Goal: Task Accomplishment & Management: Use online tool/utility

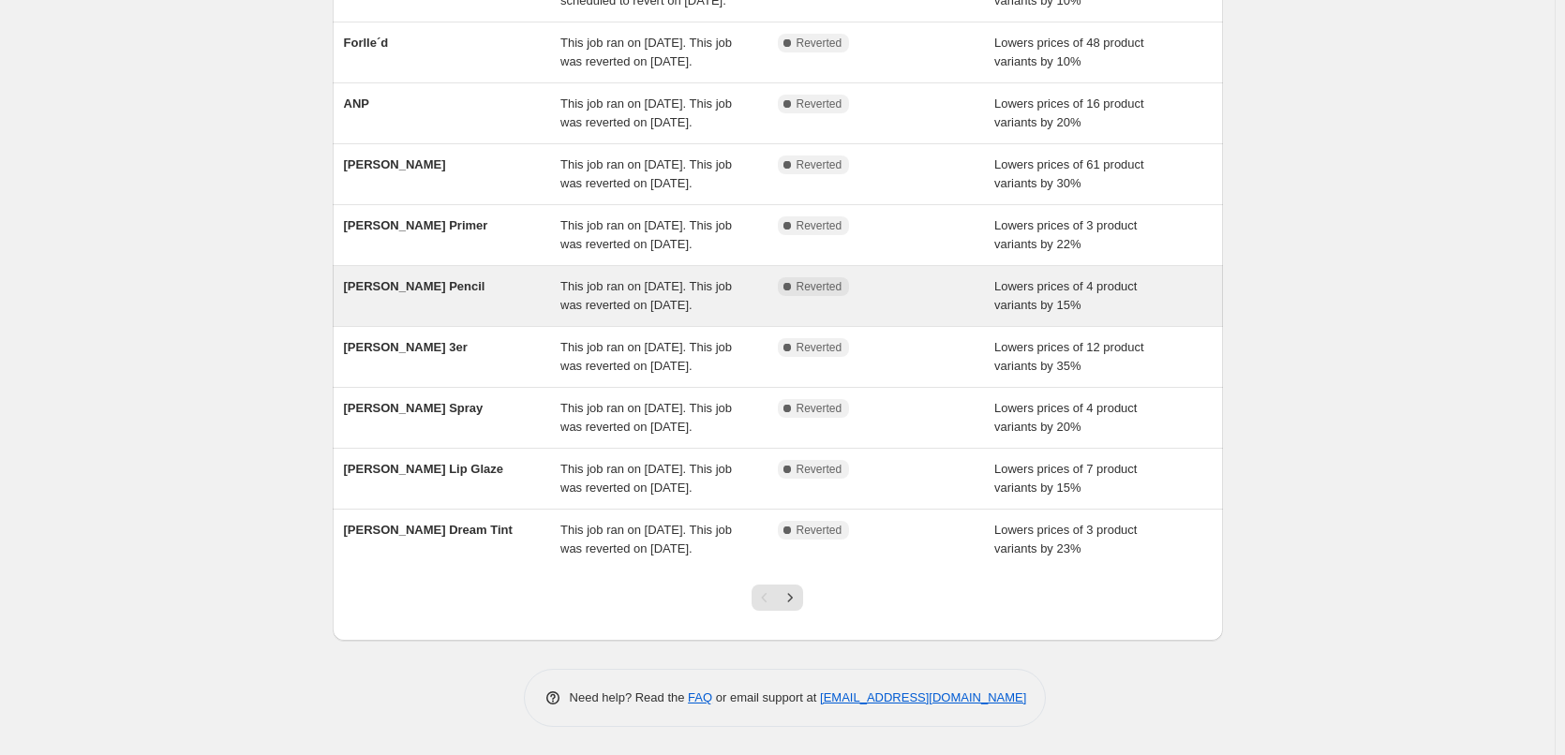
scroll to position [304, 0]
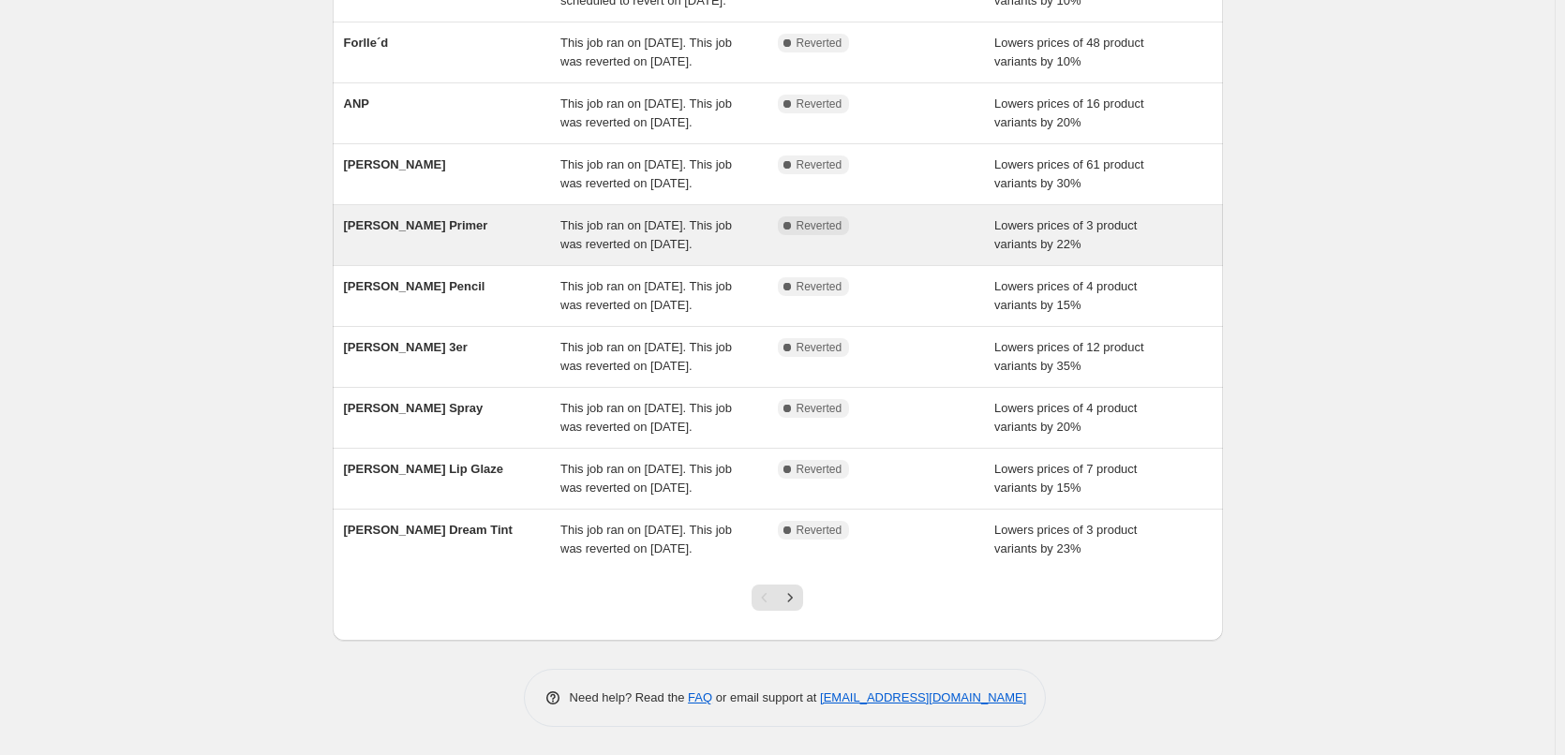
click at [547, 216] on div "[PERSON_NAME] Primer" at bounding box center [452, 234] width 217 height 37
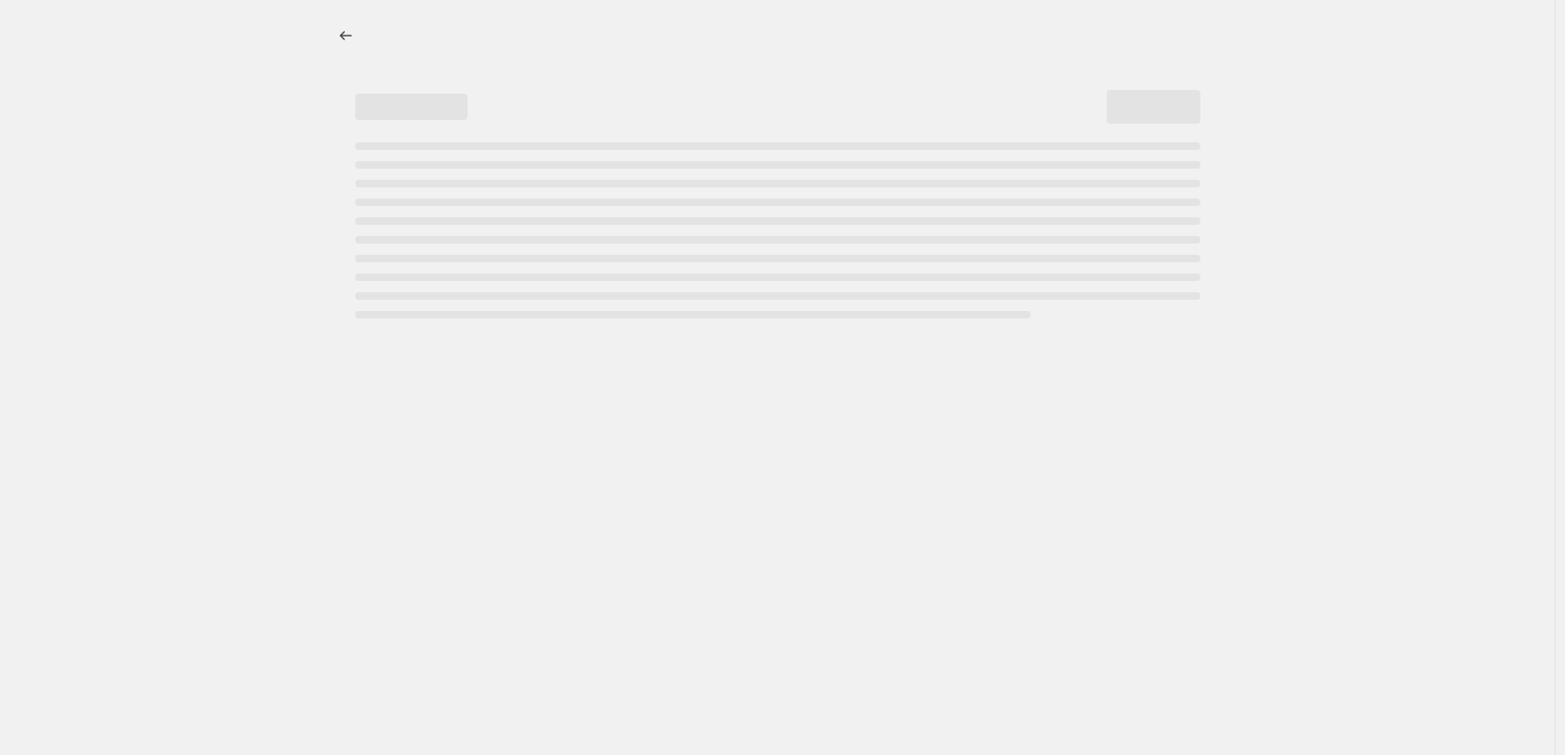
select select "percentage"
select select "tag"
select select "vendor"
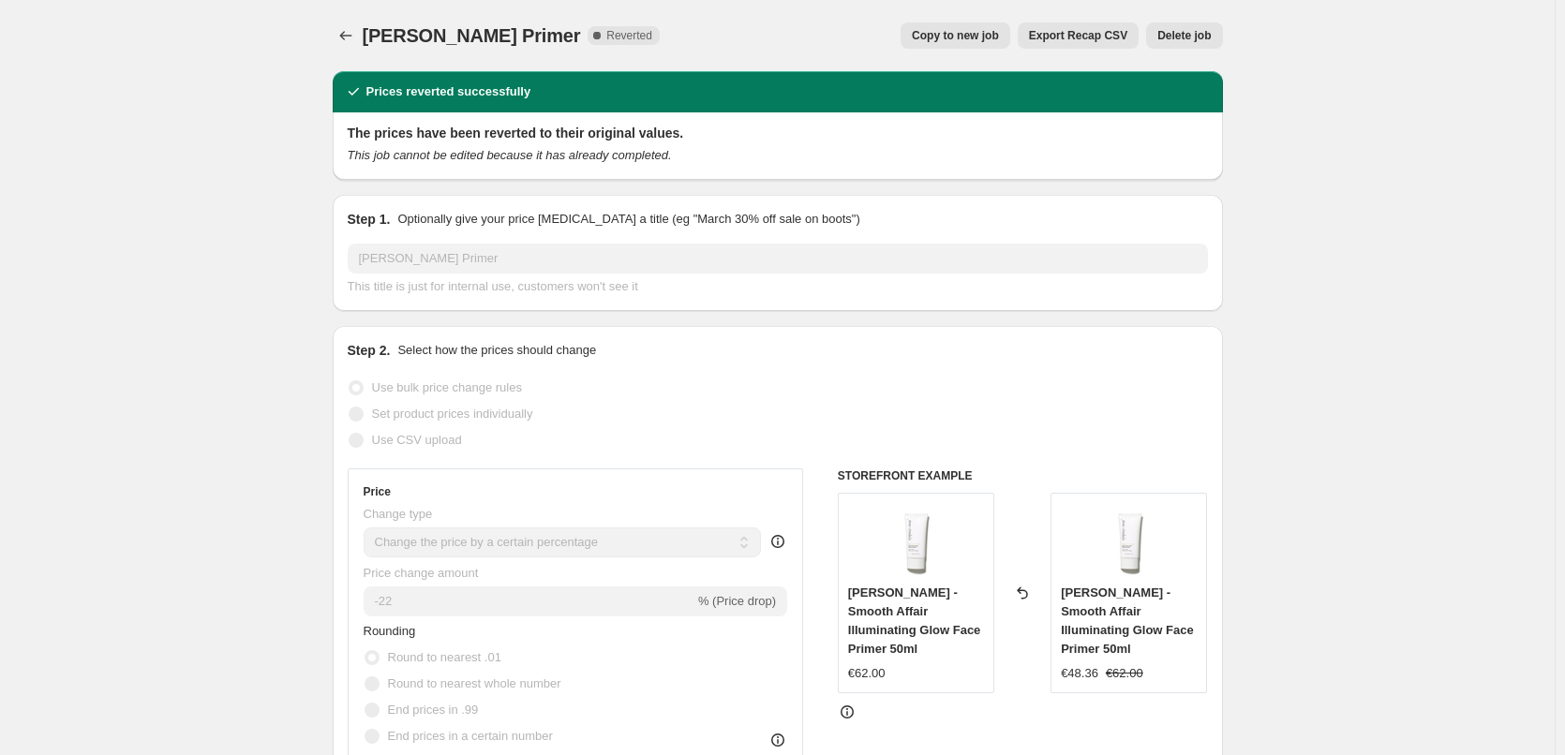
click at [935, 35] on span "Copy to new job" at bounding box center [955, 35] width 87 height 15
select select "percentage"
select select "tag"
select select "vendor"
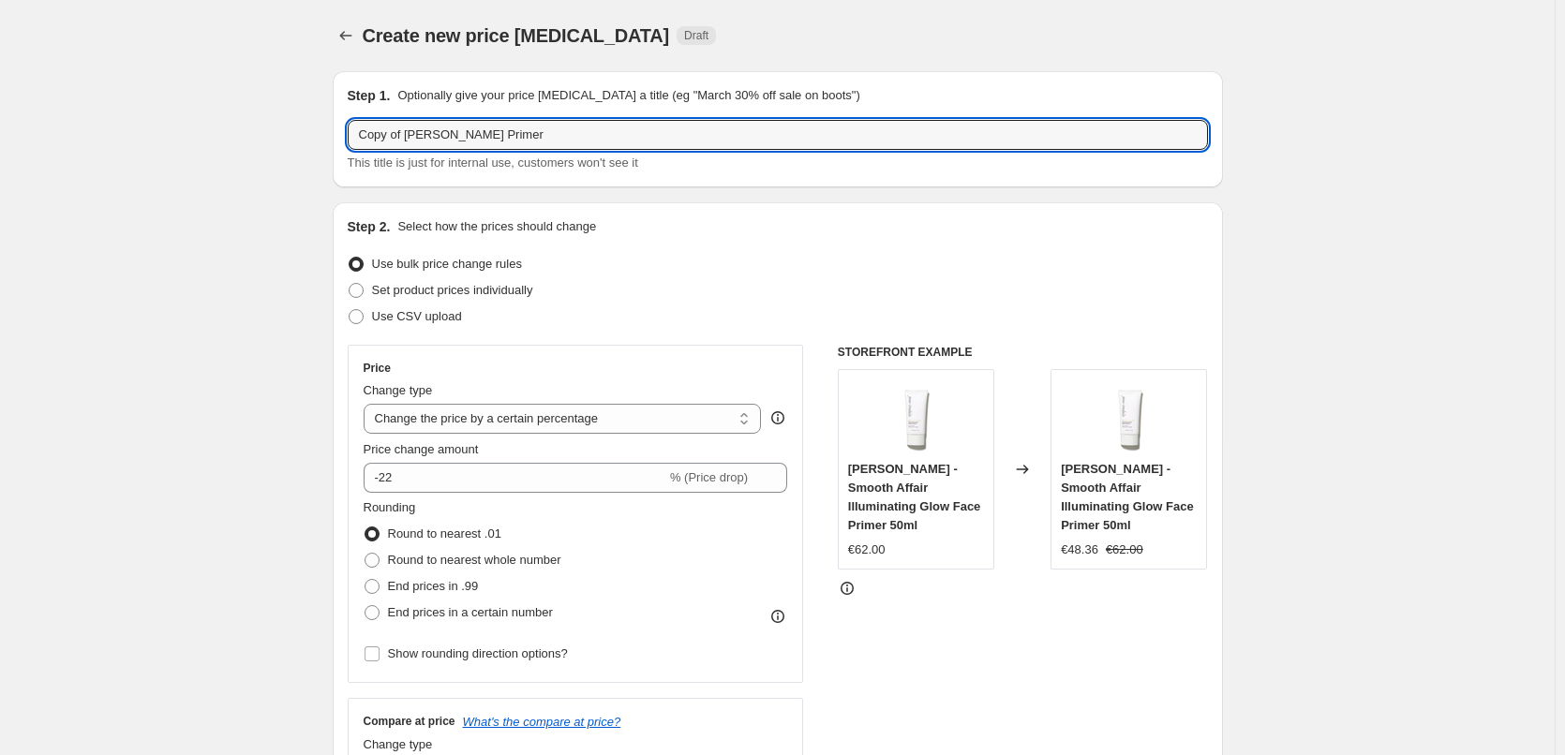
drag, startPoint x: 408, startPoint y: 135, endPoint x: 53, endPoint y: 183, distance: 357.4
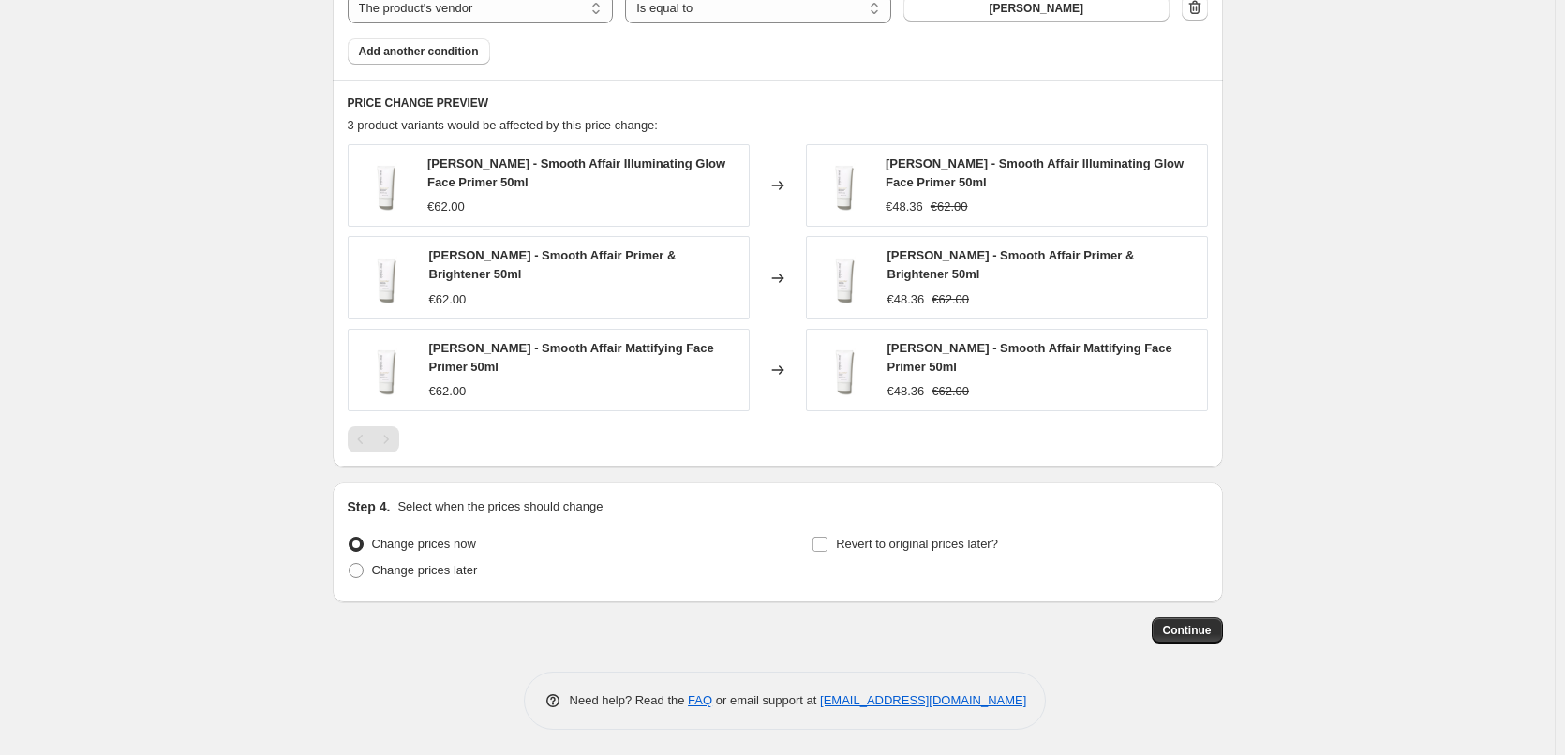
scroll to position [1216, 0]
type input "[PERSON_NAME] Primer"
click at [866, 539] on span "Revert to original prices later?" at bounding box center [917, 541] width 162 height 14
click at [827, 539] on input "Revert to original prices later?" at bounding box center [819, 541] width 15 height 15
checkbox input "true"
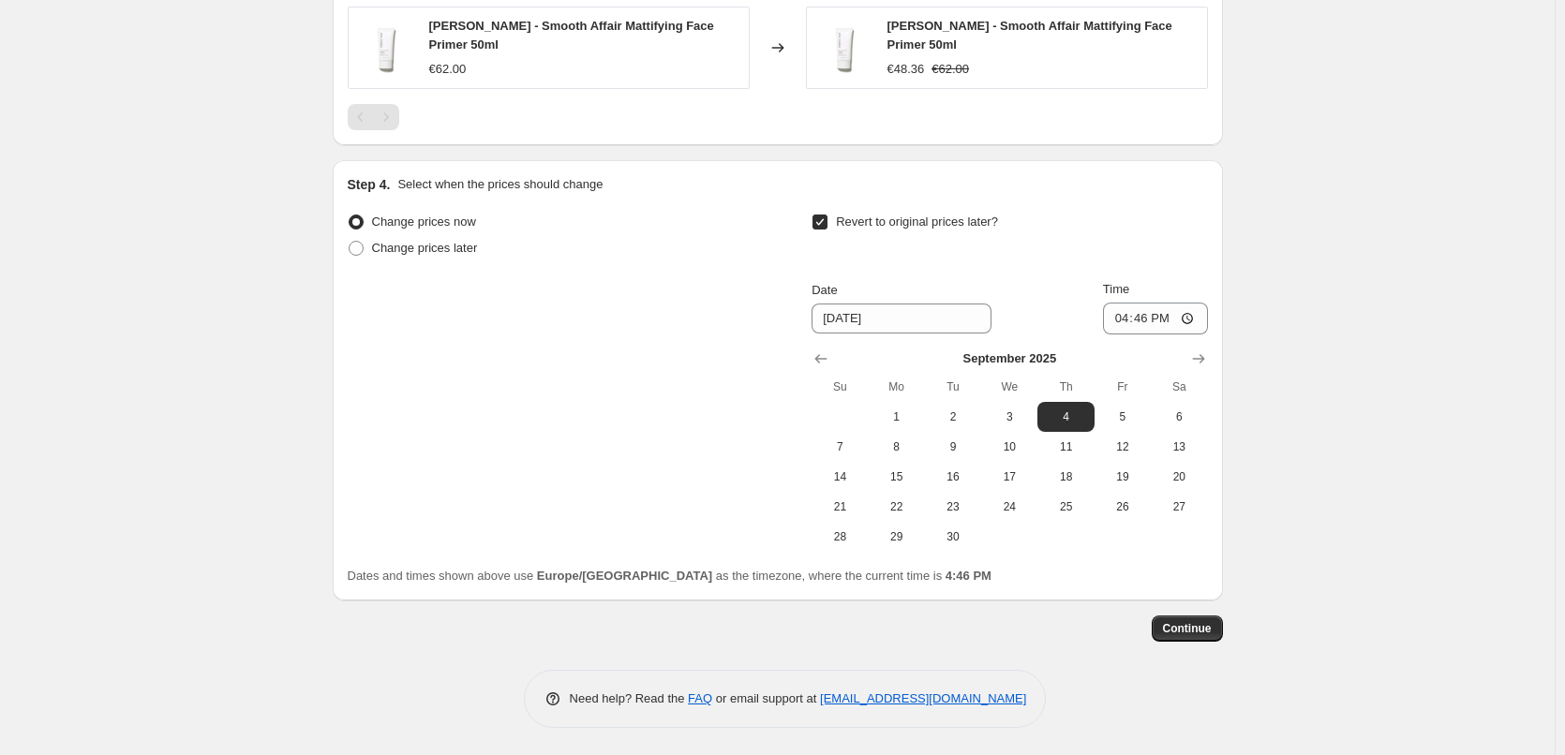
scroll to position [1537, 0]
click at [819, 359] on icon "Show previous month, August 2025" at bounding box center [820, 358] width 19 height 19
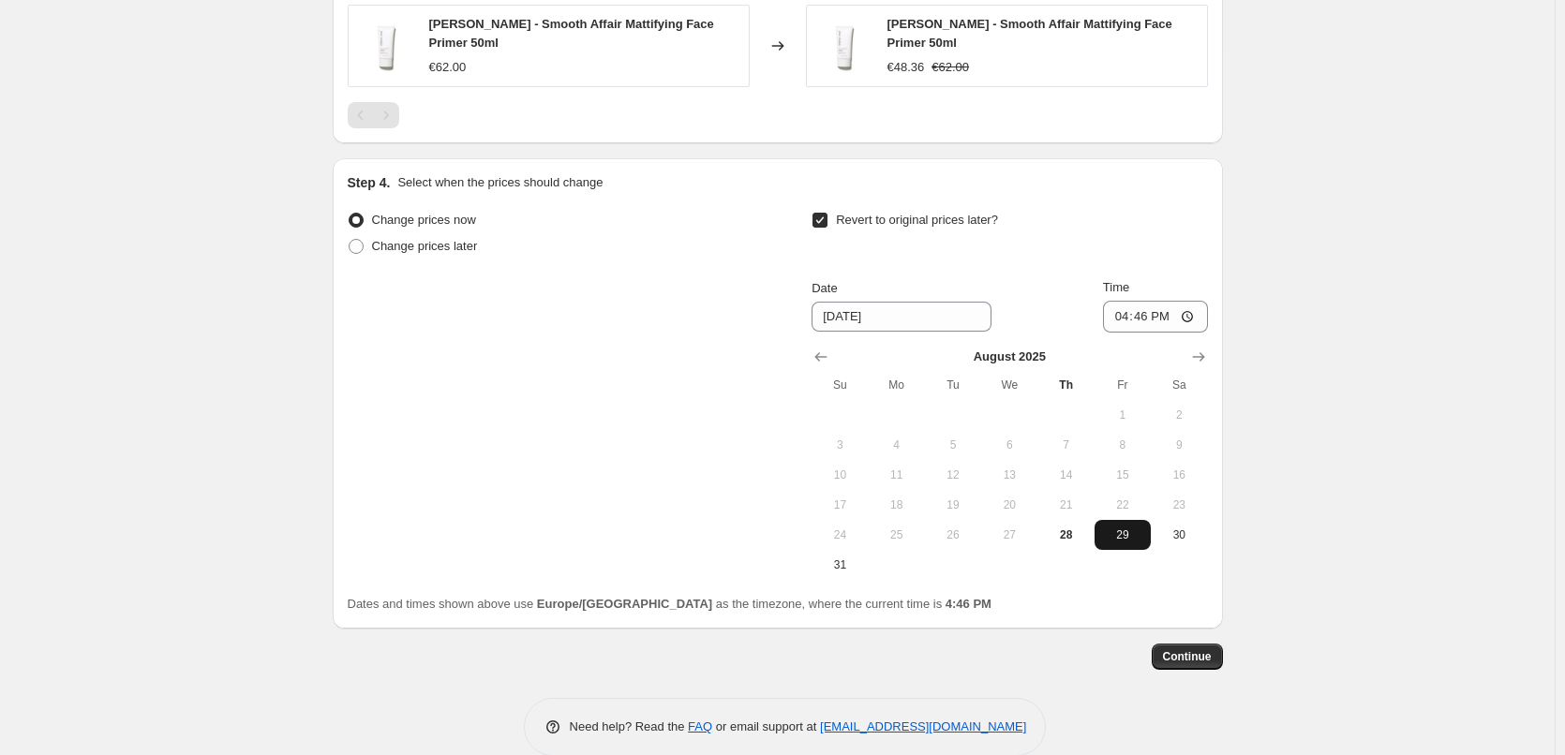
click at [1125, 537] on span "29" at bounding box center [1122, 535] width 41 height 15
type input "[DATE]"
click at [1126, 320] on input "16:46" at bounding box center [1155, 317] width 105 height 32
click at [1189, 314] on input "15:00" at bounding box center [1155, 317] width 105 height 32
type input "03:00"
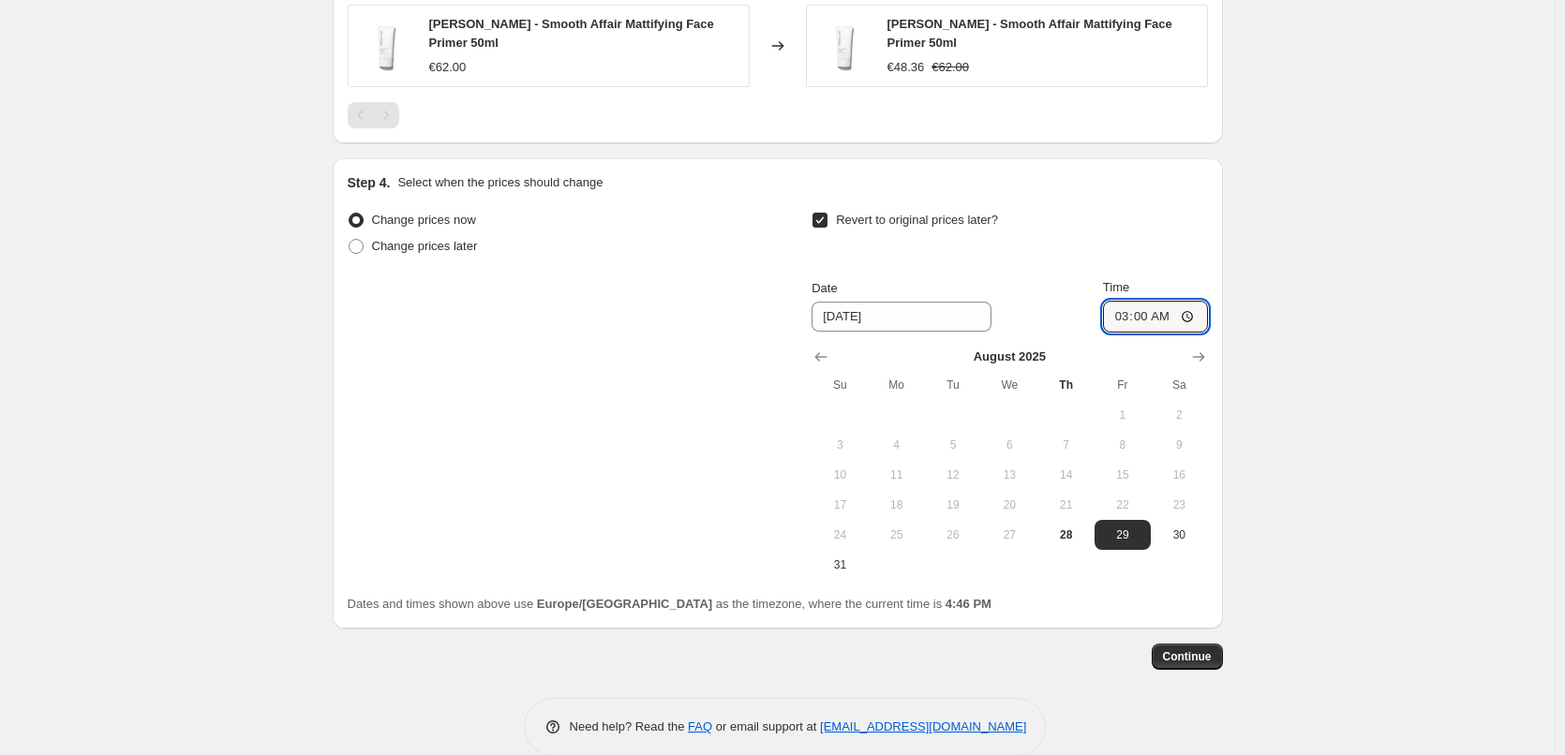
click at [1207, 663] on span "Continue" at bounding box center [1187, 656] width 49 height 15
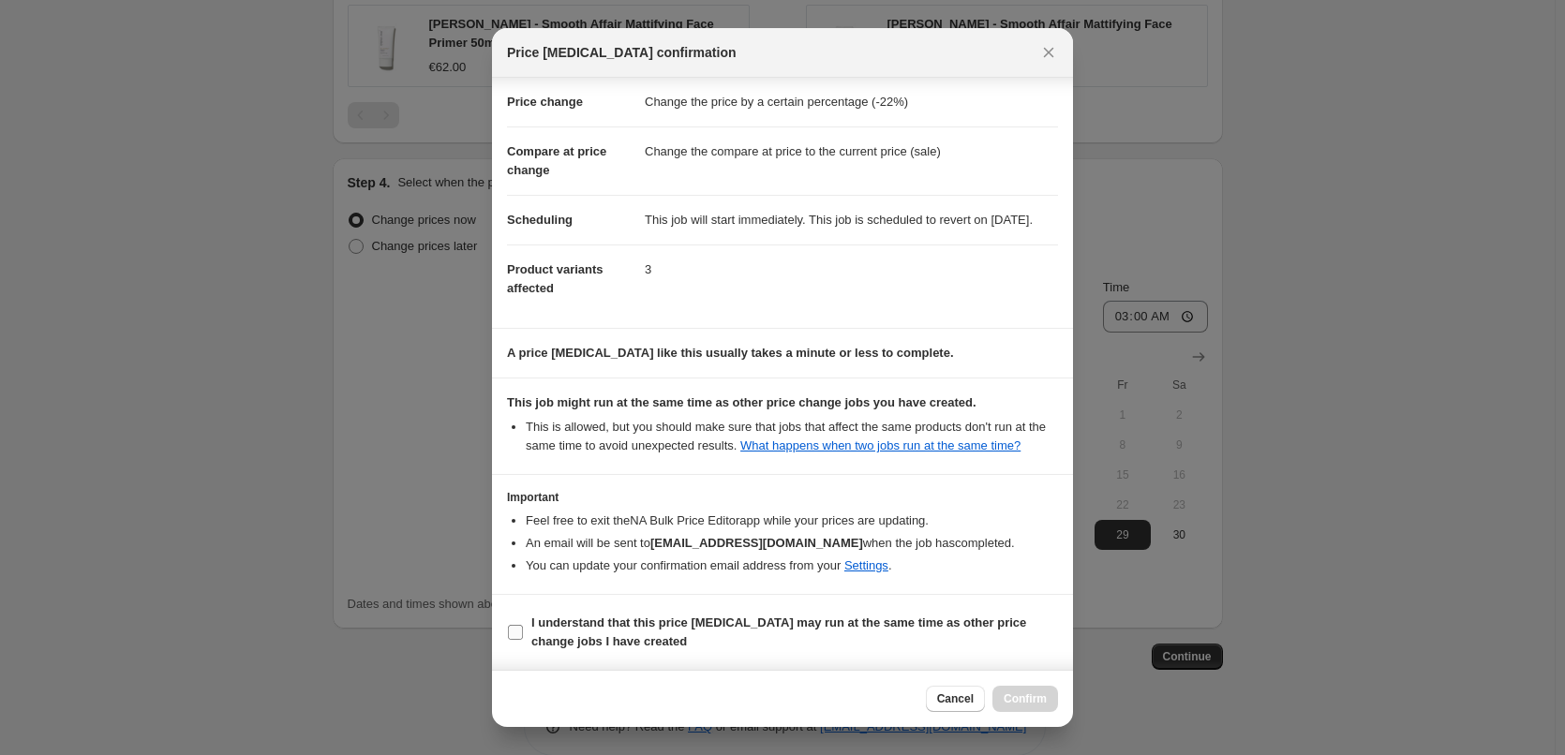
scroll to position [52, 0]
click at [617, 622] on b "I understand that this price [MEDICAL_DATA] may run at the same time as other p…" at bounding box center [778, 632] width 495 height 33
click at [523, 625] on input "I understand that this price [MEDICAL_DATA] may run at the same time as other p…" at bounding box center [515, 632] width 15 height 15
checkbox input "true"
click at [1039, 697] on span "Confirm" at bounding box center [1025, 698] width 43 height 15
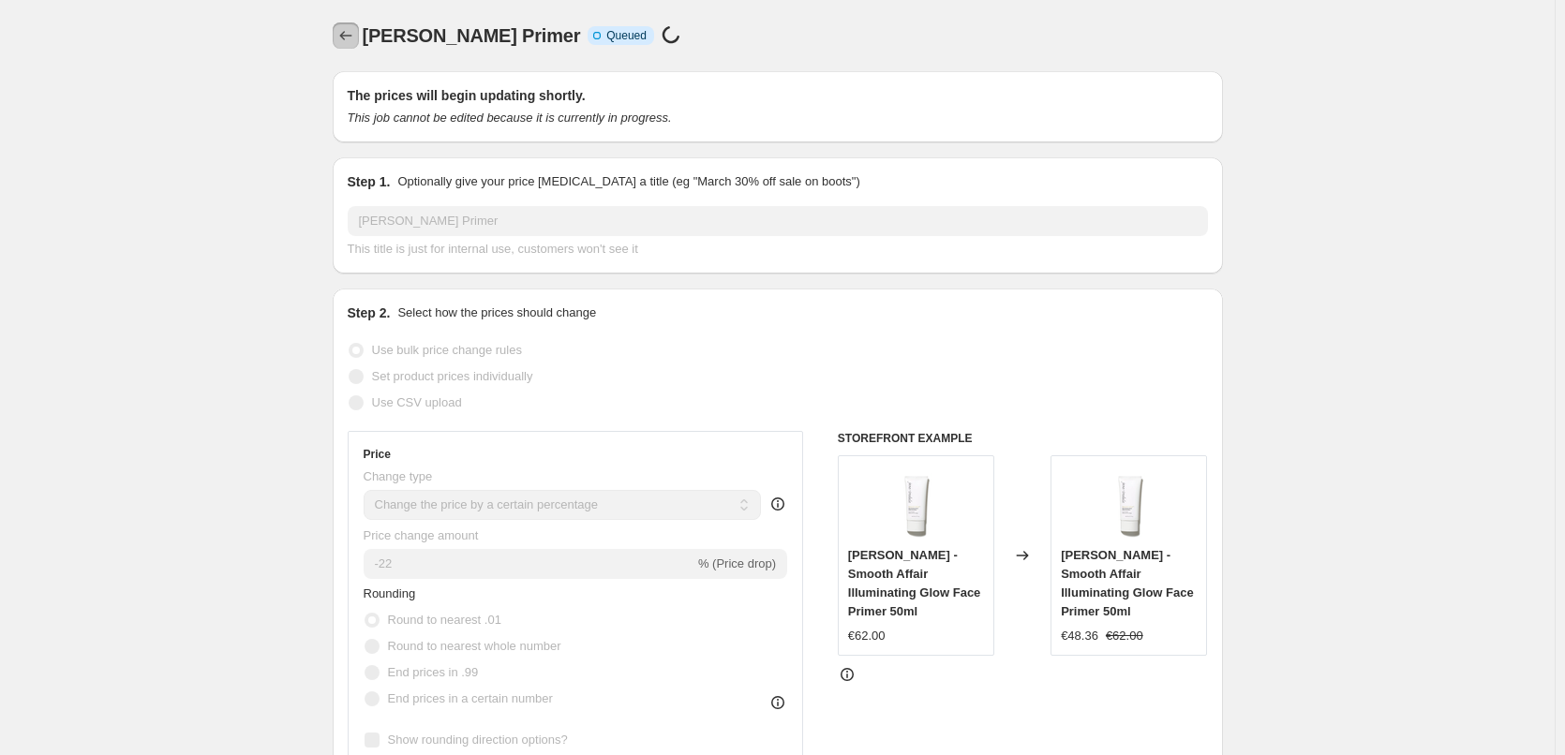
click at [340, 37] on icon "Price change jobs" at bounding box center [345, 35] width 19 height 19
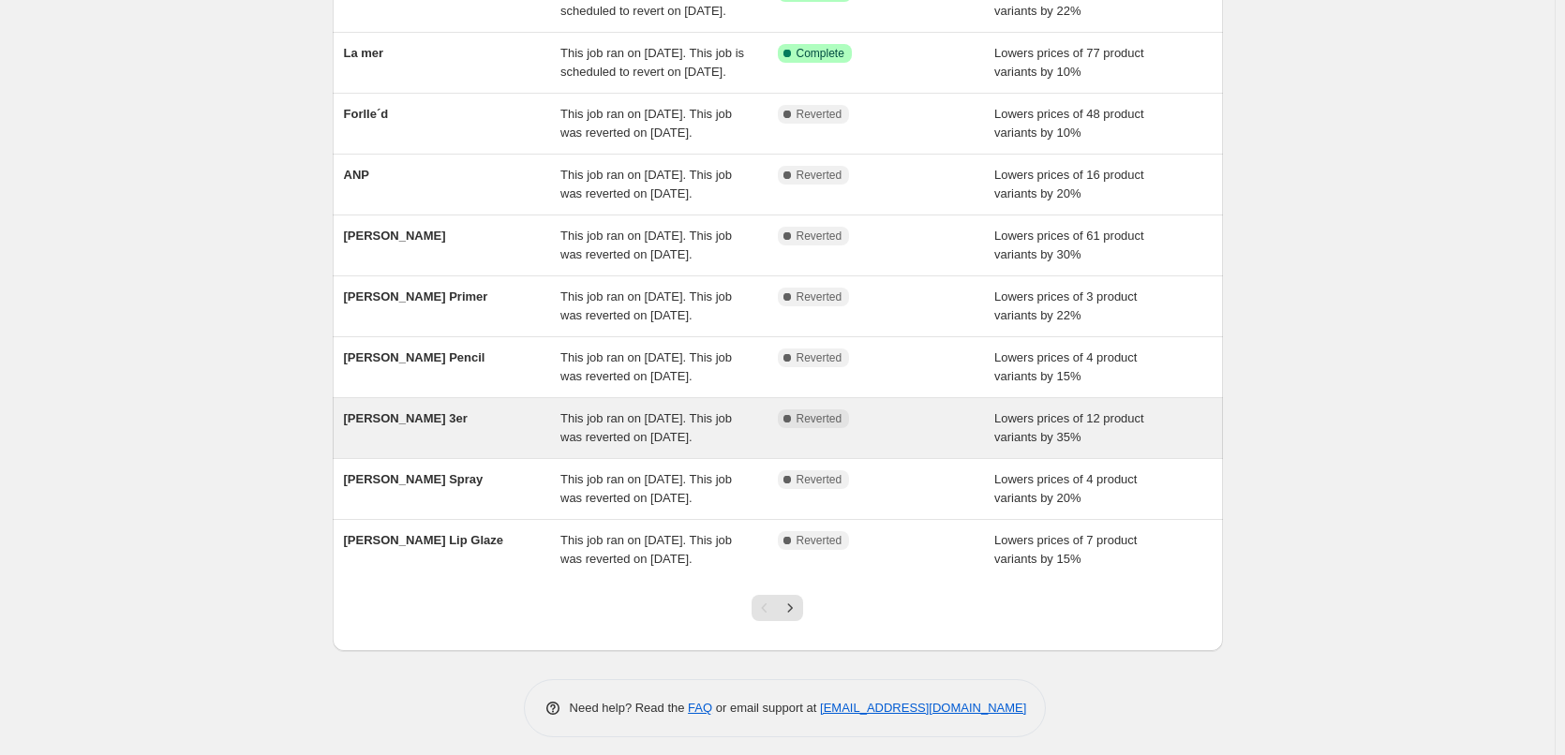
scroll to position [397, 0]
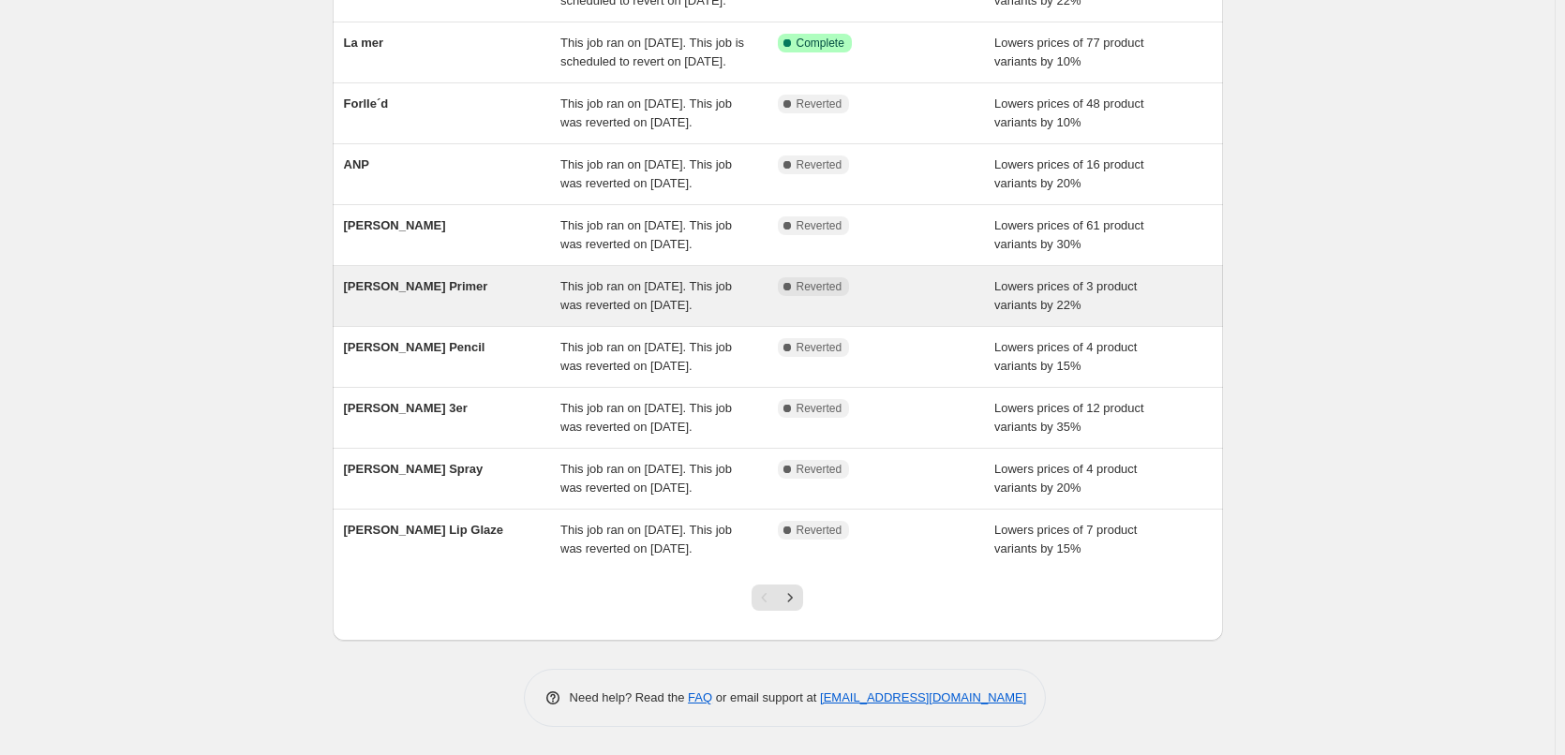
click at [622, 277] on div "This job ran on [DATE]. This job was reverted on [DATE]." at bounding box center [668, 295] width 217 height 37
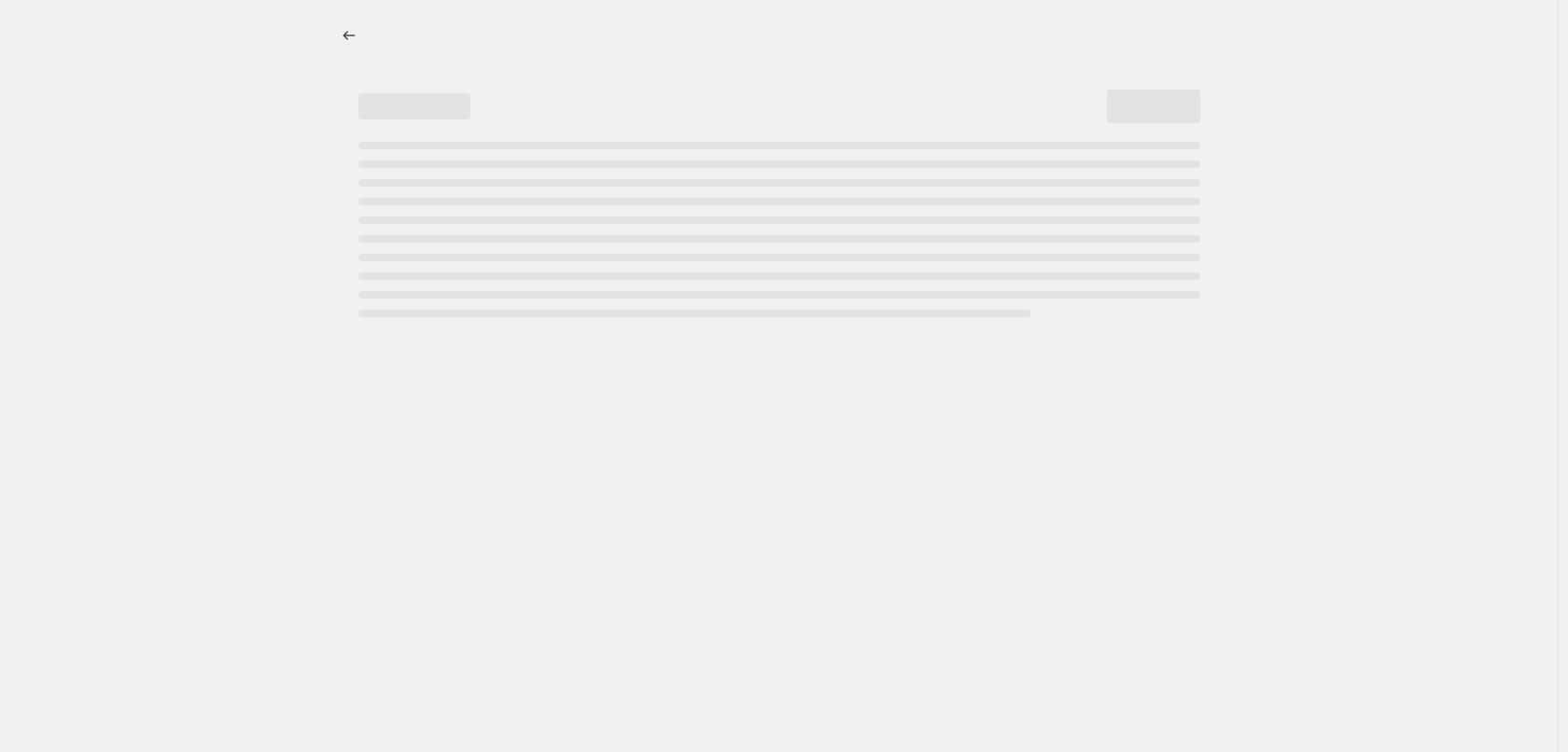
select select "percentage"
select select "tag"
select select "vendor"
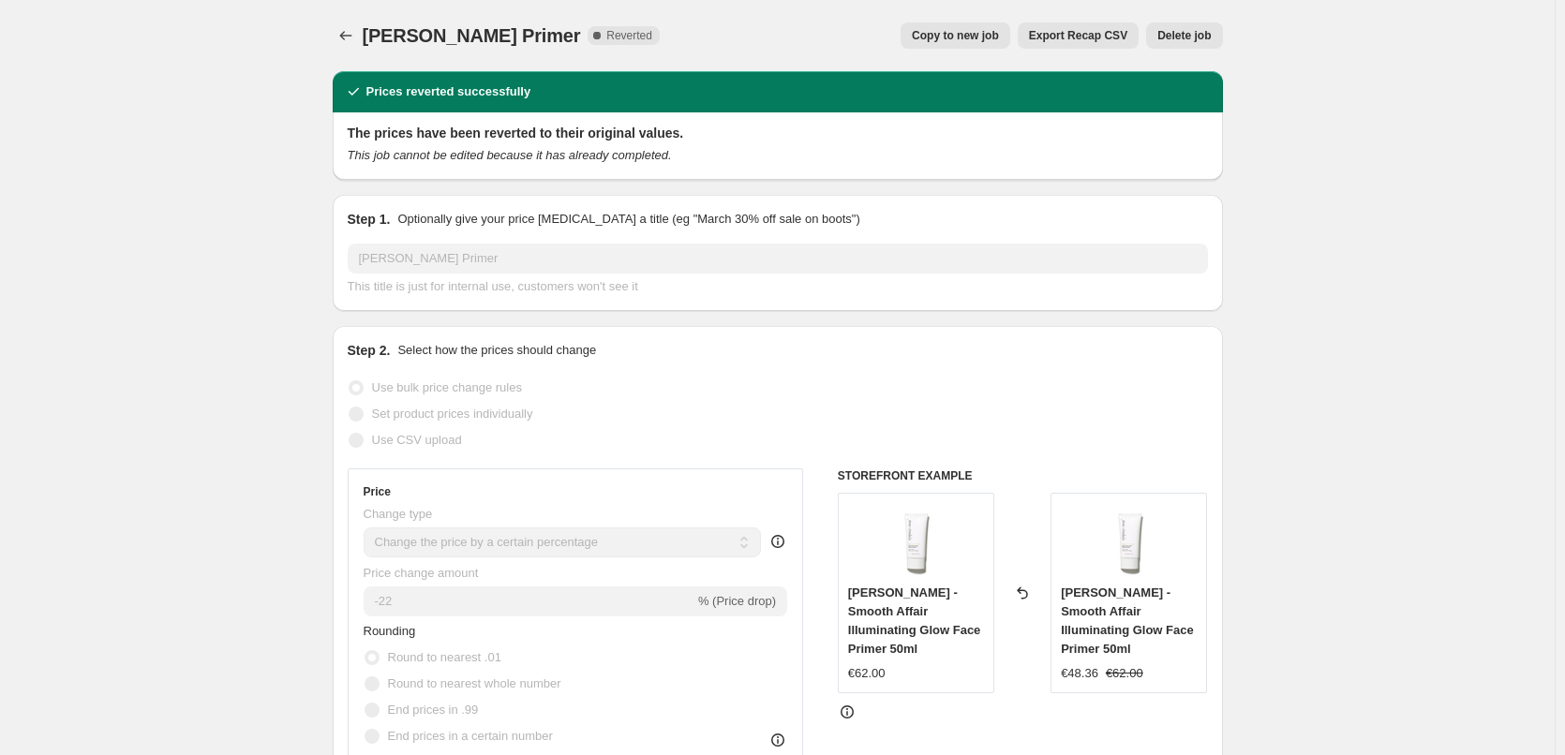
click at [1188, 38] on span "Delete job" at bounding box center [1183, 35] width 53 height 15
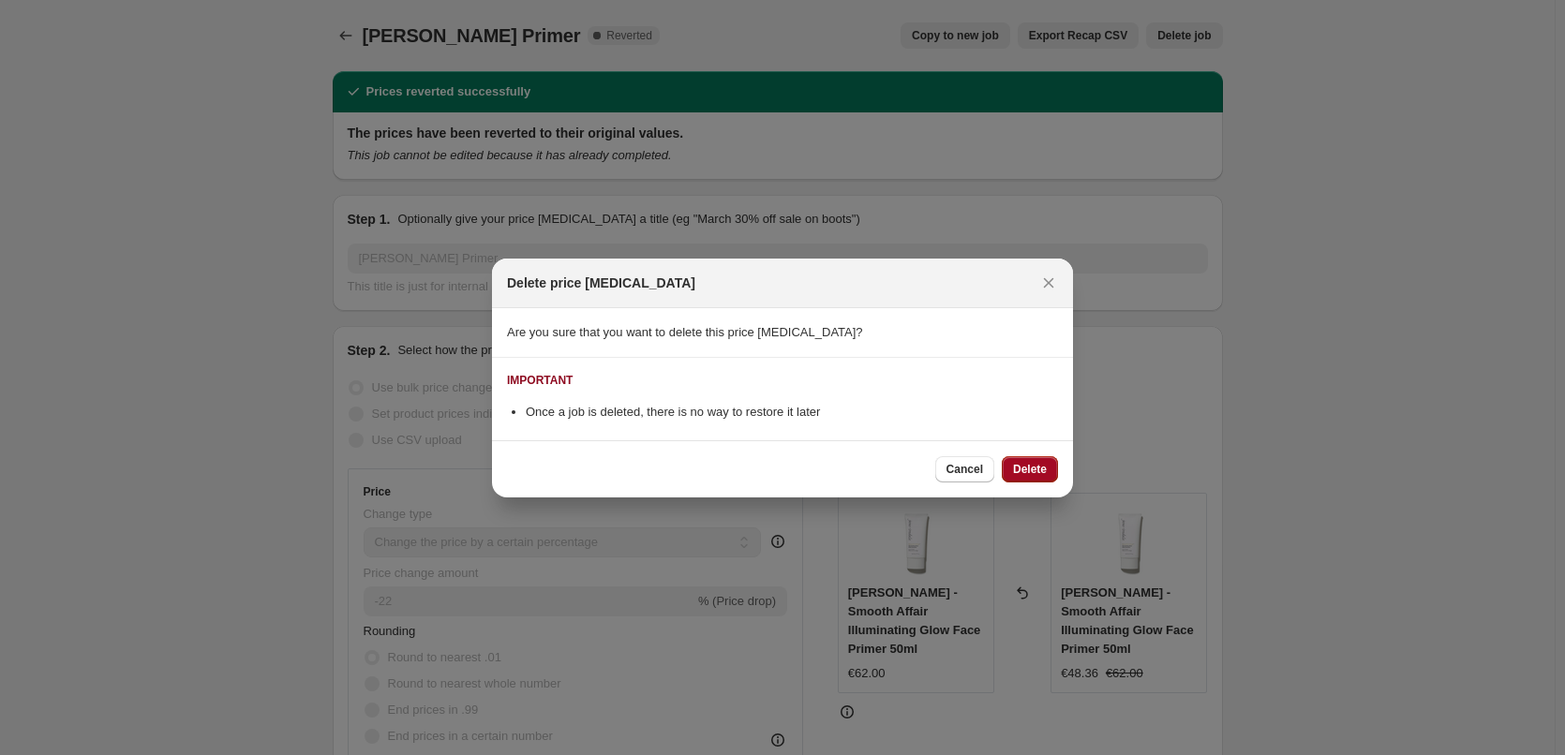
click at [1032, 458] on button "Delete" at bounding box center [1030, 469] width 56 height 26
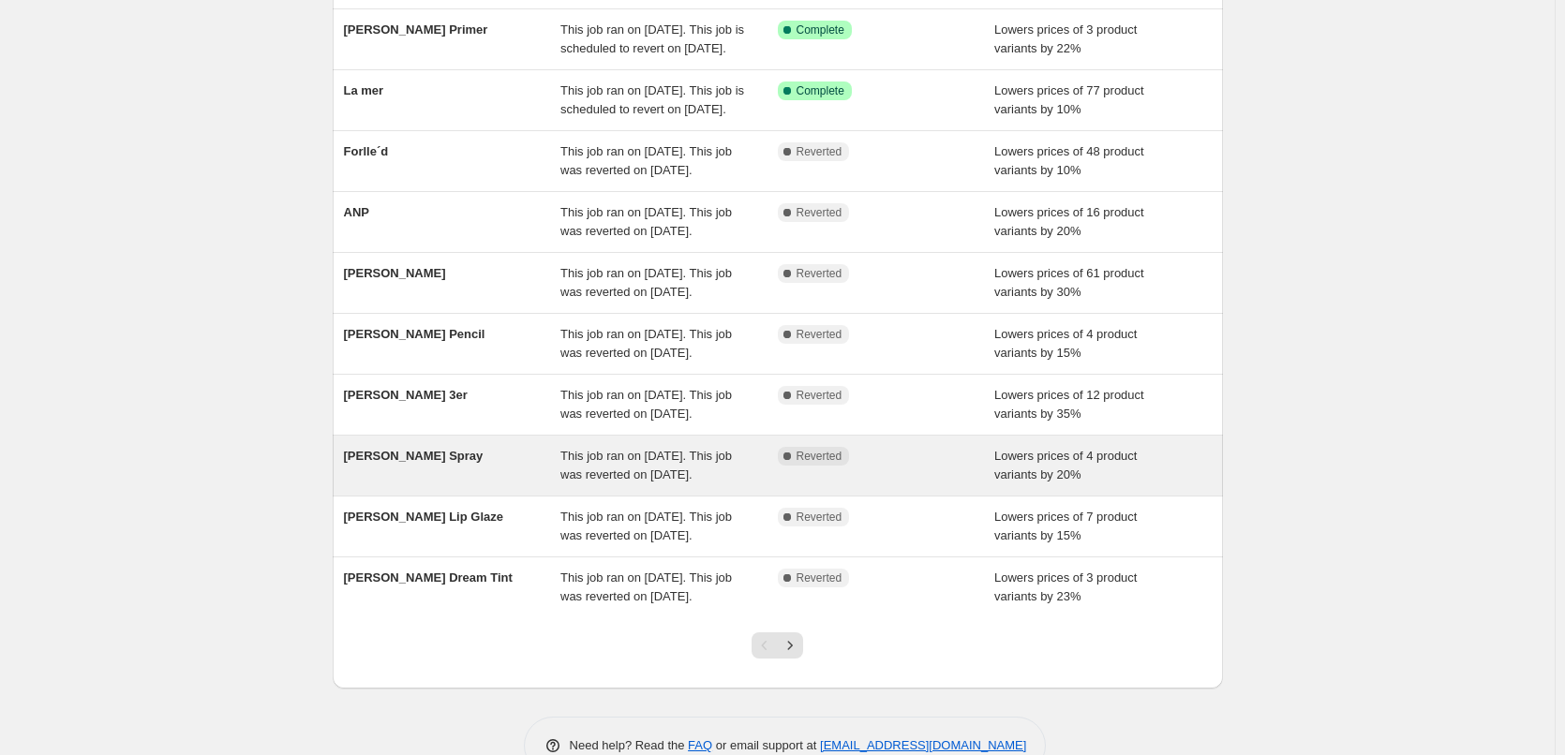
scroll to position [397, 0]
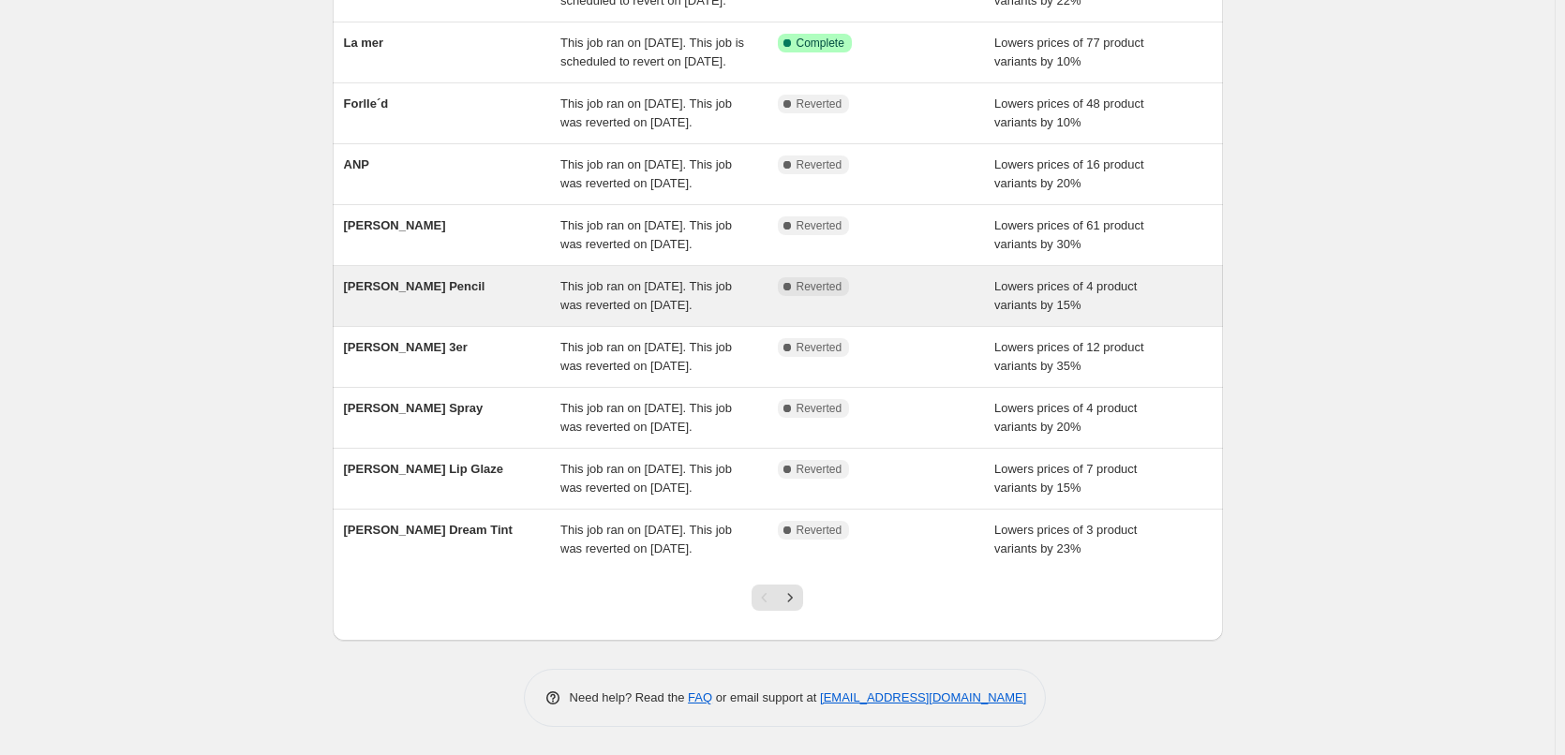
click at [601, 279] on span "This job ran on [DATE]. This job was reverted on [DATE]." at bounding box center [645, 295] width 171 height 33
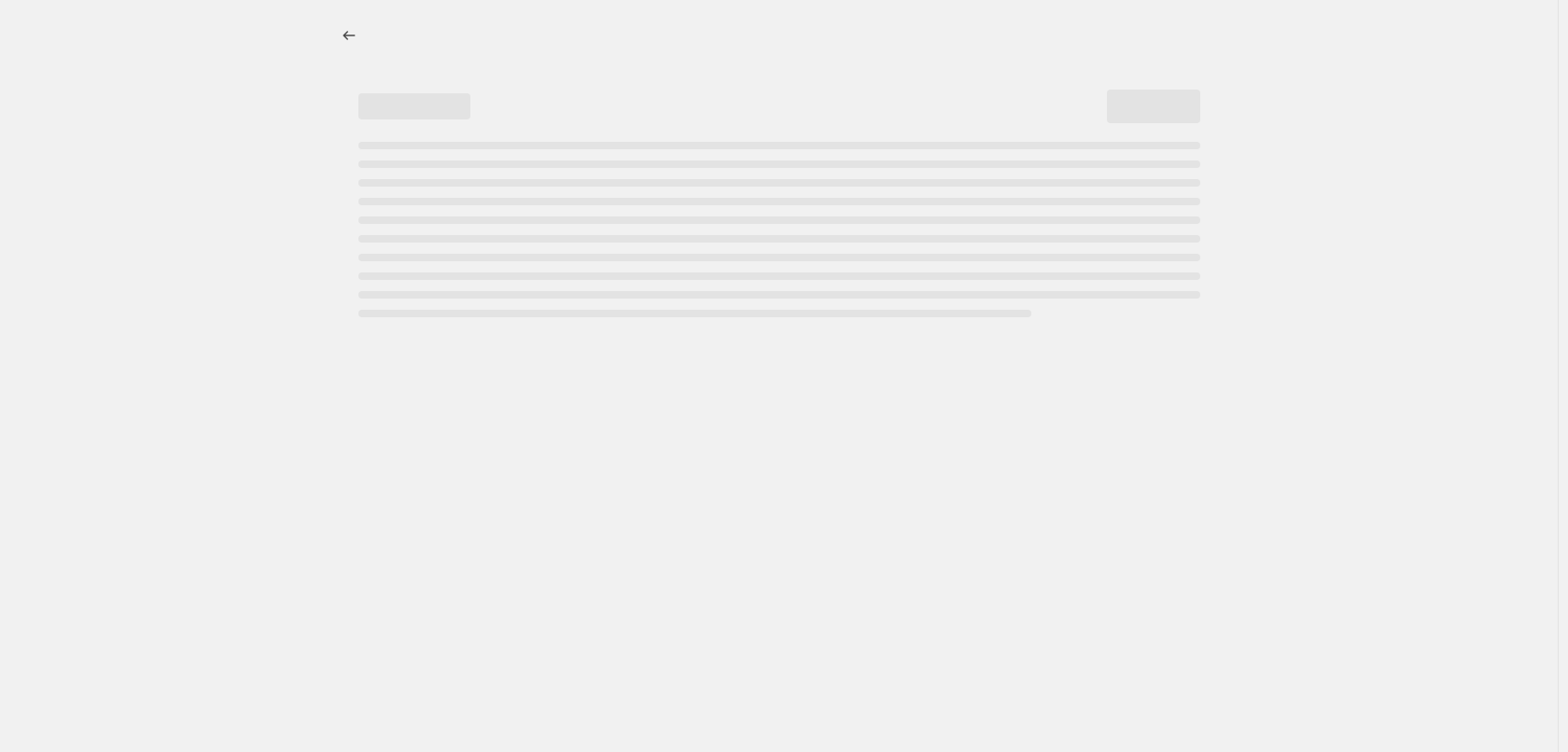
select select "percentage"
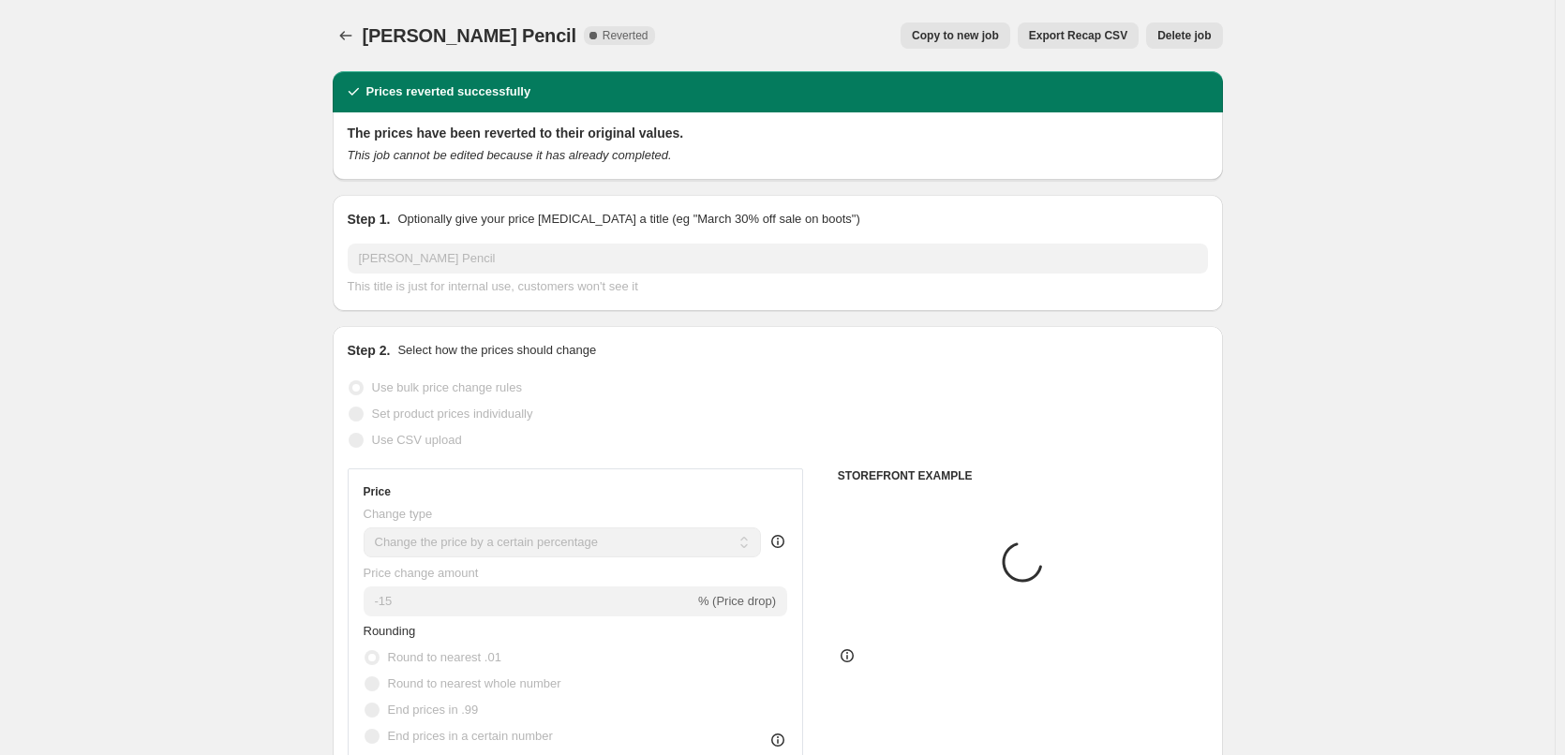
click at [943, 33] on span "Copy to new job" at bounding box center [955, 35] width 87 height 15
select select "percentage"
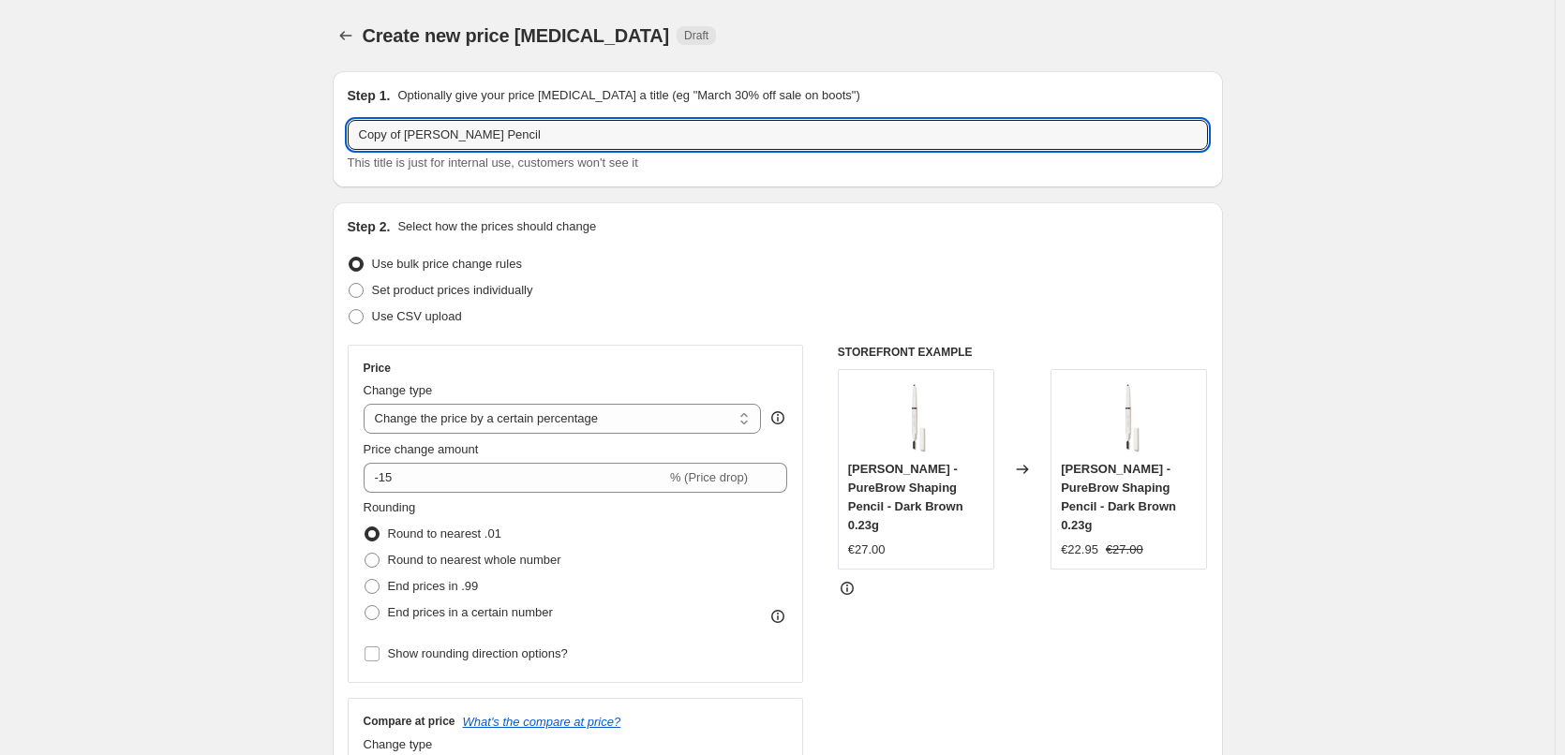
drag, startPoint x: 408, startPoint y: 130, endPoint x: 160, endPoint y: 156, distance: 248.8
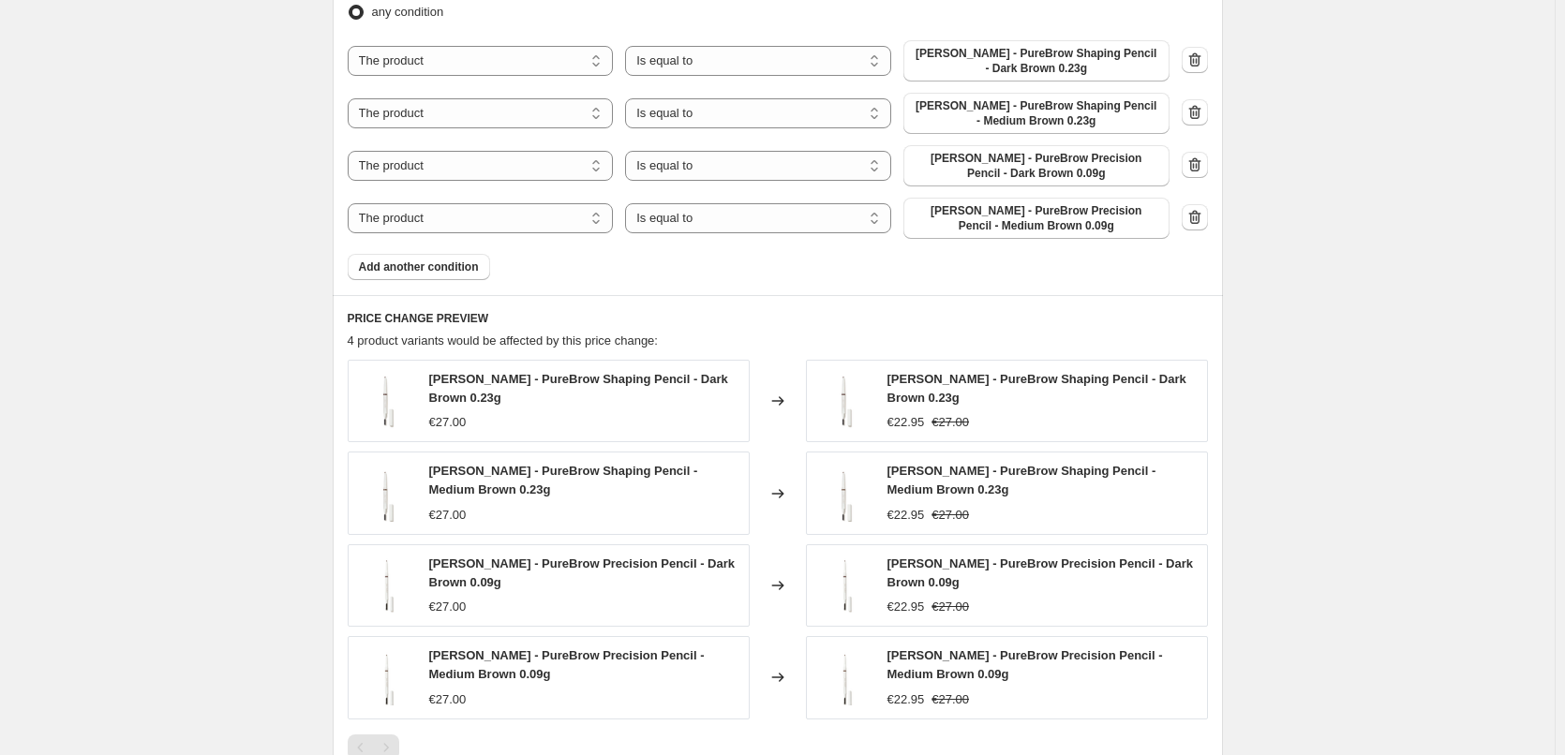
scroll to position [1436, 0]
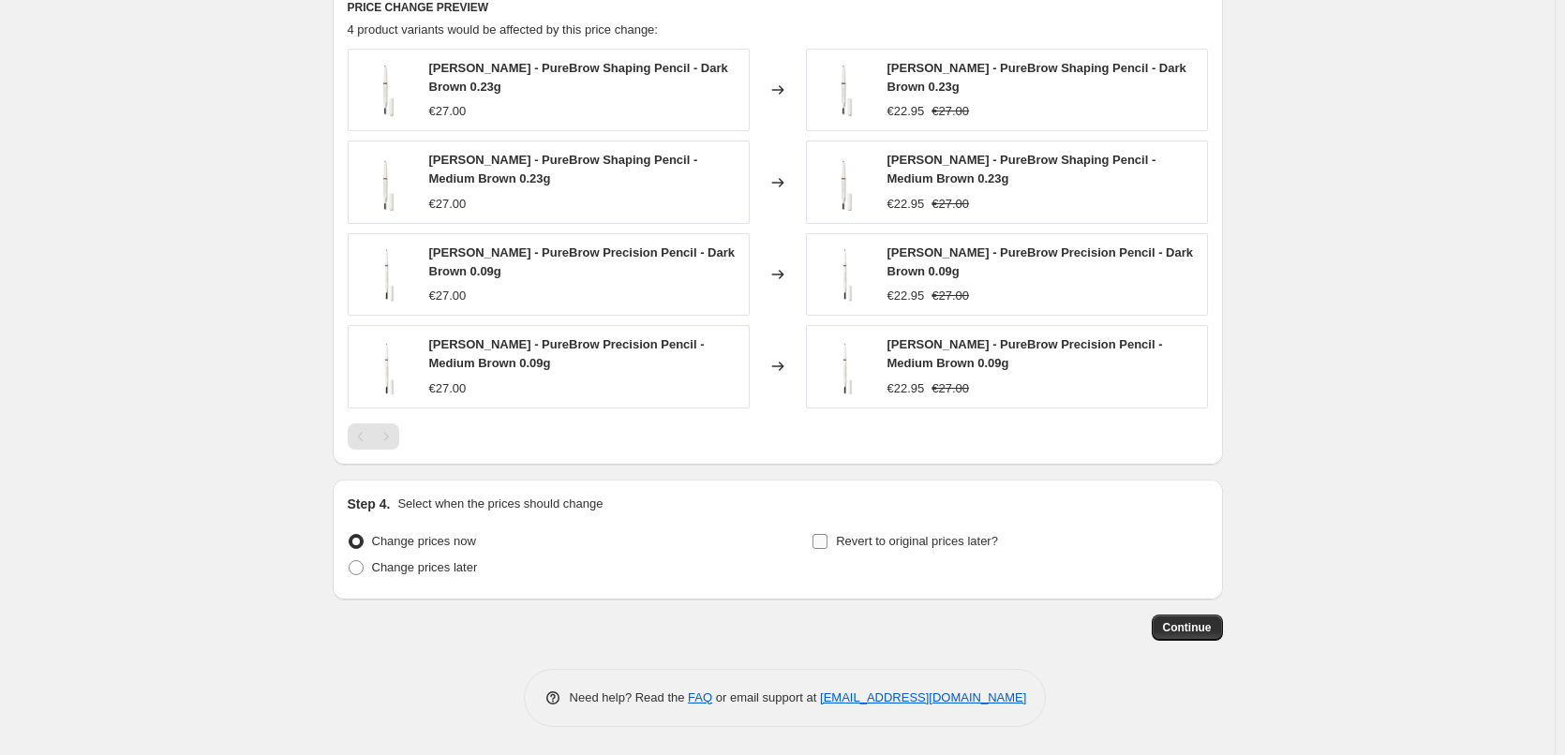
type input "[PERSON_NAME] Pencil"
click at [856, 545] on span "Revert to original prices later?" at bounding box center [917, 541] width 162 height 14
click at [827, 545] on input "Revert to original prices later?" at bounding box center [819, 541] width 15 height 15
checkbox input "true"
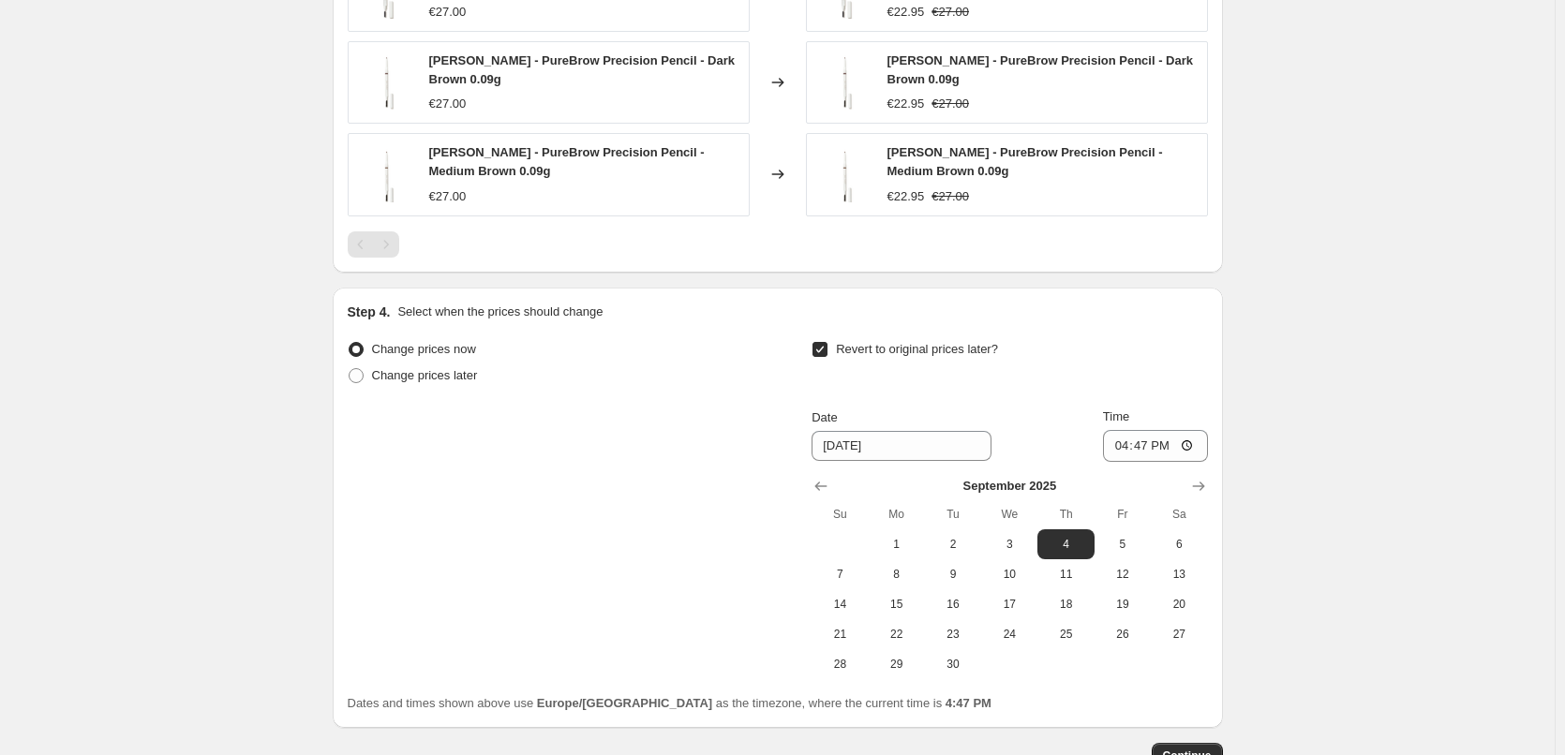
scroll to position [1757, 0]
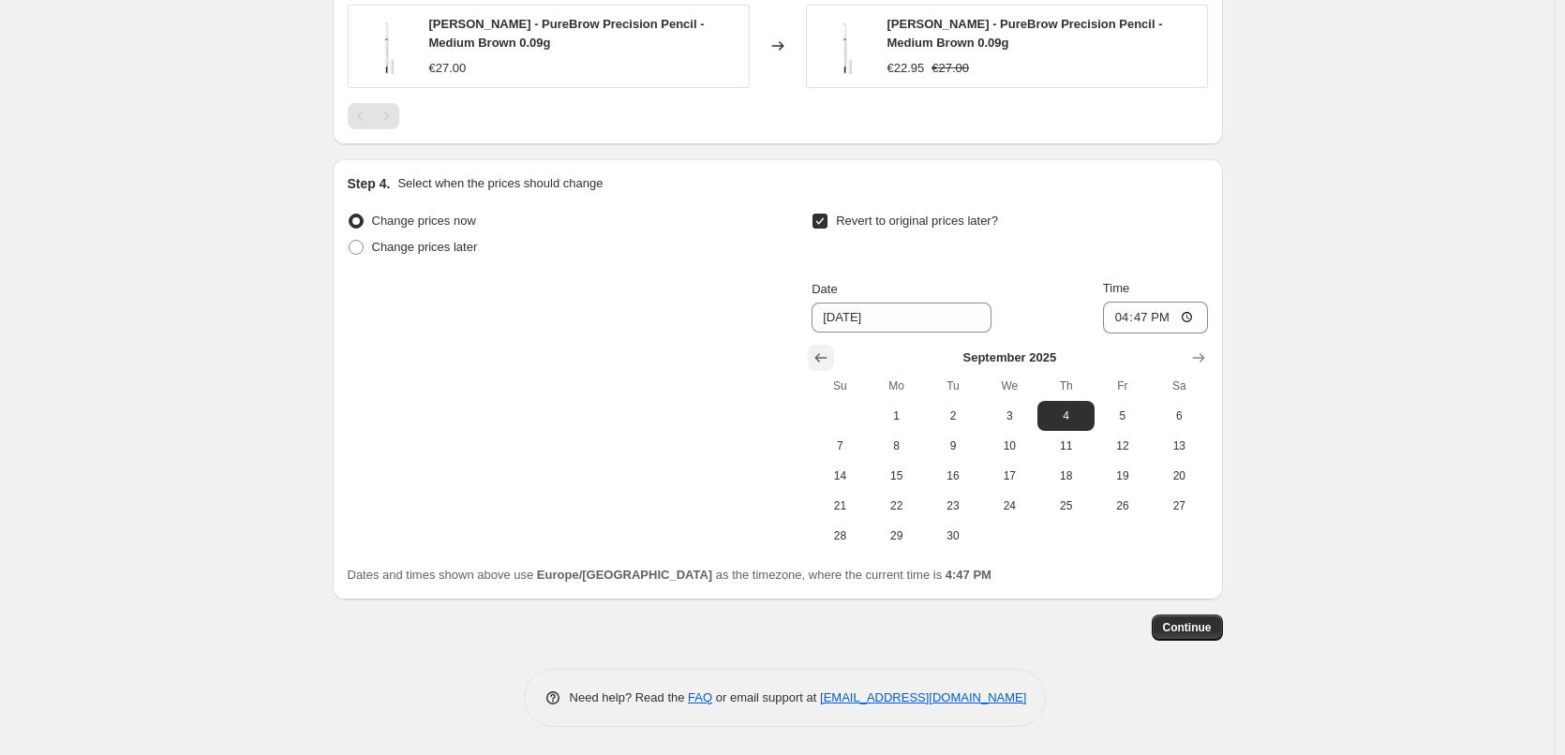
click at [823, 356] on icon "Show previous month, August 2025" at bounding box center [821, 357] width 12 height 9
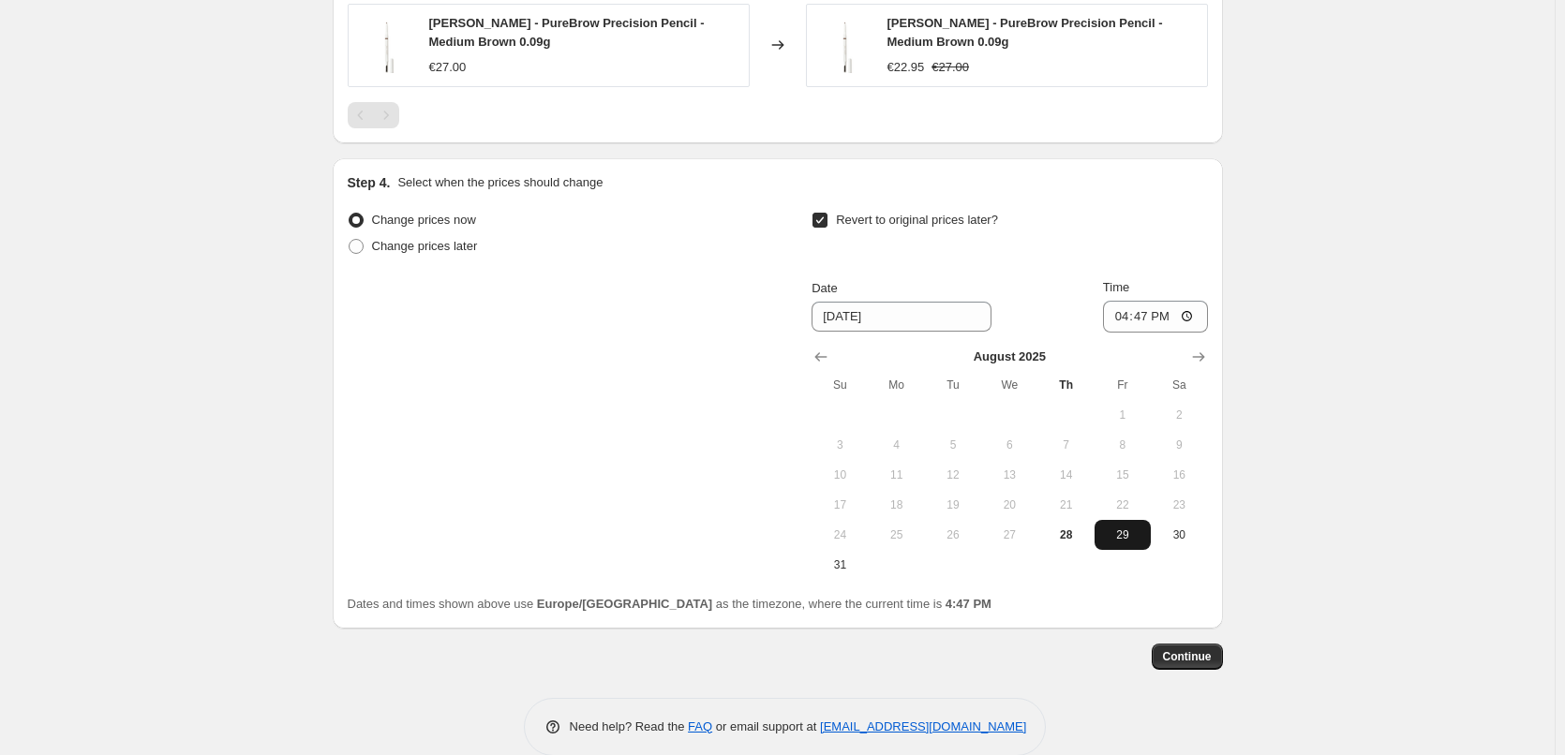
click at [1135, 535] on span "29" at bounding box center [1122, 535] width 41 height 15
type input "[DATE]"
click at [1122, 316] on input "16:47" at bounding box center [1155, 317] width 105 height 32
click at [1191, 316] on input "15:00" at bounding box center [1155, 317] width 105 height 32
type input "03:00"
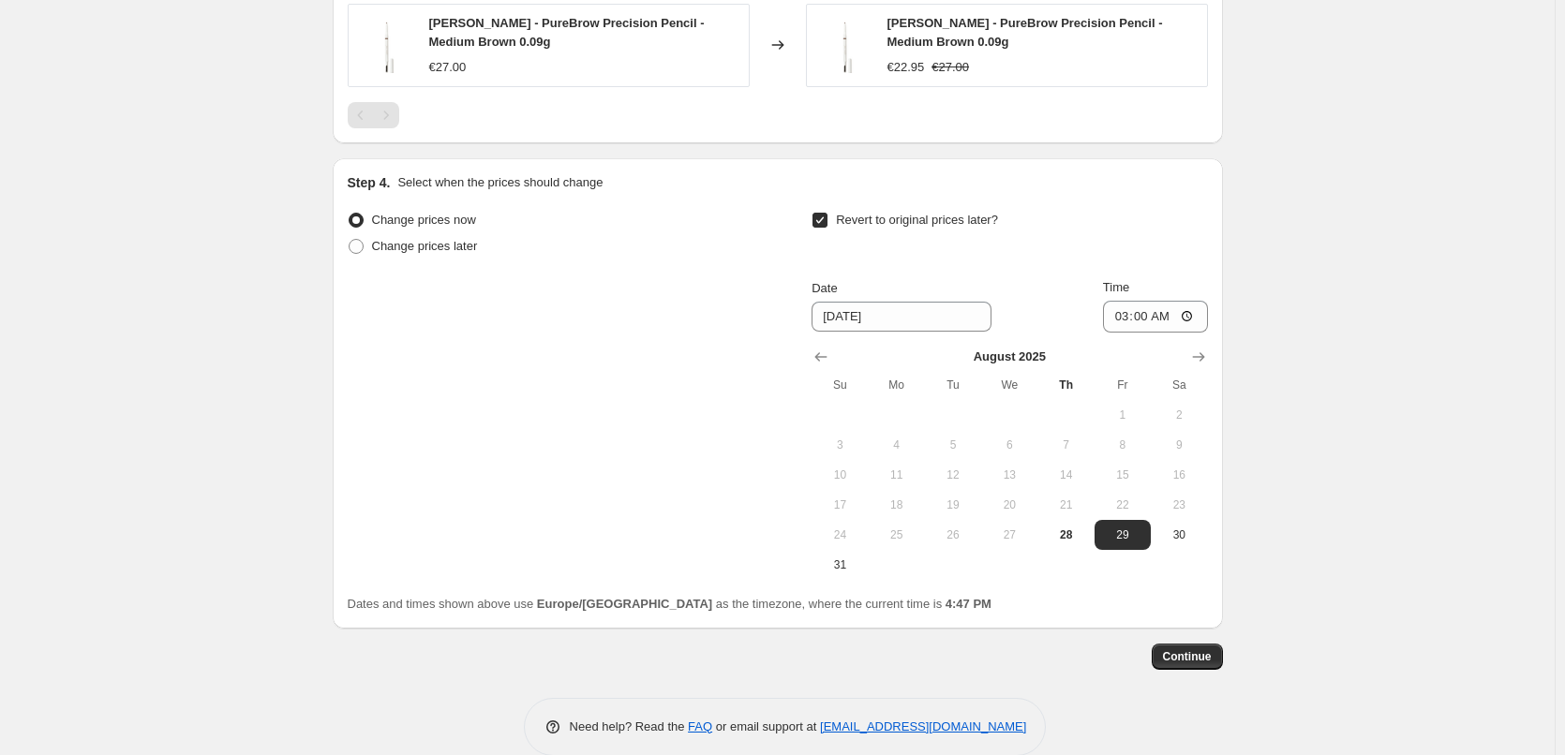
click at [1182, 666] on button "Continue" at bounding box center [1187, 657] width 71 height 26
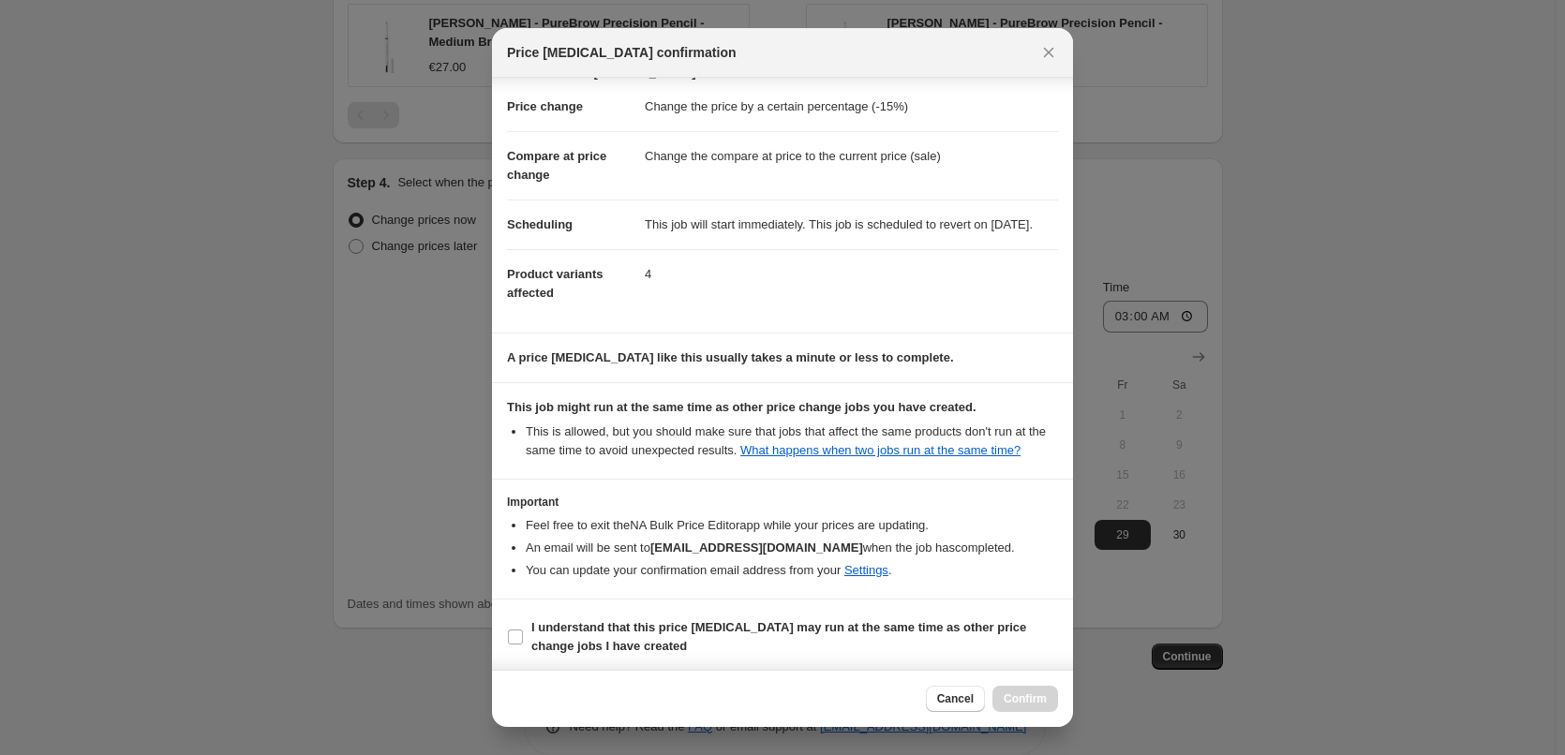
scroll to position [52, 0]
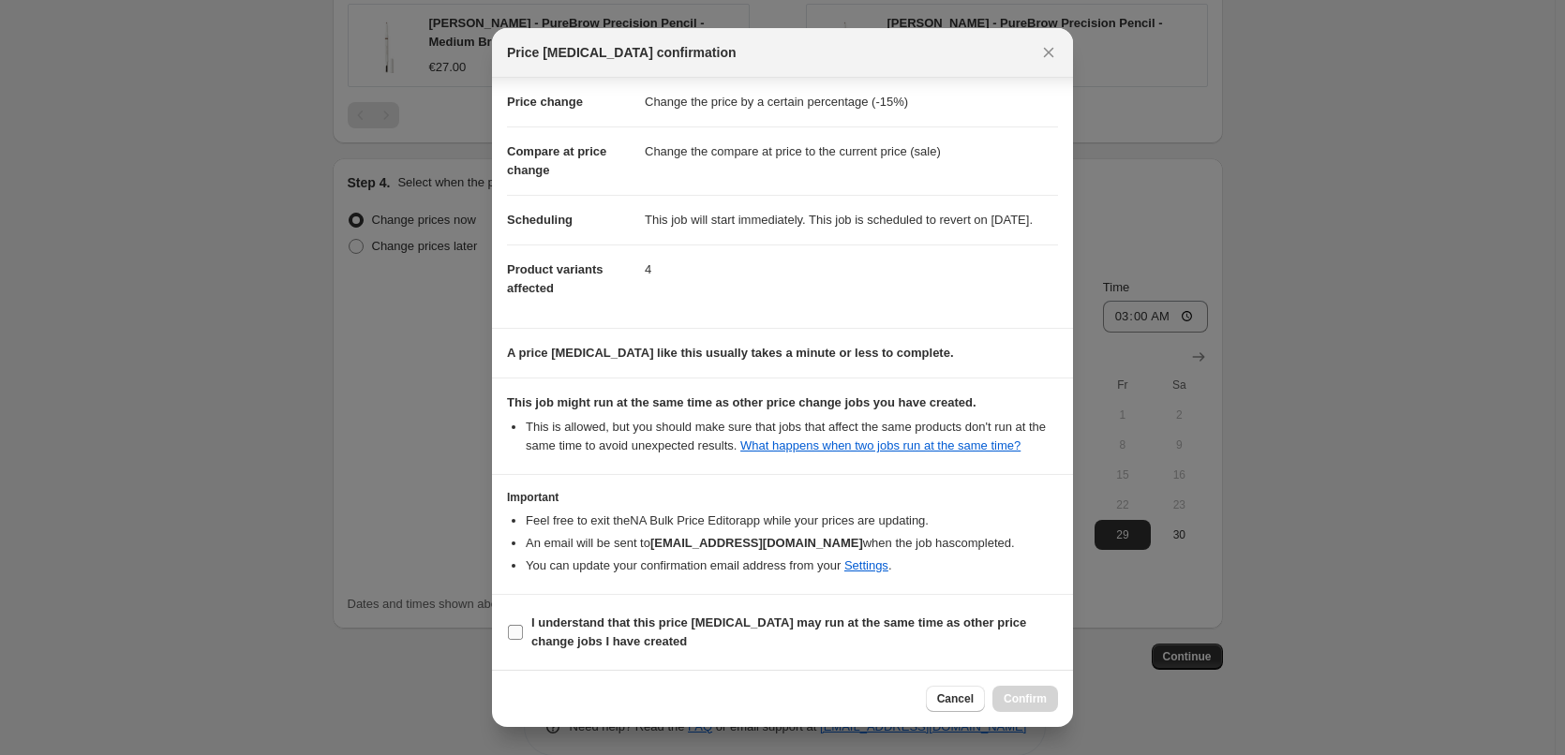
click at [610, 639] on b "I understand that this price [MEDICAL_DATA] may run at the same time as other p…" at bounding box center [778, 632] width 495 height 33
click at [523, 639] on input "I understand that this price [MEDICAL_DATA] may run at the same time as other p…" at bounding box center [515, 632] width 15 height 15
checkbox input "true"
click at [1025, 696] on span "Confirm" at bounding box center [1025, 698] width 43 height 15
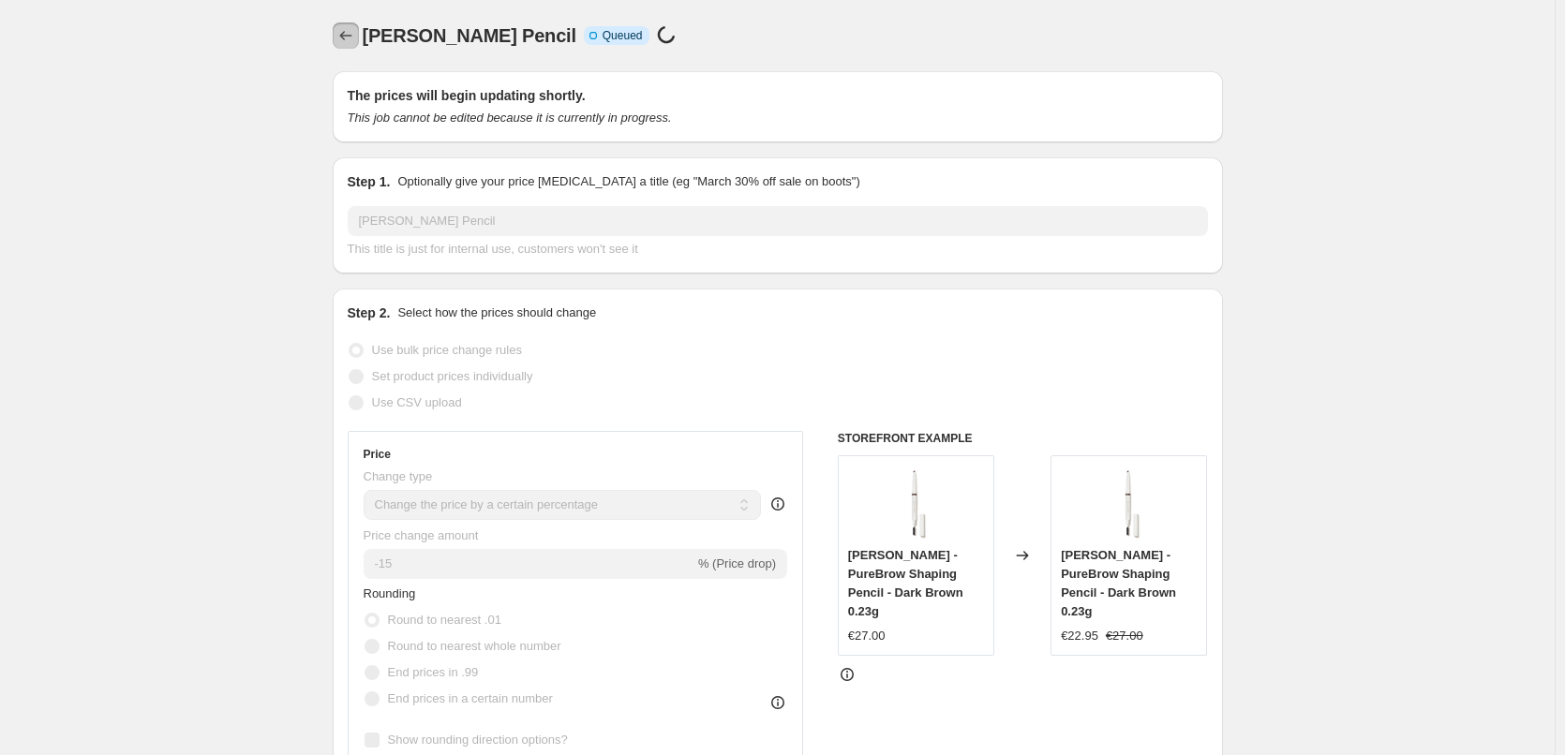
click at [352, 37] on icon "Price change jobs" at bounding box center [345, 35] width 19 height 19
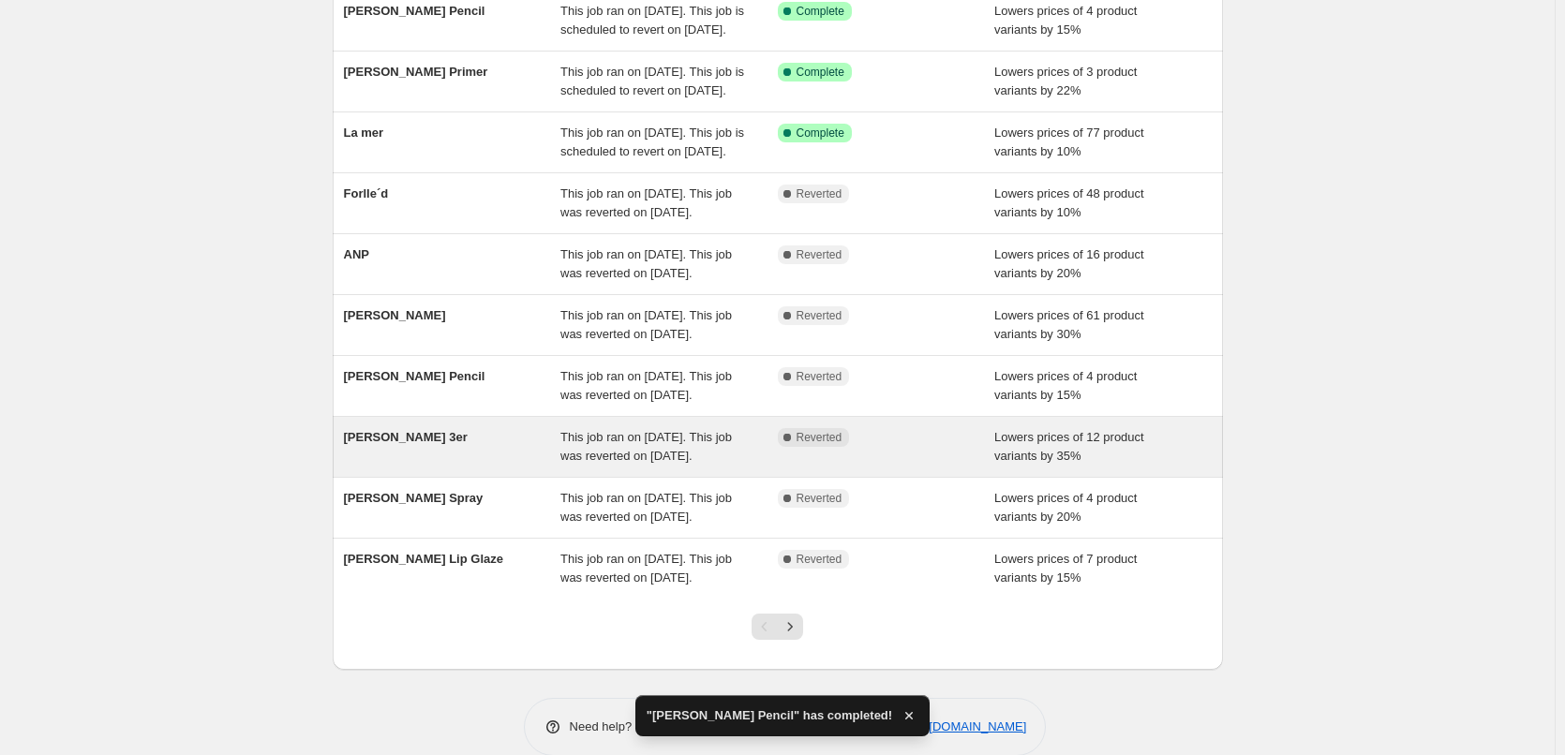
scroll to position [397, 0]
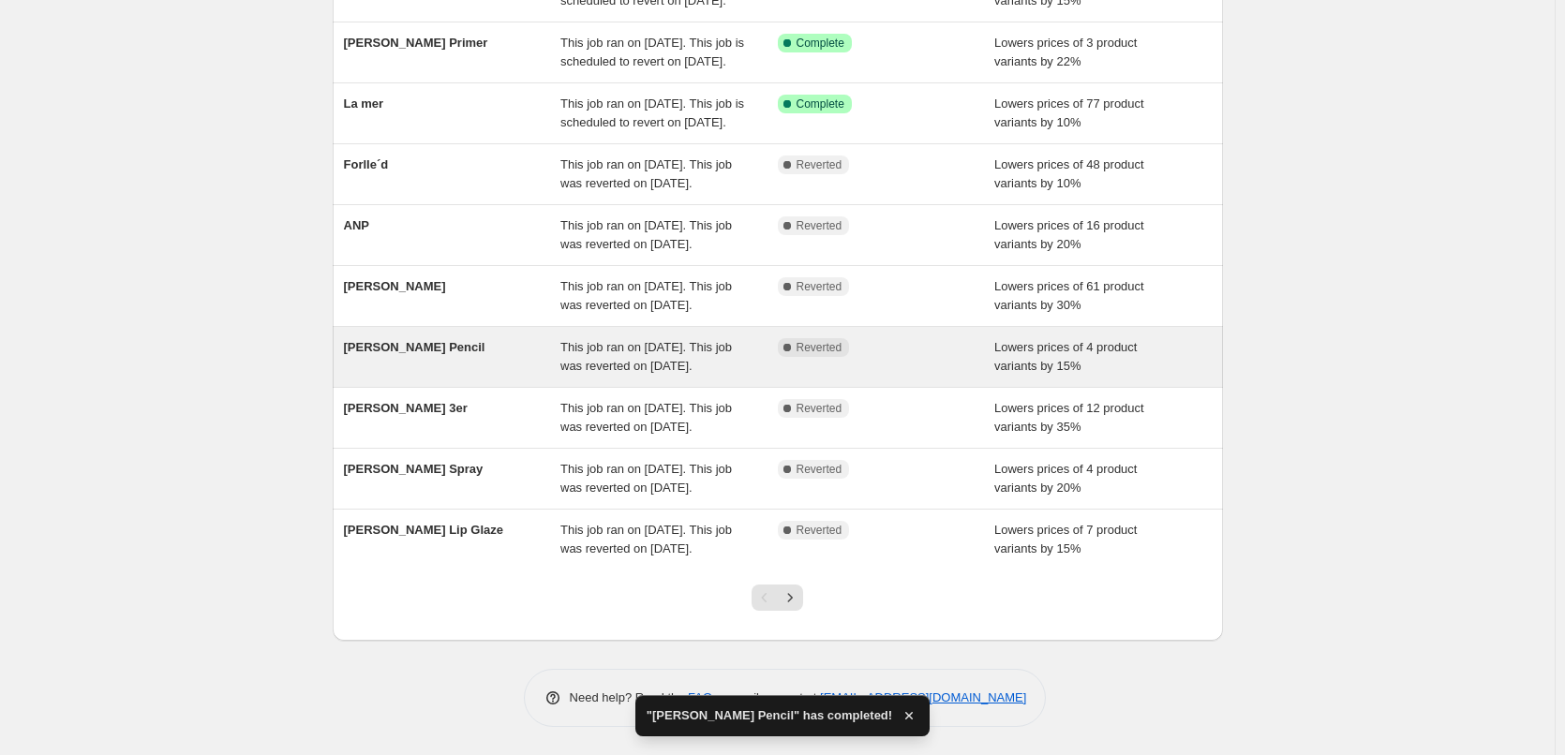
click at [561, 338] on div "[PERSON_NAME] Pencil" at bounding box center [452, 356] width 217 height 37
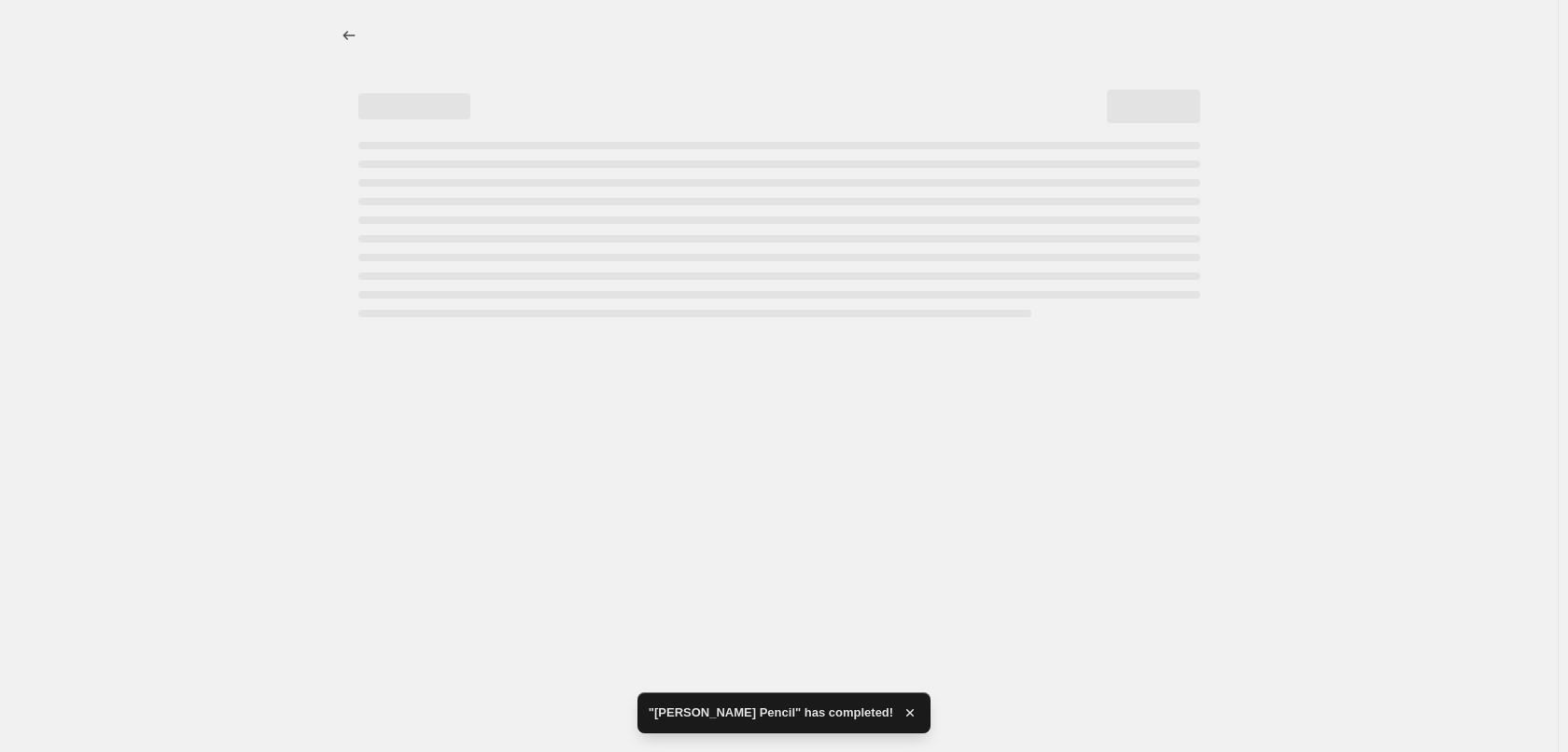
select select "percentage"
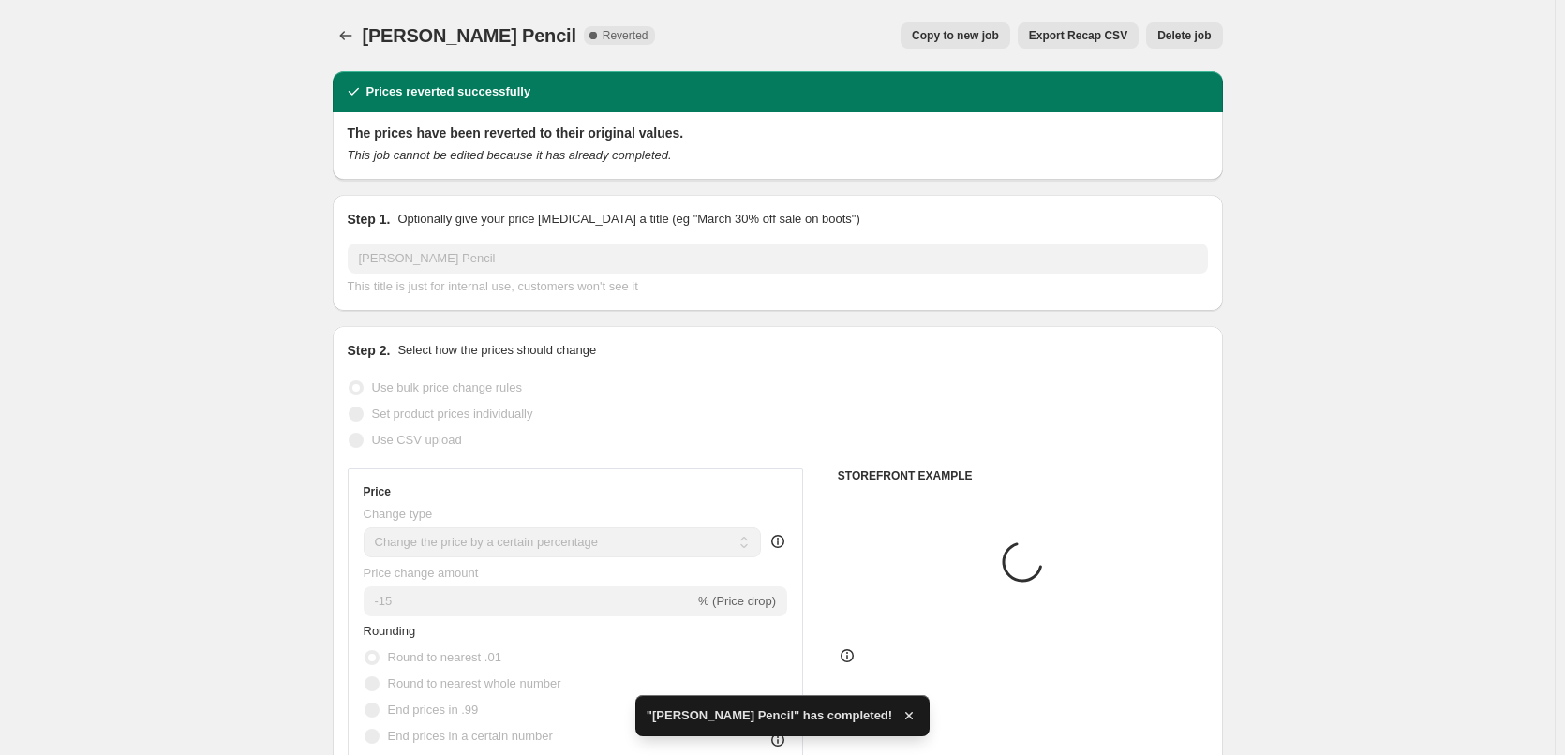
click at [1196, 35] on span "Delete job" at bounding box center [1183, 35] width 53 height 15
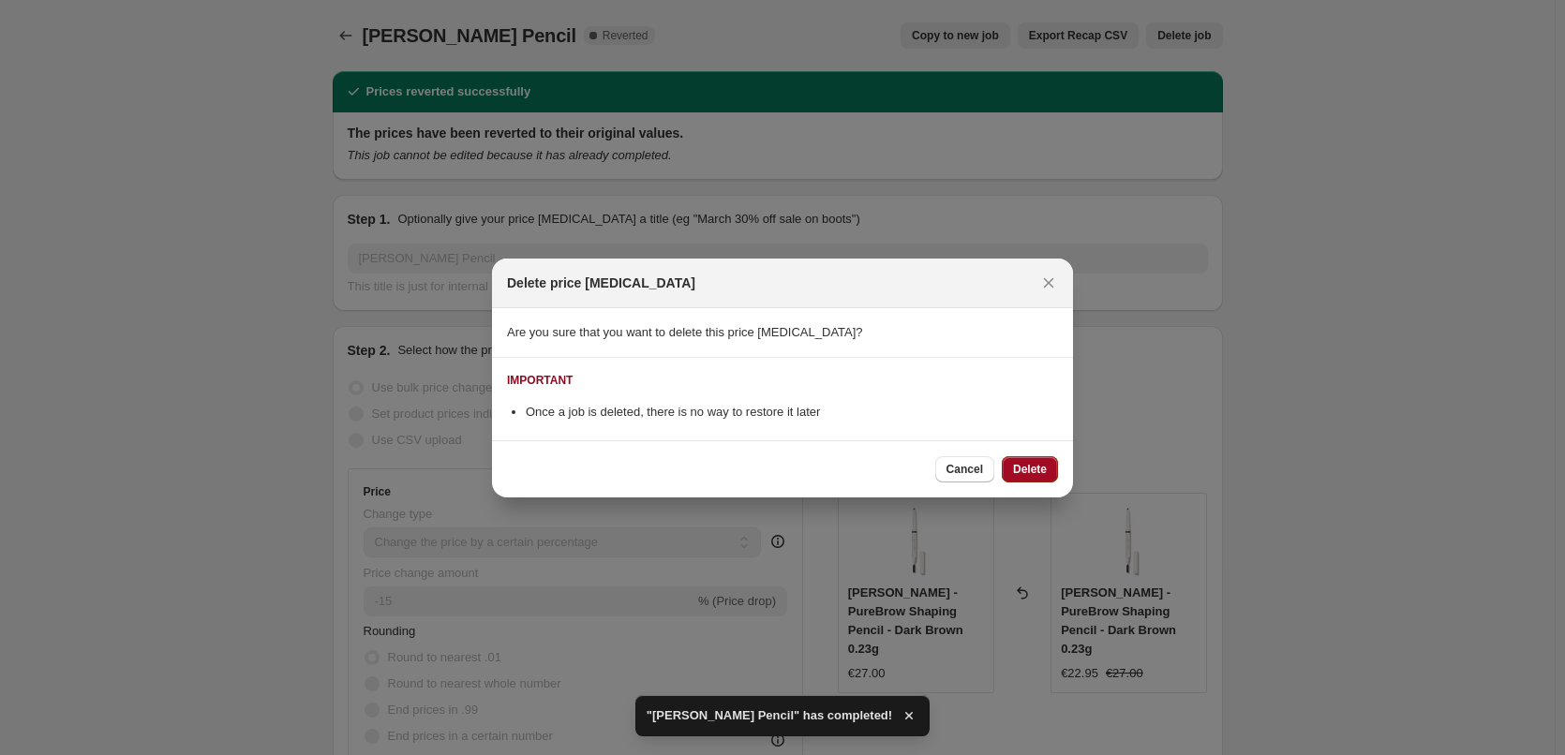
click at [1033, 478] on button "Delete" at bounding box center [1030, 469] width 56 height 26
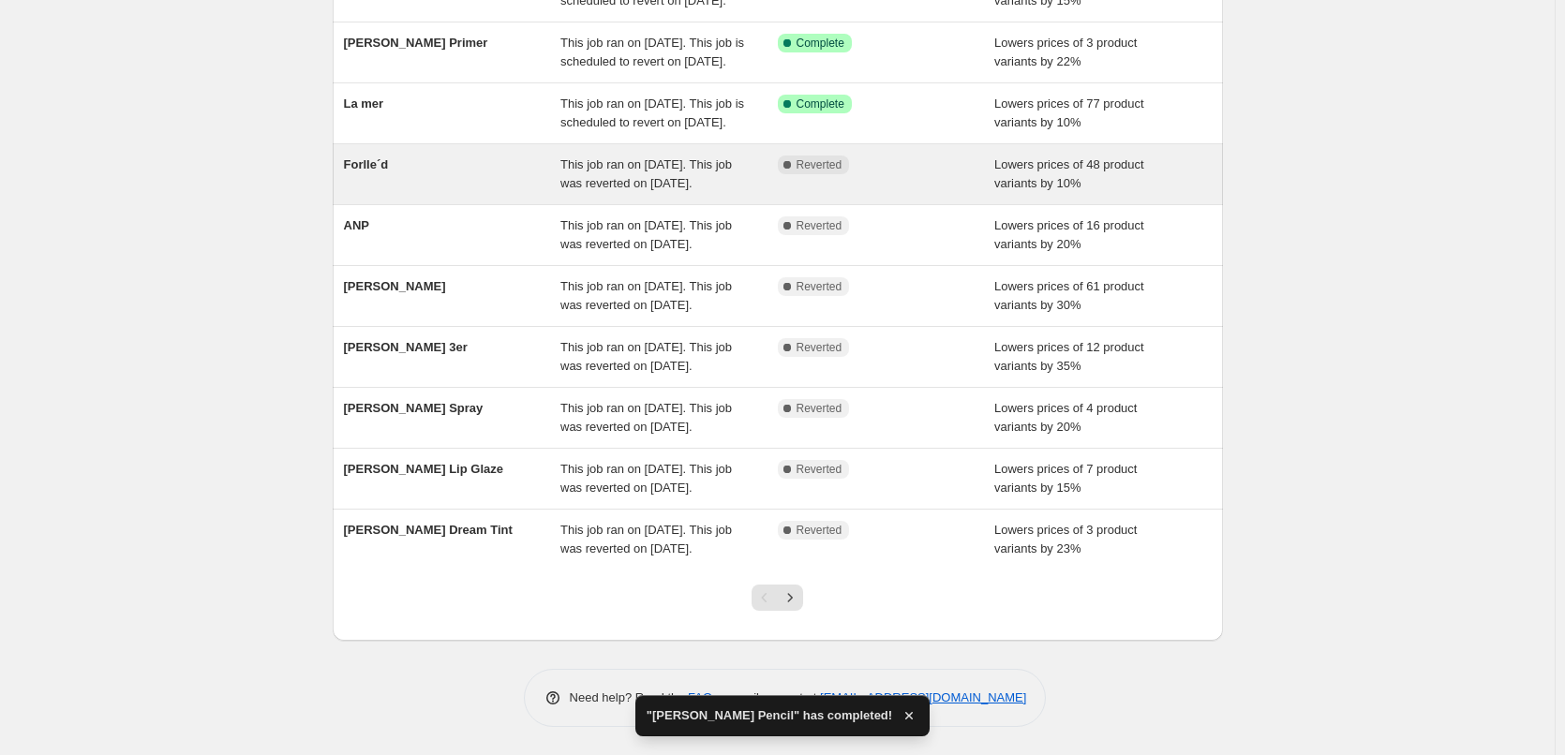
scroll to position [397, 0]
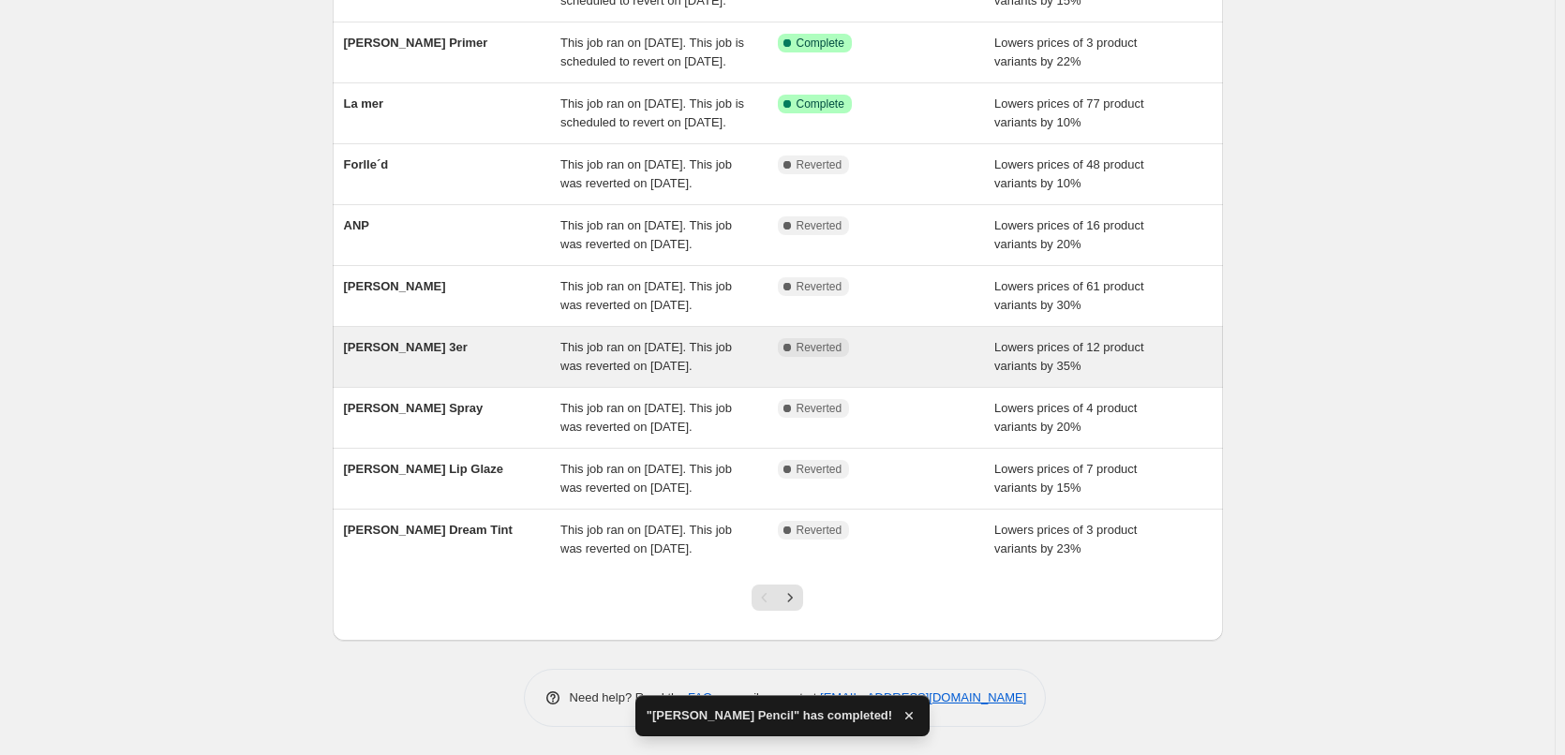
click at [528, 338] on div "[PERSON_NAME] 3er" at bounding box center [452, 356] width 217 height 37
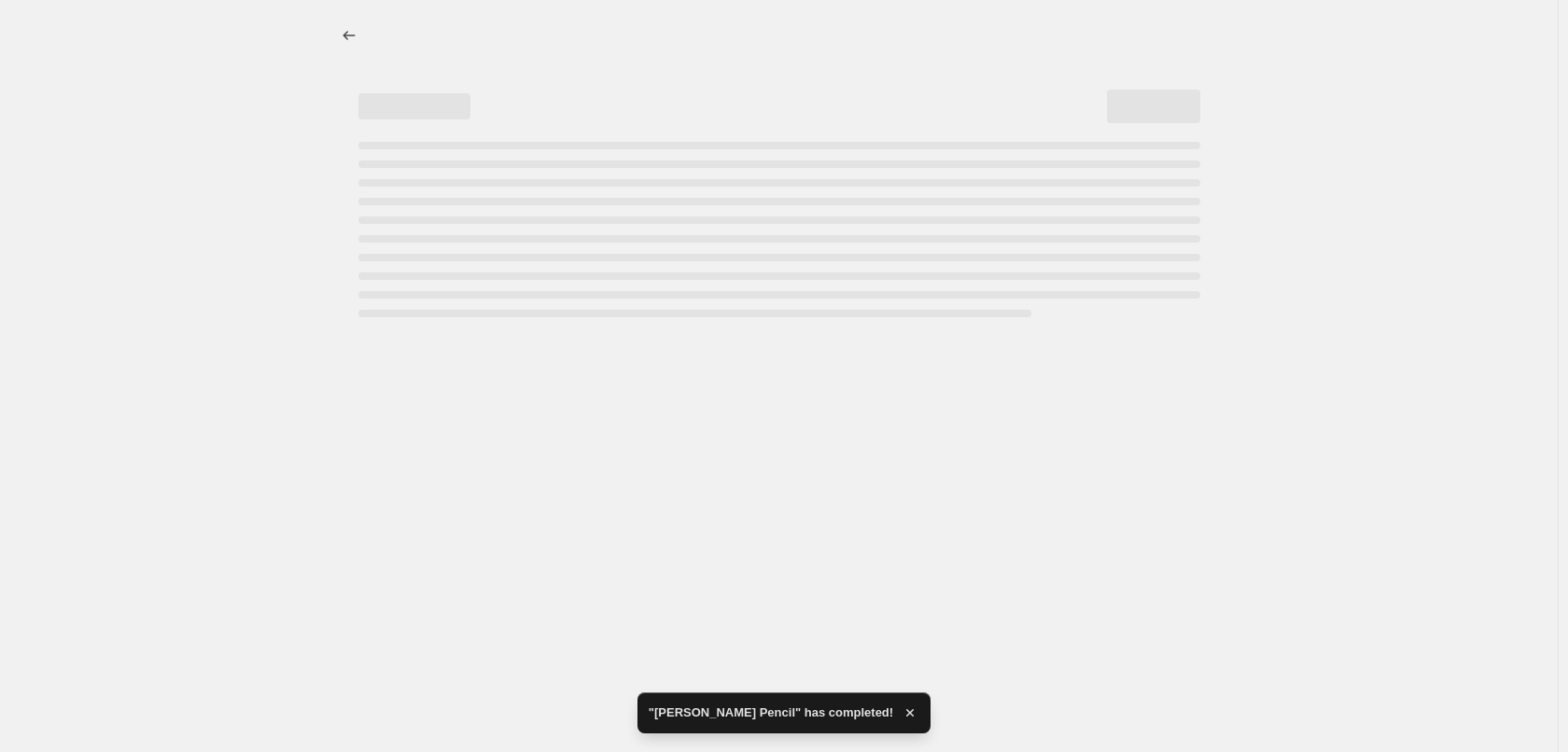
select select "percentage"
select select "tag"
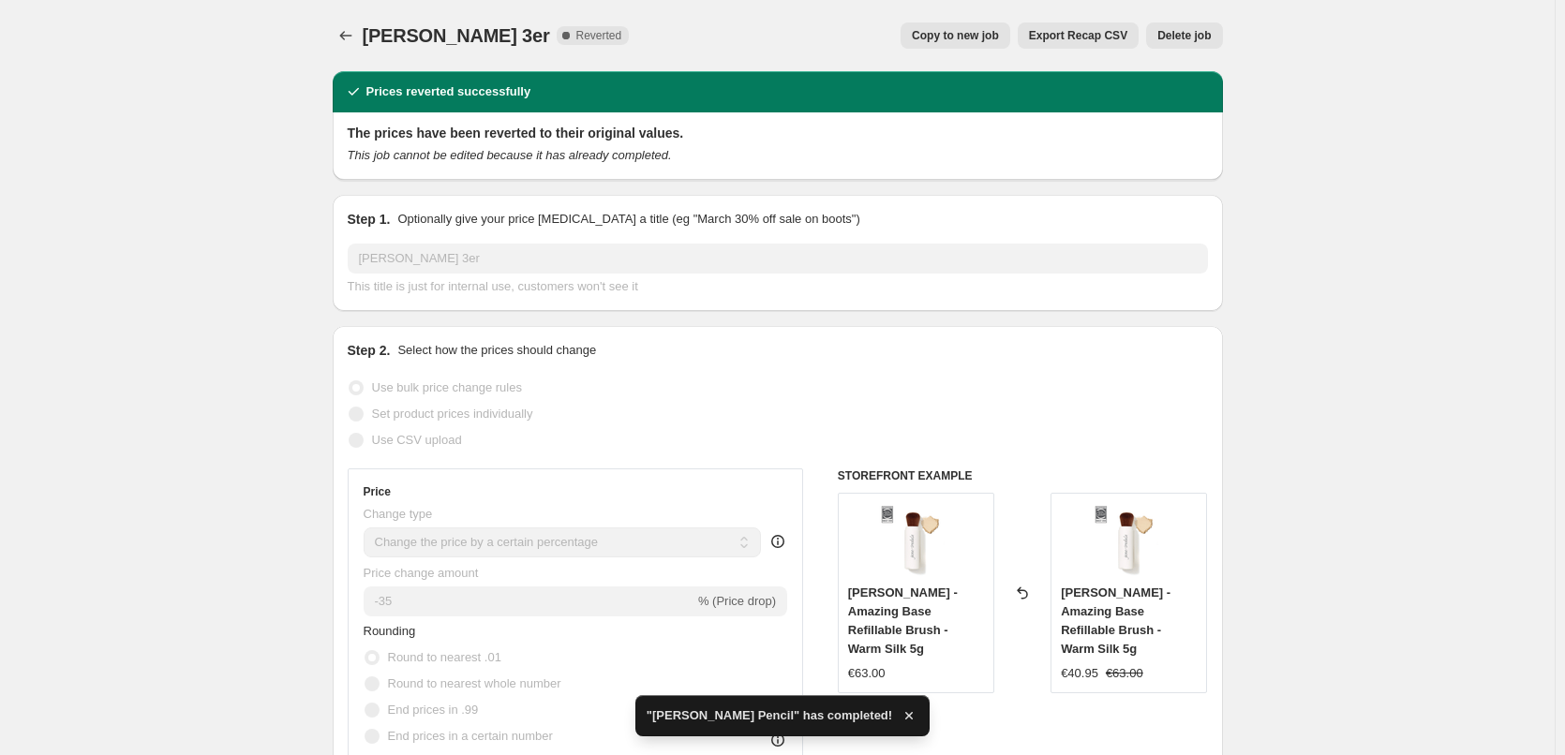
click at [969, 35] on span "Copy to new job" at bounding box center [955, 35] width 87 height 15
select select "percentage"
select select "tag"
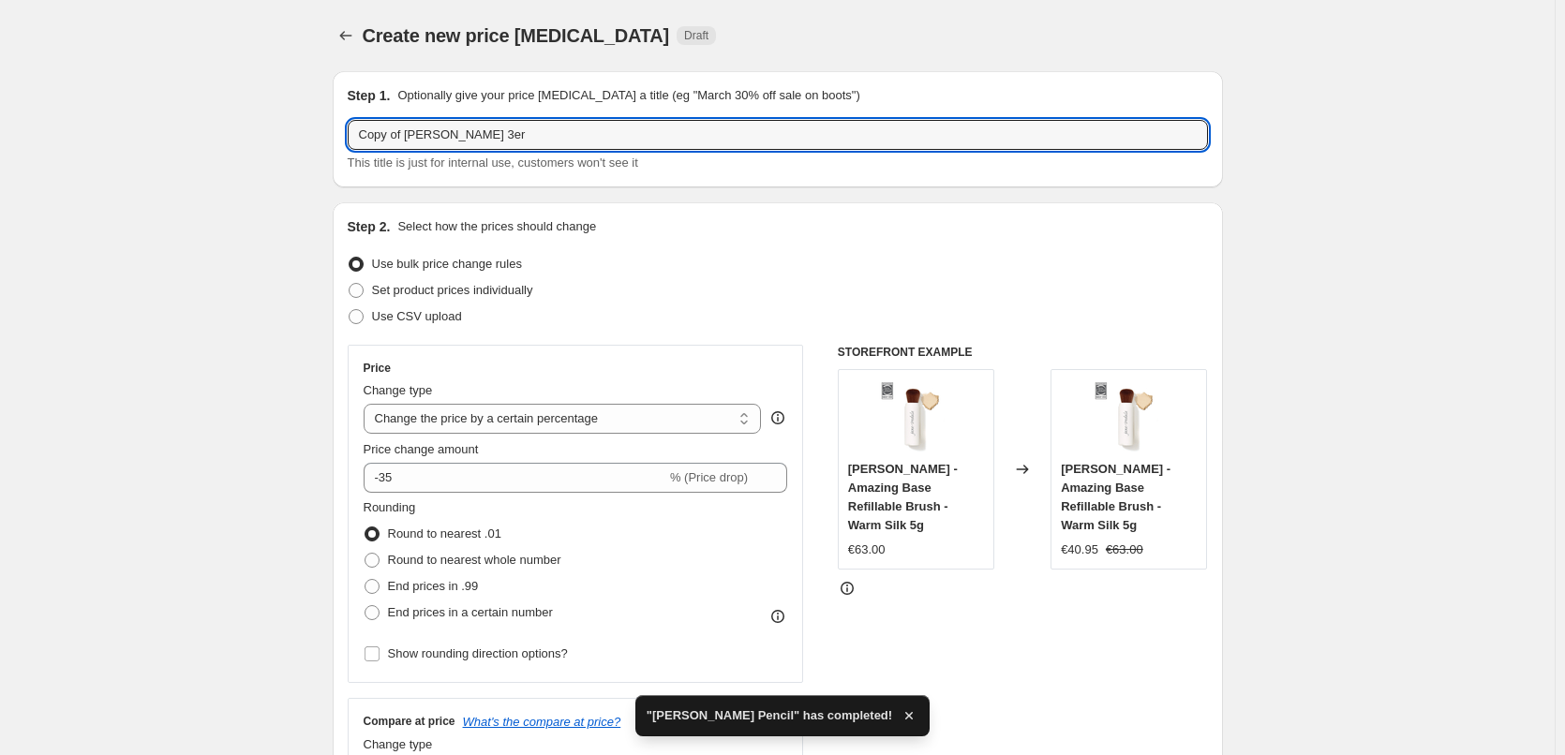
drag, startPoint x: 408, startPoint y: 135, endPoint x: 97, endPoint y: 111, distance: 311.1
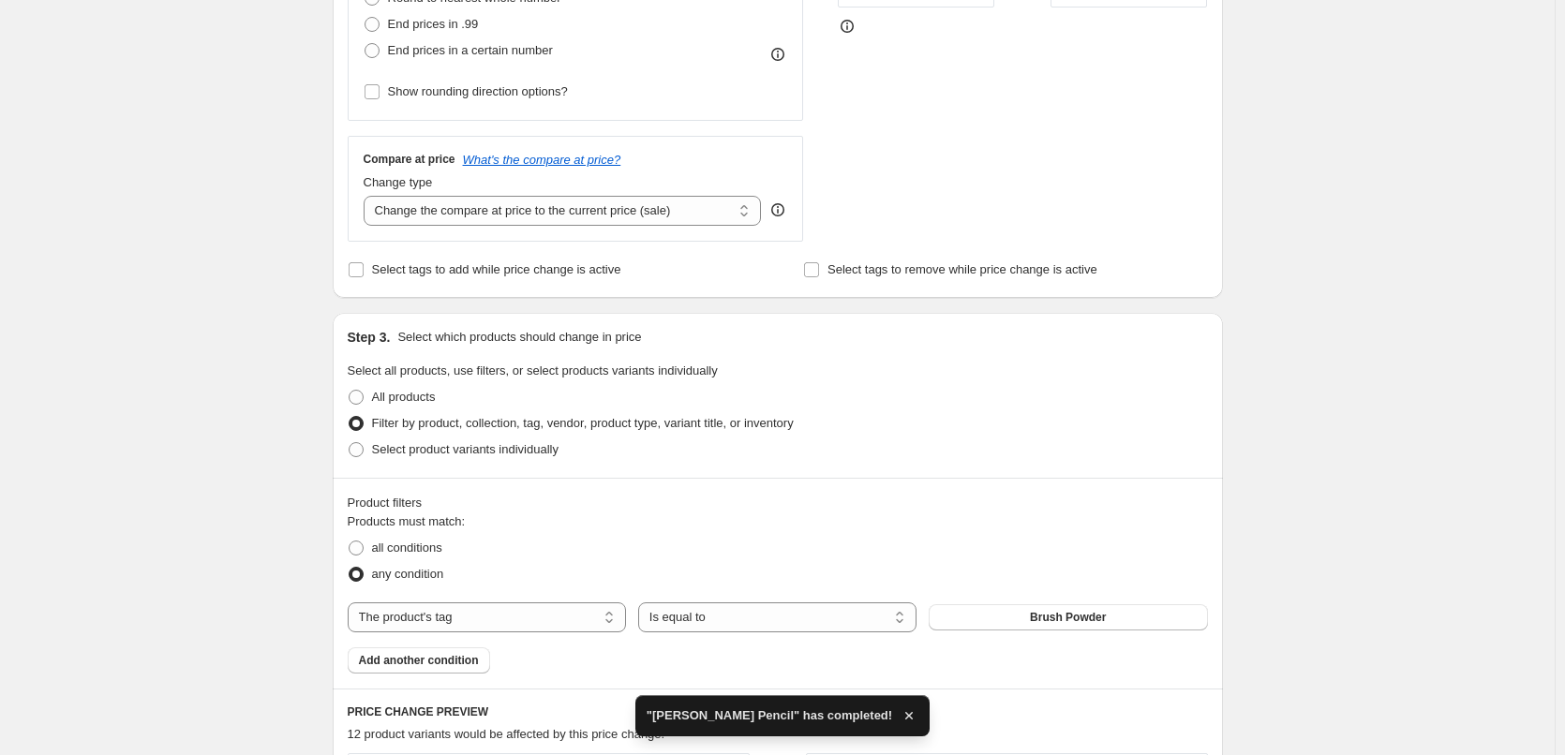
scroll to position [1360, 0]
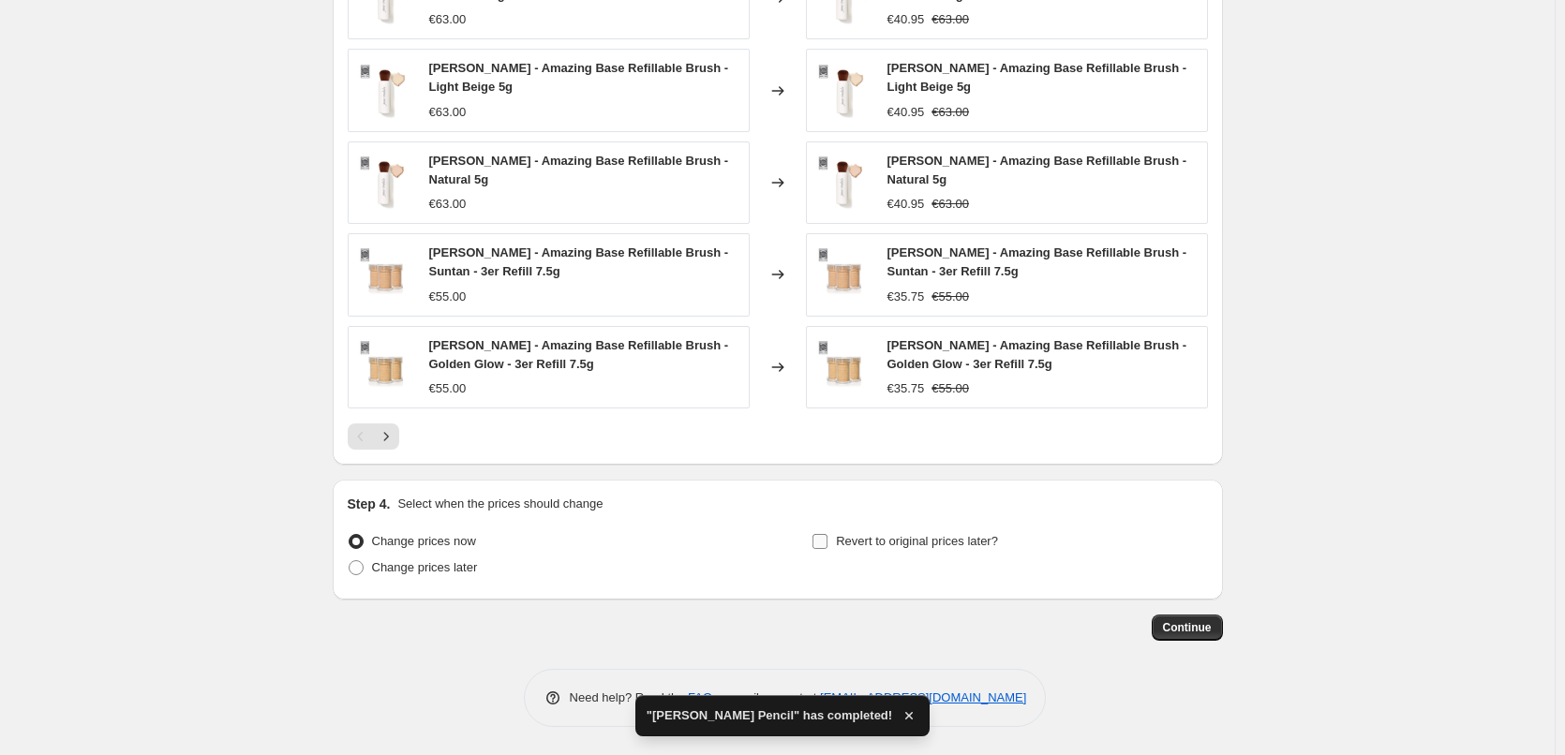
type input "[PERSON_NAME] 3er"
click at [899, 538] on span "Revert to original prices later?" at bounding box center [917, 541] width 162 height 14
click at [827, 538] on input "Revert to original prices later?" at bounding box center [819, 541] width 15 height 15
checkbox input "true"
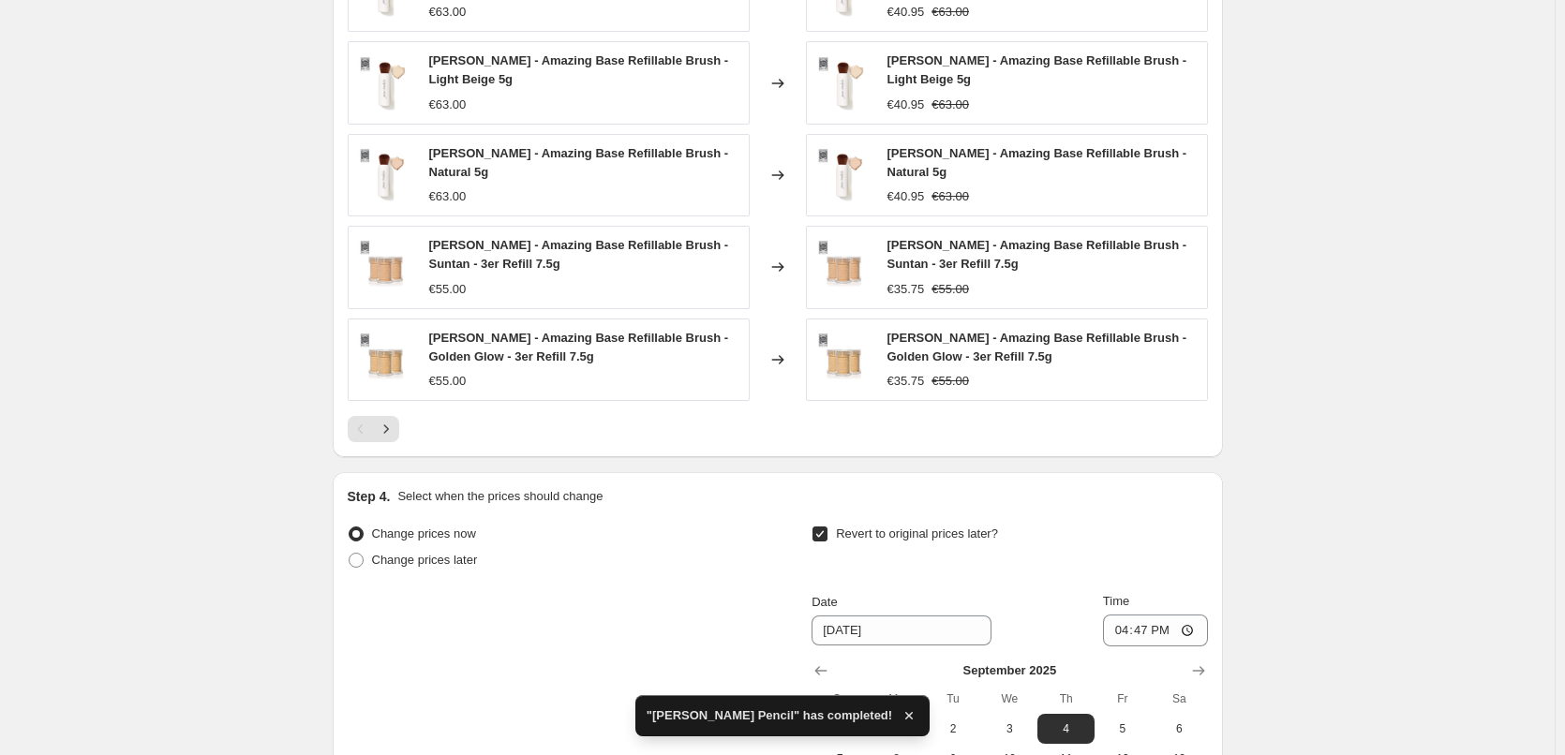
scroll to position [1680, 0]
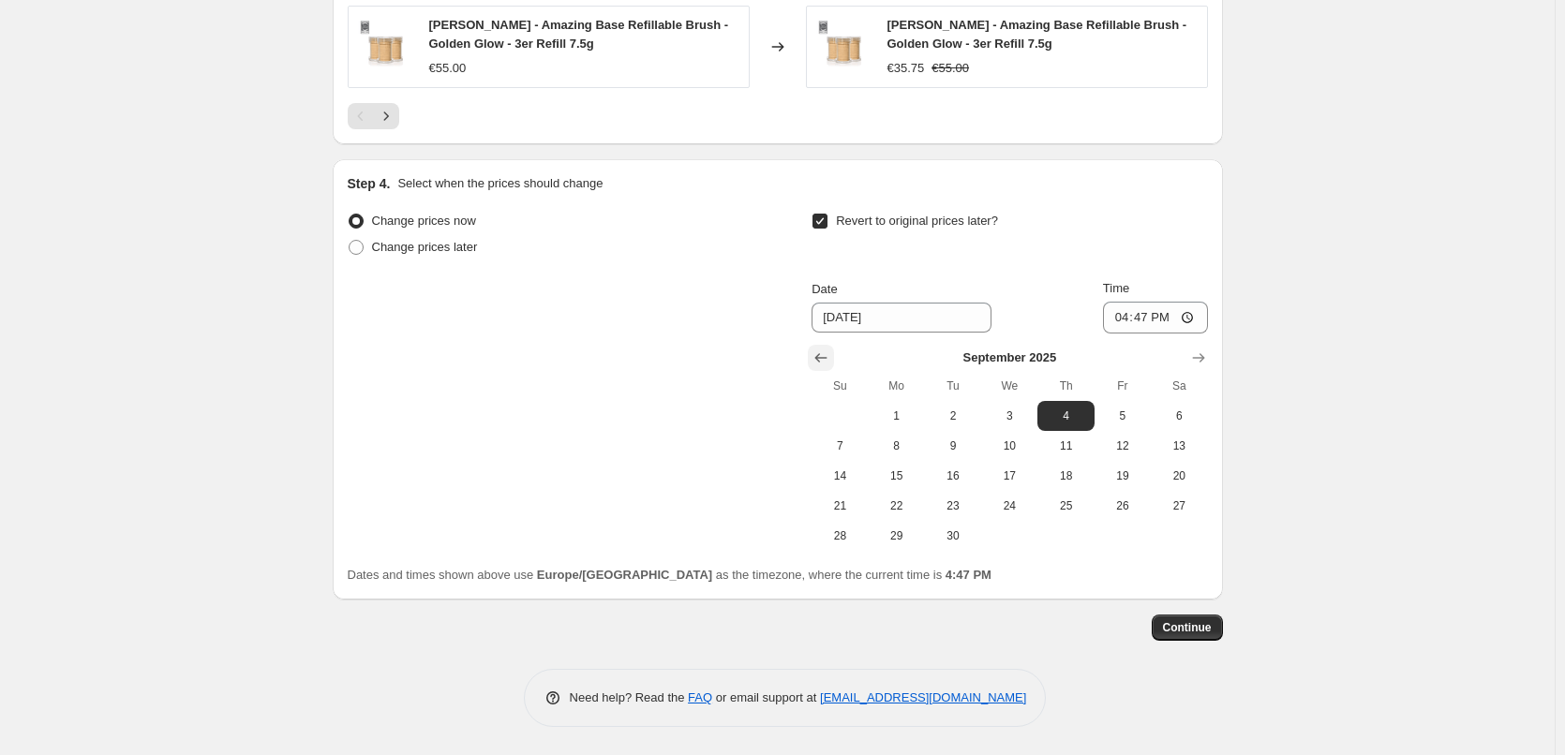
click at [830, 357] on icon "Show previous month, August 2025" at bounding box center [820, 358] width 19 height 19
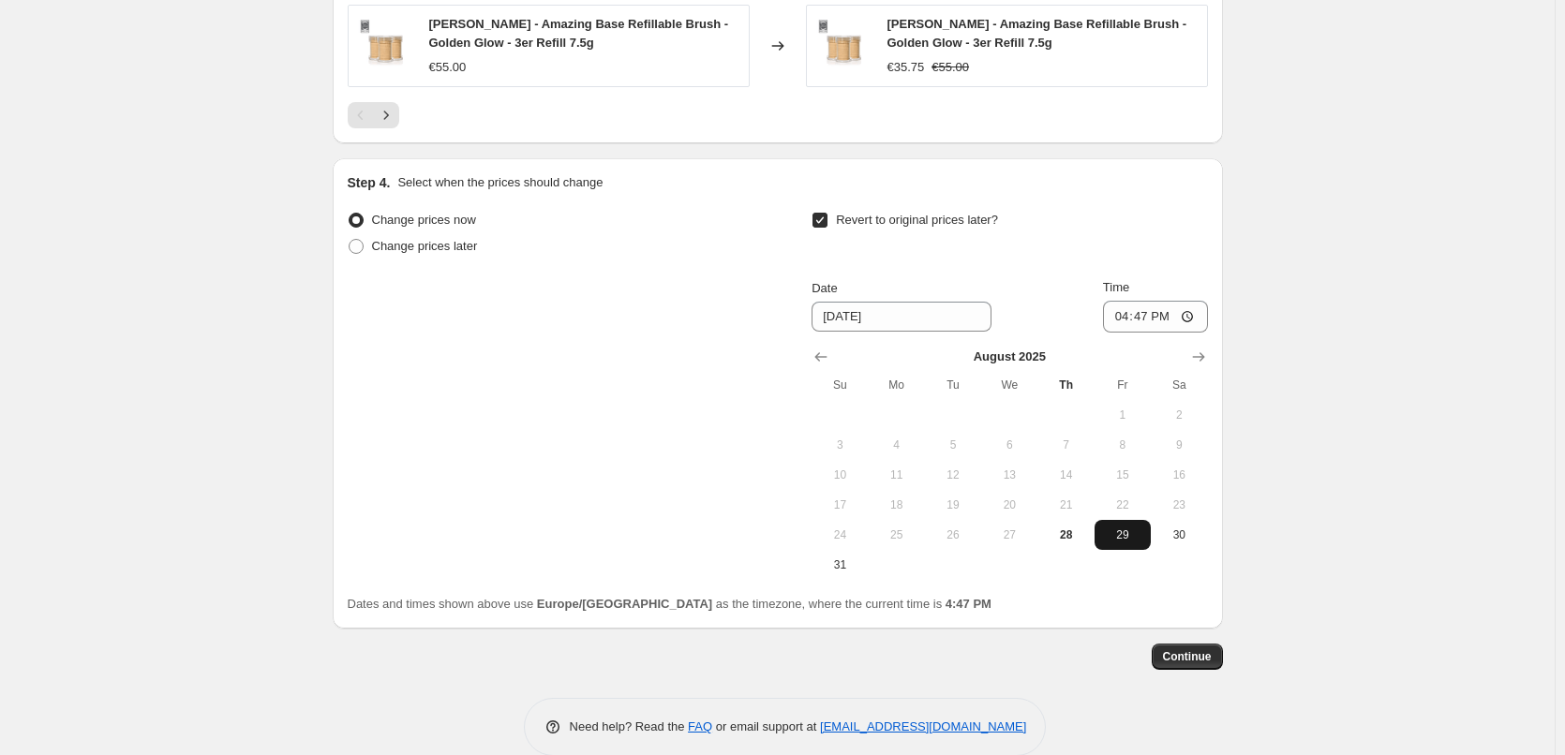
click at [1121, 538] on span "29" at bounding box center [1122, 535] width 41 height 15
type input "[DATE]"
click at [1126, 316] on input "16:47" at bounding box center [1155, 317] width 105 height 32
drag, startPoint x: 1187, startPoint y: 305, endPoint x: 1192, endPoint y: 322, distance: 17.5
click at [1191, 317] on input "15:00" at bounding box center [1155, 317] width 105 height 32
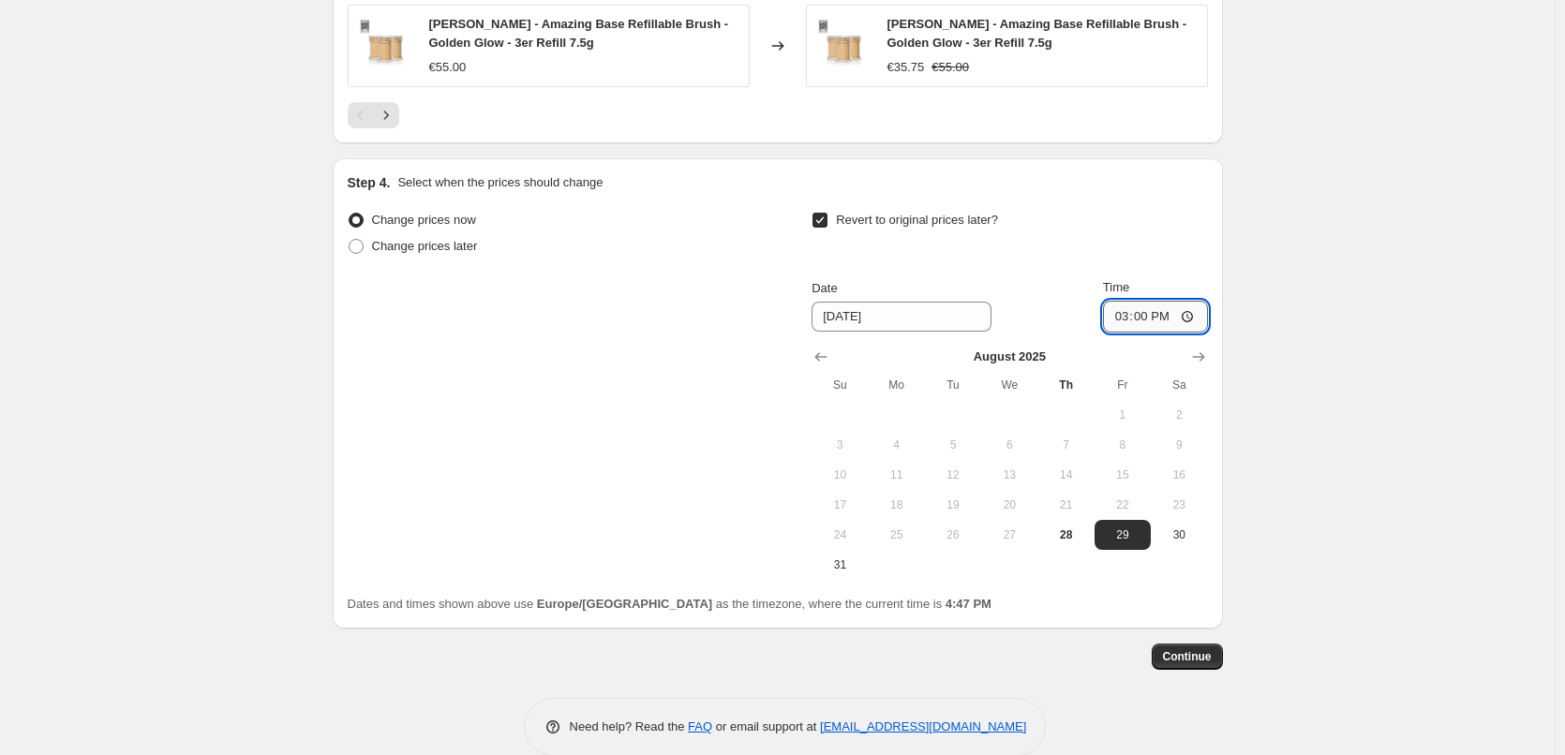
click at [1192, 320] on input "15:00" at bounding box center [1155, 317] width 105 height 32
type input "03:00"
click at [1176, 662] on span "Continue" at bounding box center [1187, 656] width 49 height 15
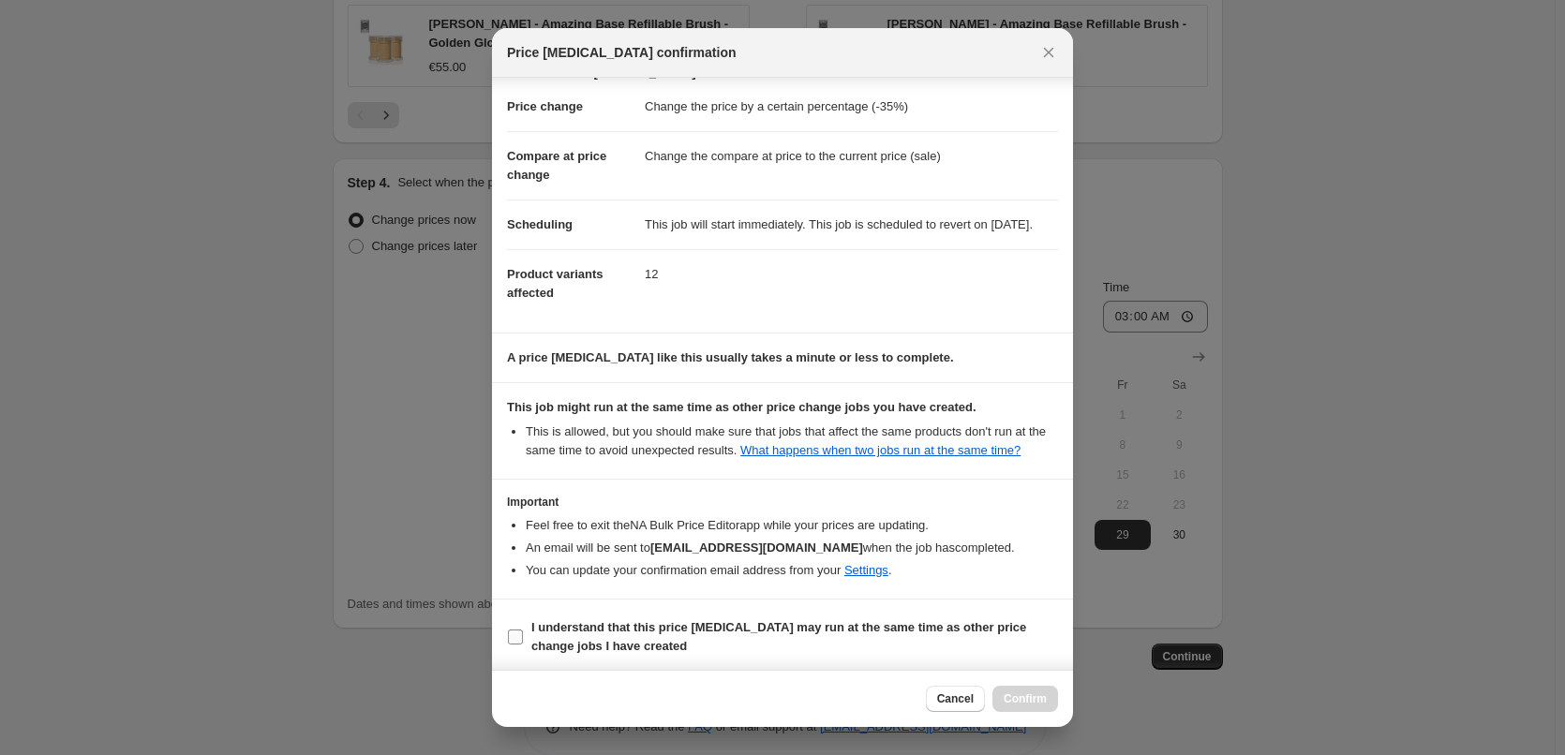
scroll to position [52, 0]
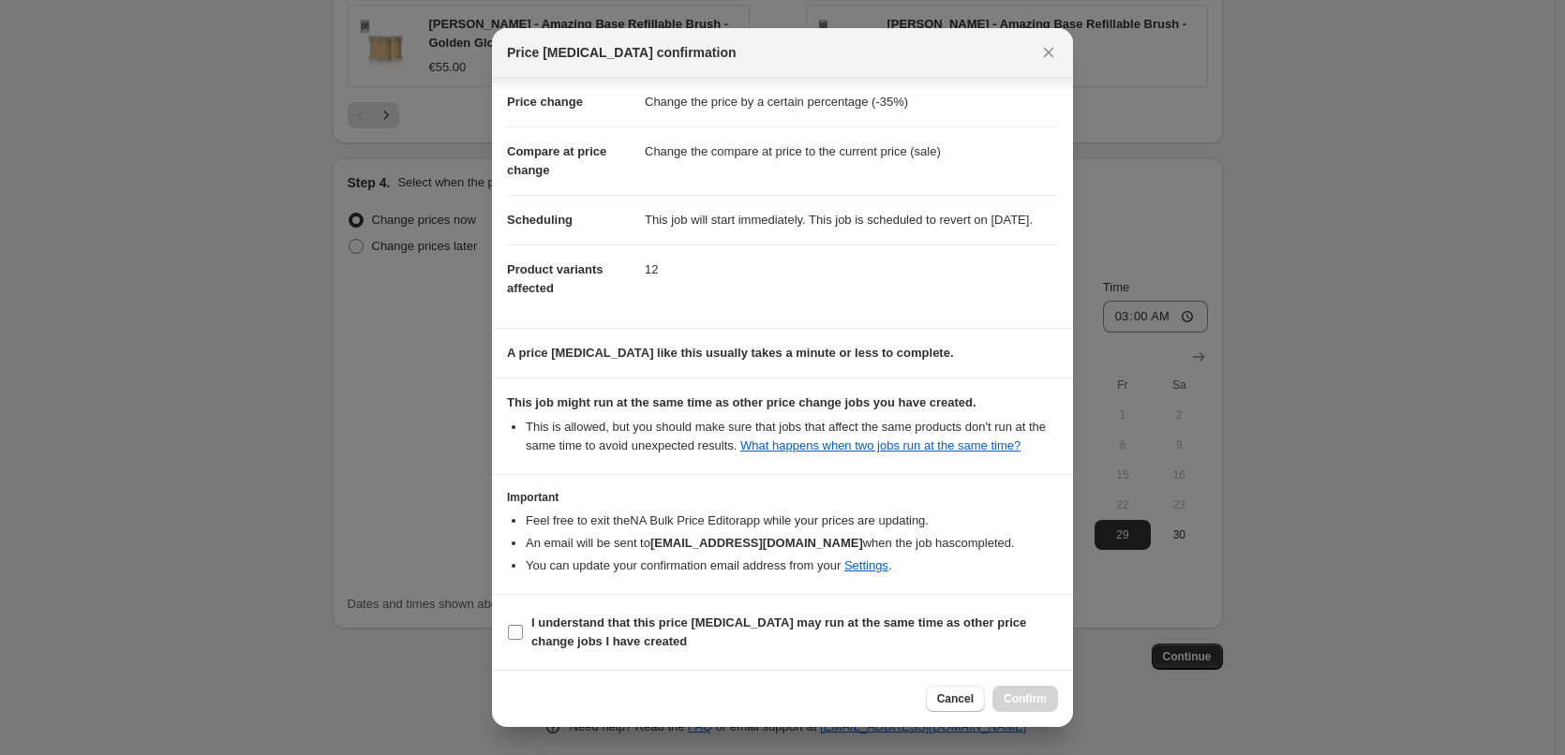
click at [558, 627] on b "I understand that this price [MEDICAL_DATA] may run at the same time as other p…" at bounding box center [778, 632] width 495 height 33
click at [523, 627] on input "I understand that this price [MEDICAL_DATA] may run at the same time as other p…" at bounding box center [515, 632] width 15 height 15
checkbox input "true"
click at [1035, 696] on span "Confirm" at bounding box center [1025, 698] width 43 height 15
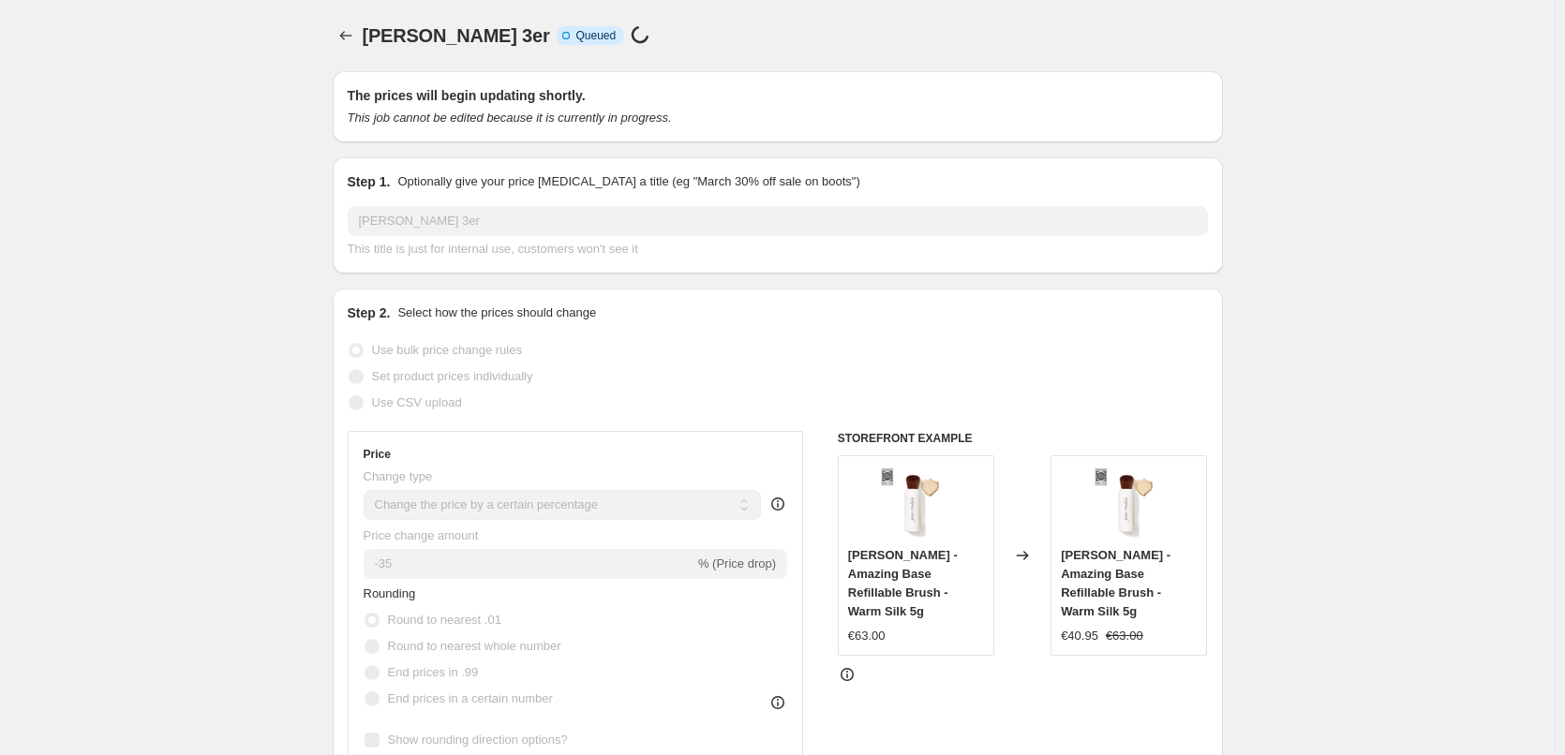
click at [346, 34] on icon "Price change jobs" at bounding box center [345, 35] width 19 height 19
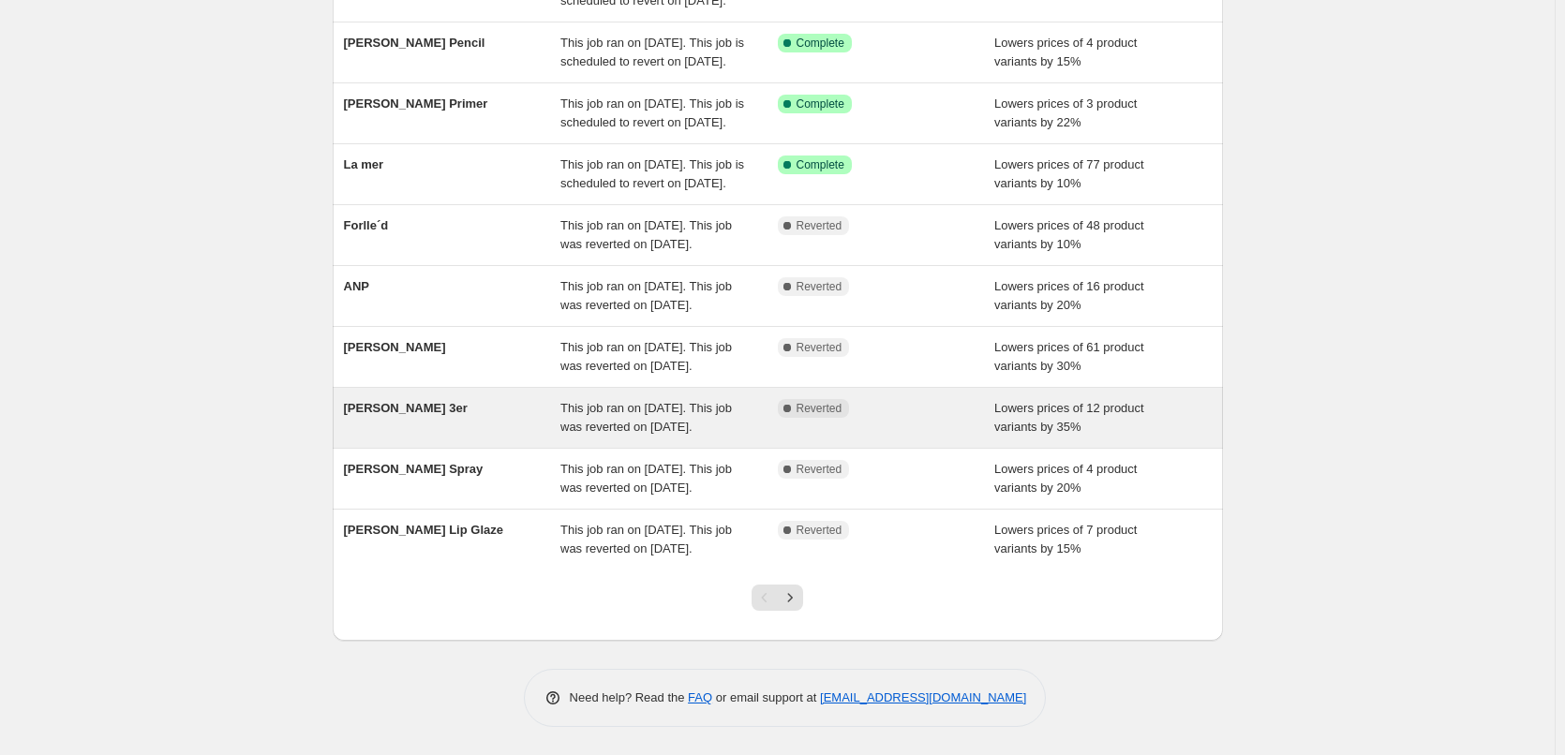
click at [594, 401] on span "This job ran on [DATE]. This job was reverted on [DATE]." at bounding box center [645, 417] width 171 height 33
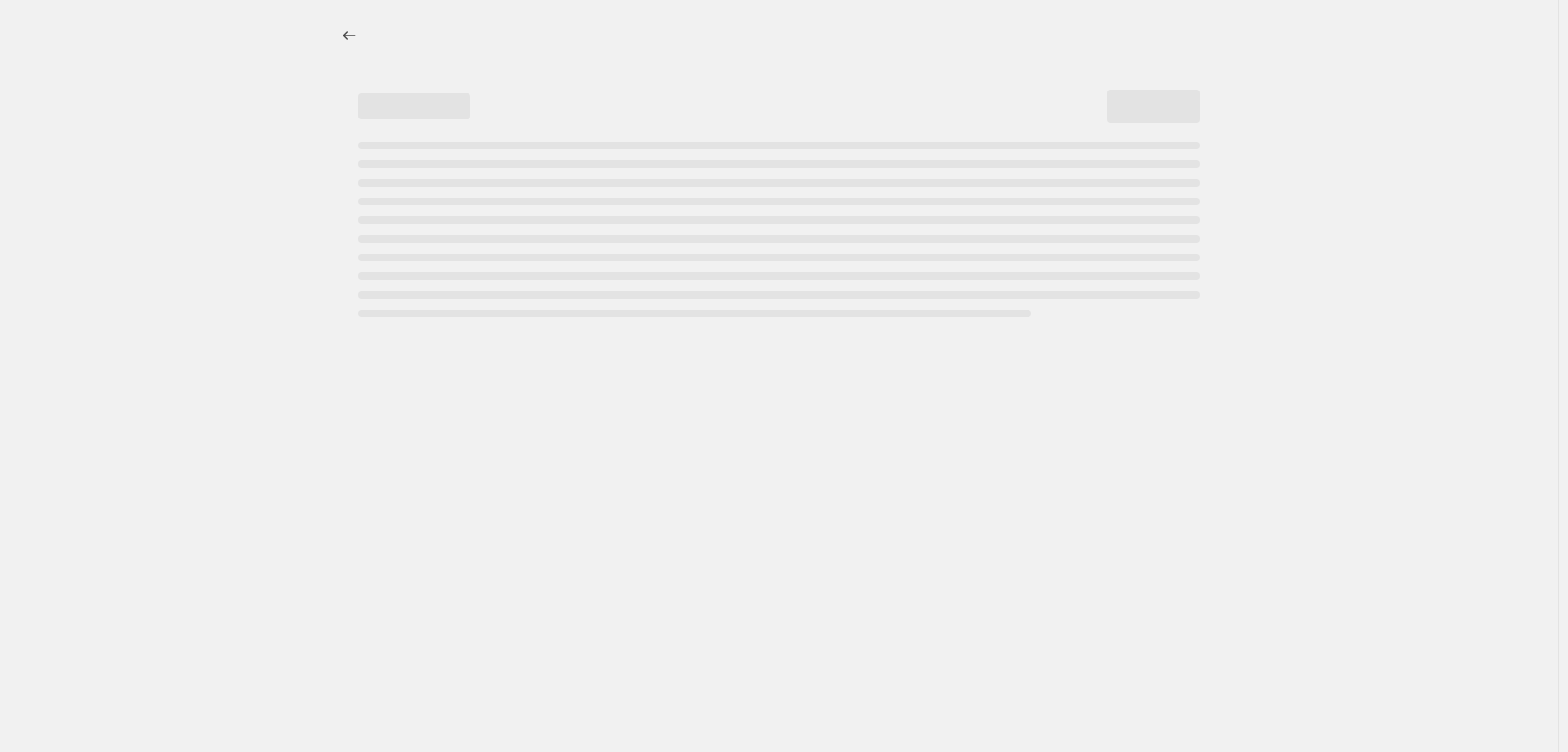
select select "percentage"
select select "tag"
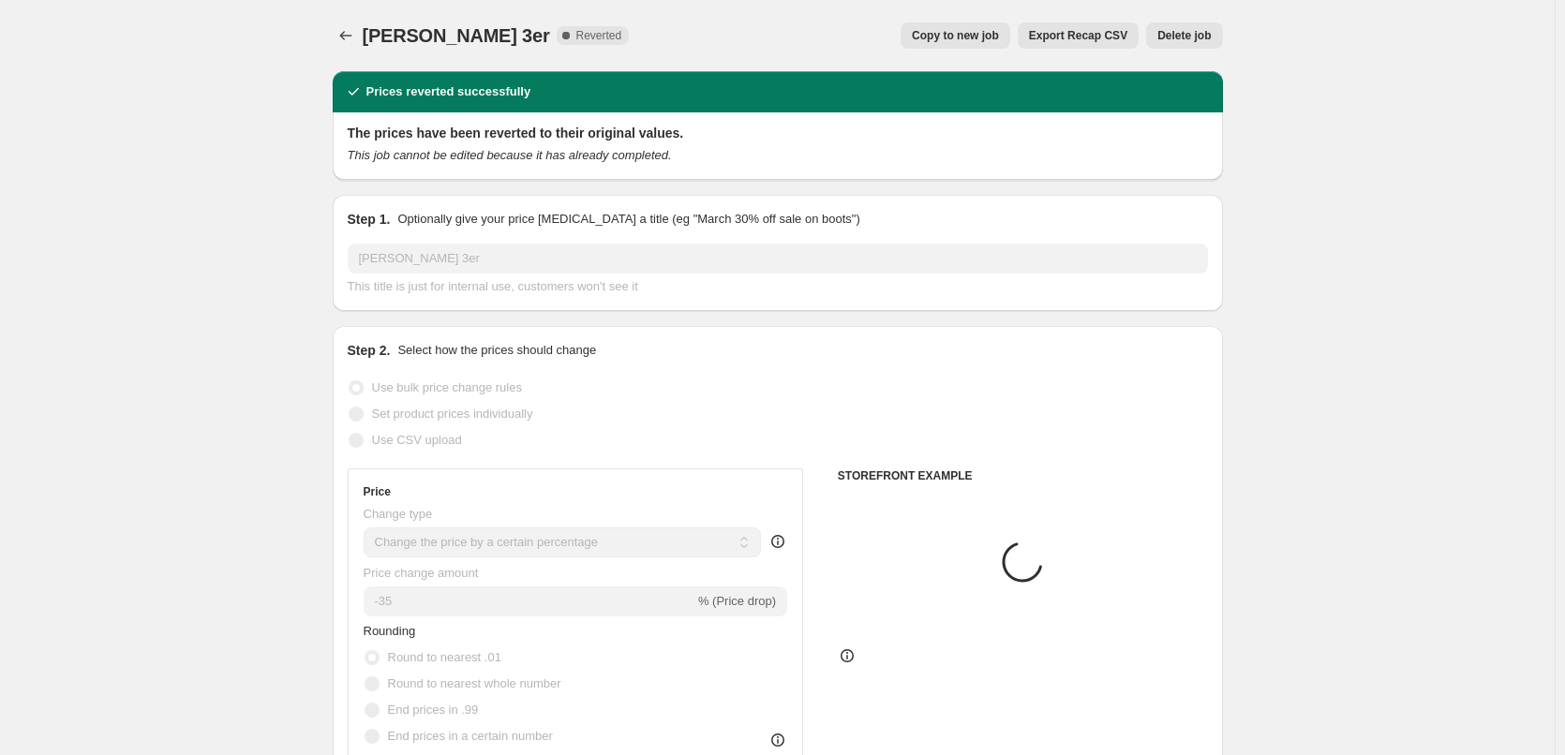
click at [1194, 37] on span "Delete job" at bounding box center [1183, 35] width 53 height 15
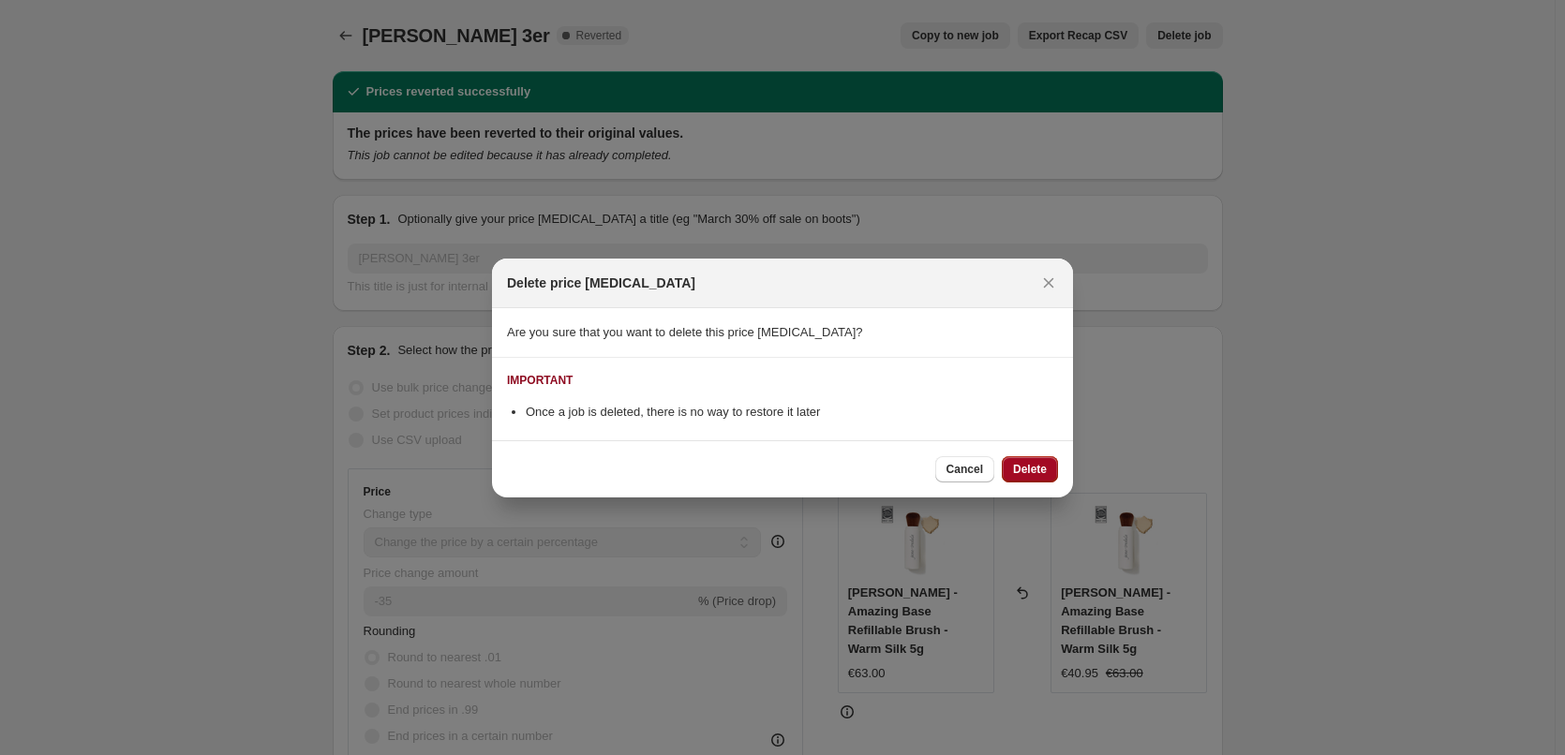
click at [1037, 469] on span "Delete" at bounding box center [1030, 469] width 34 height 15
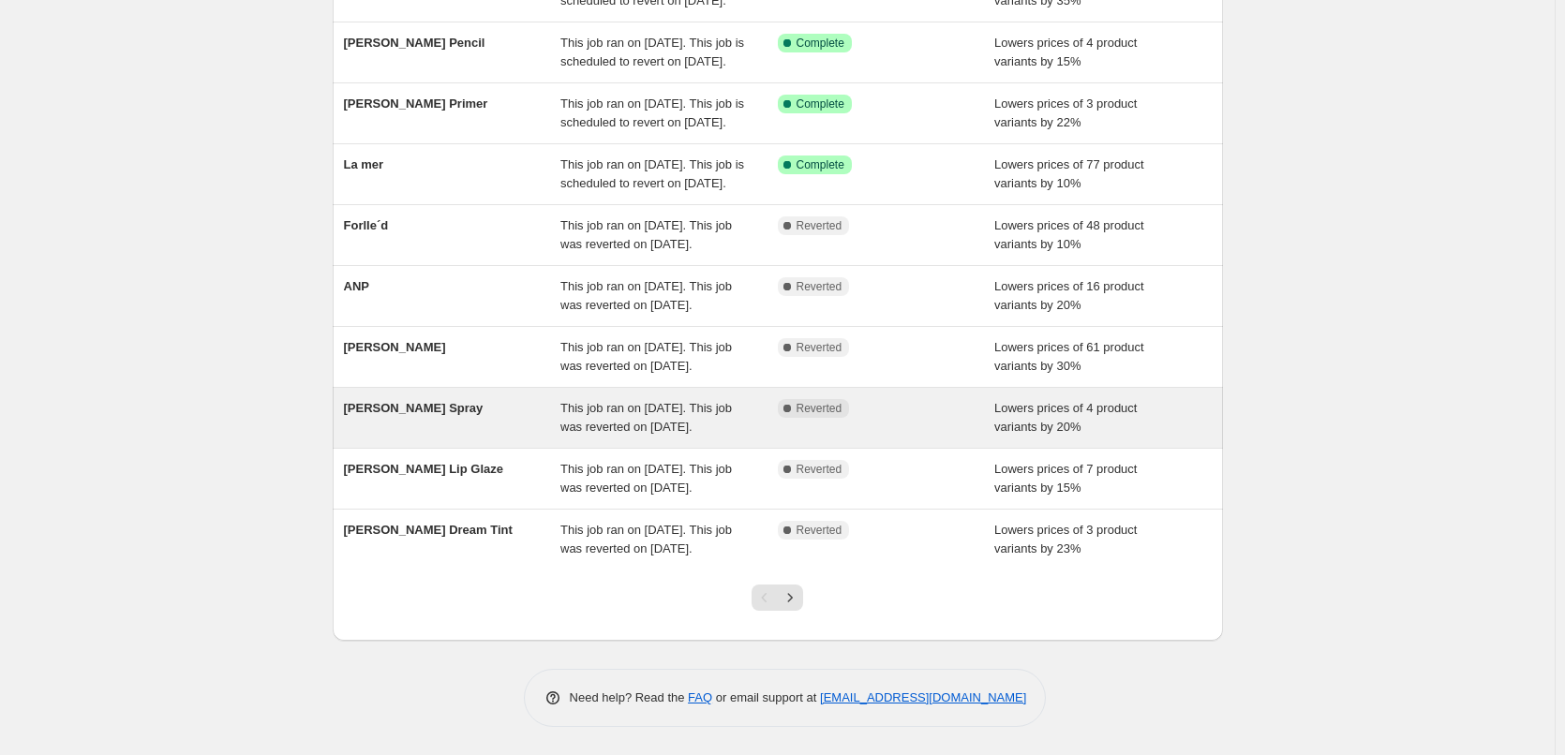
click at [488, 399] on div "[PERSON_NAME] Spray" at bounding box center [452, 417] width 217 height 37
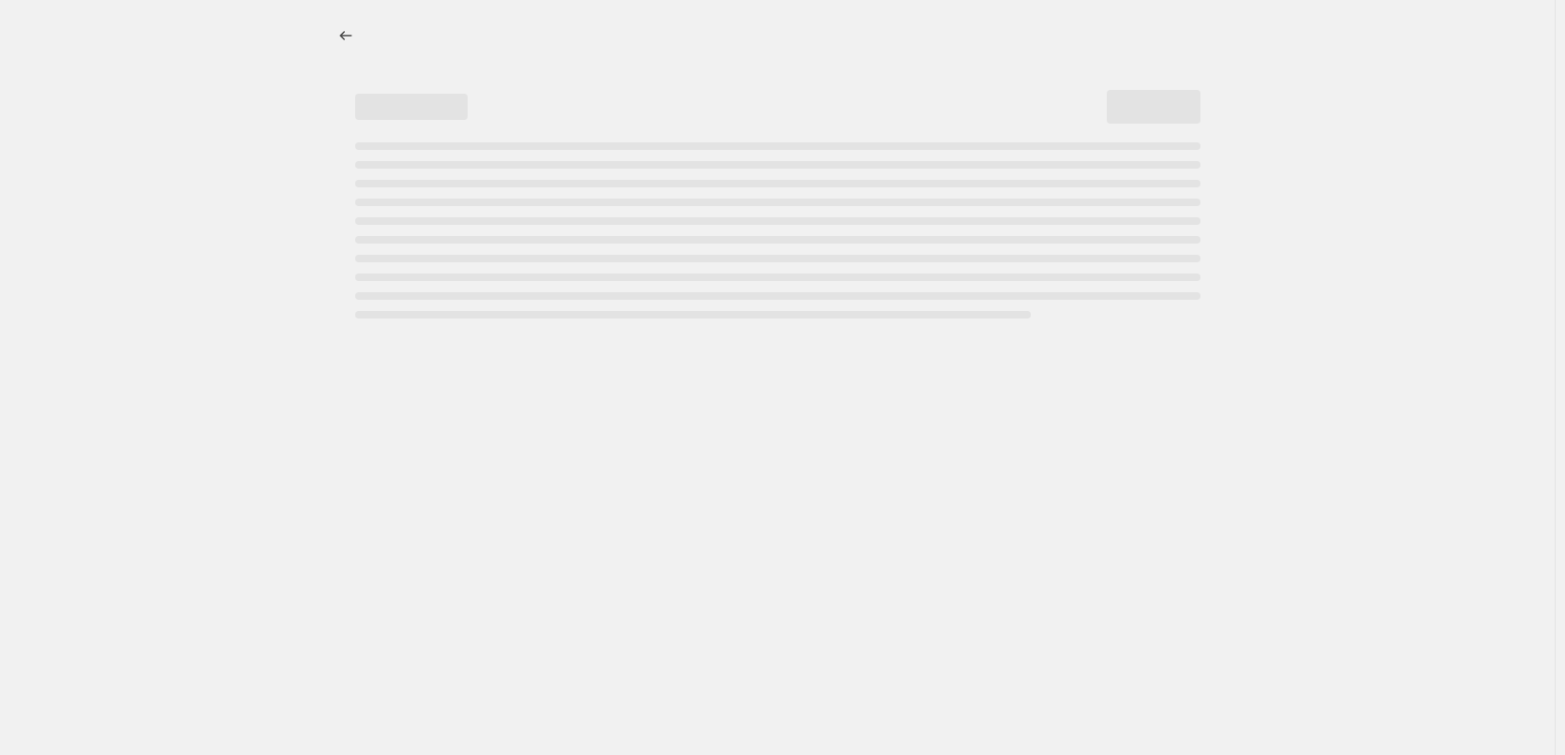
select select "percentage"
select select "tag"
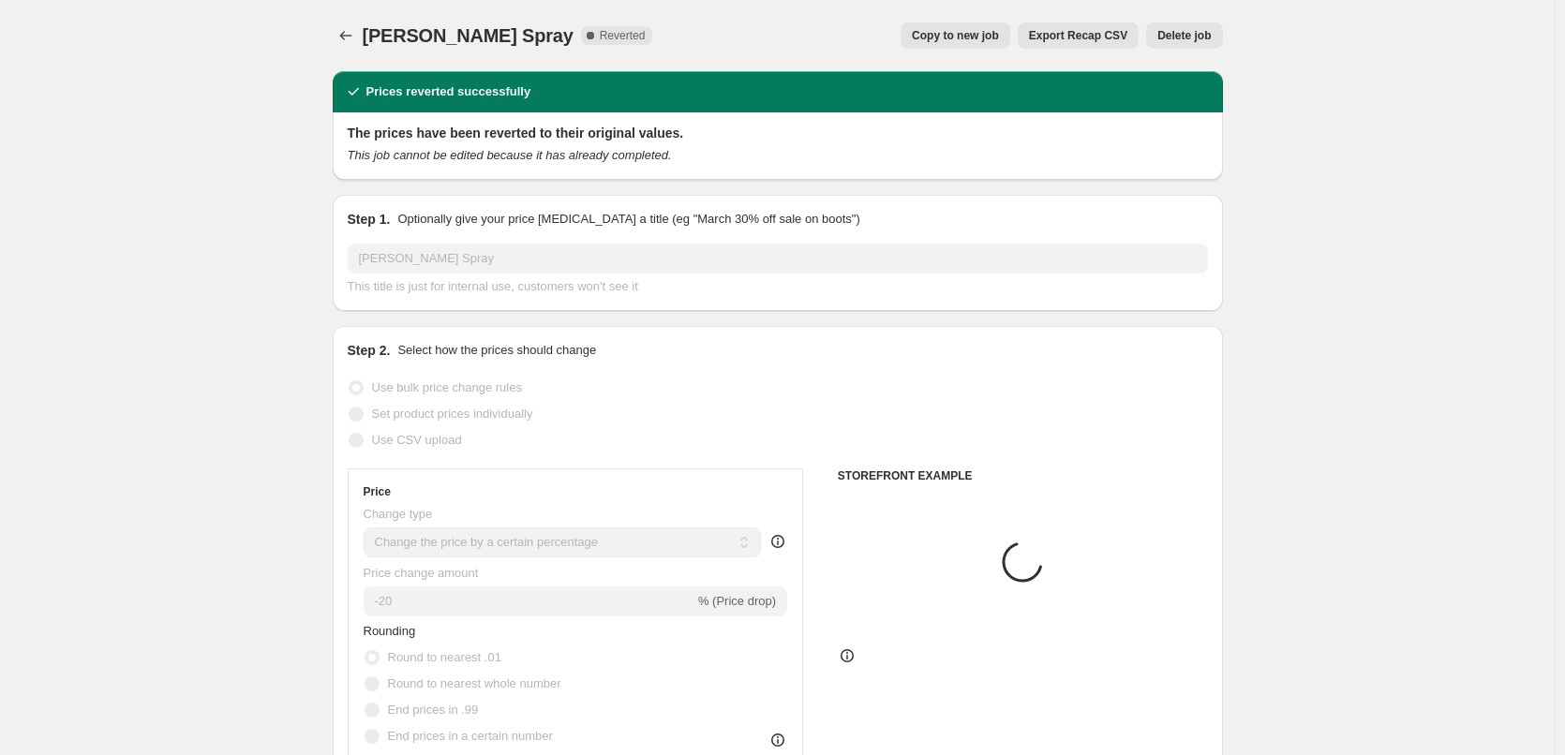
click at [971, 40] on span "Copy to new job" at bounding box center [955, 35] width 87 height 15
select select "percentage"
select select "tag"
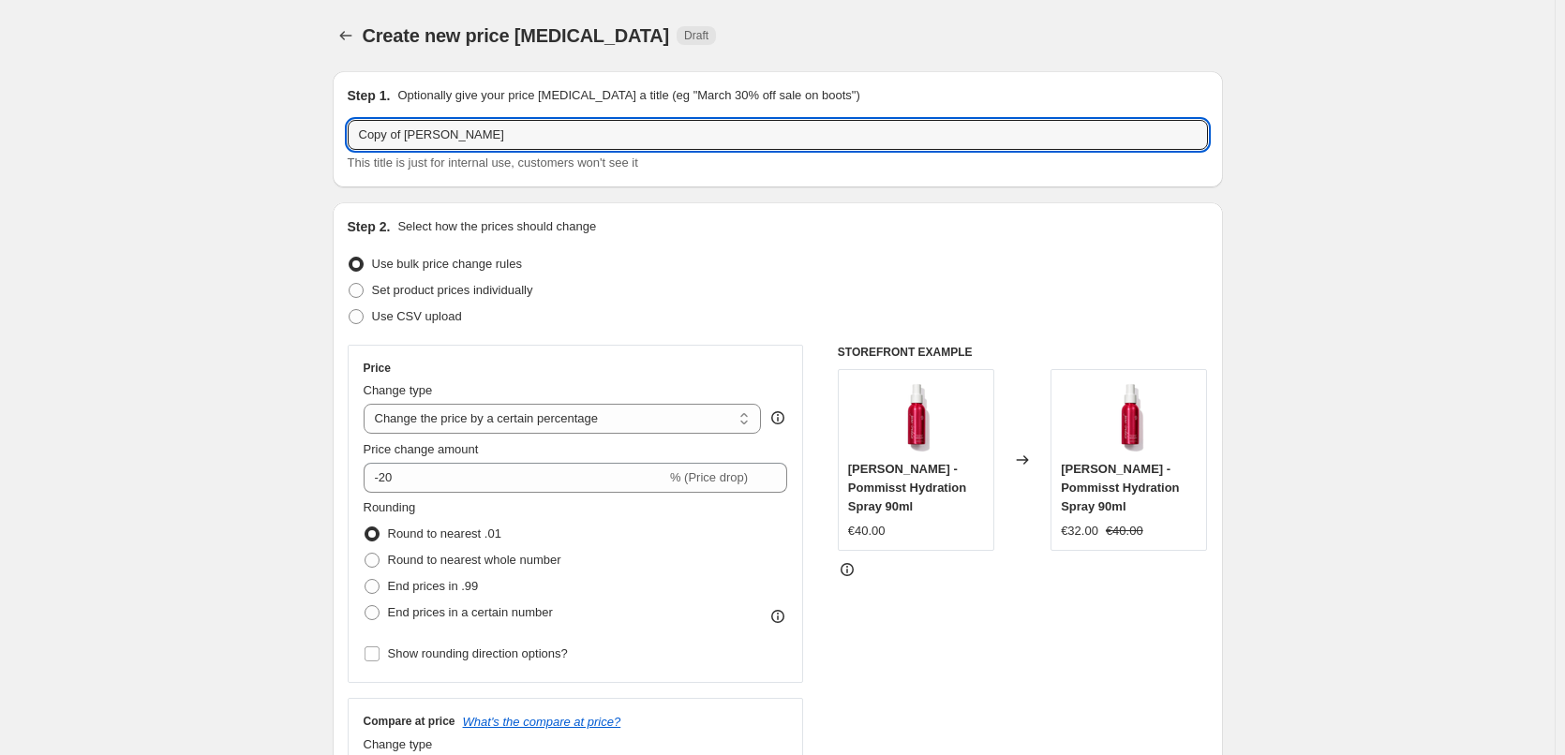
drag, startPoint x: 406, startPoint y: 134, endPoint x: 95, endPoint y: 156, distance: 311.9
type input "[PERSON_NAME] Spray"
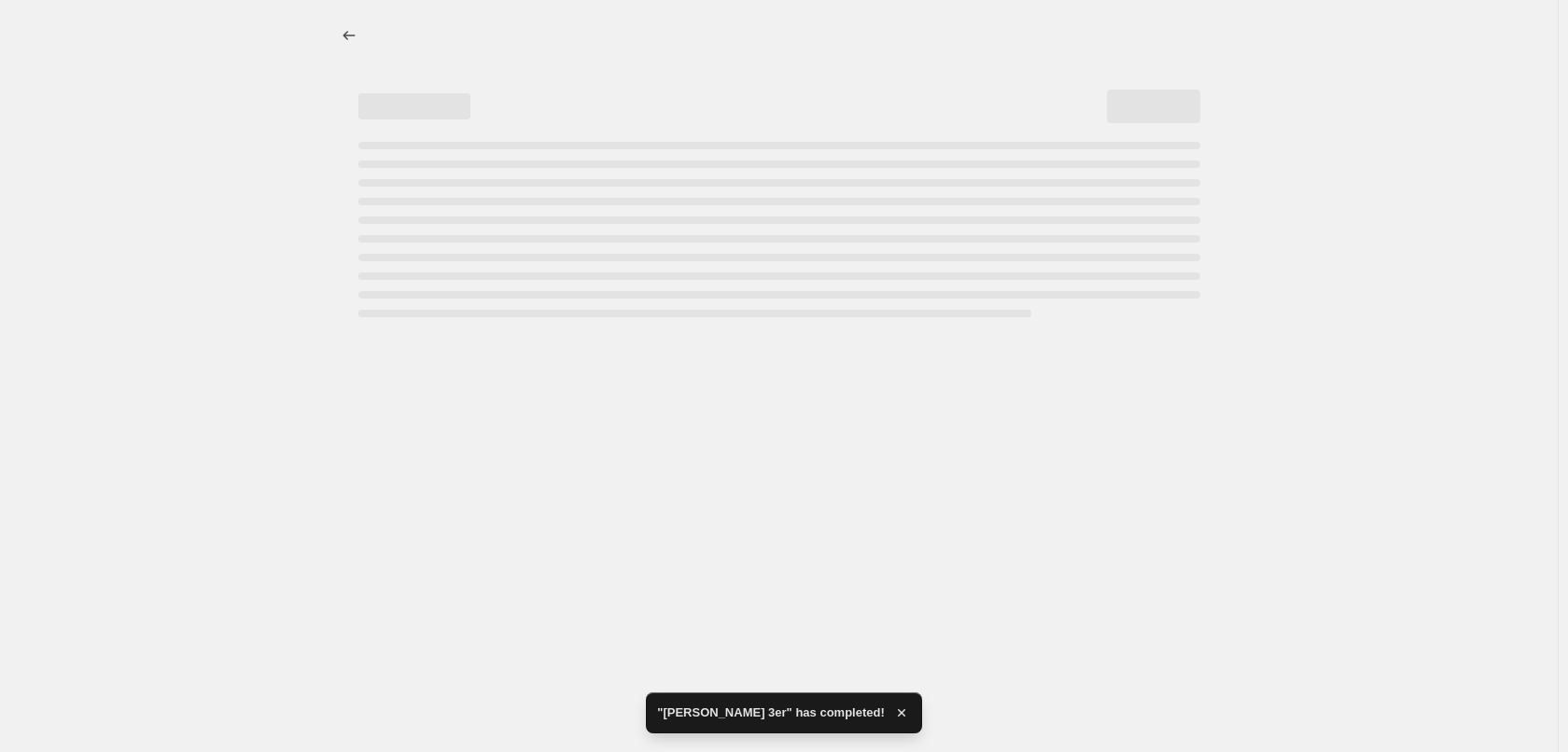
select select "percentage"
select select "tag"
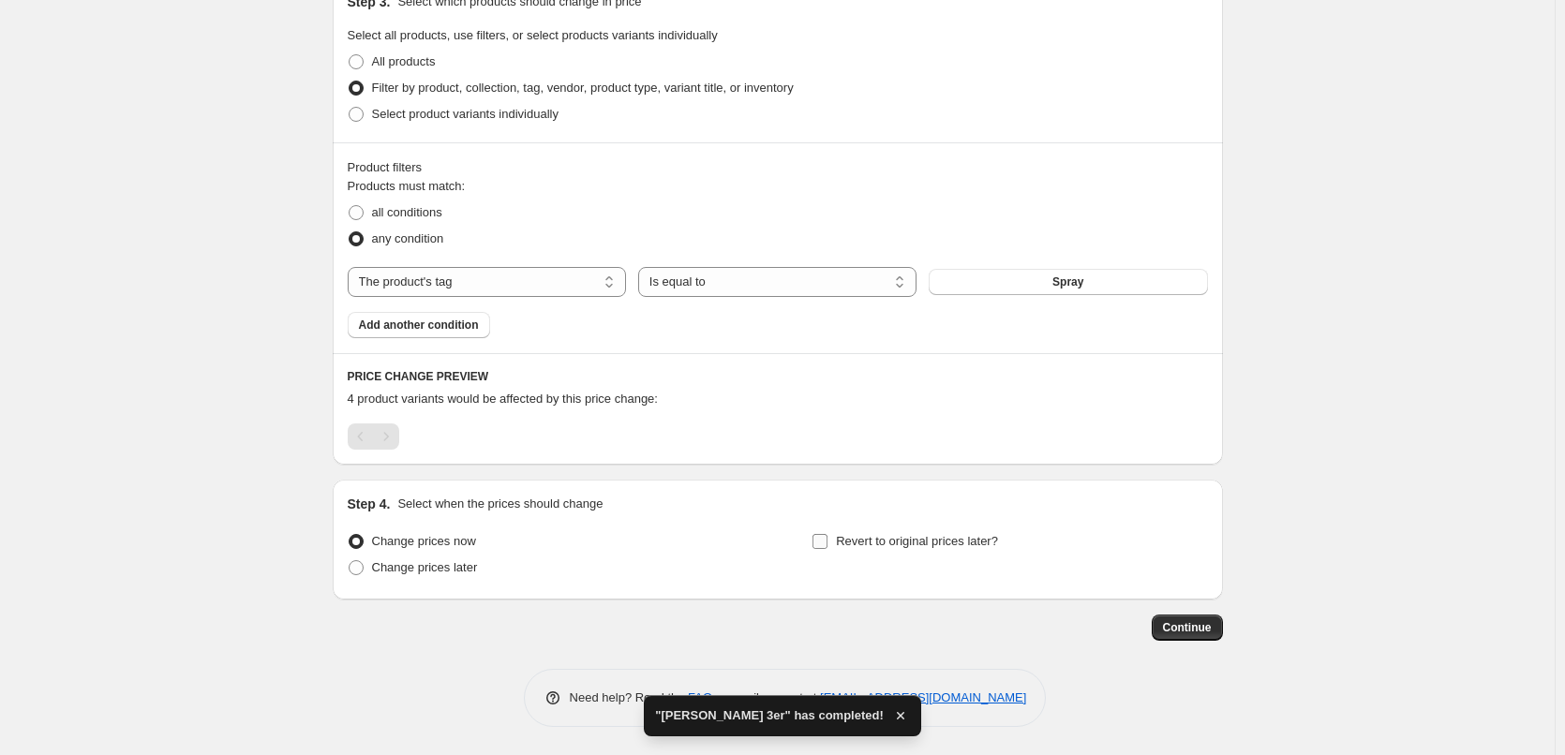
click at [909, 539] on span "Revert to original prices later?" at bounding box center [917, 541] width 162 height 14
click at [827, 539] on input "Revert to original prices later?" at bounding box center [819, 541] width 15 height 15
checkbox input "true"
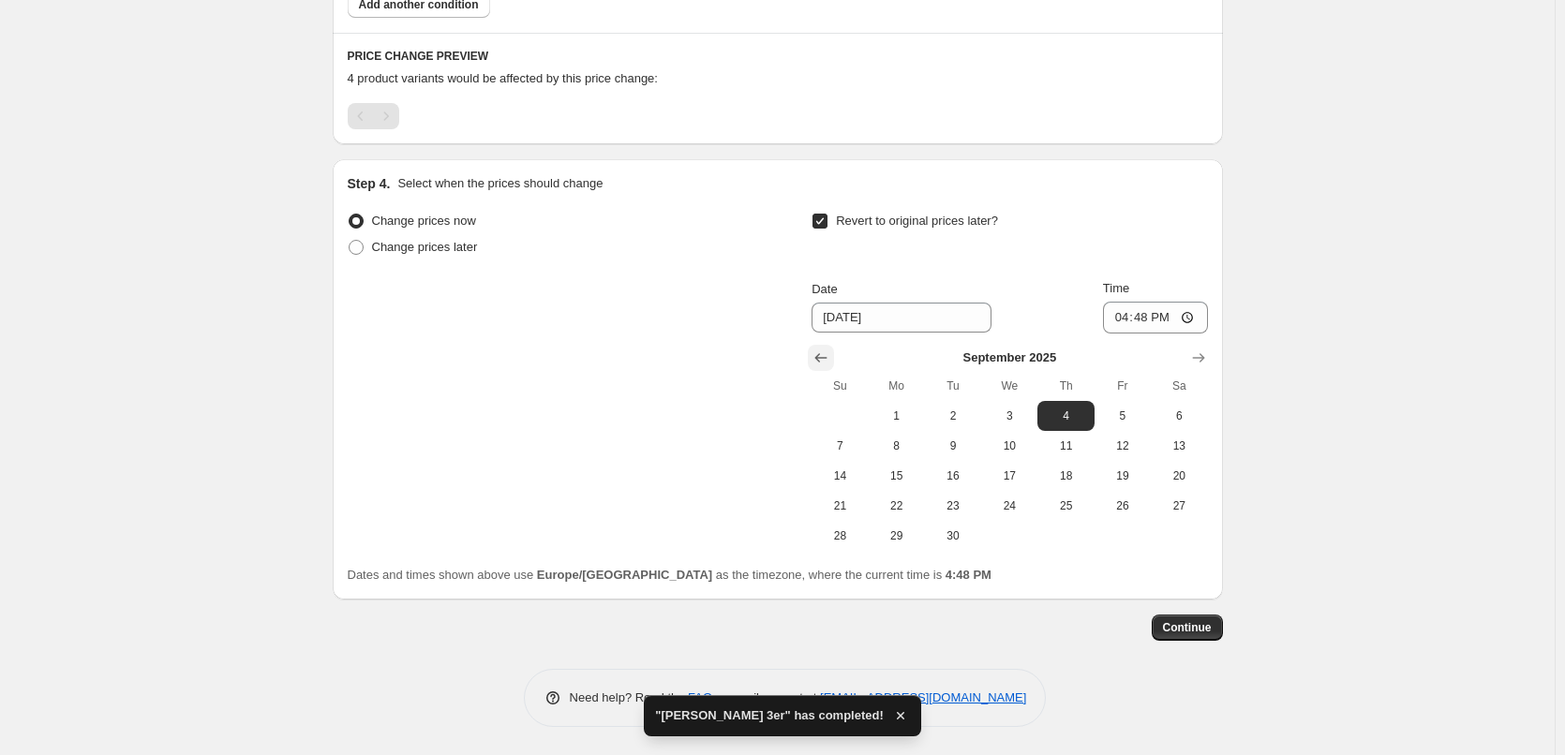
click at [823, 368] on button "Show previous month, August 2025" at bounding box center [821, 358] width 26 height 26
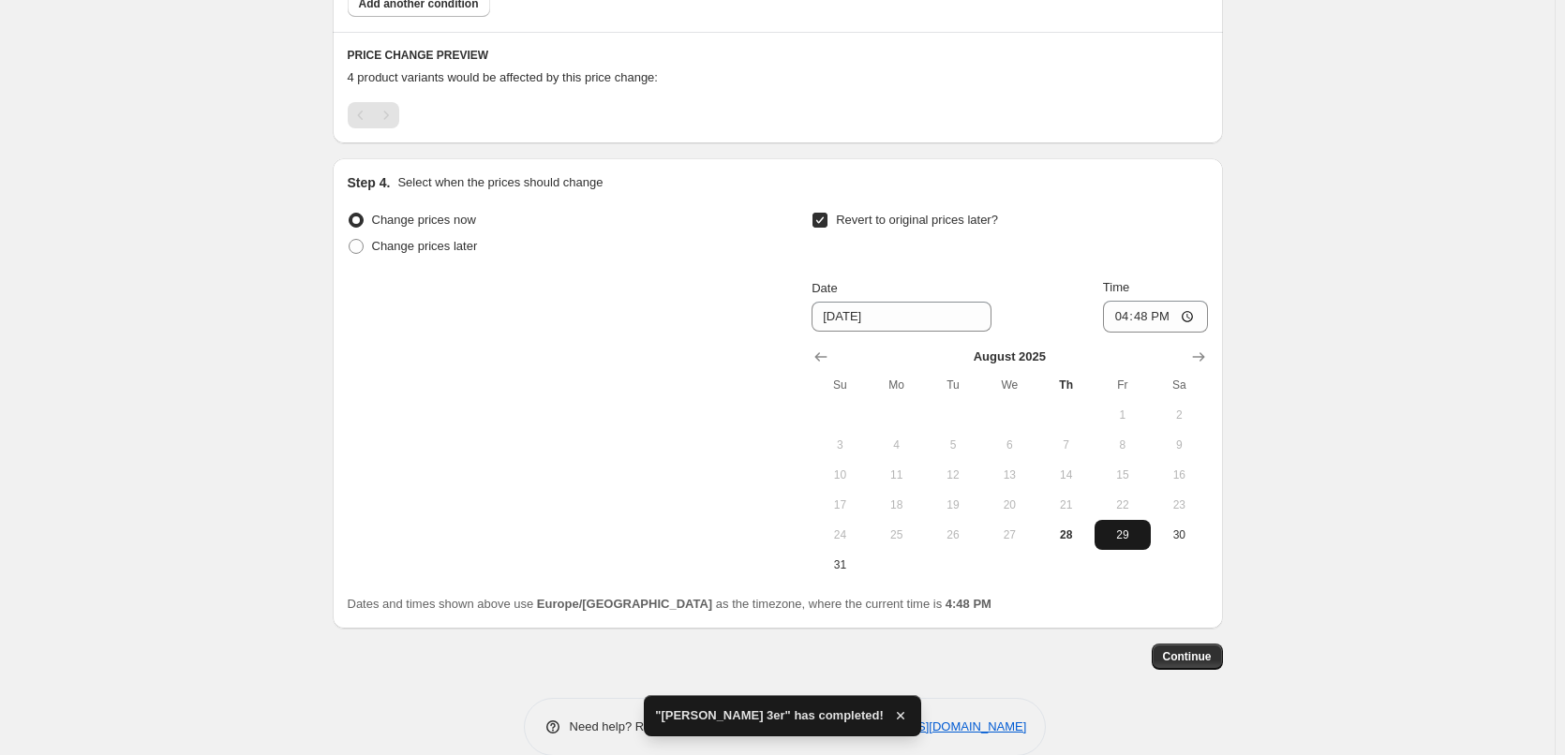
click at [1121, 547] on button "29" at bounding box center [1122, 535] width 56 height 30
type input "[DATE]"
click at [1121, 324] on input "16:48" at bounding box center [1155, 317] width 105 height 32
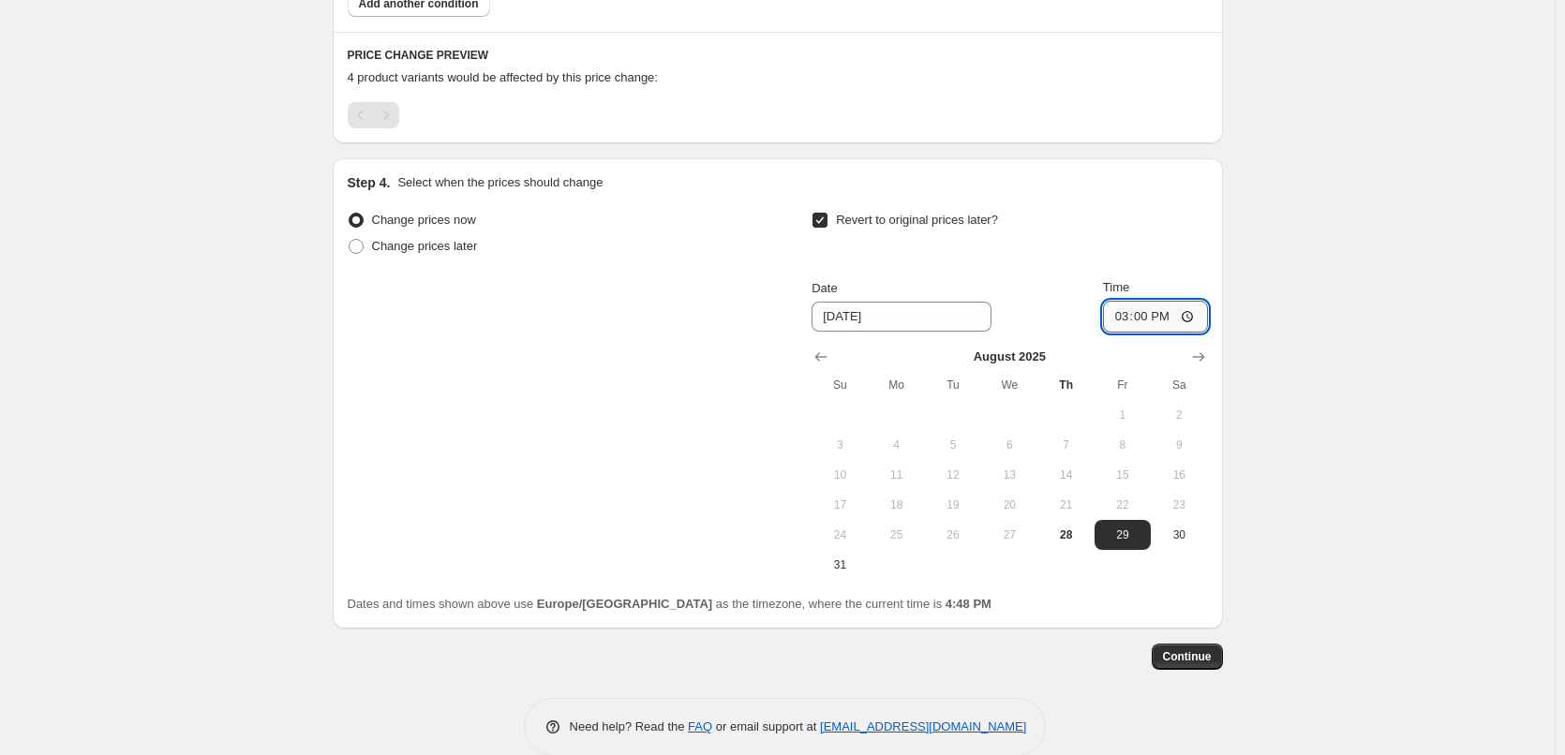
click at [1192, 322] on input "15:00" at bounding box center [1155, 317] width 105 height 32
type input "03:00"
click at [1201, 654] on span "Continue" at bounding box center [1187, 656] width 49 height 15
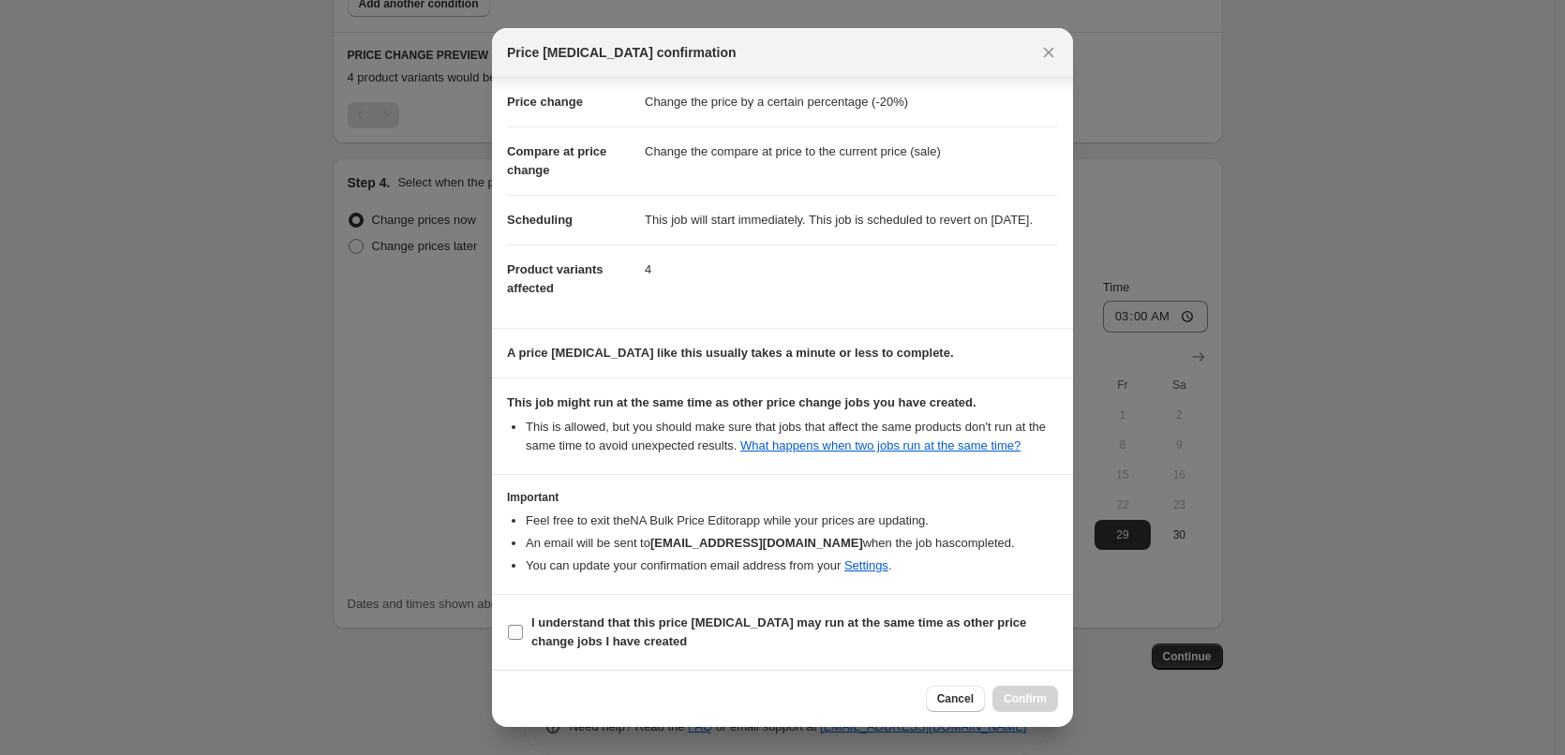
drag, startPoint x: 537, startPoint y: 629, endPoint x: 806, endPoint y: 636, distance: 269.0
click at [534, 629] on b "I understand that this price [MEDICAL_DATA] may run at the same time as other p…" at bounding box center [778, 632] width 495 height 33
click at [531, 630] on b "I understand that this price [MEDICAL_DATA] may run at the same time as other p…" at bounding box center [778, 632] width 495 height 33
click at [523, 630] on input "I understand that this price [MEDICAL_DATA] may run at the same time as other p…" at bounding box center [515, 632] width 15 height 15
checkbox input "true"
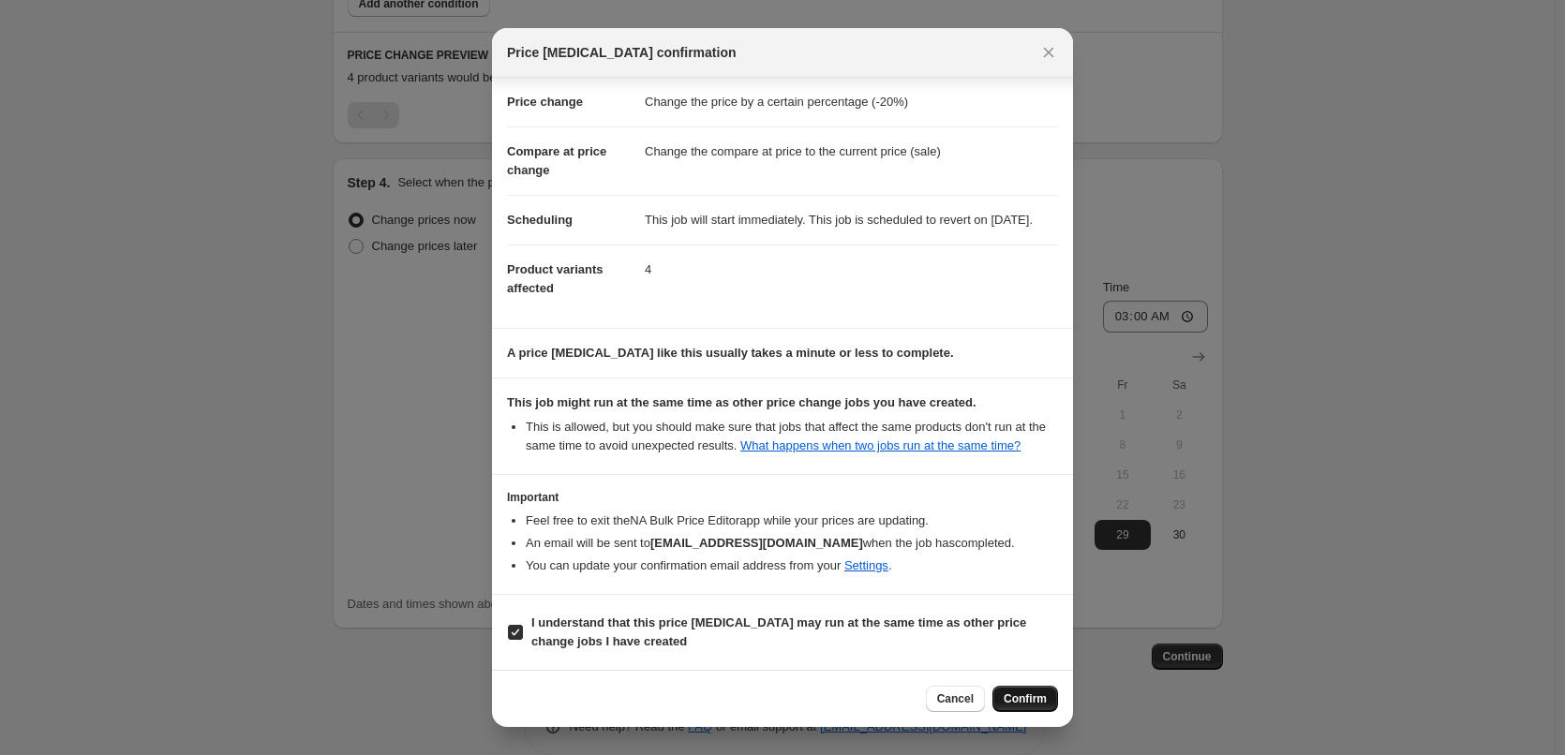
click at [1035, 704] on span "Confirm" at bounding box center [1025, 698] width 43 height 15
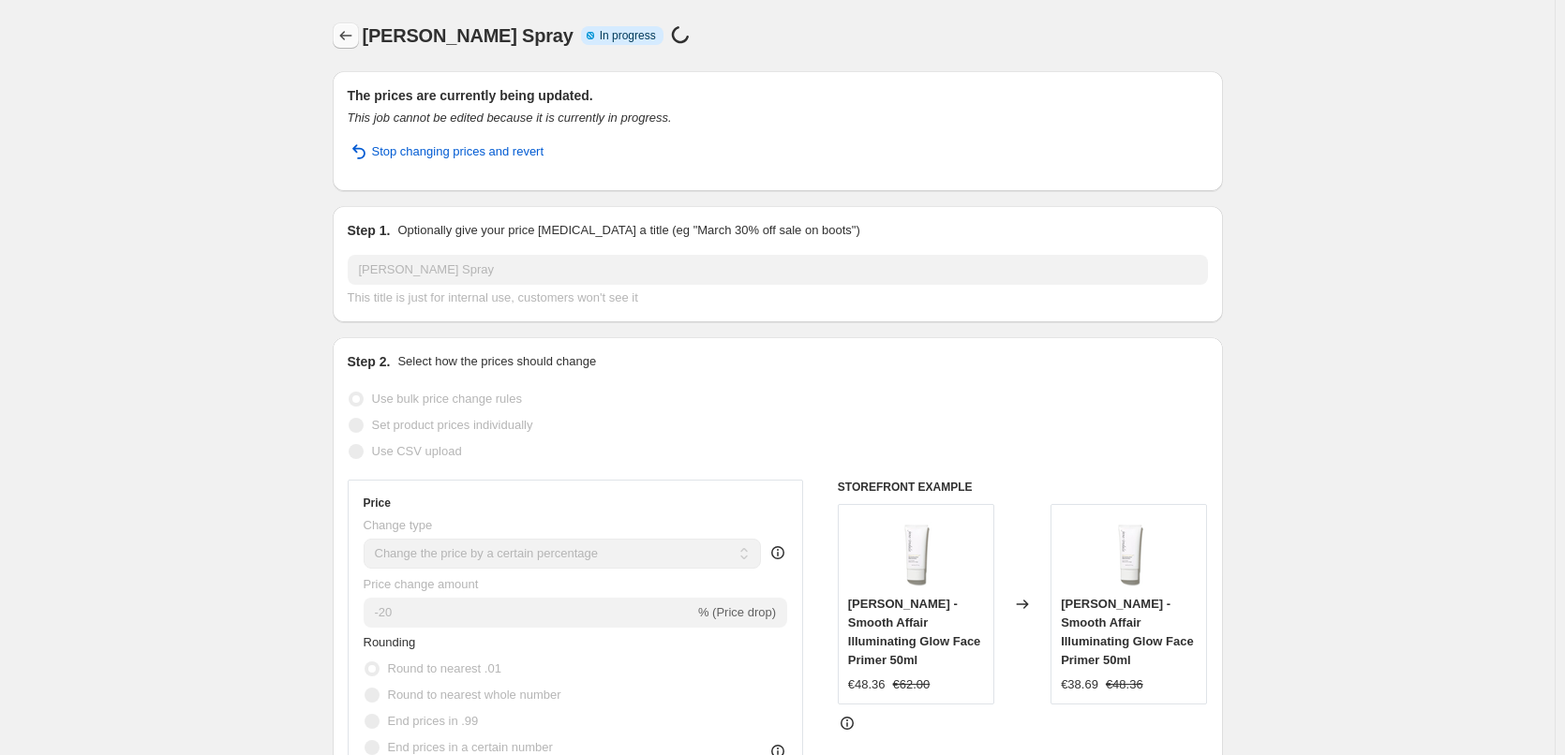
click at [355, 33] on icon "Price change jobs" at bounding box center [345, 35] width 19 height 19
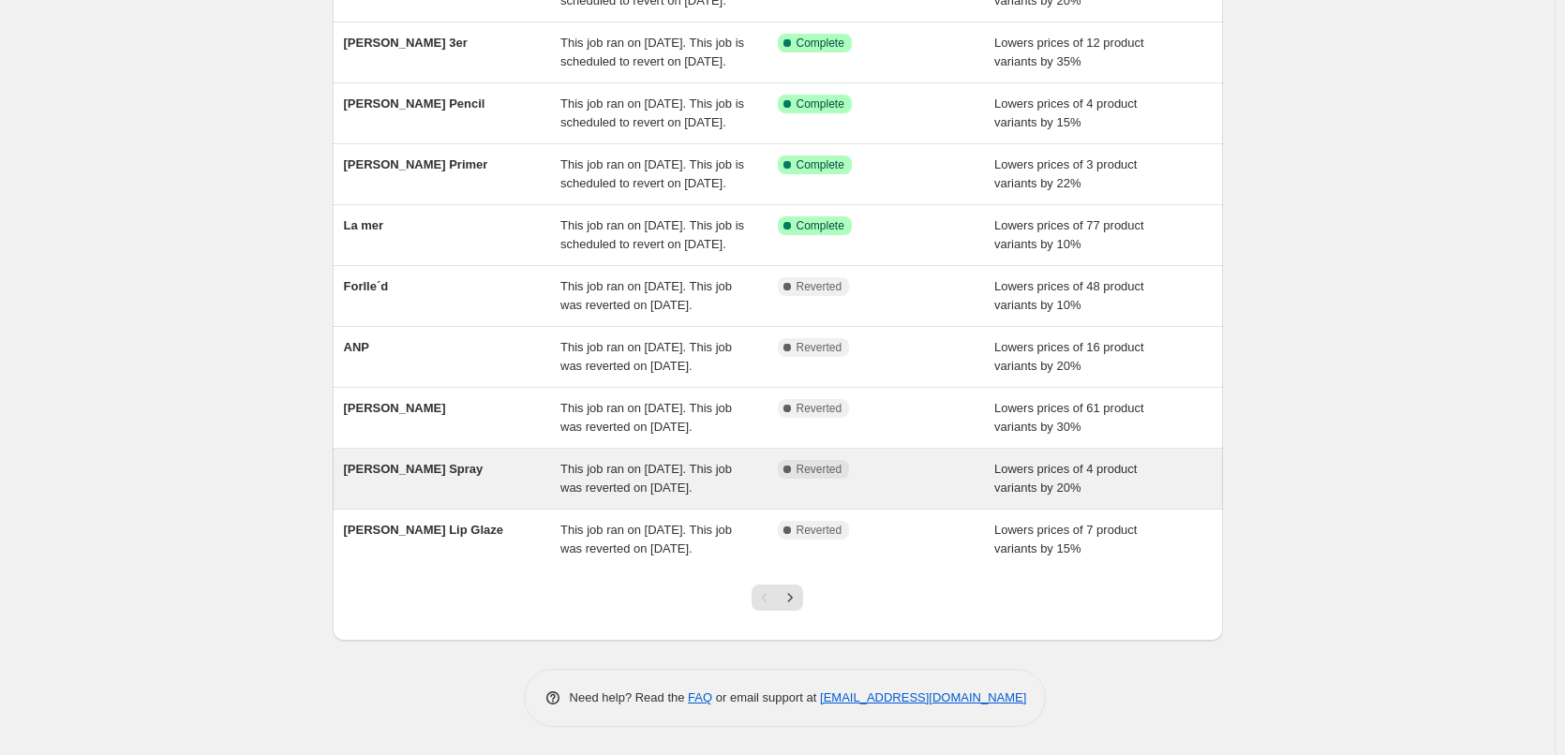
click at [595, 462] on span "This job ran on [DATE]. This job was reverted on [DATE]." at bounding box center [645, 478] width 171 height 33
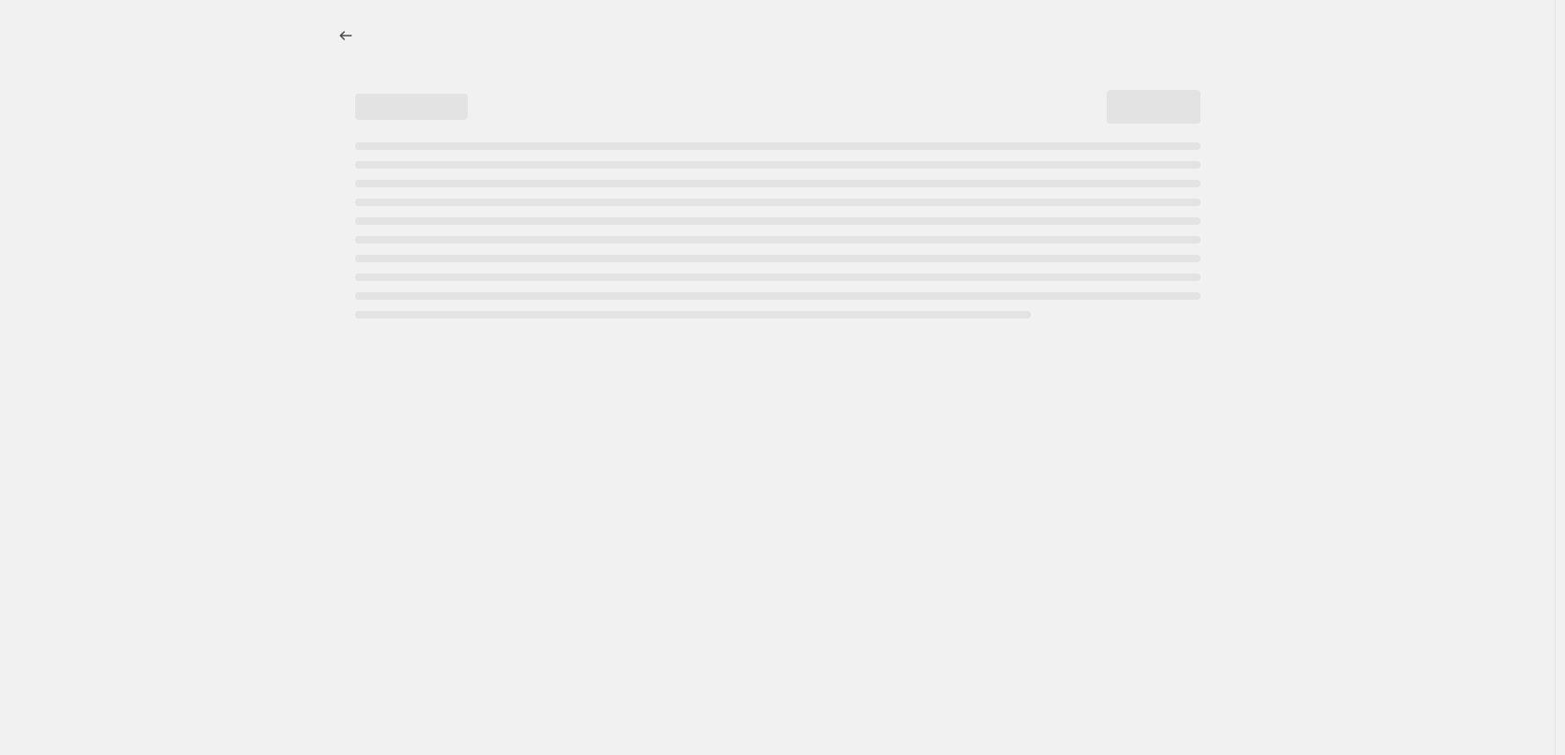
select select "percentage"
select select "tag"
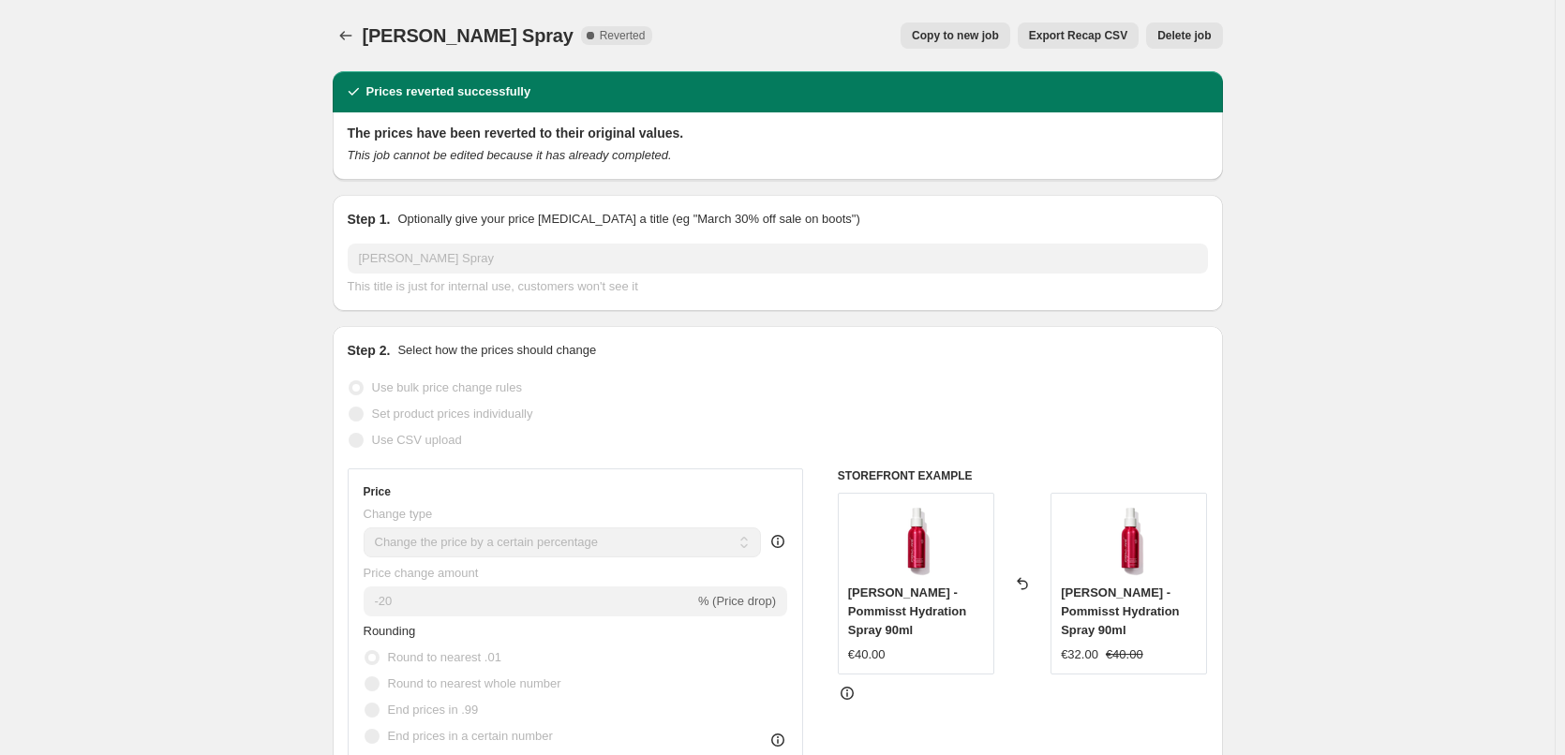
click at [1190, 43] on button "Delete job" at bounding box center [1184, 35] width 76 height 26
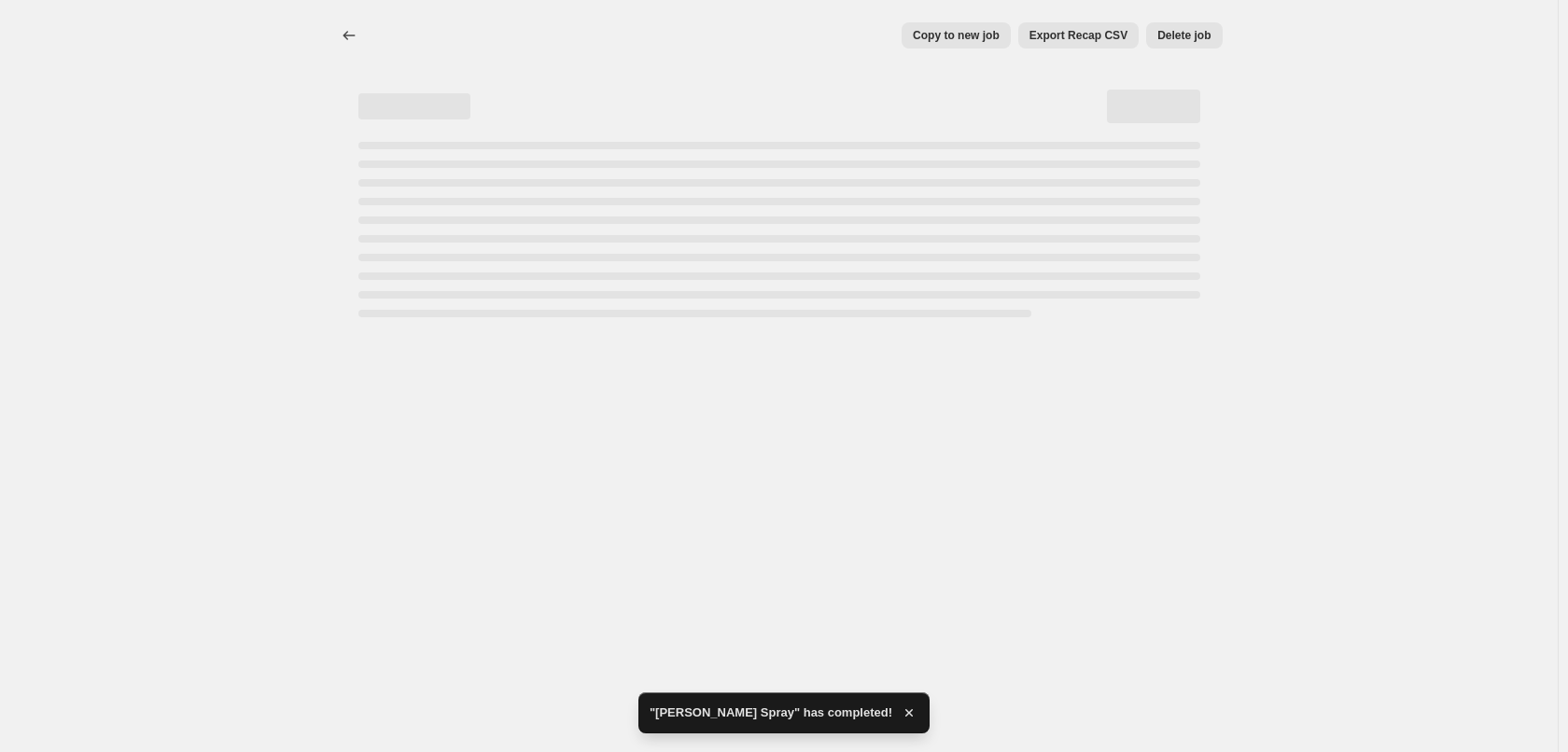
select select "percentage"
select select "tag"
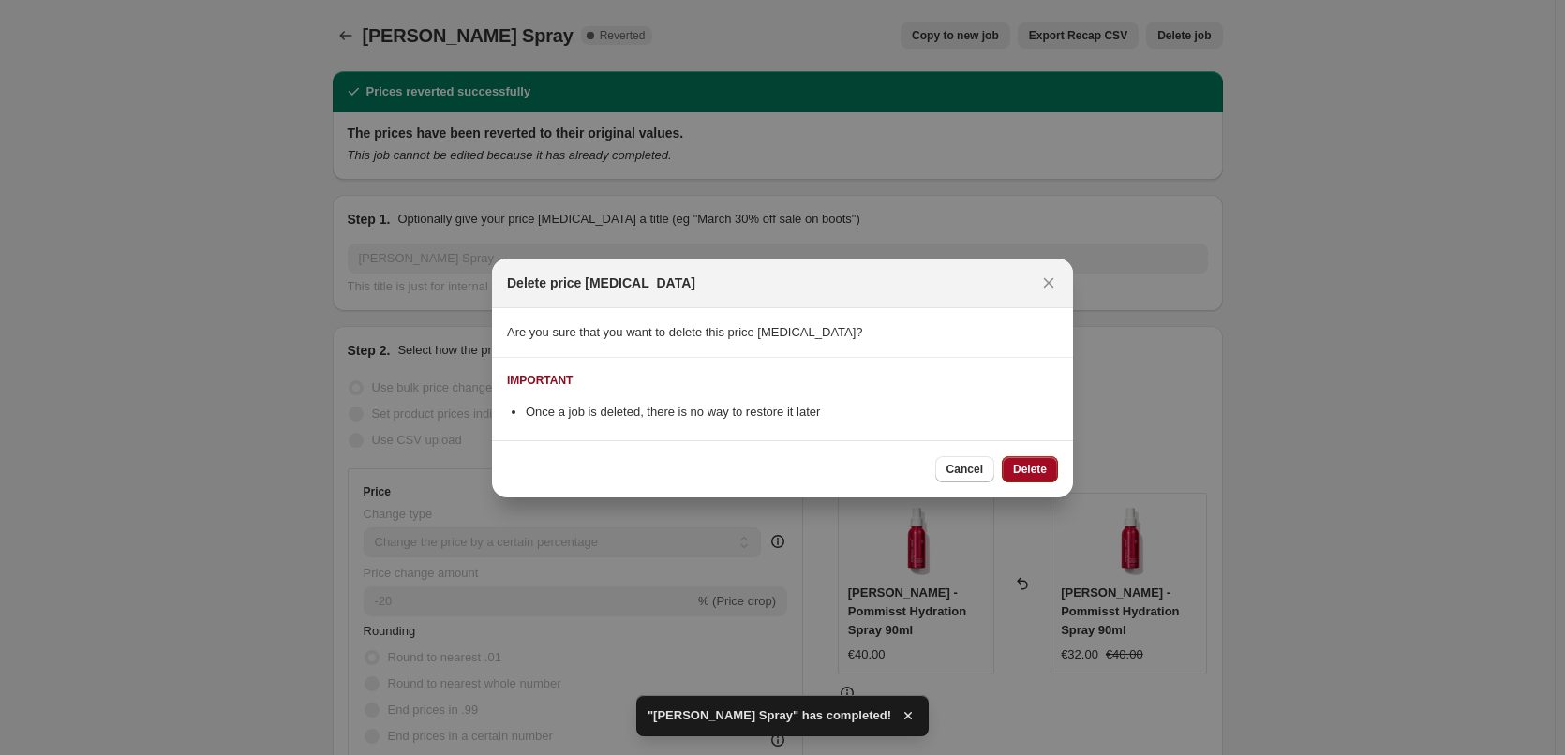
click at [1041, 464] on span "Delete" at bounding box center [1030, 469] width 34 height 15
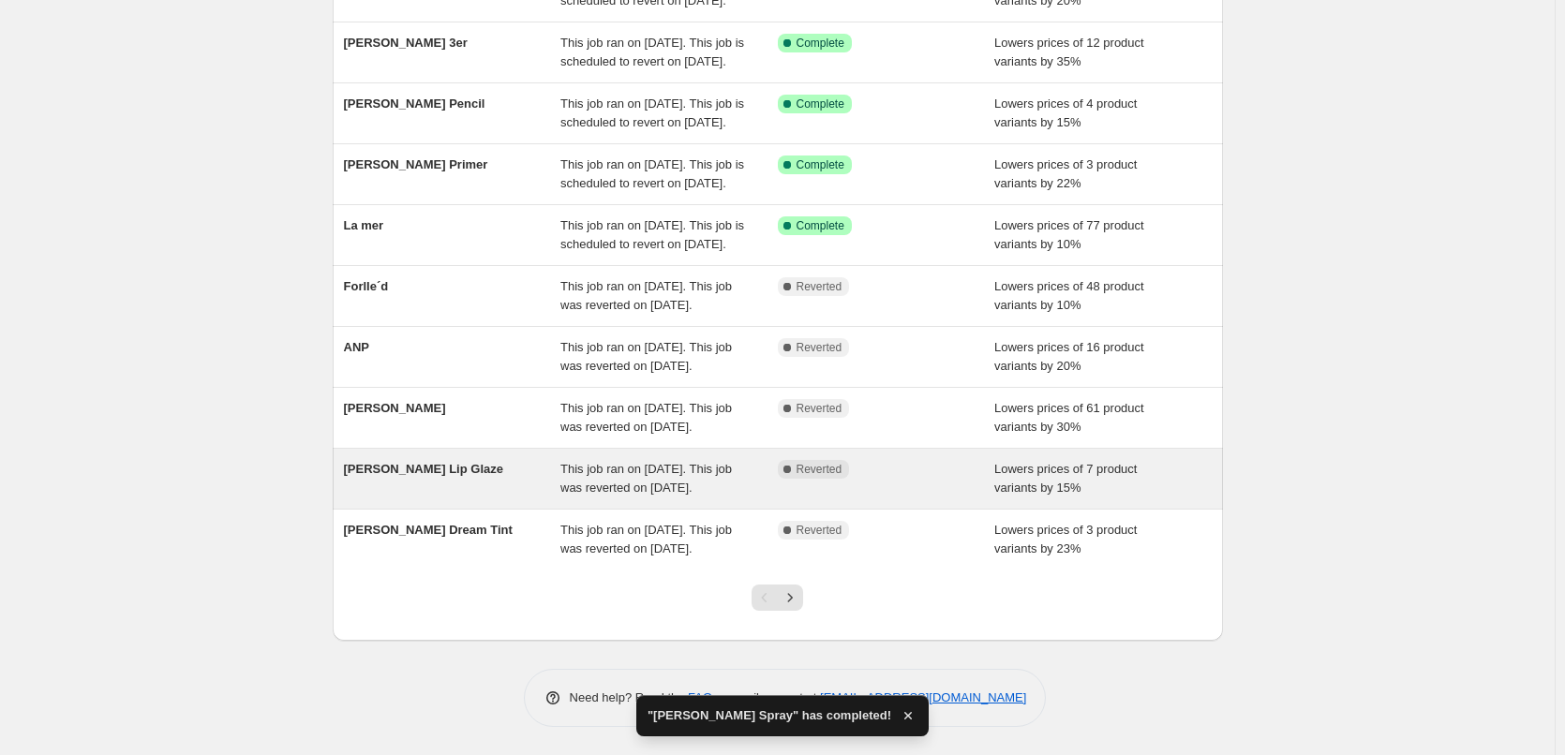
click at [577, 462] on span "This job ran on [DATE]. This job was reverted on [DATE]." at bounding box center [645, 478] width 171 height 33
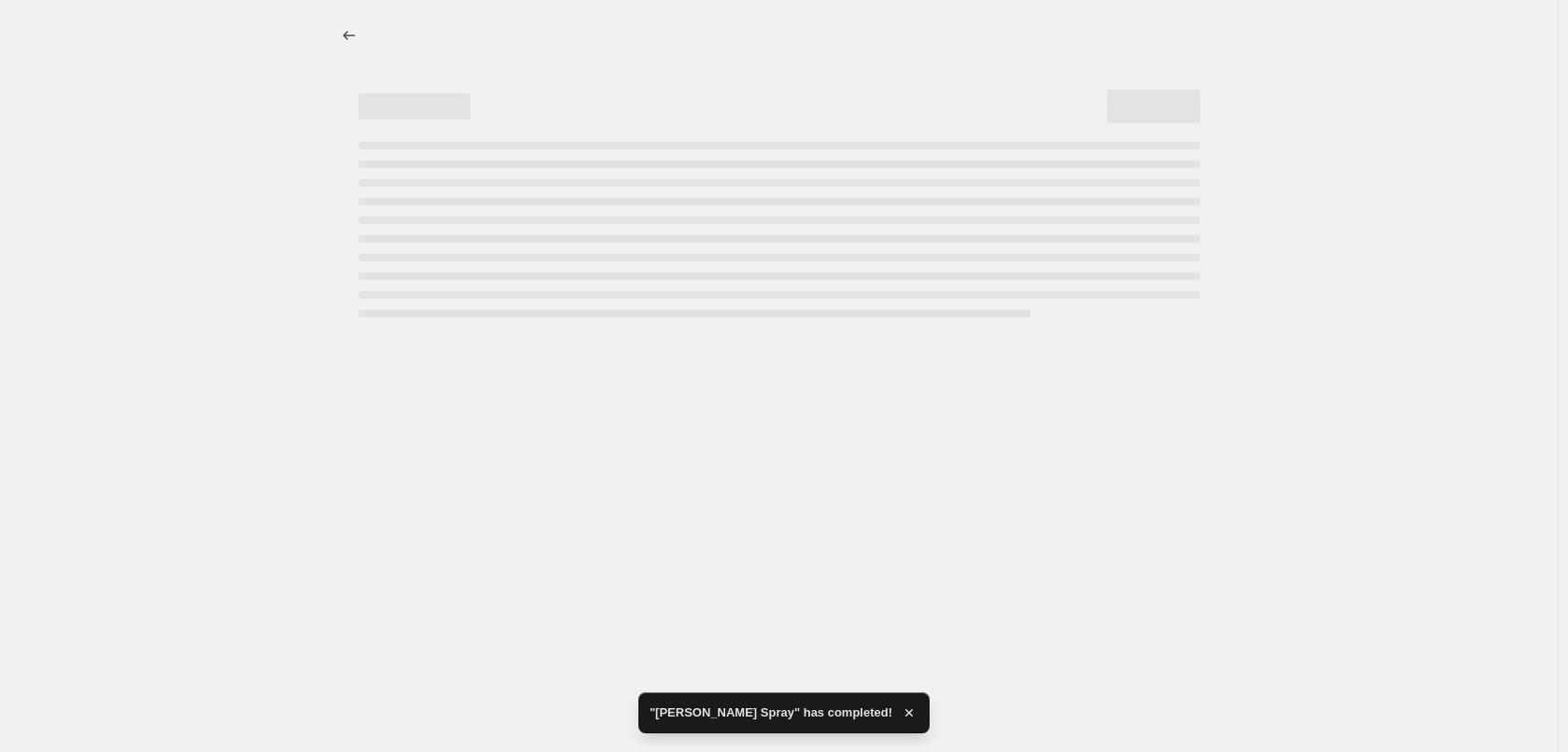
select select "percentage"
select select "tag"
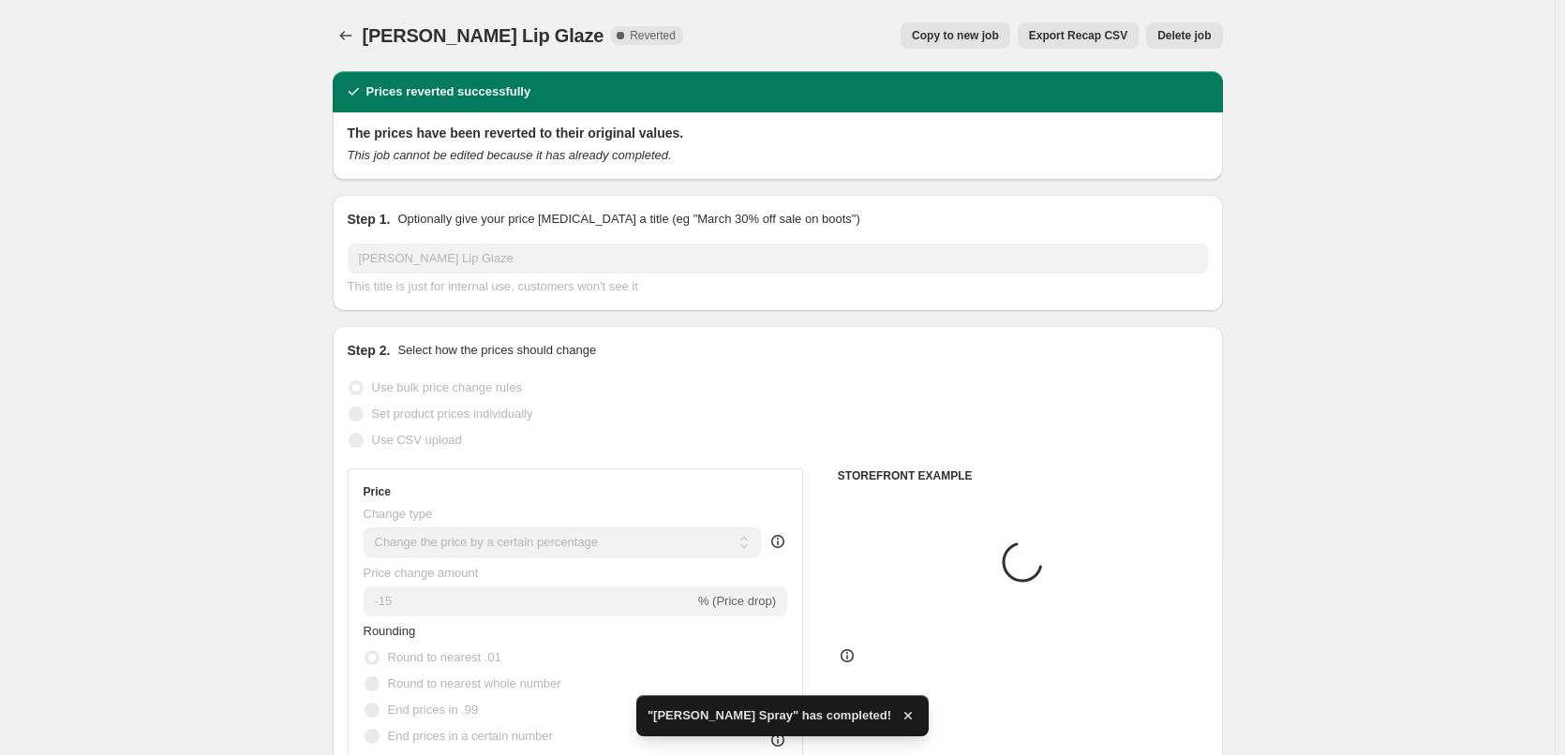
click at [945, 30] on span "Copy to new job" at bounding box center [955, 35] width 87 height 15
select select "percentage"
select select "tag"
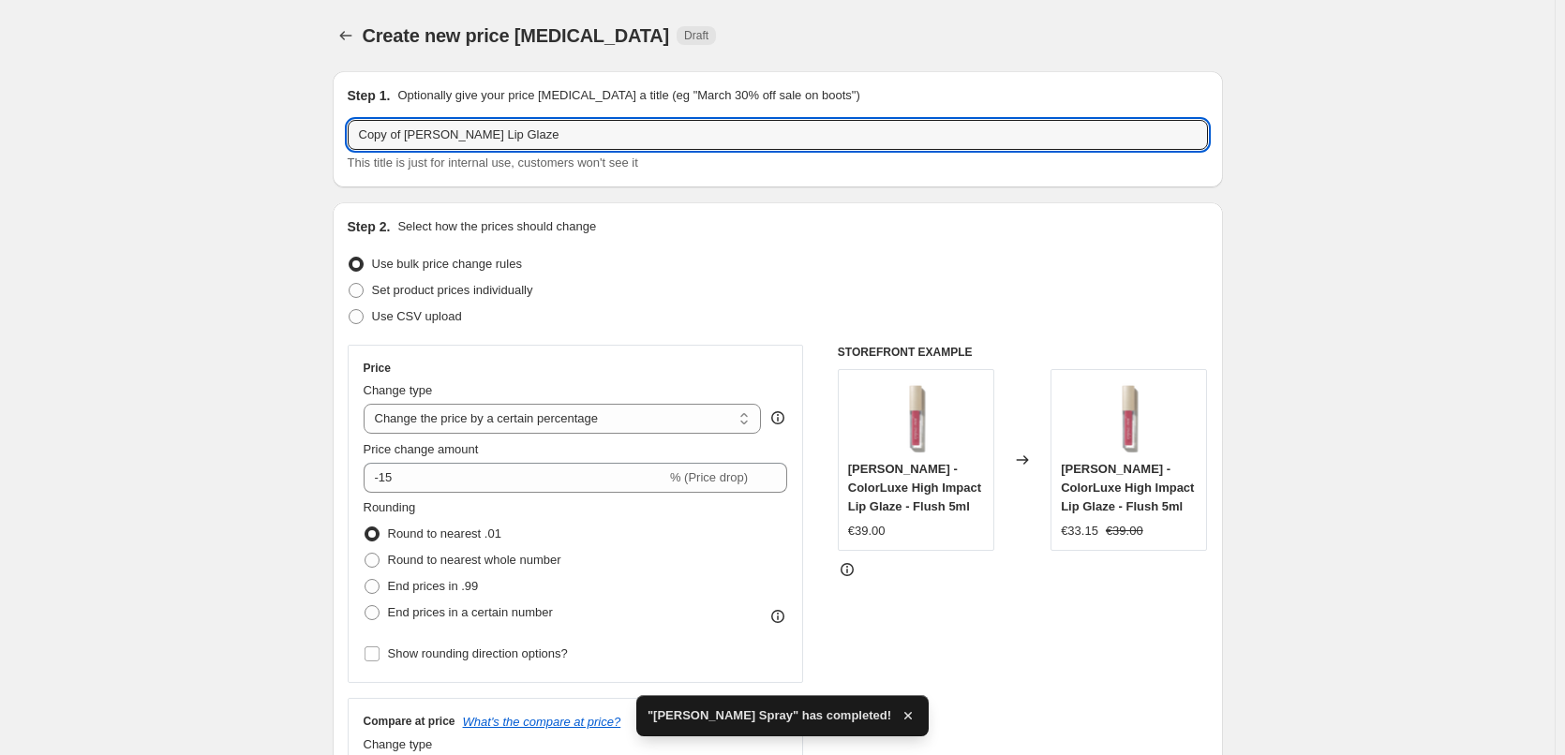
drag, startPoint x: 407, startPoint y: 131, endPoint x: 283, endPoint y: 126, distance: 123.8
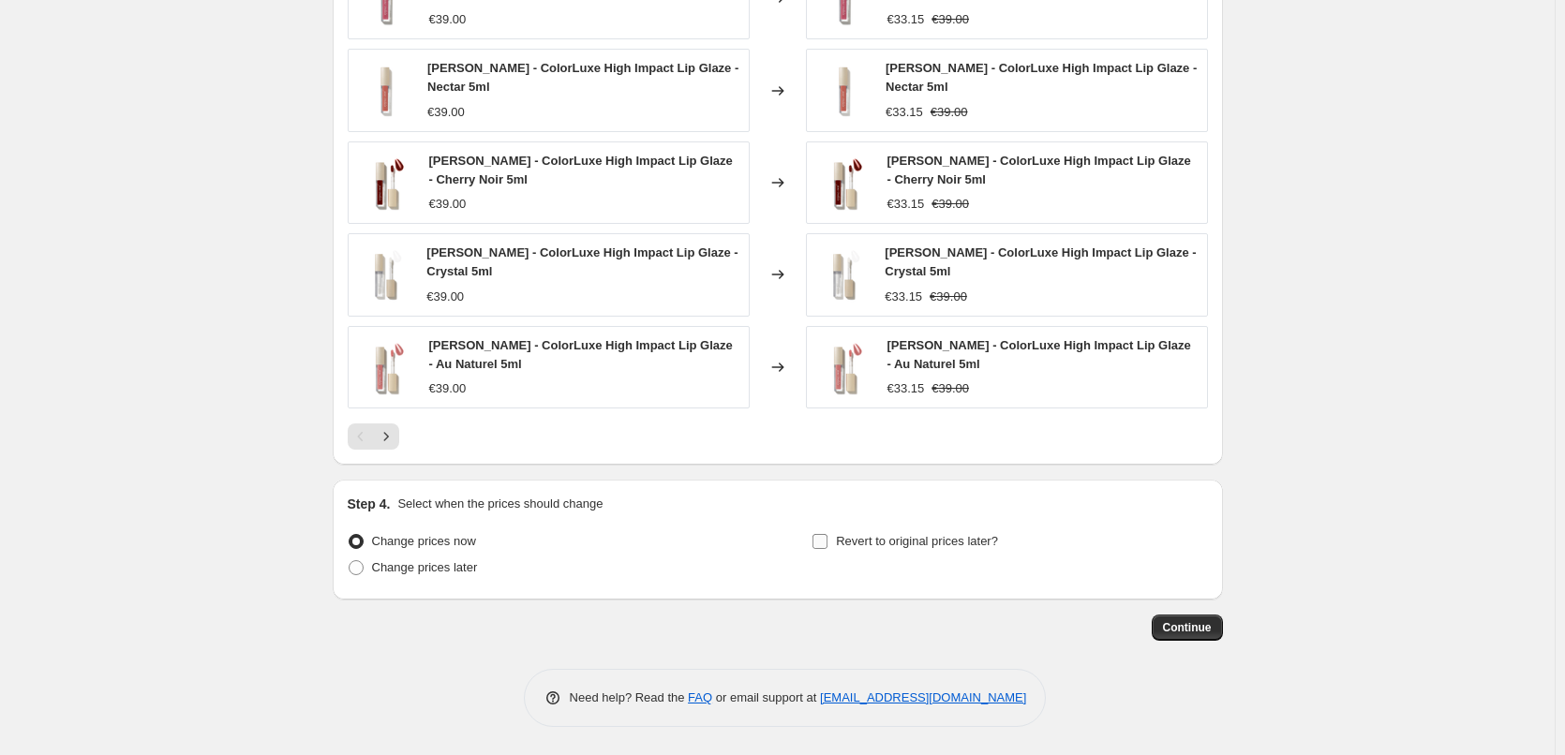
type input "[PERSON_NAME] Lip Glaze"
click at [858, 543] on span "Revert to original prices later?" at bounding box center [917, 541] width 162 height 14
click at [827, 543] on input "Revert to original prices later?" at bounding box center [819, 541] width 15 height 15
checkbox input "true"
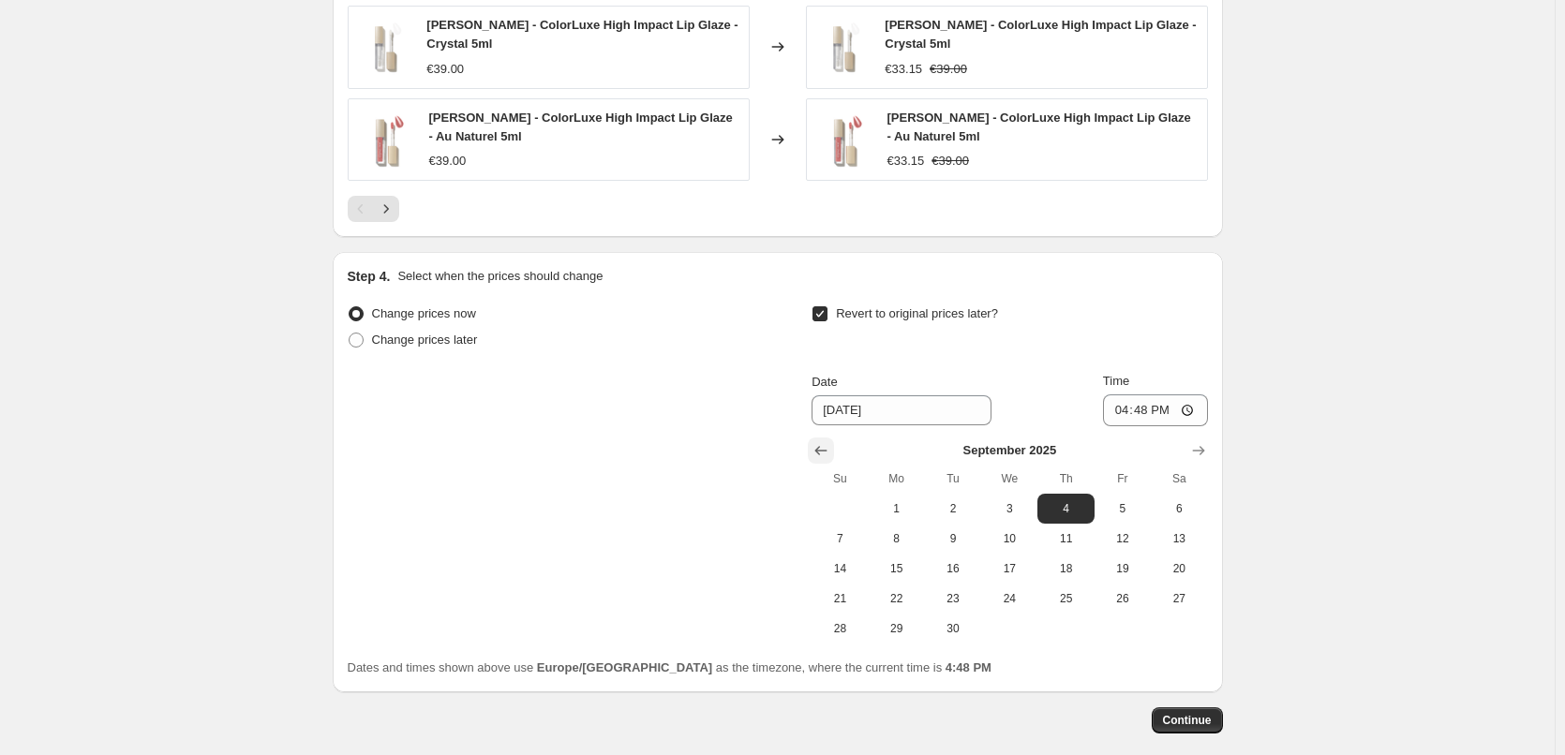
click at [818, 450] on icon "Show previous month, August 2025" at bounding box center [820, 450] width 19 height 19
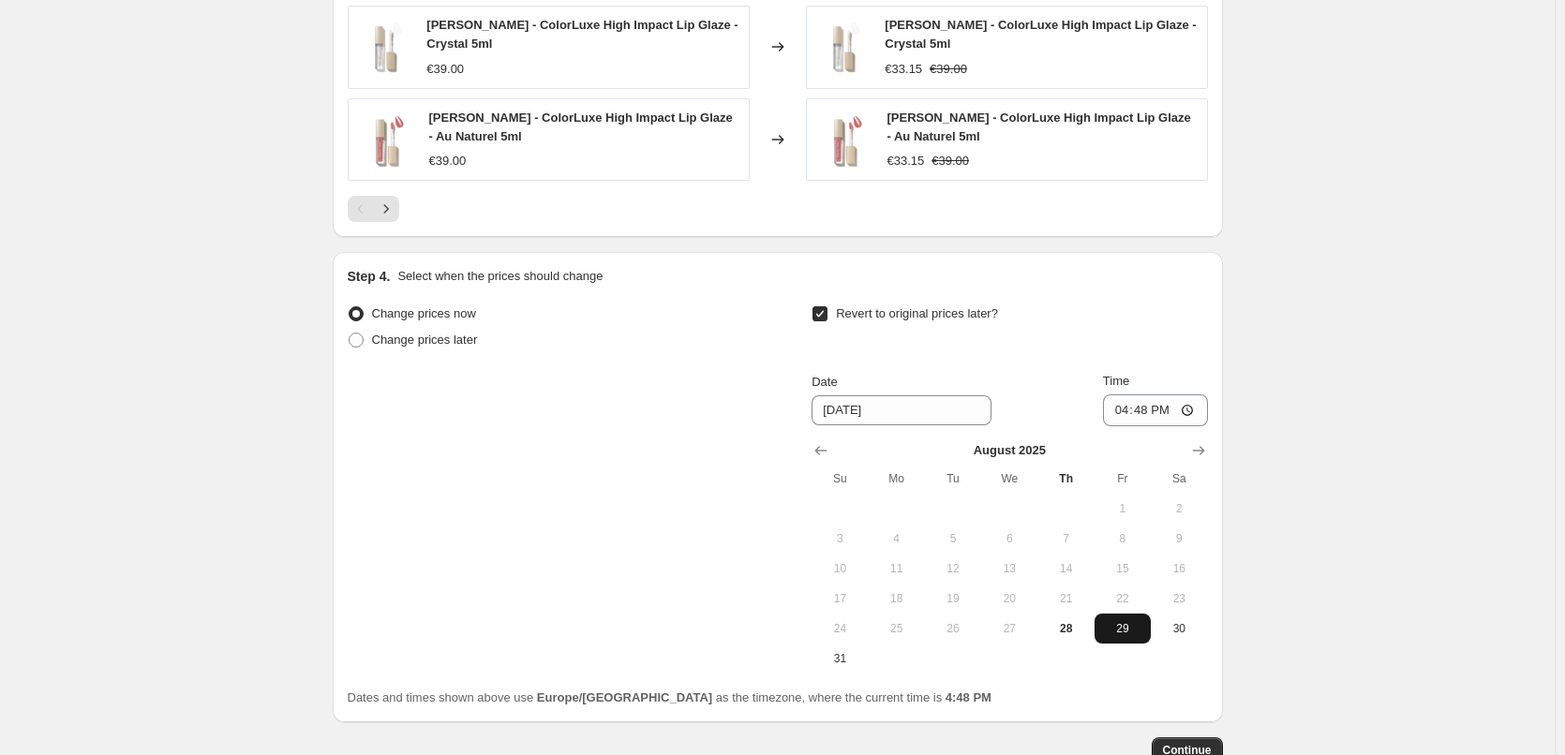
click at [1120, 625] on span "29" at bounding box center [1122, 628] width 41 height 15
type input "[DATE]"
click at [1131, 409] on input "16:48" at bounding box center [1155, 410] width 105 height 32
click at [1184, 407] on input "15:00" at bounding box center [1155, 410] width 105 height 32
type input "03:00"
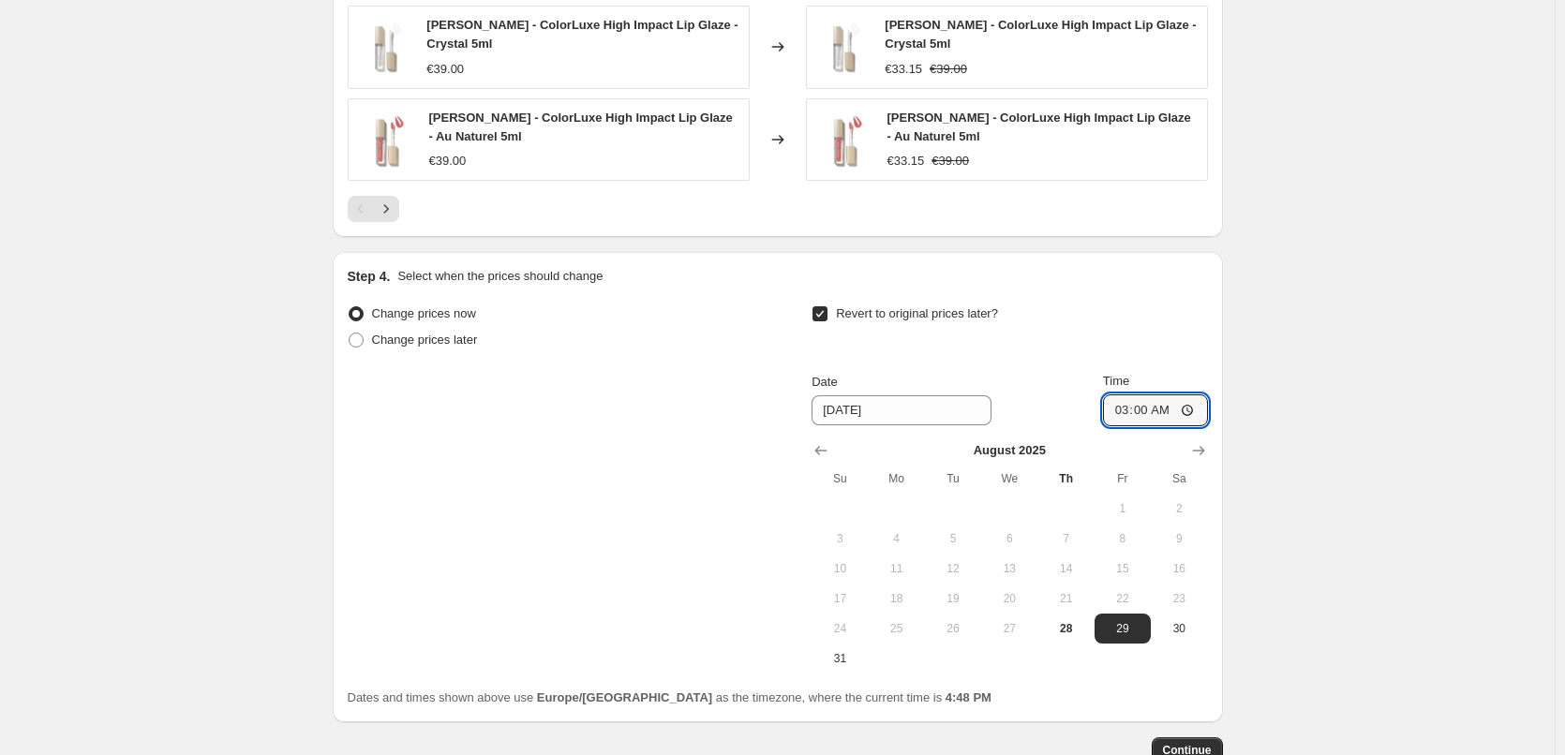
click at [1193, 747] on span "Continue" at bounding box center [1187, 750] width 49 height 15
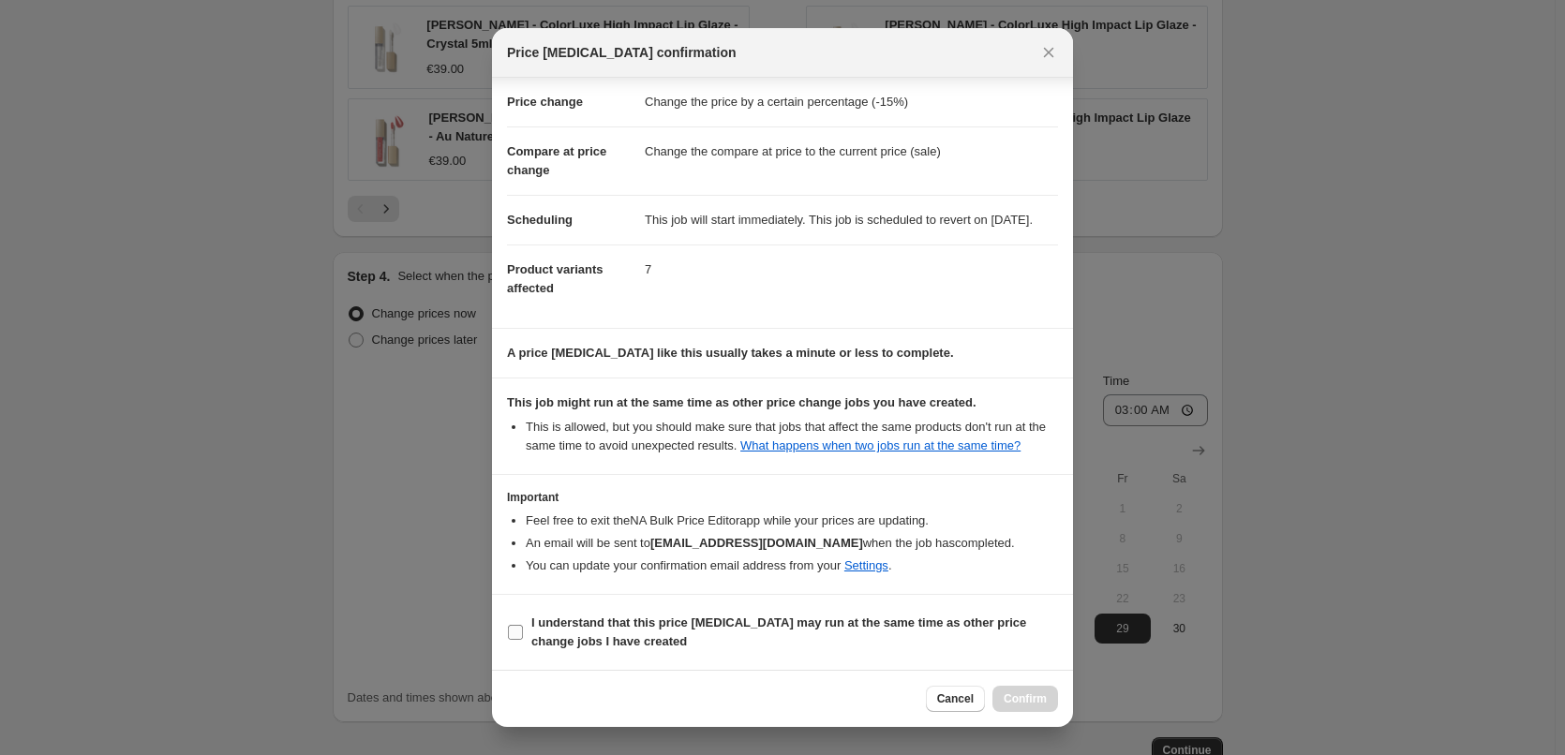
click at [595, 644] on b "I understand that this price [MEDICAL_DATA] may run at the same time as other p…" at bounding box center [778, 632] width 495 height 33
click at [523, 640] on input "I understand that this price [MEDICAL_DATA] may run at the same time as other p…" at bounding box center [515, 632] width 15 height 15
checkbox input "true"
click at [1054, 700] on button "Confirm" at bounding box center [1025, 699] width 66 height 26
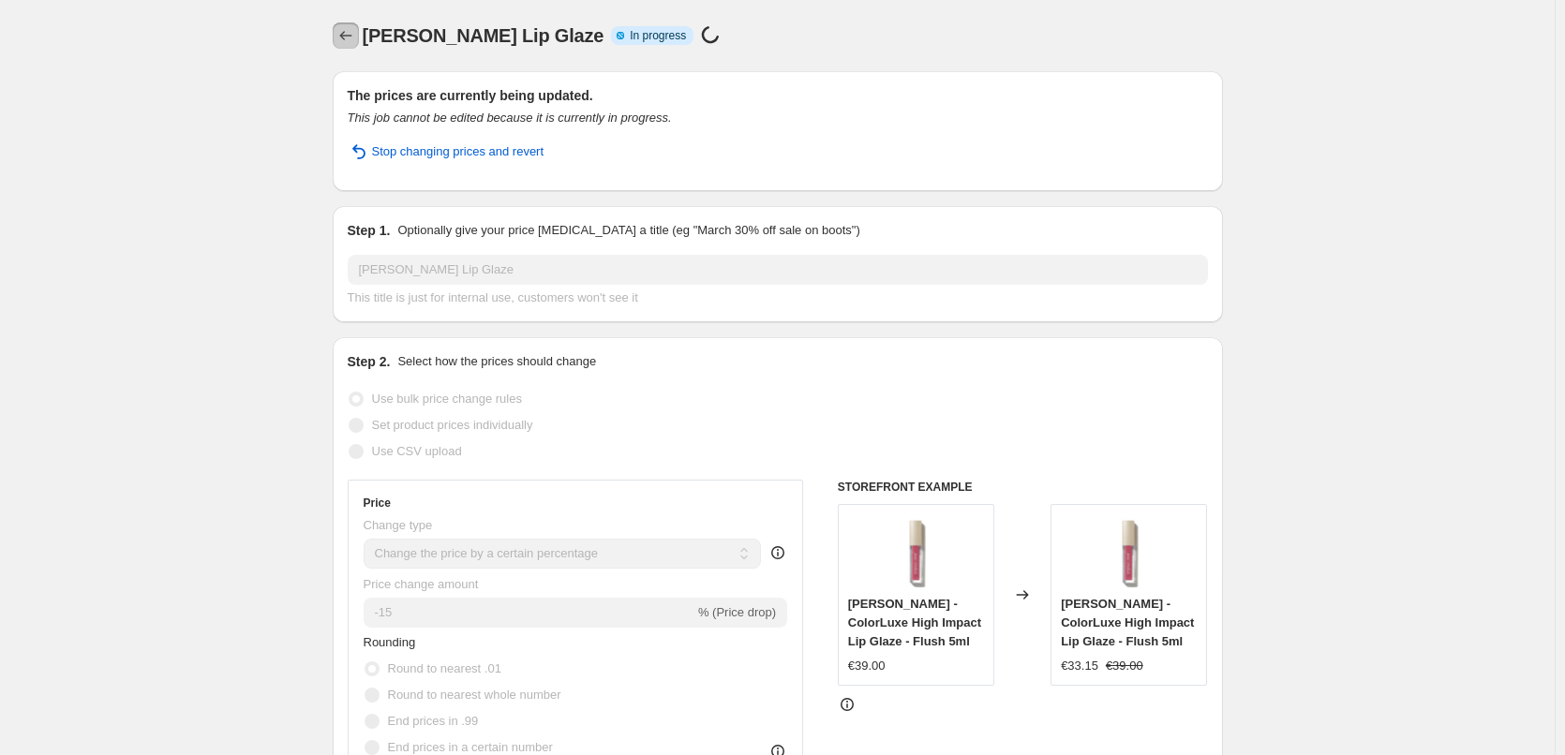
click at [347, 31] on icon "Price change jobs" at bounding box center [345, 35] width 19 height 19
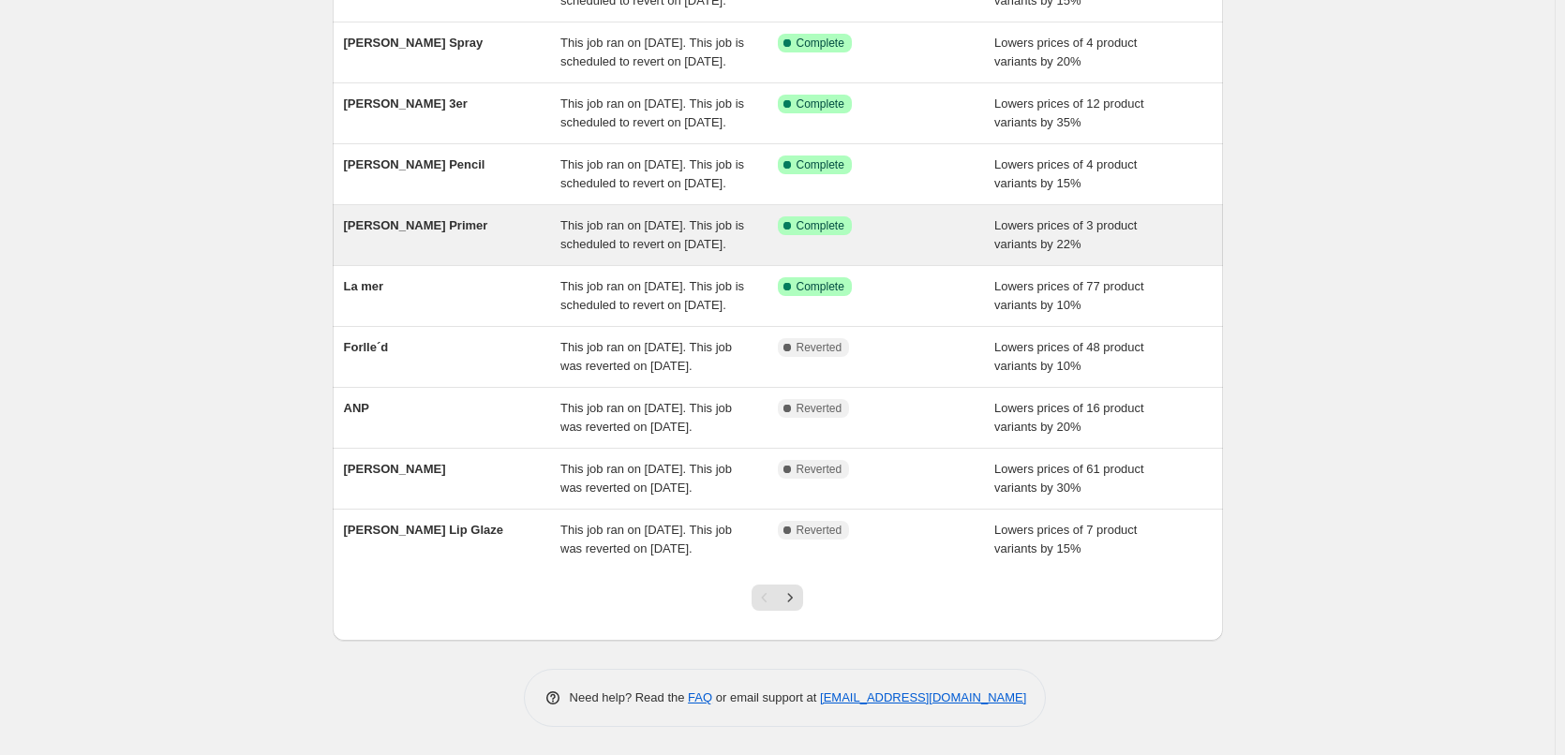
scroll to position [397, 0]
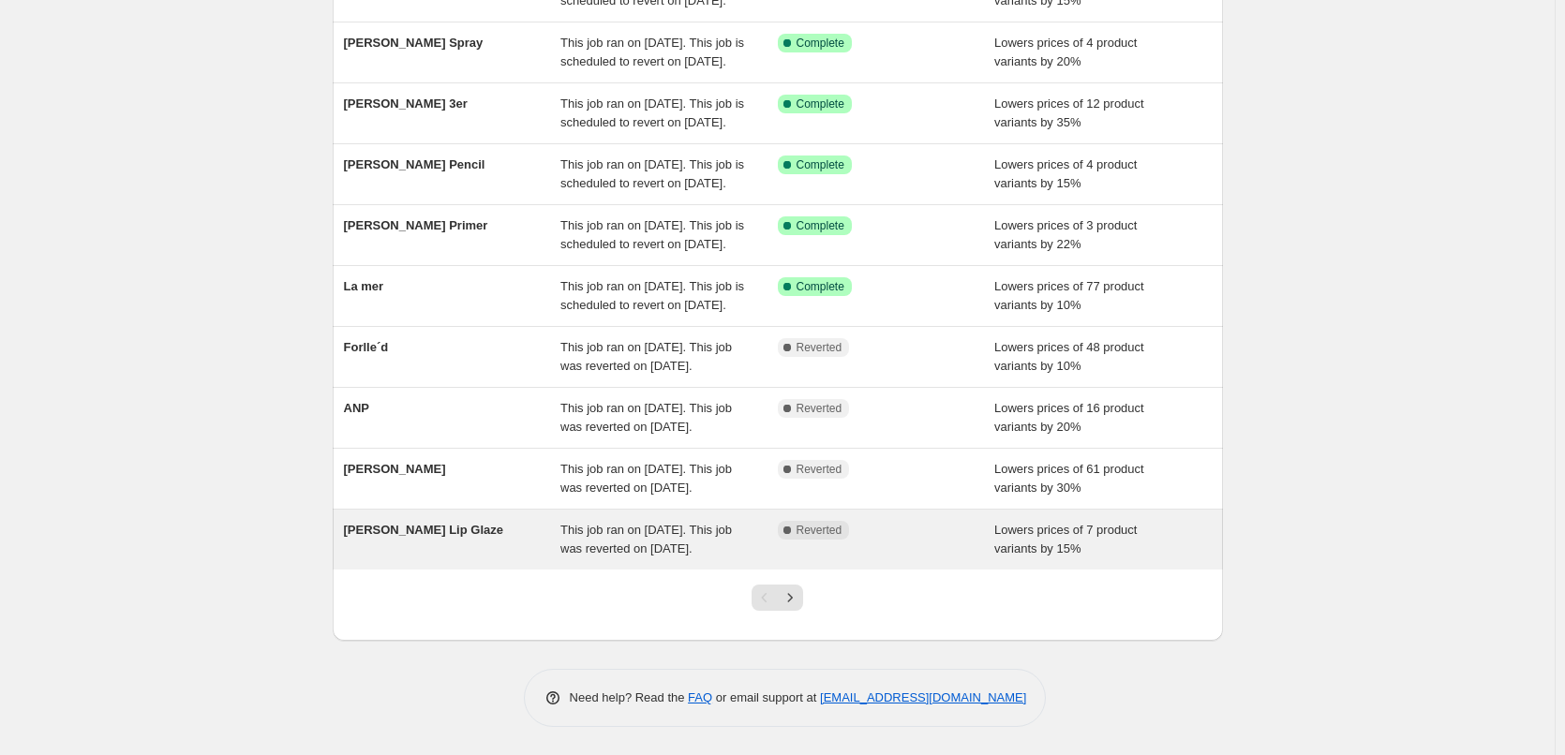
click at [625, 523] on span "This job ran on [DATE]. This job was reverted on [DATE]." at bounding box center [645, 539] width 171 height 33
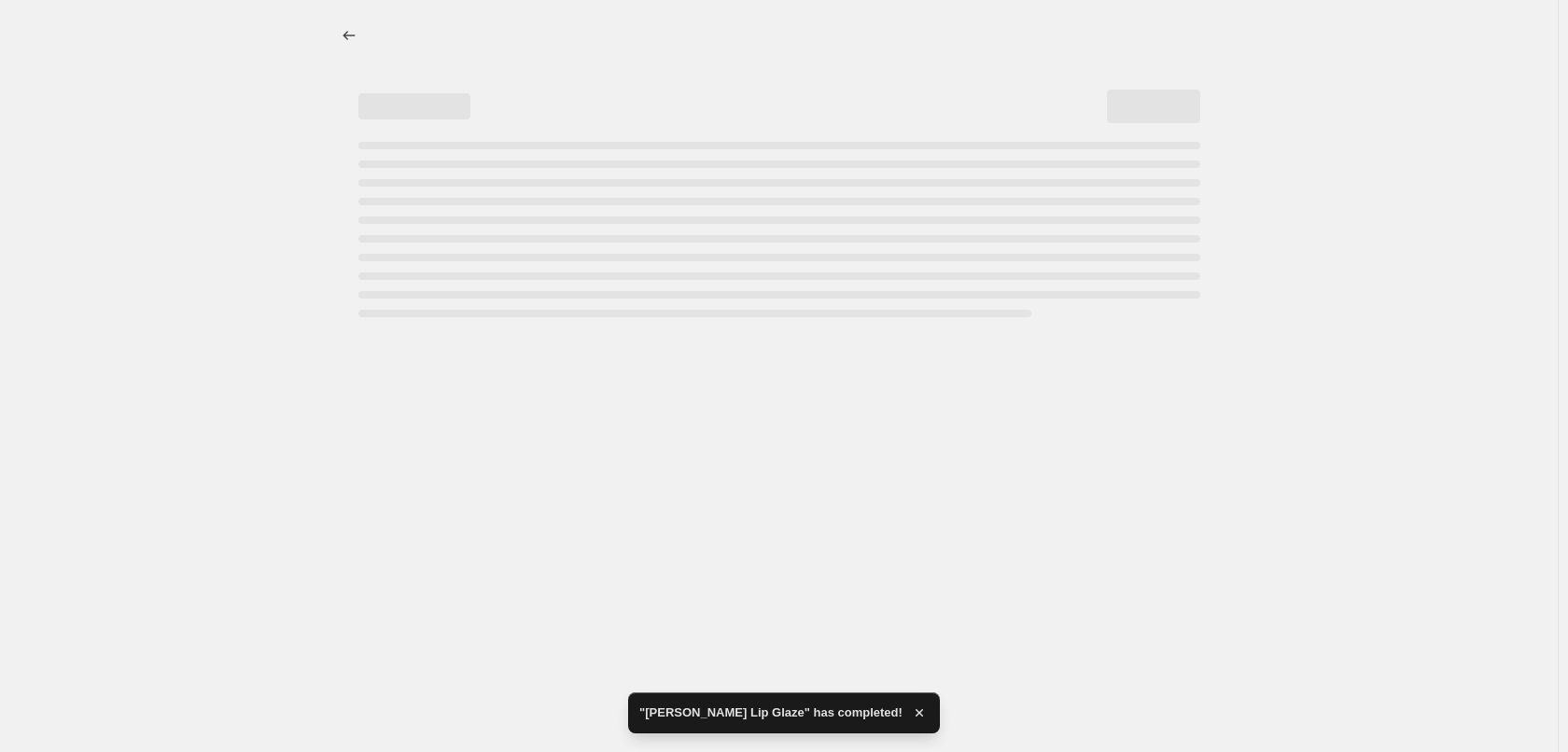
select select "percentage"
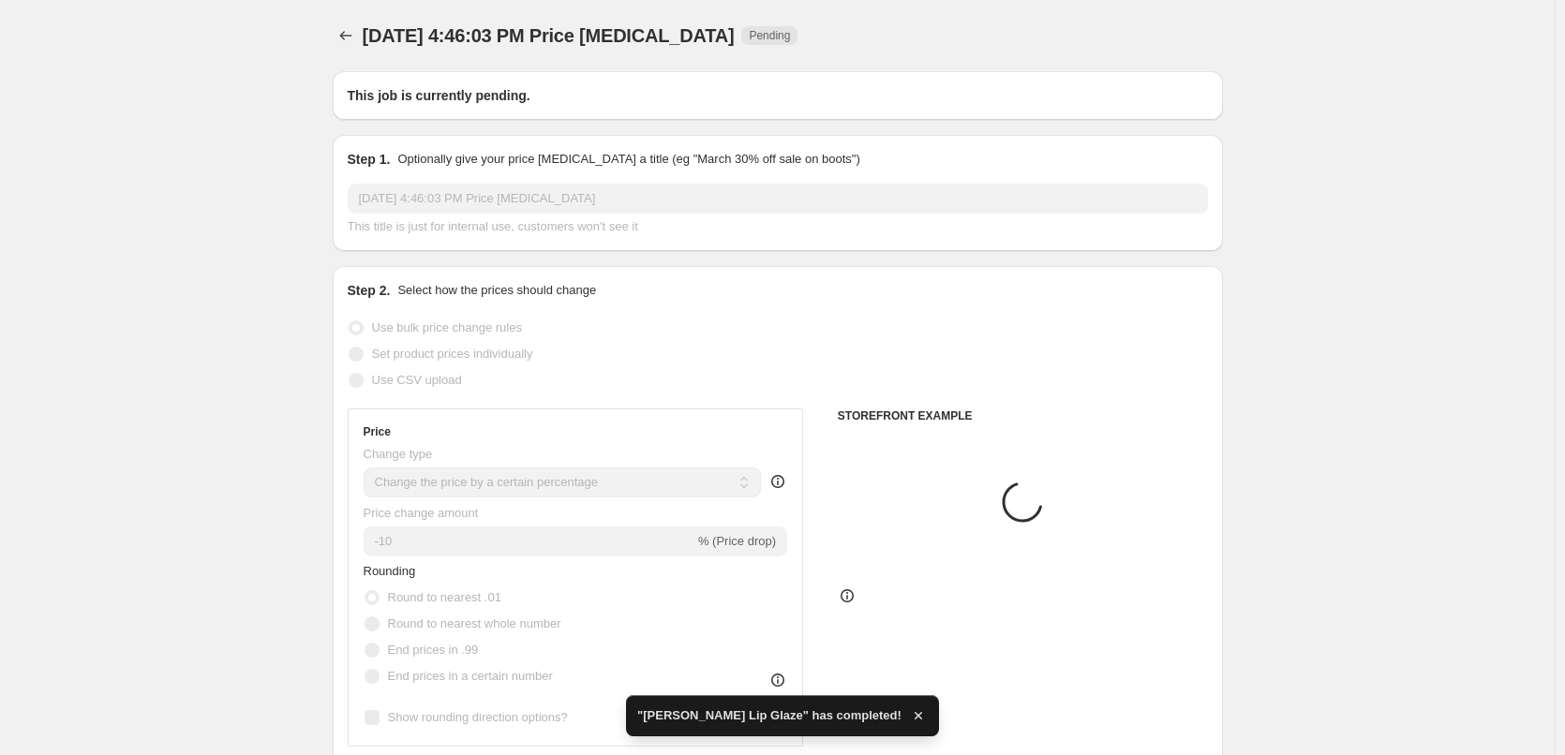
type input "[PERSON_NAME] Lip Glaze"
radio input "false"
radio input "true"
checkbox input "true"
select select "tag"
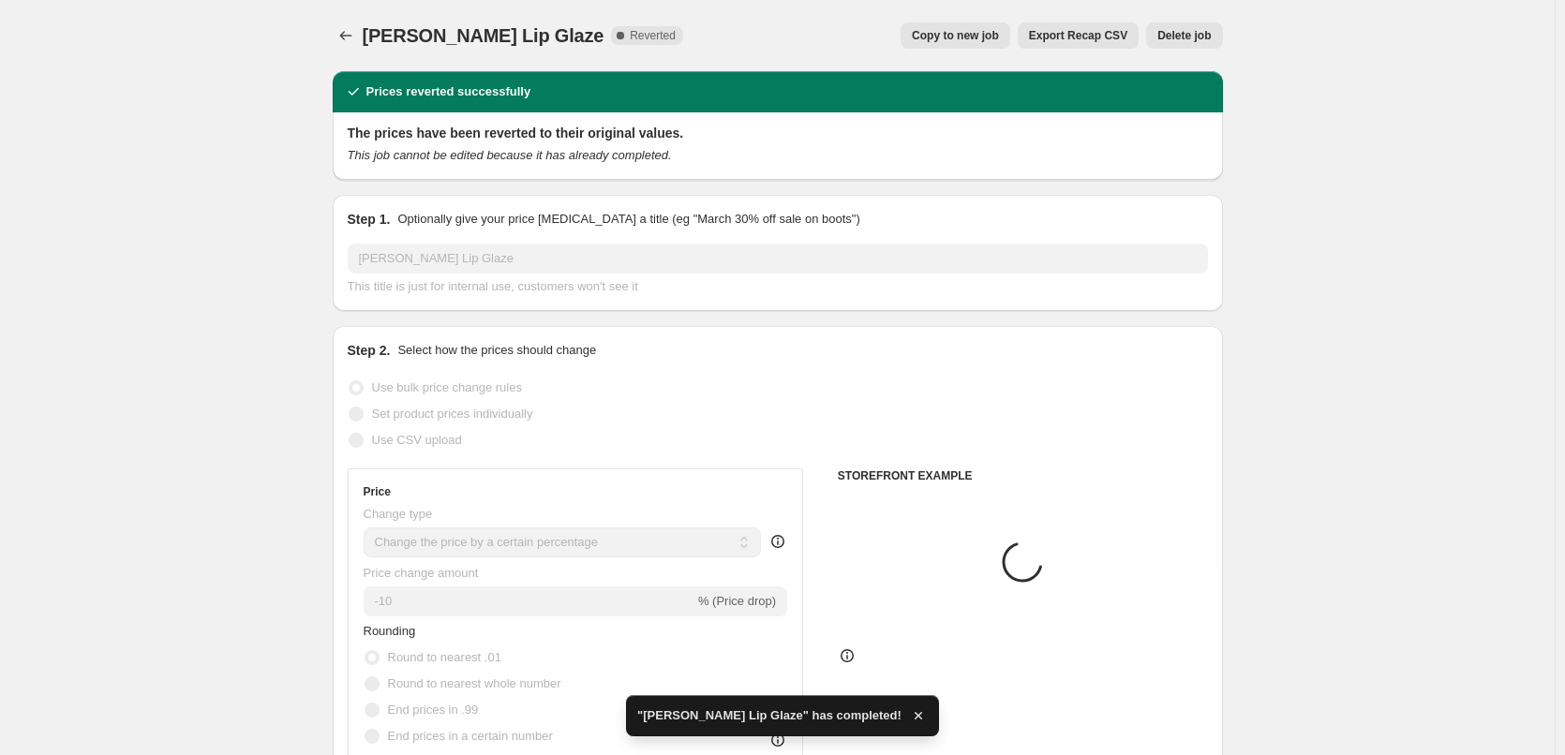
click at [1208, 34] on span "Delete job" at bounding box center [1183, 35] width 53 height 15
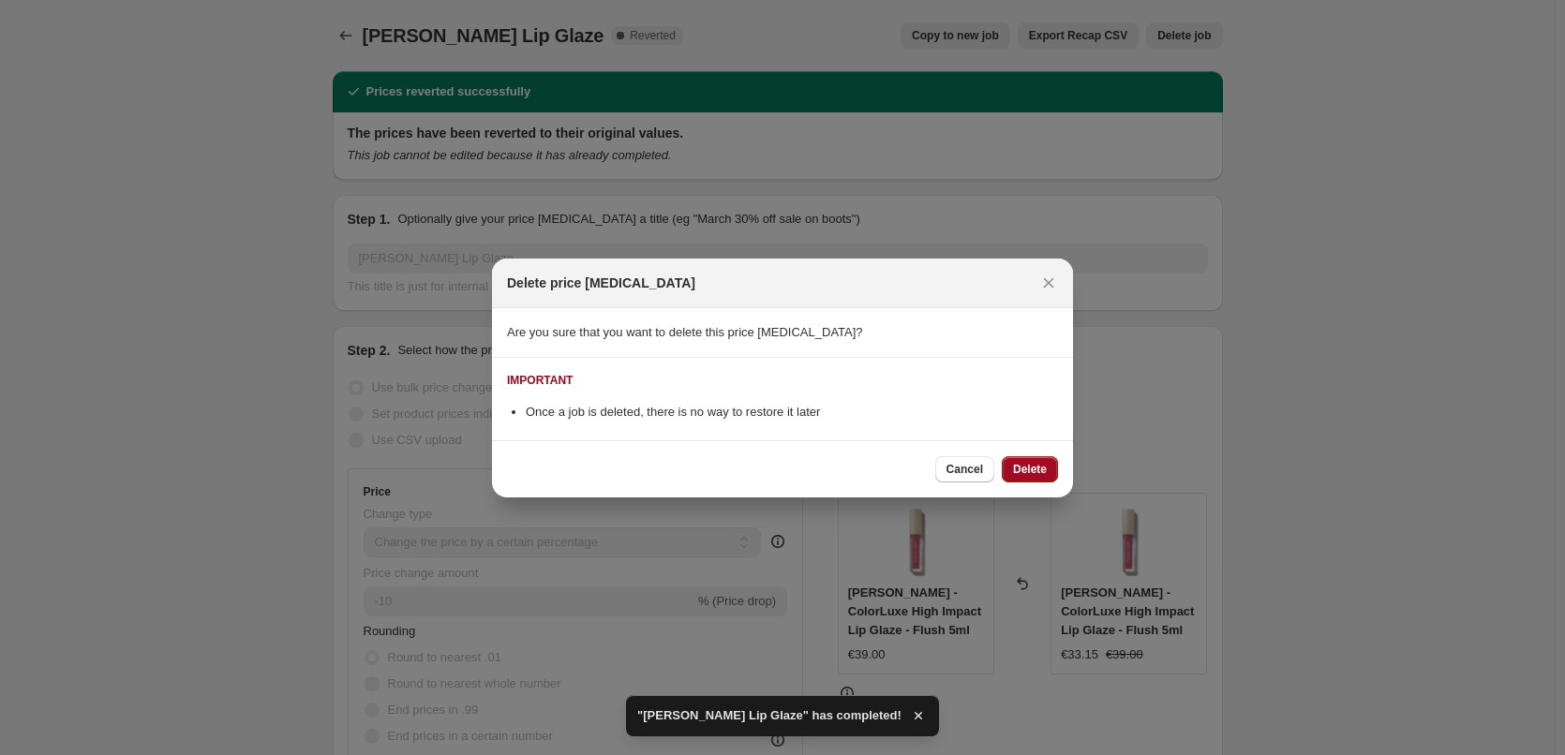
click at [1024, 466] on span "Delete" at bounding box center [1030, 469] width 34 height 15
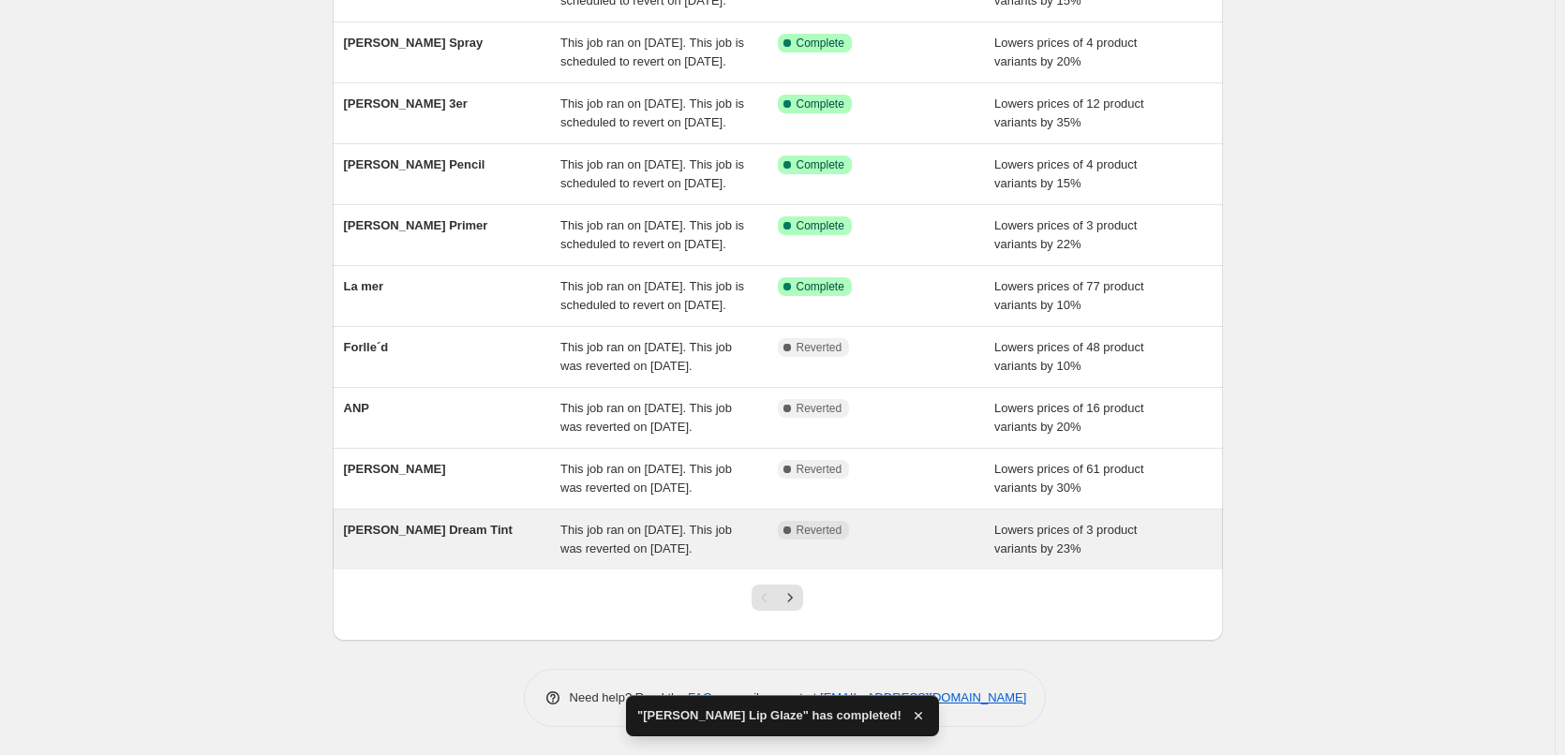
scroll to position [397, 0]
click at [529, 521] on div "[PERSON_NAME] Dream Tint" at bounding box center [452, 539] width 217 height 37
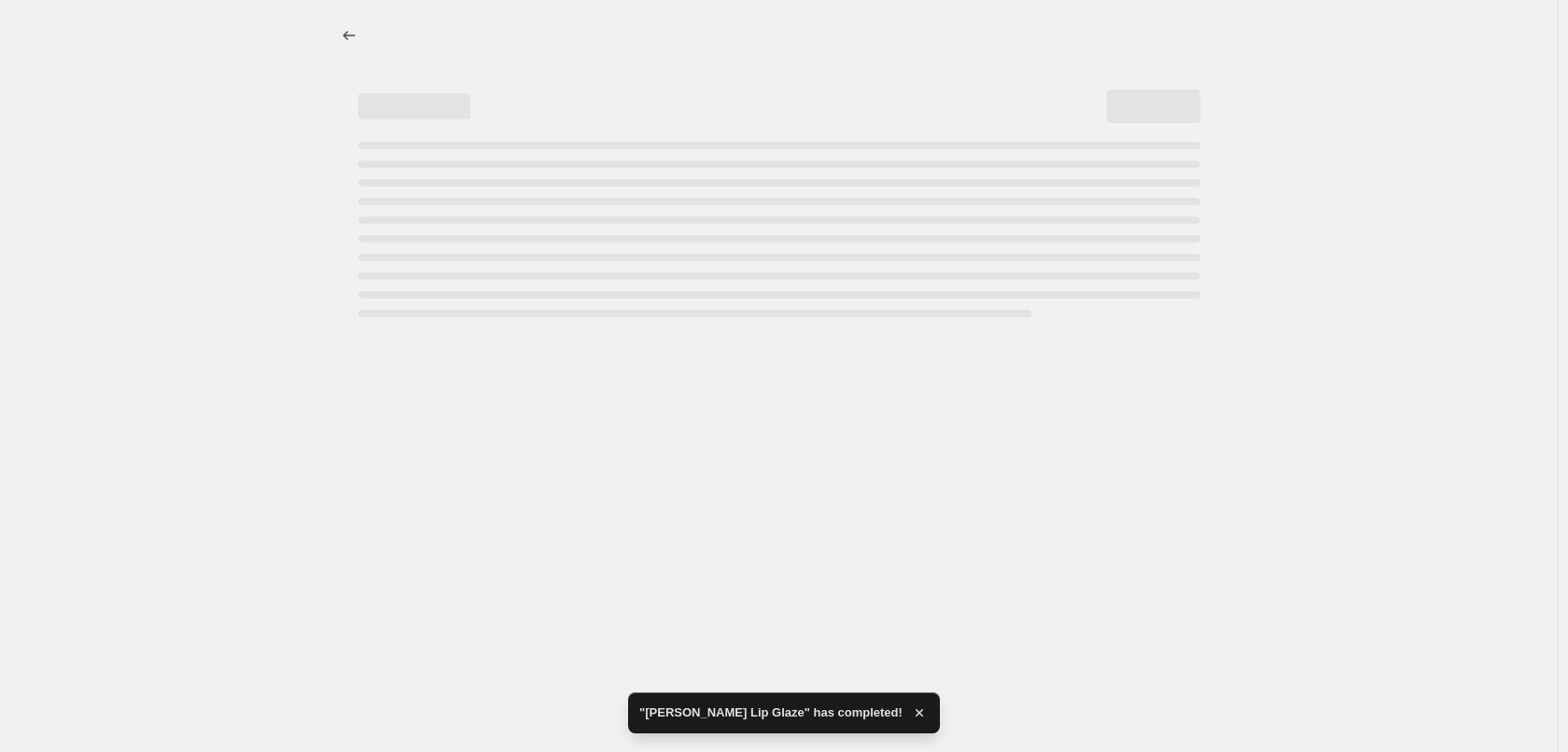
select select "percentage"
select select "vendor"
select select "tag"
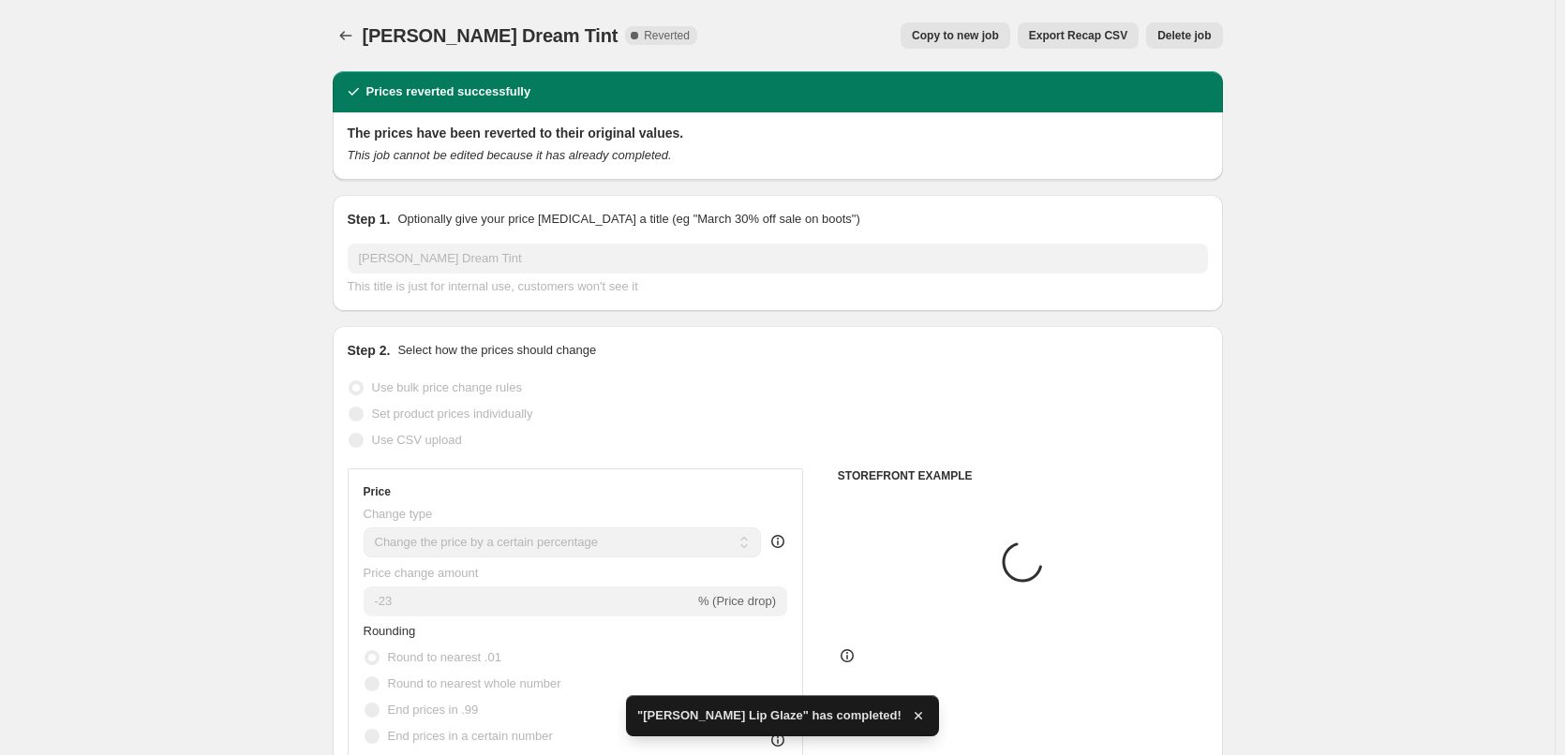
click at [957, 34] on span "Copy to new job" at bounding box center [955, 35] width 87 height 15
select select "percentage"
select select "vendor"
select select "tag"
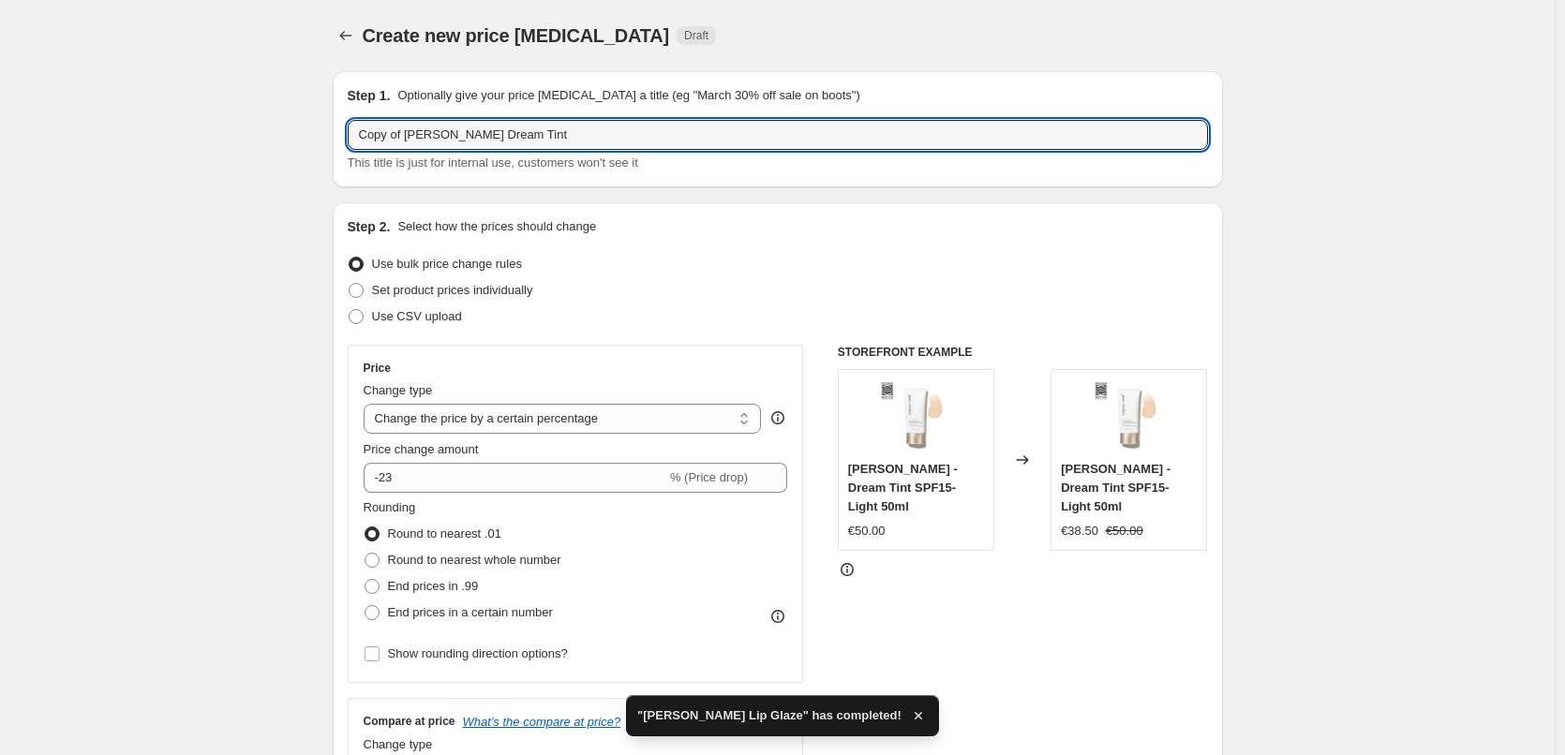
drag, startPoint x: 409, startPoint y: 133, endPoint x: 112, endPoint y: 127, distance: 296.1
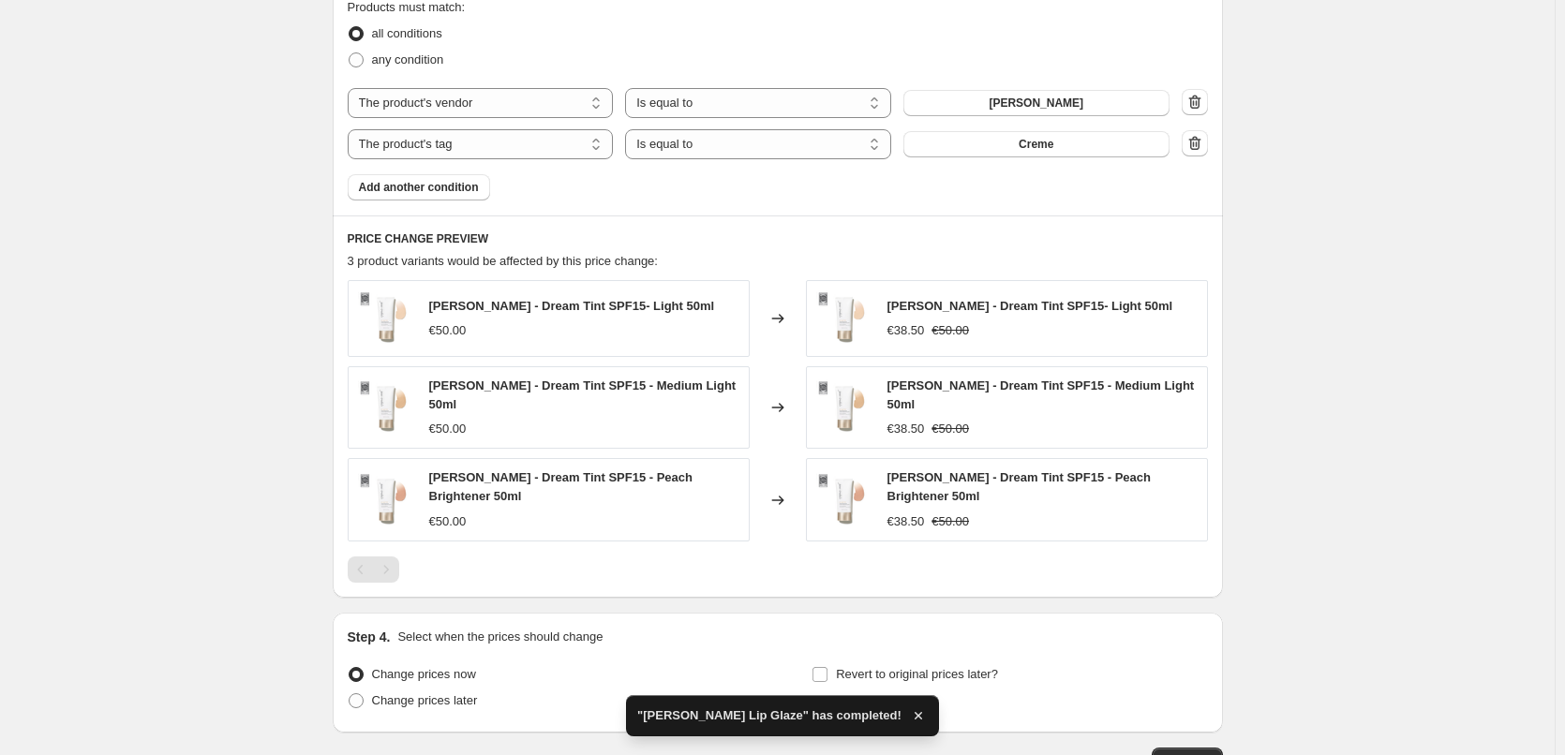
scroll to position [1204, 0]
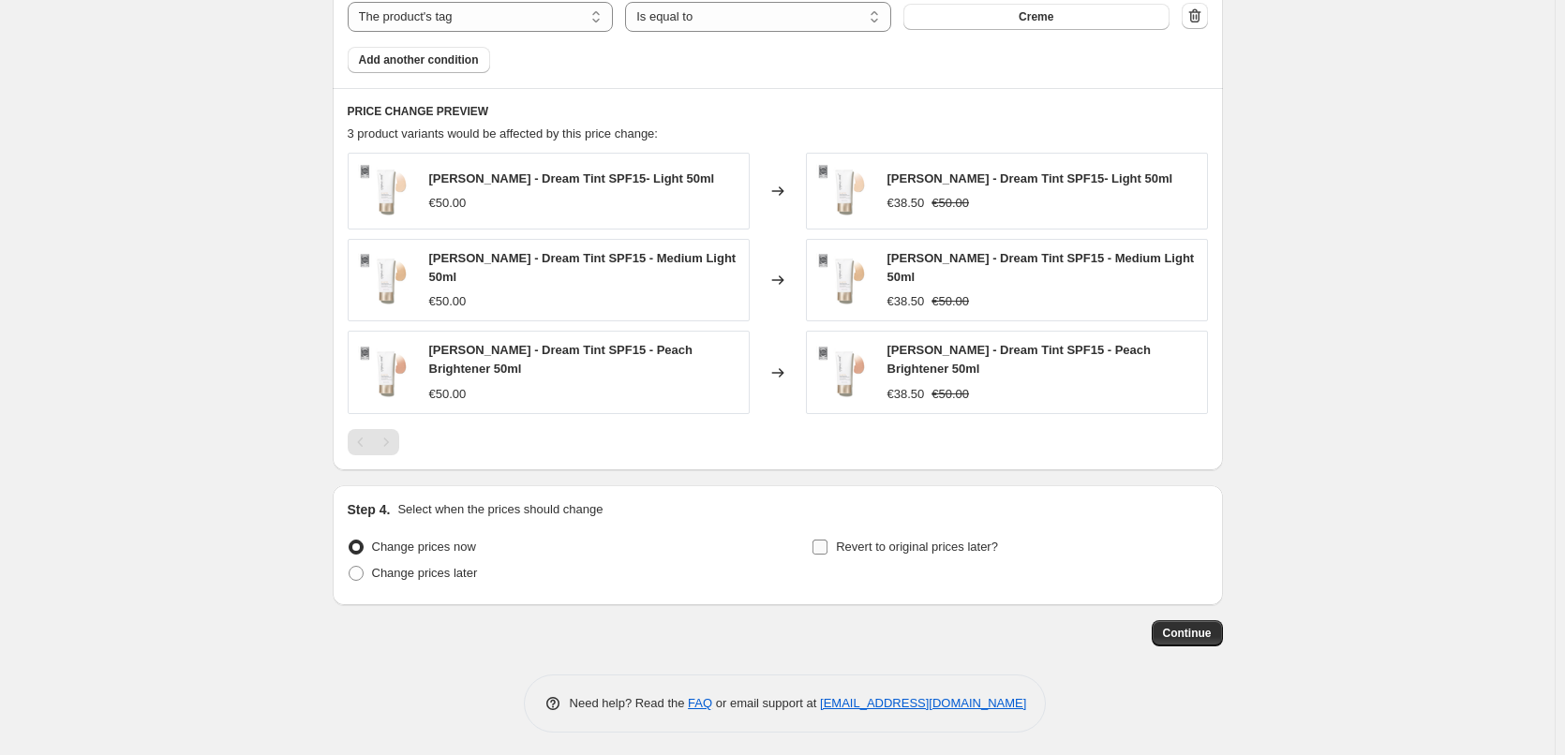
type input "[PERSON_NAME] Dream Tint"
click at [891, 546] on span "Revert to original prices later?" at bounding box center [917, 547] width 162 height 14
click at [827, 546] on input "Revert to original prices later?" at bounding box center [819, 547] width 15 height 15
checkbox input "true"
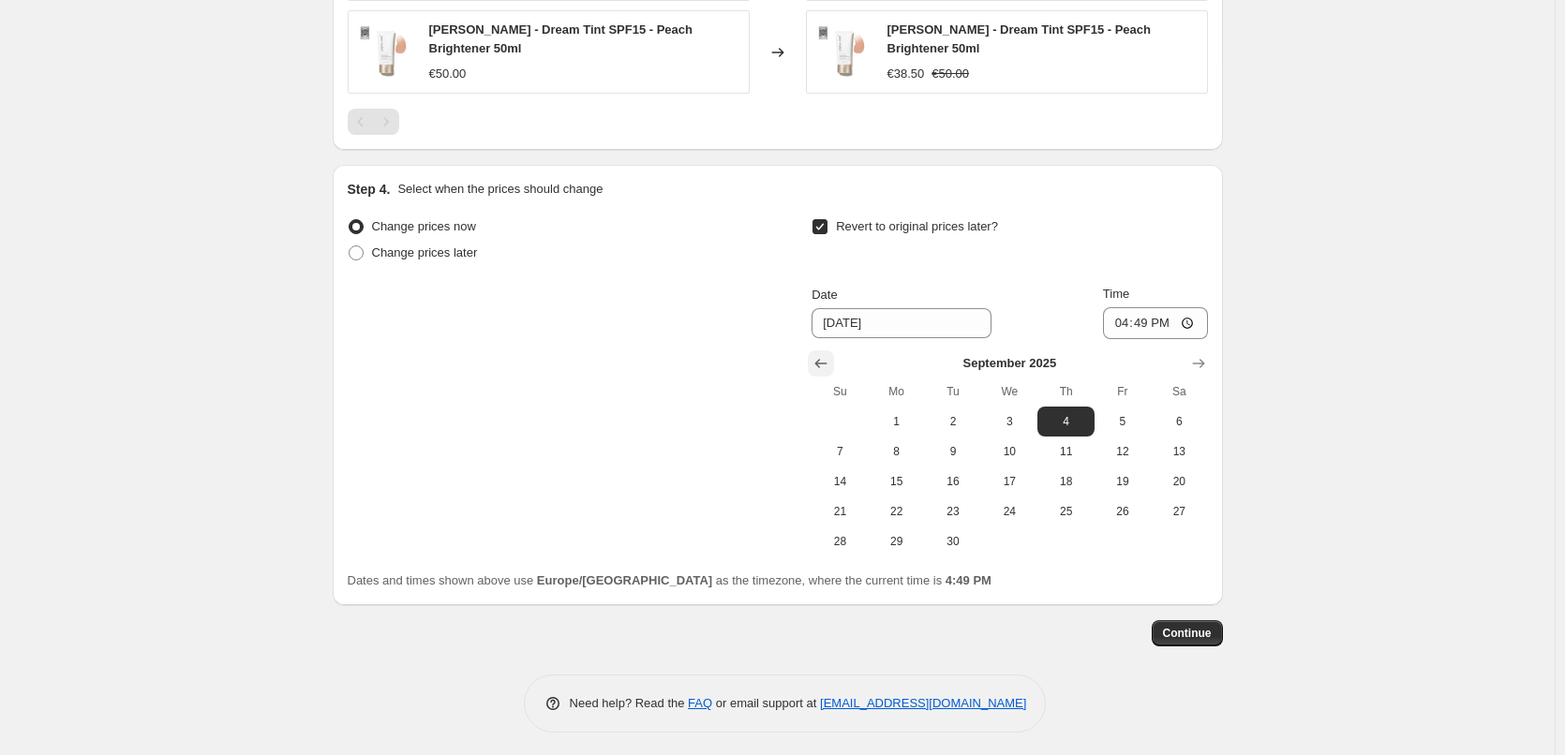
click at [830, 354] on icon "Show previous month, August 2025" at bounding box center [820, 363] width 19 height 19
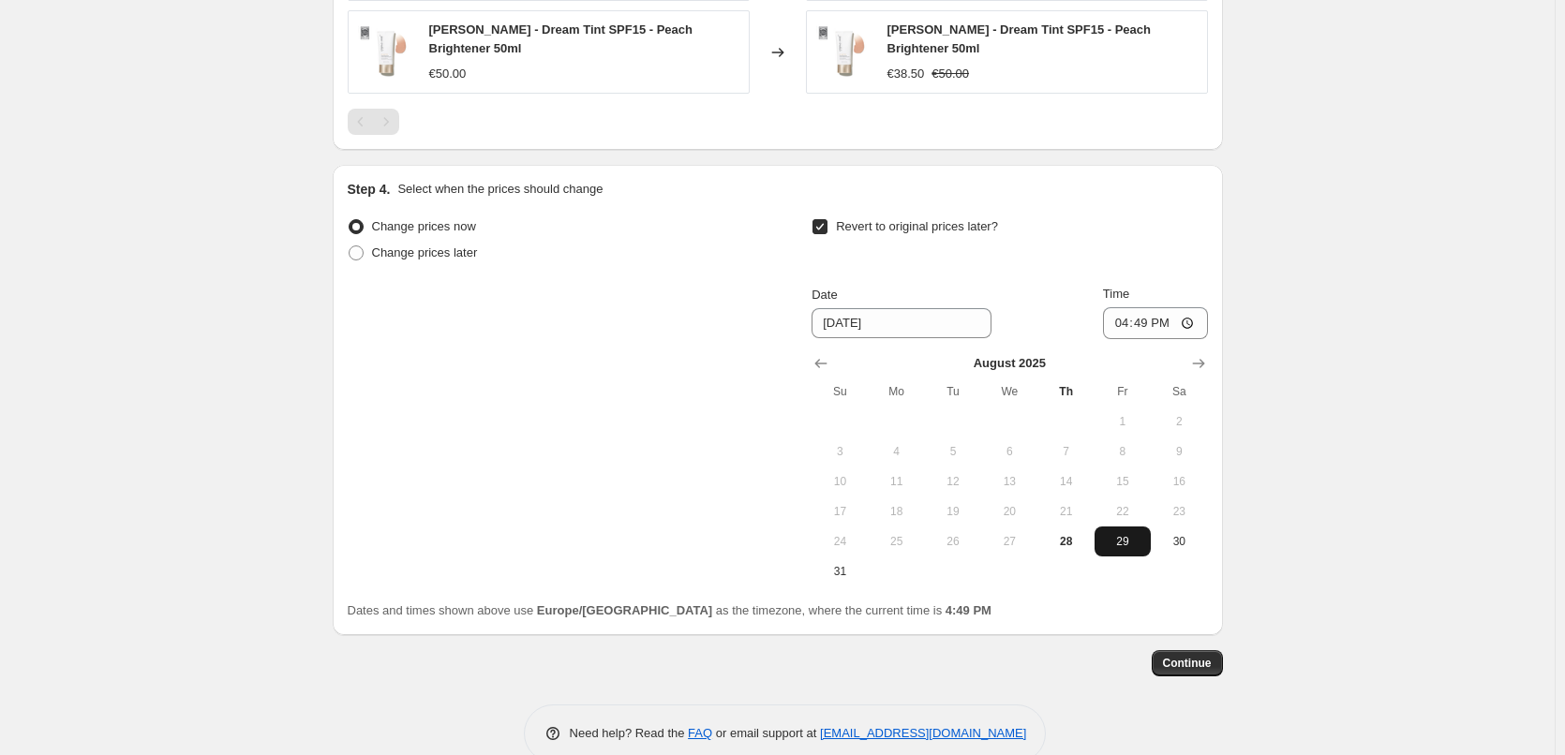
click at [1137, 527] on button "29" at bounding box center [1122, 542] width 56 height 30
type input "[DATE]"
click at [1122, 316] on input "16:49" at bounding box center [1155, 323] width 105 height 32
click at [1193, 313] on input "15:00" at bounding box center [1155, 323] width 105 height 32
type input "03:00"
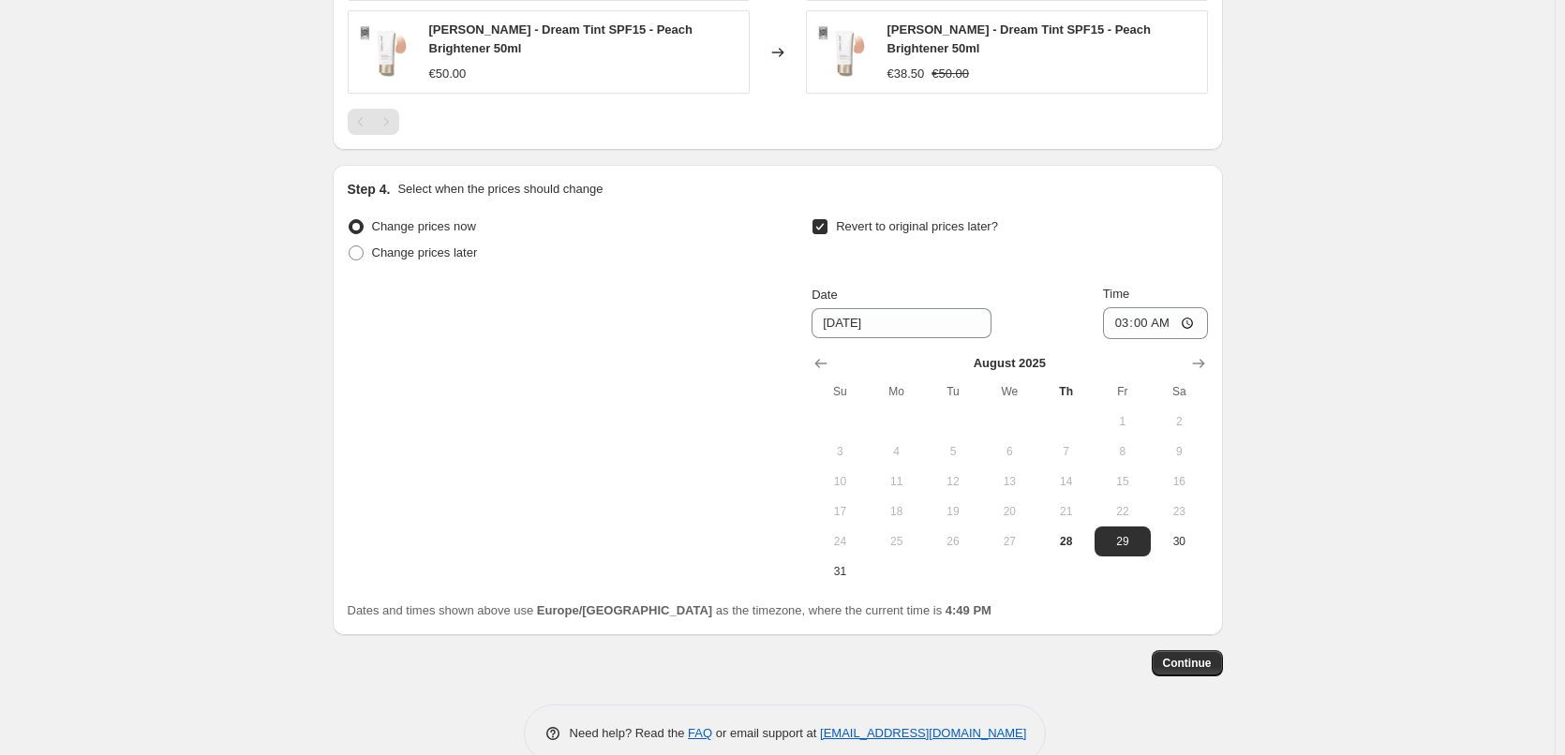
click at [1204, 656] on span "Continue" at bounding box center [1187, 663] width 49 height 15
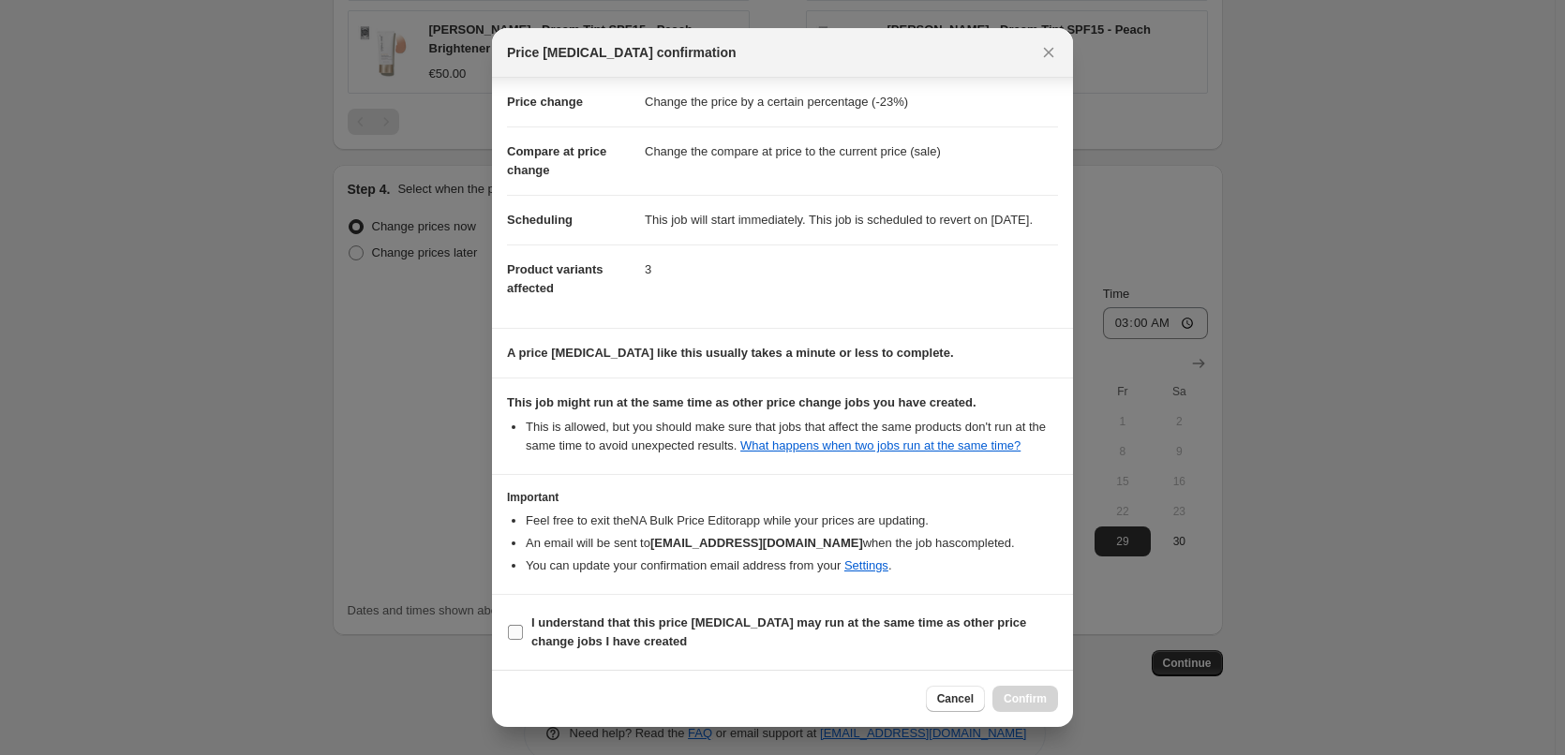
click at [528, 629] on label "I understand that this price [MEDICAL_DATA] may run at the same time as other p…" at bounding box center [782, 632] width 551 height 45
click at [523, 629] on input "I understand that this price [MEDICAL_DATA] may run at the same time as other p…" at bounding box center [515, 632] width 15 height 15
checkbox input "true"
click at [1021, 693] on span "Confirm" at bounding box center [1025, 698] width 43 height 15
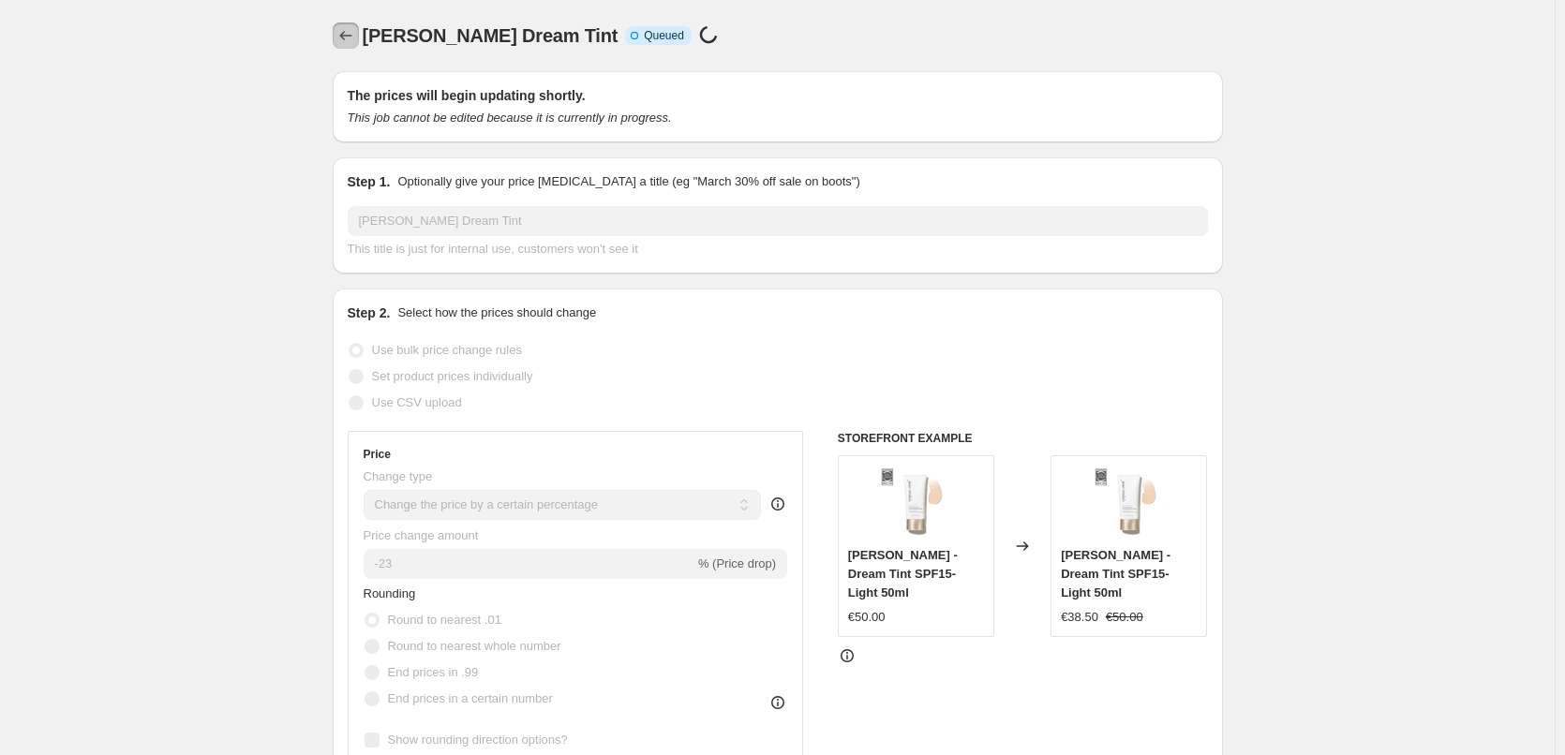
click at [354, 39] on icon "Price change jobs" at bounding box center [345, 35] width 19 height 19
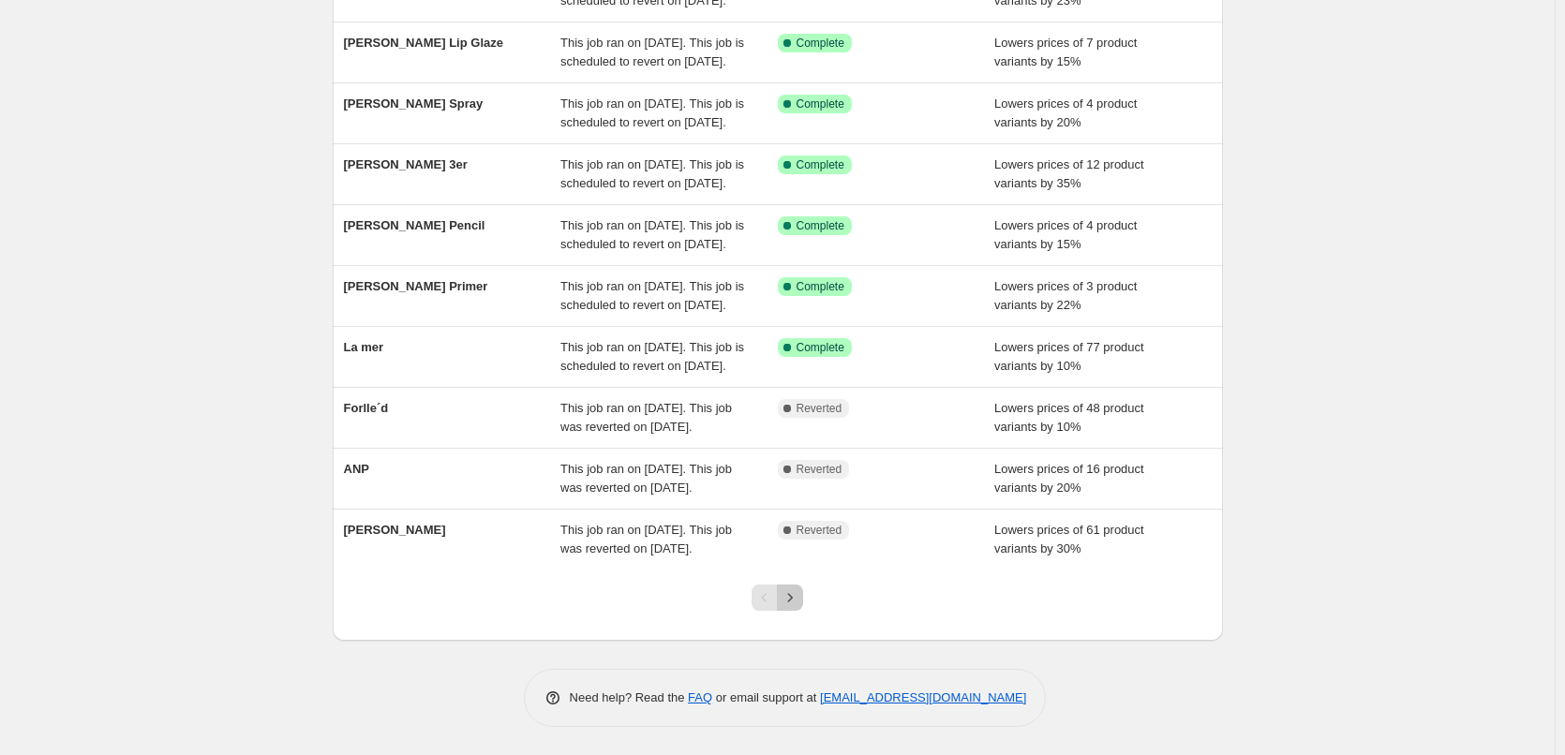
click at [792, 595] on icon "Next" at bounding box center [790, 597] width 19 height 19
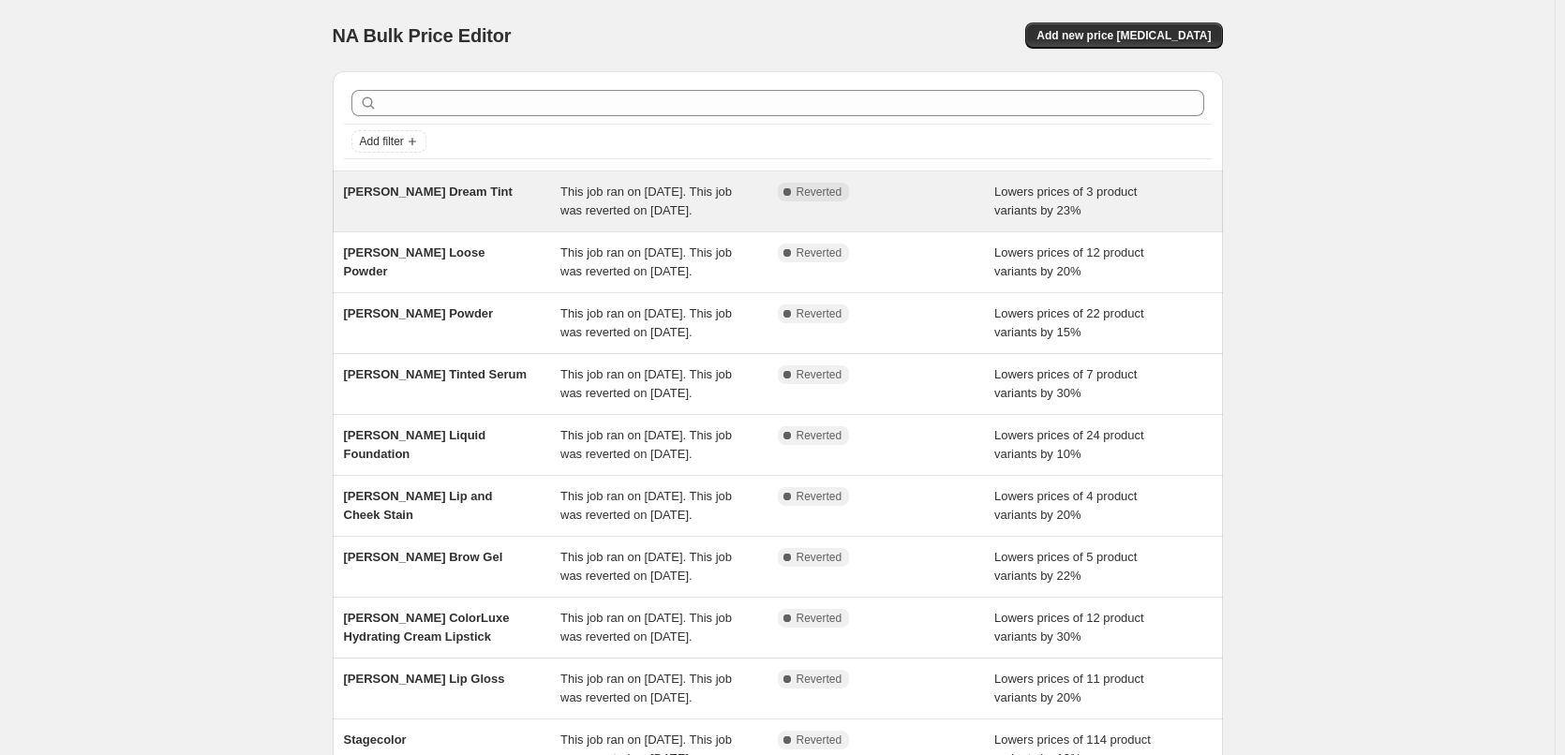
click at [511, 195] on div "[PERSON_NAME] Dream Tint" at bounding box center [452, 201] width 217 height 37
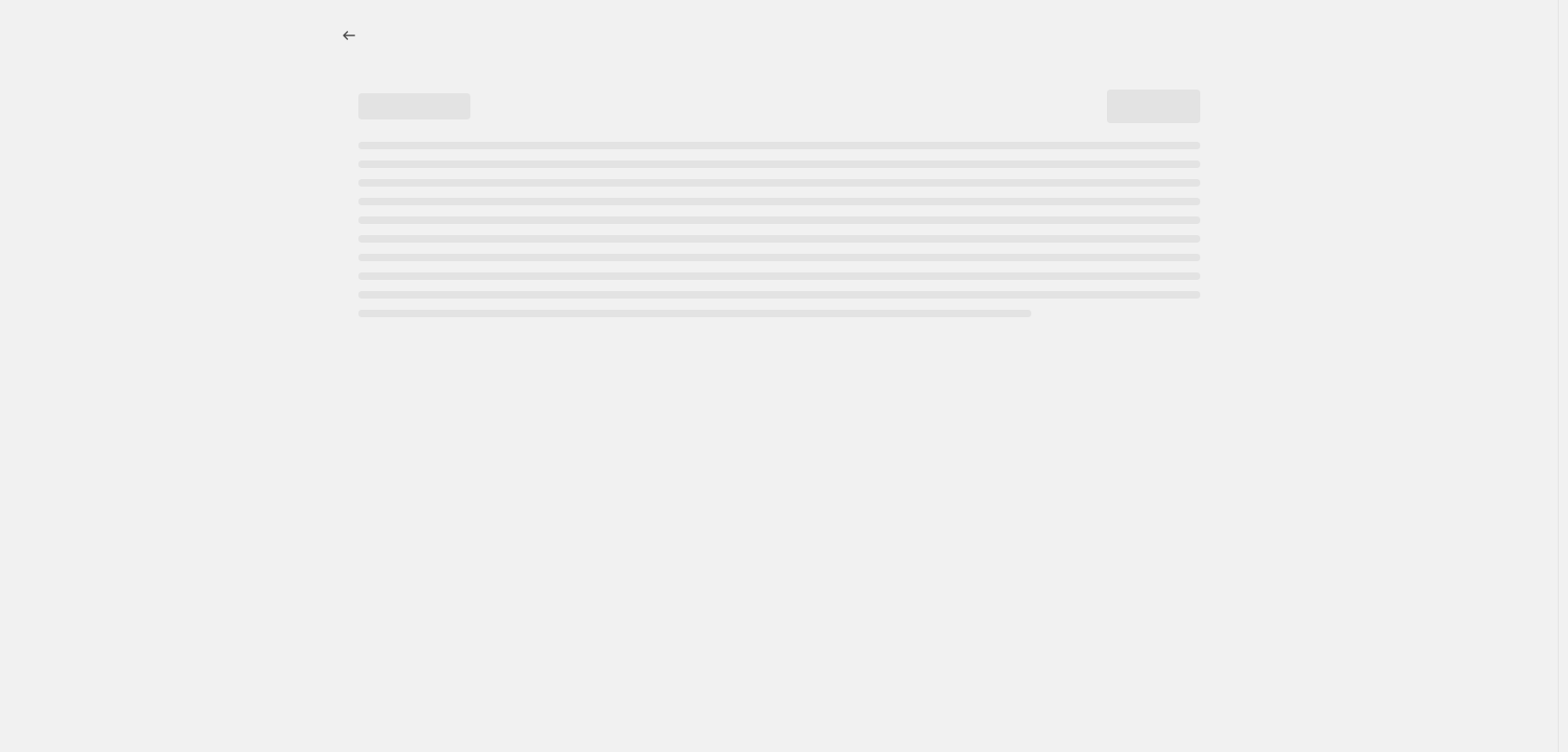
select select "percentage"
select select "vendor"
select select "tag"
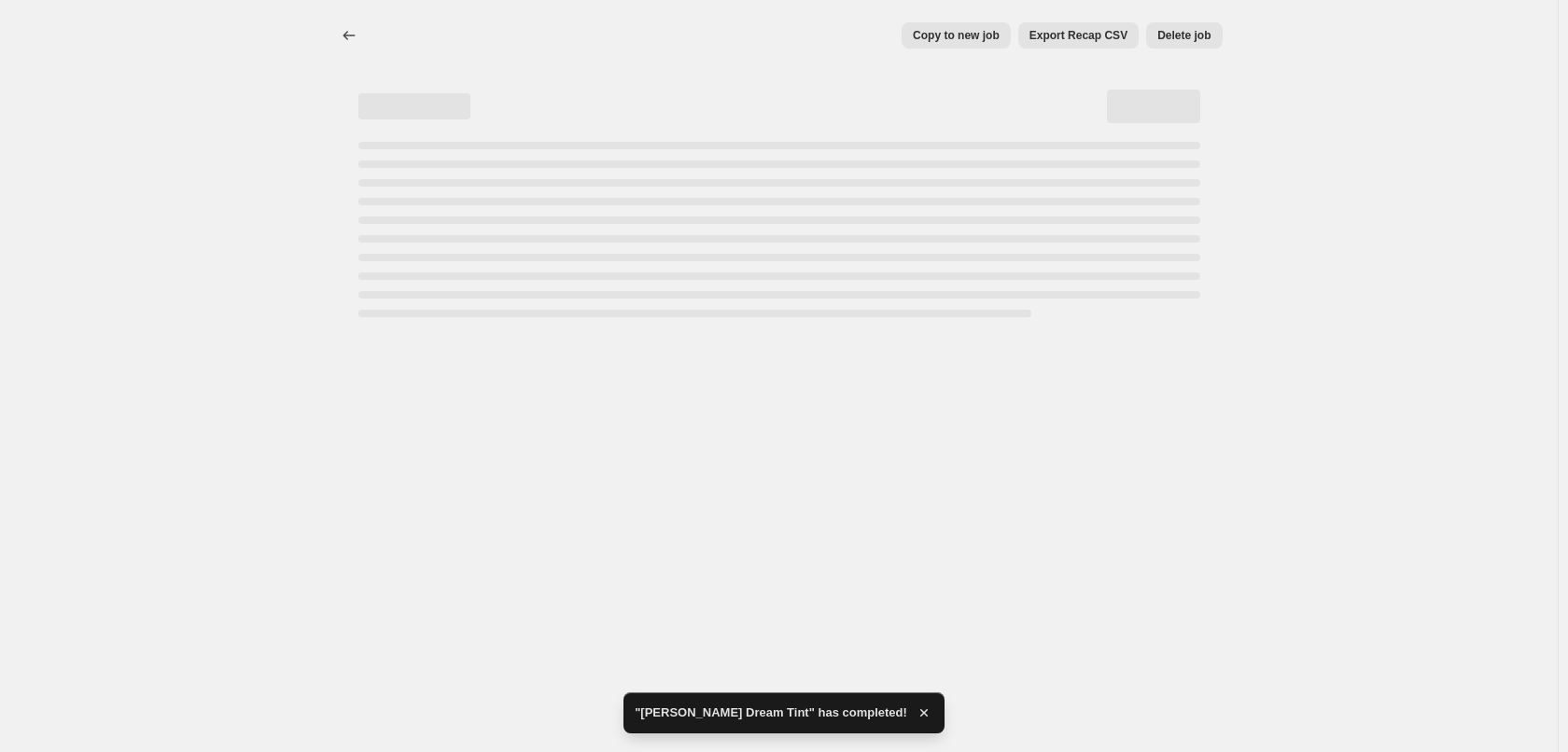
click at [1166, 40] on span "Delete job" at bounding box center [1183, 35] width 53 height 15
select select "percentage"
select select "vendor"
select select "tag"
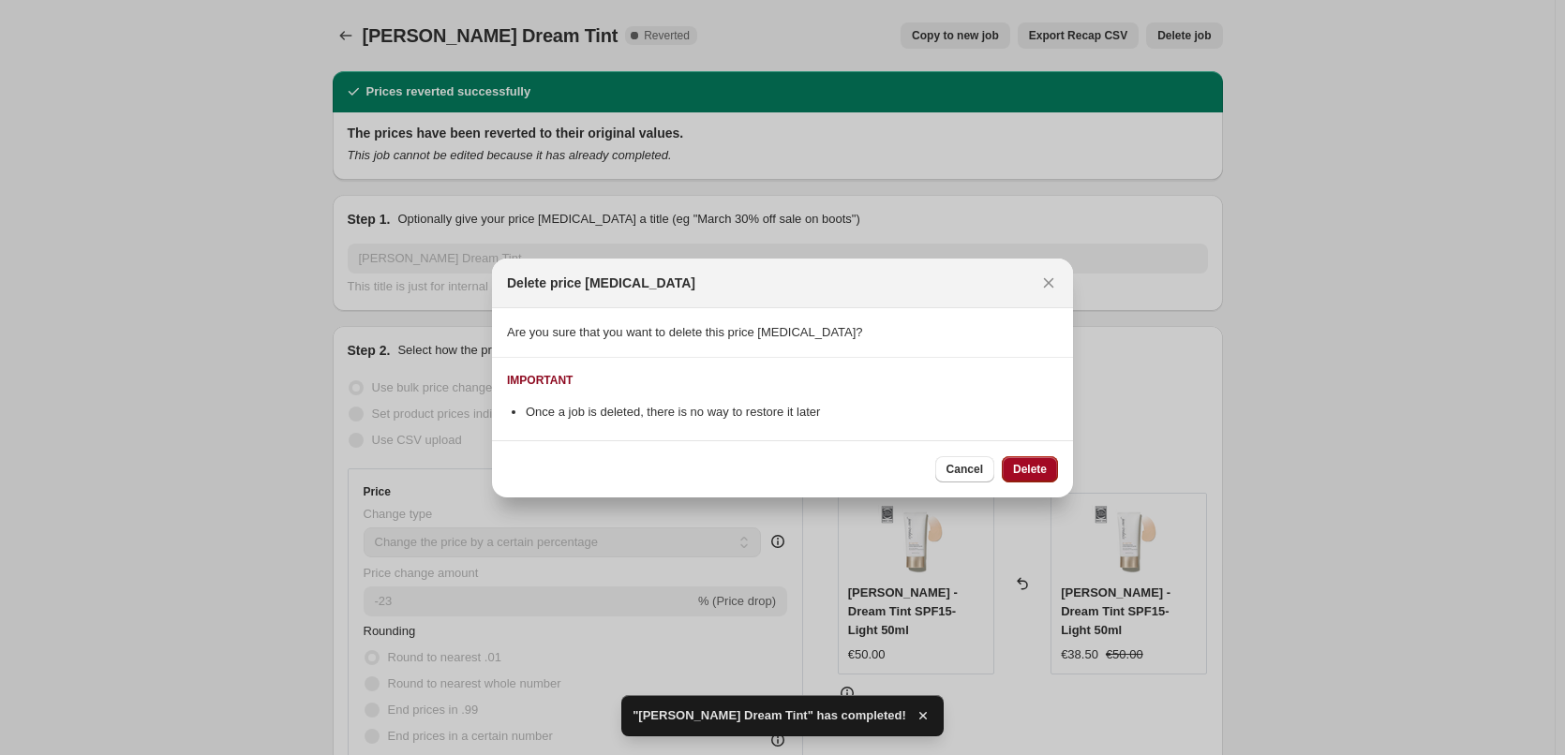
click at [1032, 468] on span "Delete" at bounding box center [1030, 469] width 34 height 15
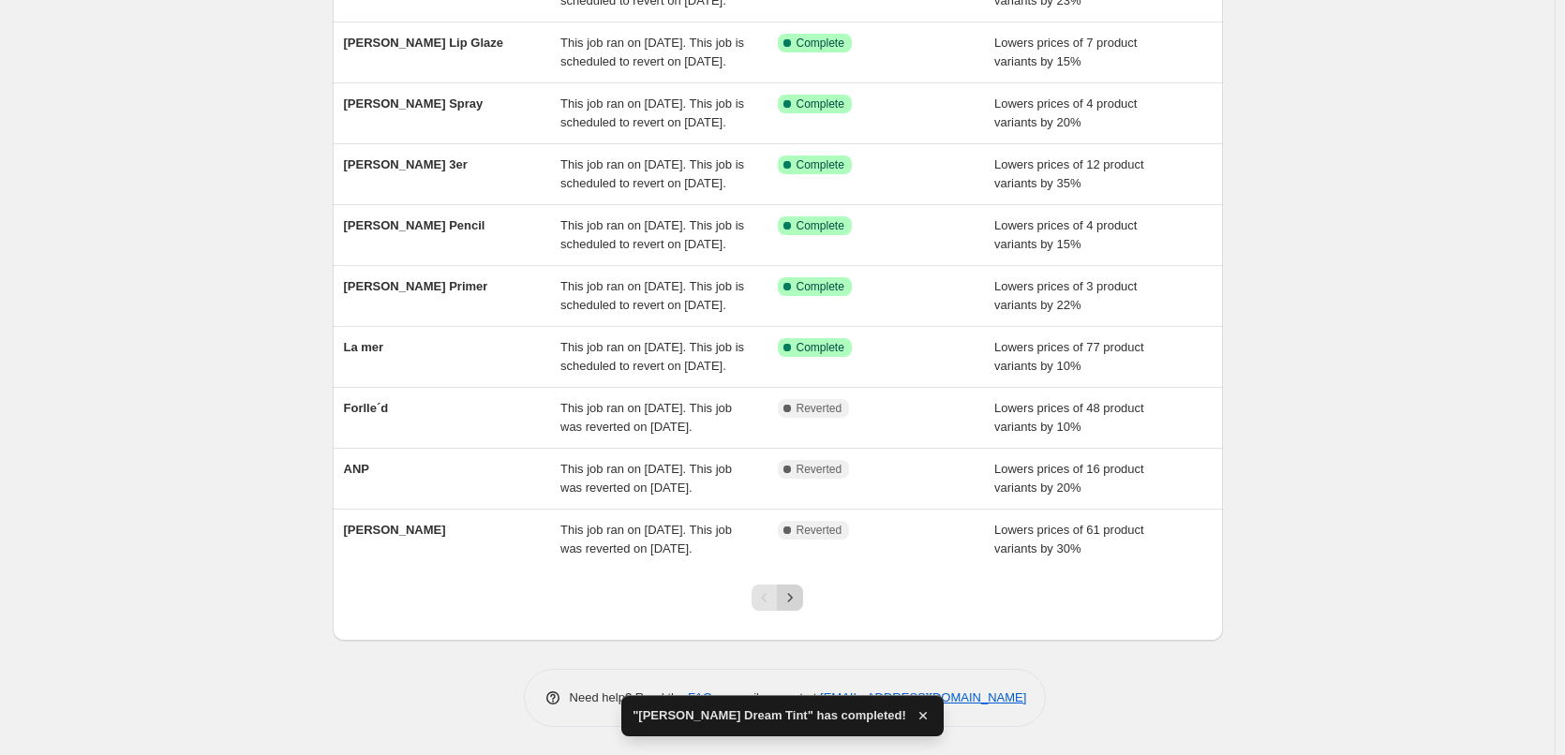
click at [791, 596] on icon "Next" at bounding box center [790, 597] width 19 height 19
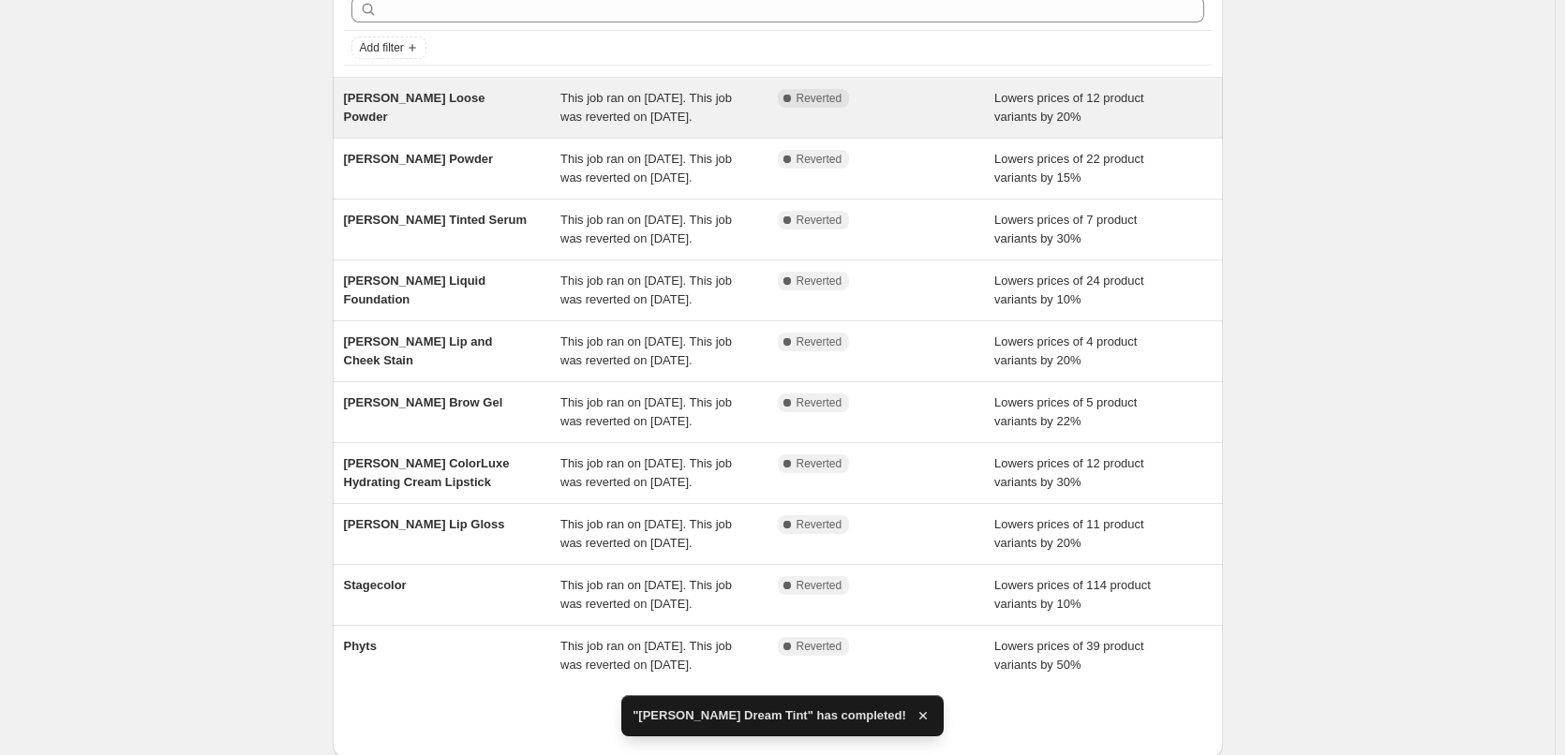
click at [457, 112] on div "[PERSON_NAME] Loose Powder" at bounding box center [452, 107] width 217 height 37
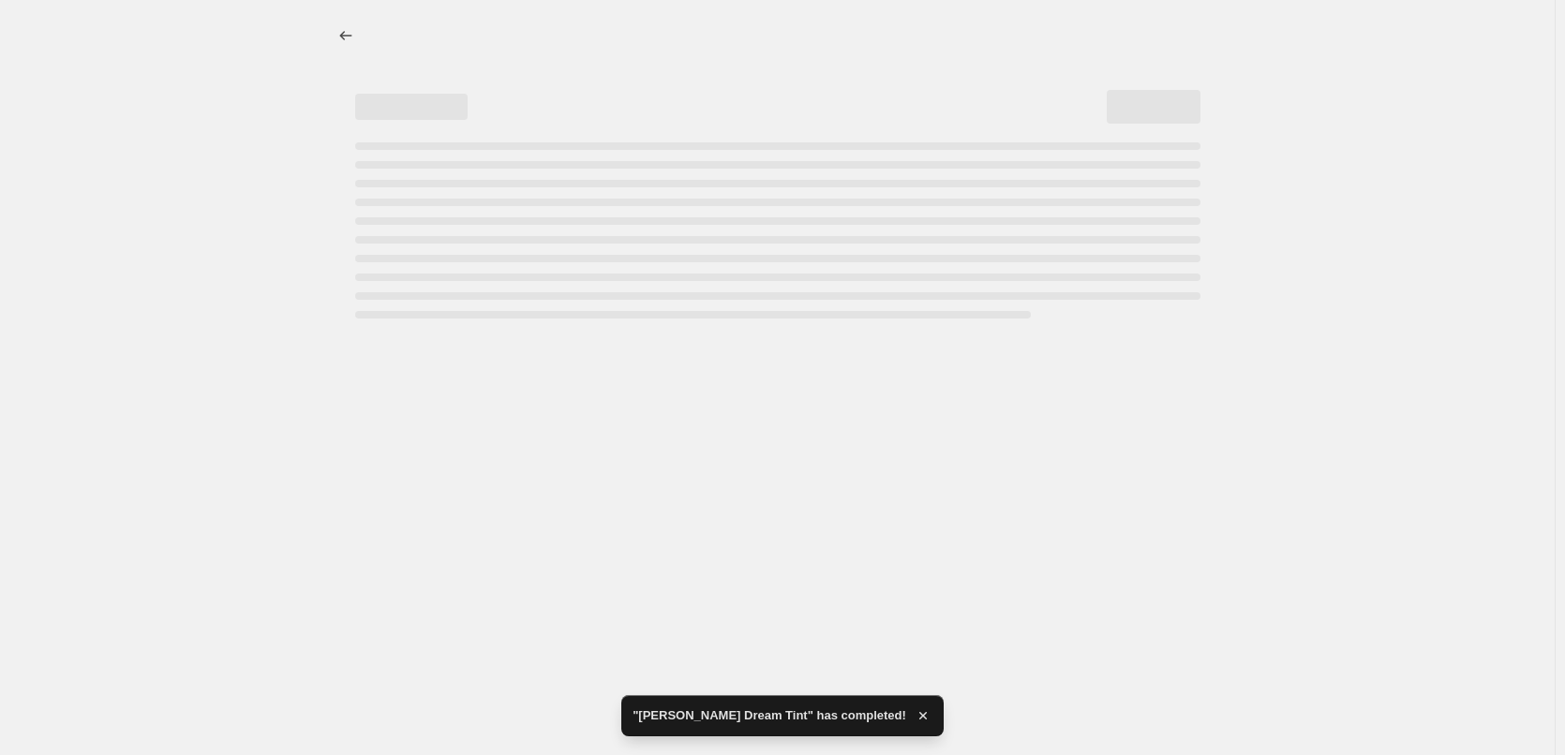
select select "percentage"
select select "tag"
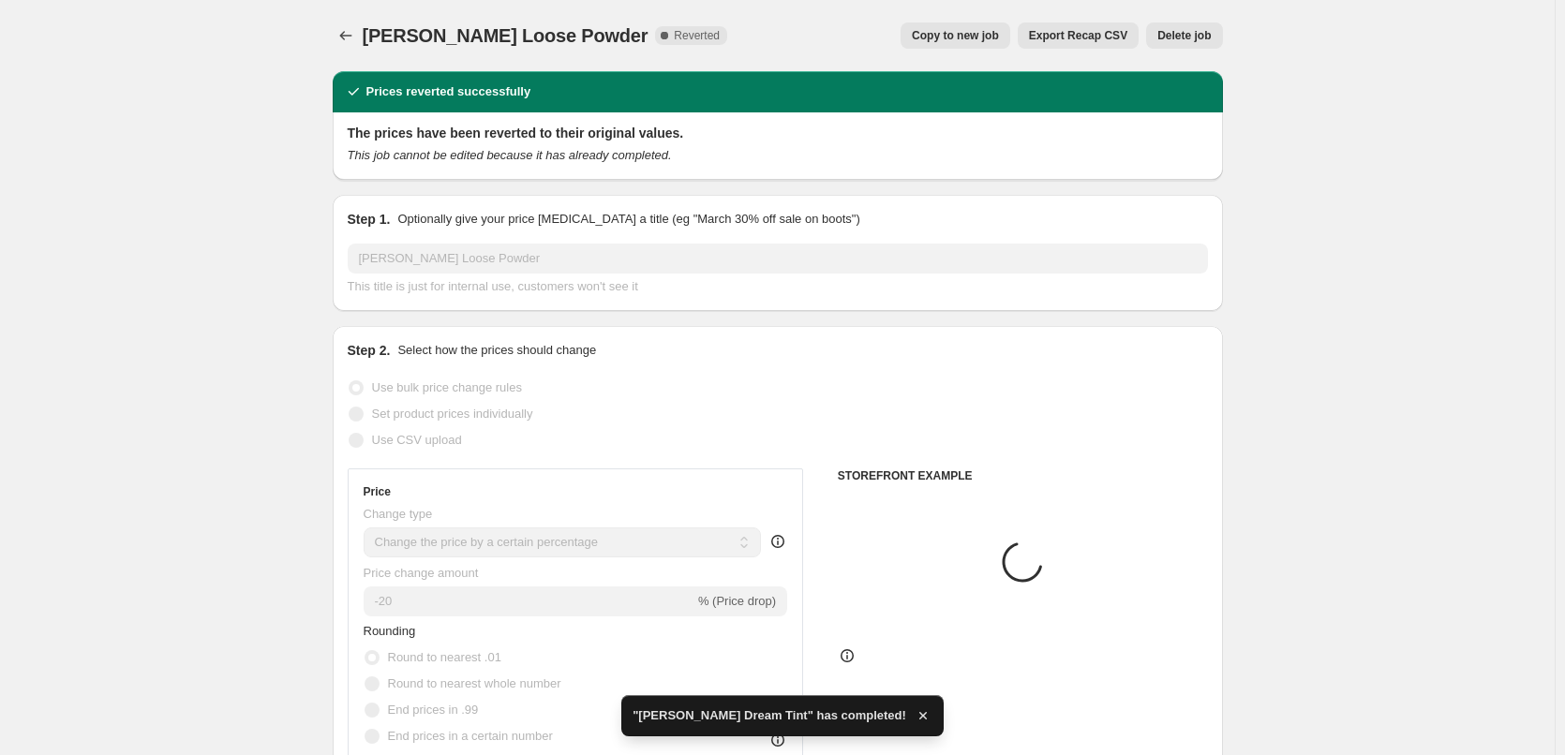
click at [947, 37] on span "Copy to new job" at bounding box center [955, 35] width 87 height 15
select select "percentage"
select select "tag"
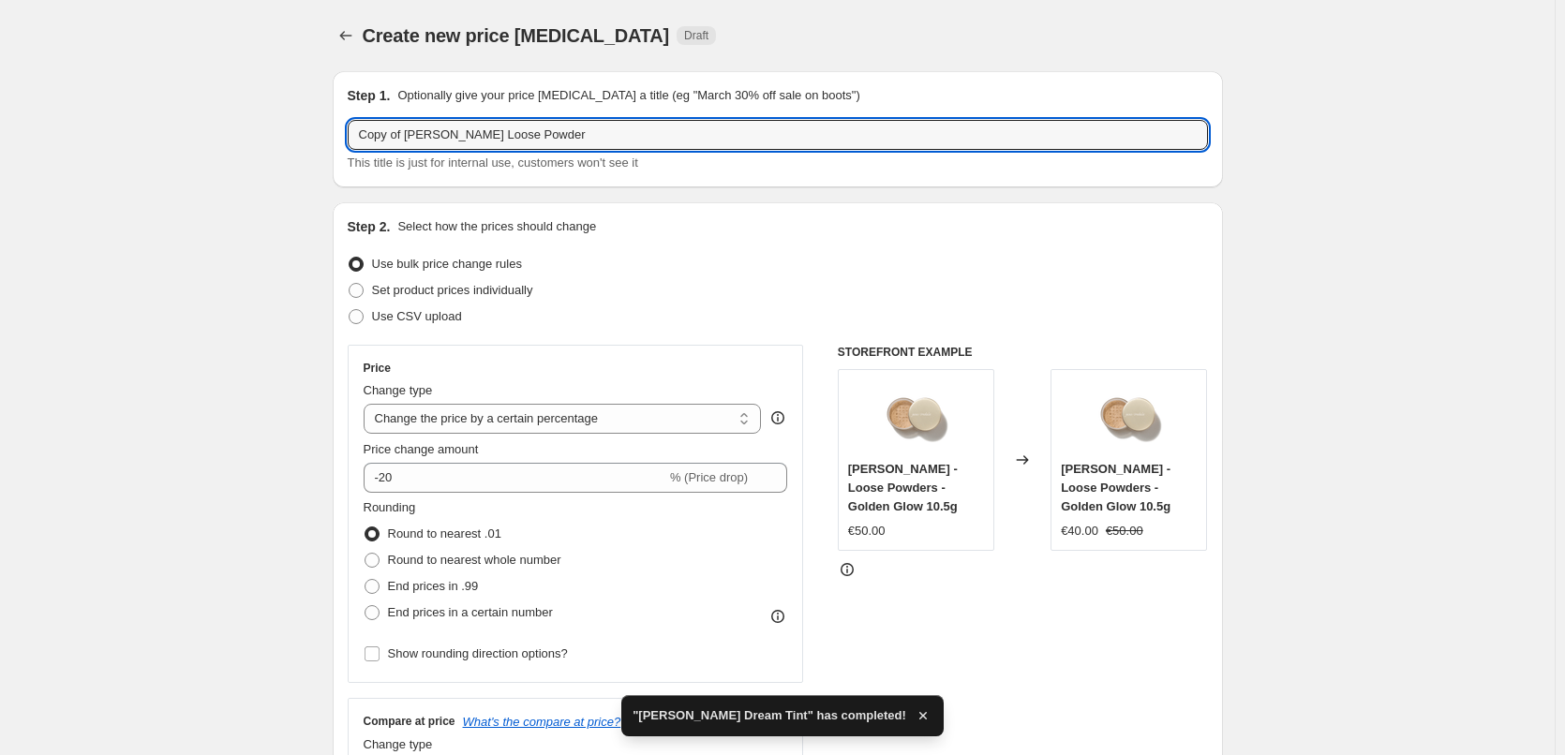
drag, startPoint x: 402, startPoint y: 135, endPoint x: 171, endPoint y: 135, distance: 230.5
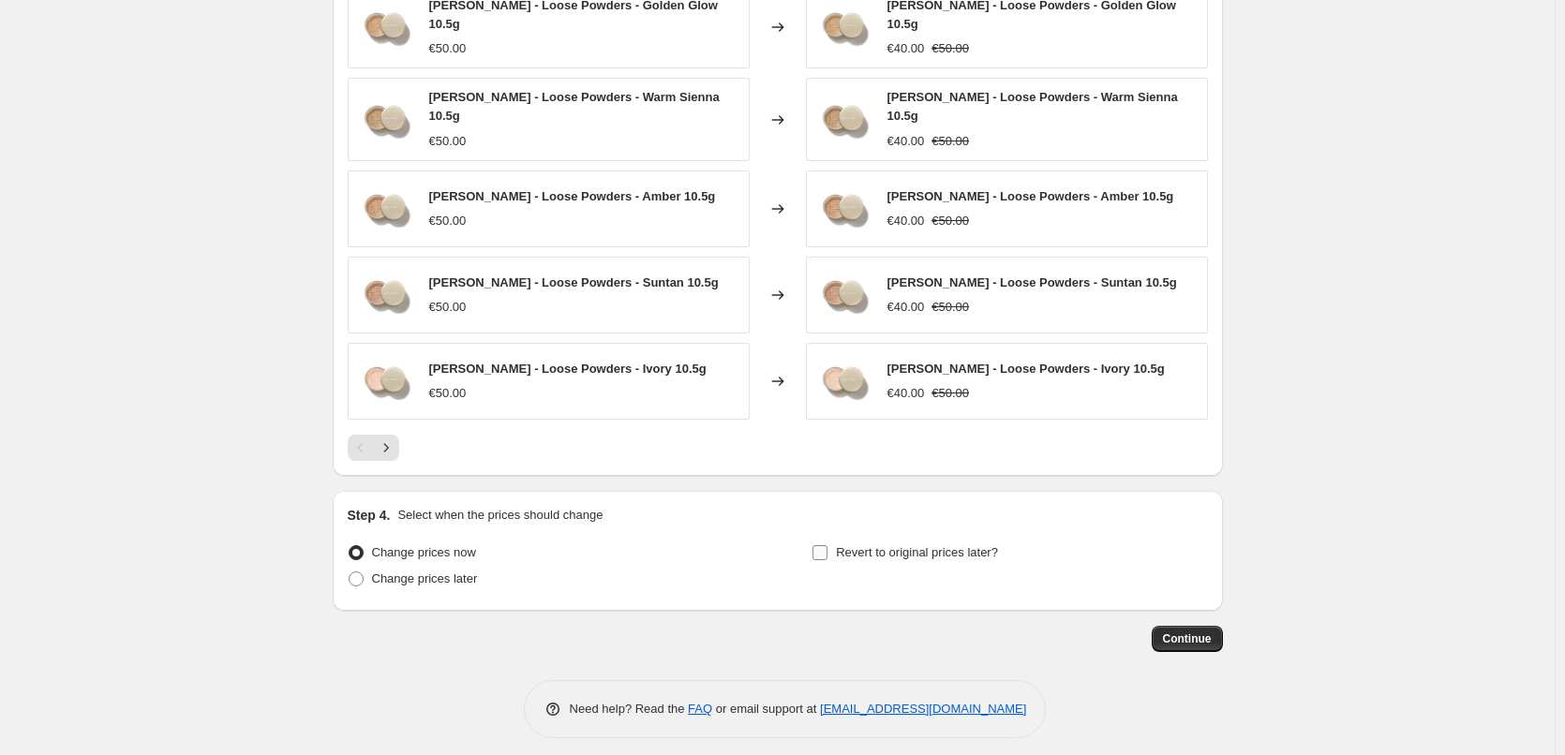
type input "[PERSON_NAME] Loose Powder"
click at [882, 549] on span "Revert to original prices later?" at bounding box center [917, 552] width 162 height 19
click at [827, 549] on input "Revert to original prices later?" at bounding box center [819, 552] width 15 height 15
checkbox input "true"
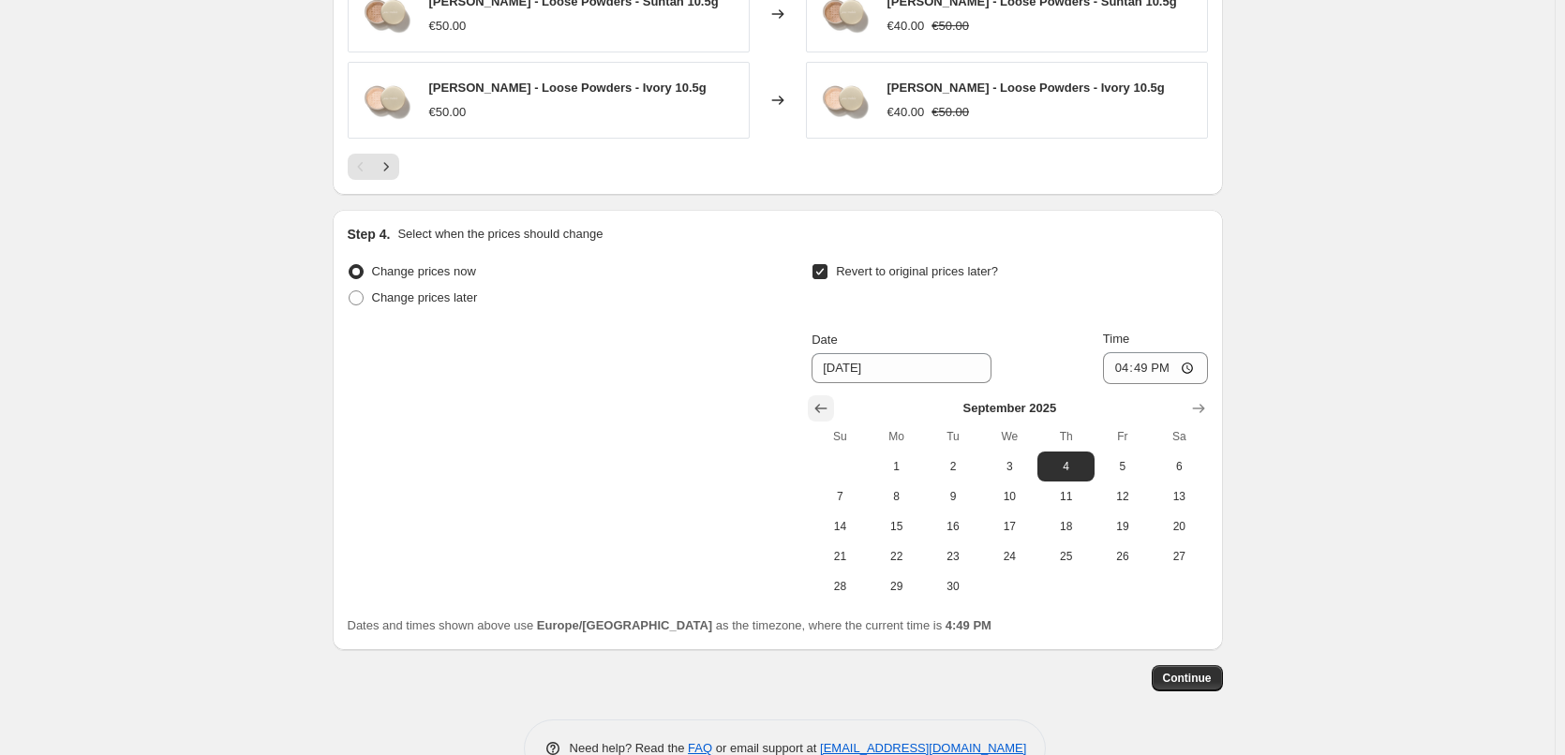
click at [827, 402] on icon "Show previous month, August 2025" at bounding box center [820, 408] width 19 height 19
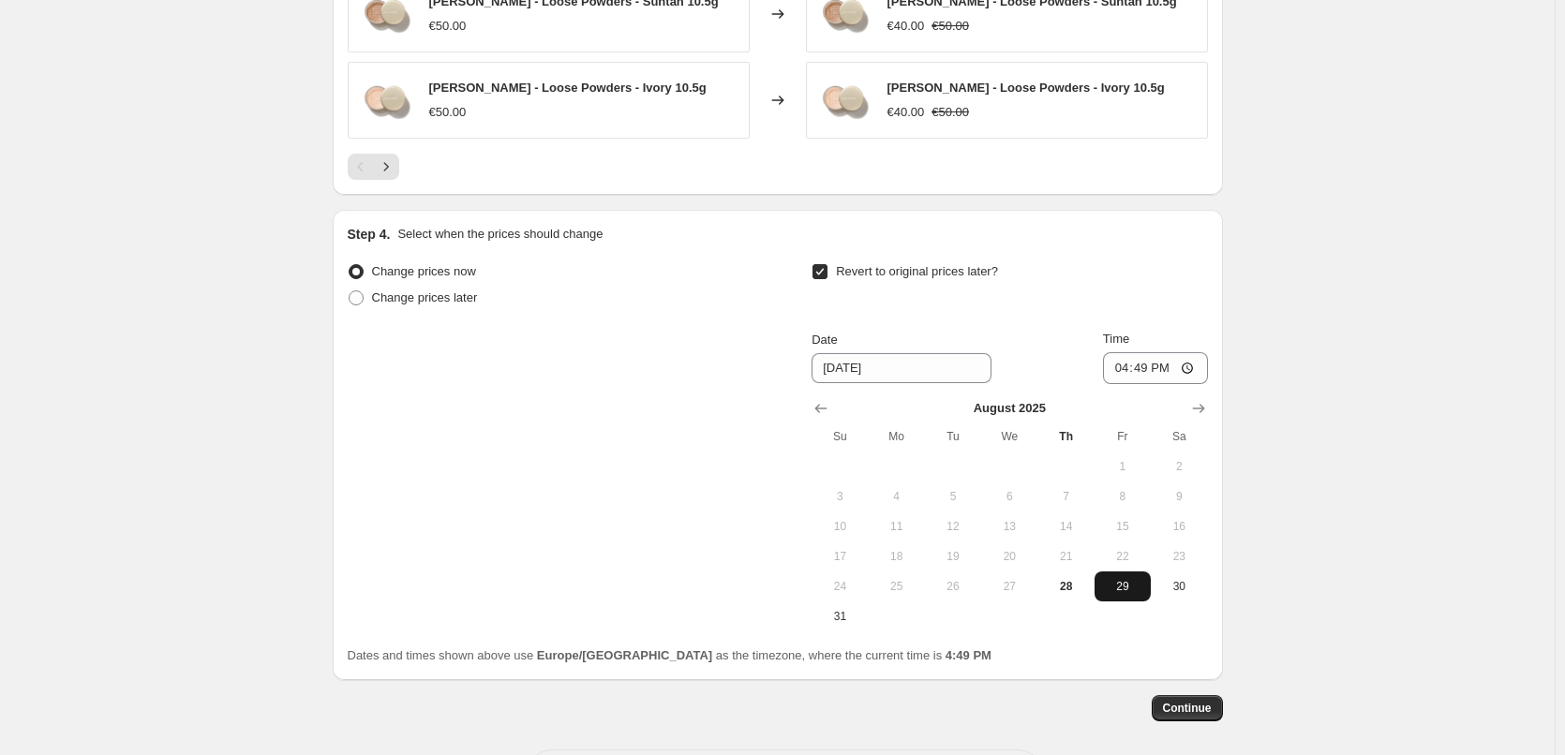
click at [1115, 579] on span "29" at bounding box center [1122, 586] width 41 height 15
type input "[DATE]"
click at [1119, 356] on input "16:49" at bounding box center [1155, 368] width 105 height 32
click at [1195, 356] on input "15:00" at bounding box center [1155, 368] width 105 height 32
type input "03:00"
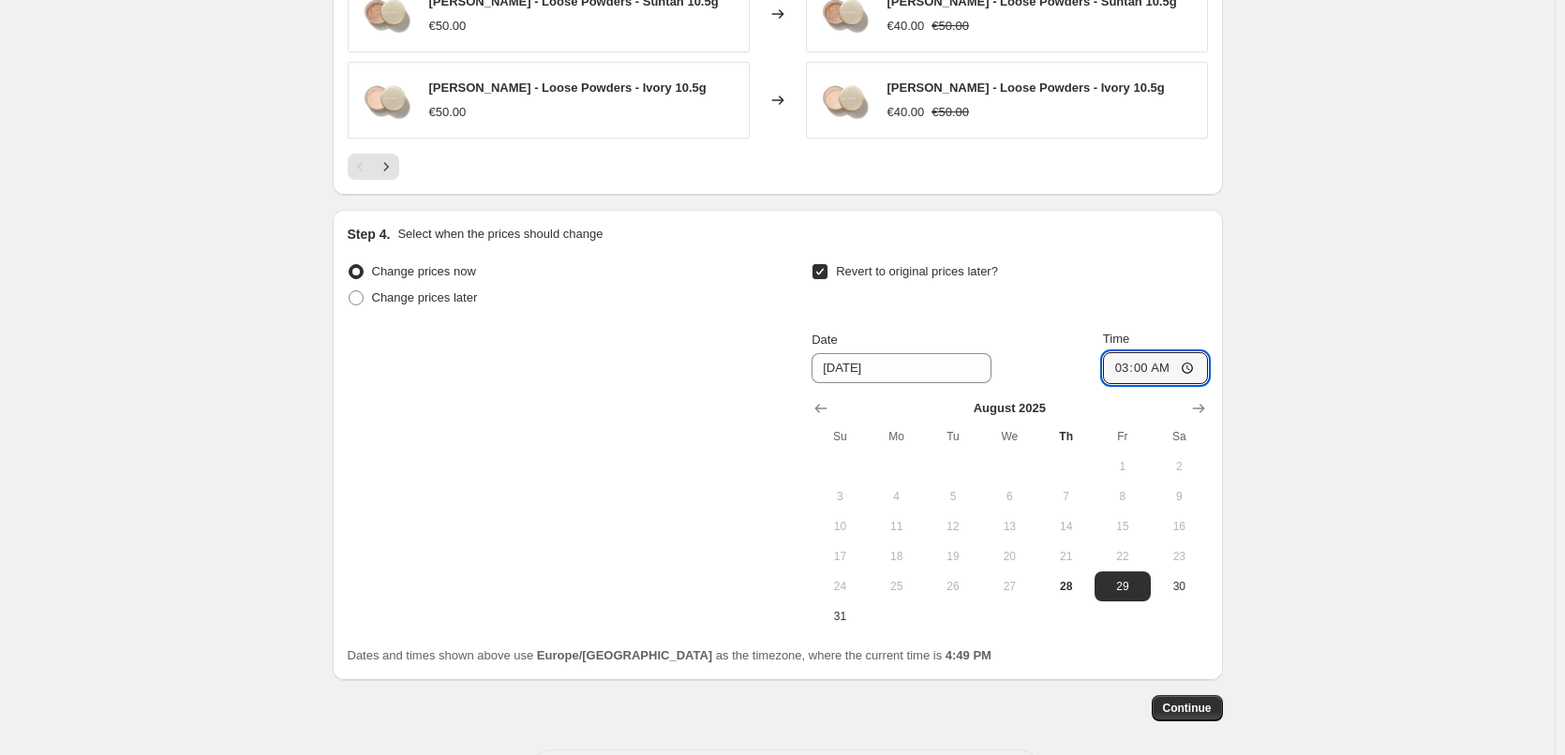
click at [1189, 701] on span "Continue" at bounding box center [1187, 708] width 49 height 15
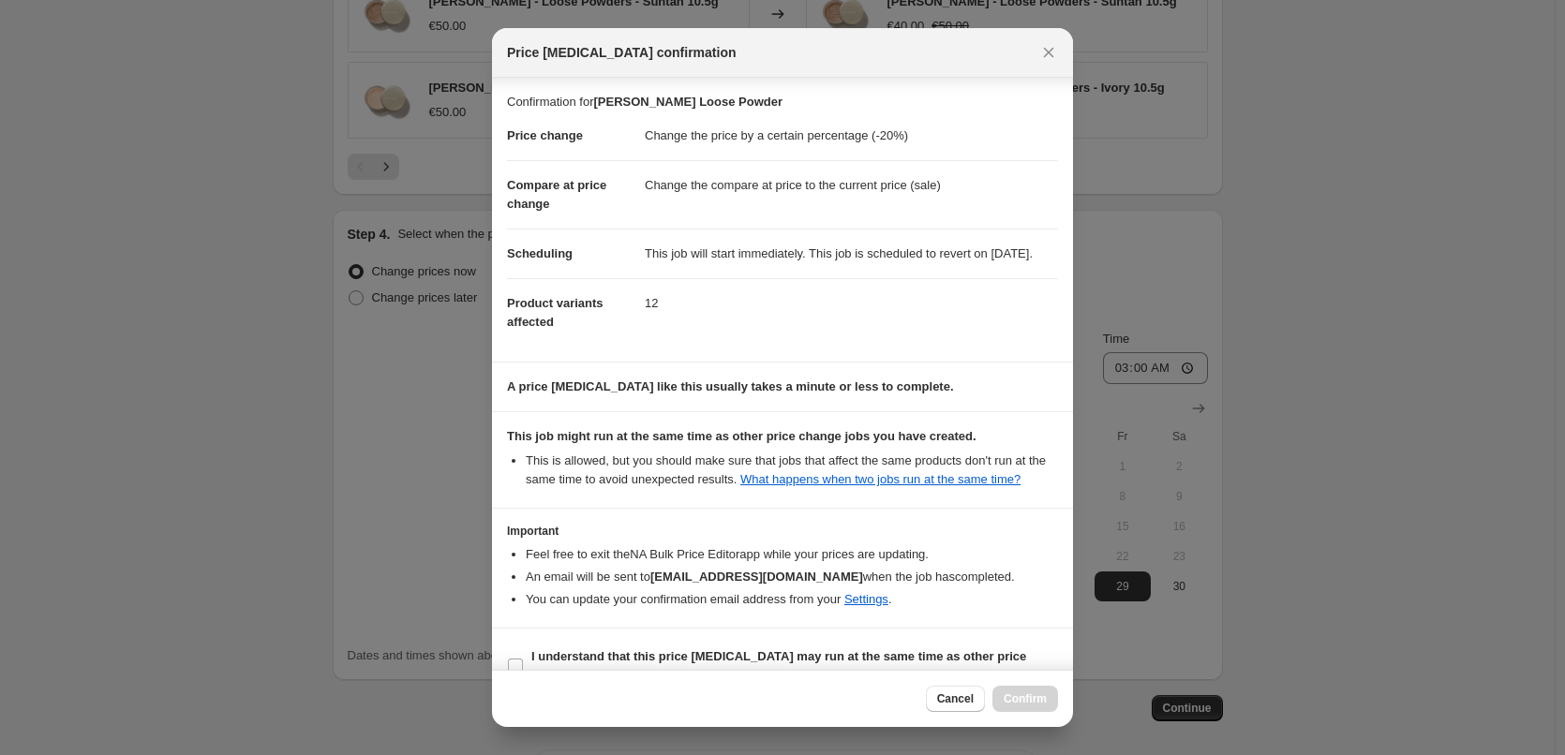
click at [579, 627] on section "Important Feel free to exit the NA Bulk Price Editor app while your prices are …" at bounding box center [782, 568] width 581 height 118
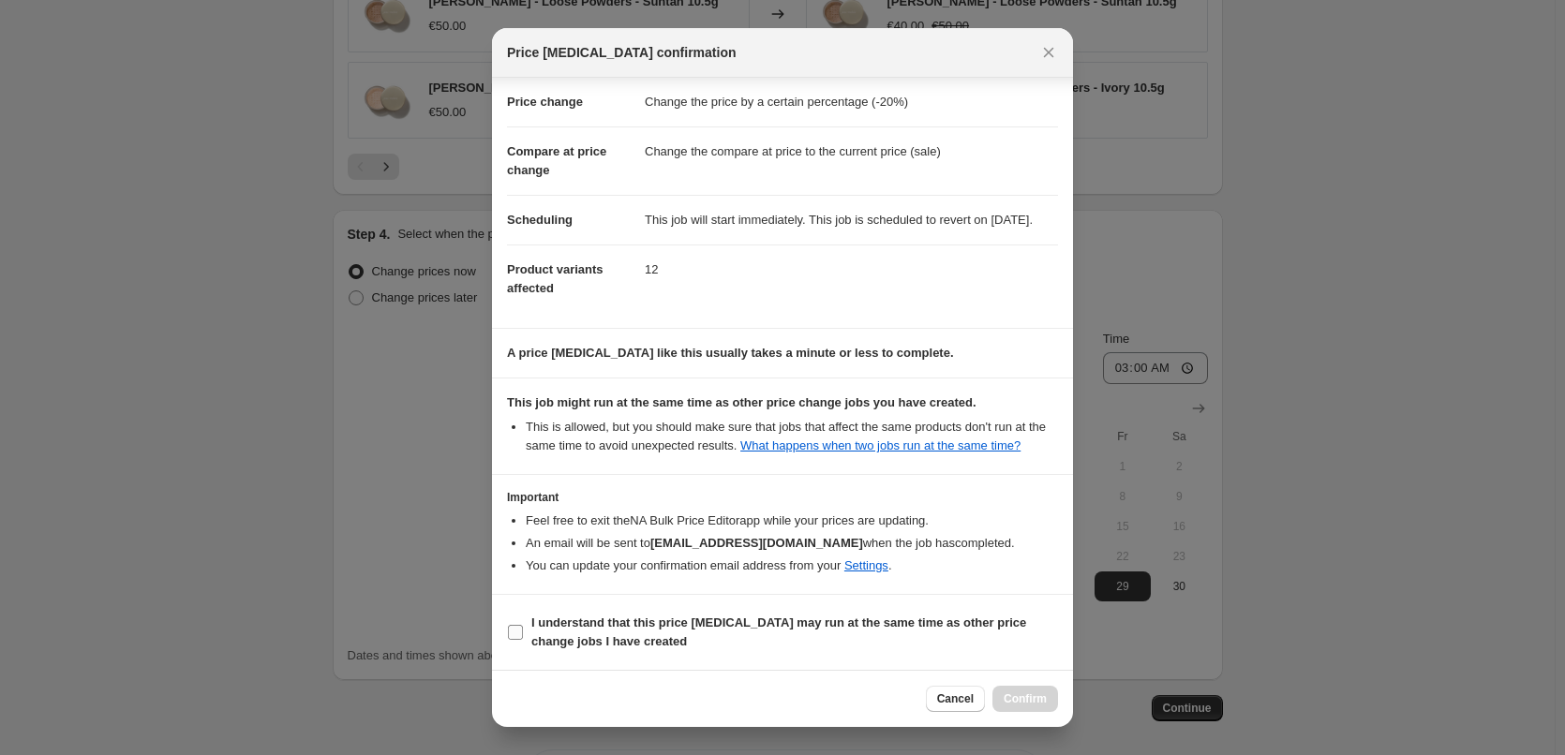
click at [588, 622] on b "I understand that this price [MEDICAL_DATA] may run at the same time as other p…" at bounding box center [778, 632] width 495 height 33
click at [523, 625] on input "I understand that this price [MEDICAL_DATA] may run at the same time as other p…" at bounding box center [515, 632] width 15 height 15
checkbox input "true"
click at [1022, 696] on span "Confirm" at bounding box center [1025, 698] width 43 height 15
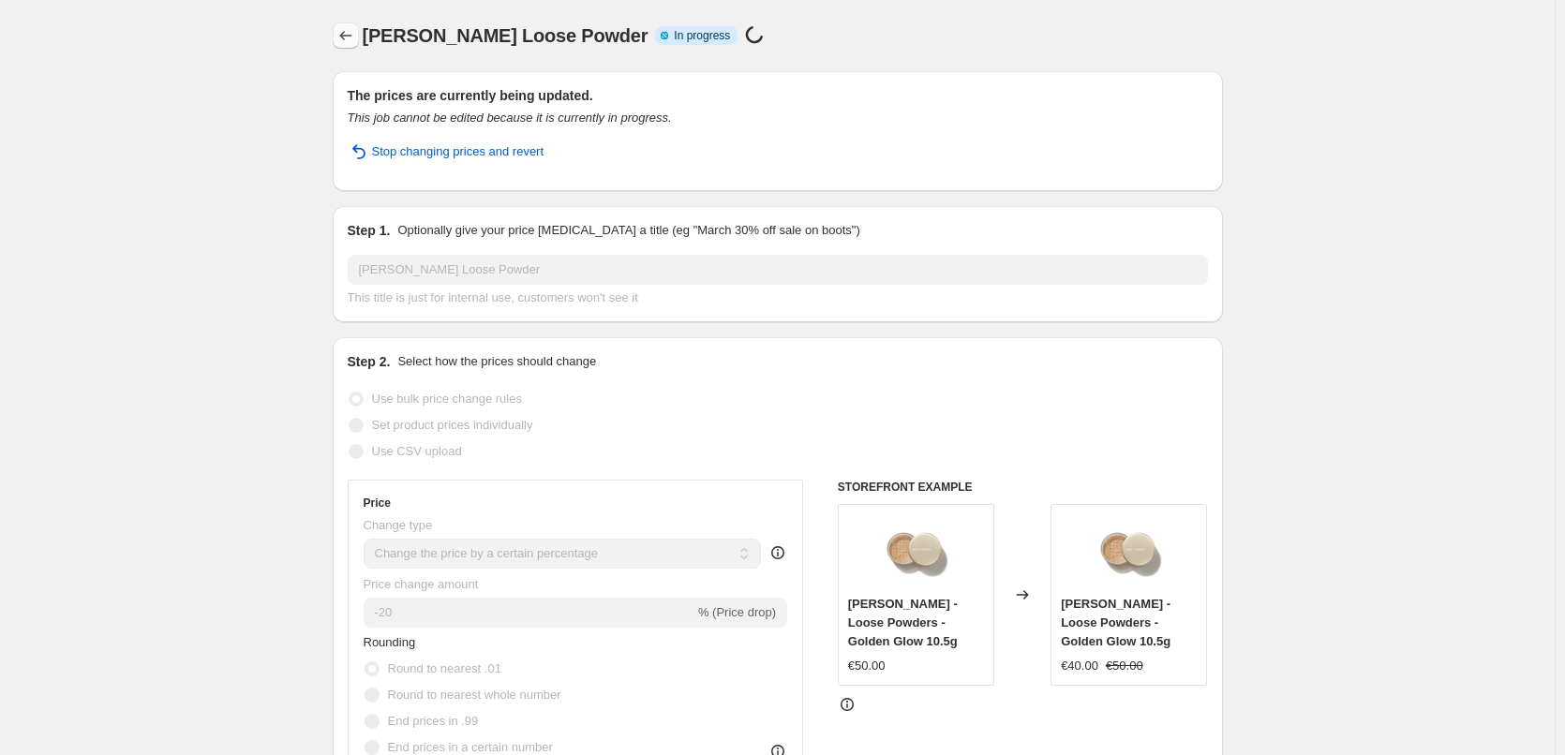
click at [350, 35] on icon "Price change jobs" at bounding box center [345, 35] width 19 height 19
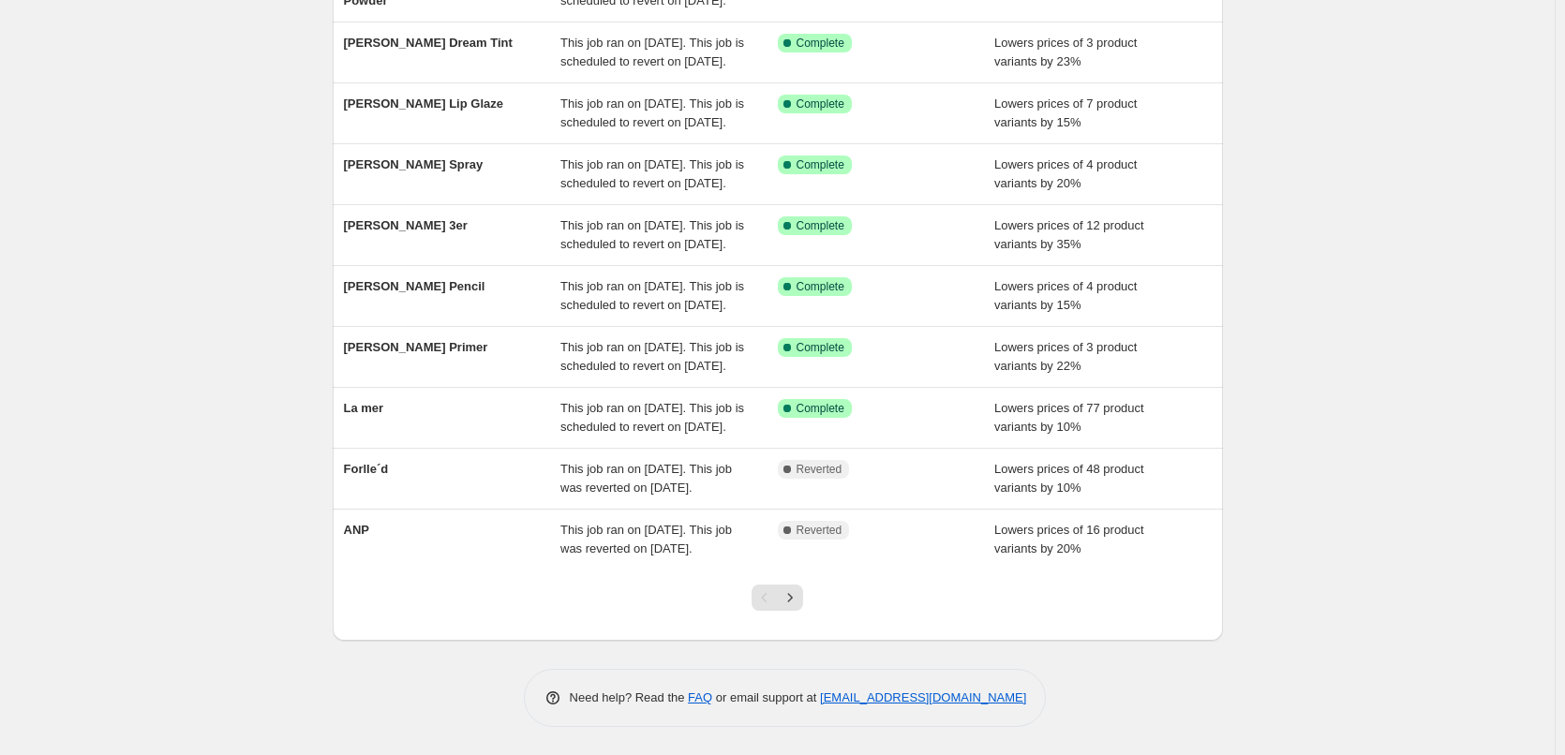
scroll to position [375, 0]
click at [790, 607] on icon "Next" at bounding box center [790, 597] width 19 height 19
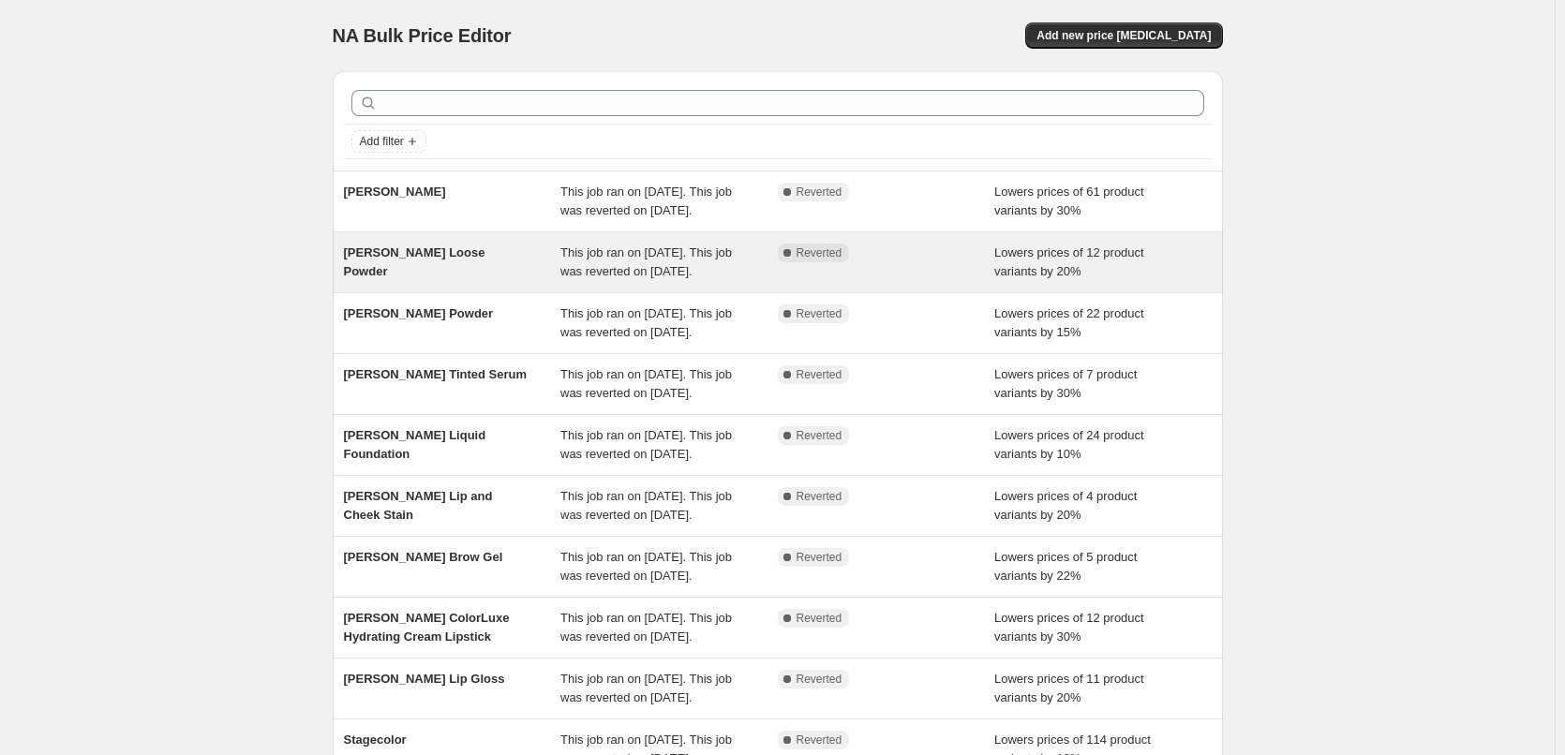
click at [541, 281] on div "[PERSON_NAME] Loose Powder" at bounding box center [452, 262] width 217 height 37
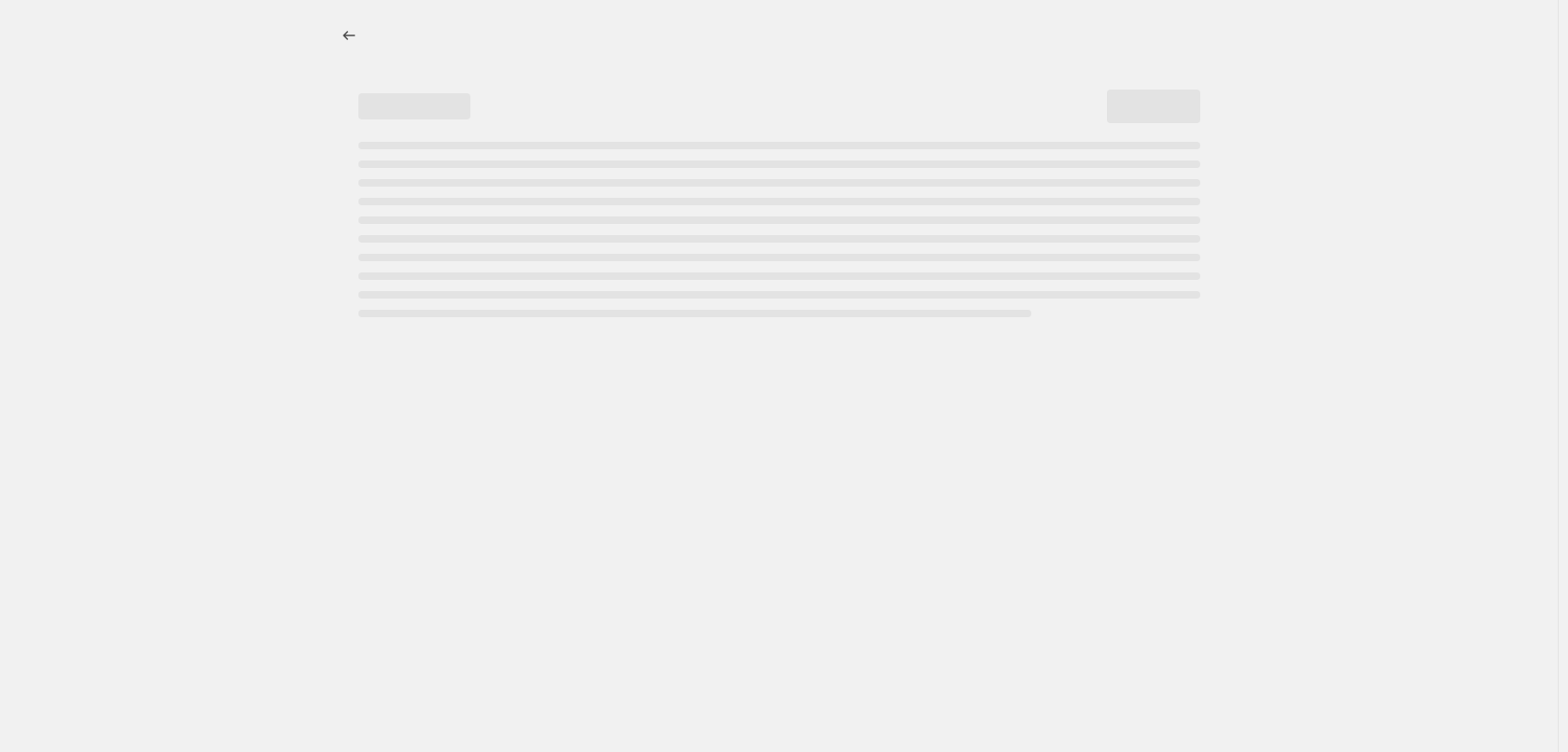
select select "percentage"
select select "tag"
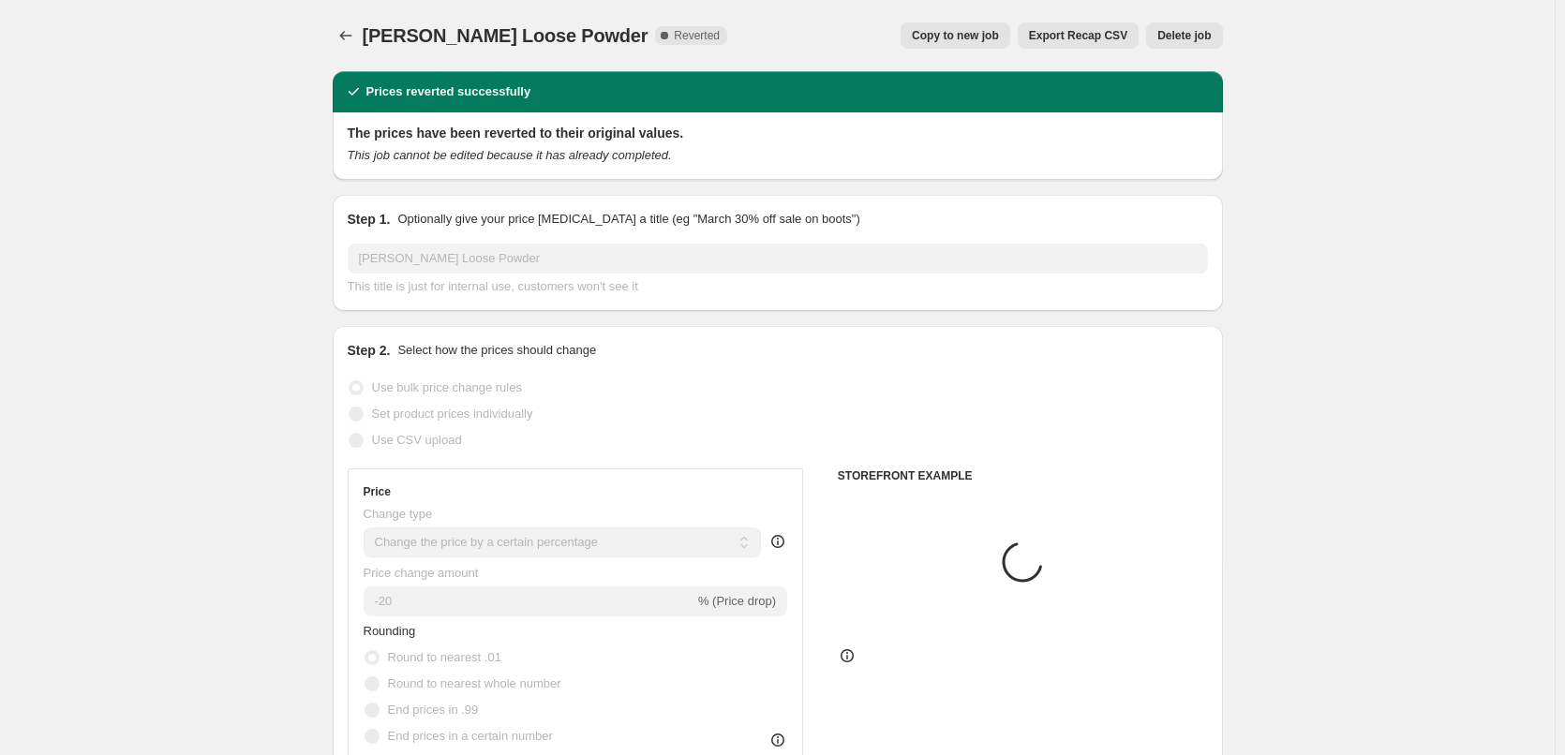
click at [1174, 43] on button "Delete job" at bounding box center [1184, 35] width 76 height 26
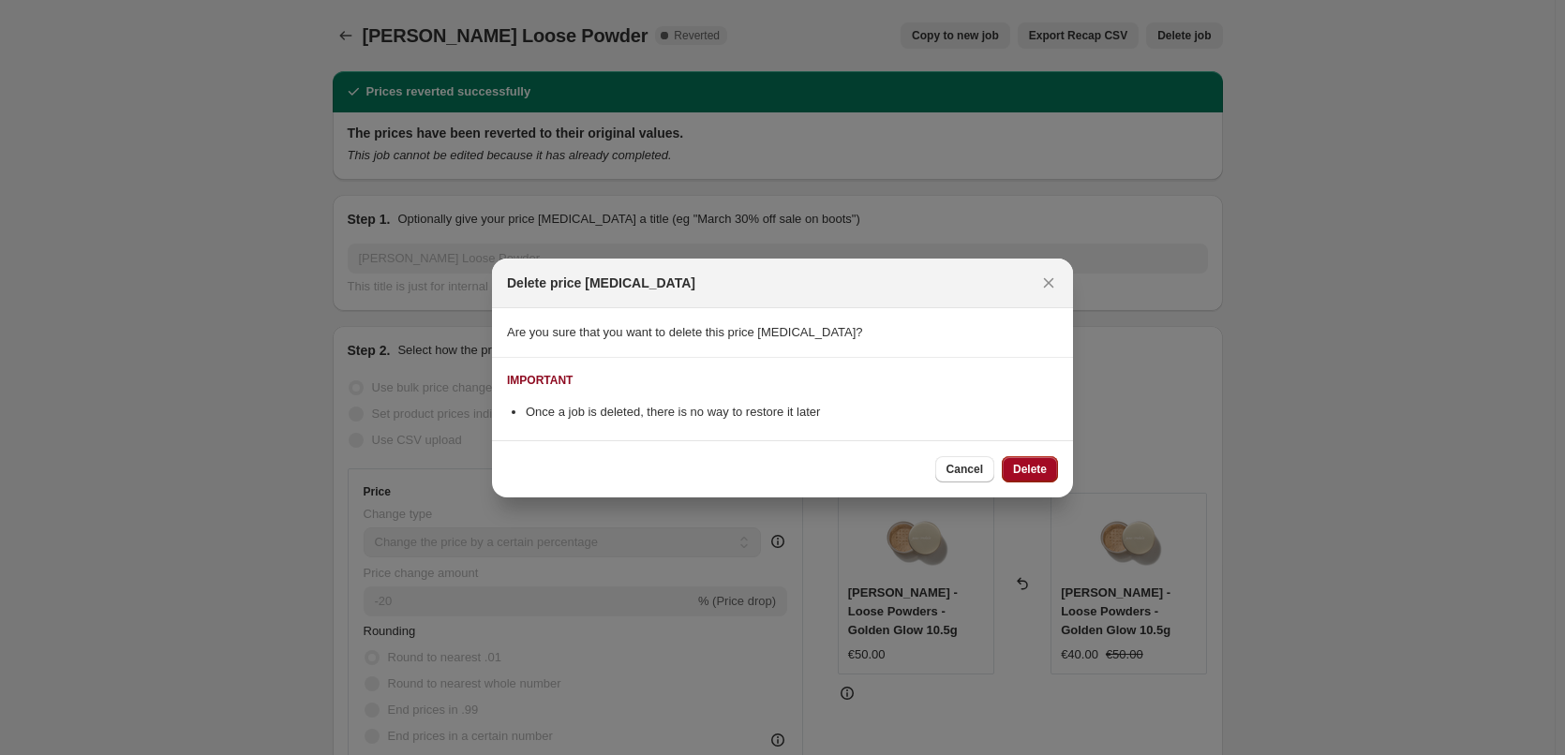
click at [1048, 463] on button "Delete" at bounding box center [1030, 469] width 56 height 26
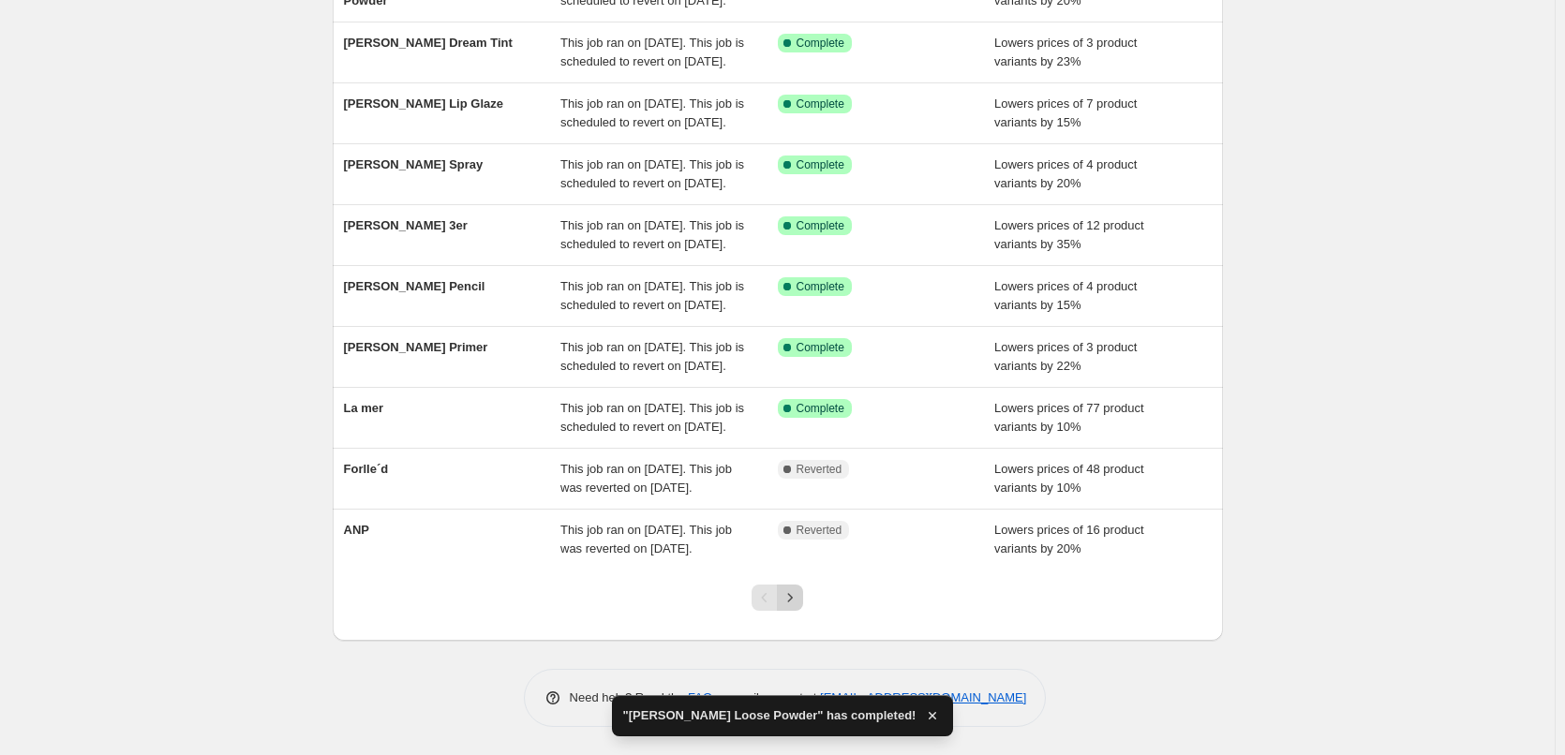
click at [792, 598] on icon "Next" at bounding box center [790, 597] width 19 height 19
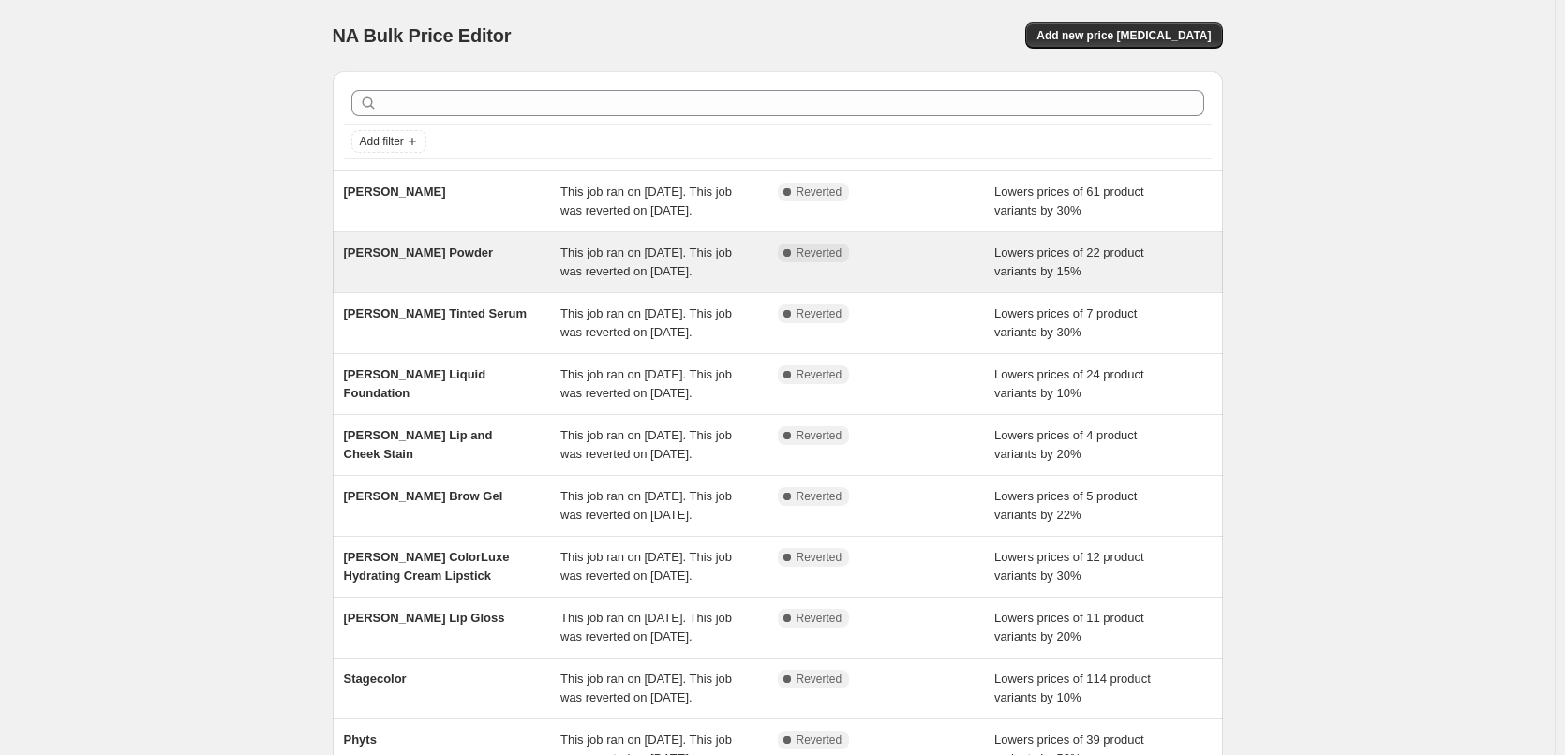
click at [538, 281] on div "[PERSON_NAME] Powder" at bounding box center [452, 262] width 217 height 37
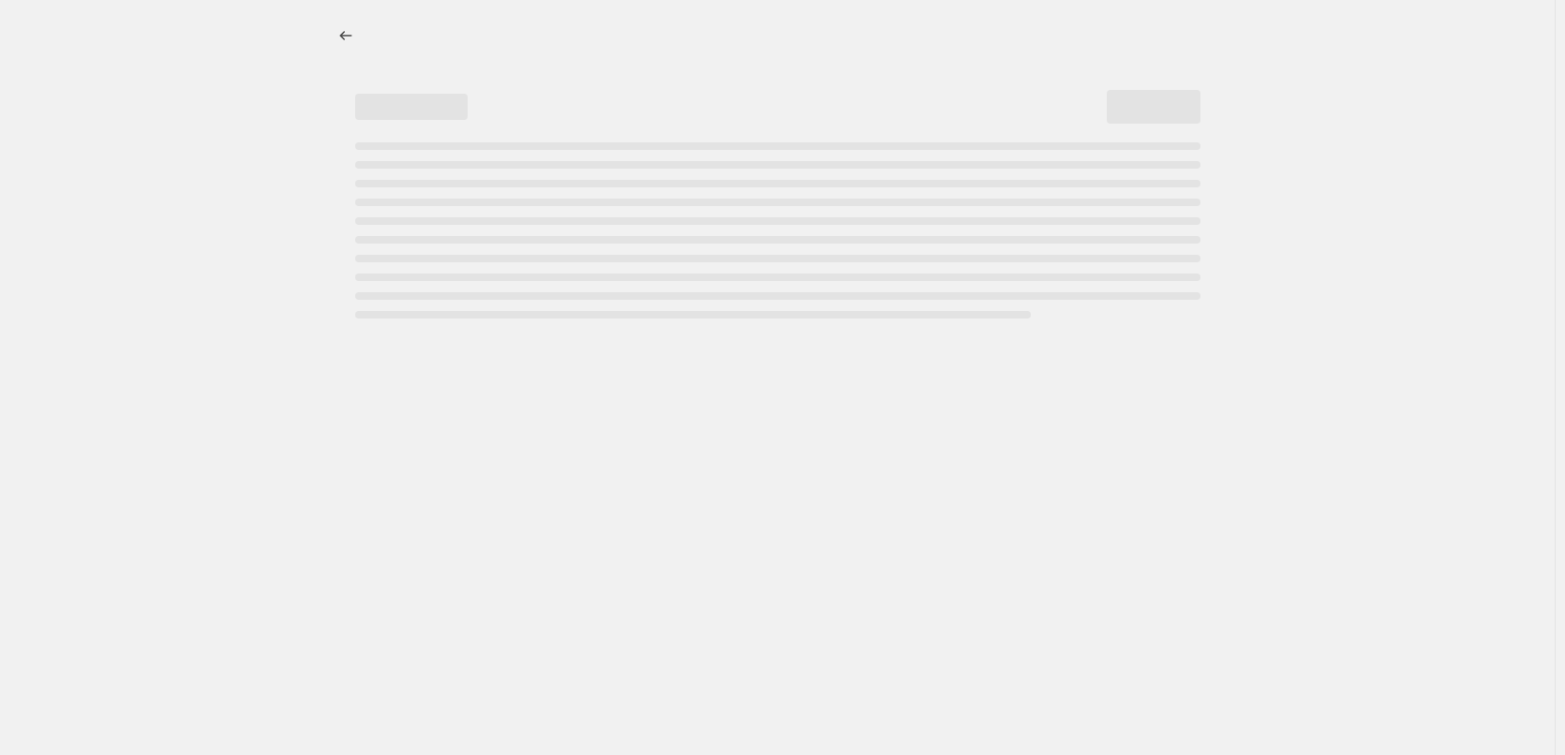
select select "percentage"
select select "tag"
select select "vendor"
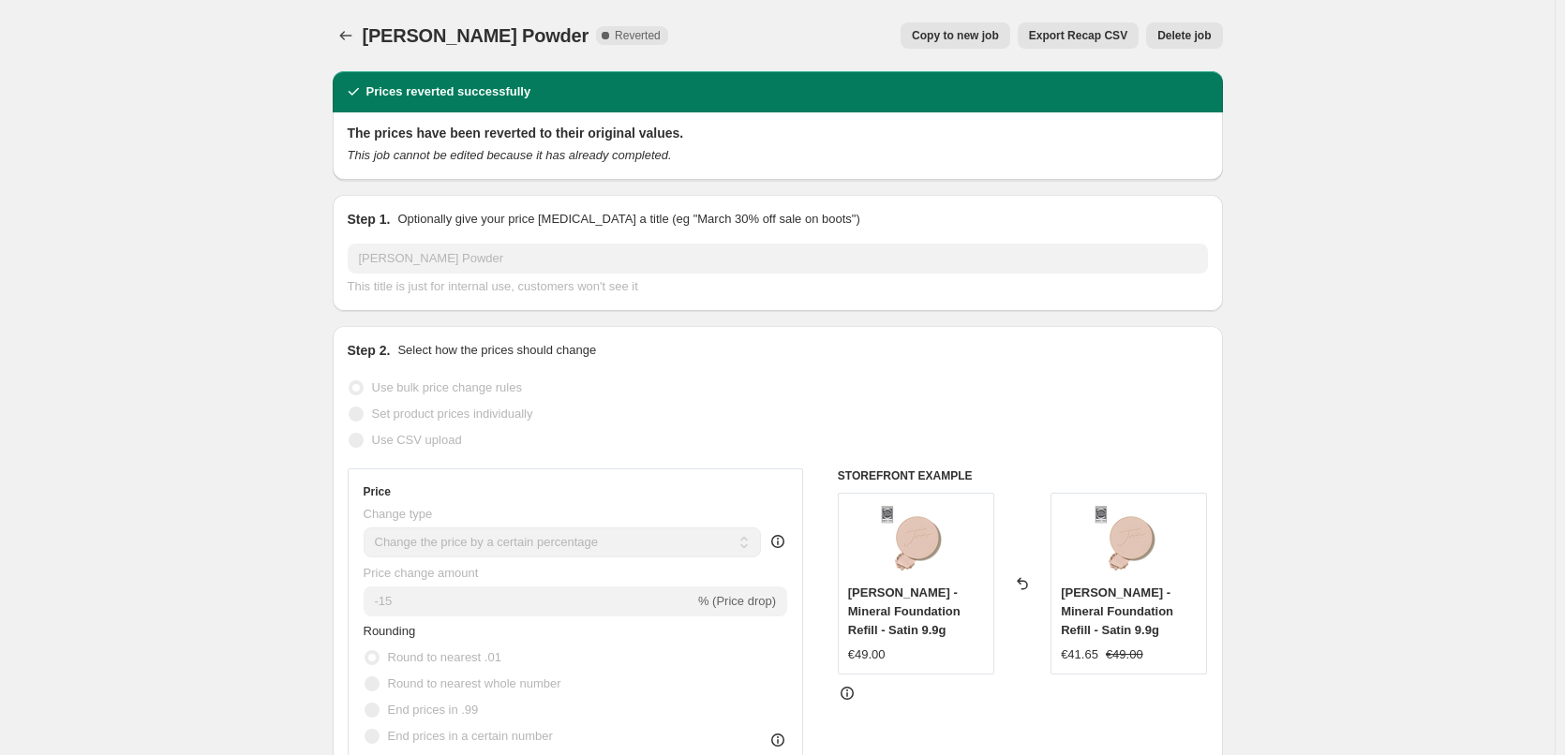
click at [935, 26] on button "Copy to new job" at bounding box center [955, 35] width 110 height 26
select select "percentage"
select select "tag"
select select "vendor"
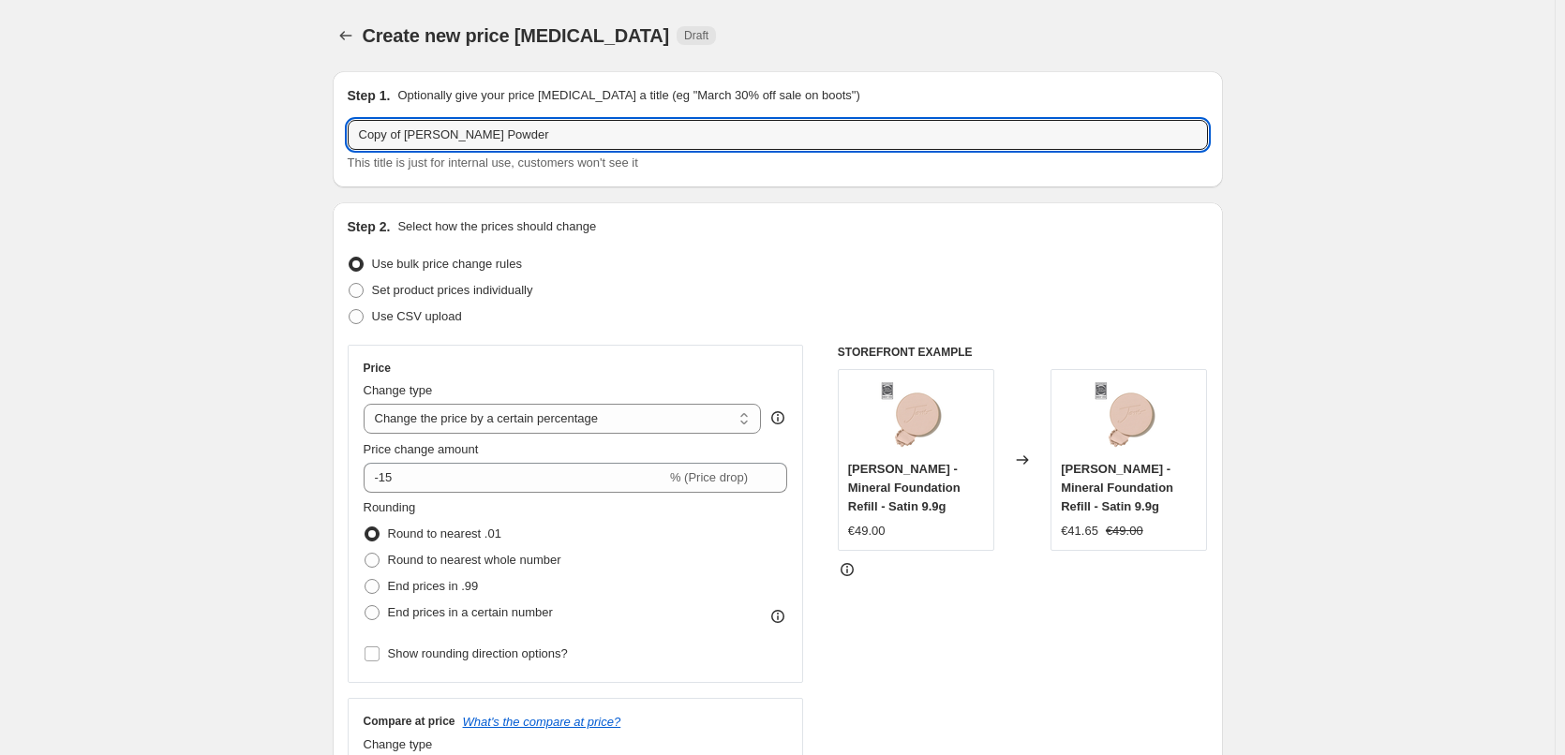
drag, startPoint x: 408, startPoint y: 135, endPoint x: 151, endPoint y: 131, distance: 256.8
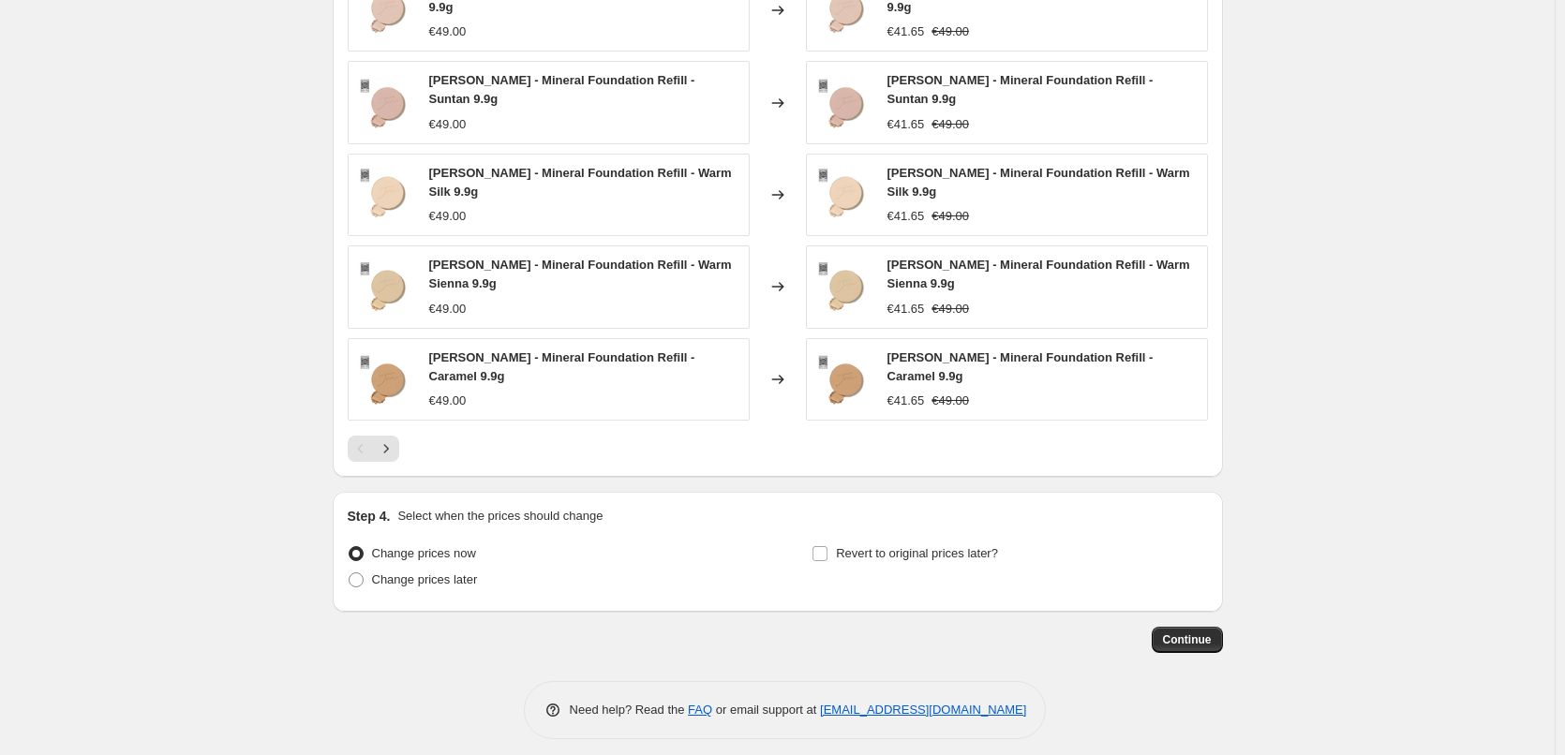
scroll to position [1389, 0]
type input "[PERSON_NAME] Powder"
click at [835, 546] on label "Revert to original prices later?" at bounding box center [904, 553] width 186 height 26
click at [827, 546] on input "Revert to original prices later?" at bounding box center [819, 552] width 15 height 15
checkbox input "true"
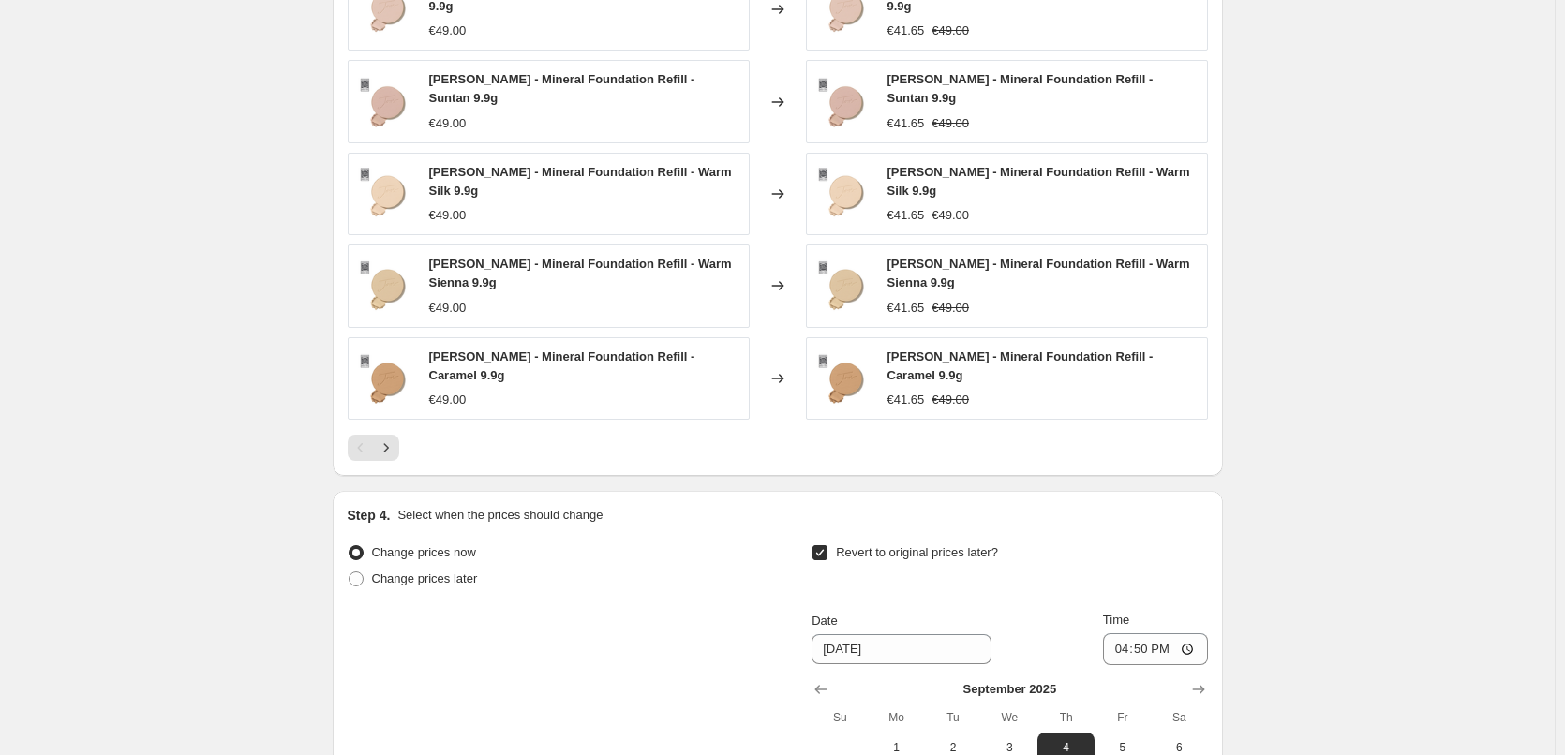
scroll to position [1709, 0]
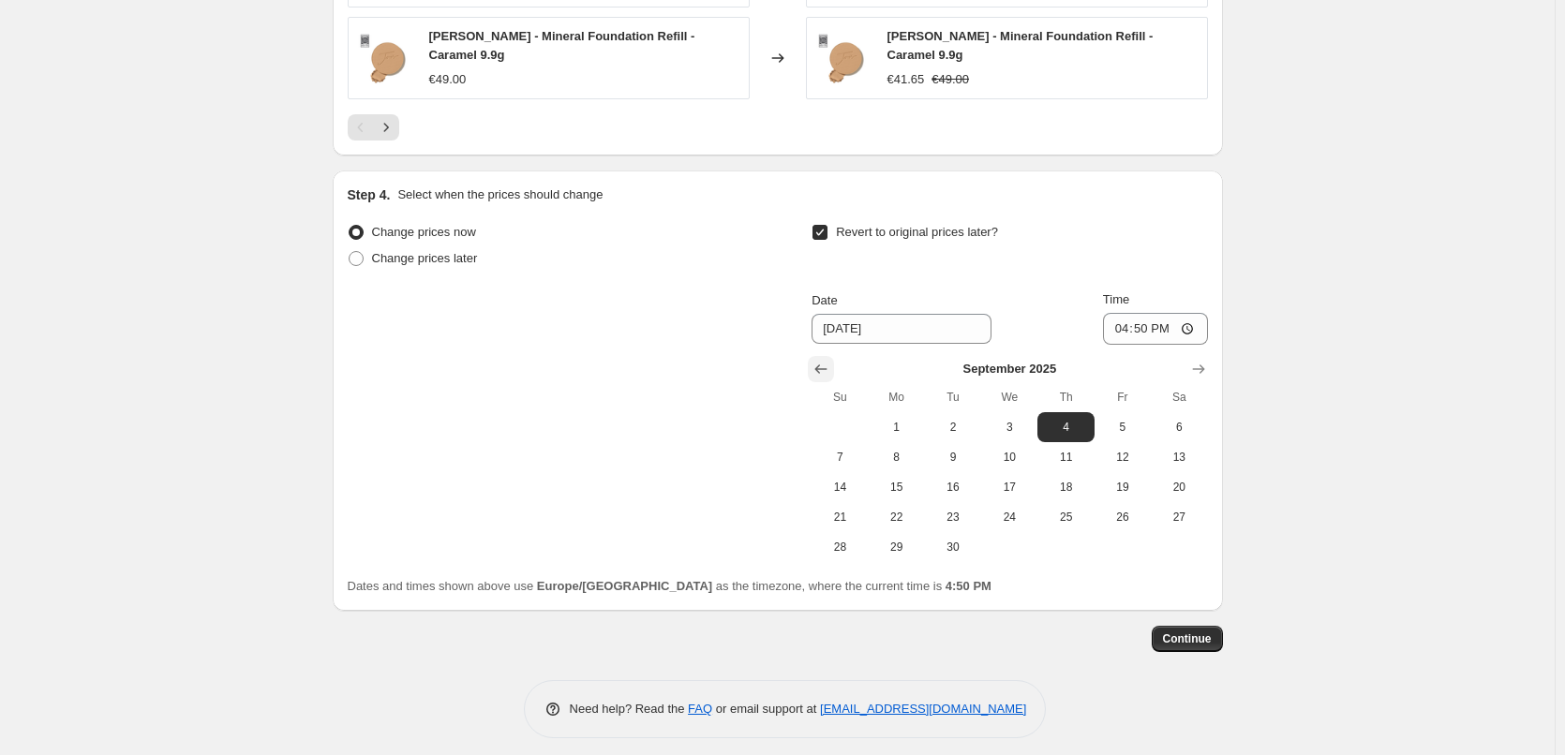
click at [823, 364] on icon "Show previous month, August 2025" at bounding box center [821, 368] width 12 height 9
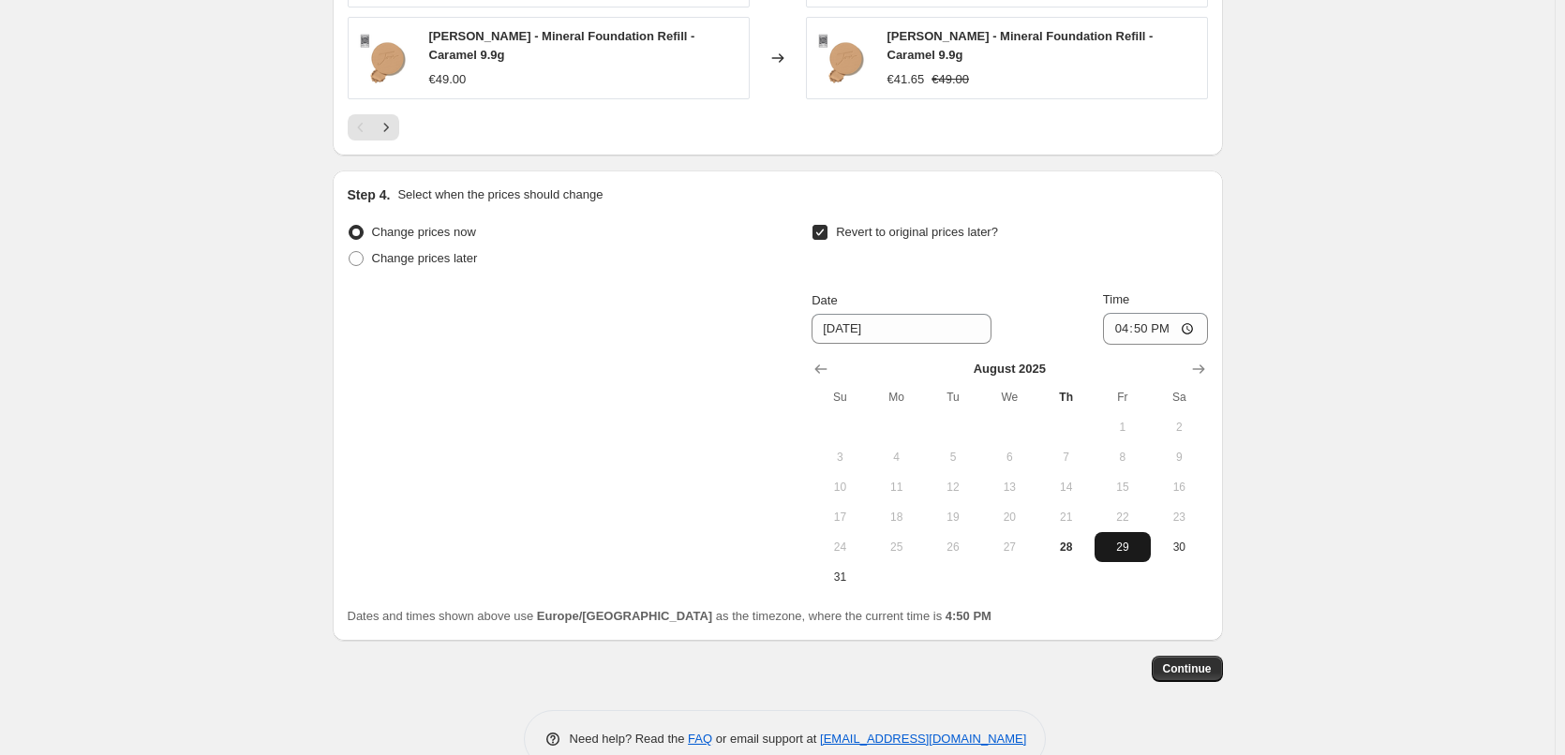
click at [1114, 540] on span "29" at bounding box center [1122, 547] width 41 height 15
type input "[DATE]"
click at [1123, 315] on input "16:50" at bounding box center [1155, 329] width 105 height 32
click at [1192, 318] on input "15:00" at bounding box center [1155, 329] width 105 height 32
type input "03:00"
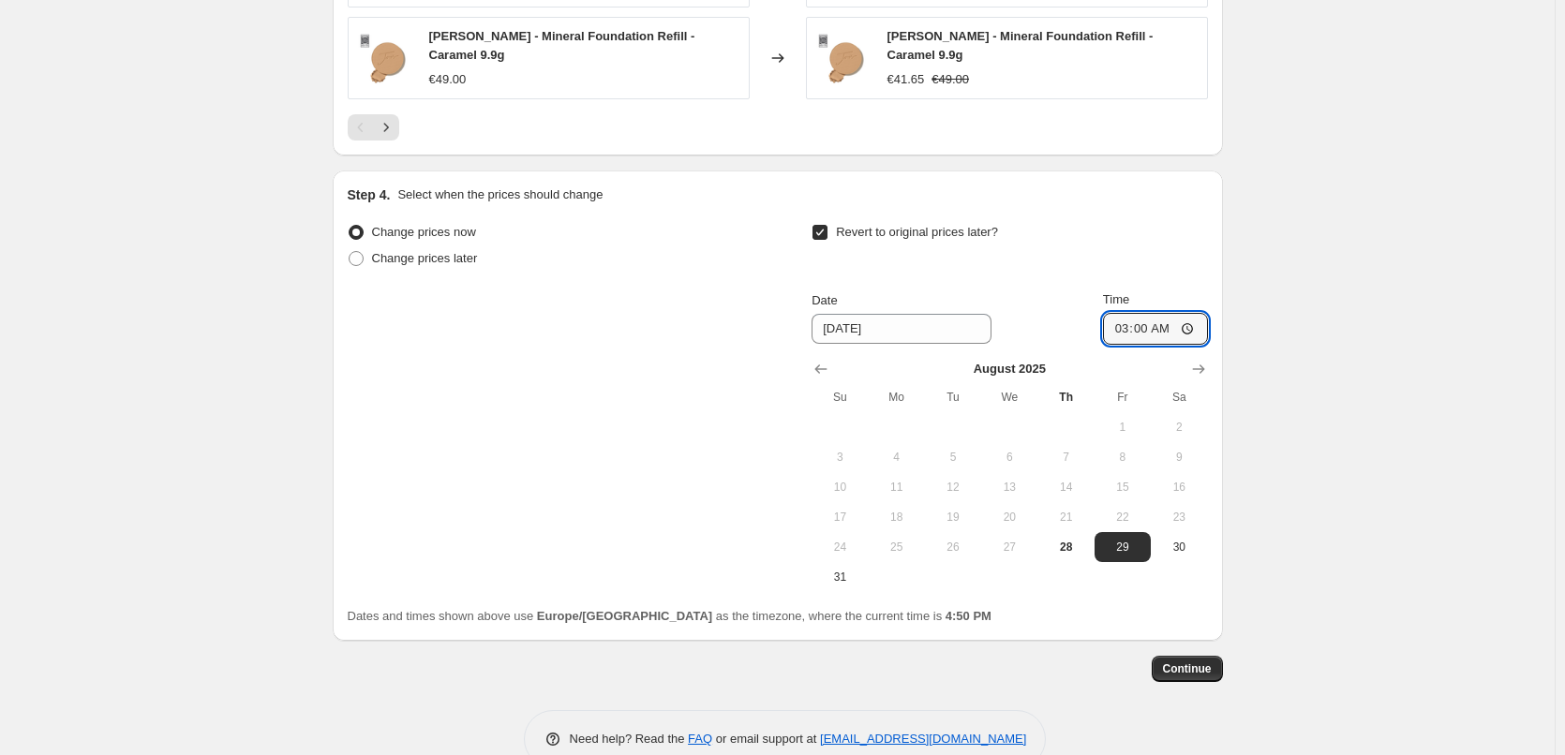
click at [1181, 656] on button "Continue" at bounding box center [1187, 669] width 71 height 26
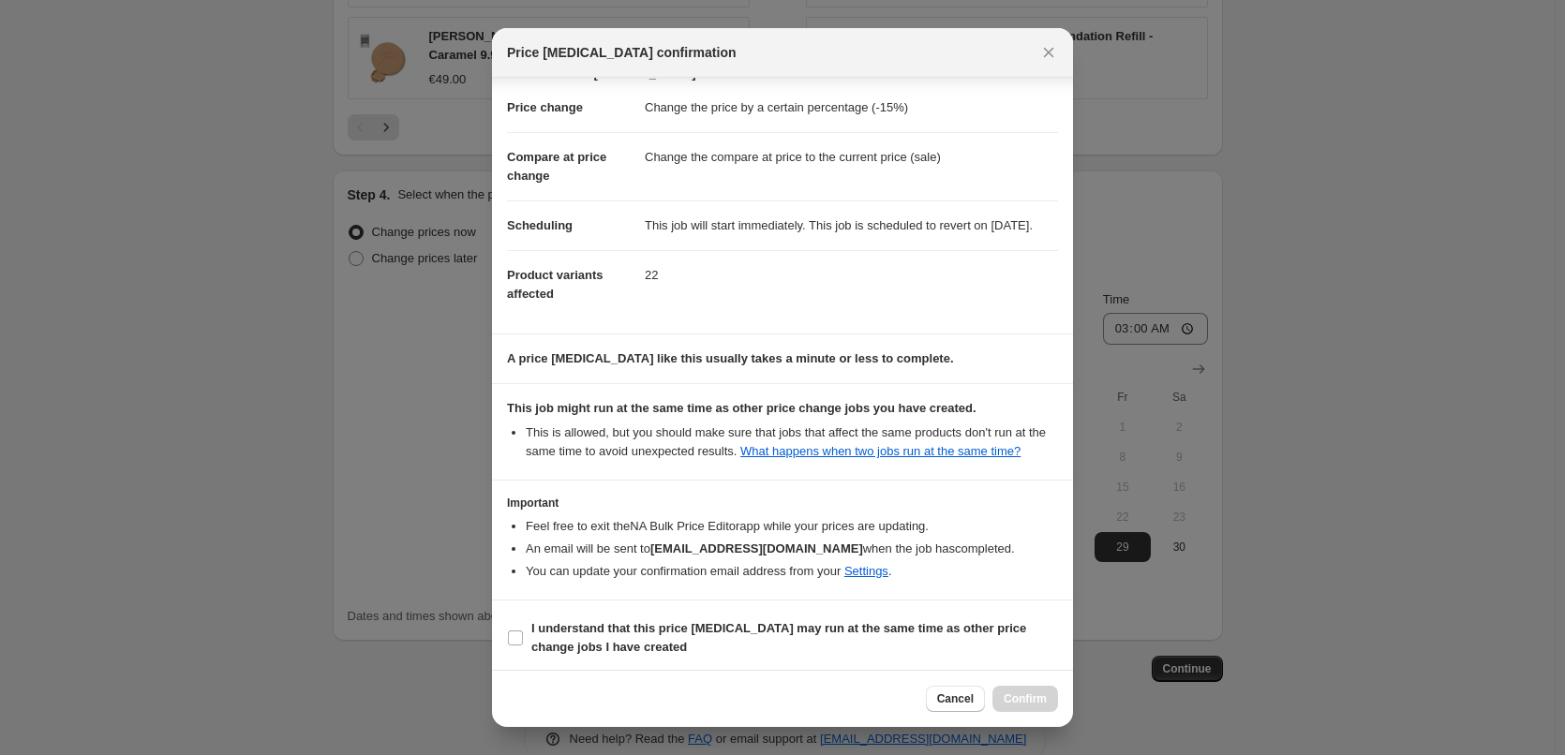
scroll to position [52, 0]
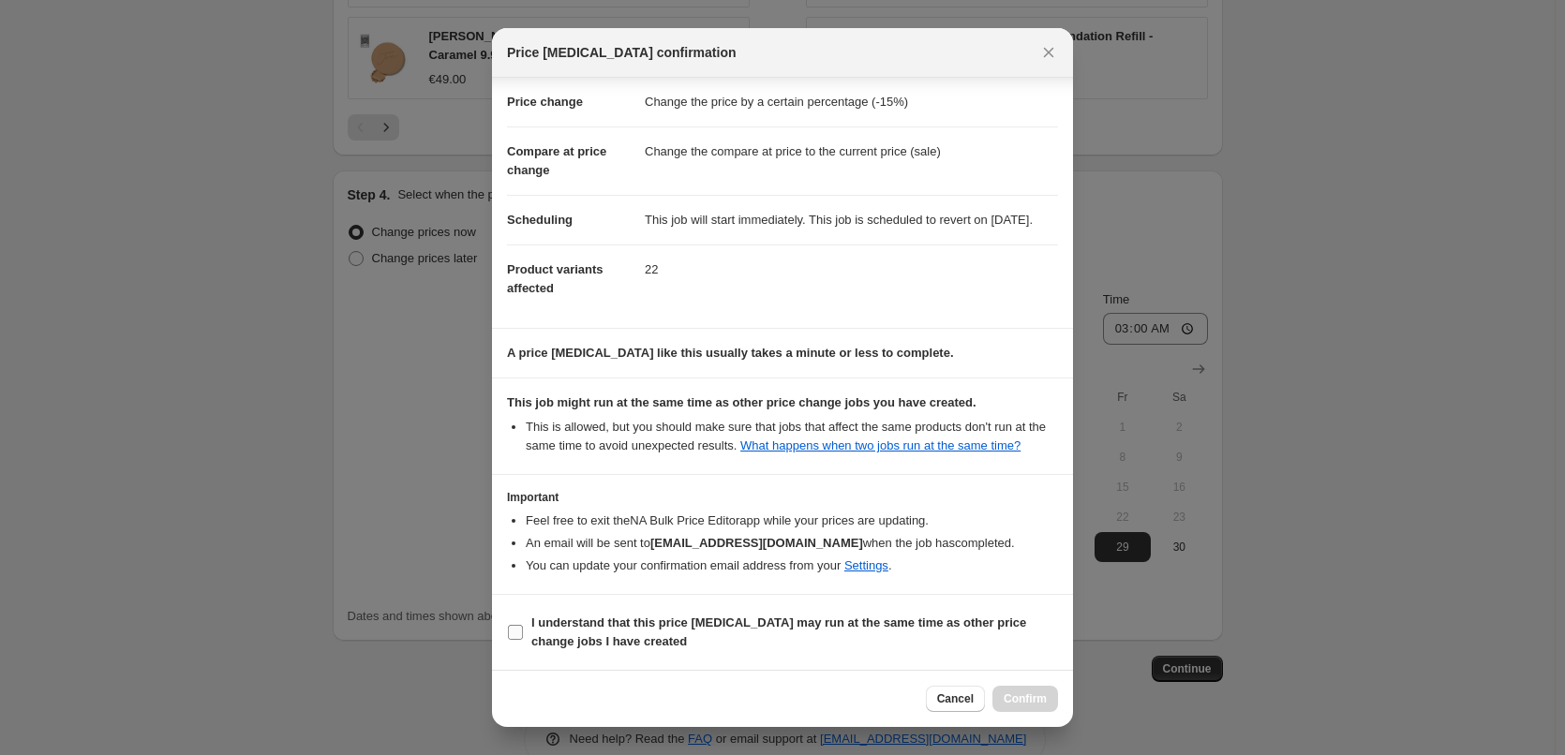
click at [574, 645] on b "I understand that this price [MEDICAL_DATA] may run at the same time as other p…" at bounding box center [778, 632] width 495 height 33
click at [523, 640] on input "I understand that this price [MEDICAL_DATA] may run at the same time as other p…" at bounding box center [515, 632] width 15 height 15
checkbox input "true"
click at [1027, 699] on span "Confirm" at bounding box center [1025, 698] width 43 height 15
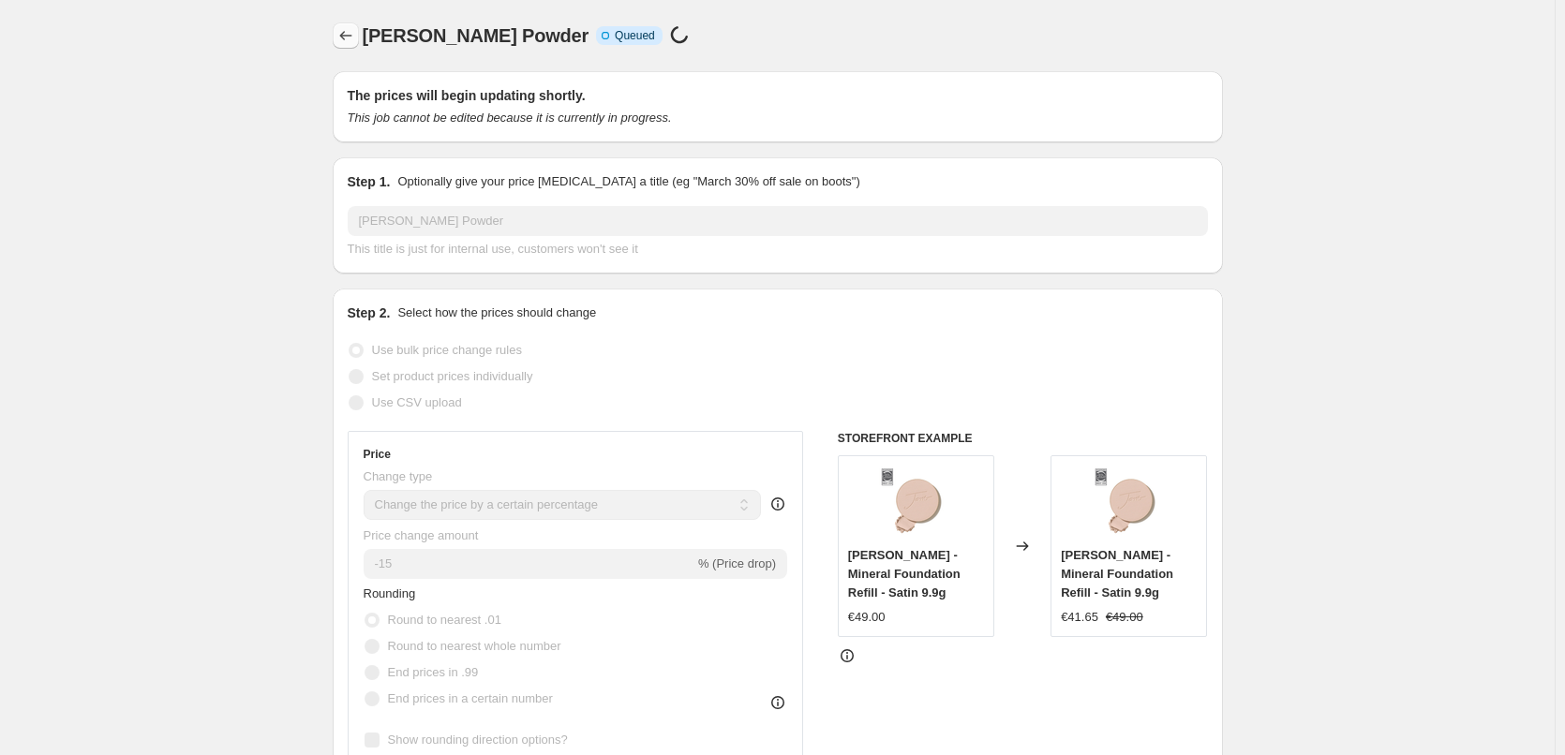
click at [349, 30] on icon "Price change jobs" at bounding box center [345, 35] width 19 height 19
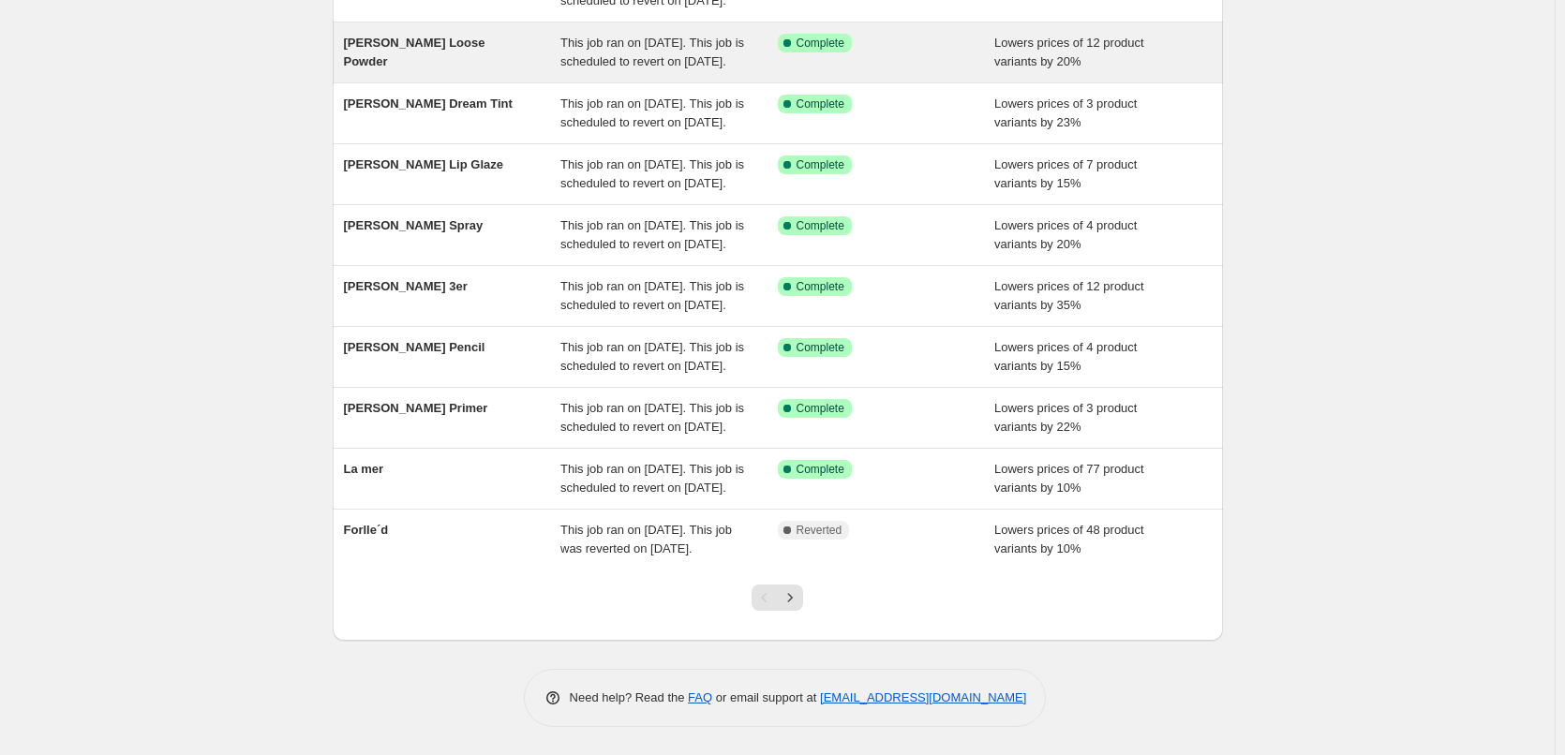
scroll to position [397, 0]
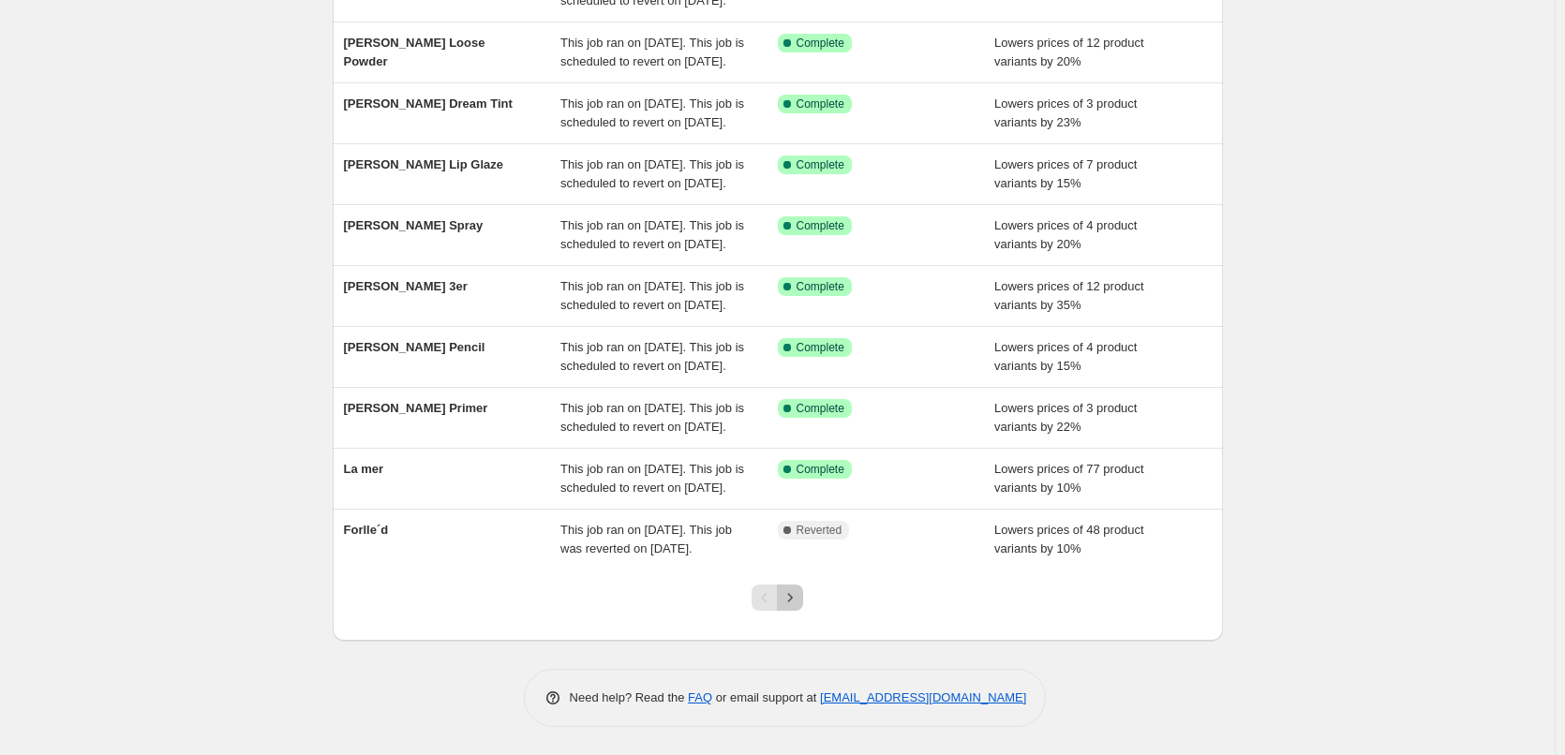
click at [796, 607] on button "Next" at bounding box center [790, 598] width 26 height 26
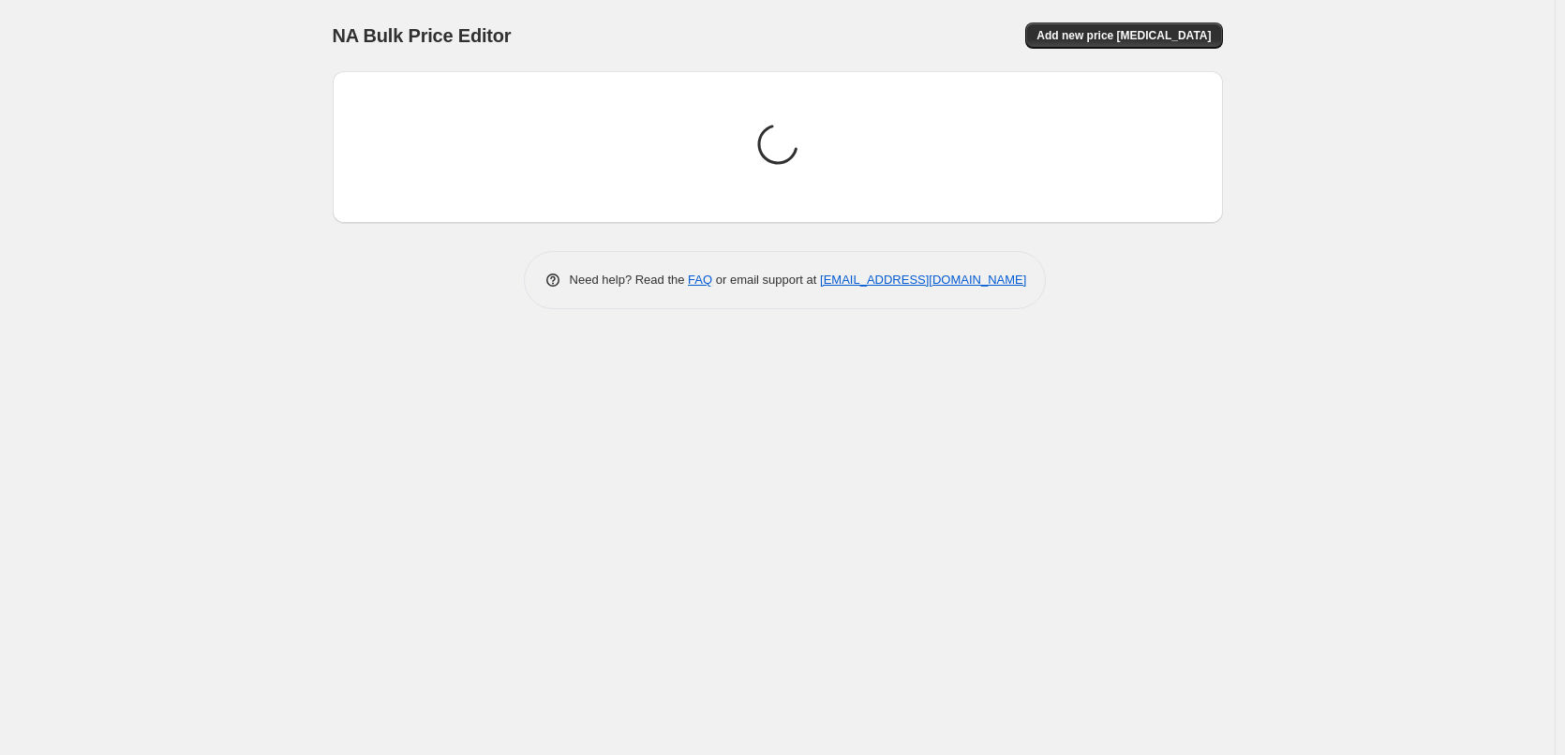
scroll to position [0, 0]
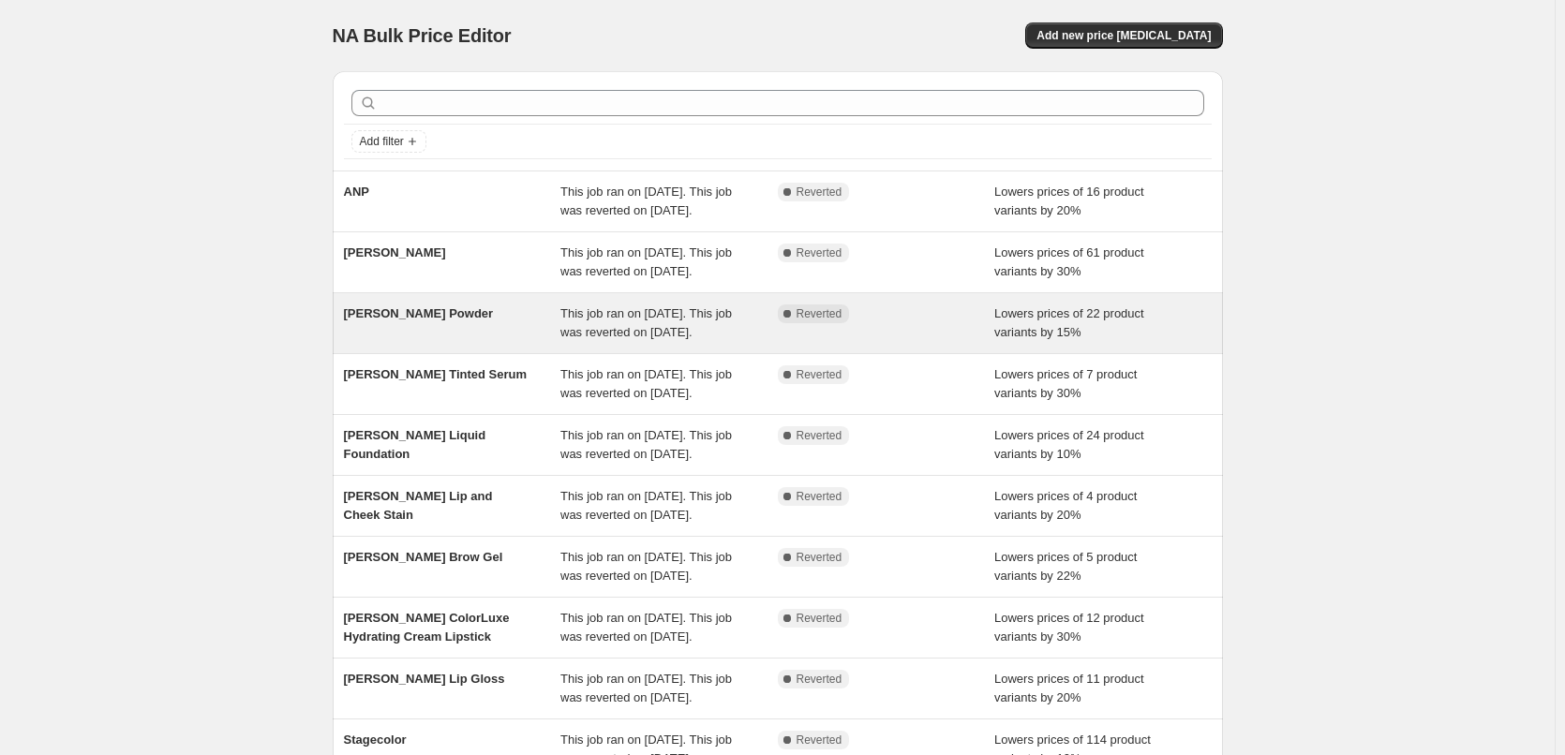
click at [498, 342] on div "[PERSON_NAME] Powder" at bounding box center [452, 323] width 217 height 37
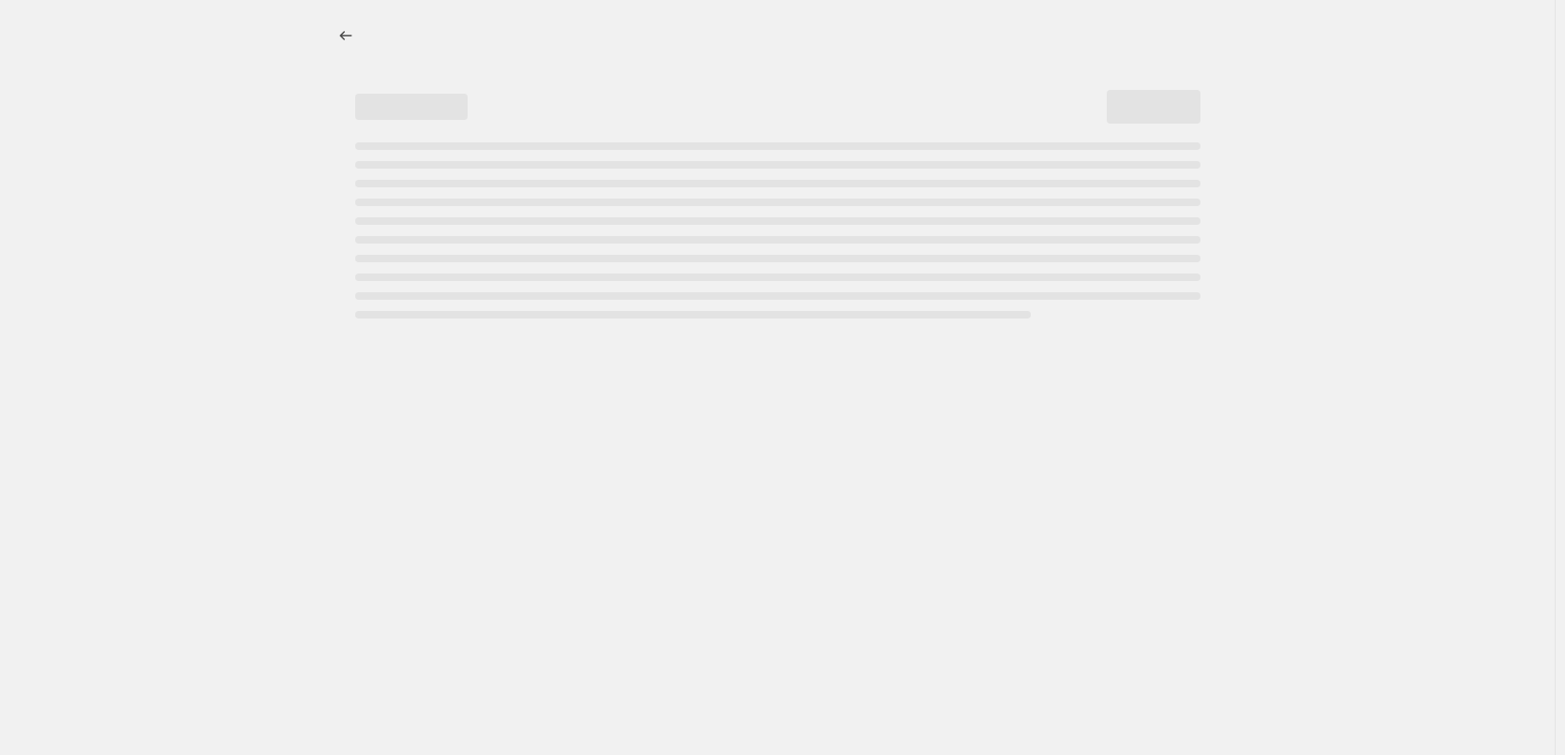
select select "percentage"
select select "tag"
select select "vendor"
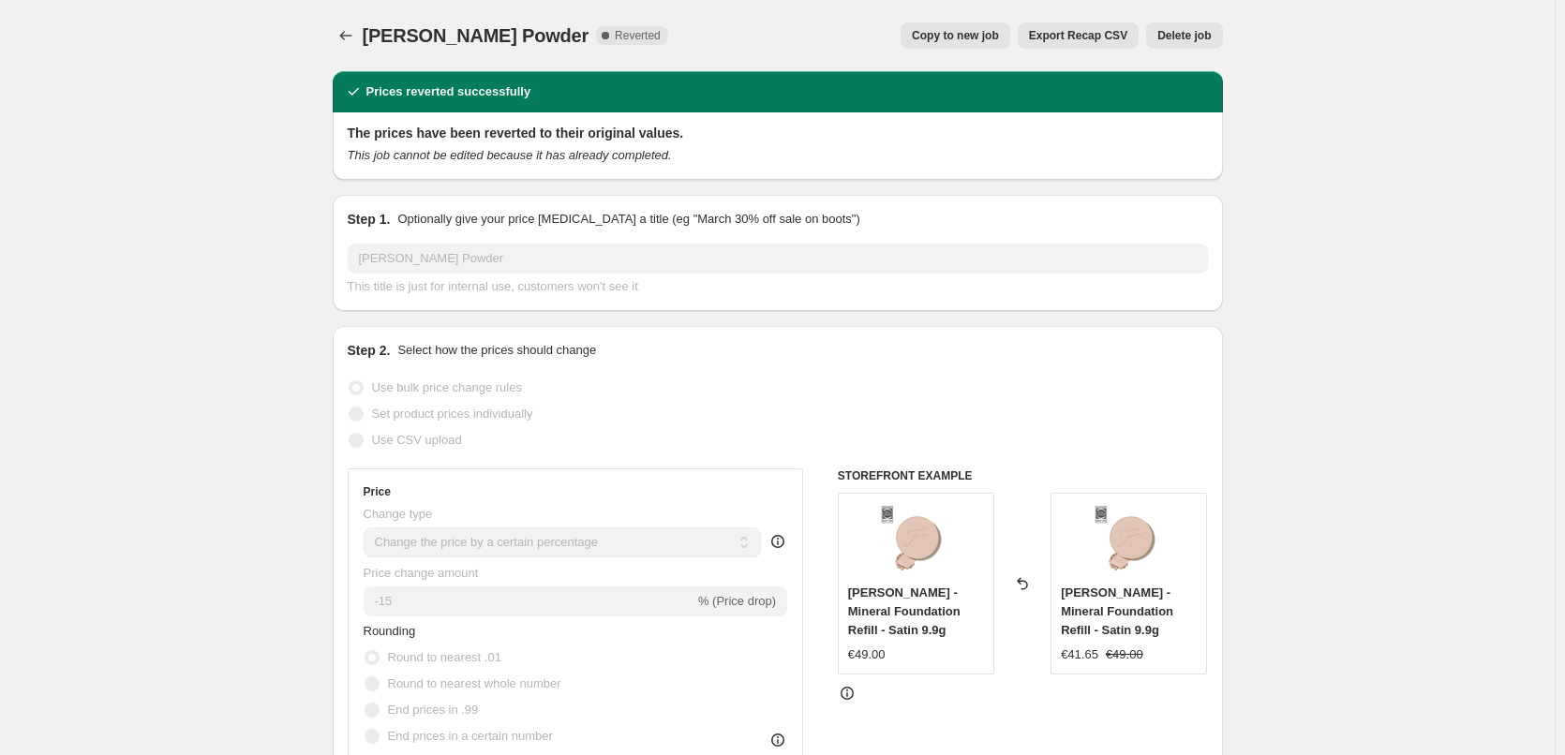
click at [1186, 35] on span "Delete job" at bounding box center [1183, 35] width 53 height 15
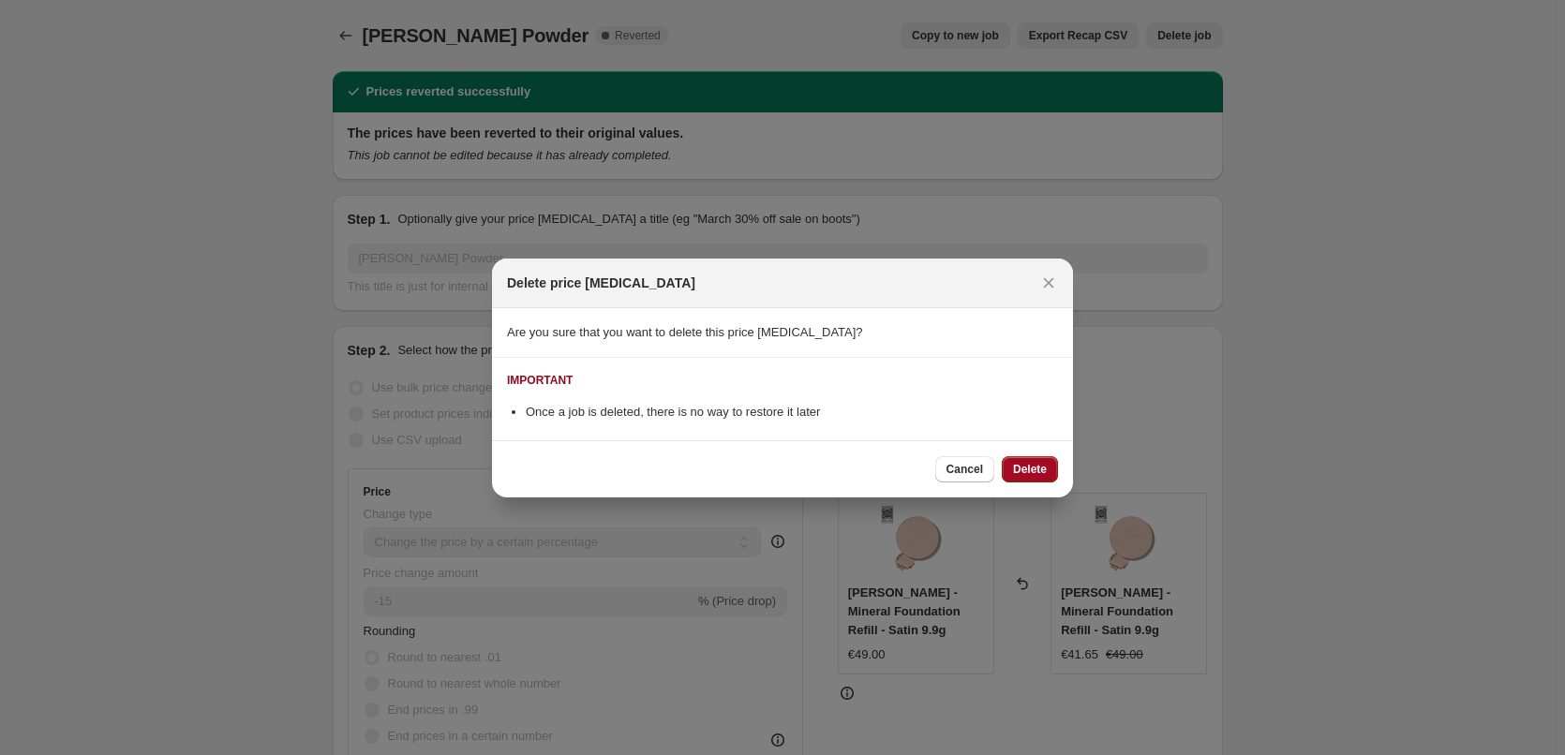
click at [1036, 468] on span "Delete" at bounding box center [1030, 469] width 34 height 15
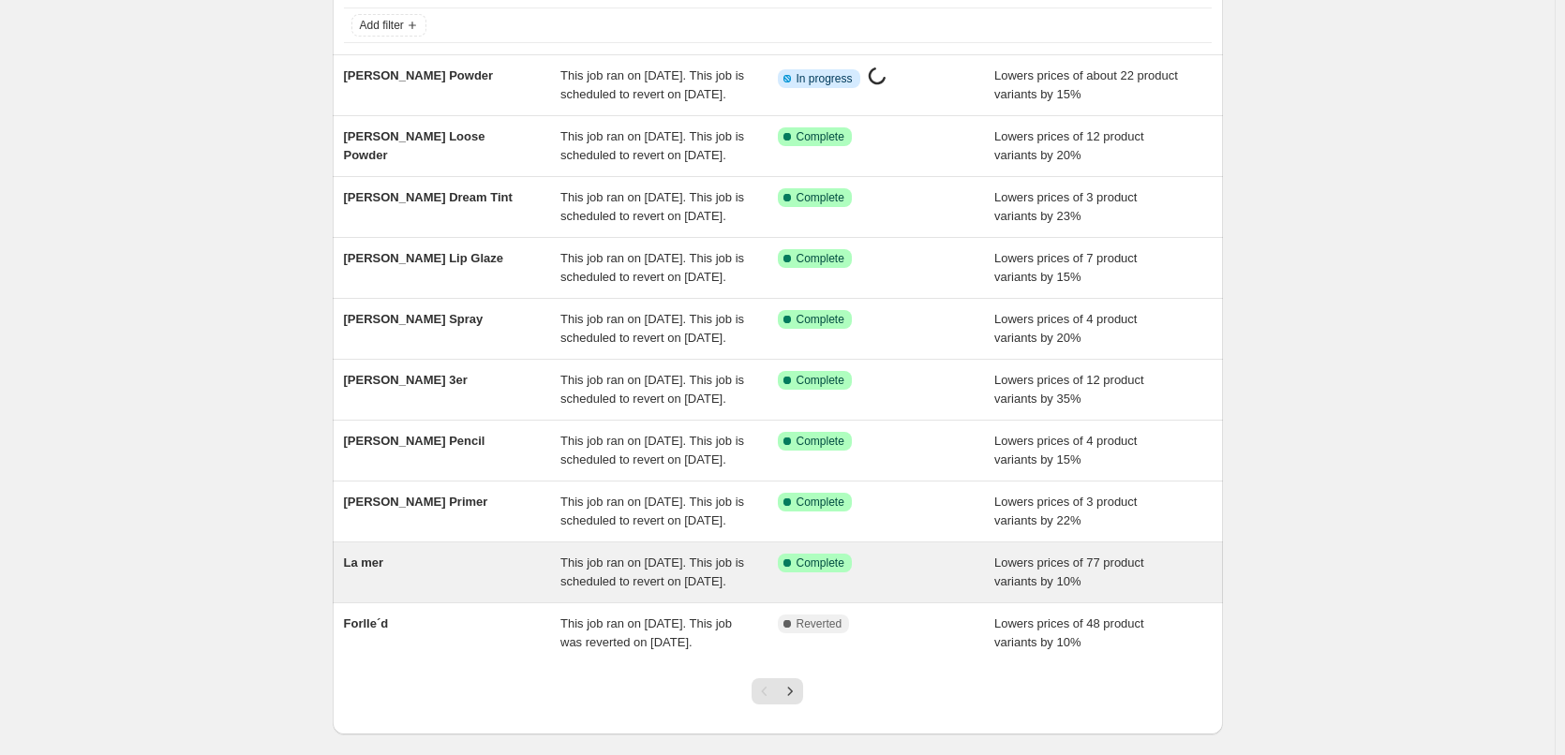
scroll to position [397, 0]
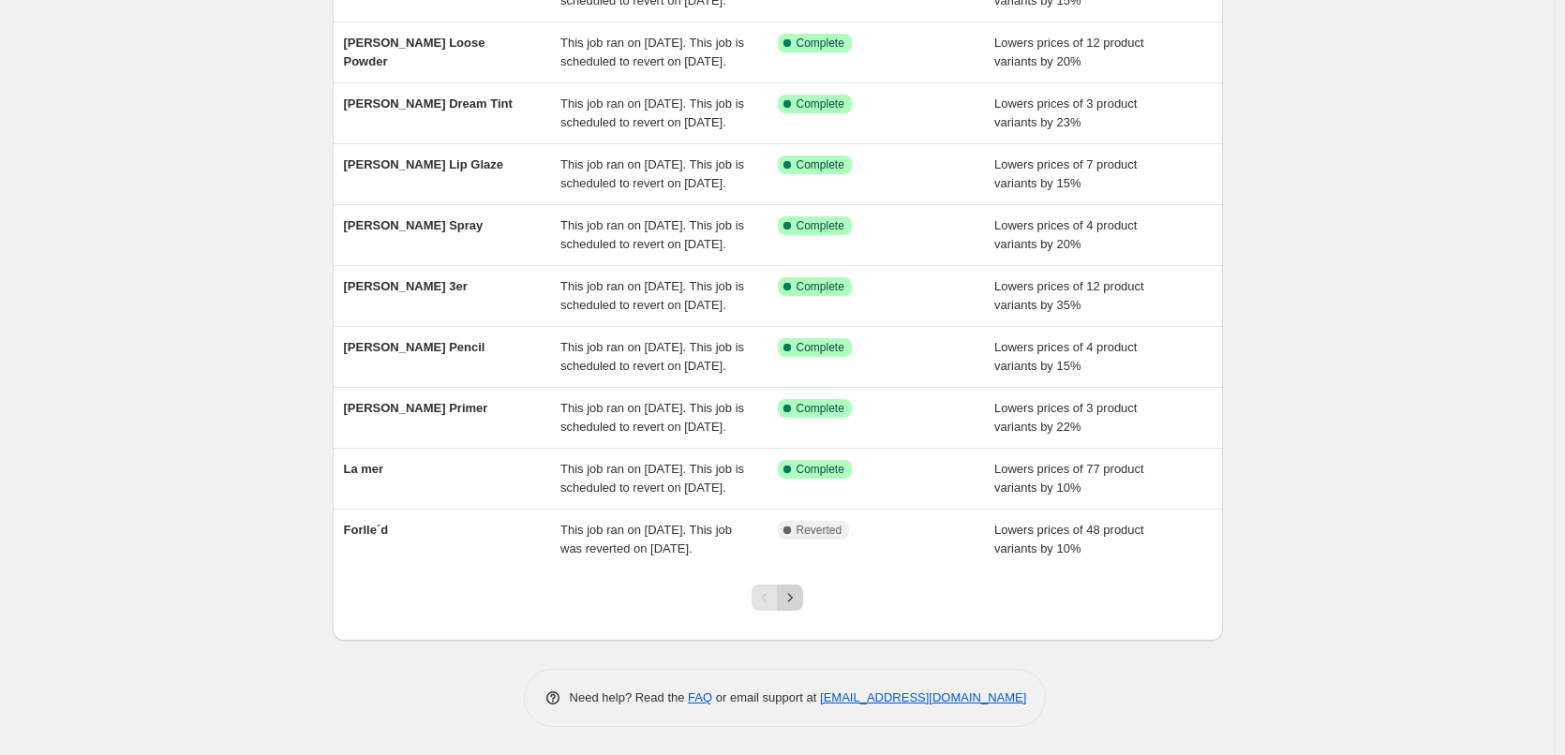
click at [797, 602] on icon "Next" at bounding box center [790, 597] width 19 height 19
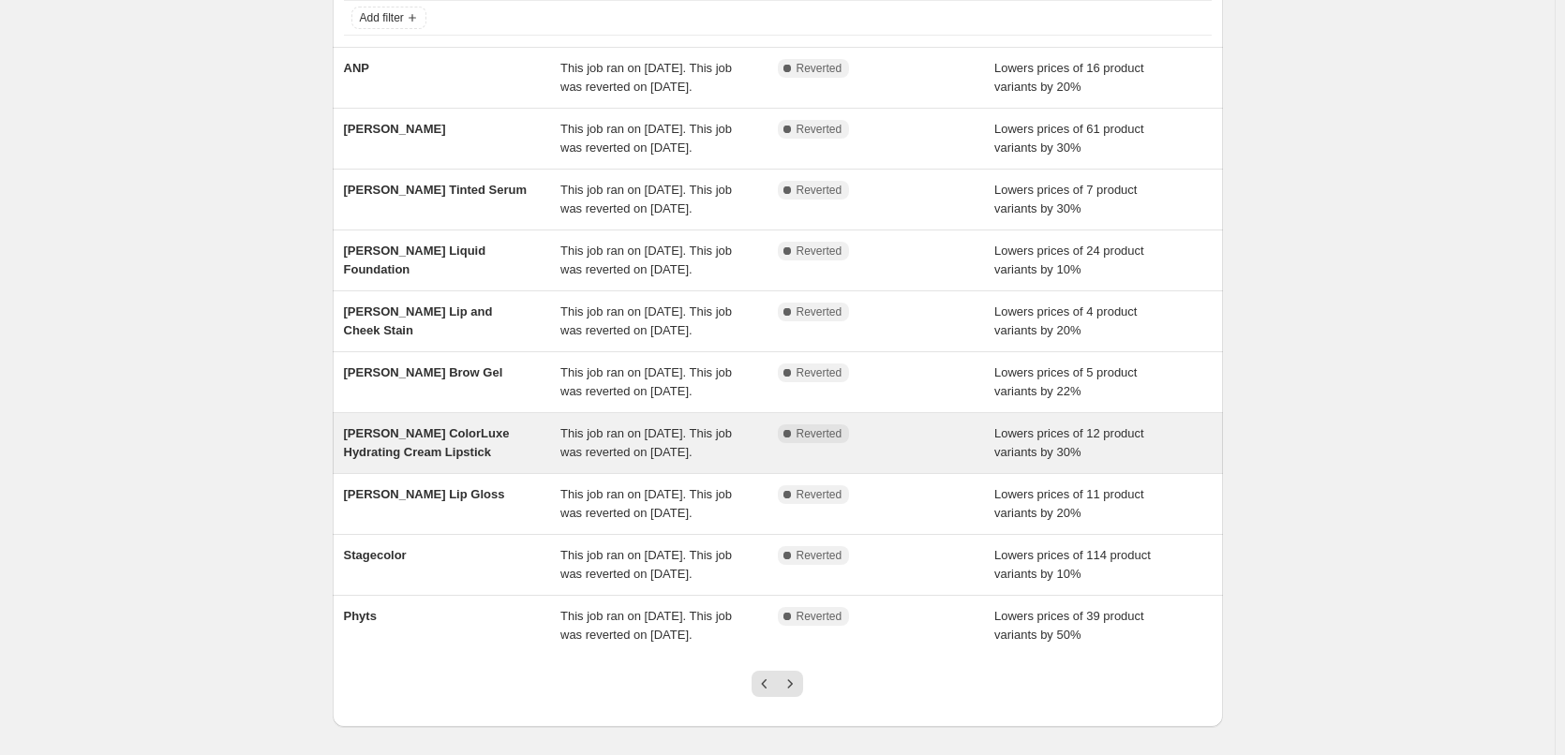
scroll to position [116, 0]
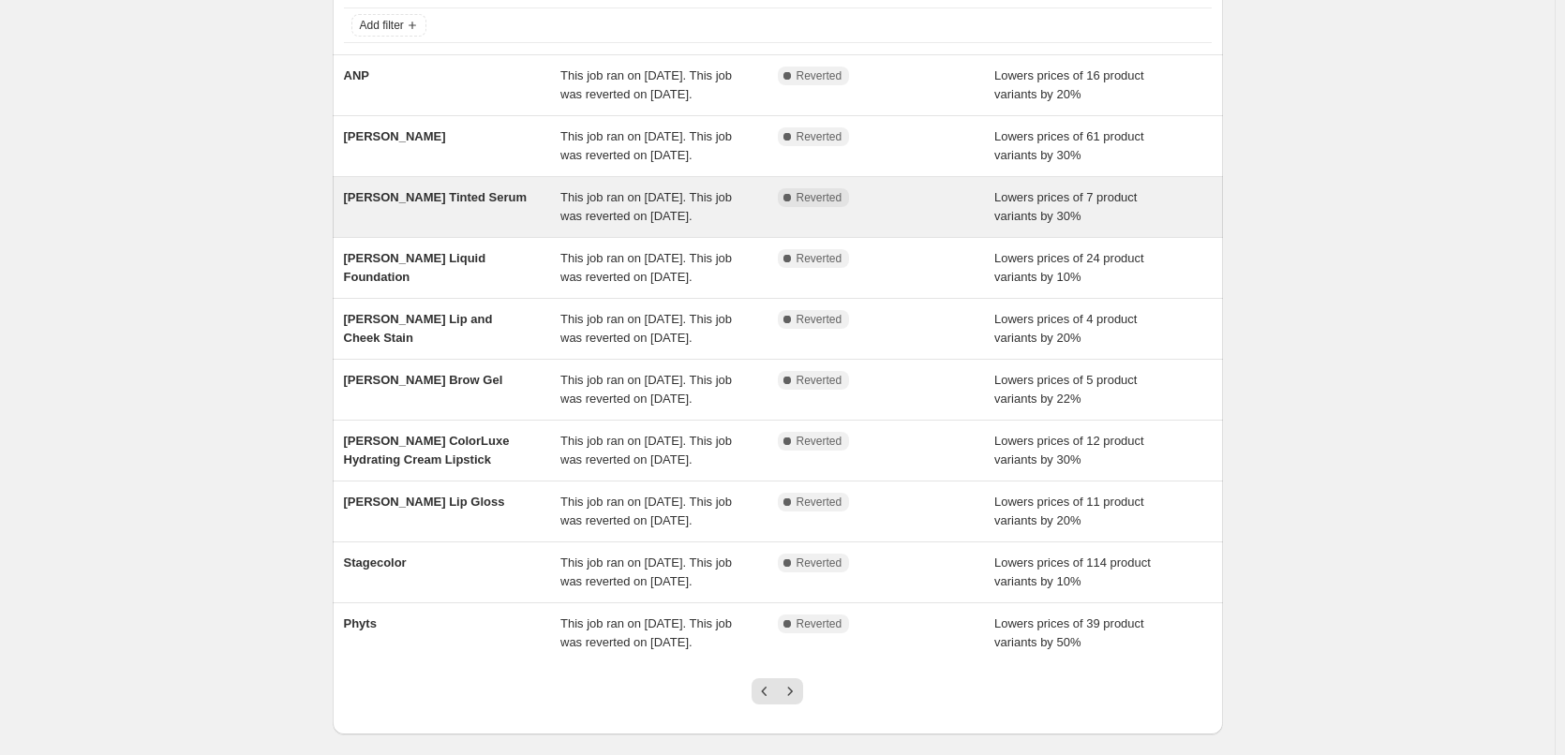
click at [606, 223] on span "This job ran on [DATE]. This job was reverted on [DATE]." at bounding box center [645, 206] width 171 height 33
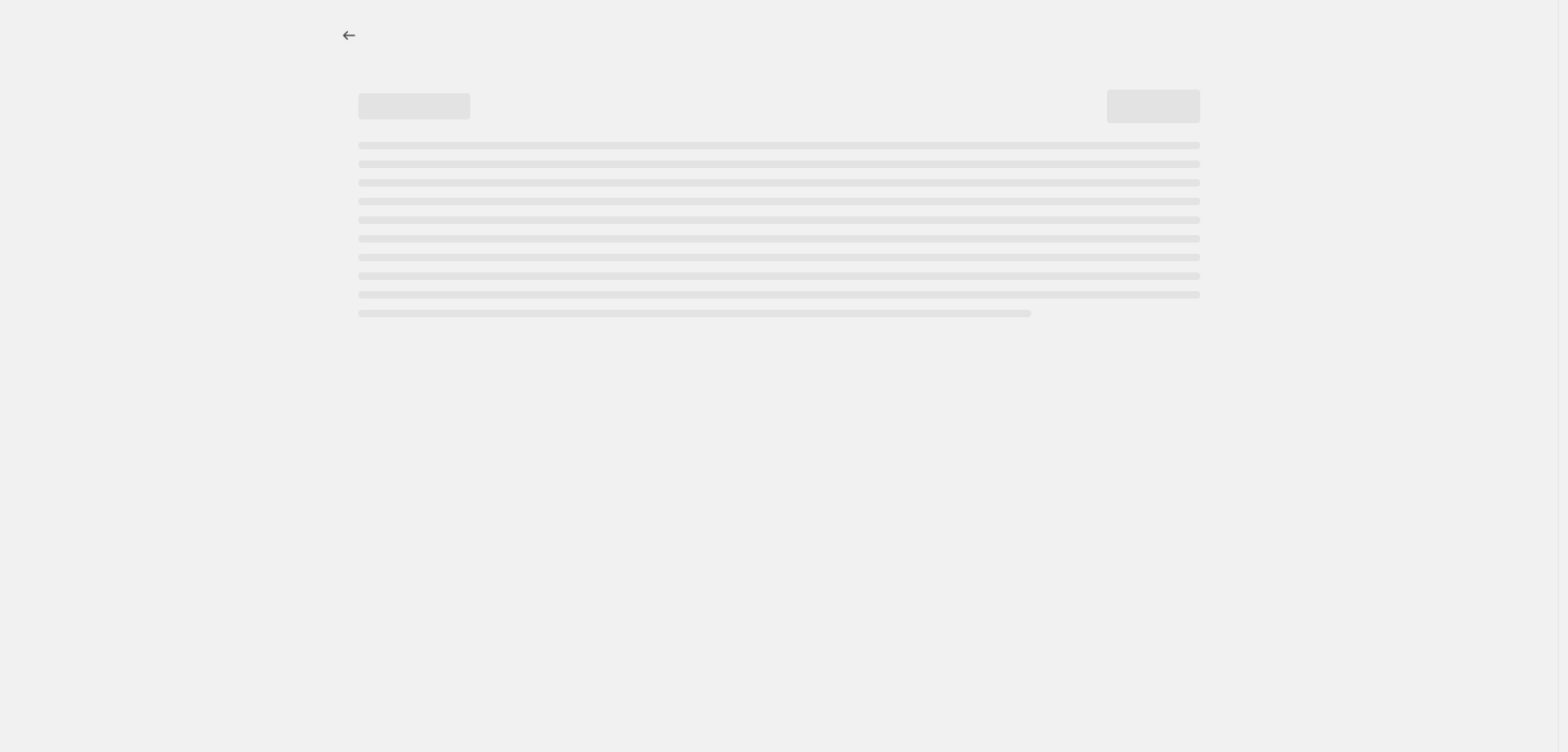
select select "percentage"
select select "tag"
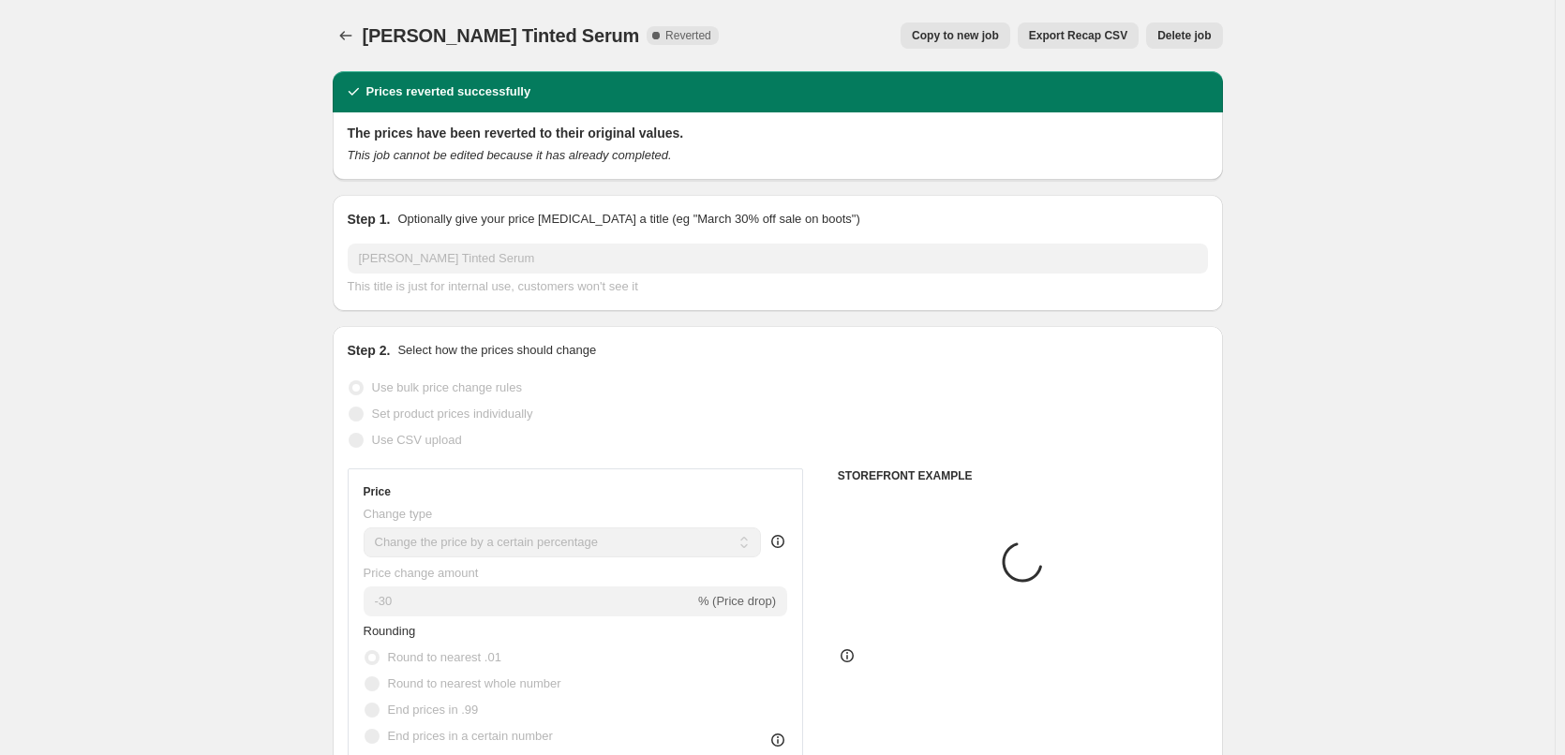
click at [964, 38] on span "Copy to new job" at bounding box center [955, 35] width 87 height 15
select select "percentage"
select select "tag"
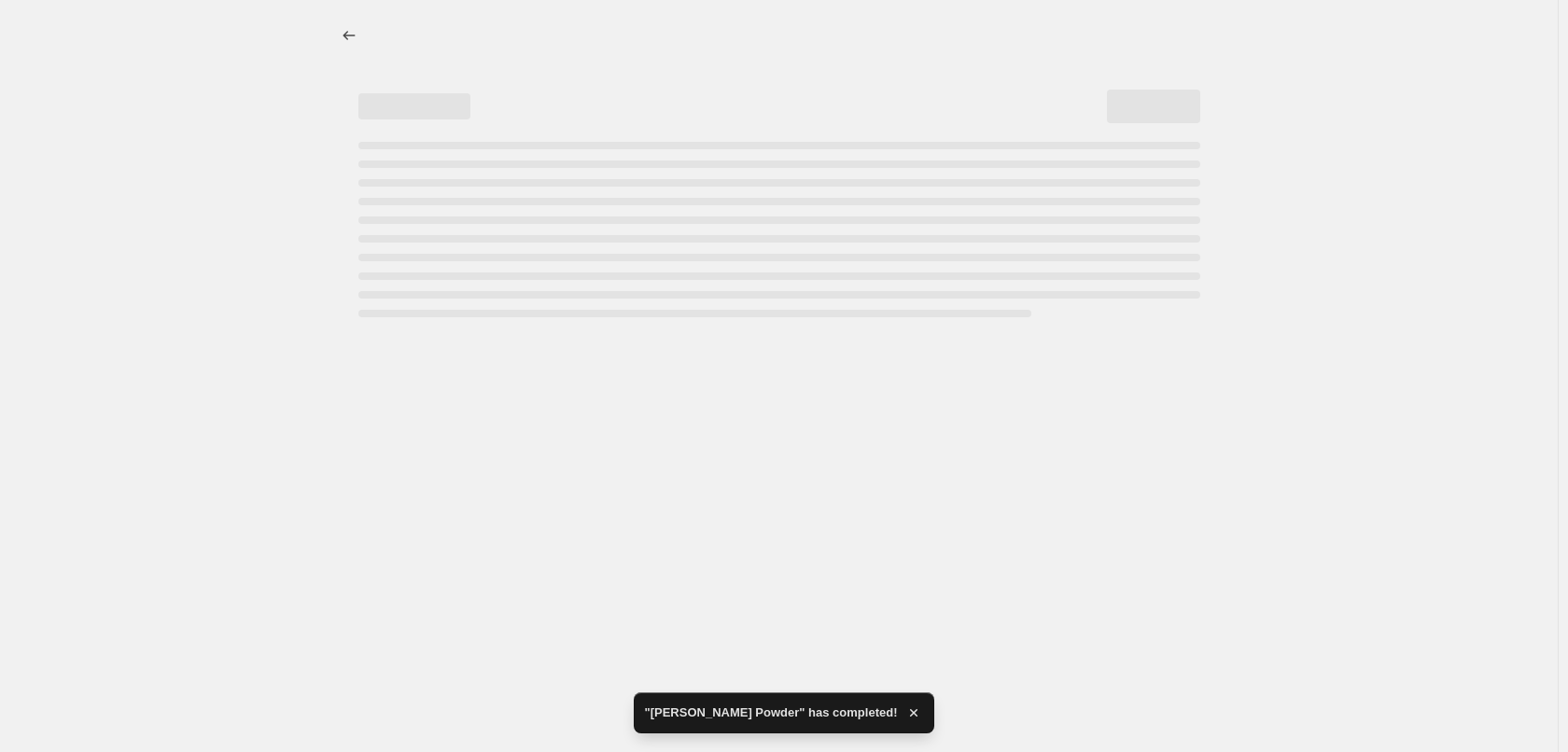
select select "percentage"
select select "tag"
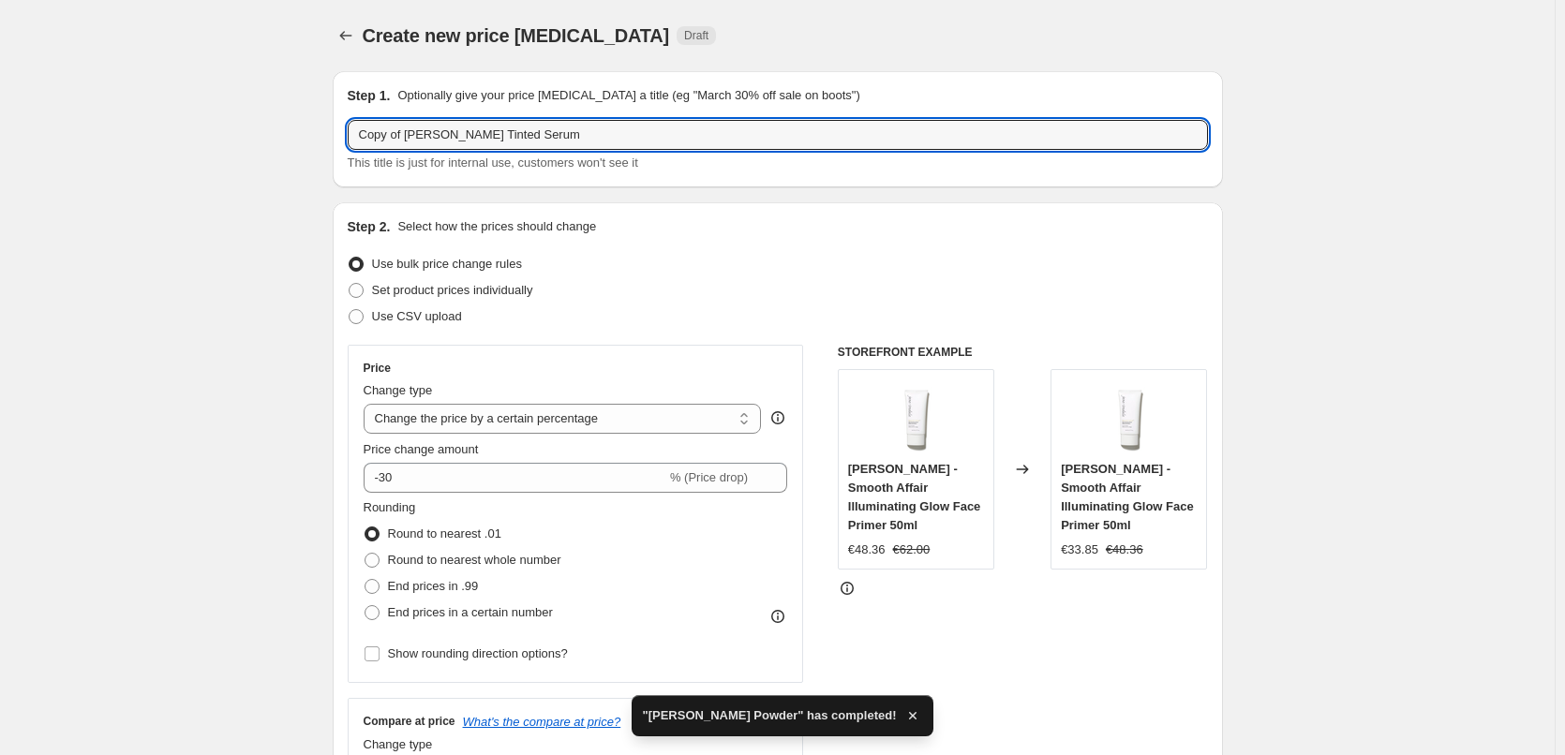
drag, startPoint x: 408, startPoint y: 134, endPoint x: 165, endPoint y: 136, distance: 242.7
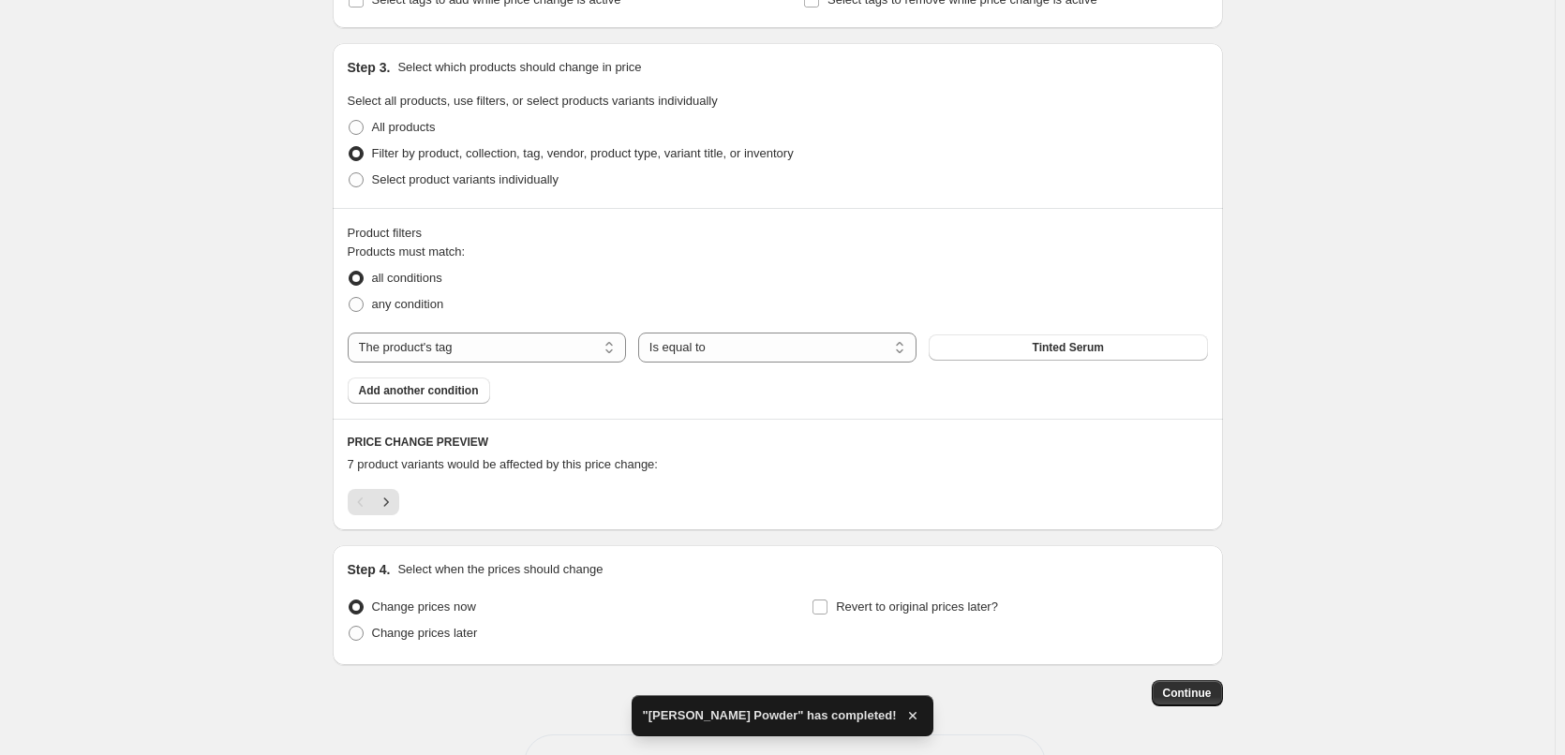
scroll to position [899, 0]
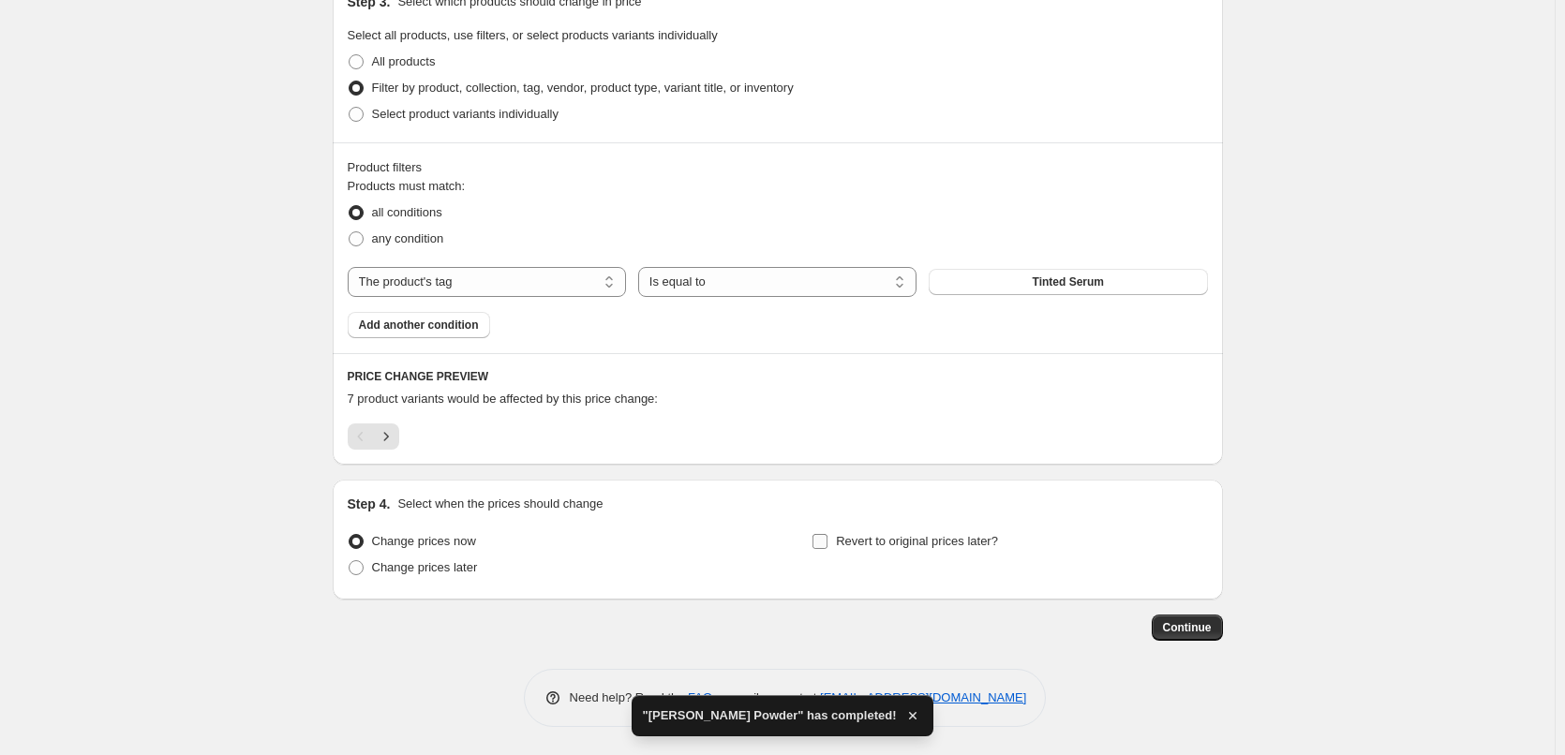
type input "[PERSON_NAME] Tinted Serum"
click at [890, 538] on span "Revert to original prices later?" at bounding box center [917, 541] width 162 height 14
click at [827, 538] on input "Revert to original prices later?" at bounding box center [819, 541] width 15 height 15
checkbox input "true"
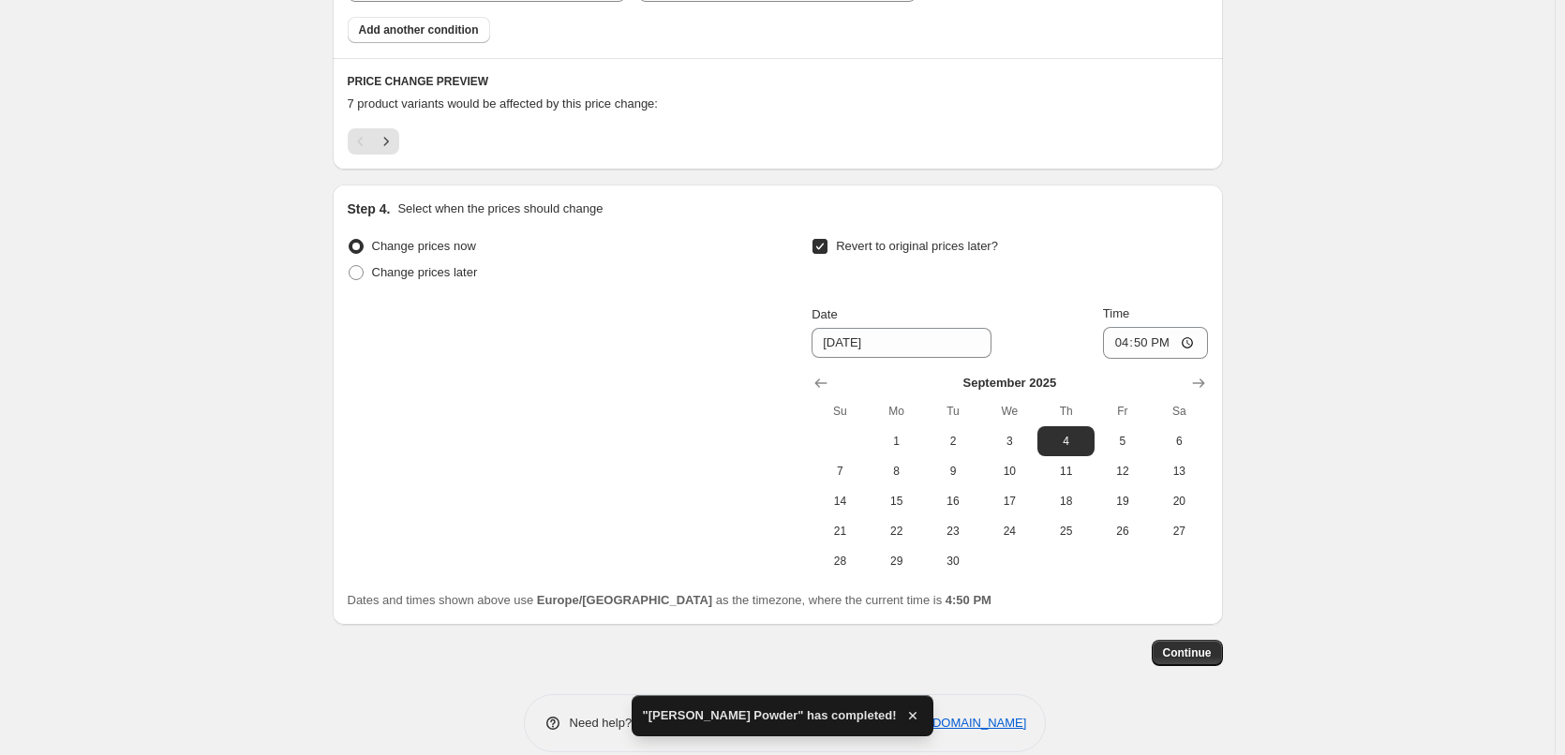
scroll to position [1219, 0]
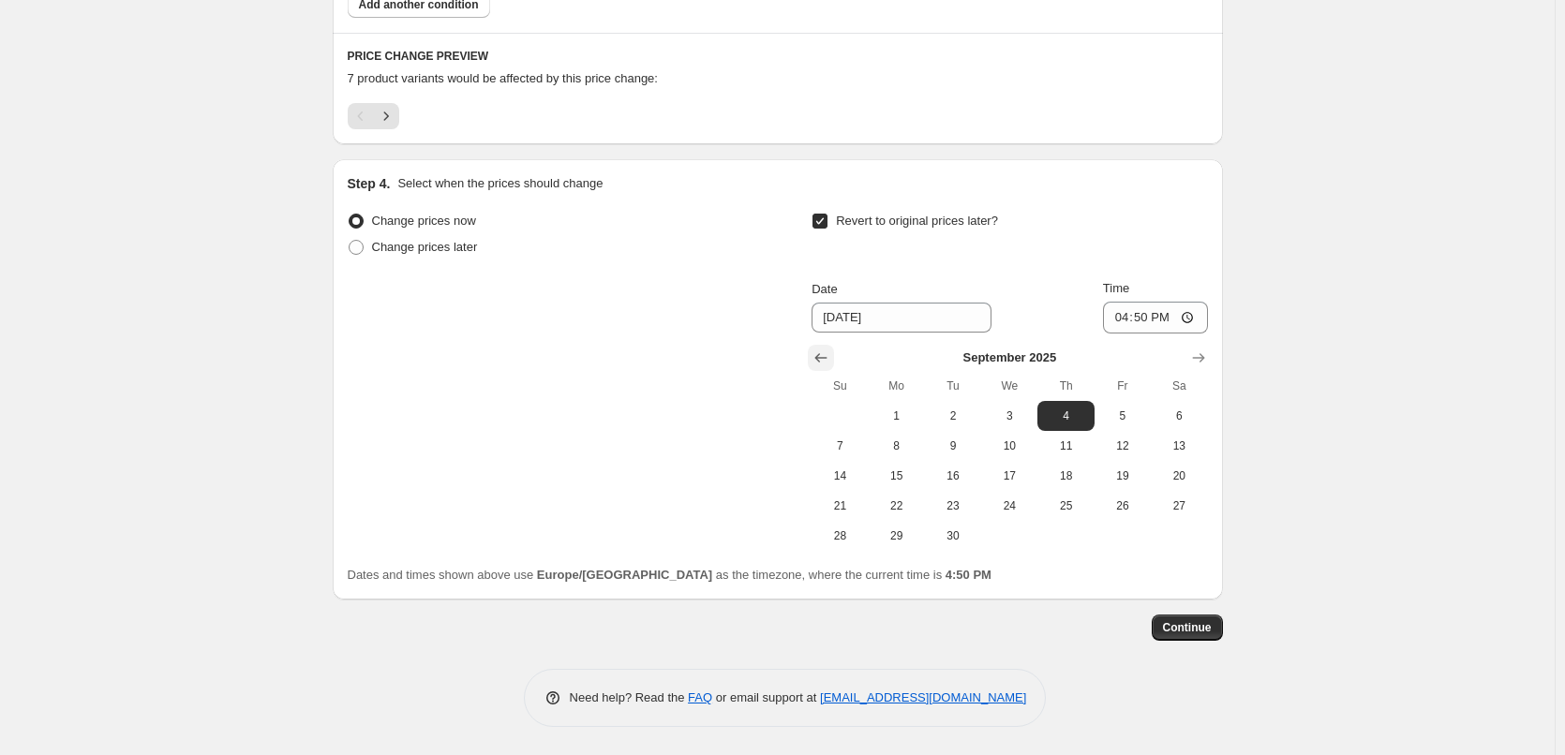
click at [818, 355] on icon "Show previous month, August 2025" at bounding box center [820, 358] width 19 height 19
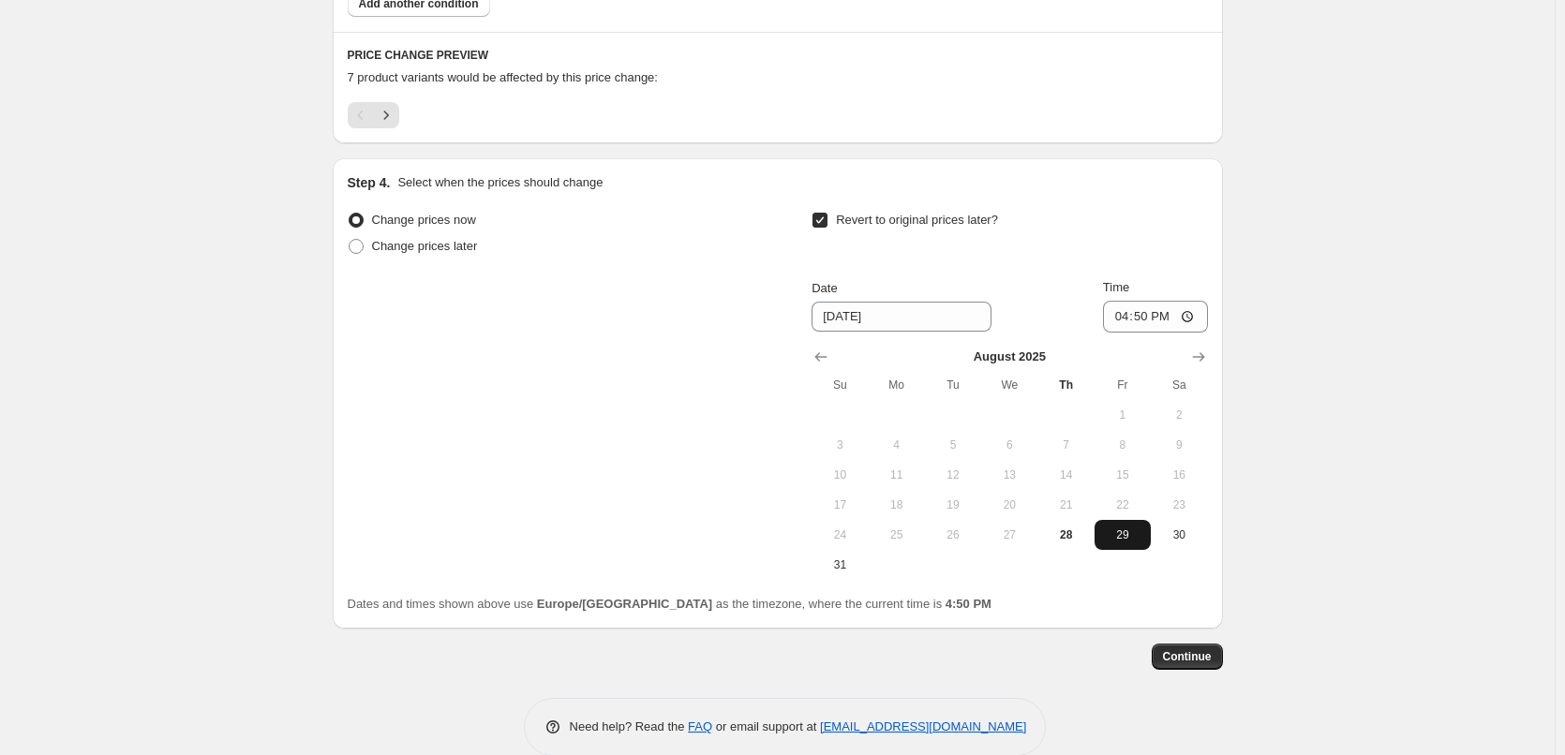
click at [1127, 536] on span "29" at bounding box center [1122, 535] width 41 height 15
type input "[DATE]"
click at [1123, 320] on input "16:50" at bounding box center [1155, 317] width 105 height 32
click at [1191, 323] on input "15:00" at bounding box center [1155, 317] width 105 height 32
type input "03:00"
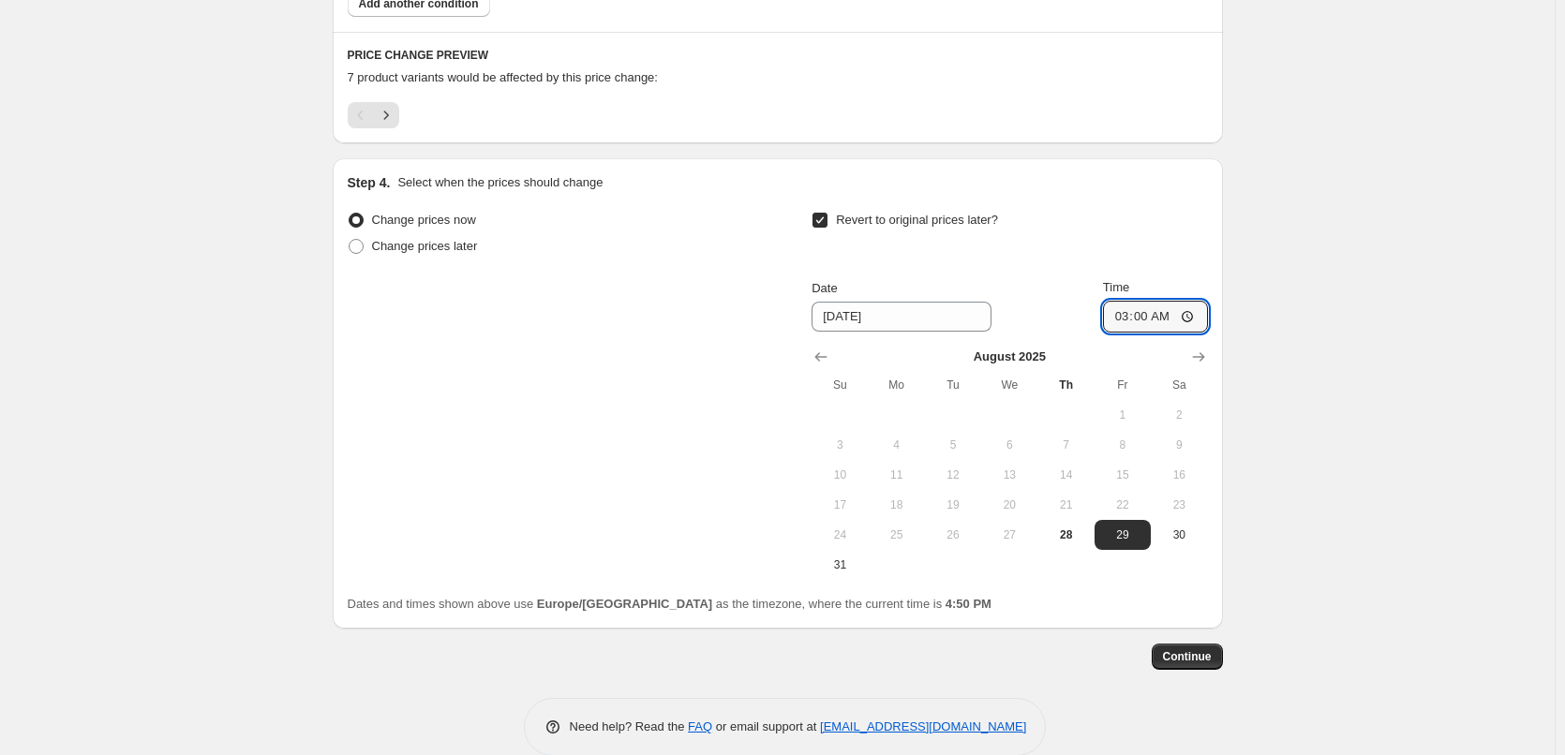
click at [1188, 653] on span "Continue" at bounding box center [1187, 656] width 49 height 15
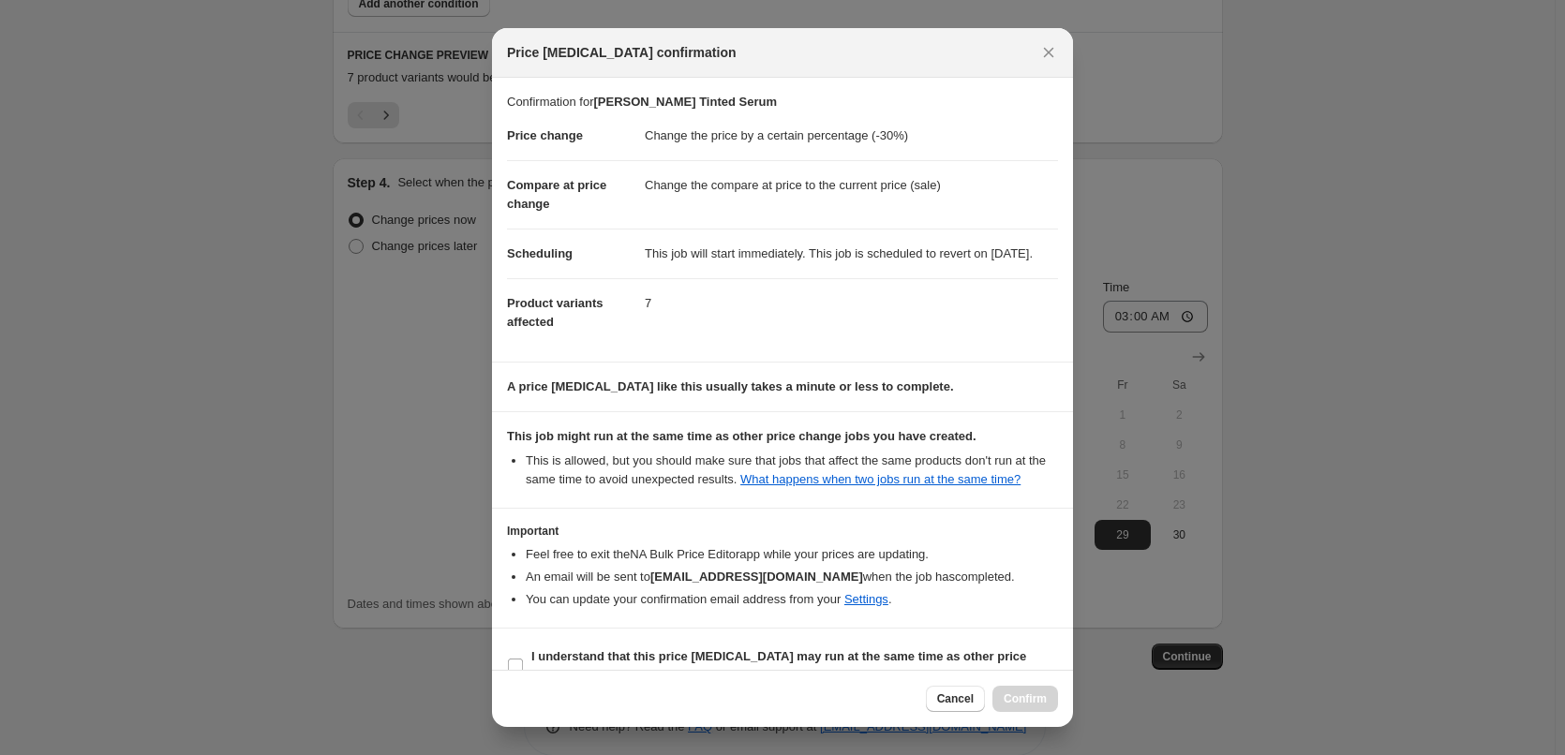
scroll to position [52, 0]
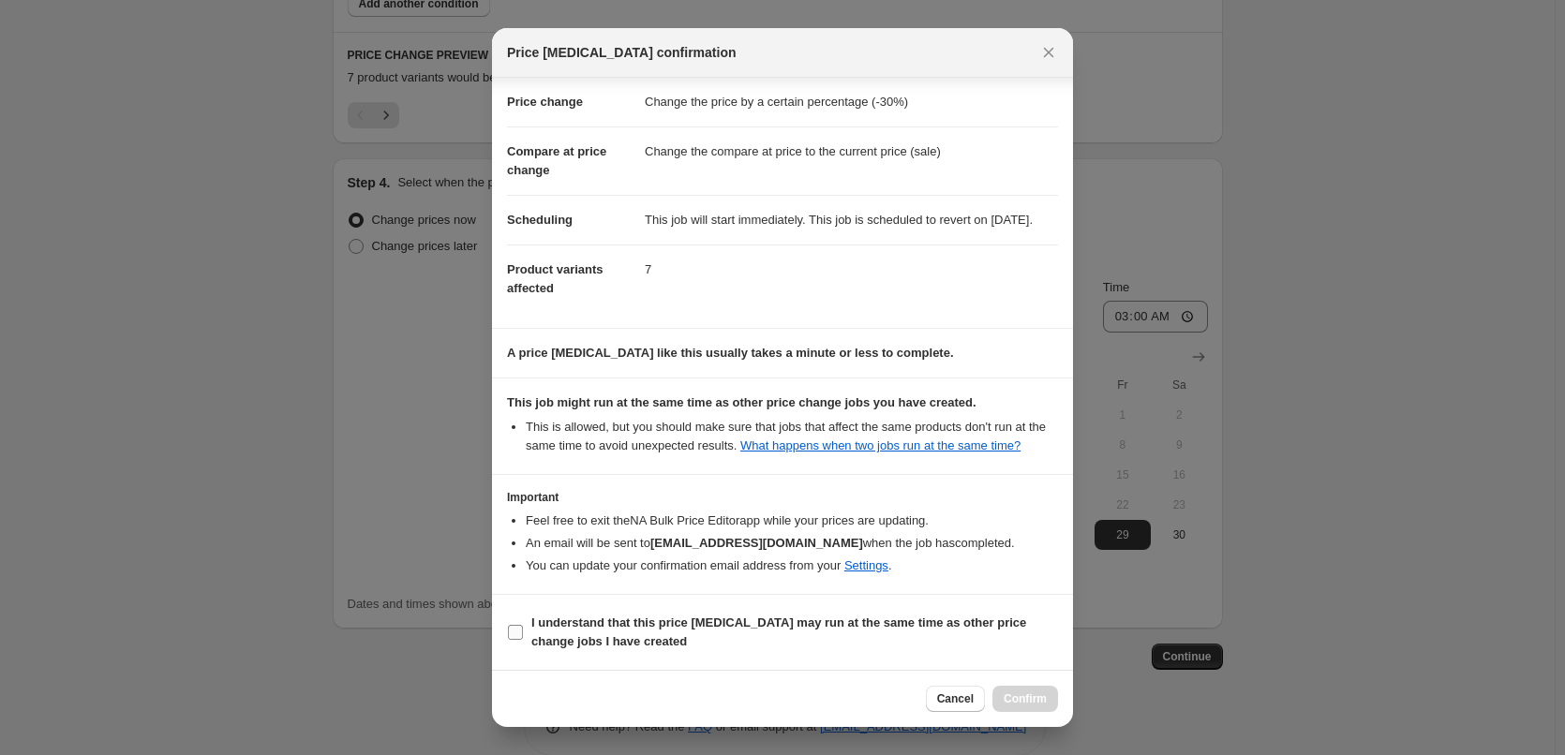
click at [558, 632] on span "I understand that this price [MEDICAL_DATA] may run at the same time as other p…" at bounding box center [794, 632] width 527 height 37
click at [523, 632] on input "I understand that this price [MEDICAL_DATA] may run at the same time as other p…" at bounding box center [515, 632] width 15 height 15
checkbox input "true"
click at [1026, 688] on button "Confirm" at bounding box center [1025, 699] width 66 height 26
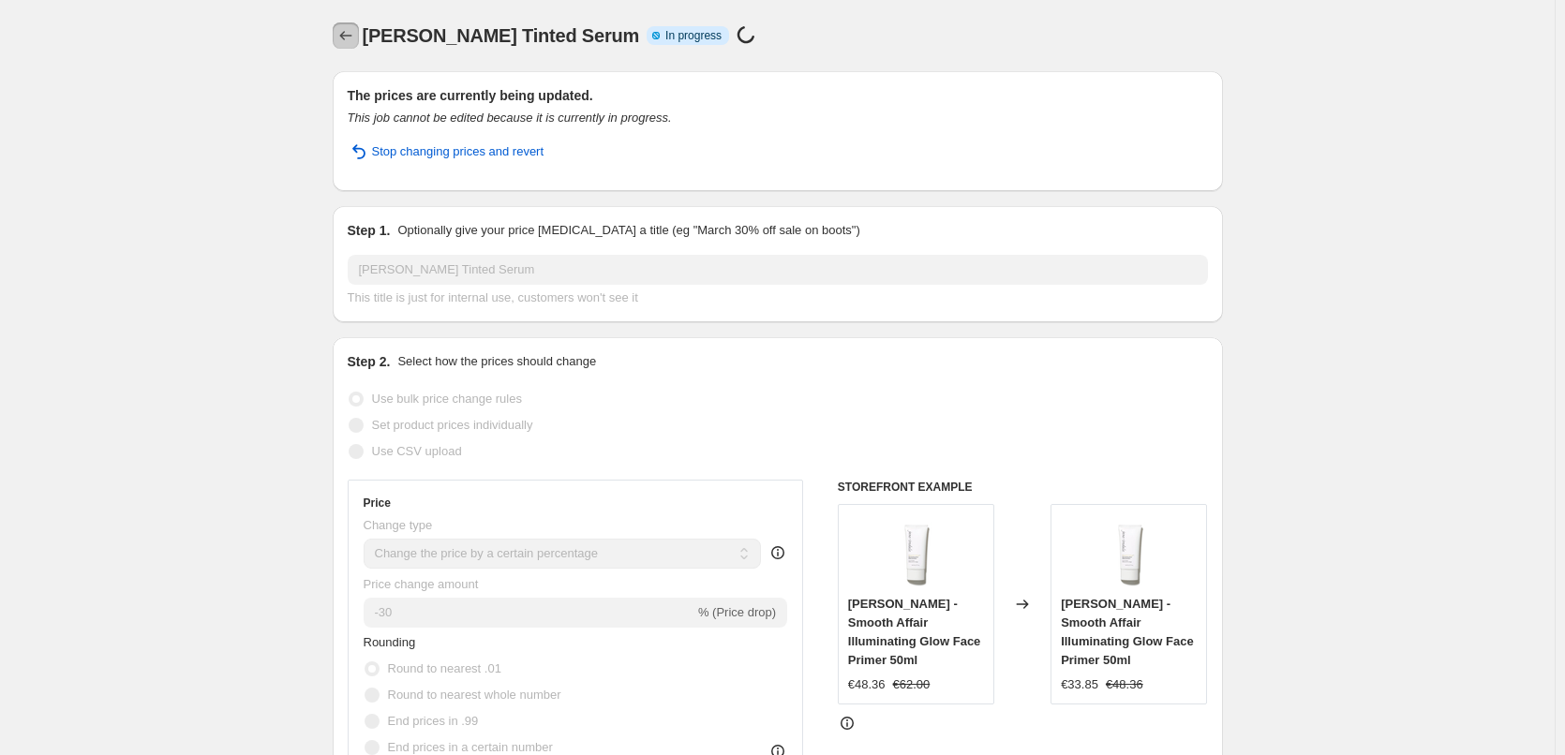
click at [352, 35] on icon "Price change jobs" at bounding box center [345, 35] width 19 height 19
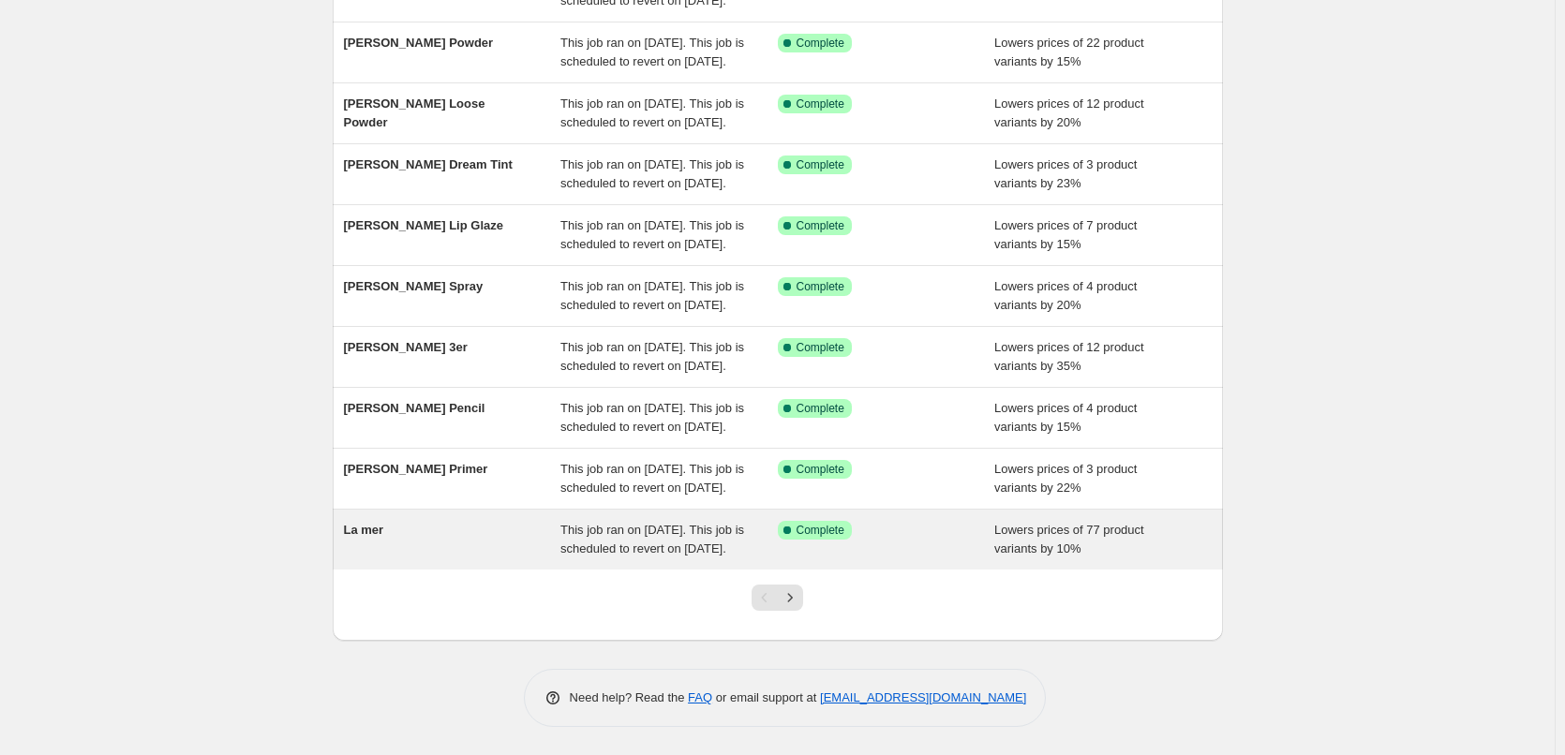
scroll to position [304, 0]
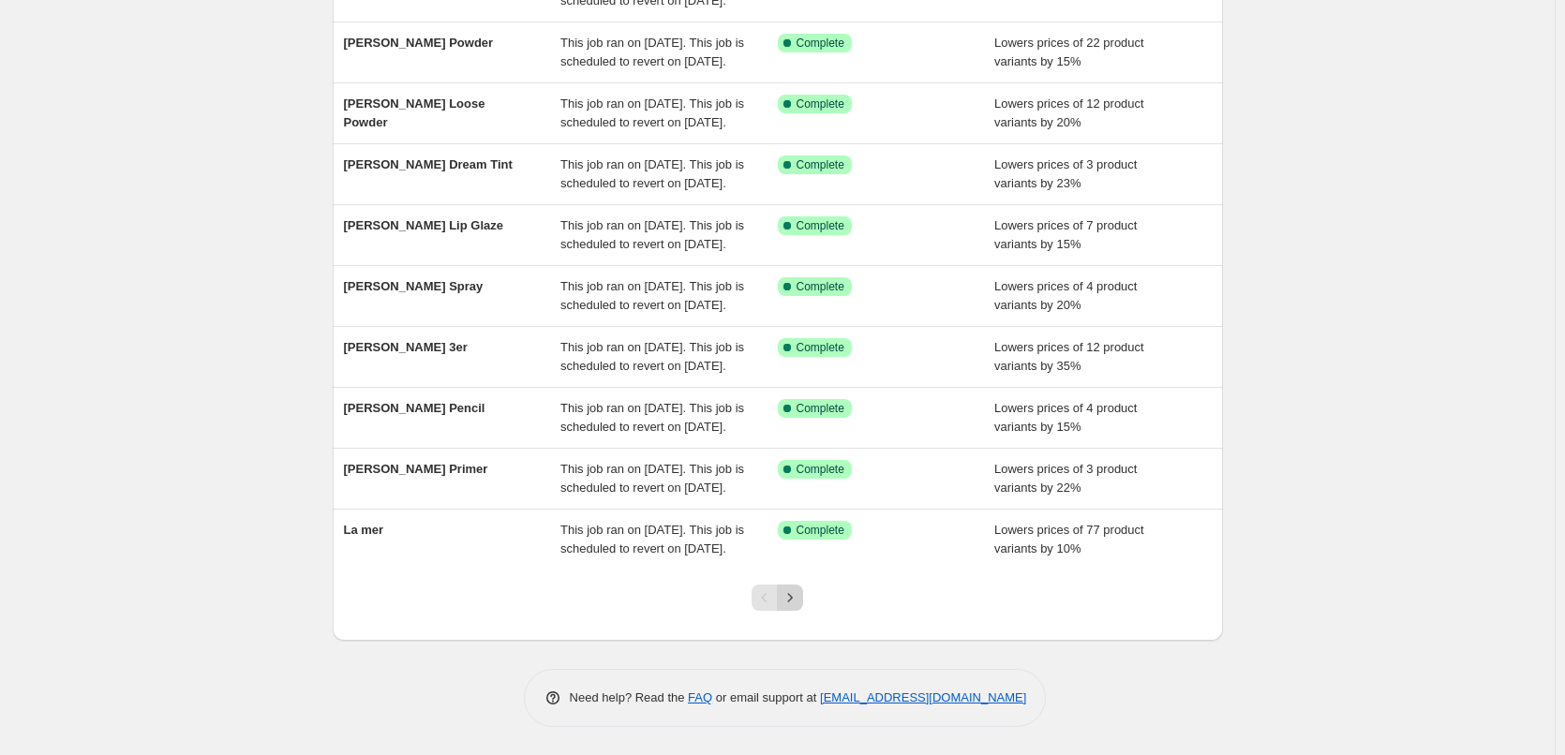
click at [796, 607] on icon "Next" at bounding box center [790, 597] width 19 height 19
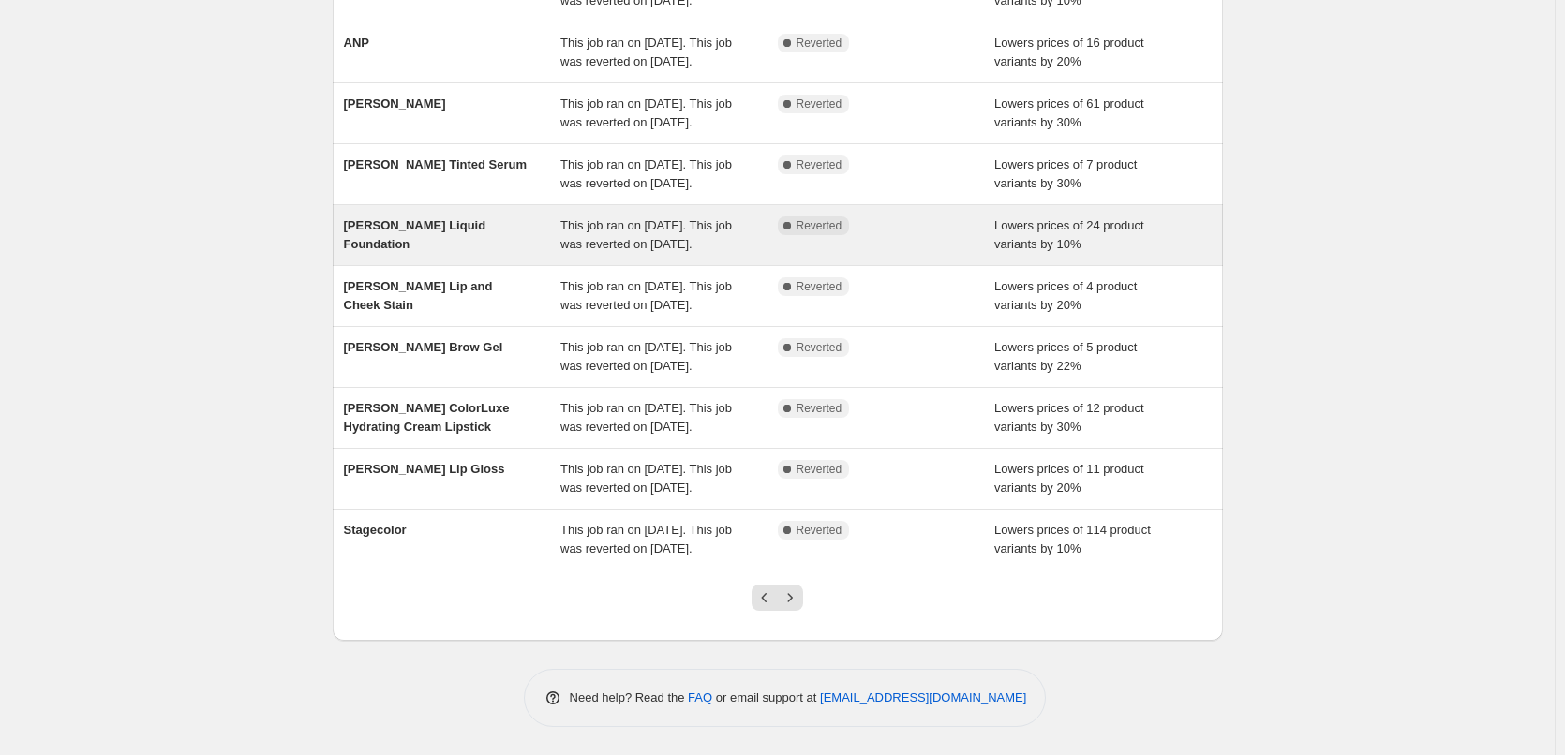
scroll to position [281, 0]
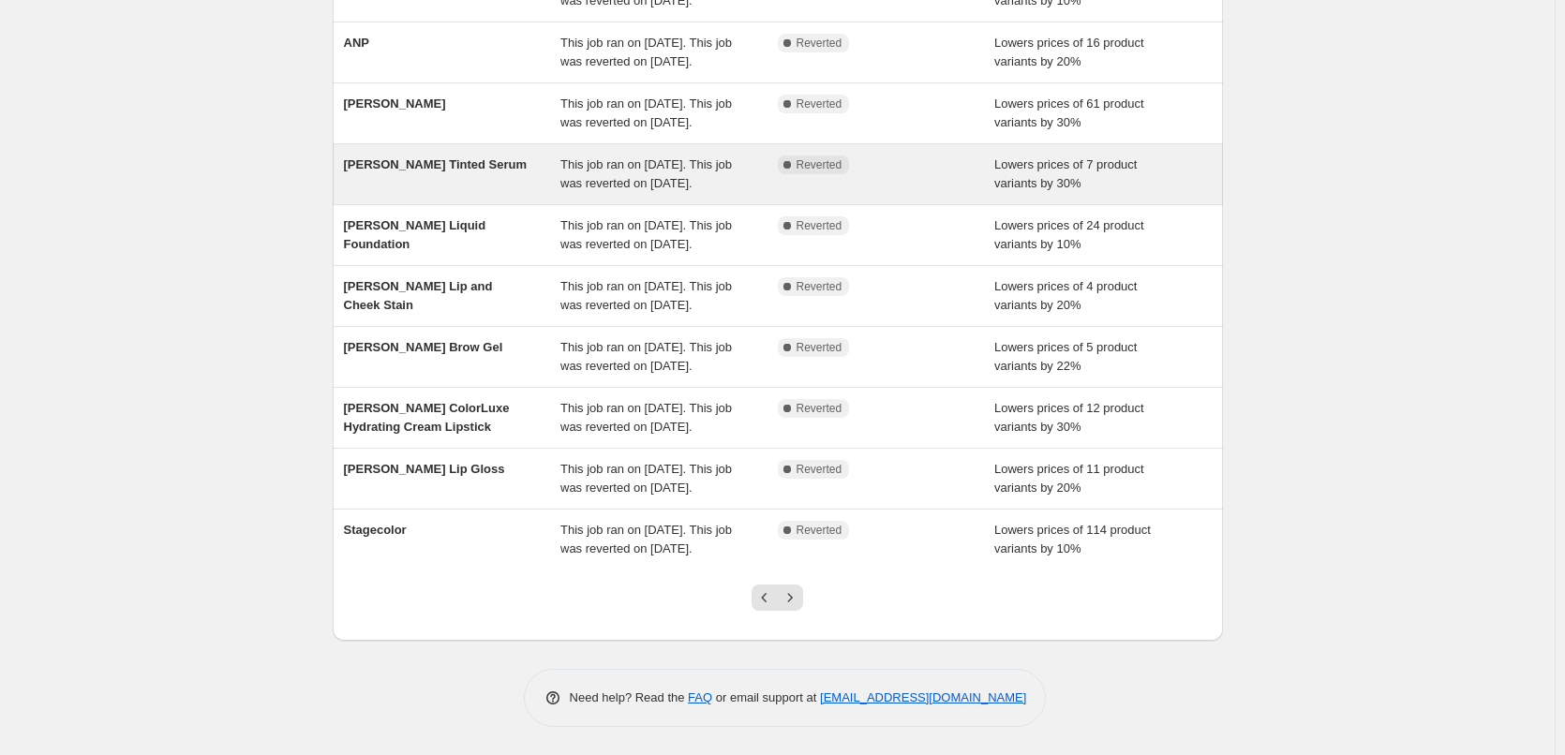
click at [530, 158] on div "[PERSON_NAME] Tinted Serum" at bounding box center [452, 174] width 217 height 37
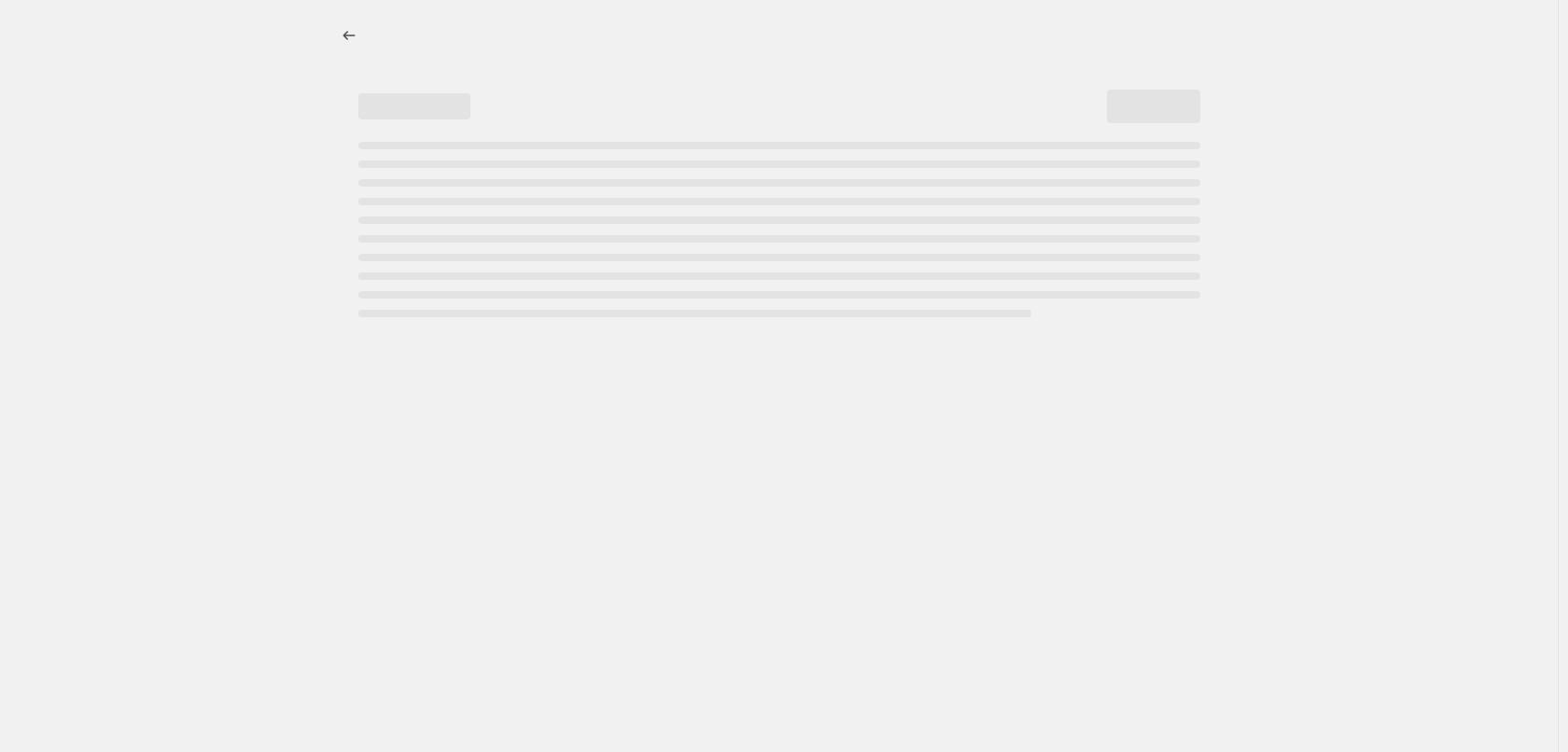
select select "percentage"
select select "tag"
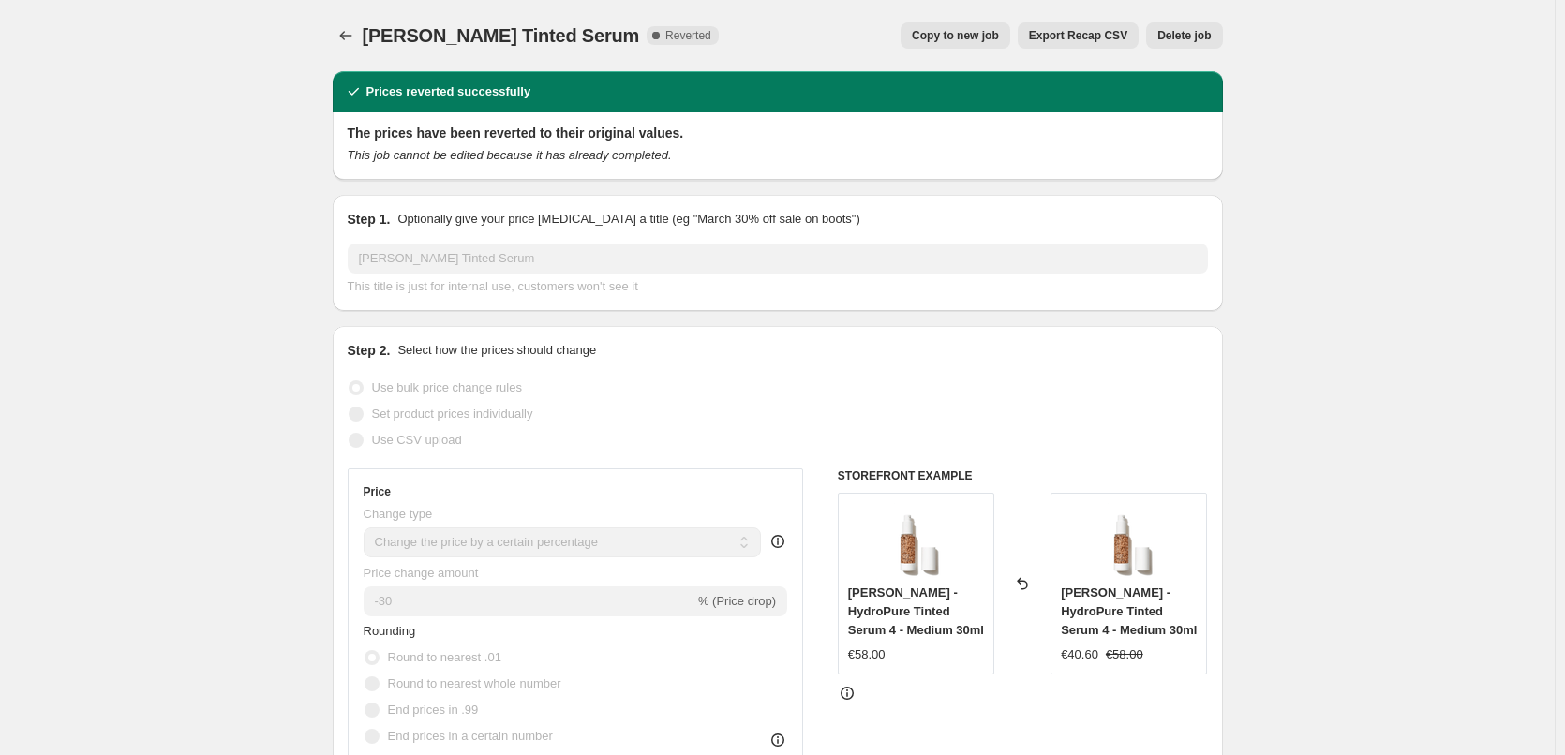
click at [1210, 34] on span "Delete job" at bounding box center [1183, 35] width 53 height 15
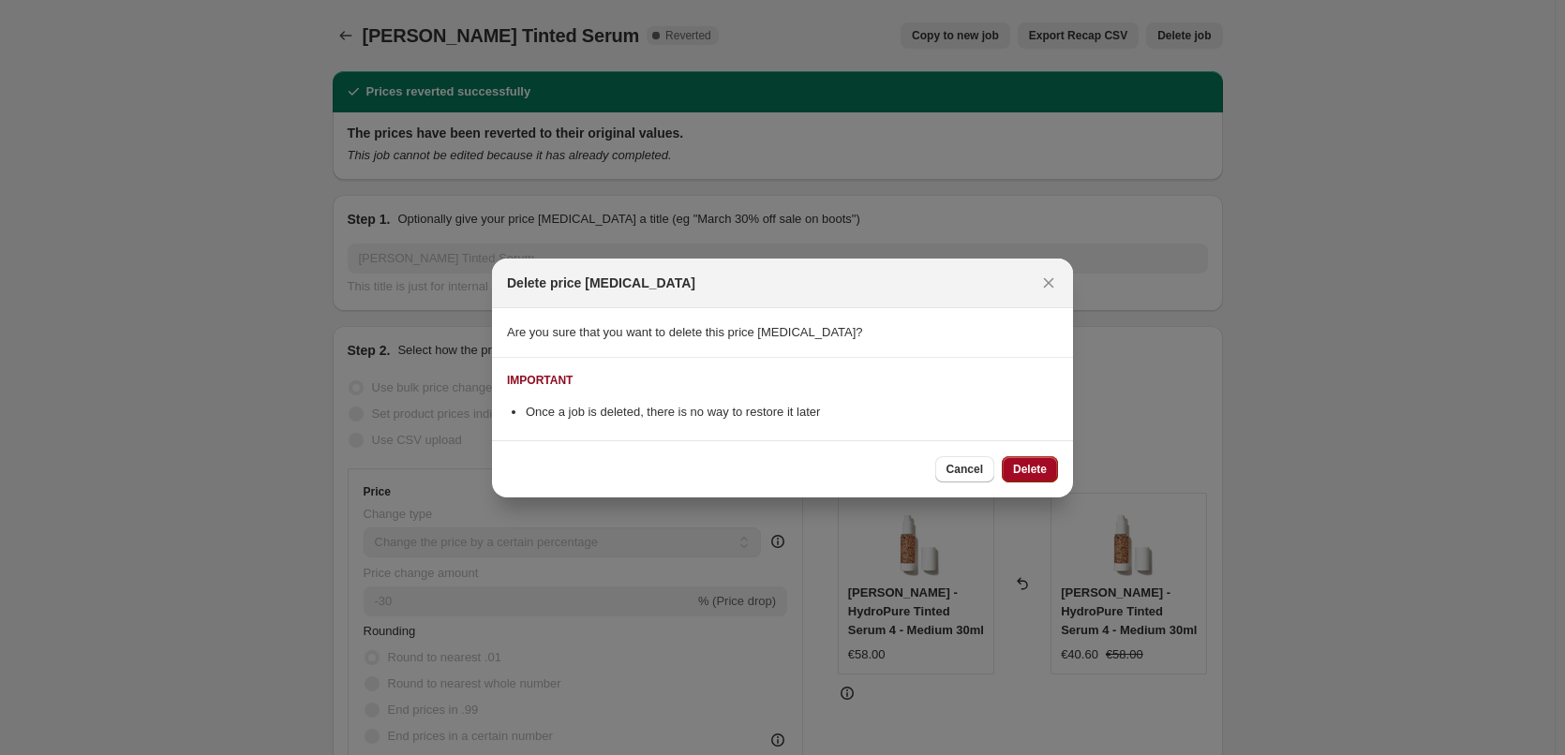
click at [1024, 474] on span "Delete" at bounding box center [1030, 469] width 34 height 15
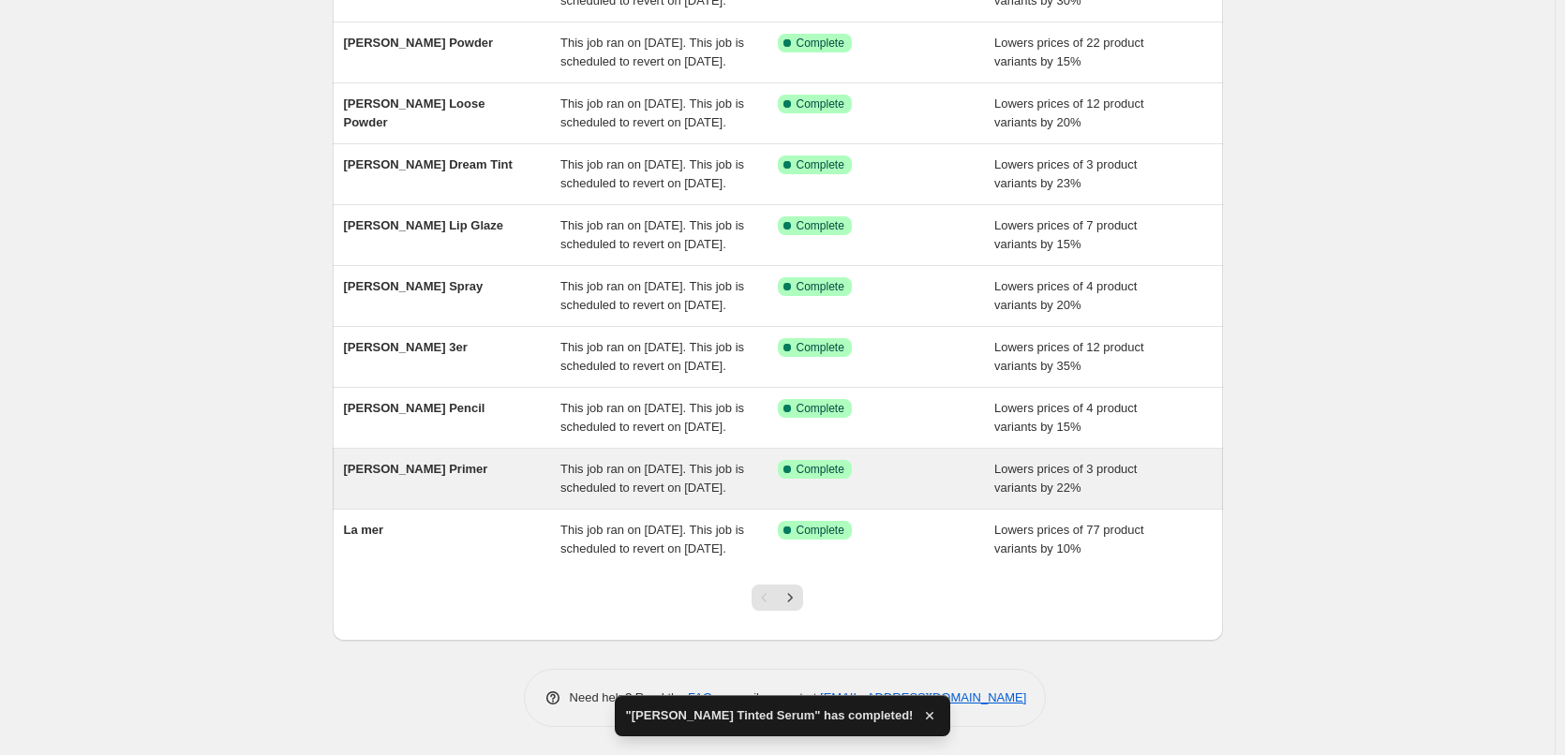
scroll to position [397, 0]
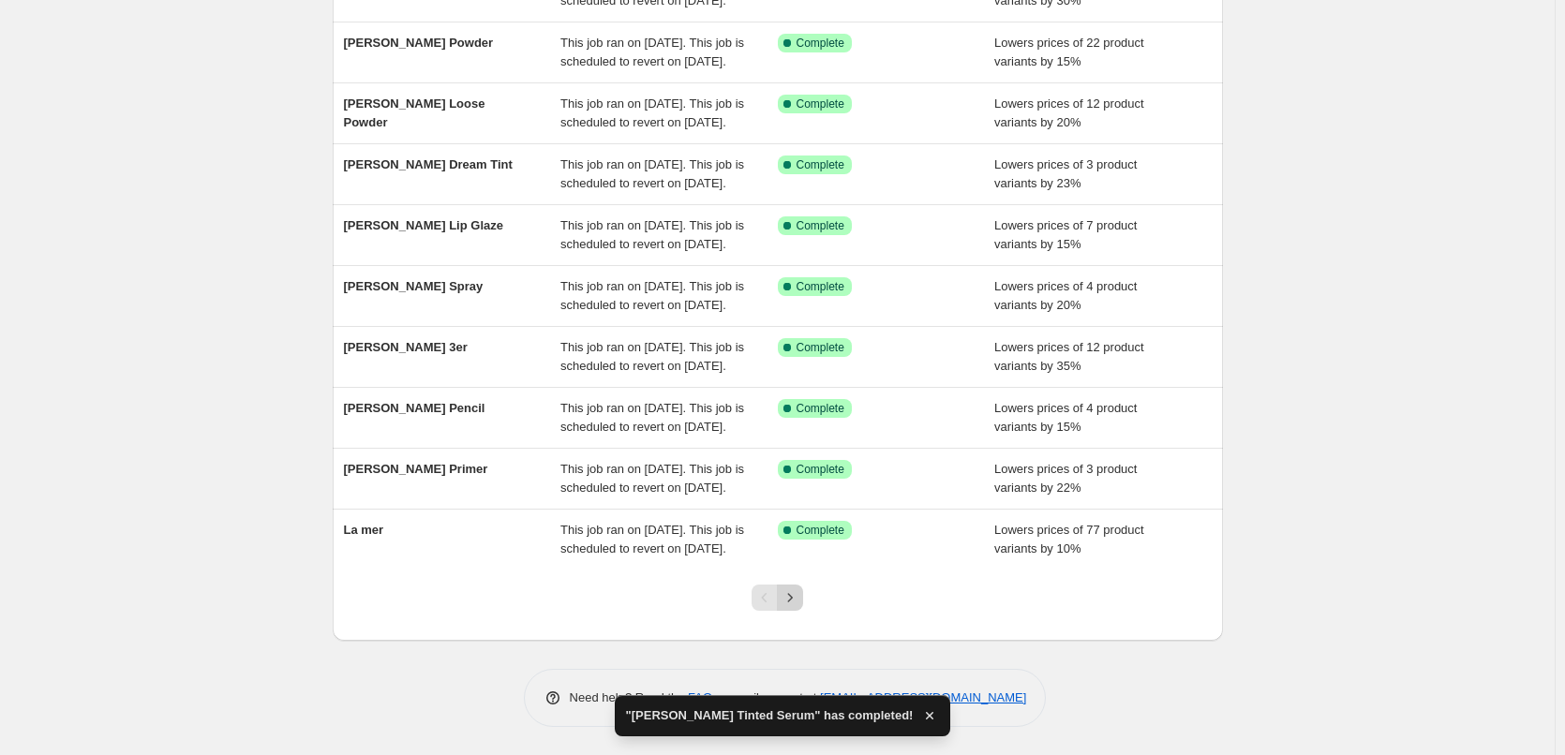
click at [793, 594] on icon "Next" at bounding box center [790, 597] width 19 height 19
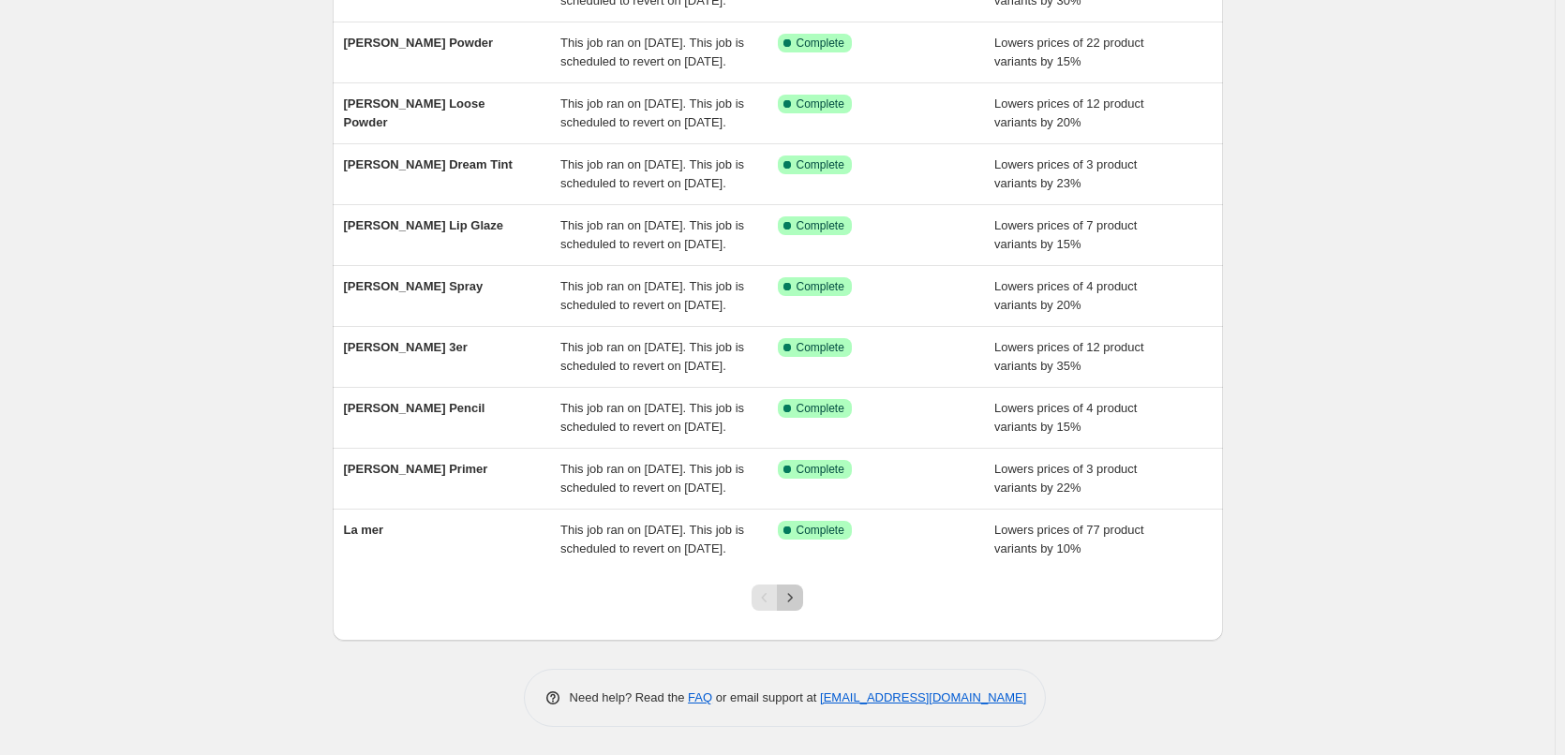
click at [798, 607] on icon "Next" at bounding box center [790, 597] width 19 height 19
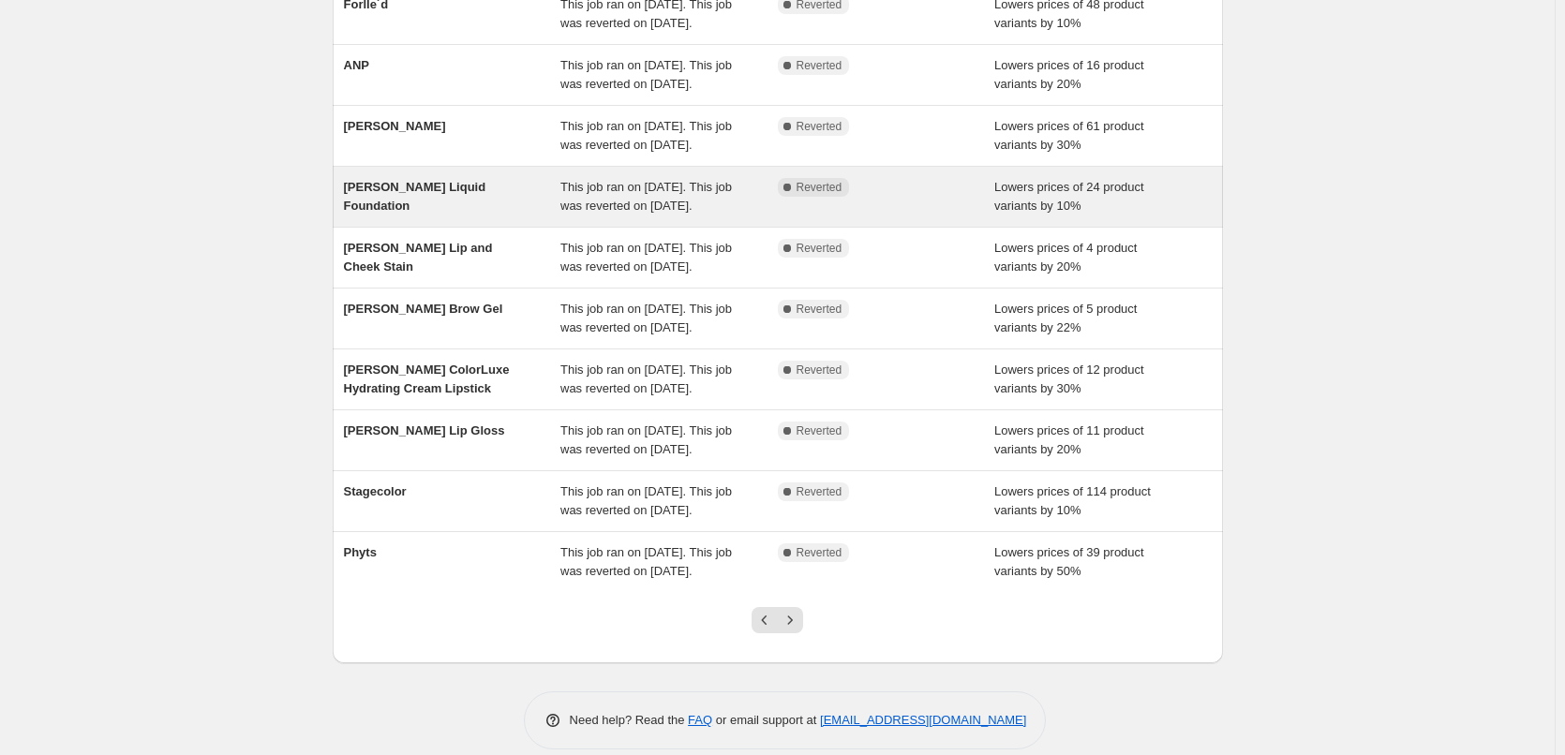
click at [573, 213] on span "This job ran on [DATE]. This job was reverted on [DATE]." at bounding box center [645, 196] width 171 height 33
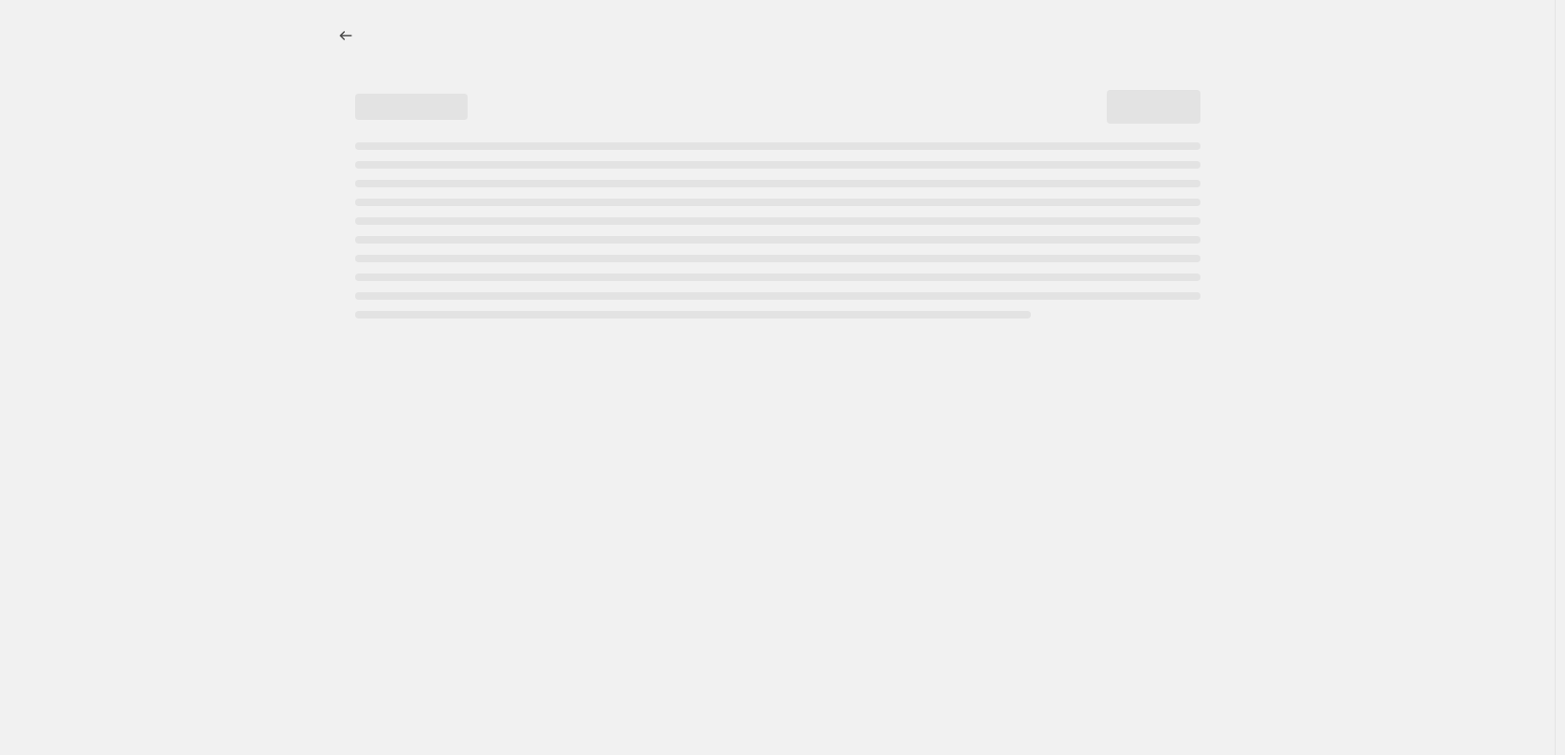
select select "percentage"
select select "tag"
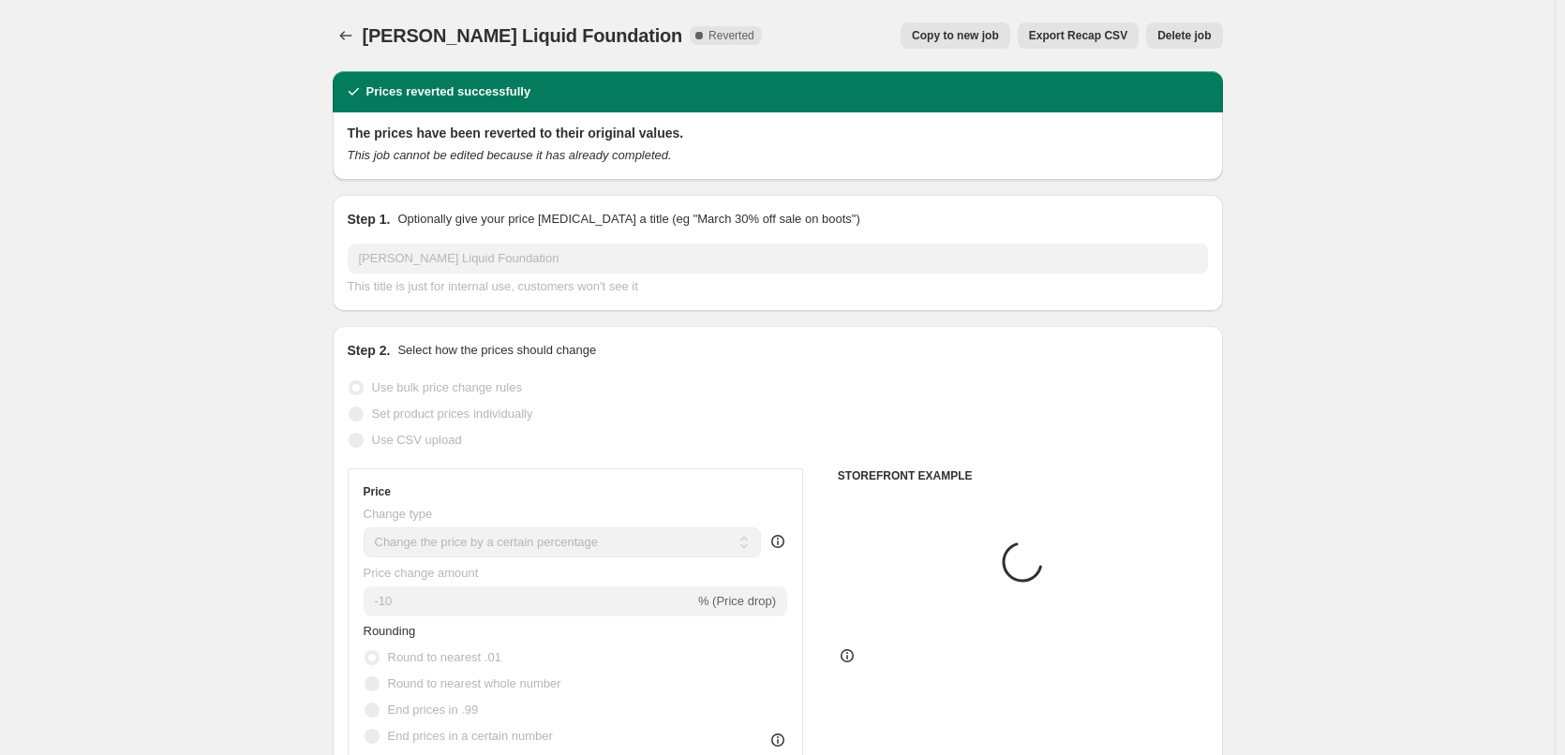
click at [982, 31] on span "Copy to new job" at bounding box center [955, 35] width 87 height 15
select select "percentage"
select select "tag"
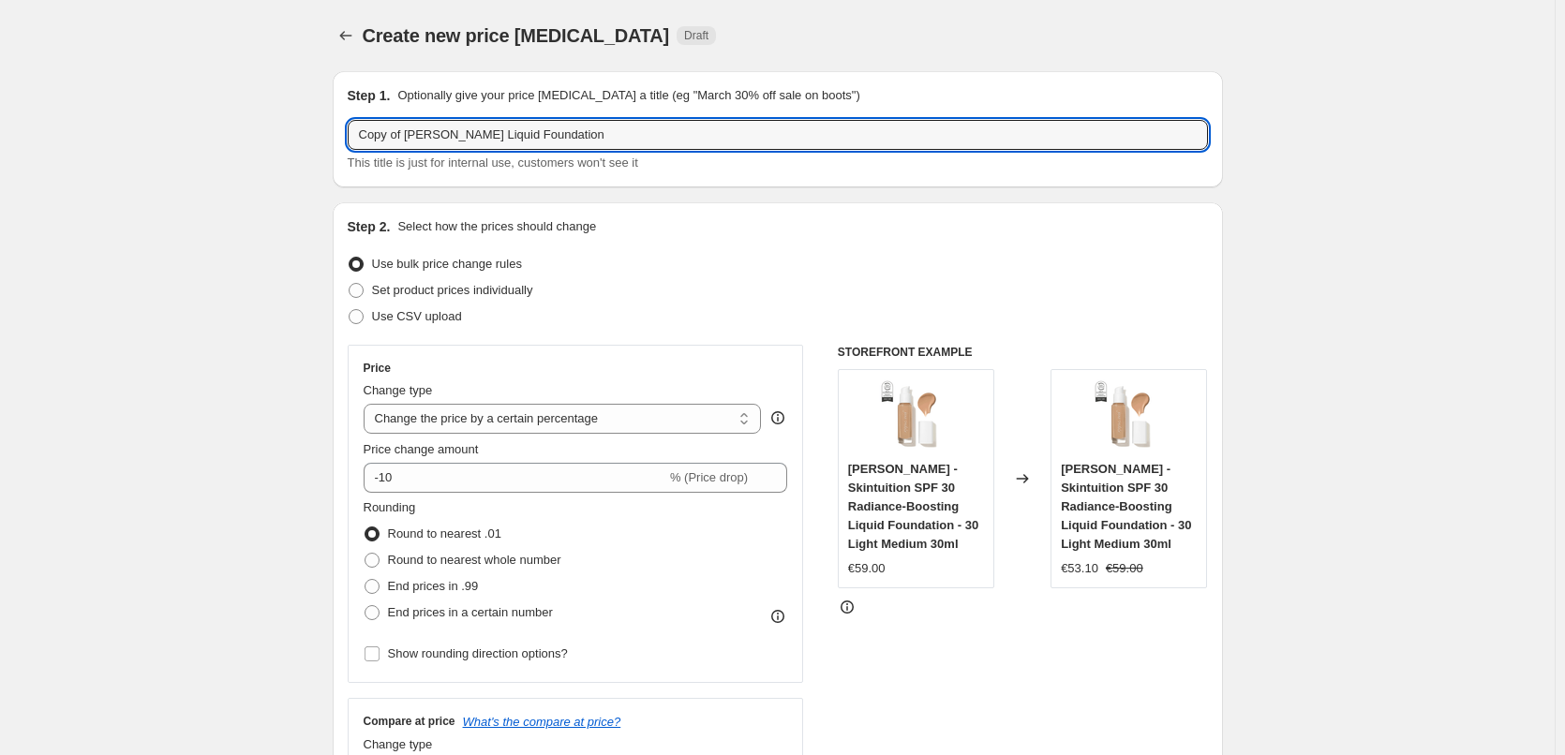
drag, startPoint x: 410, startPoint y: 135, endPoint x: 204, endPoint y: 146, distance: 206.4
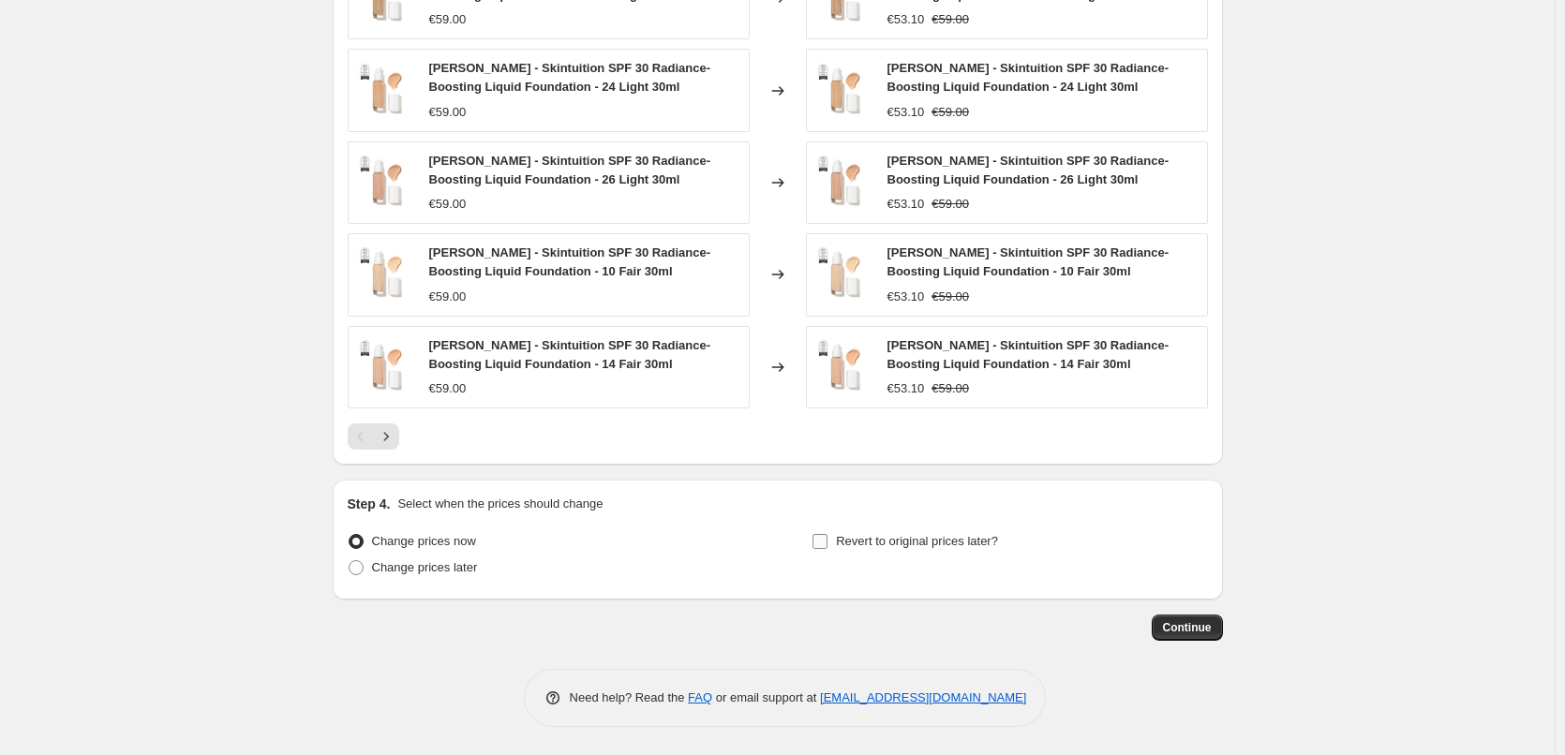
type input "[PERSON_NAME] Liquid Foundation"
click at [863, 539] on span "Revert to original prices later?" at bounding box center [917, 541] width 162 height 14
click at [827, 539] on input "Revert to original prices later?" at bounding box center [819, 541] width 15 height 15
checkbox input "true"
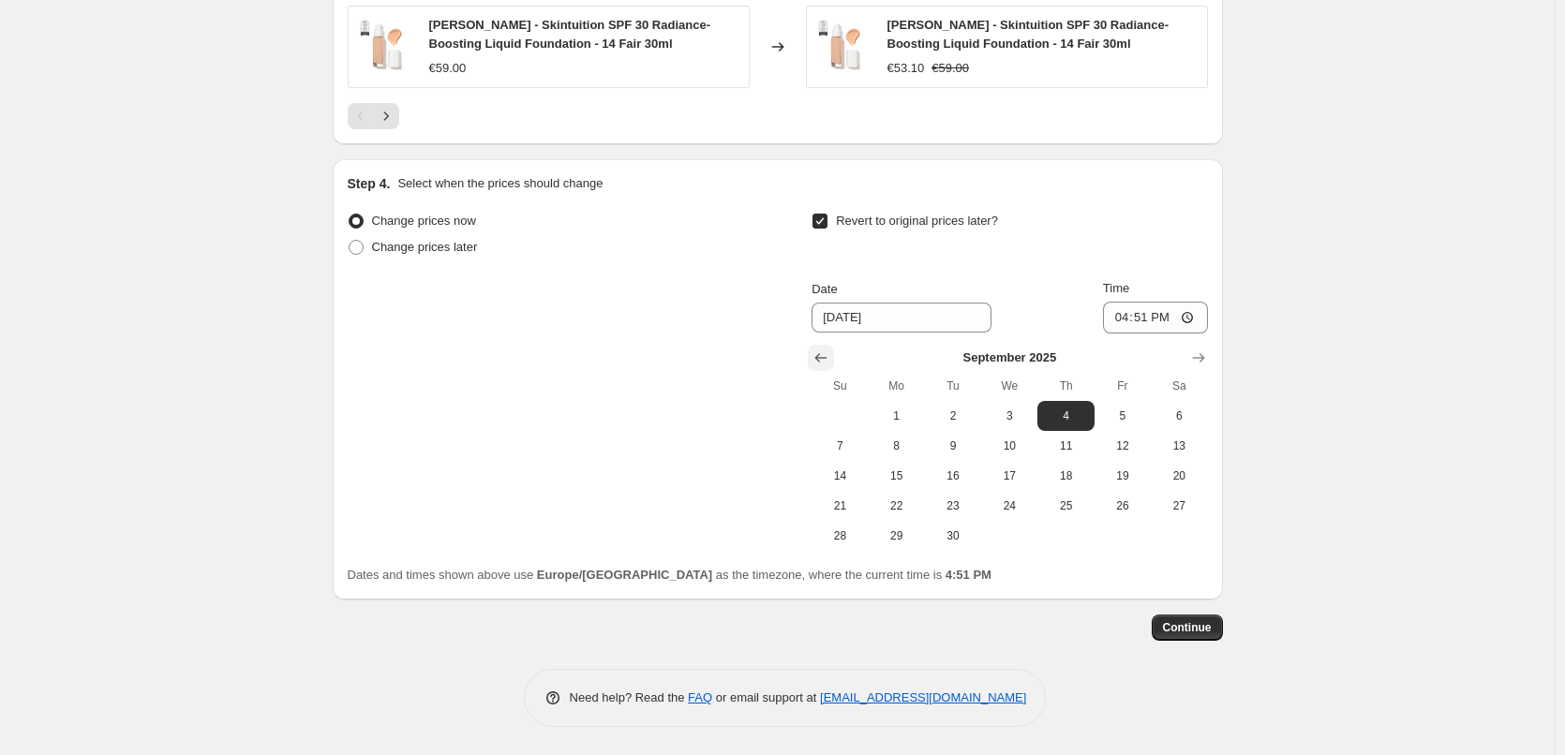
click at [820, 355] on icon "Show previous month, August 2025" at bounding box center [820, 358] width 19 height 19
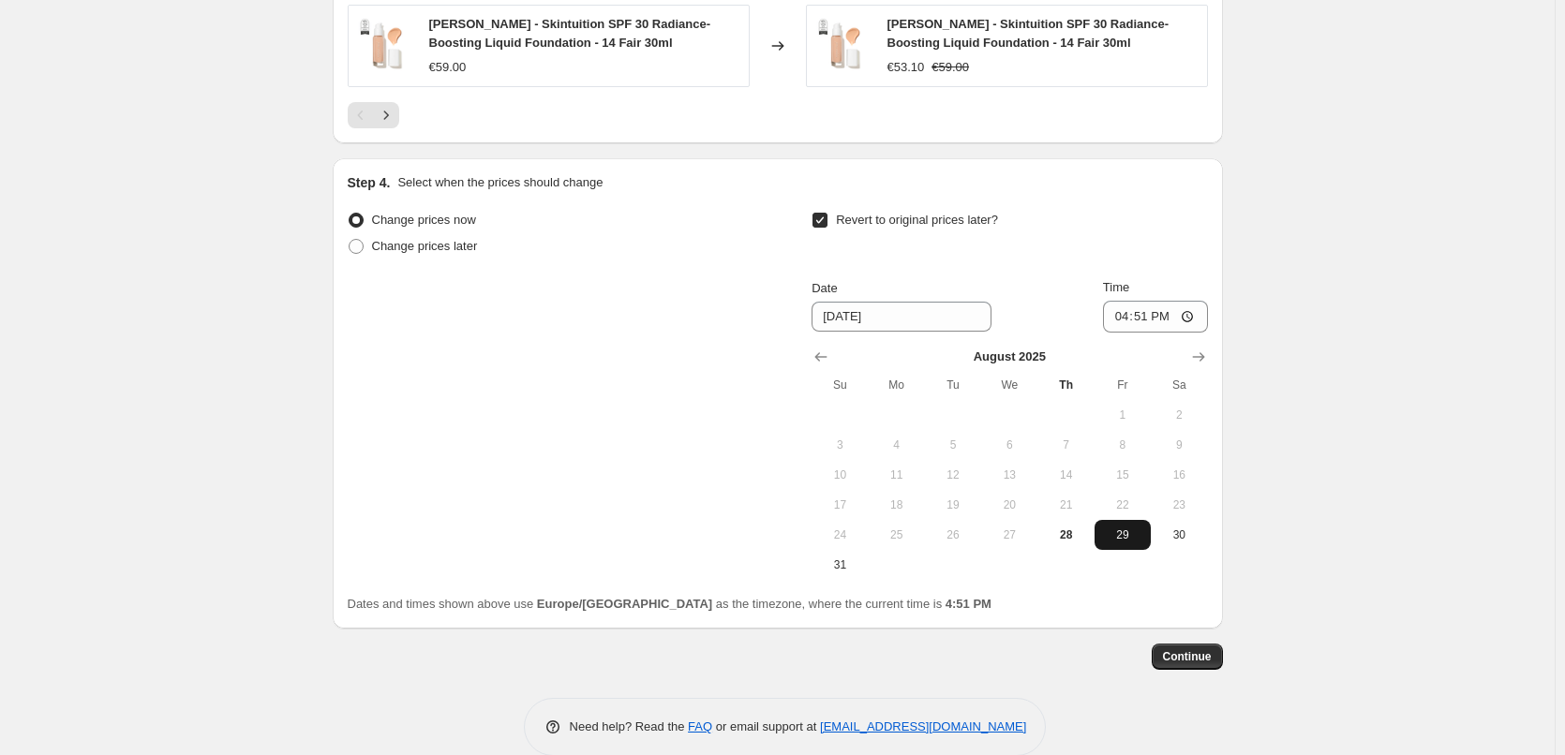
click at [1112, 536] on span "29" at bounding box center [1122, 535] width 41 height 15
type input "[DATE]"
click at [1125, 321] on input "16:51" at bounding box center [1155, 317] width 105 height 32
click at [1192, 320] on input "15:00" at bounding box center [1155, 317] width 105 height 32
type input "03:00"
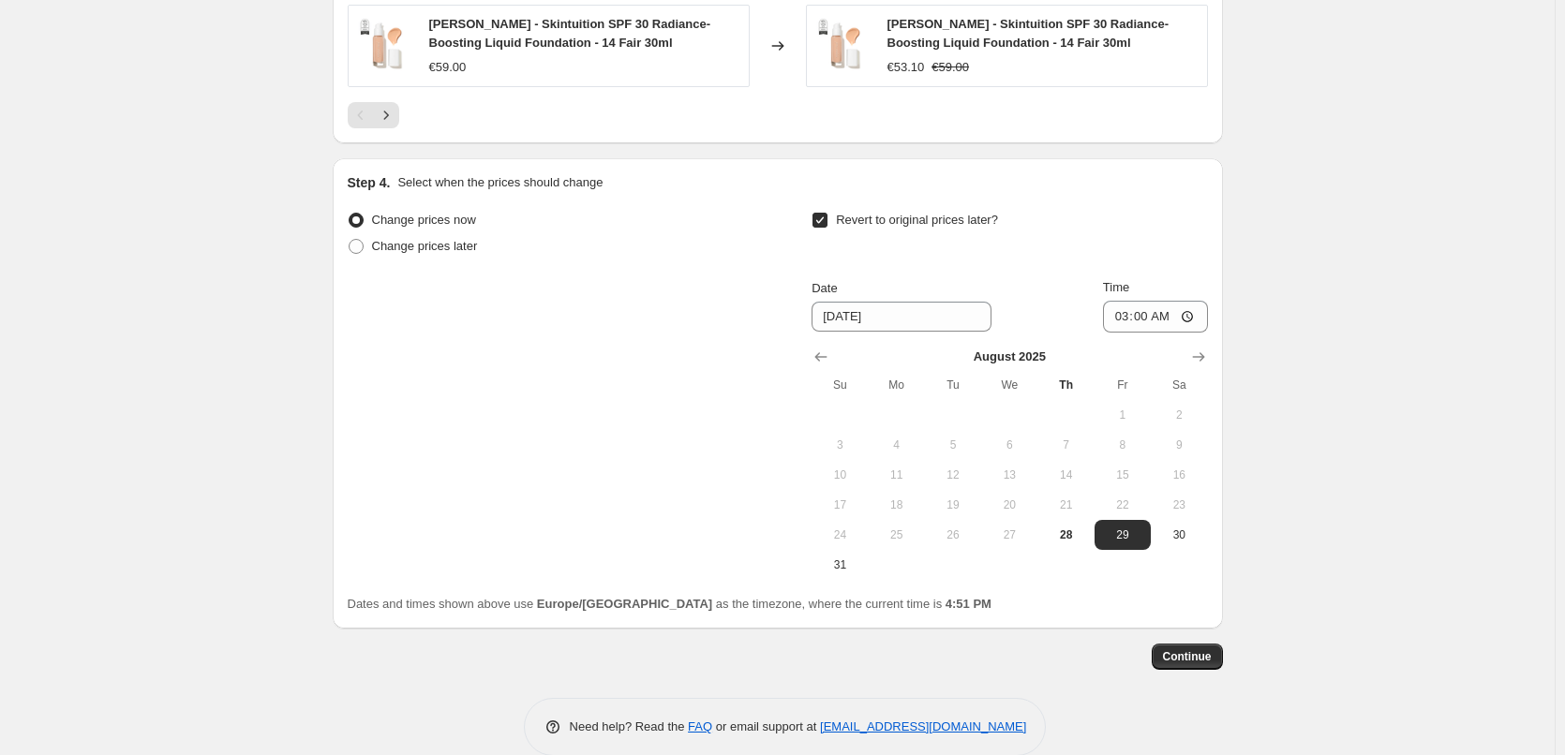
click at [1199, 657] on span "Continue" at bounding box center [1187, 656] width 49 height 15
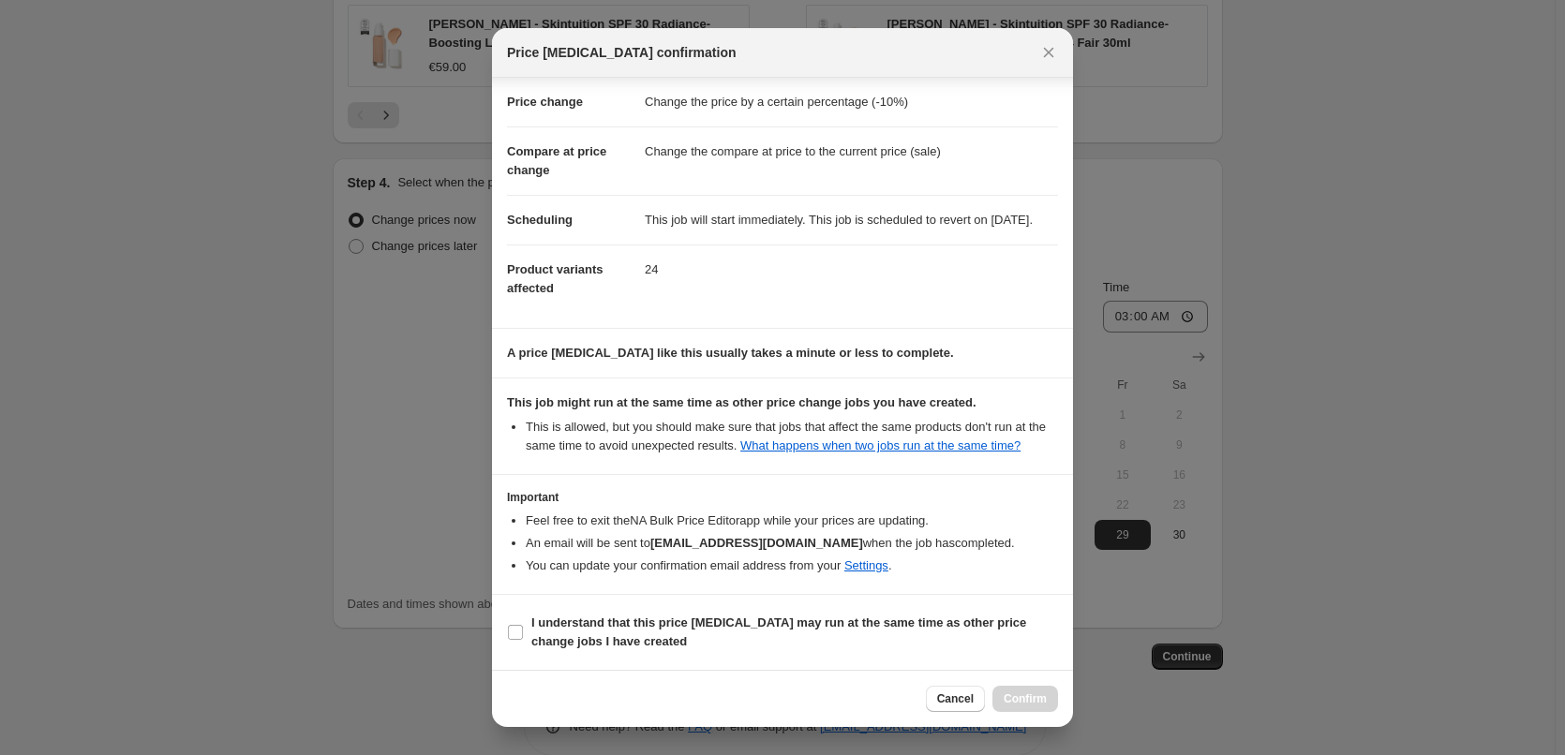
scroll to position [52, 0]
drag, startPoint x: 557, startPoint y: 626, endPoint x: 603, endPoint y: 624, distance: 46.9
click at [557, 627] on b "I understand that this price [MEDICAL_DATA] may run at the same time as other p…" at bounding box center [778, 632] width 495 height 33
click at [523, 627] on input "I understand that this price [MEDICAL_DATA] may run at the same time as other p…" at bounding box center [515, 632] width 15 height 15
checkbox input "true"
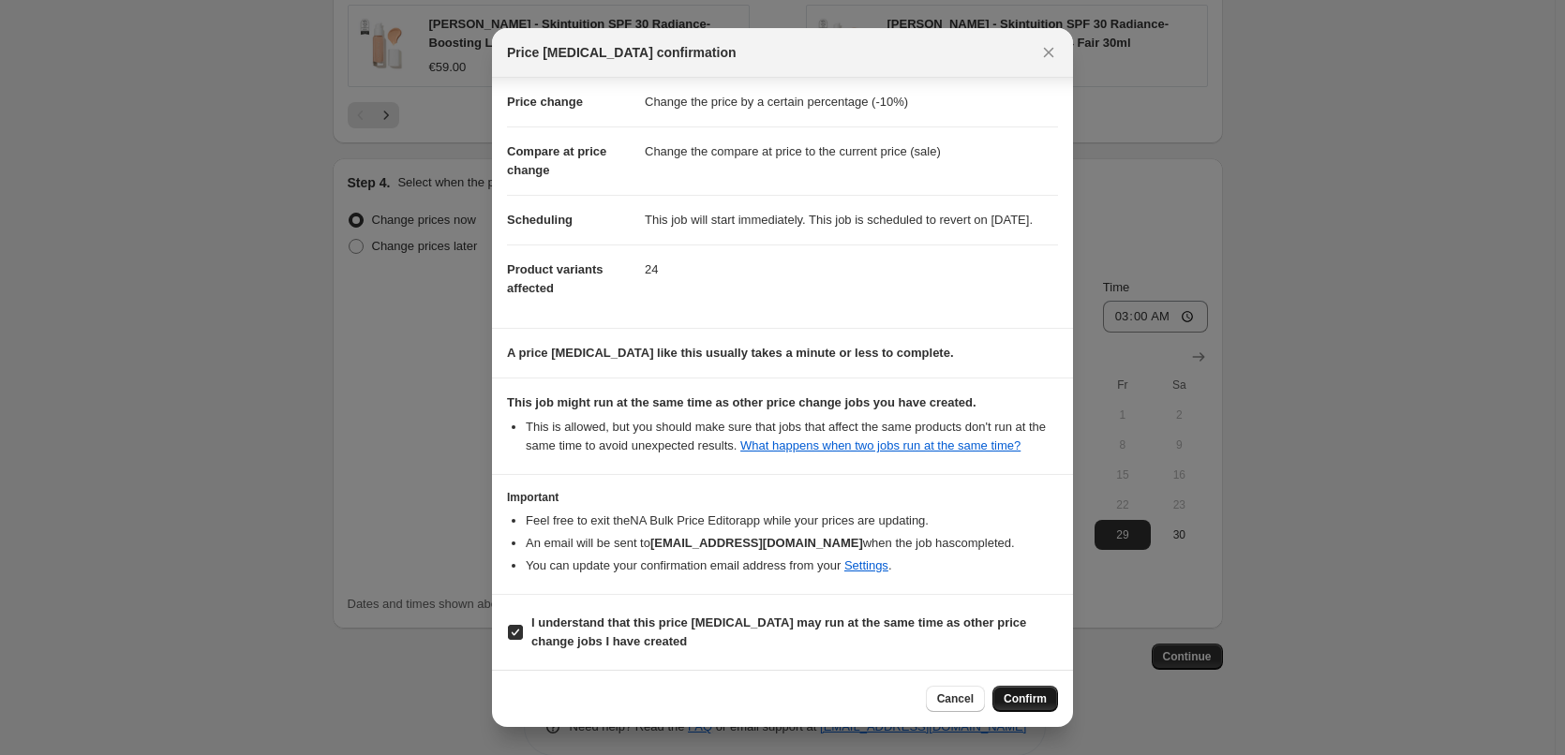
click at [1043, 703] on span "Confirm" at bounding box center [1025, 698] width 43 height 15
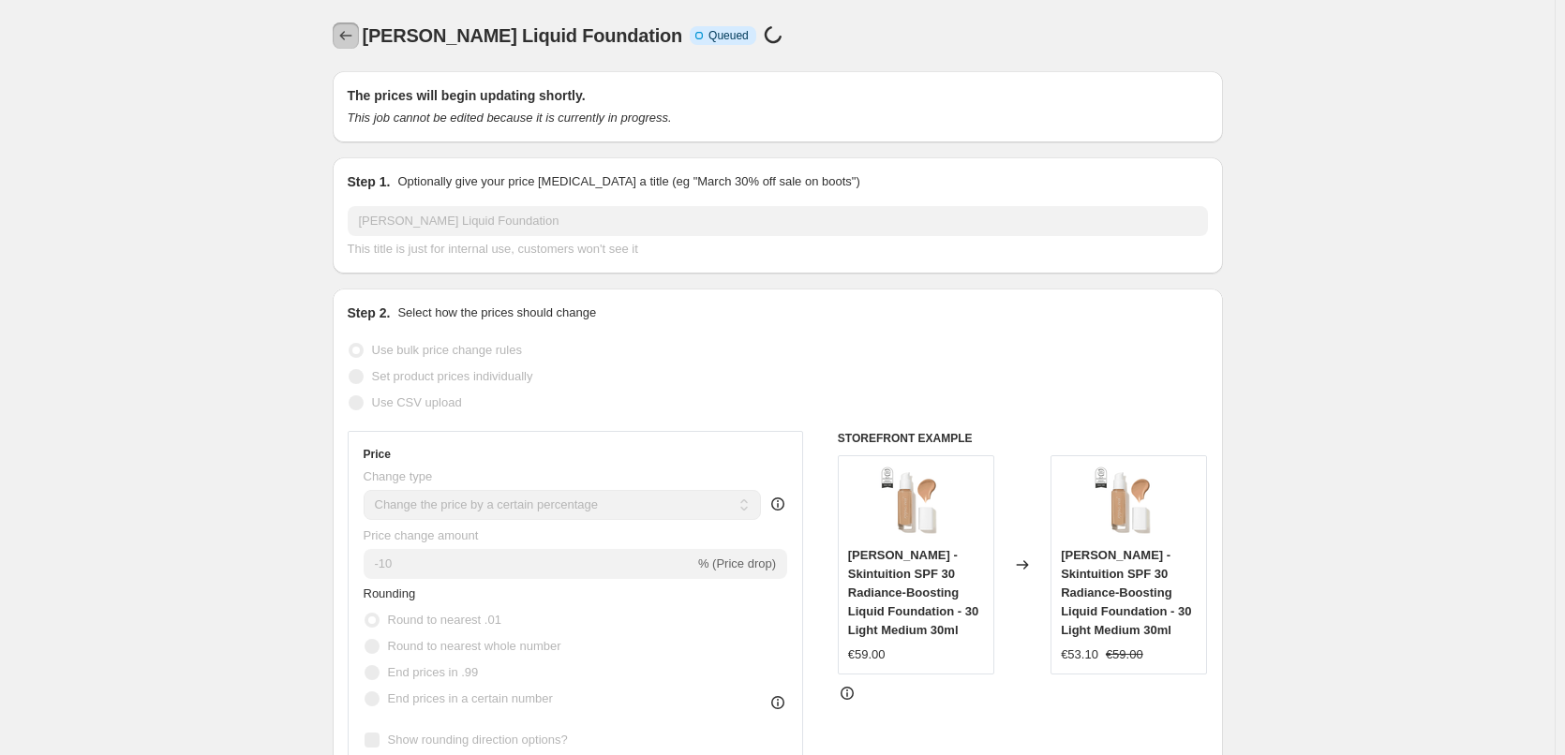
click at [345, 34] on icon "Price change jobs" at bounding box center [345, 35] width 19 height 19
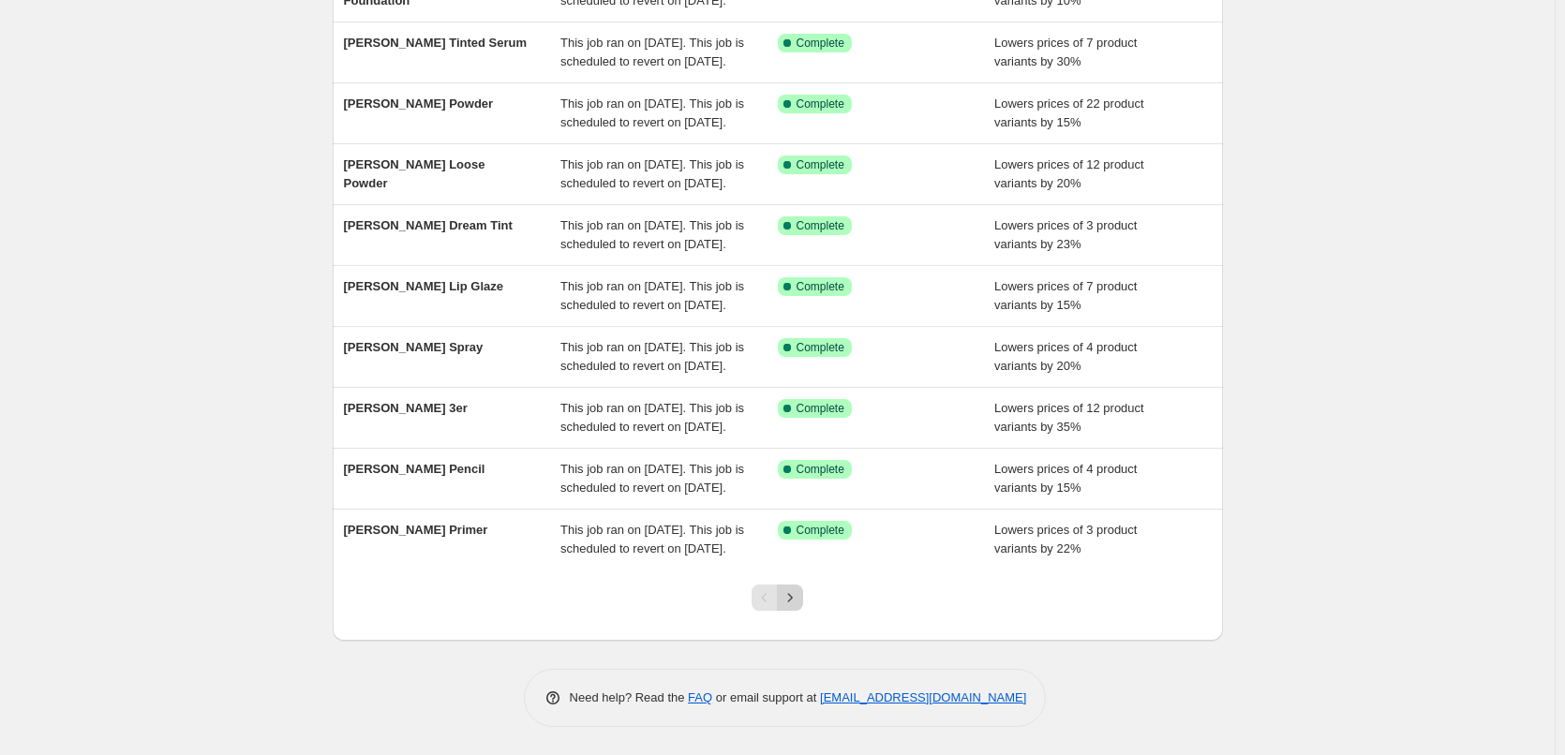
click at [796, 603] on icon "Next" at bounding box center [790, 597] width 19 height 19
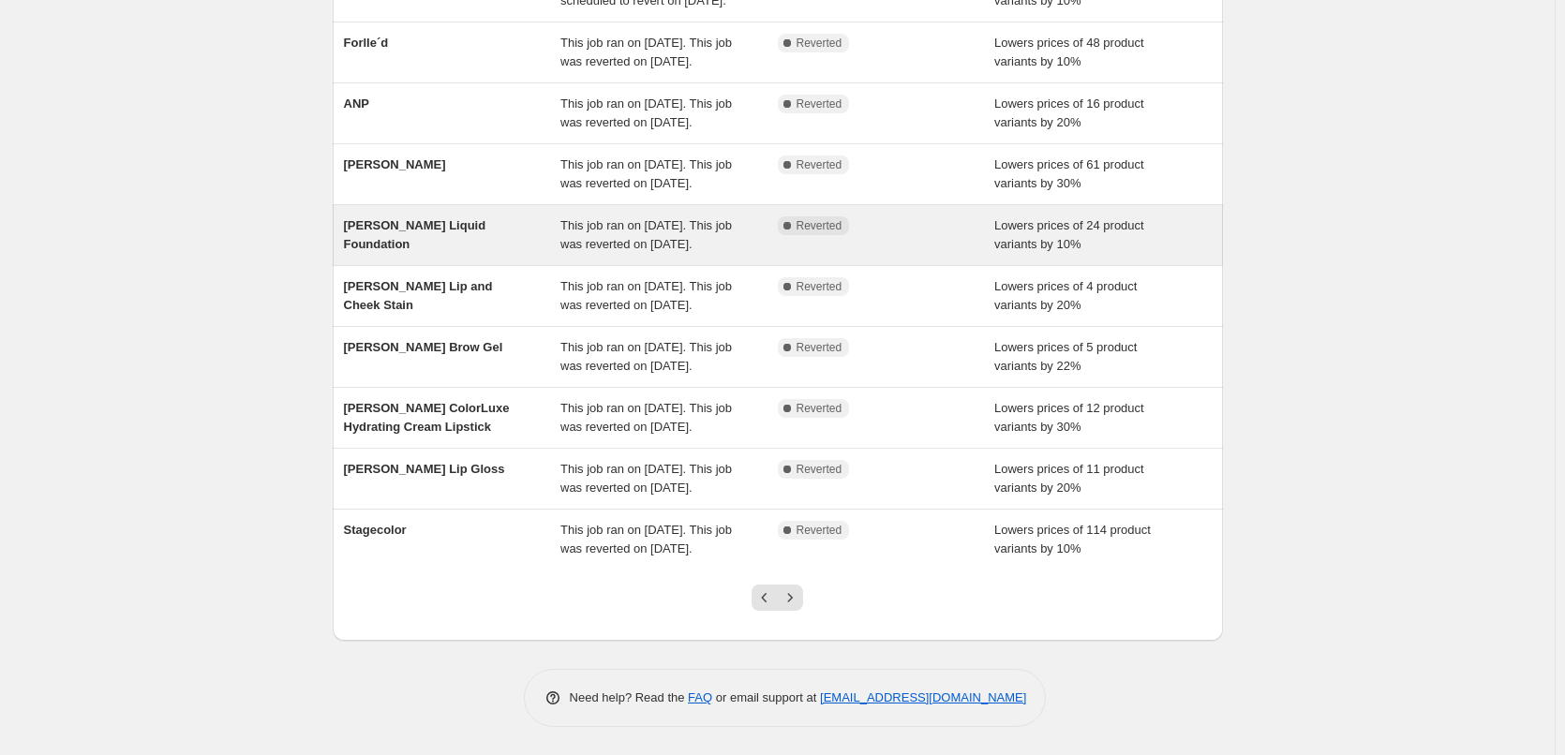
click at [680, 216] on div "This job ran on [DATE]. This job was reverted on [DATE]." at bounding box center [668, 234] width 217 height 37
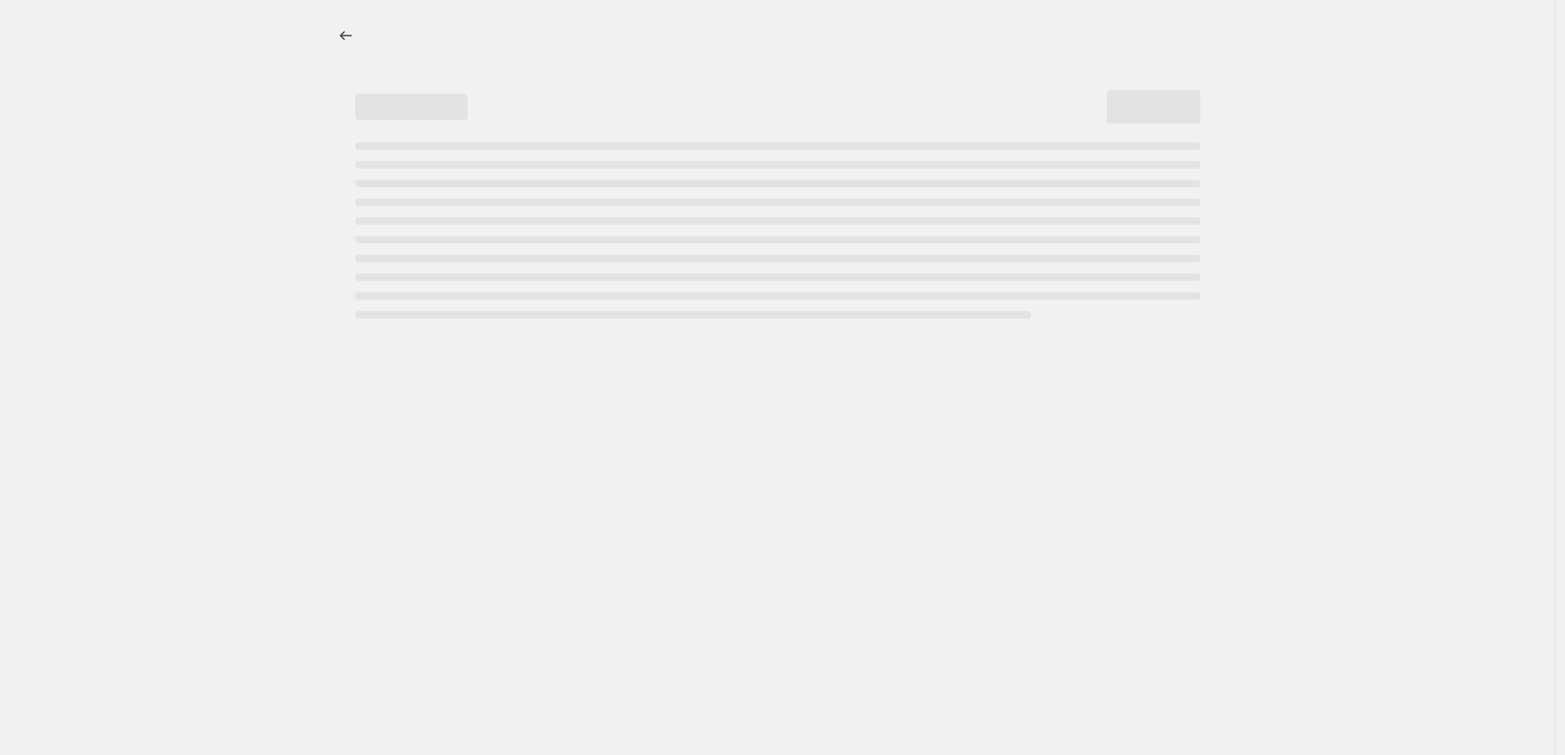
select select "percentage"
select select "tag"
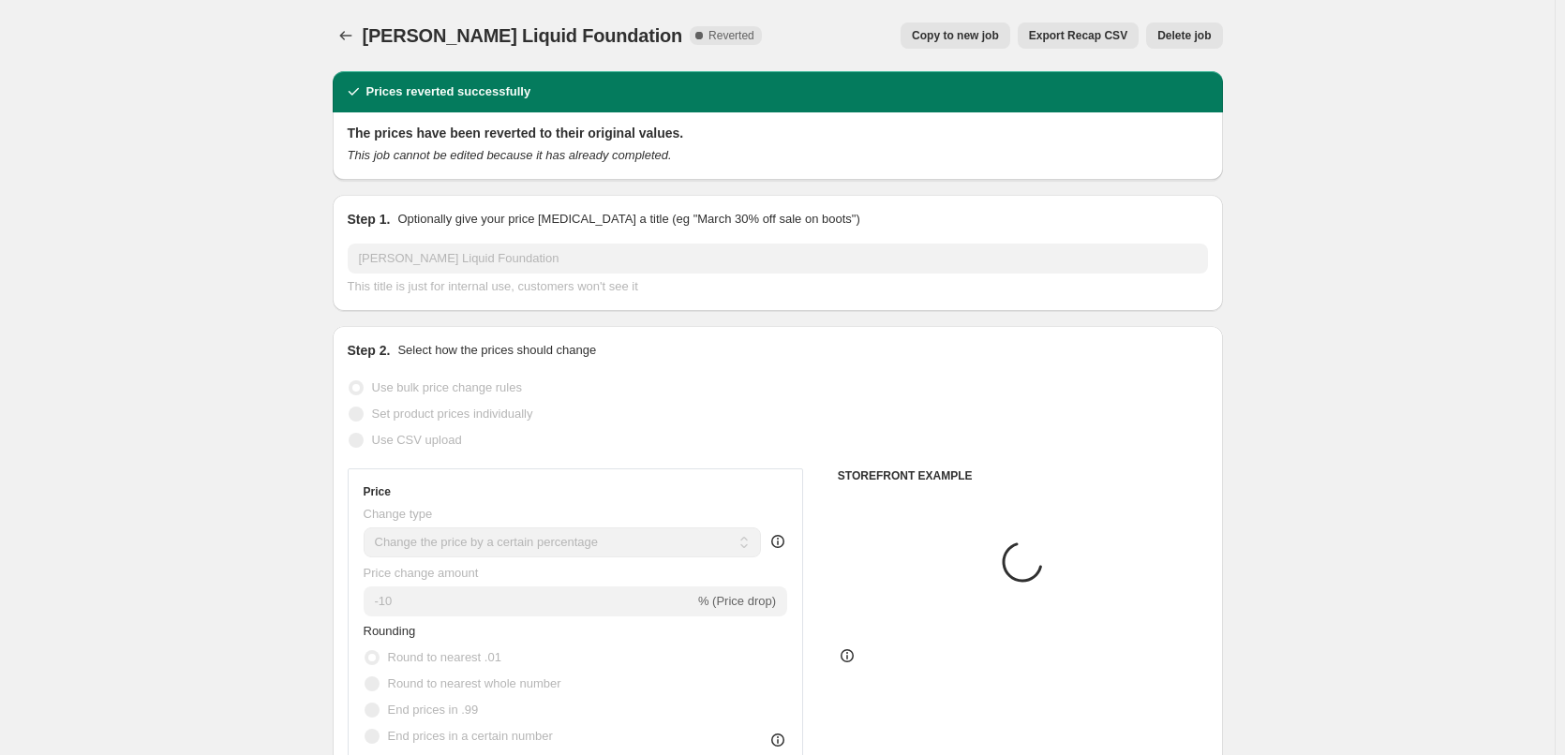
click at [1170, 28] on button "Delete job" at bounding box center [1184, 35] width 76 height 26
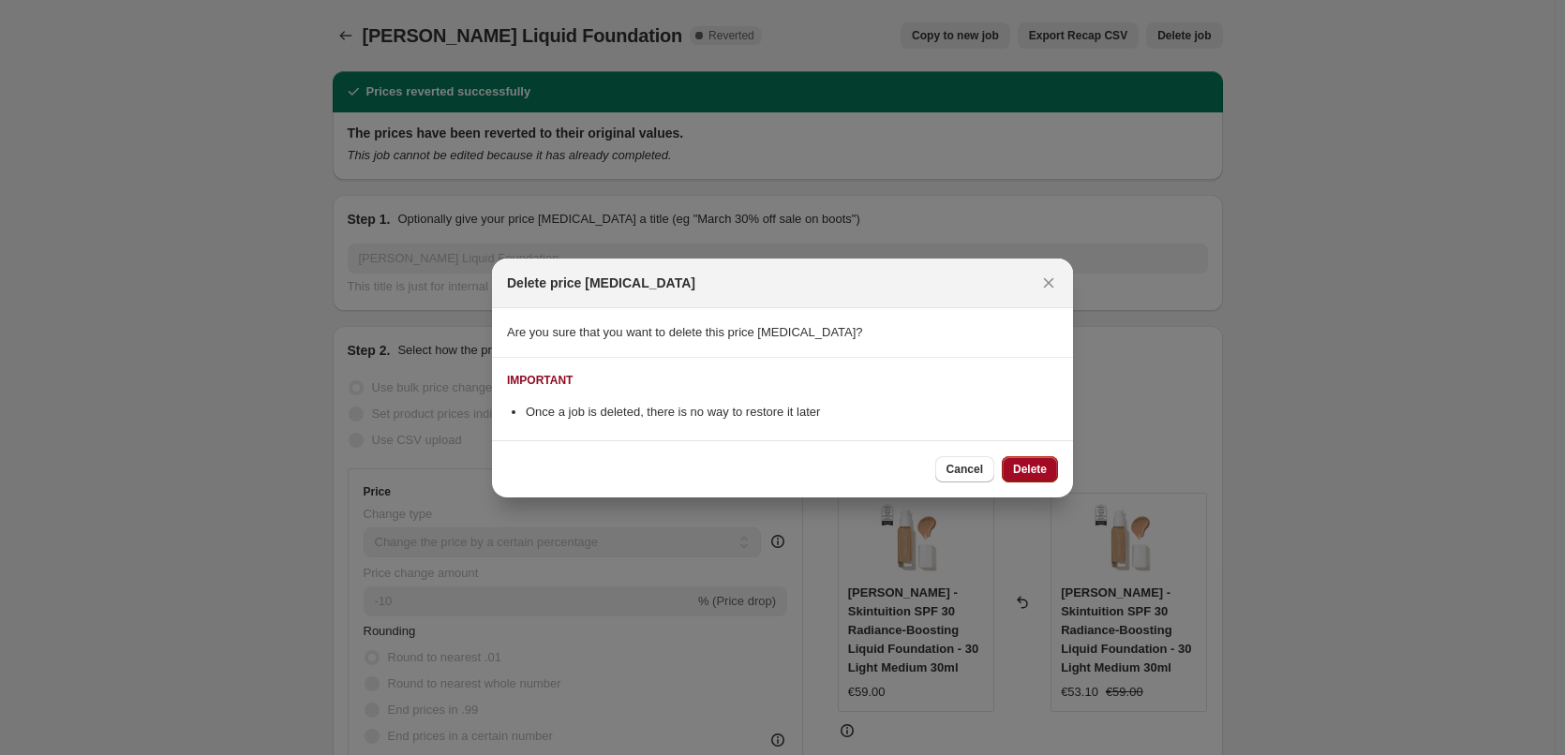
click at [1018, 478] on button "Delete" at bounding box center [1030, 469] width 56 height 26
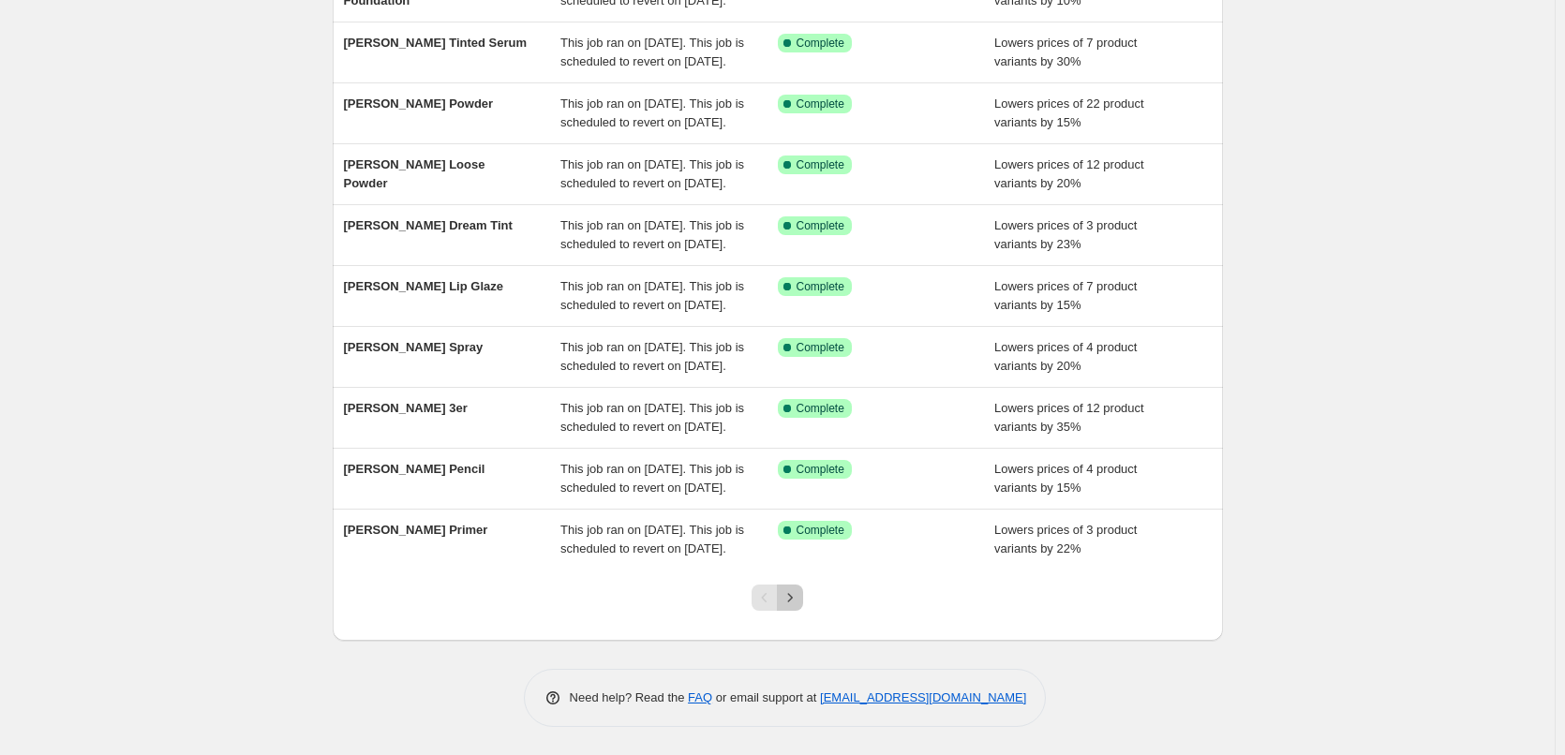
click at [794, 603] on icon "Next" at bounding box center [790, 597] width 19 height 19
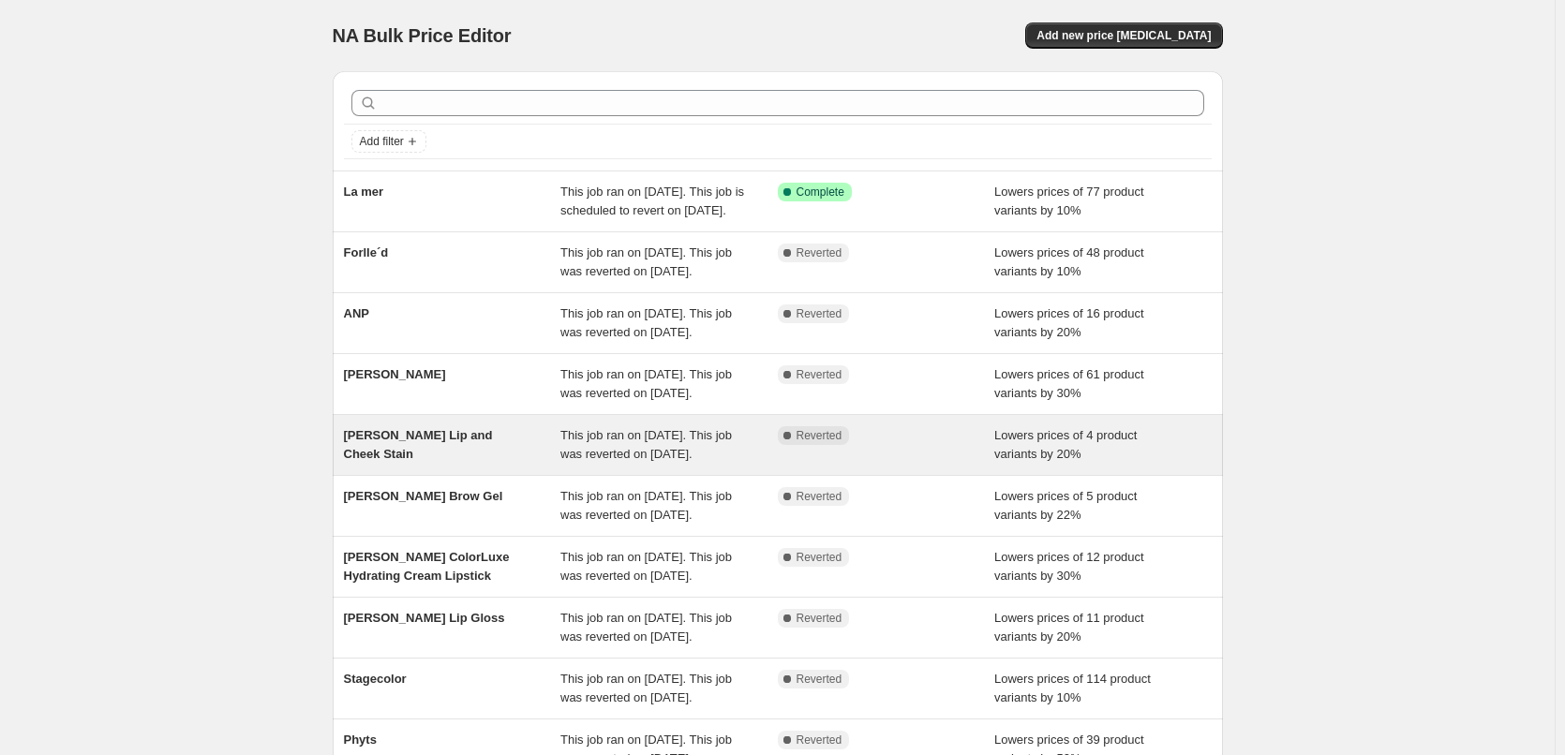
click at [679, 464] on div "This job ran on [DATE]. This job was reverted on [DATE]." at bounding box center [668, 444] width 217 height 37
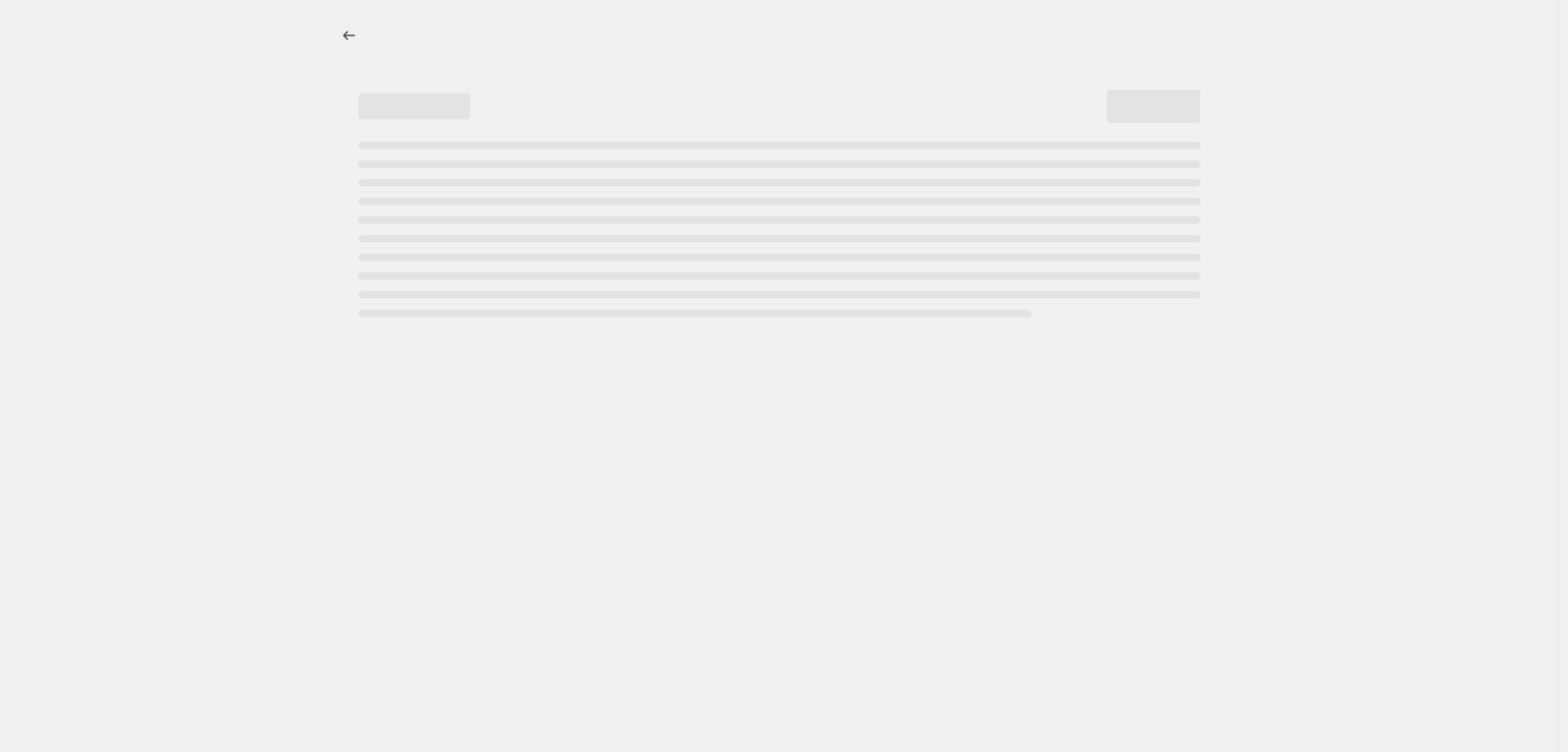
select select "percentage"
select select "tag"
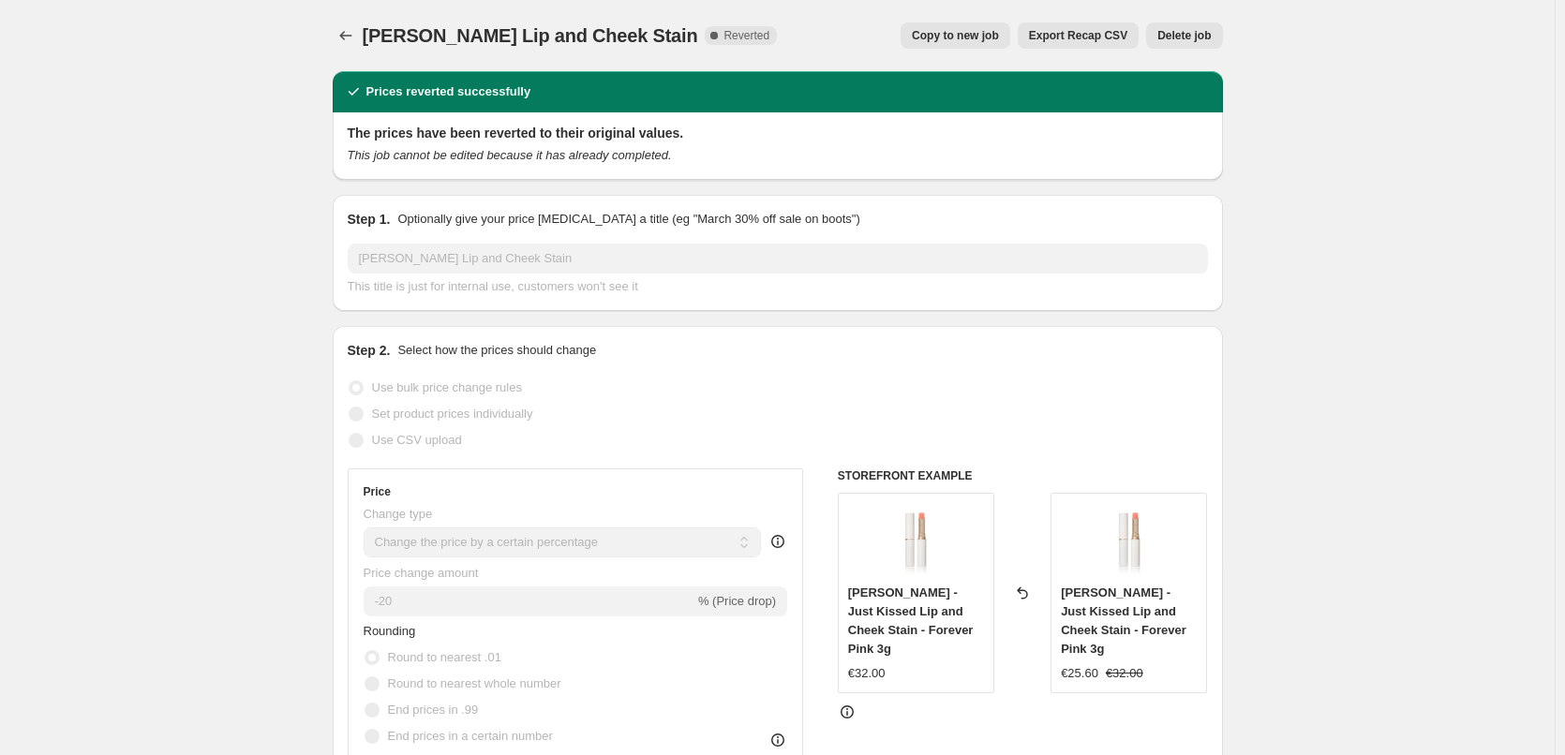
click at [972, 34] on span "Copy to new job" at bounding box center [955, 35] width 87 height 15
select select "percentage"
select select "tag"
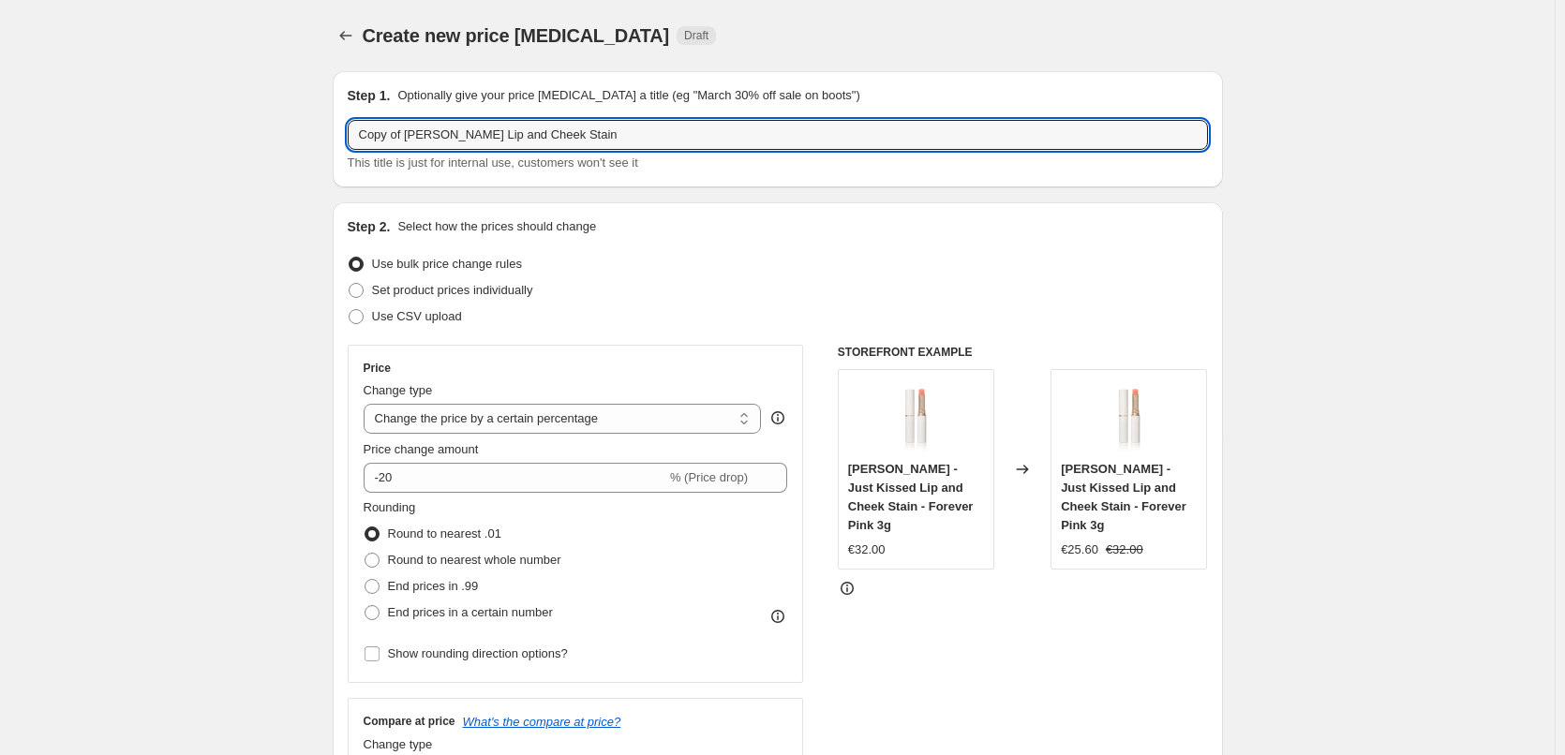
drag, startPoint x: 409, startPoint y: 136, endPoint x: 257, endPoint y: 153, distance: 152.7
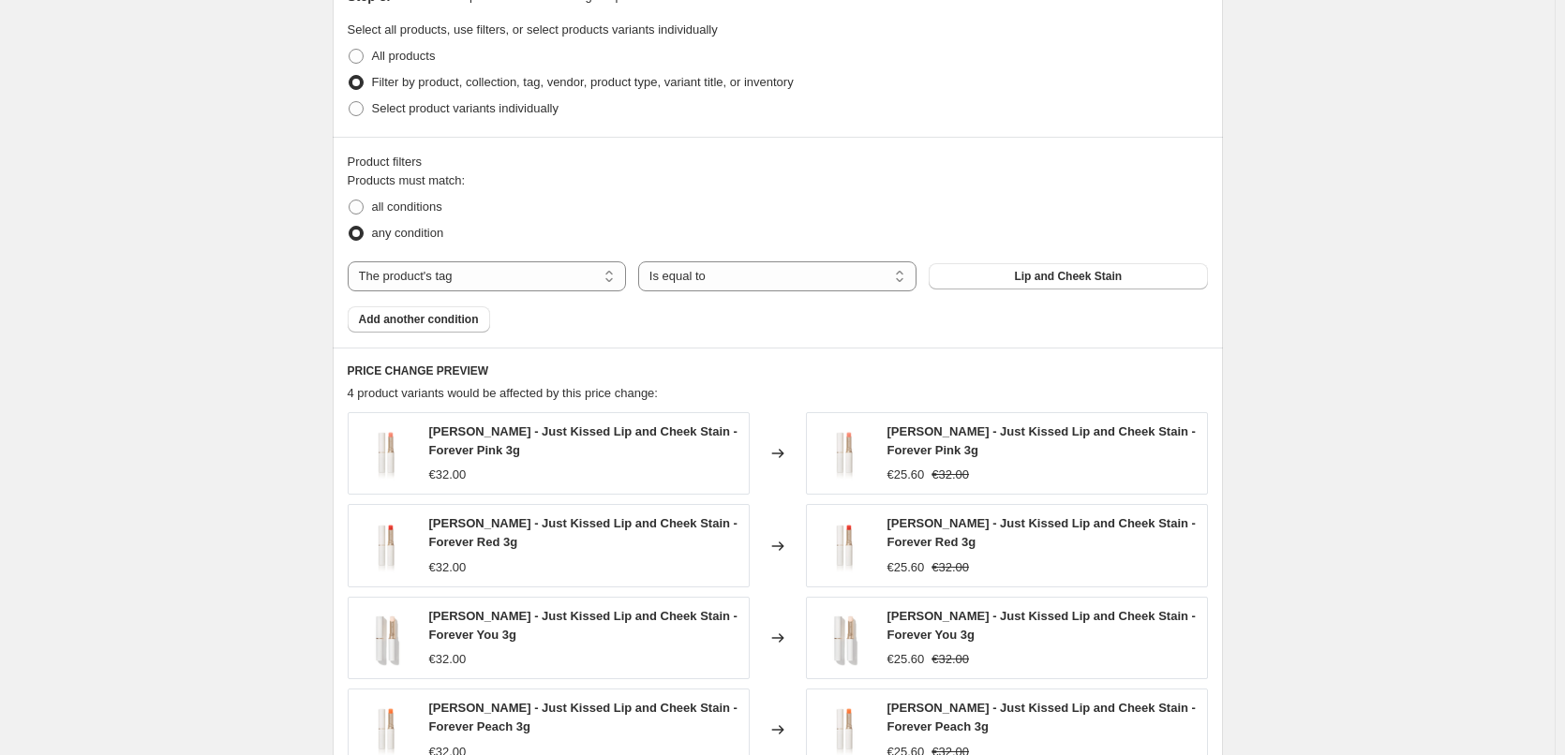
scroll to position [1268, 0]
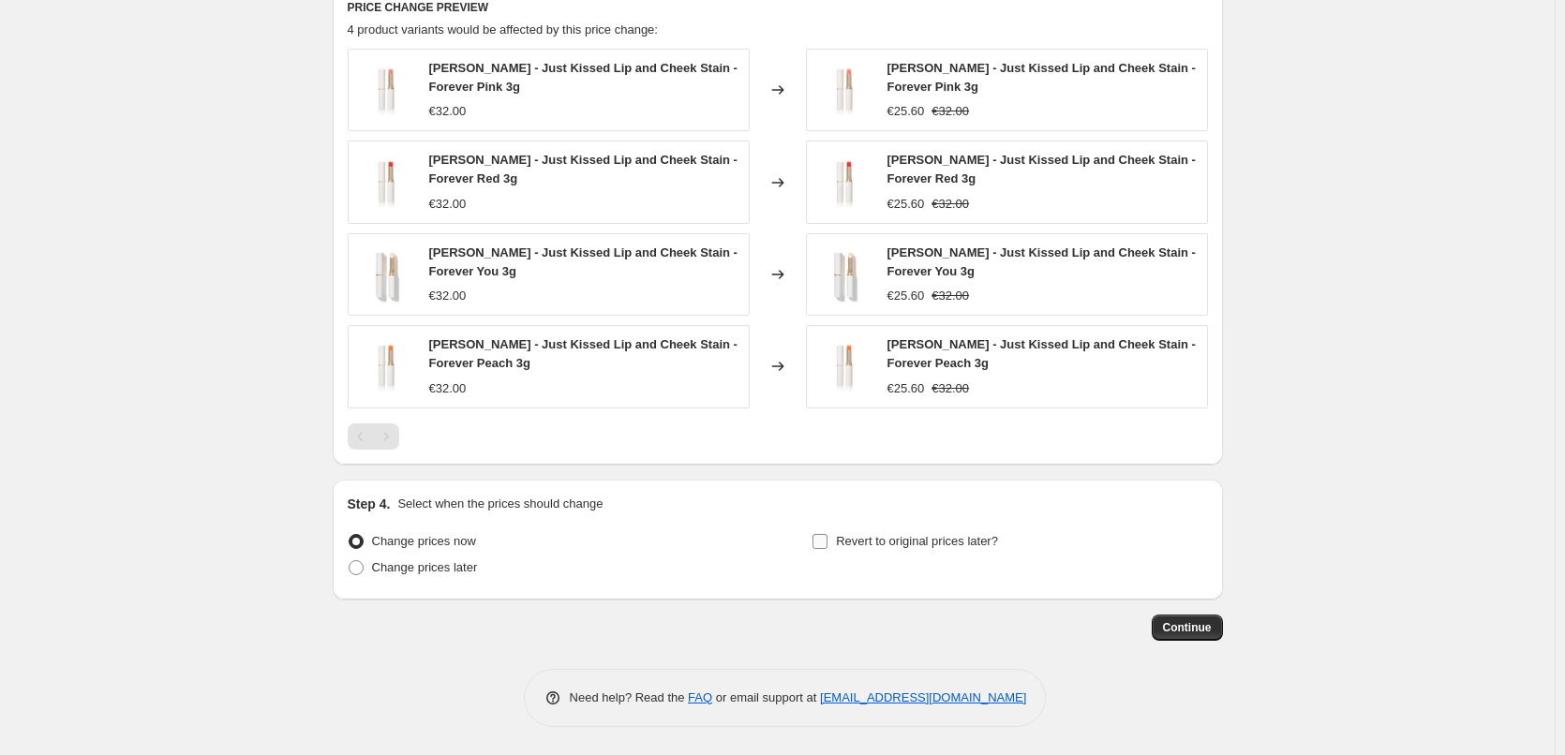
type input "[PERSON_NAME] Lip and Cheek Stain"
click at [834, 545] on label "Revert to original prices later?" at bounding box center [904, 541] width 186 height 26
click at [827, 545] on input "Revert to original prices later?" at bounding box center [819, 541] width 15 height 15
checkbox input "true"
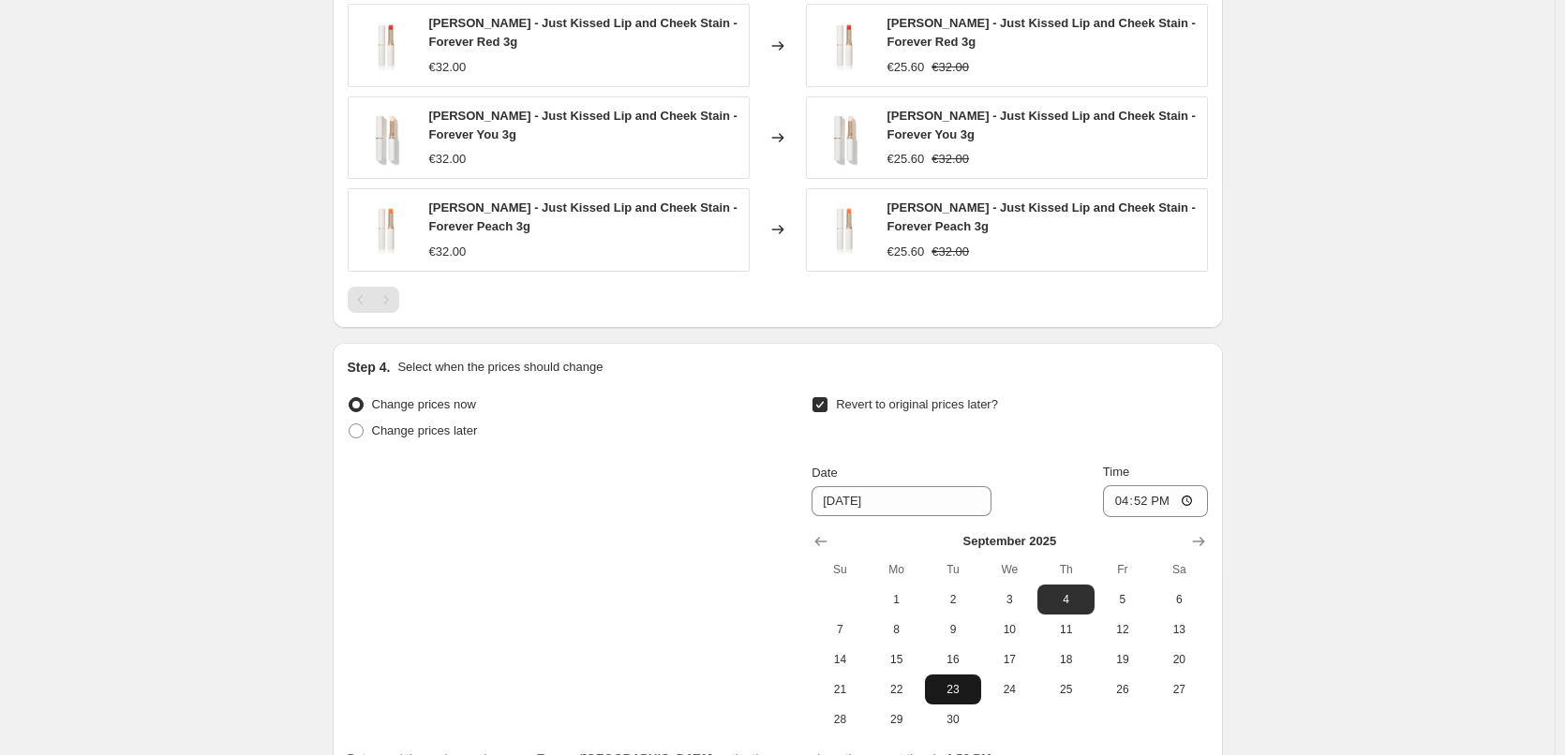
scroll to position [1588, 0]
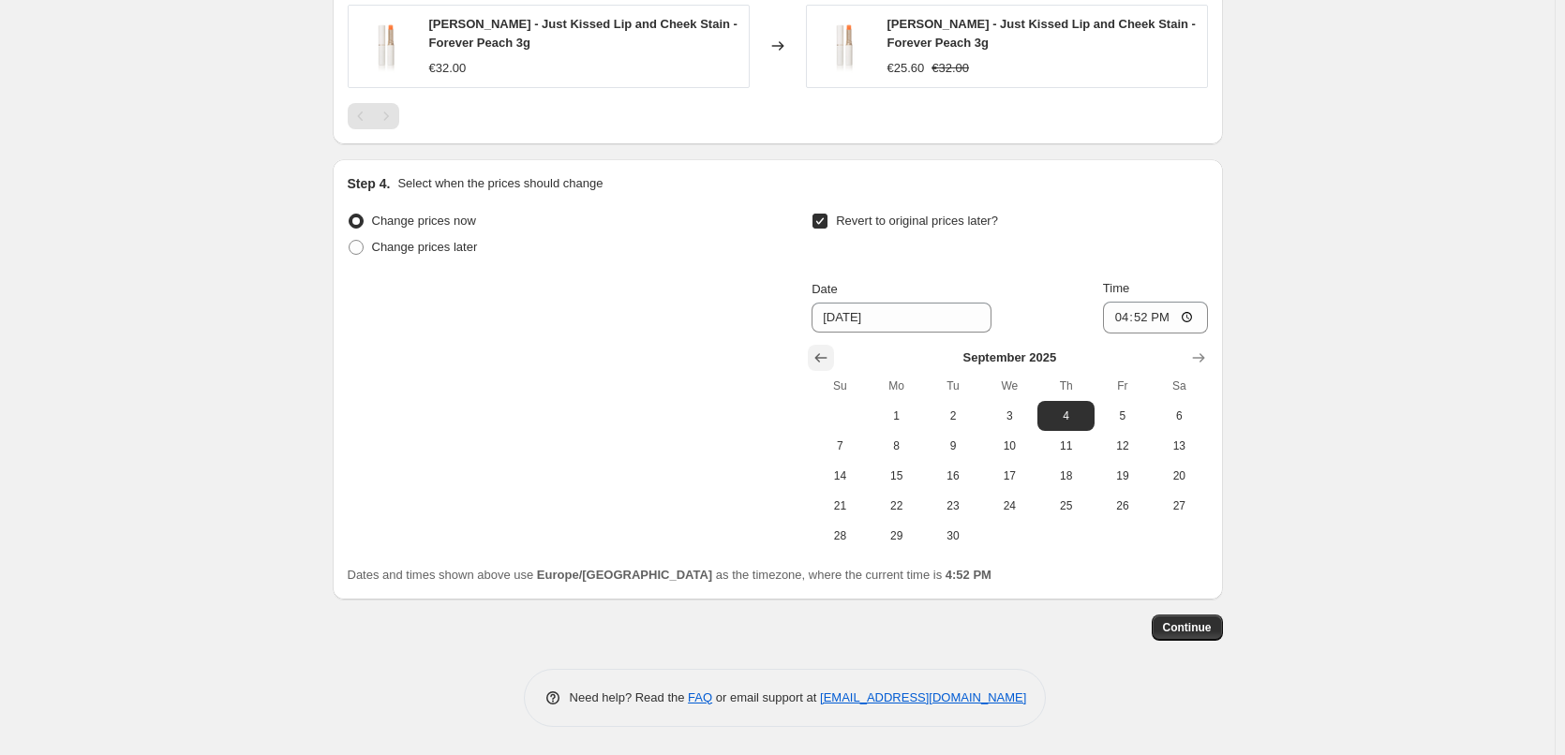
click at [826, 361] on icon "Show previous month, August 2025" at bounding box center [820, 358] width 19 height 19
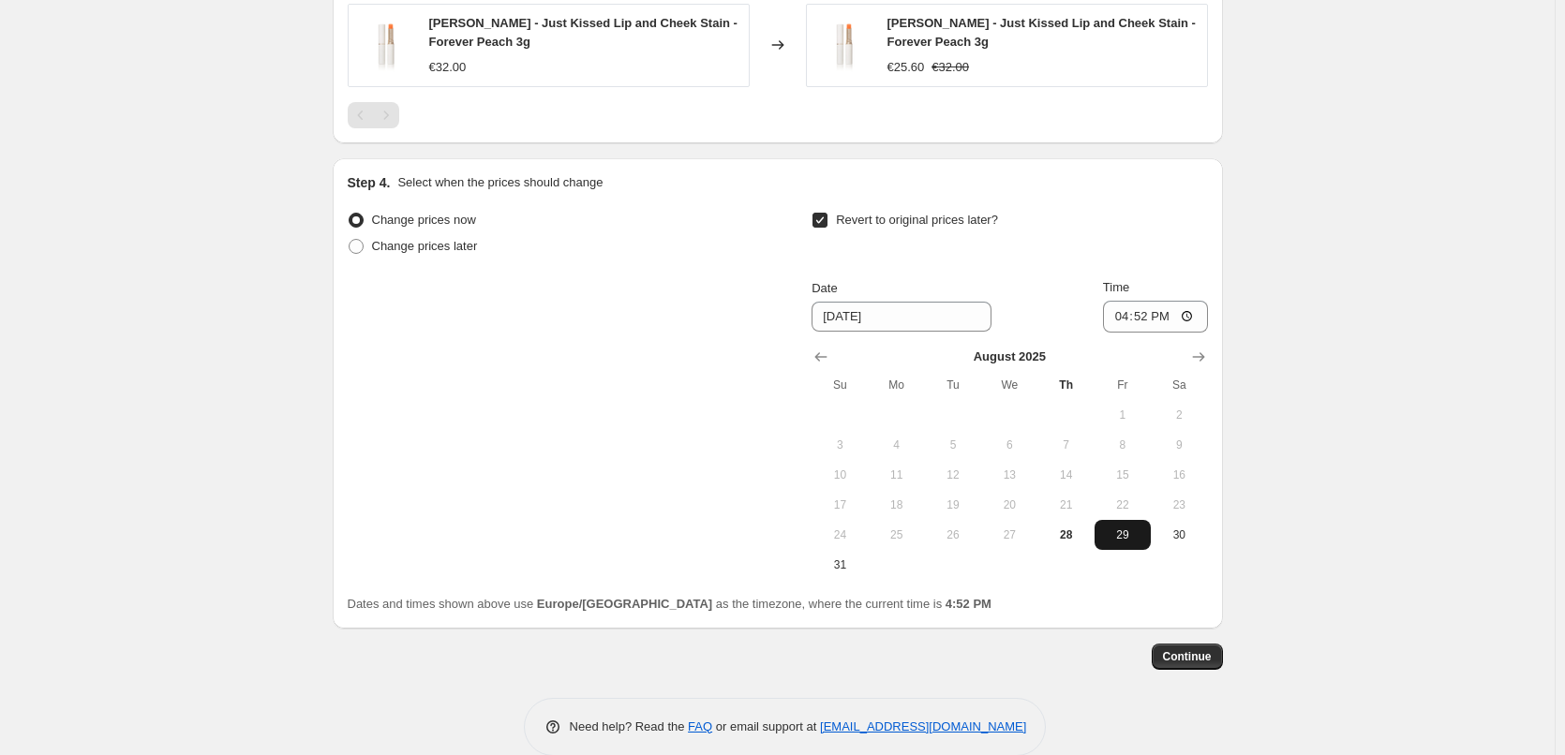
click at [1117, 529] on span "29" at bounding box center [1122, 535] width 41 height 15
type input "[DATE]"
click at [1123, 320] on input "16:52" at bounding box center [1155, 317] width 105 height 32
click at [1196, 321] on input "15:00" at bounding box center [1155, 317] width 105 height 32
type input "03:00"
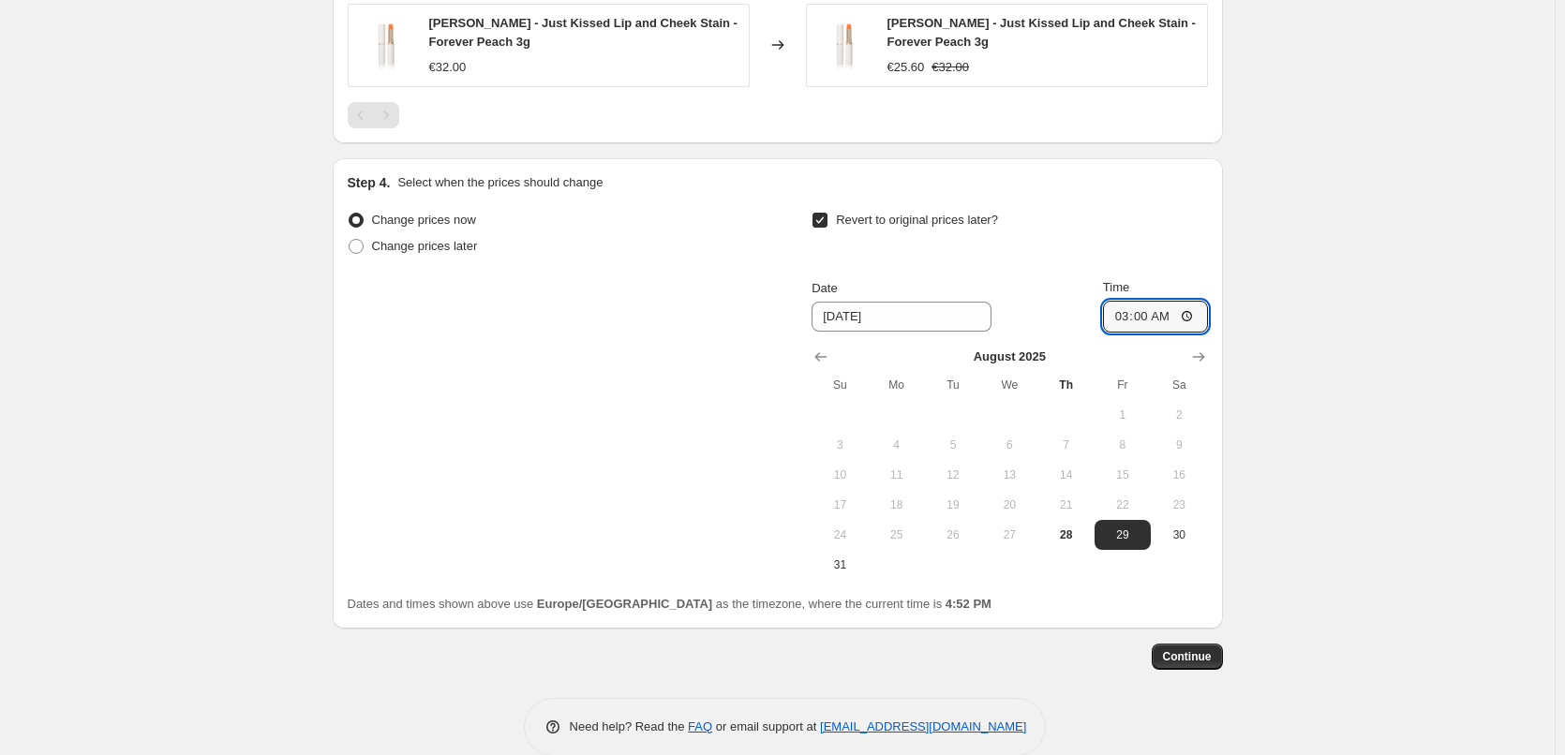
click at [1193, 659] on span "Continue" at bounding box center [1187, 656] width 49 height 15
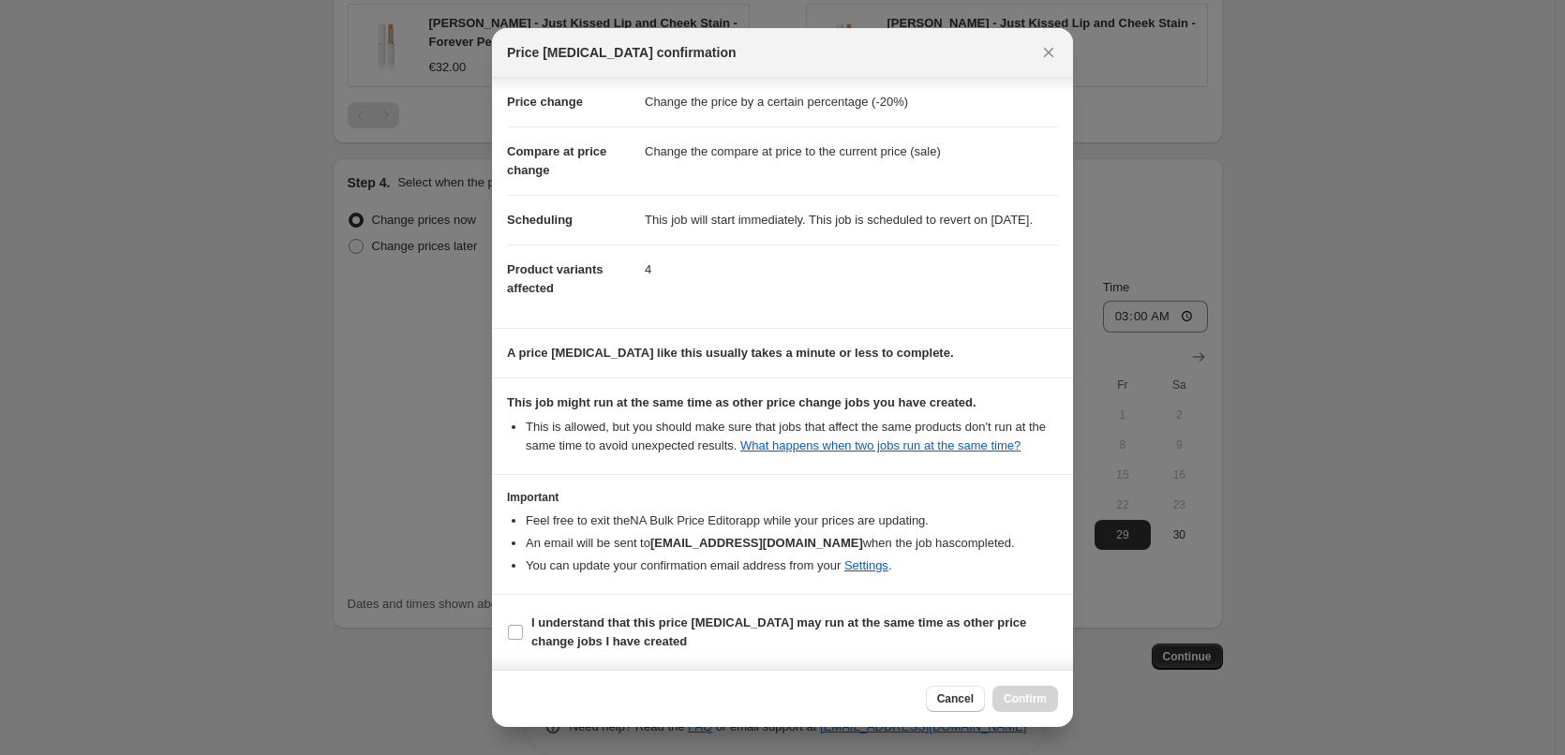
scroll to position [52, 0]
click at [607, 633] on b "I understand that this price [MEDICAL_DATA] may run at the same time as other p…" at bounding box center [778, 632] width 495 height 33
click at [523, 633] on input "I understand that this price [MEDICAL_DATA] may run at the same time as other p…" at bounding box center [515, 632] width 15 height 15
checkbox input "true"
click at [1013, 696] on span "Confirm" at bounding box center [1025, 698] width 43 height 15
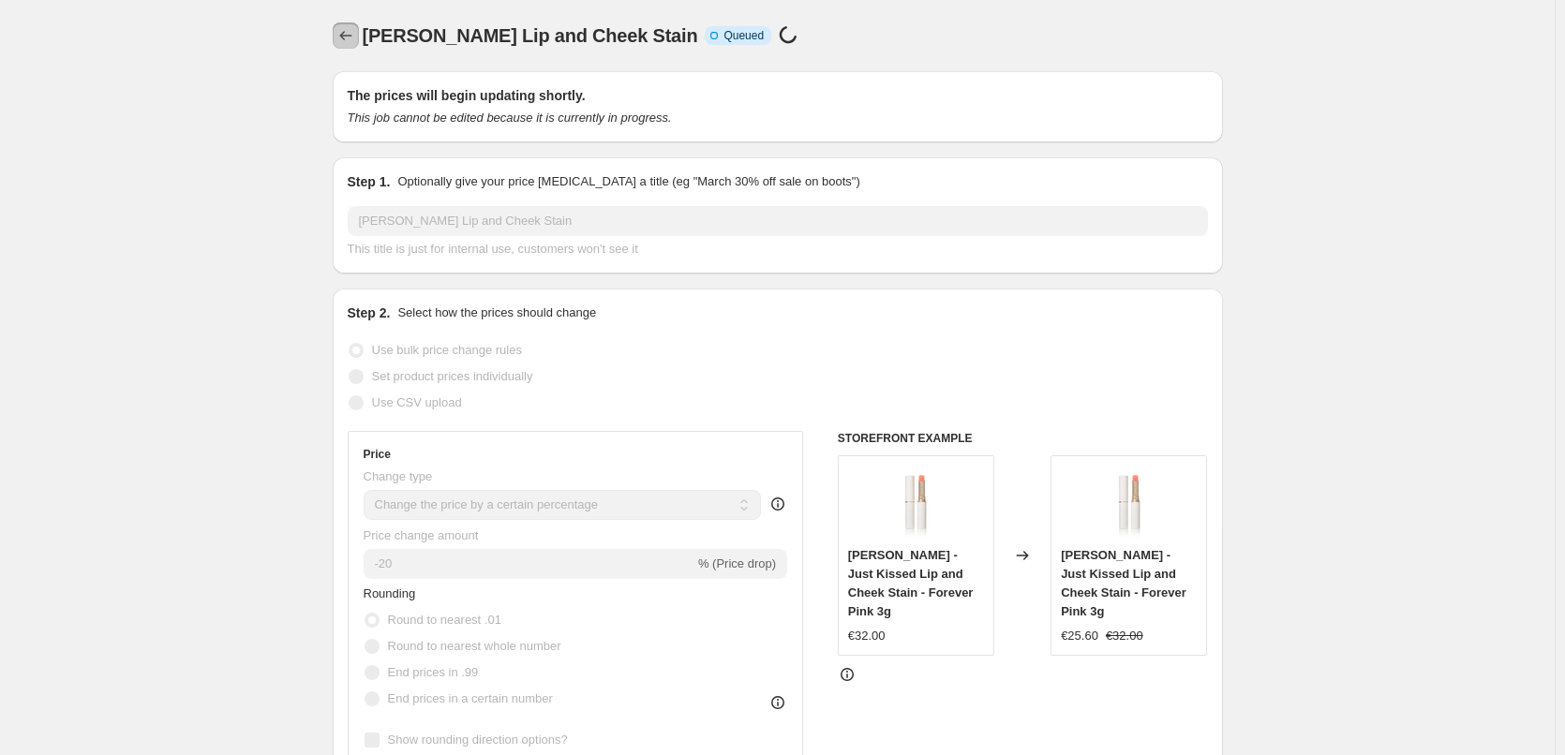
click at [349, 38] on icon "Price change jobs" at bounding box center [345, 35] width 19 height 19
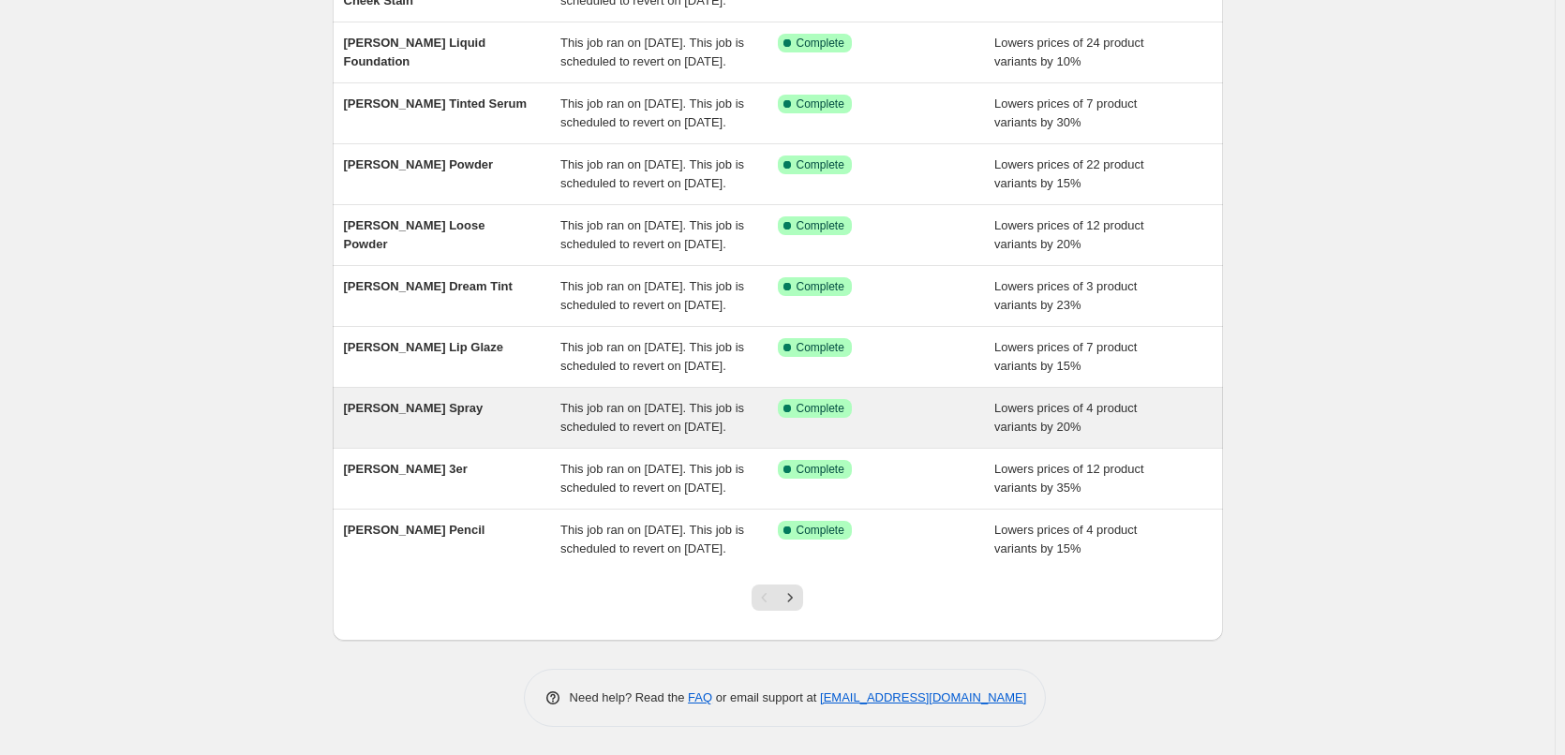
scroll to position [397, 0]
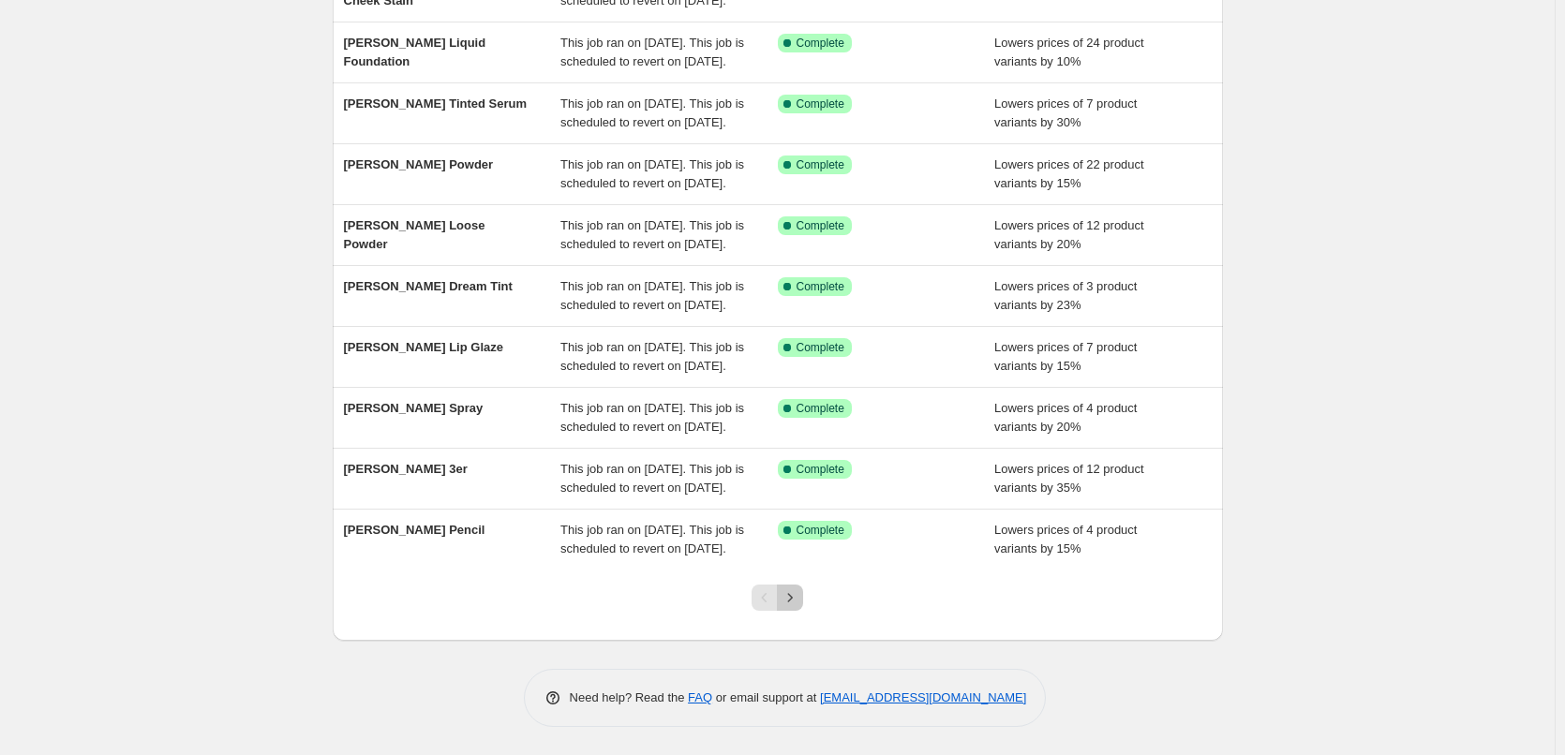
click at [796, 609] on button "Next" at bounding box center [790, 598] width 26 height 26
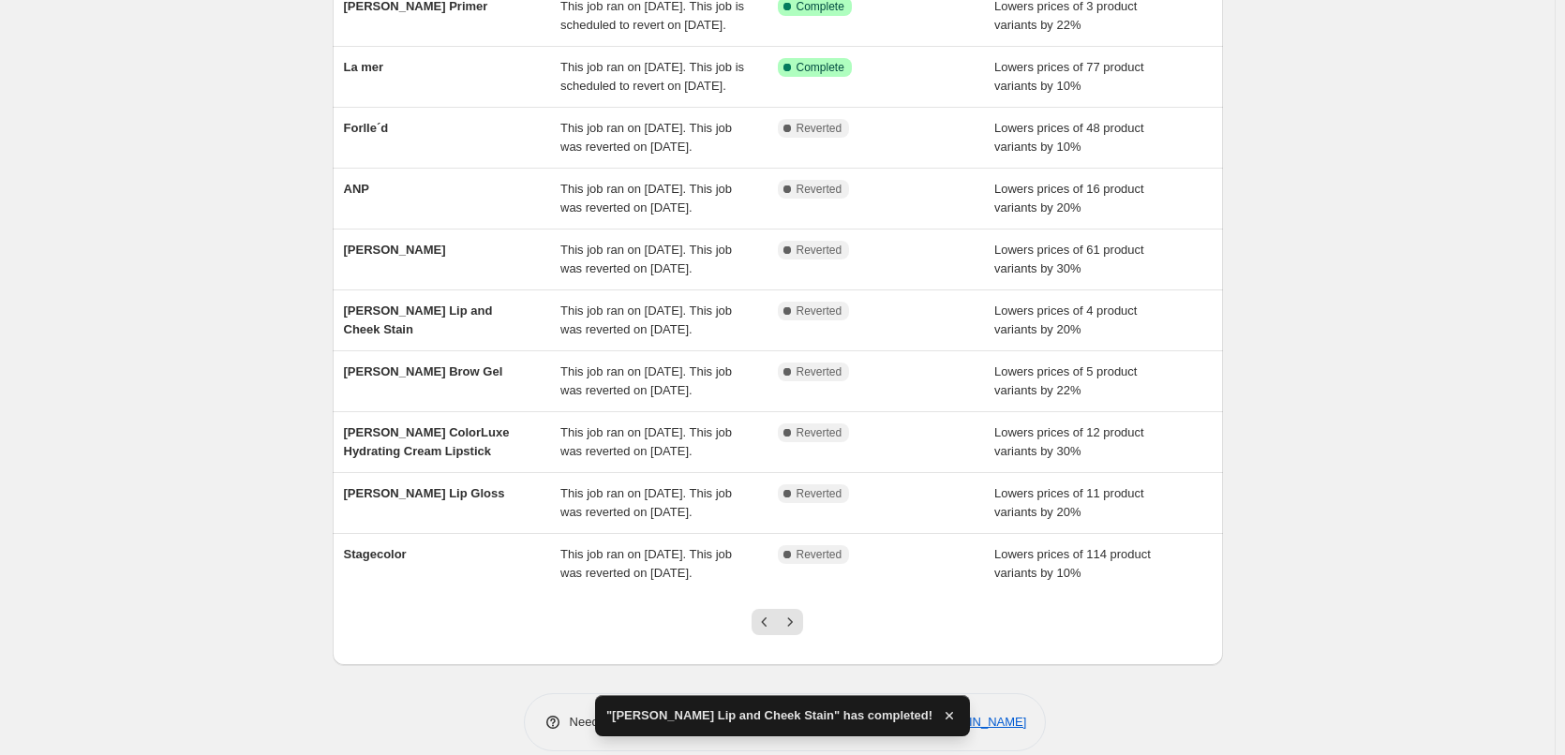
scroll to position [375, 0]
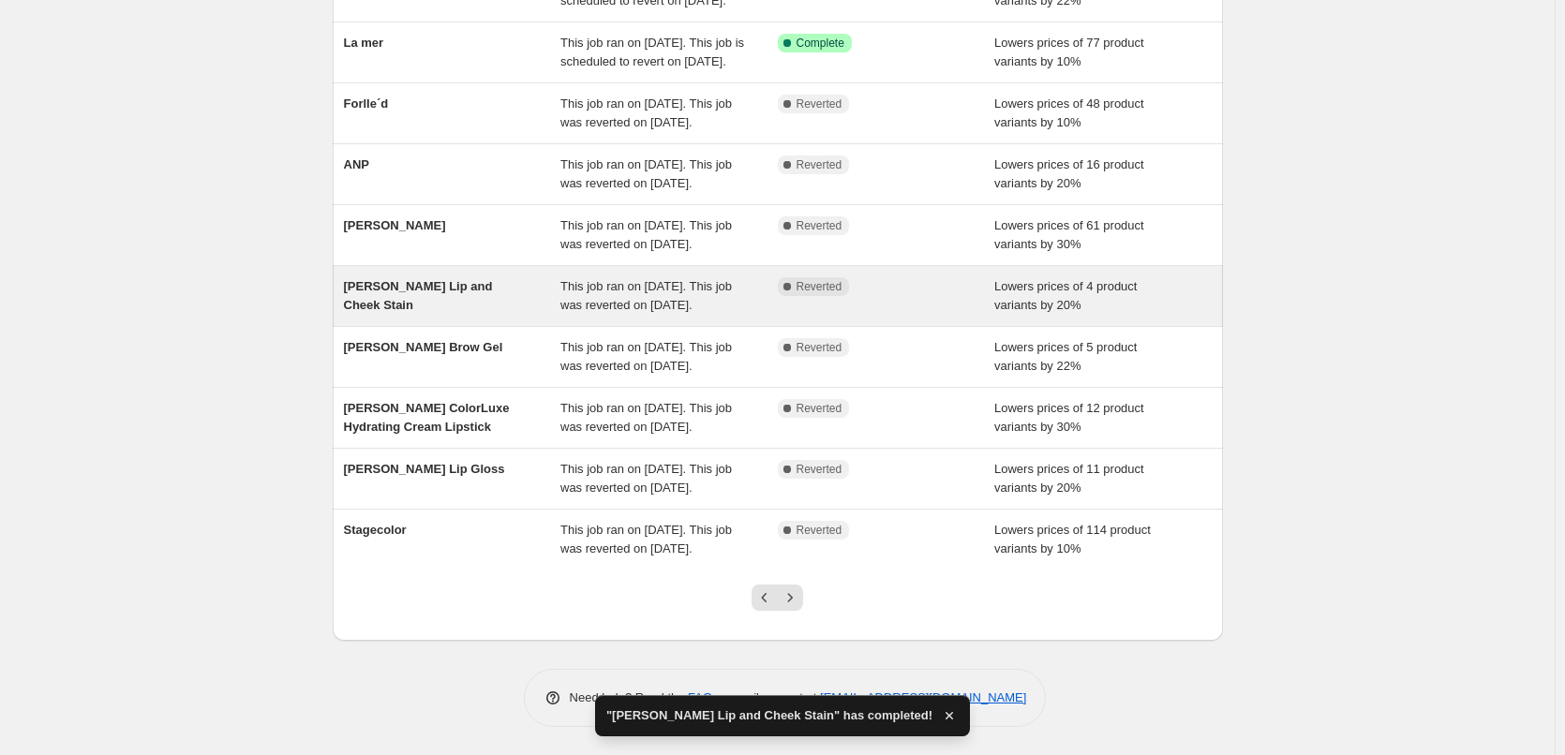
click at [556, 277] on div "[PERSON_NAME] Lip and Cheek Stain" at bounding box center [452, 295] width 217 height 37
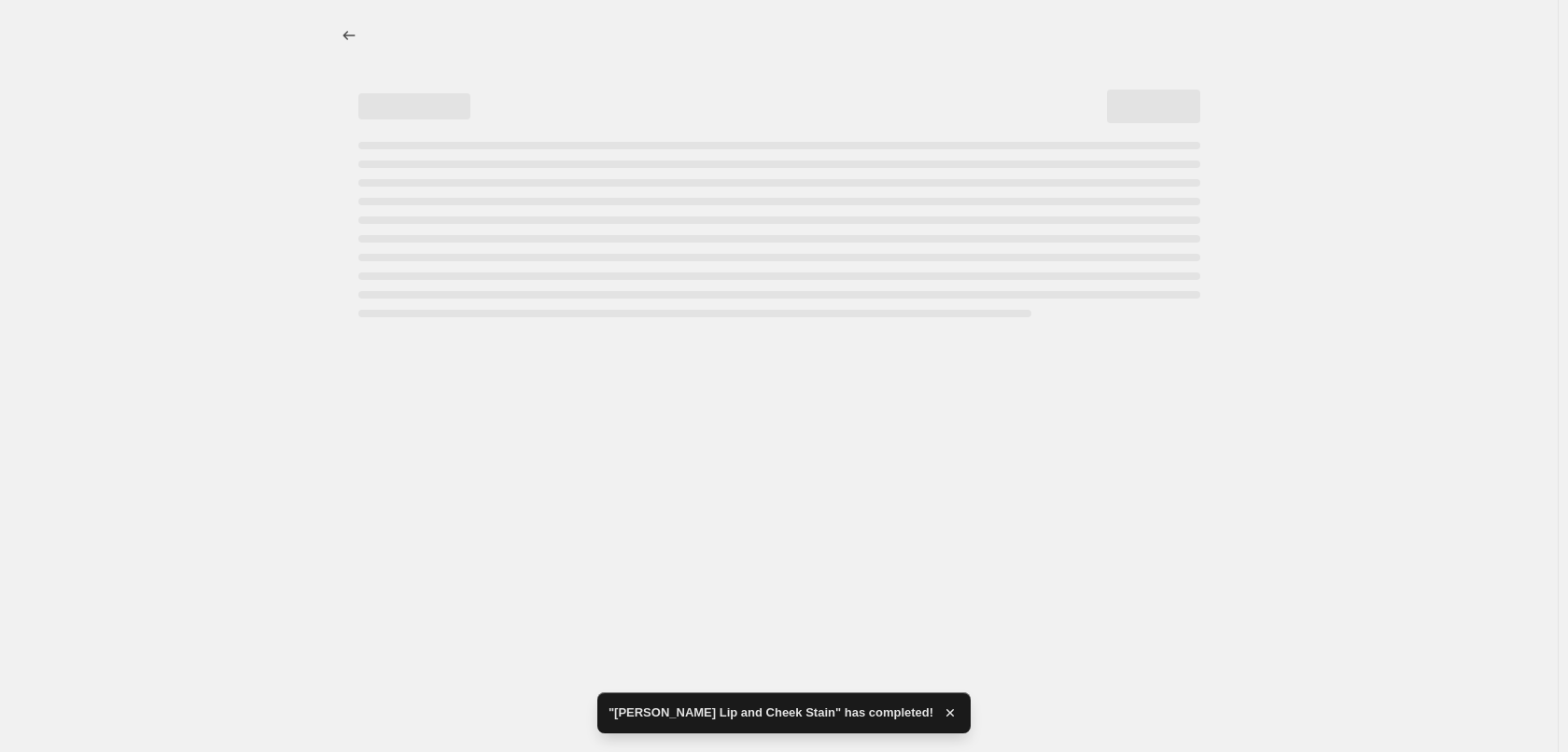
select select "percentage"
select select "tag"
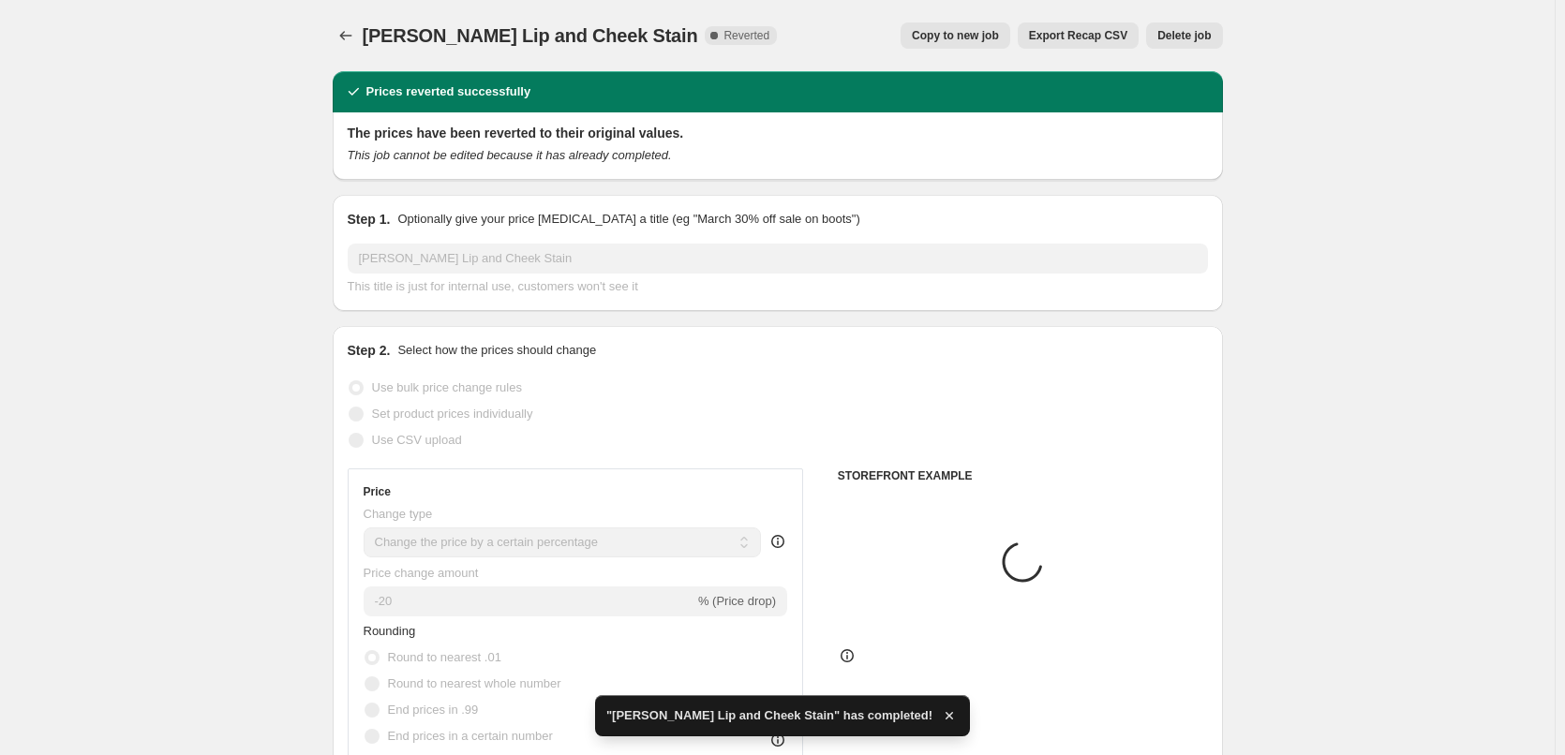
click at [1183, 38] on span "Delete job" at bounding box center [1183, 35] width 53 height 15
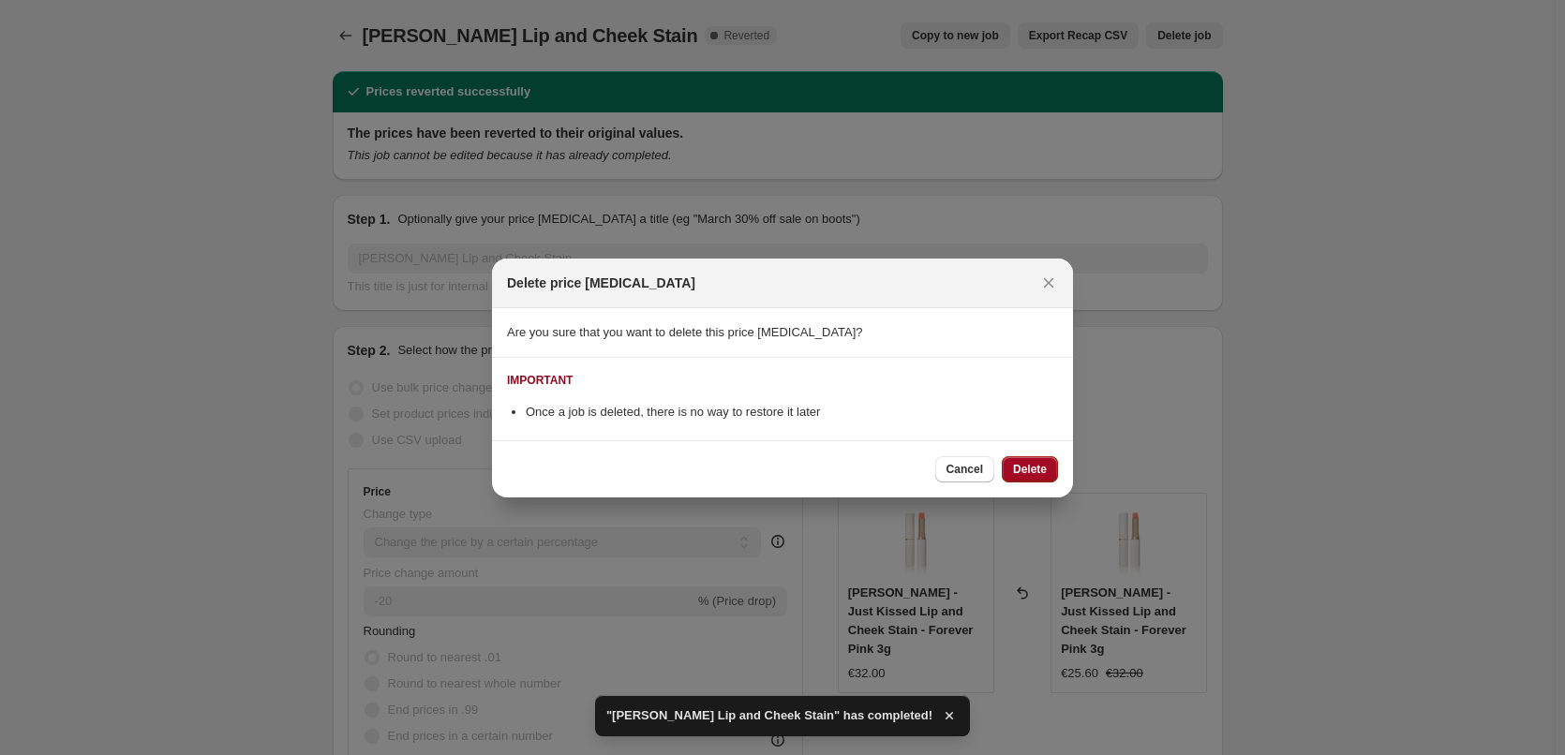
click at [1034, 469] on span "Delete" at bounding box center [1030, 469] width 34 height 15
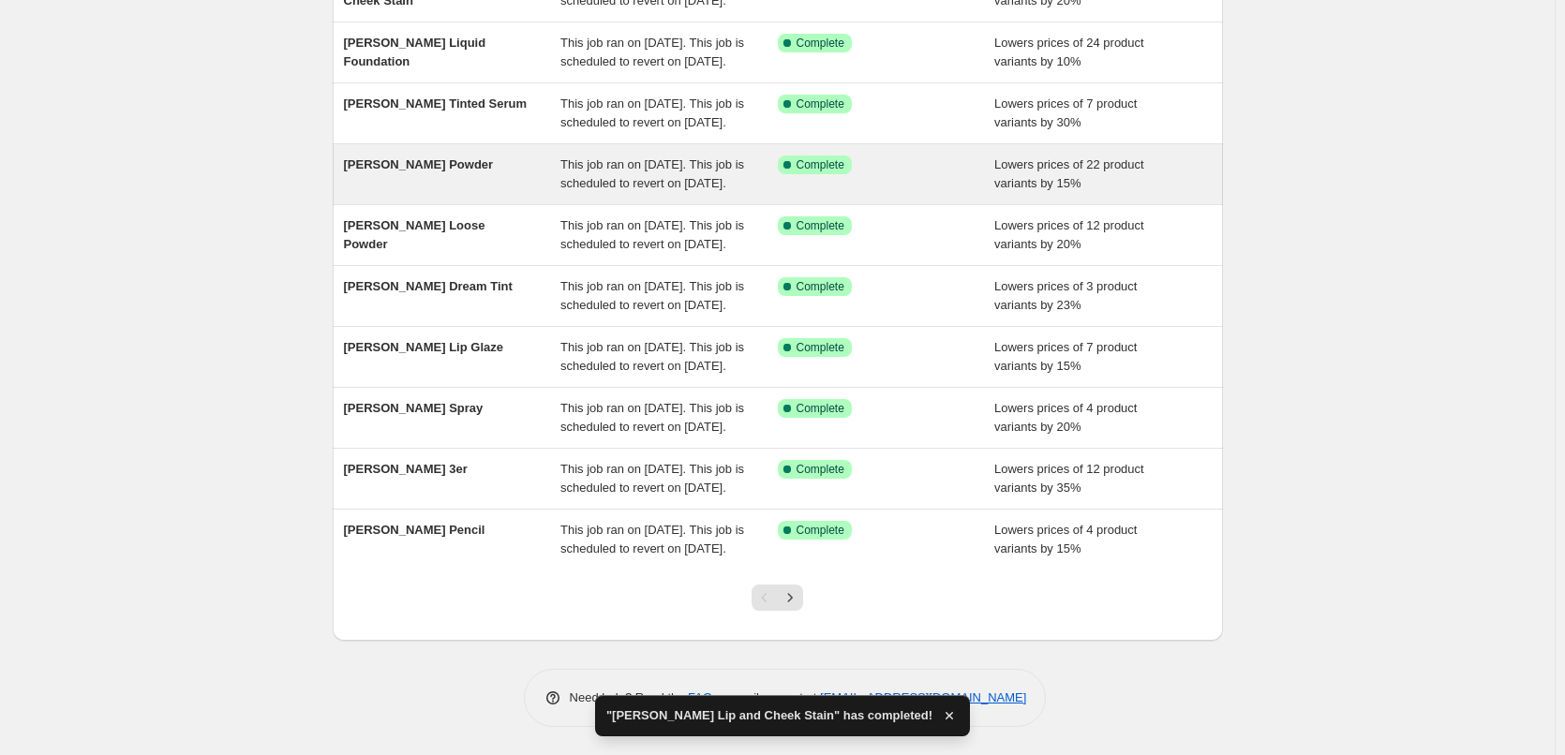
scroll to position [397, 0]
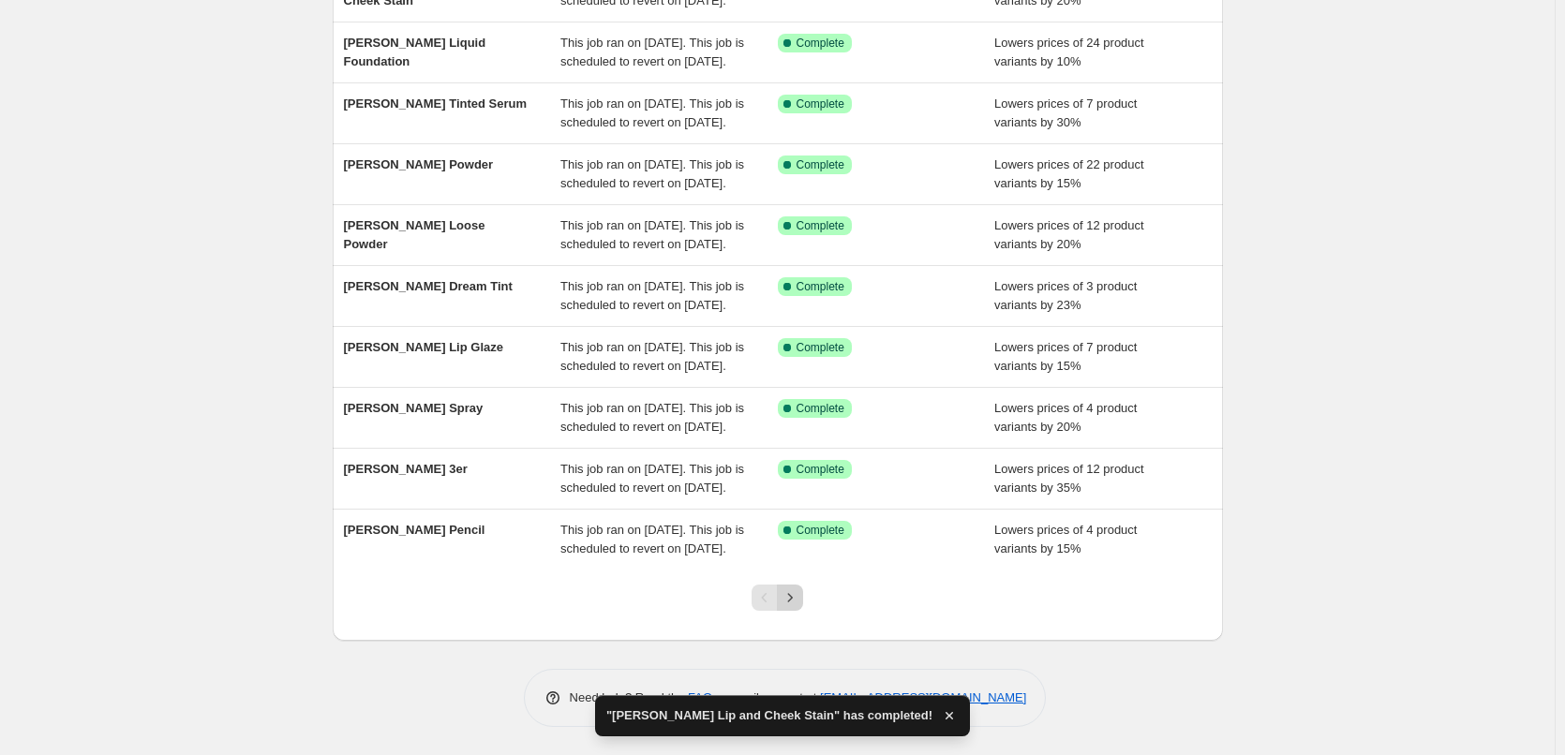
click at [796, 609] on button "Next" at bounding box center [790, 598] width 26 height 26
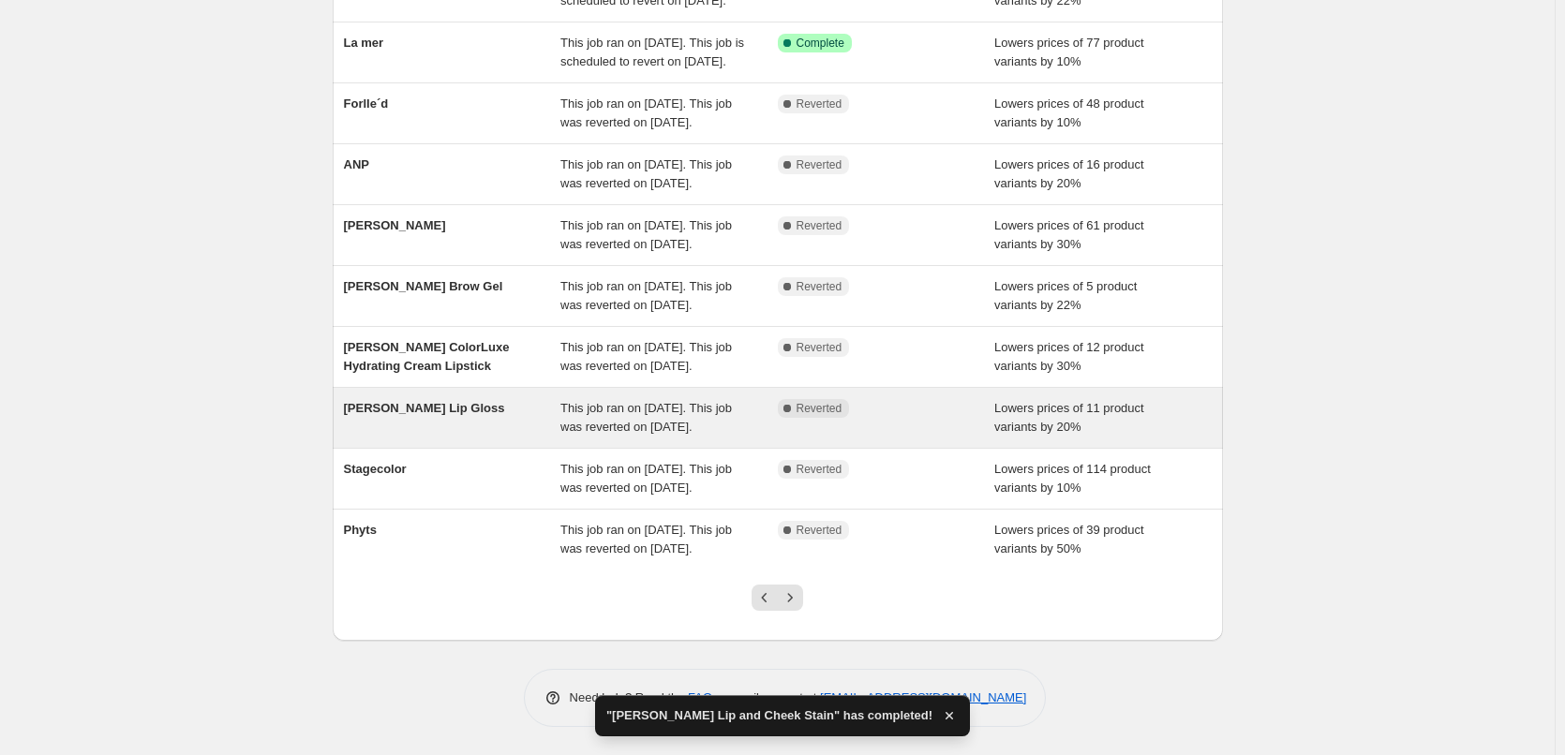
scroll to position [375, 0]
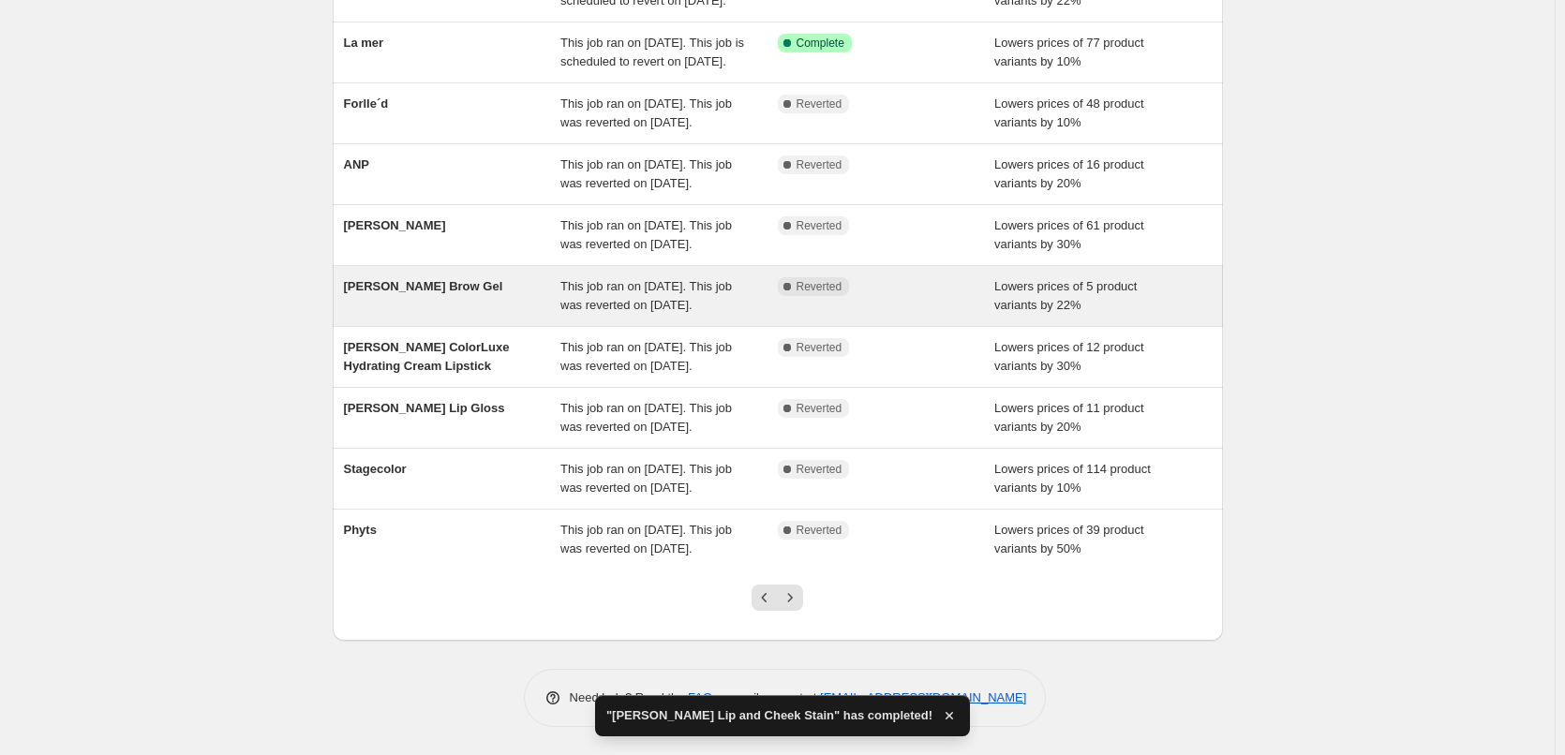
click at [468, 279] on span "[PERSON_NAME] Brow Gel" at bounding box center [423, 286] width 159 height 14
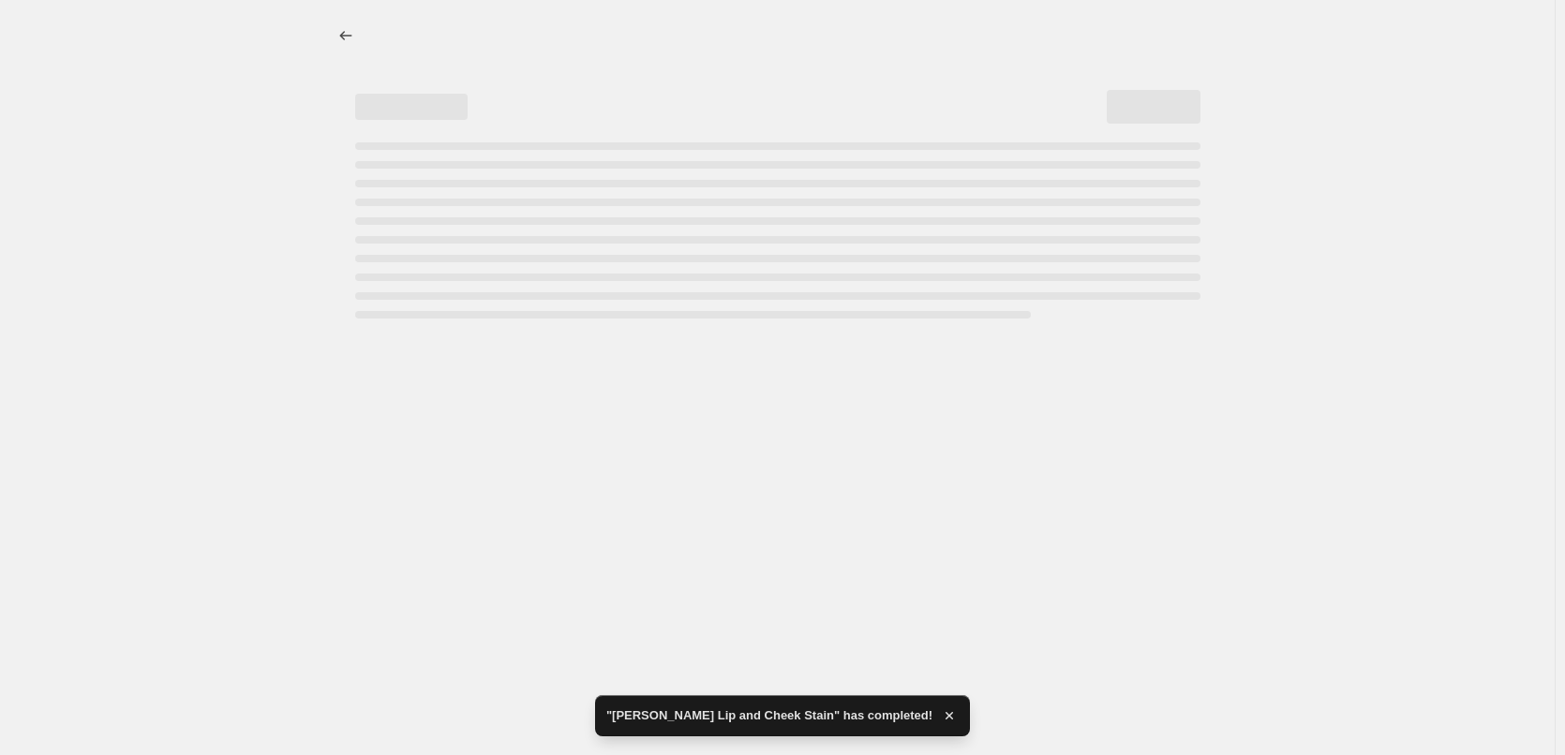
select select "percentage"
select select "tag"
select select "vendor"
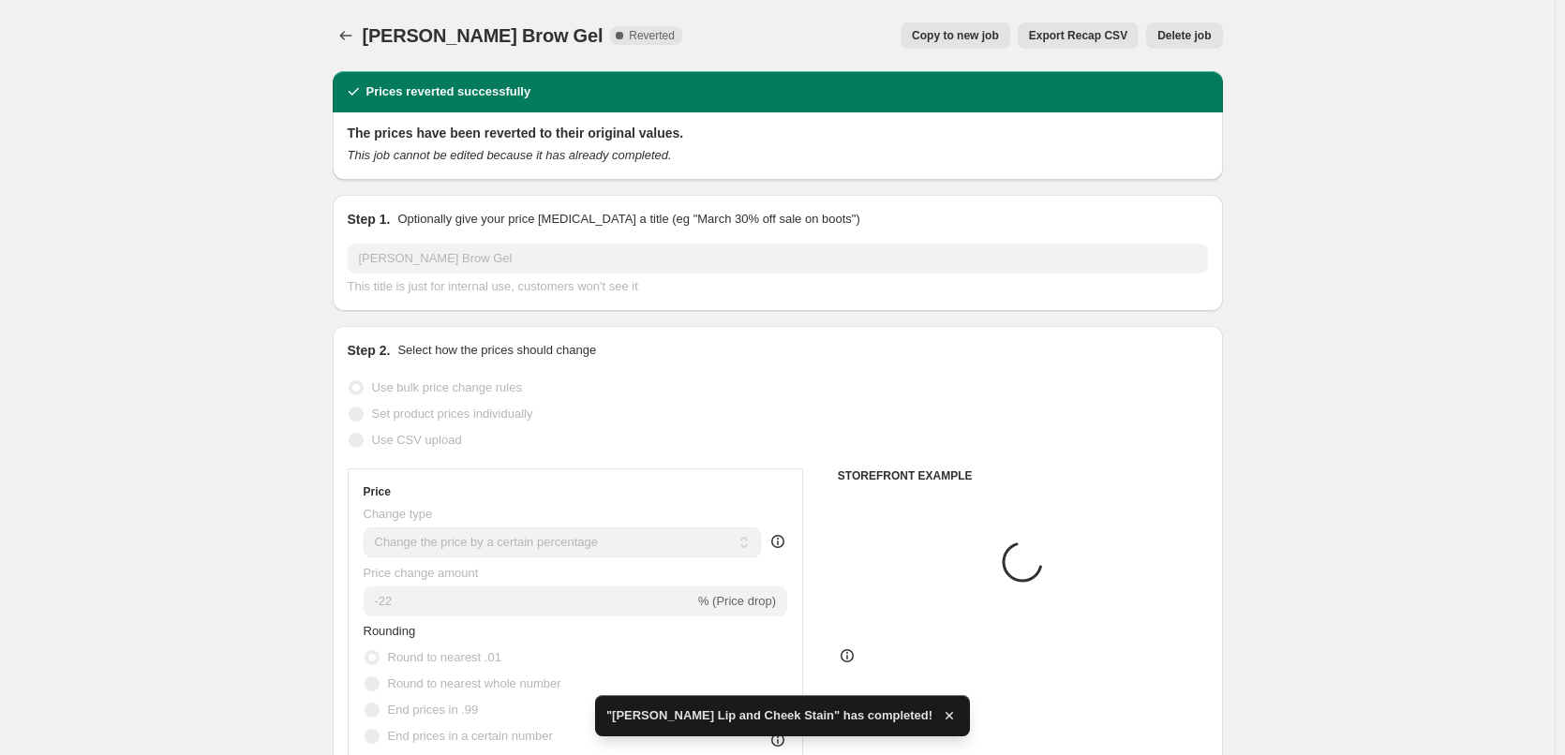
click at [983, 31] on span "Copy to new job" at bounding box center [955, 35] width 87 height 15
select select "percentage"
select select "tag"
select select "vendor"
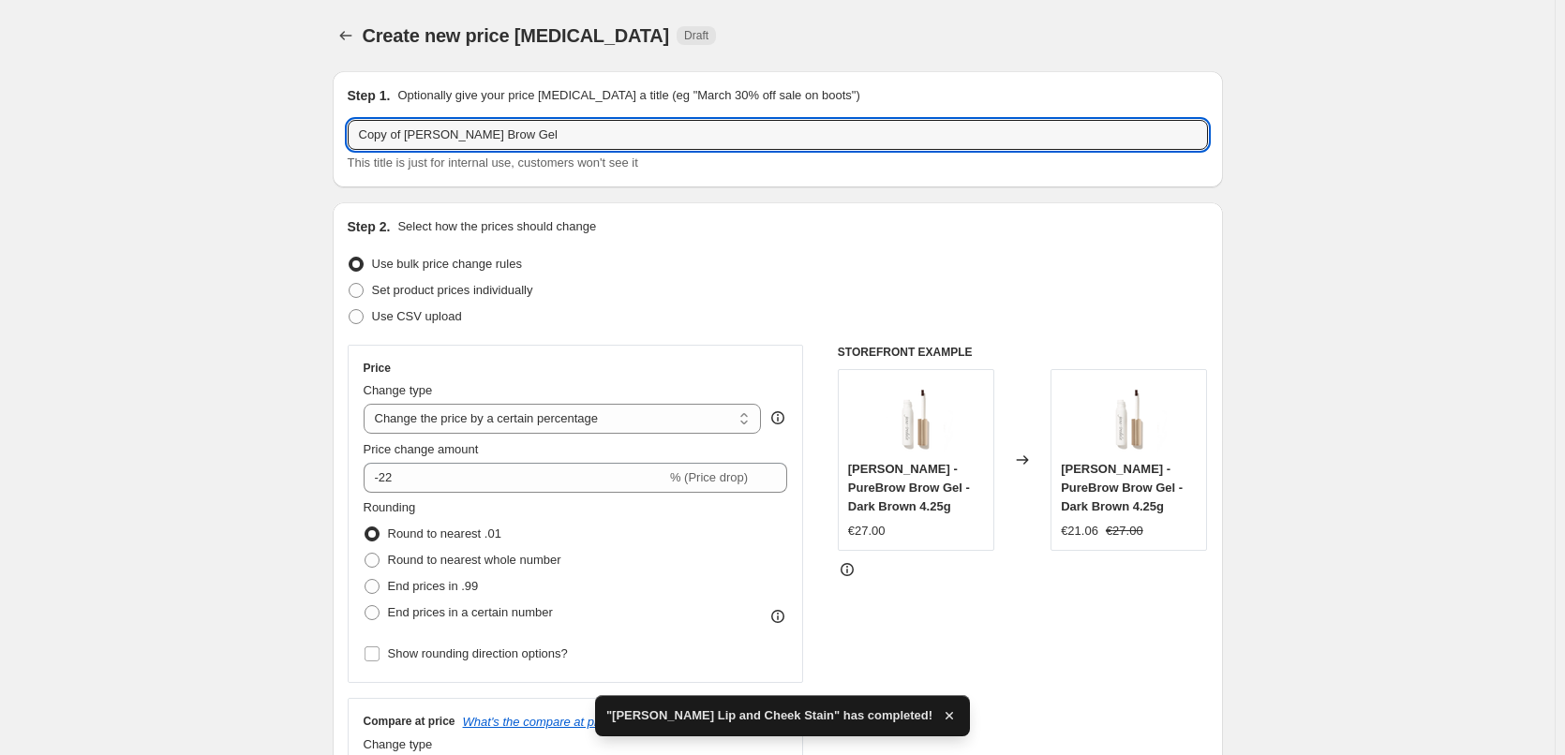
drag, startPoint x: 403, startPoint y: 136, endPoint x: 232, endPoint y: 146, distance: 170.8
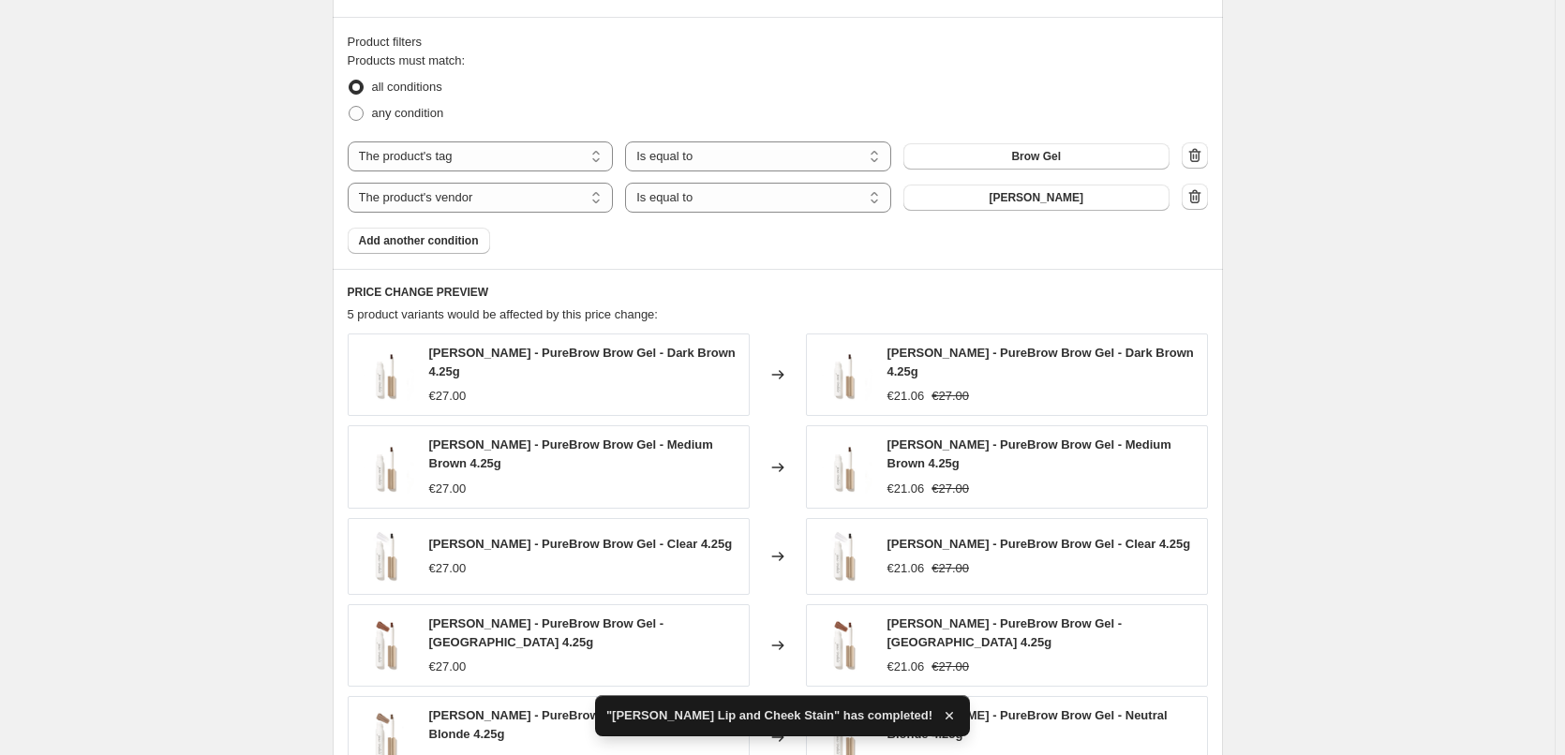
scroll to position [1383, 0]
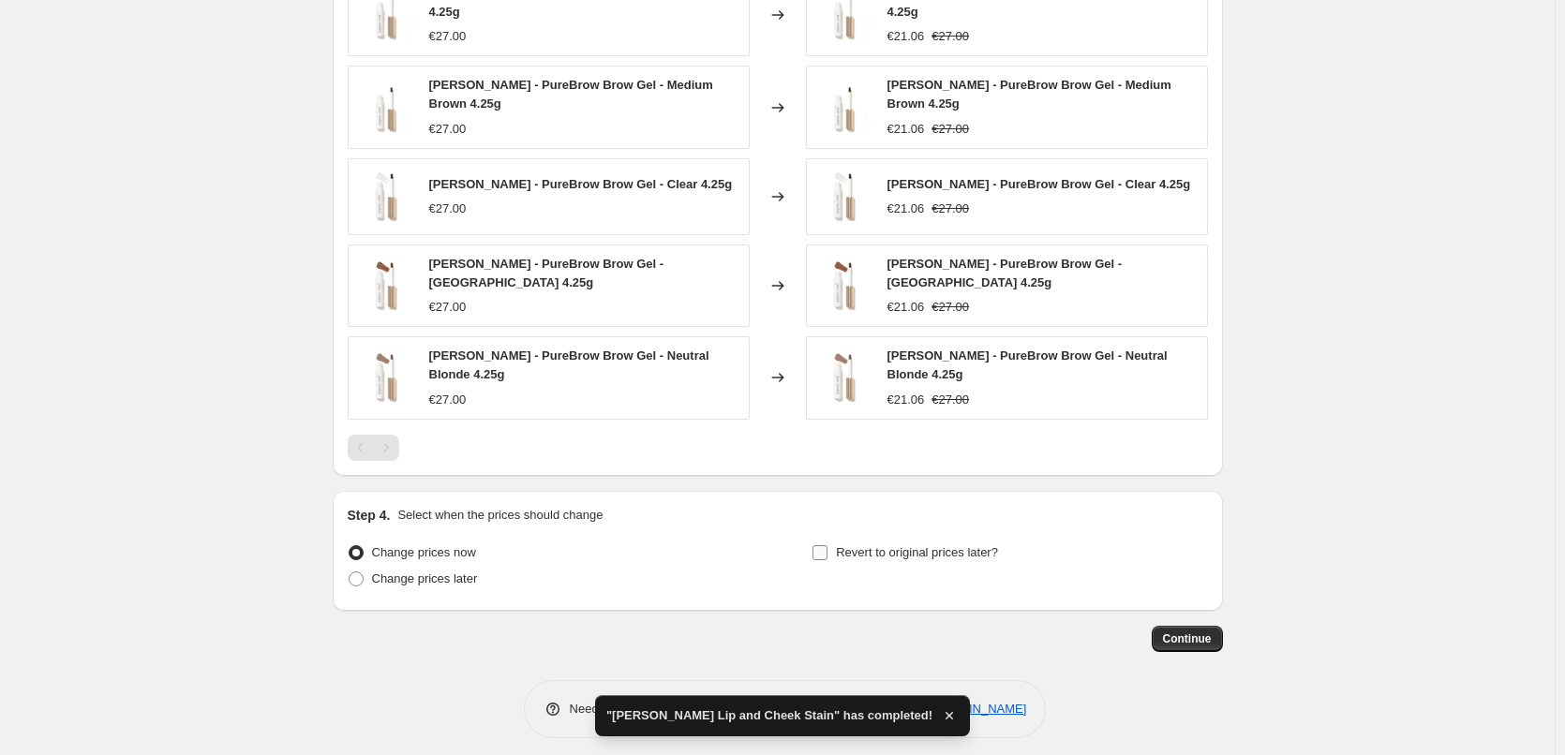
type input "[PERSON_NAME] Brow Gel"
click at [845, 543] on span "Revert to original prices later?" at bounding box center [917, 552] width 162 height 19
click at [827, 545] on input "Revert to original prices later?" at bounding box center [819, 552] width 15 height 15
checkbox input "true"
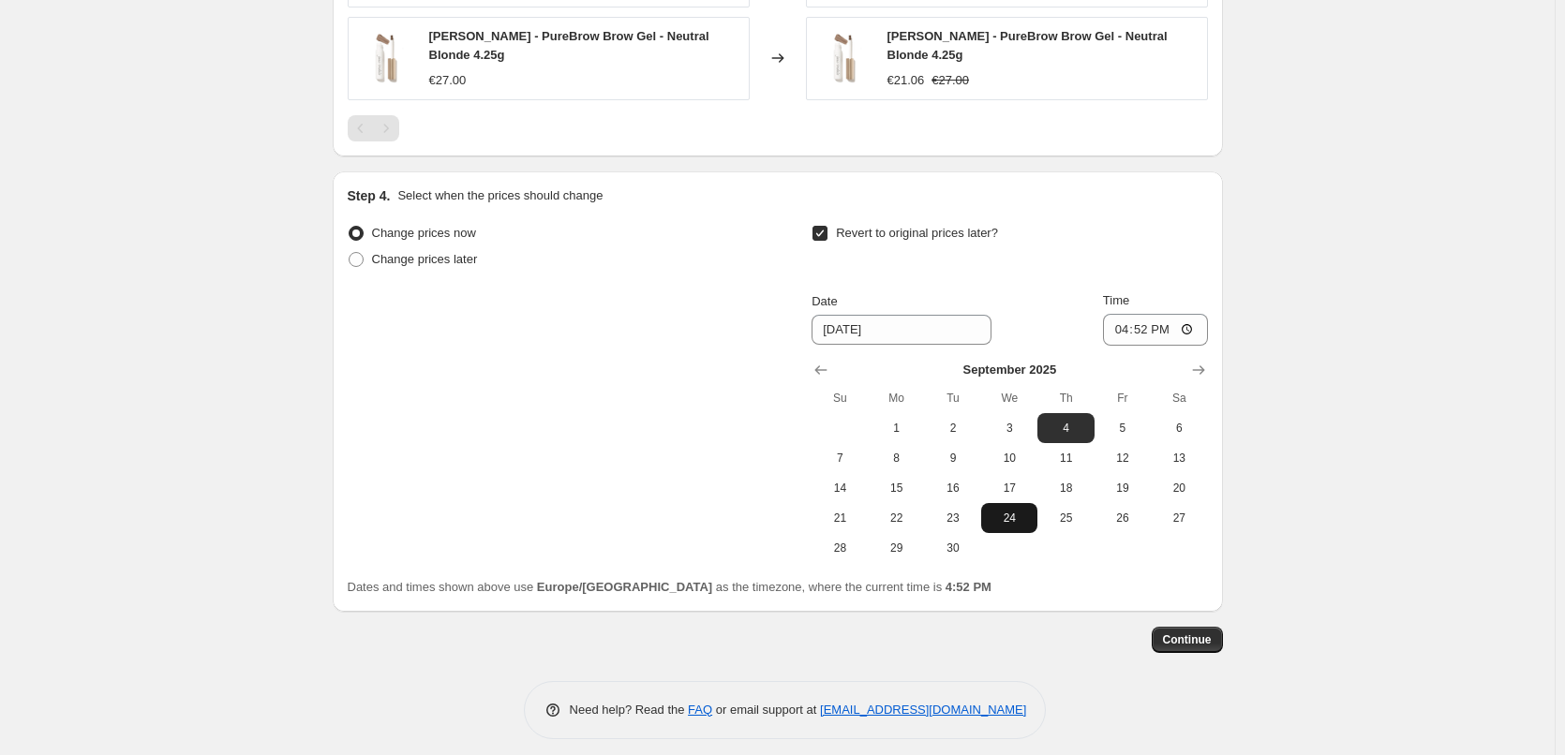
scroll to position [1703, 0]
click at [825, 360] on icon "Show previous month, August 2025" at bounding box center [820, 369] width 19 height 19
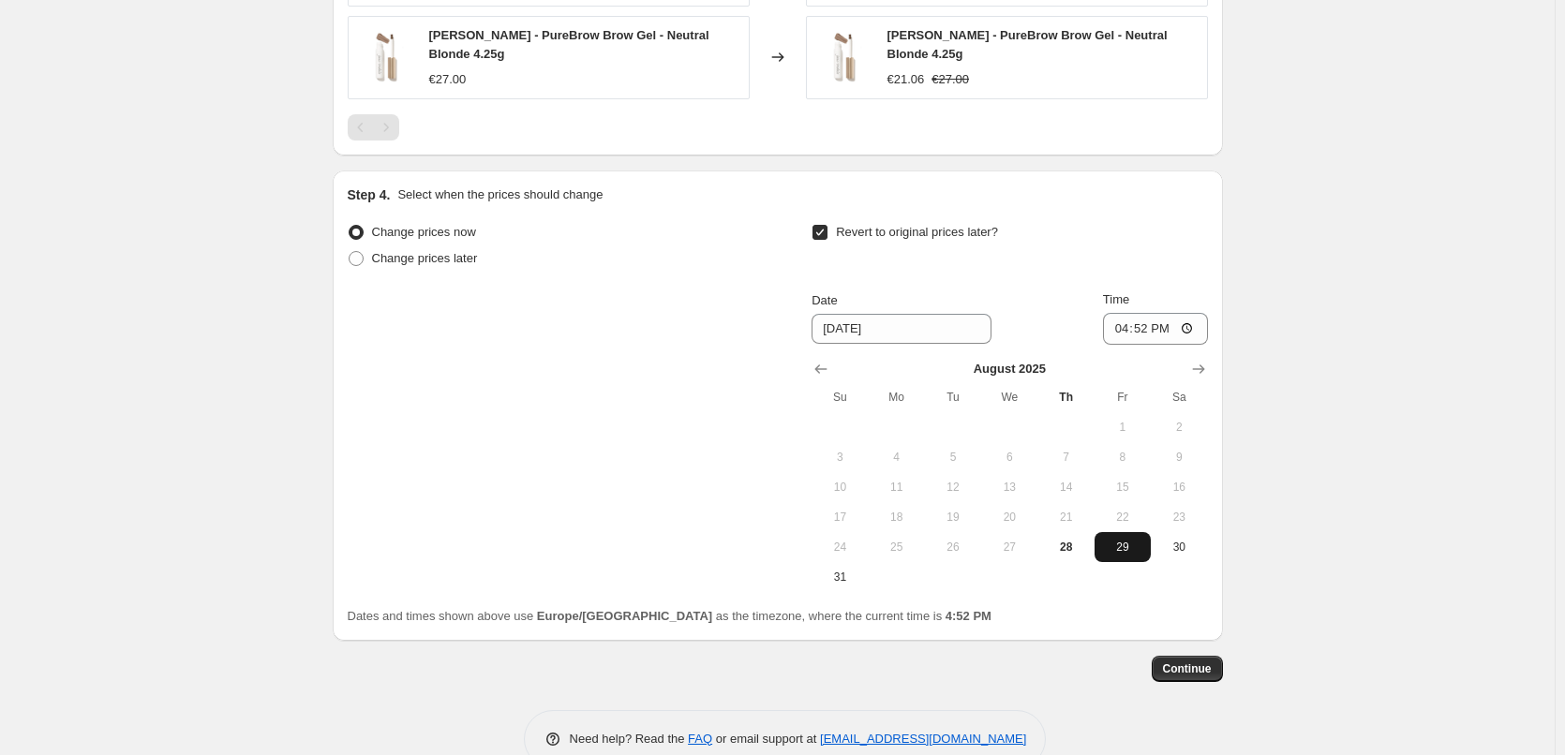
click at [1113, 540] on span "29" at bounding box center [1122, 547] width 41 height 15
type input "[DATE]"
click at [1121, 320] on input "16:52" at bounding box center [1155, 329] width 105 height 32
click at [1193, 320] on input "15:00" at bounding box center [1155, 329] width 105 height 32
type input "03:00"
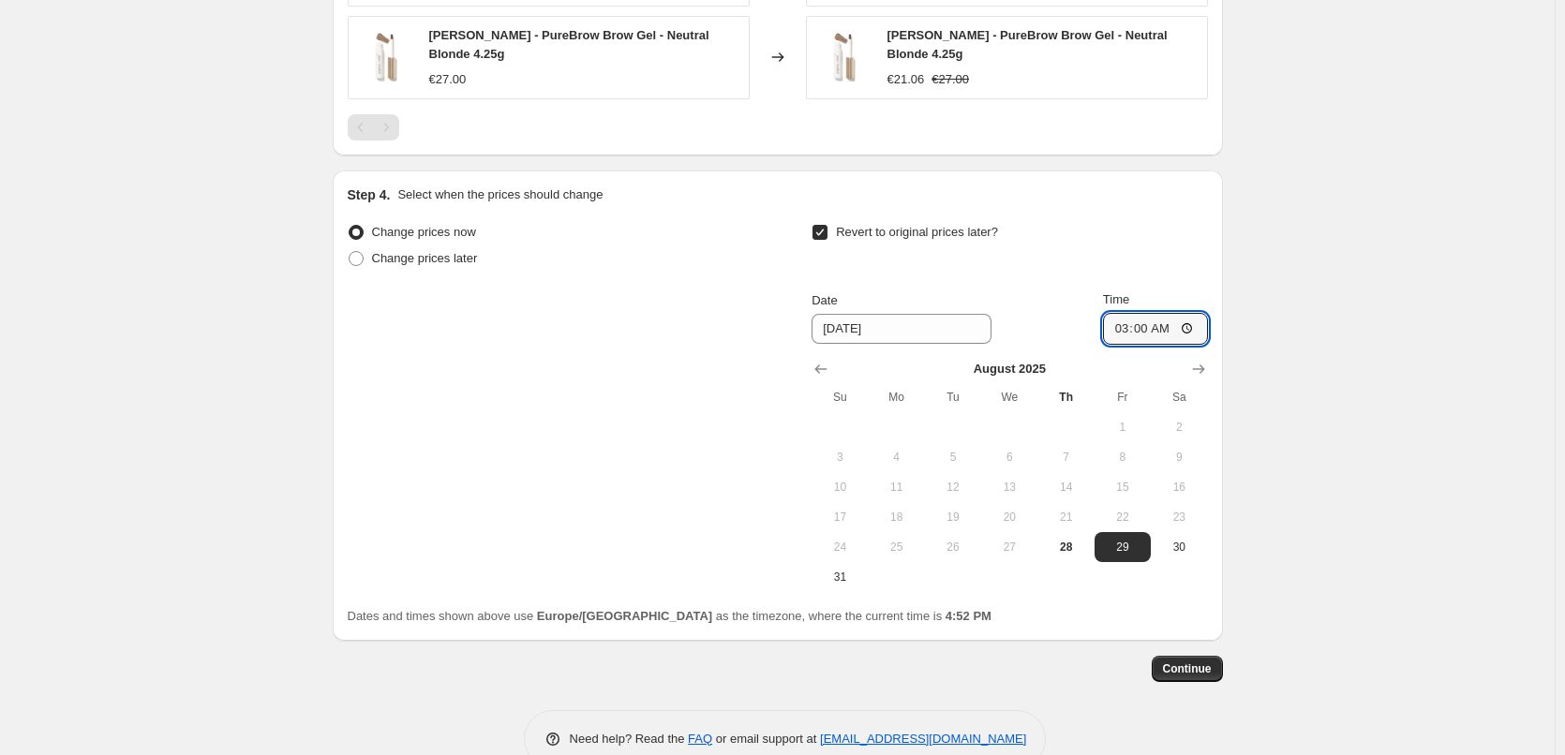
click at [1182, 665] on button "Continue" at bounding box center [1187, 669] width 71 height 26
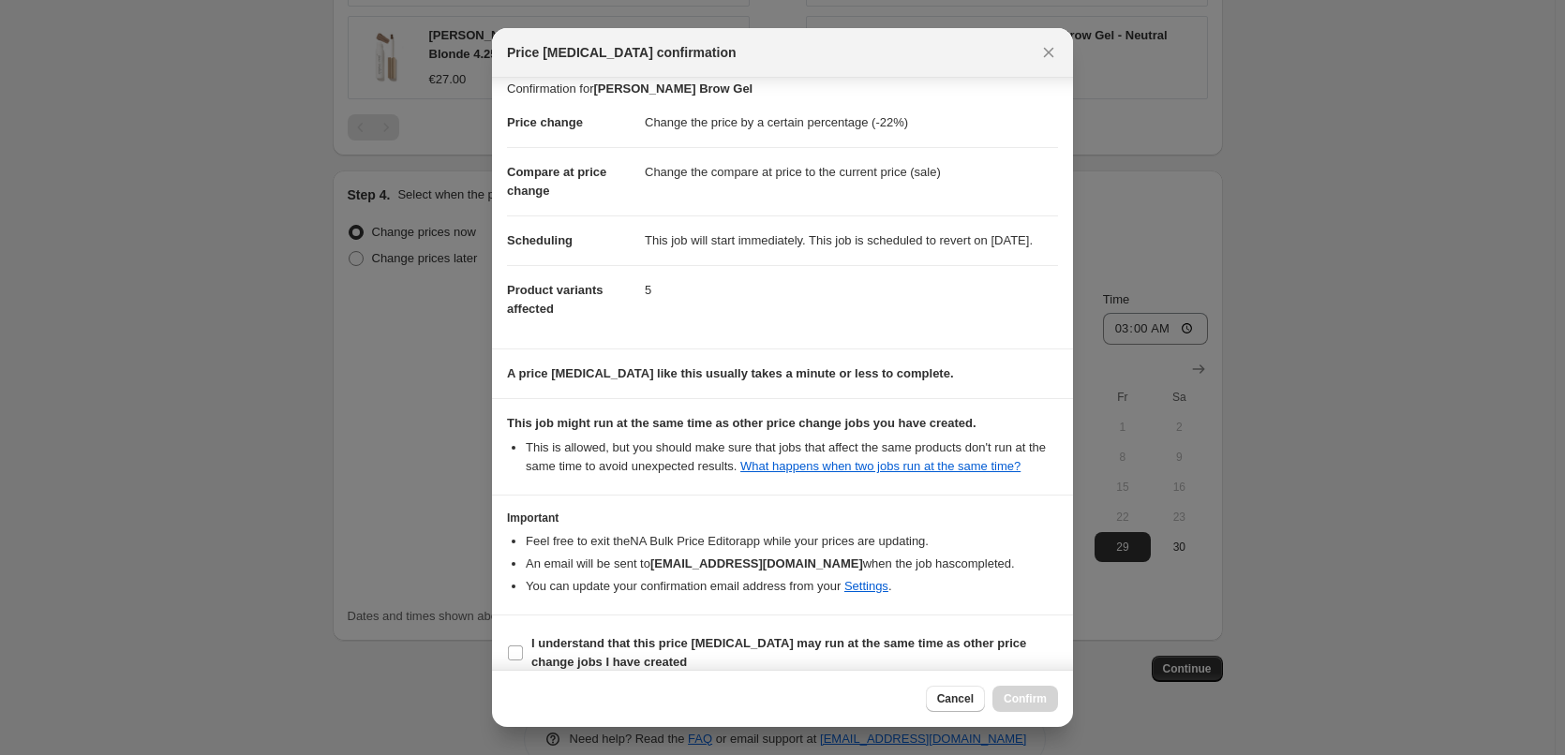
scroll to position [52, 0]
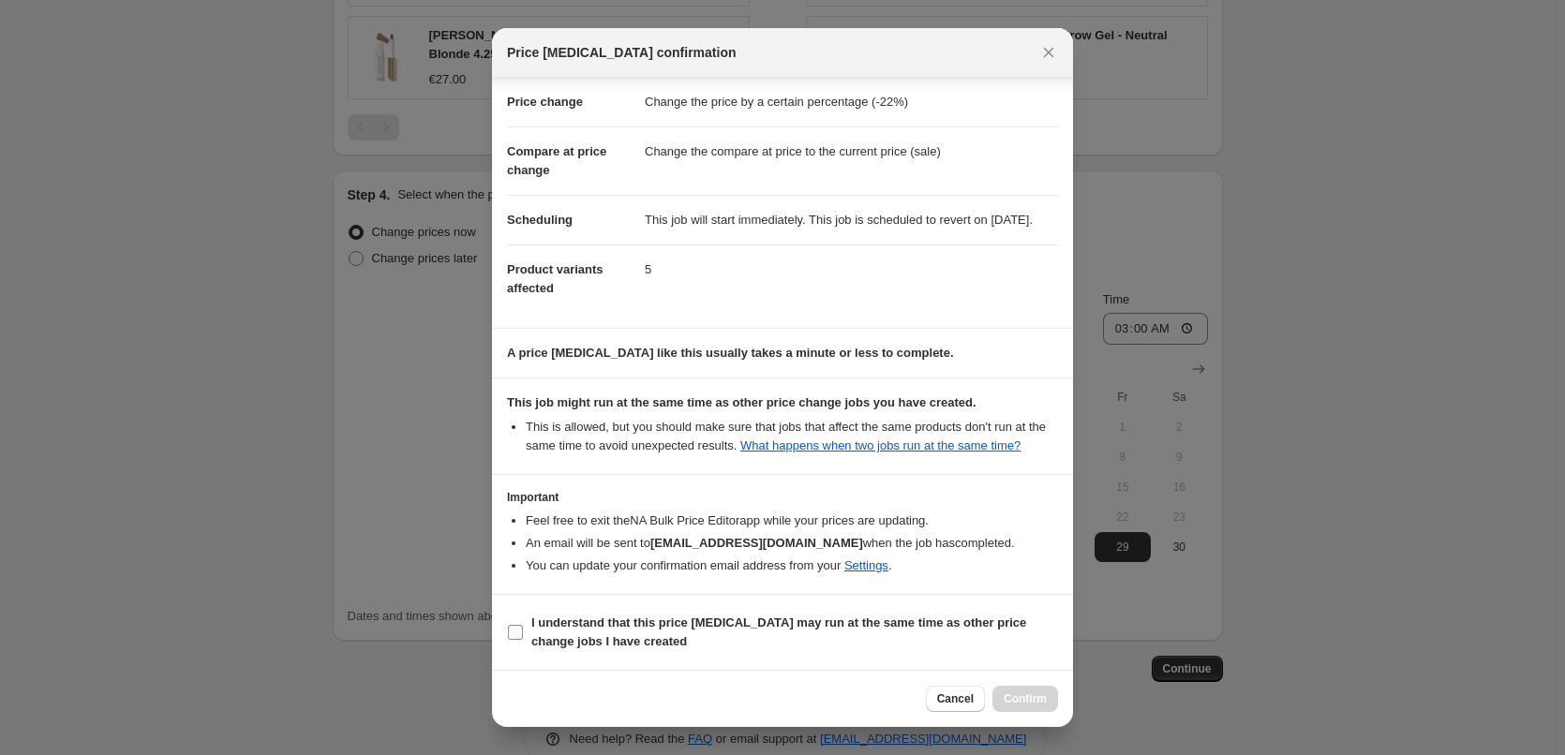
click at [647, 644] on span "I understand that this price [MEDICAL_DATA] may run at the same time as other p…" at bounding box center [794, 632] width 527 height 37
click at [523, 640] on input "I understand that this price [MEDICAL_DATA] may run at the same time as other p…" at bounding box center [515, 632] width 15 height 15
checkbox input "true"
click at [1032, 692] on span "Confirm" at bounding box center [1025, 698] width 43 height 15
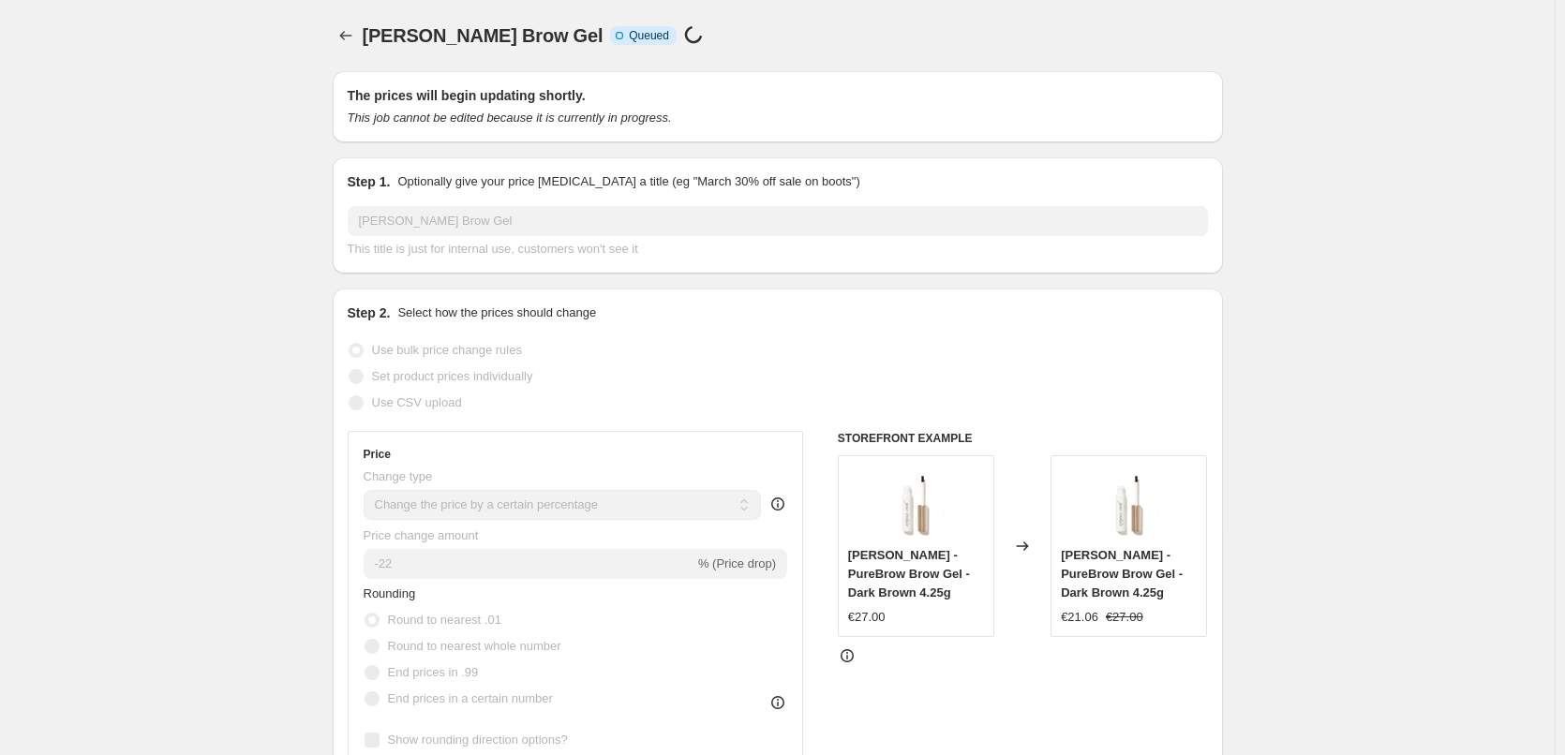
scroll to position [30, 0]
click at [352, 24] on button "Price change jobs" at bounding box center [346, 35] width 26 height 26
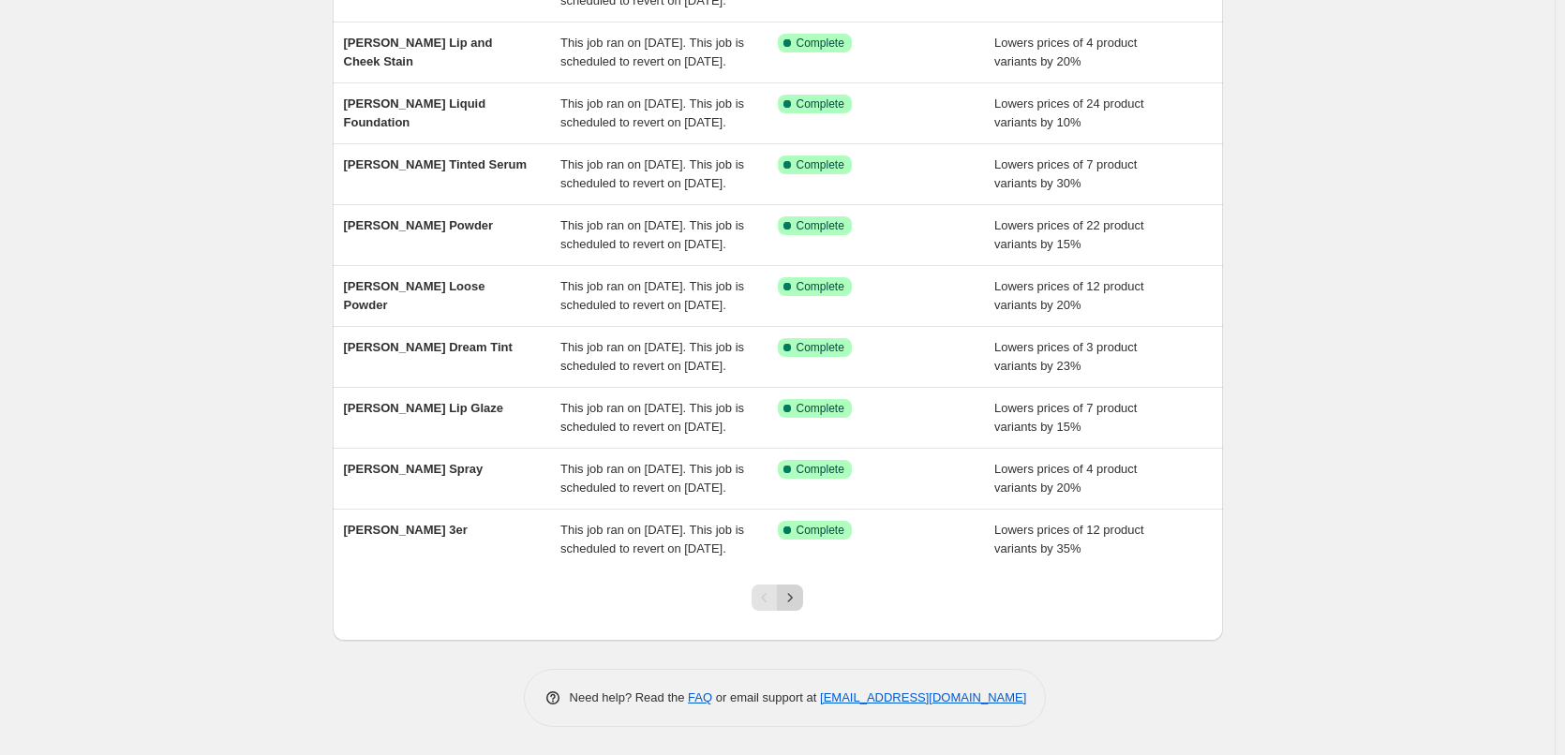
click at [796, 597] on icon "Next" at bounding box center [790, 597] width 19 height 19
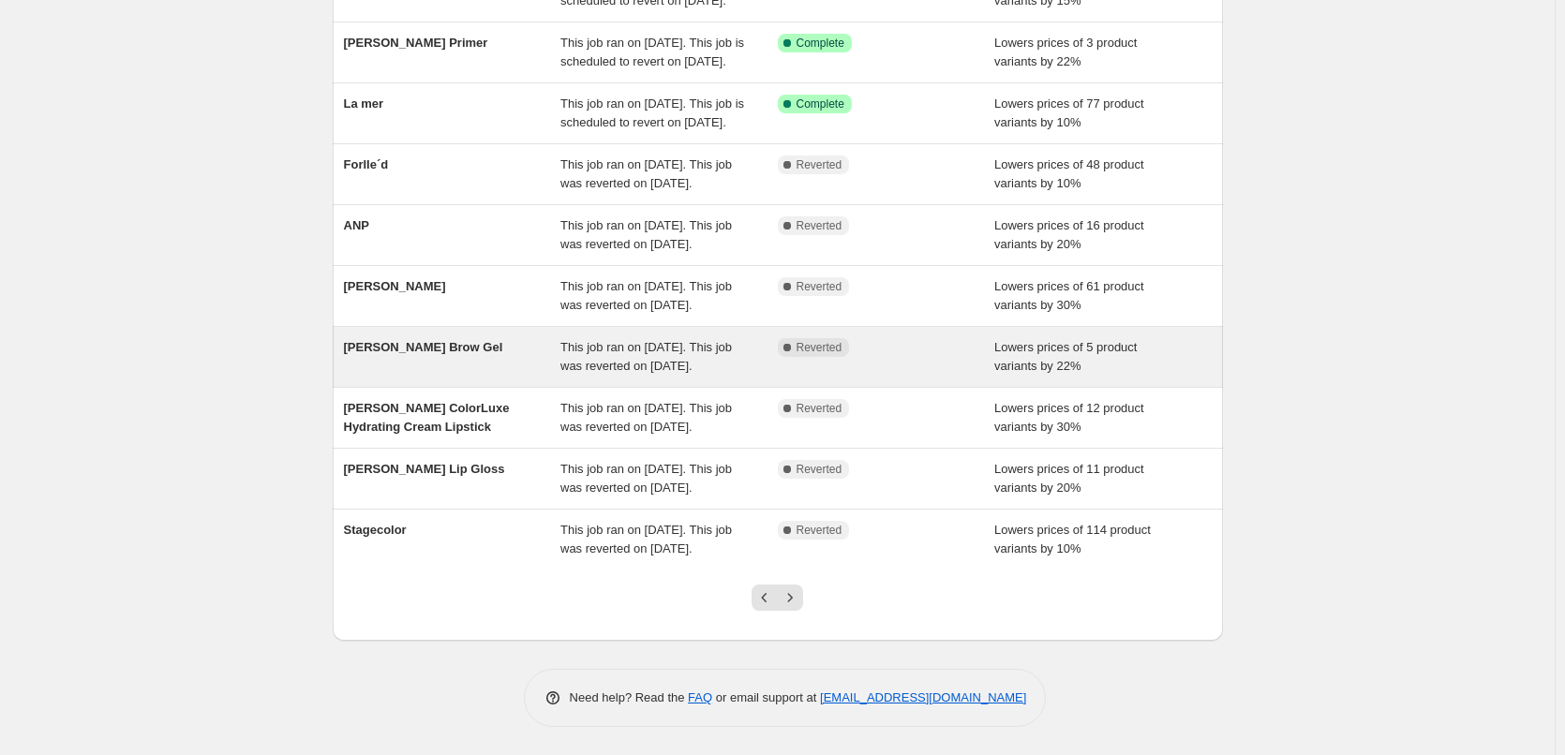
click at [499, 338] on div "[PERSON_NAME] Brow Gel" at bounding box center [452, 356] width 217 height 37
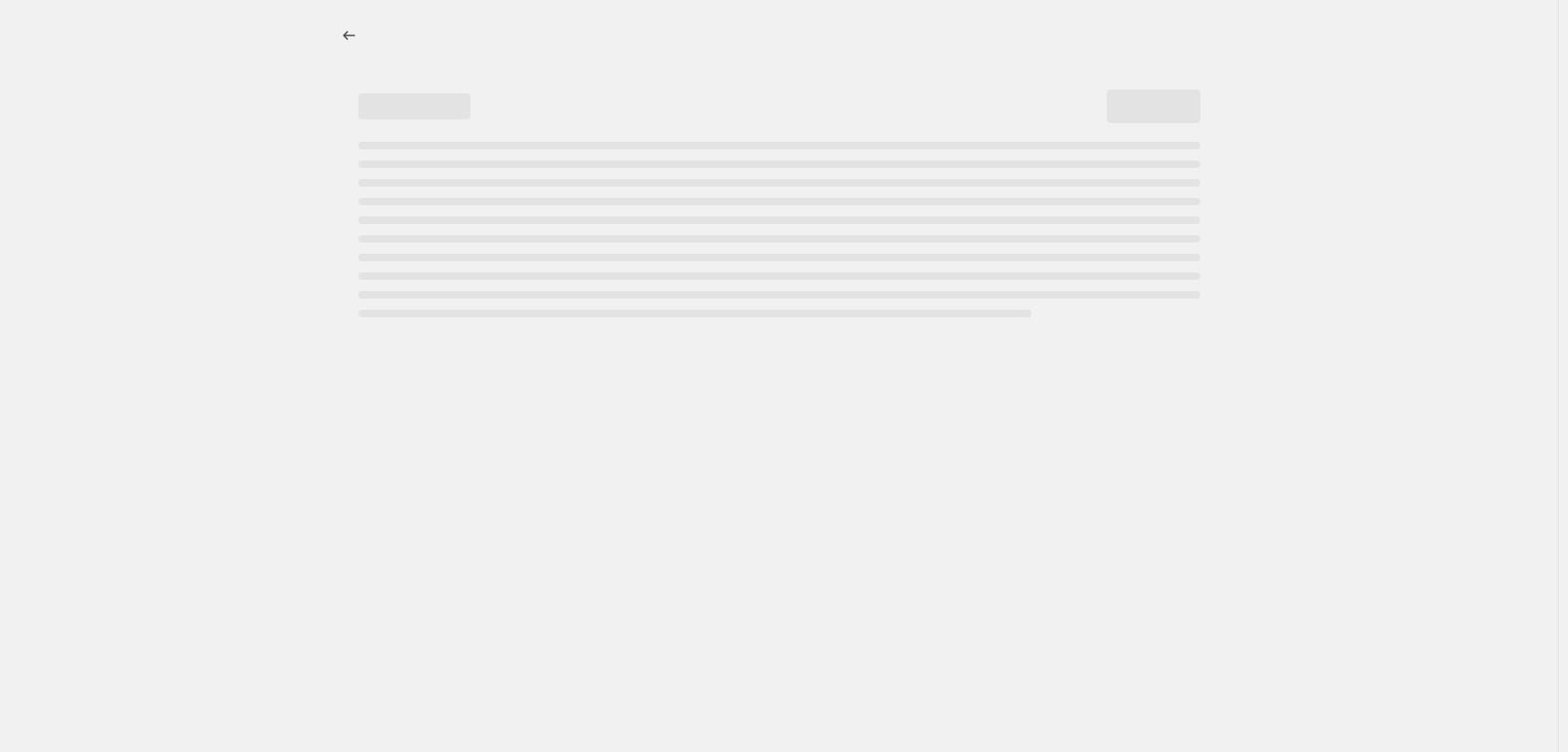
select select "percentage"
select select "tag"
select select "vendor"
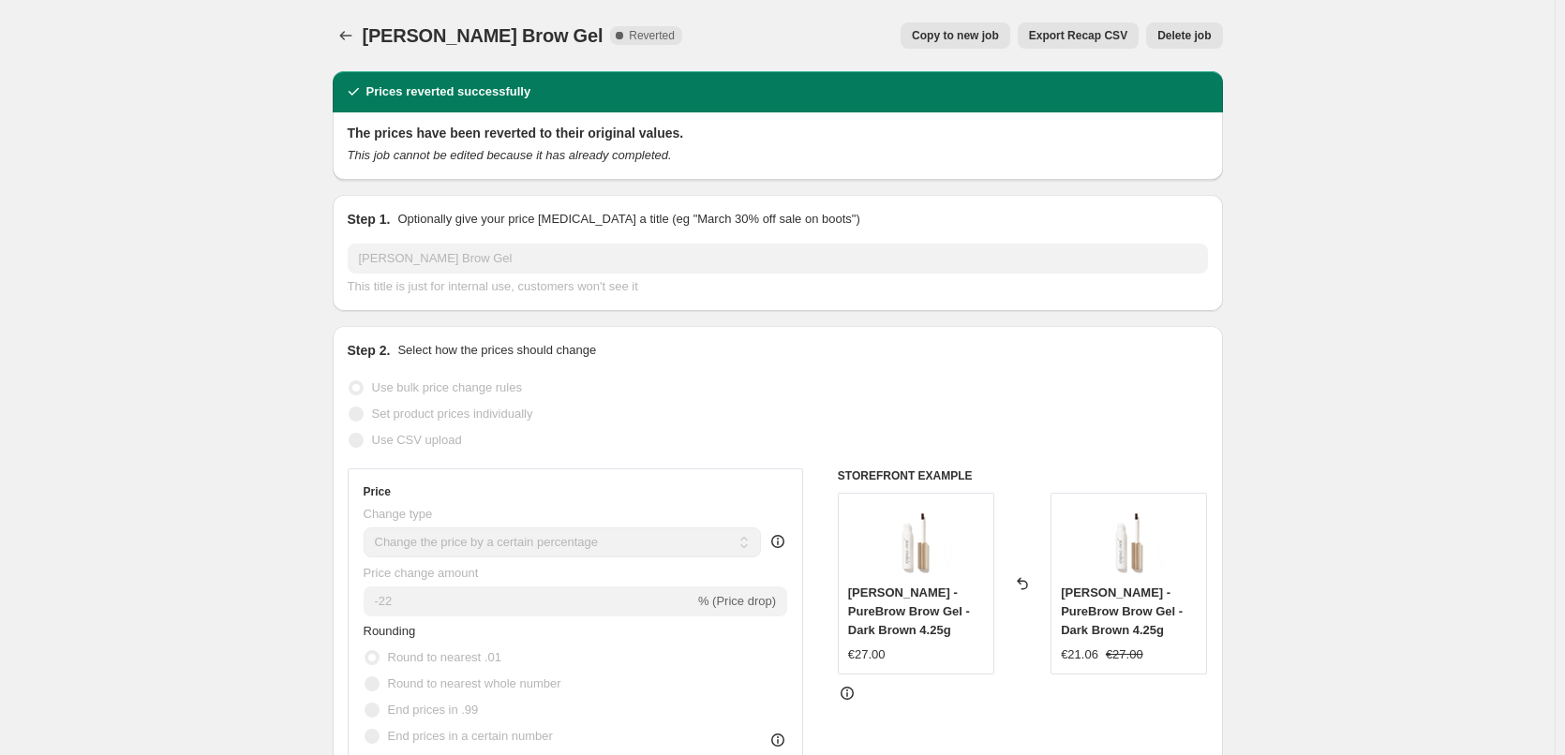
click at [1177, 28] on button "Delete job" at bounding box center [1184, 35] width 76 height 26
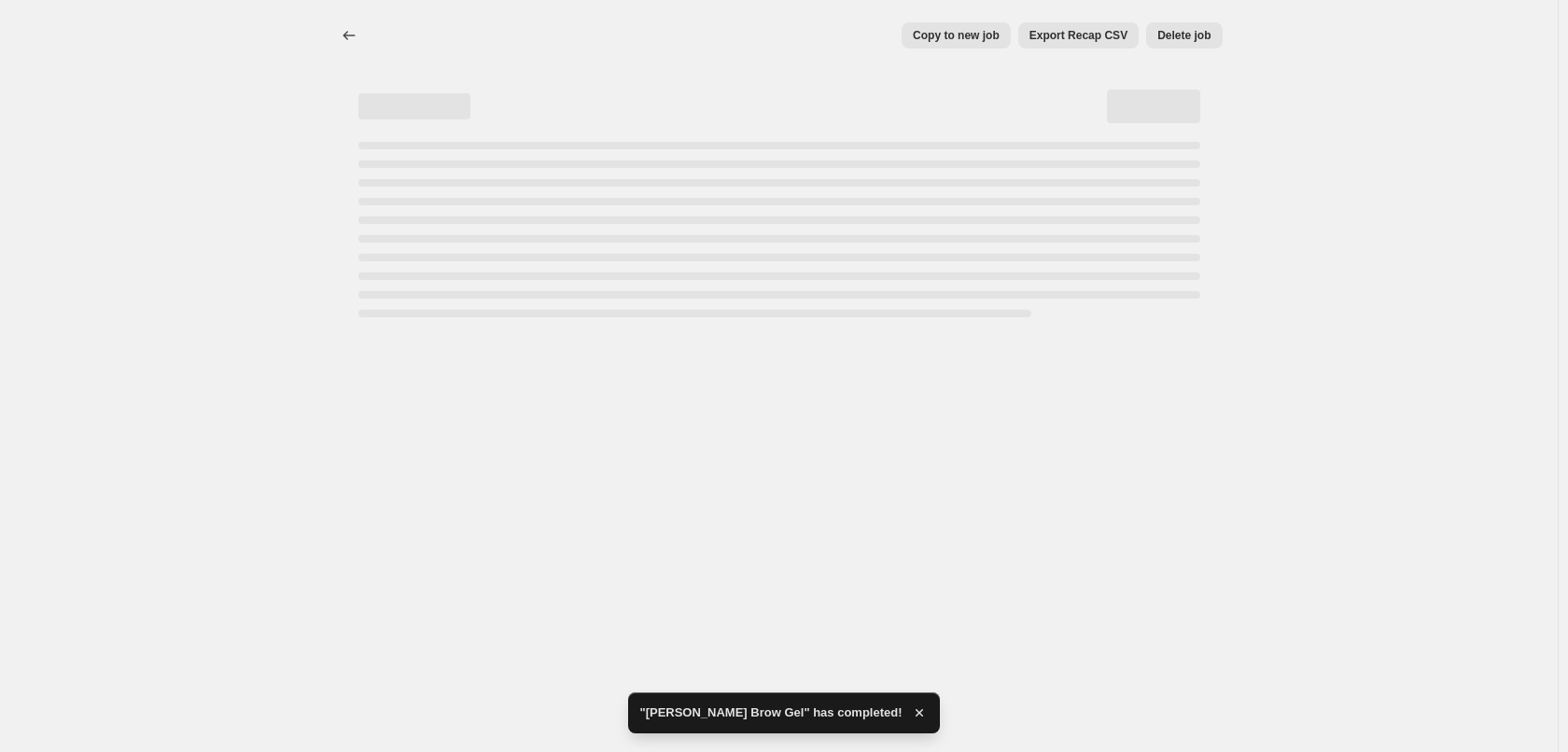
select select "percentage"
select select "tag"
select select "vendor"
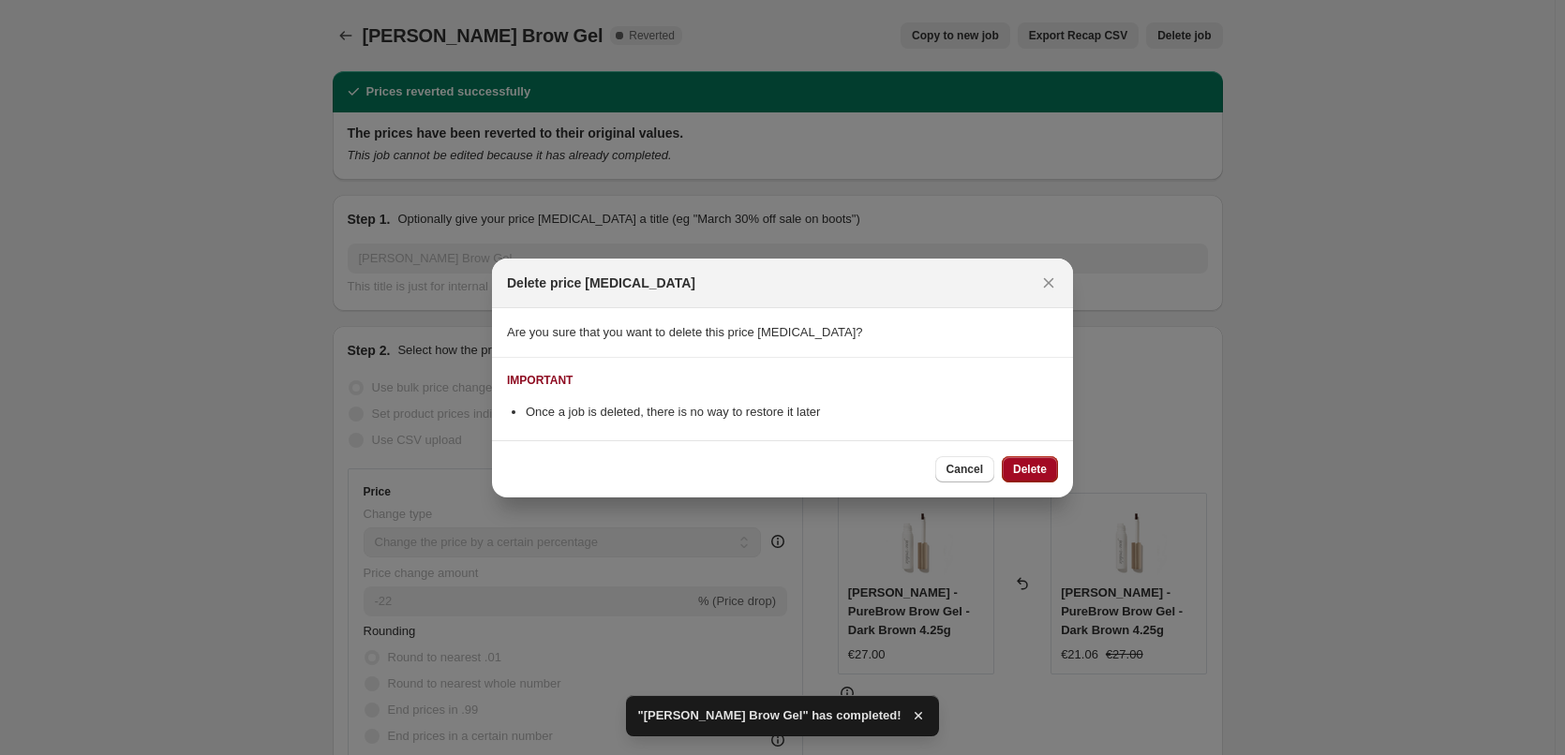
click at [1033, 467] on span "Delete" at bounding box center [1030, 469] width 34 height 15
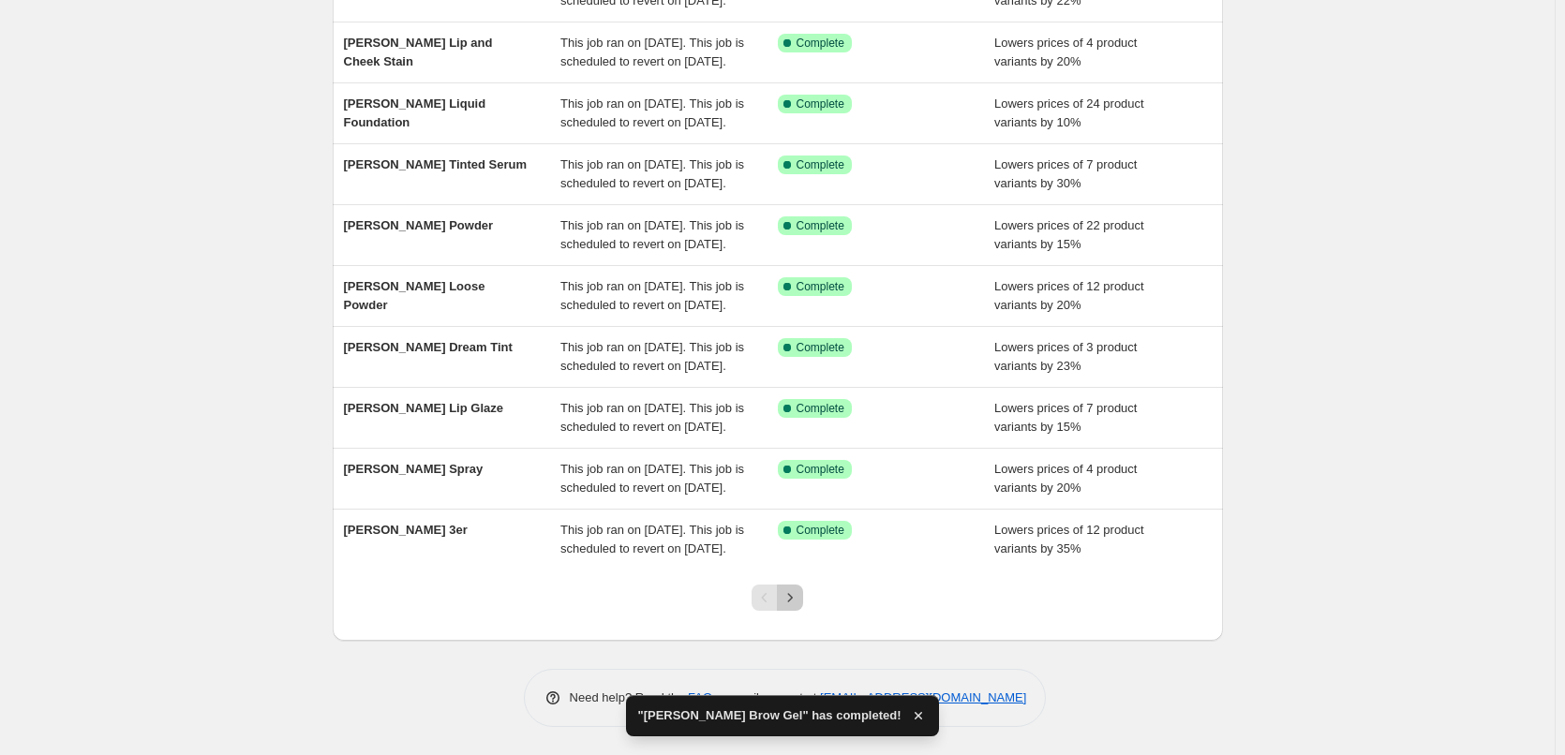
click at [793, 602] on icon "Next" at bounding box center [790, 597] width 19 height 19
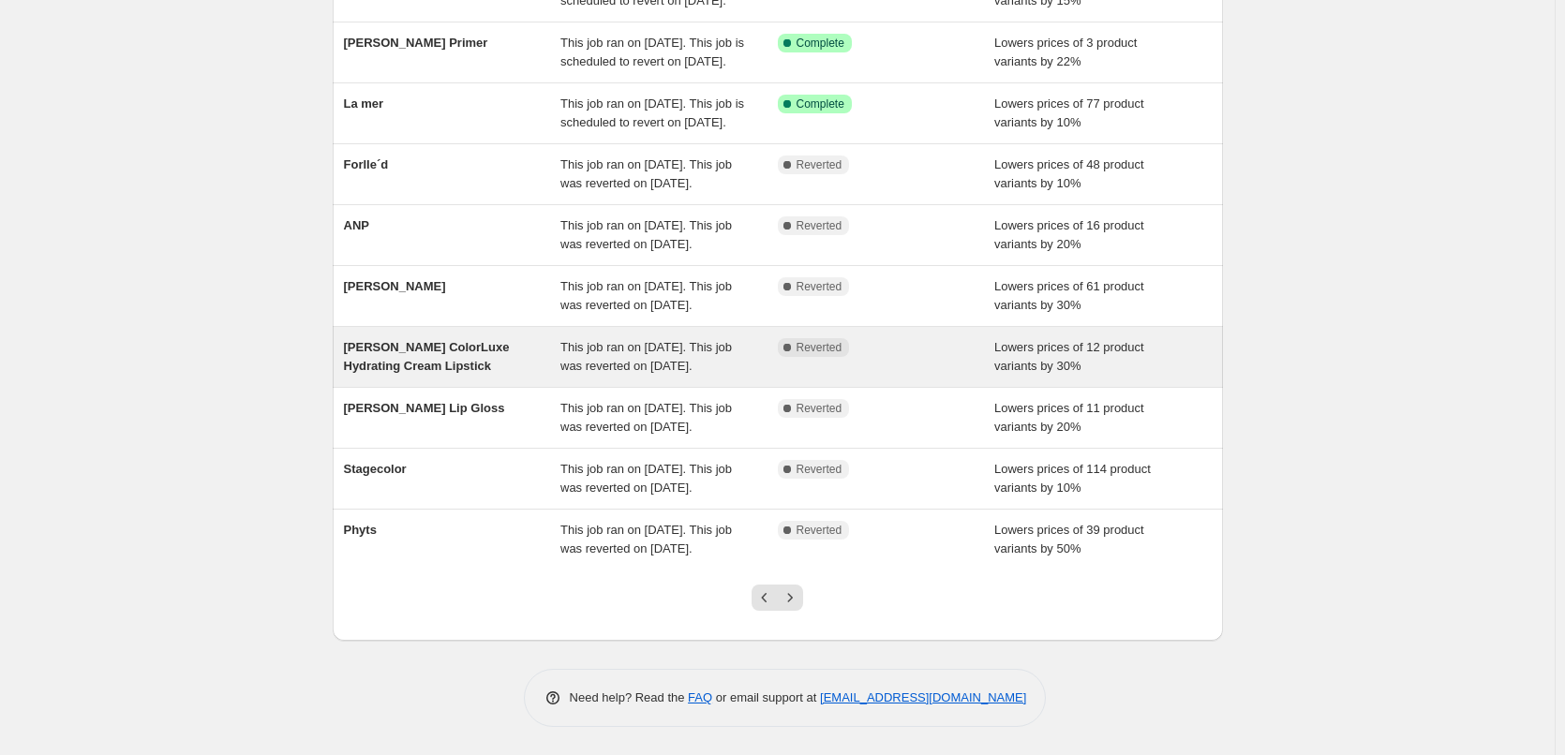
click at [537, 338] on div "[PERSON_NAME] ColorLuxe Hydrating Cream Lipstick" at bounding box center [452, 356] width 217 height 37
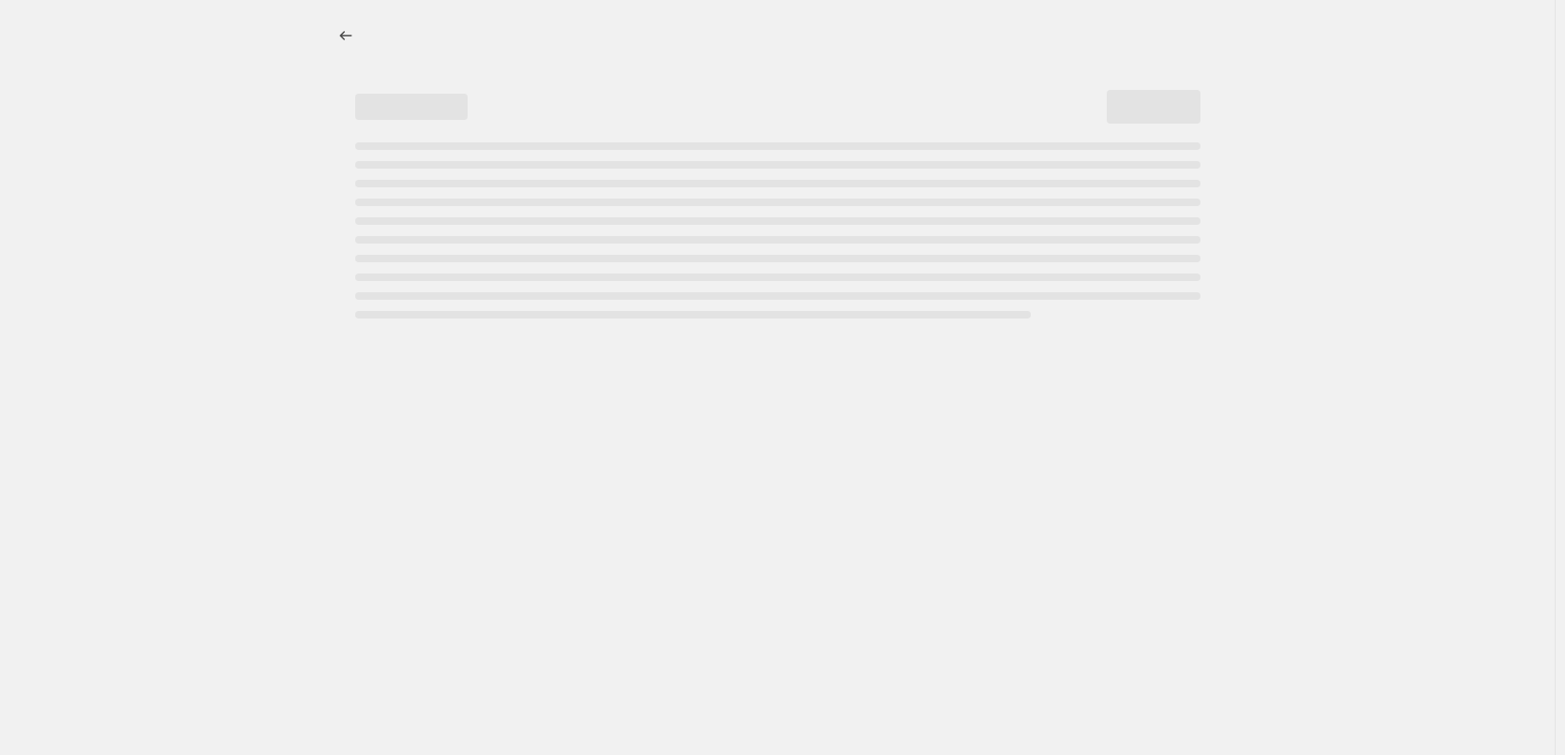
select select "percentage"
select select "tag"
select select "vendor"
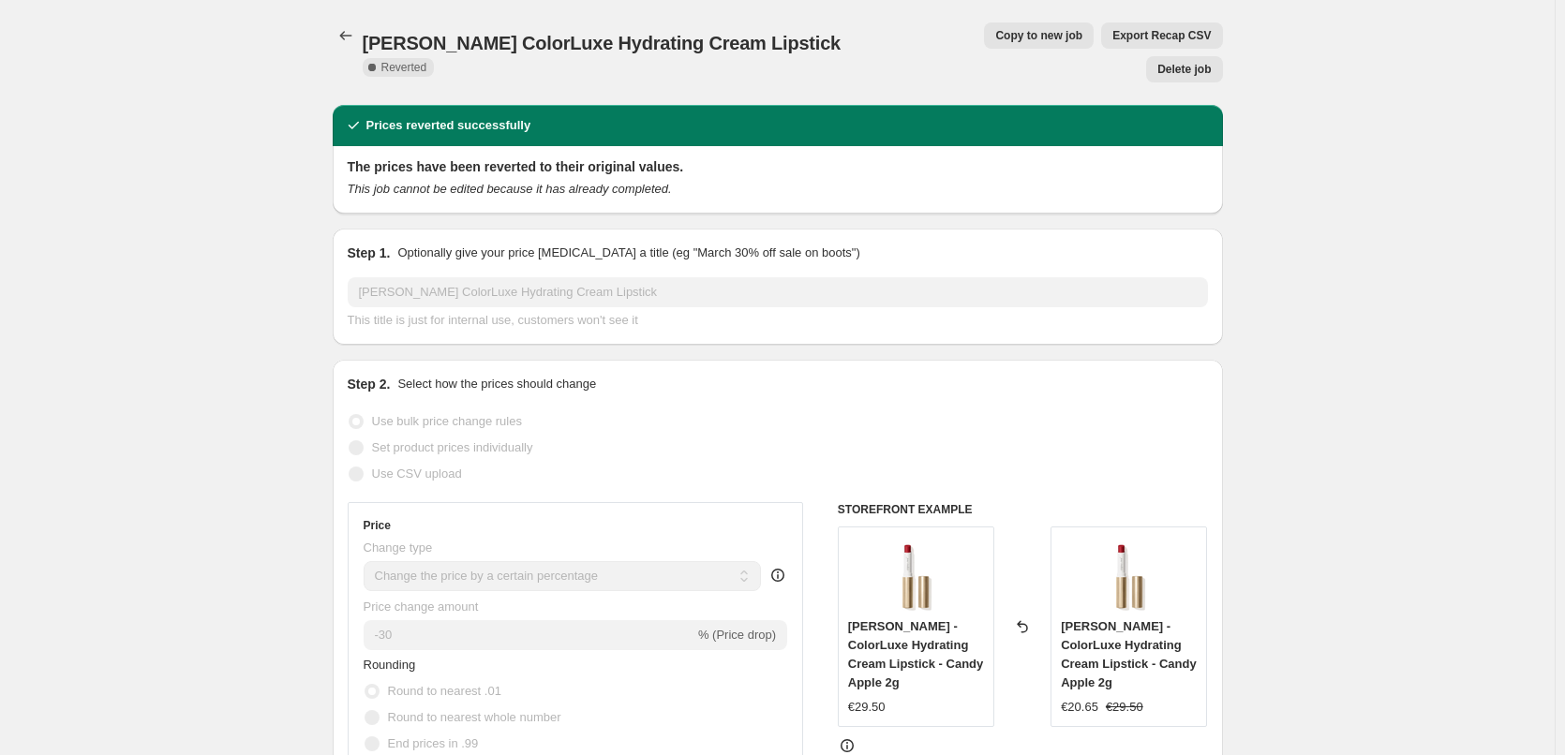
click at [995, 38] on span "Copy to new job" at bounding box center [1038, 35] width 87 height 15
select select "percentage"
select select "tag"
select select "vendor"
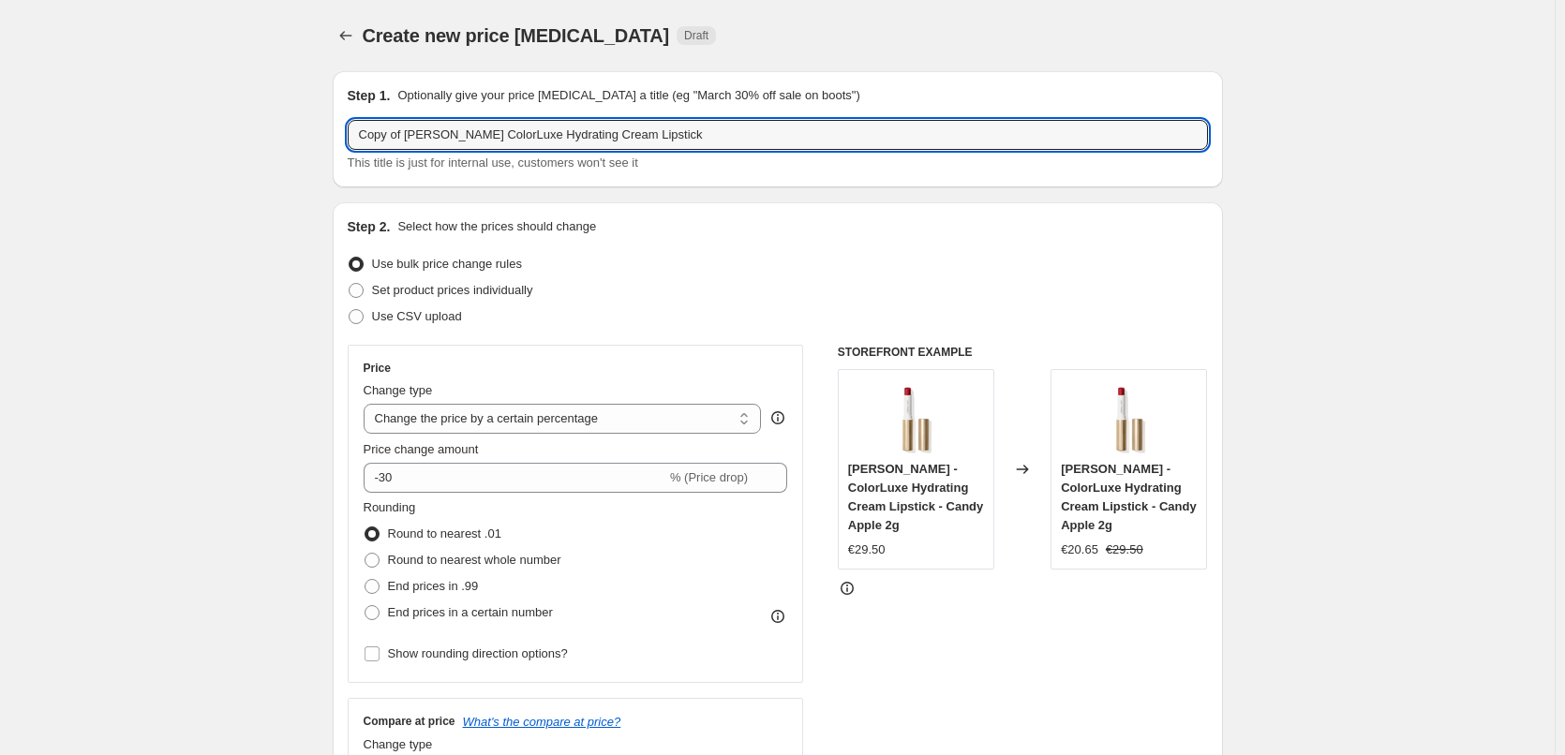
drag, startPoint x: 407, startPoint y: 137, endPoint x: 77, endPoint y: 141, distance: 329.9
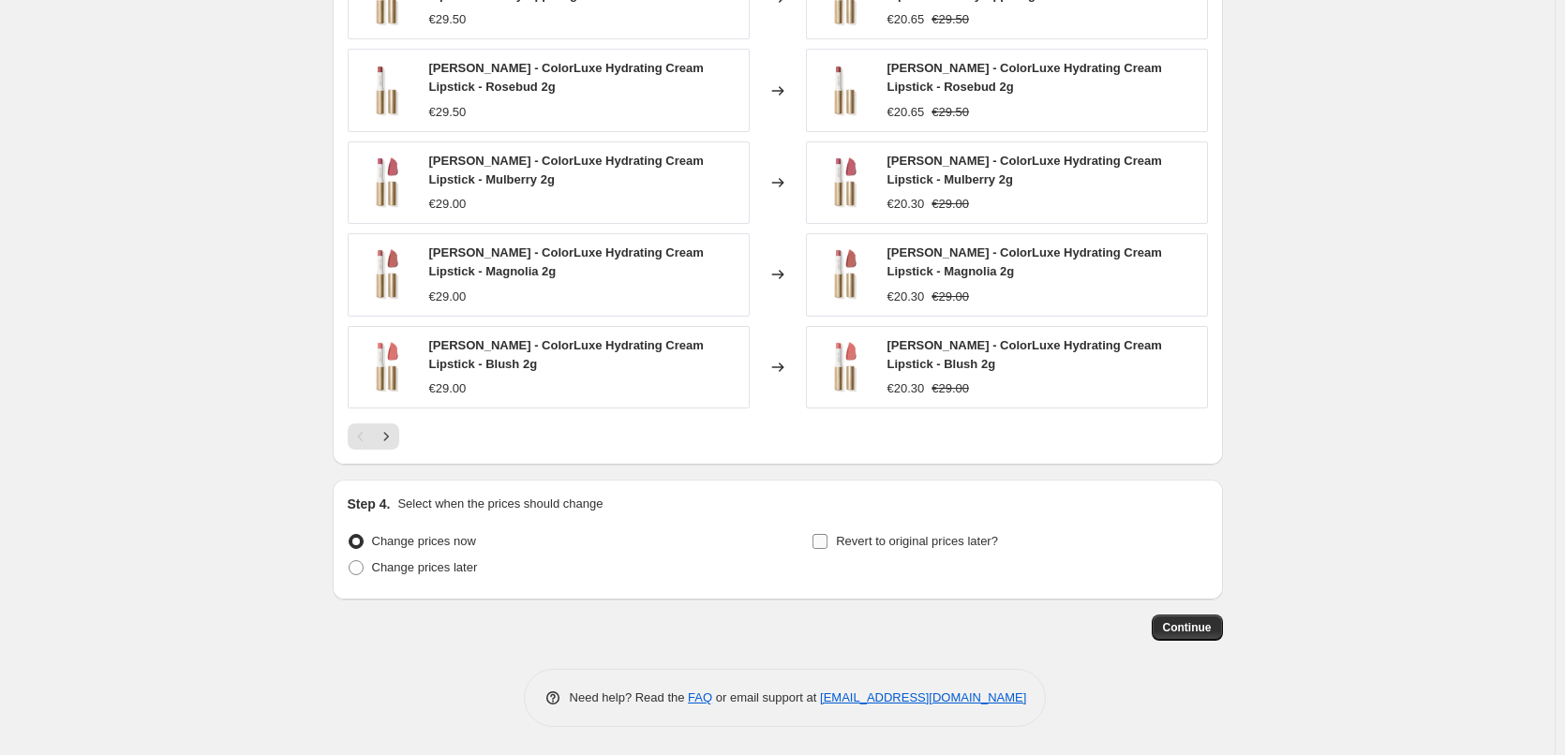
type input "[PERSON_NAME] ColorLuxe Hydrating Cream Lipstick"
click at [907, 542] on span "Revert to original prices later?" at bounding box center [917, 541] width 162 height 14
click at [827, 542] on input "Revert to original prices later?" at bounding box center [819, 541] width 15 height 15
checkbox input "true"
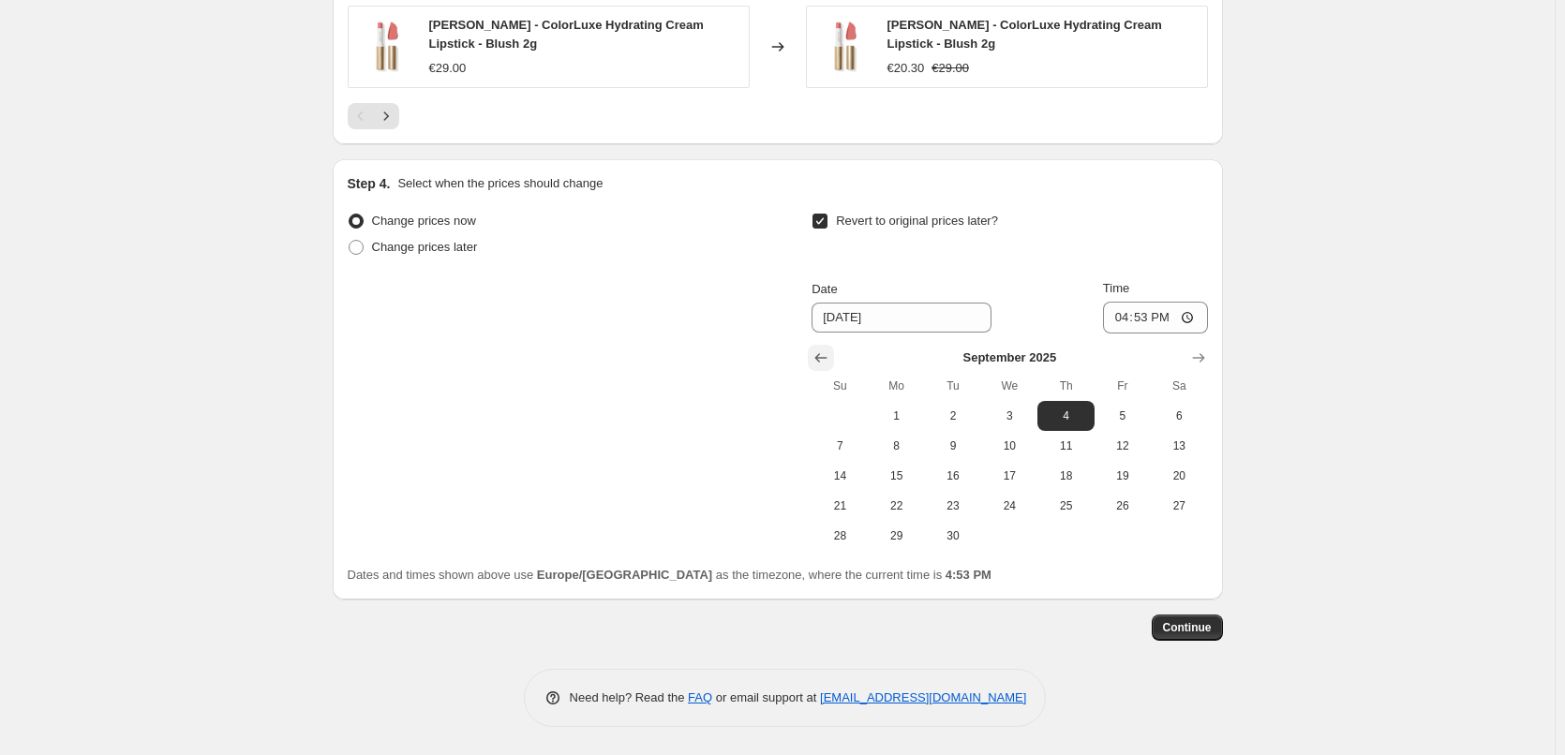
click at [821, 355] on icon "Show previous month, August 2025" at bounding box center [820, 358] width 19 height 19
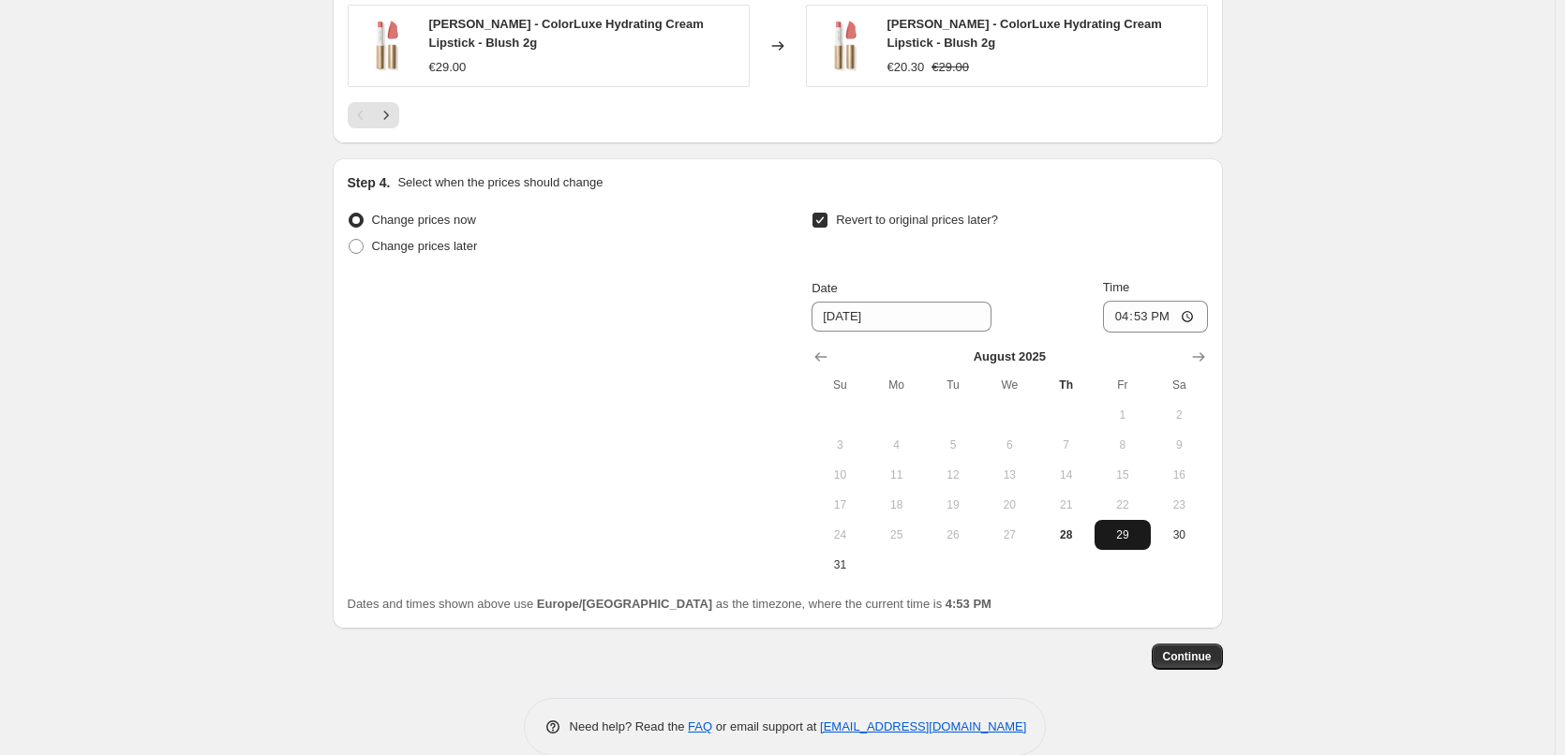
click at [1137, 536] on span "29" at bounding box center [1122, 535] width 41 height 15
type input "[DATE]"
drag, startPoint x: 1123, startPoint y: 304, endPoint x: 1123, endPoint y: 315, distance: 11.2
click at [1123, 305] on input "16:53" at bounding box center [1155, 317] width 105 height 32
click at [1123, 323] on input "16:53" at bounding box center [1155, 317] width 105 height 32
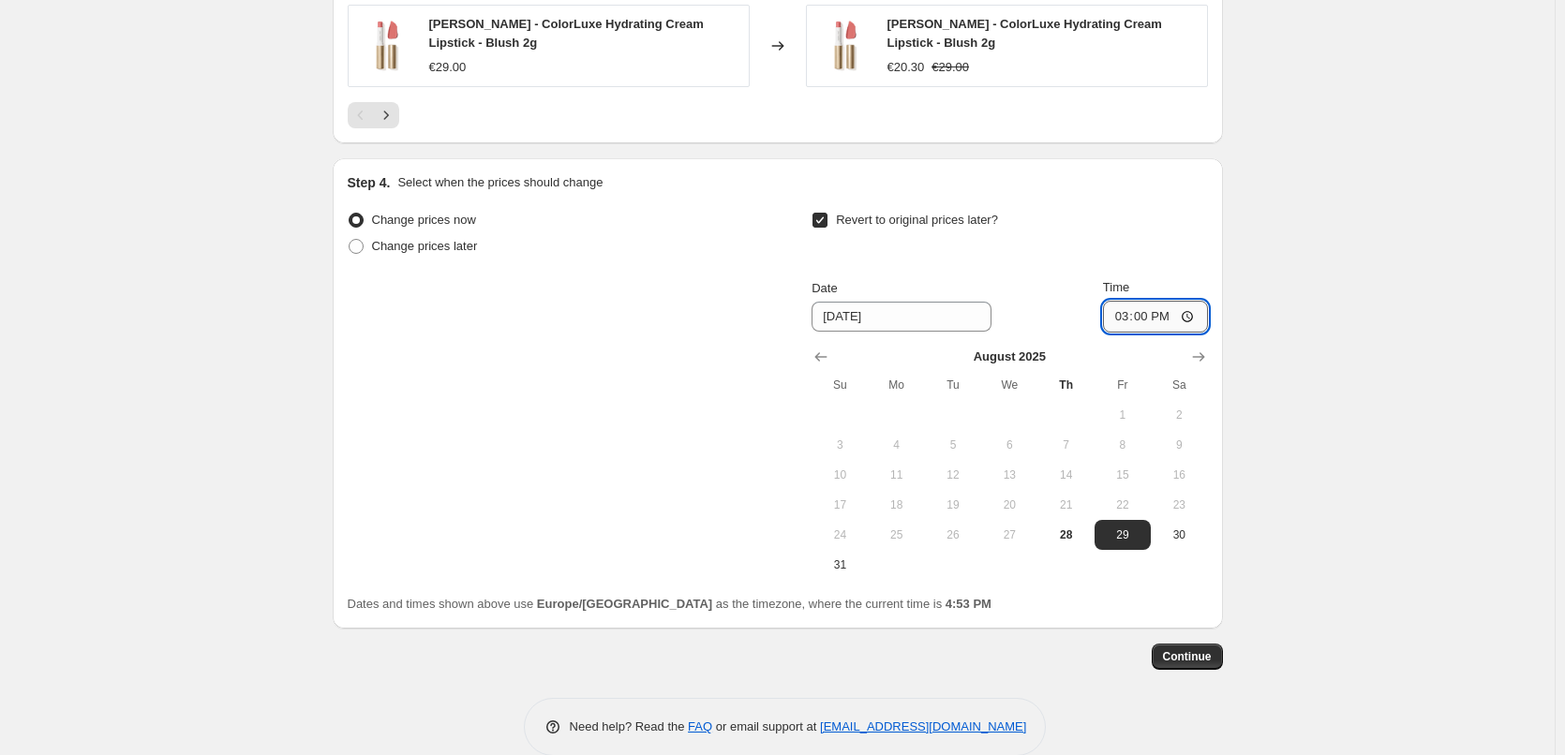
click at [1194, 316] on input "15:00" at bounding box center [1155, 317] width 105 height 32
type input "03:00"
click at [1167, 661] on button "Continue" at bounding box center [1187, 657] width 71 height 26
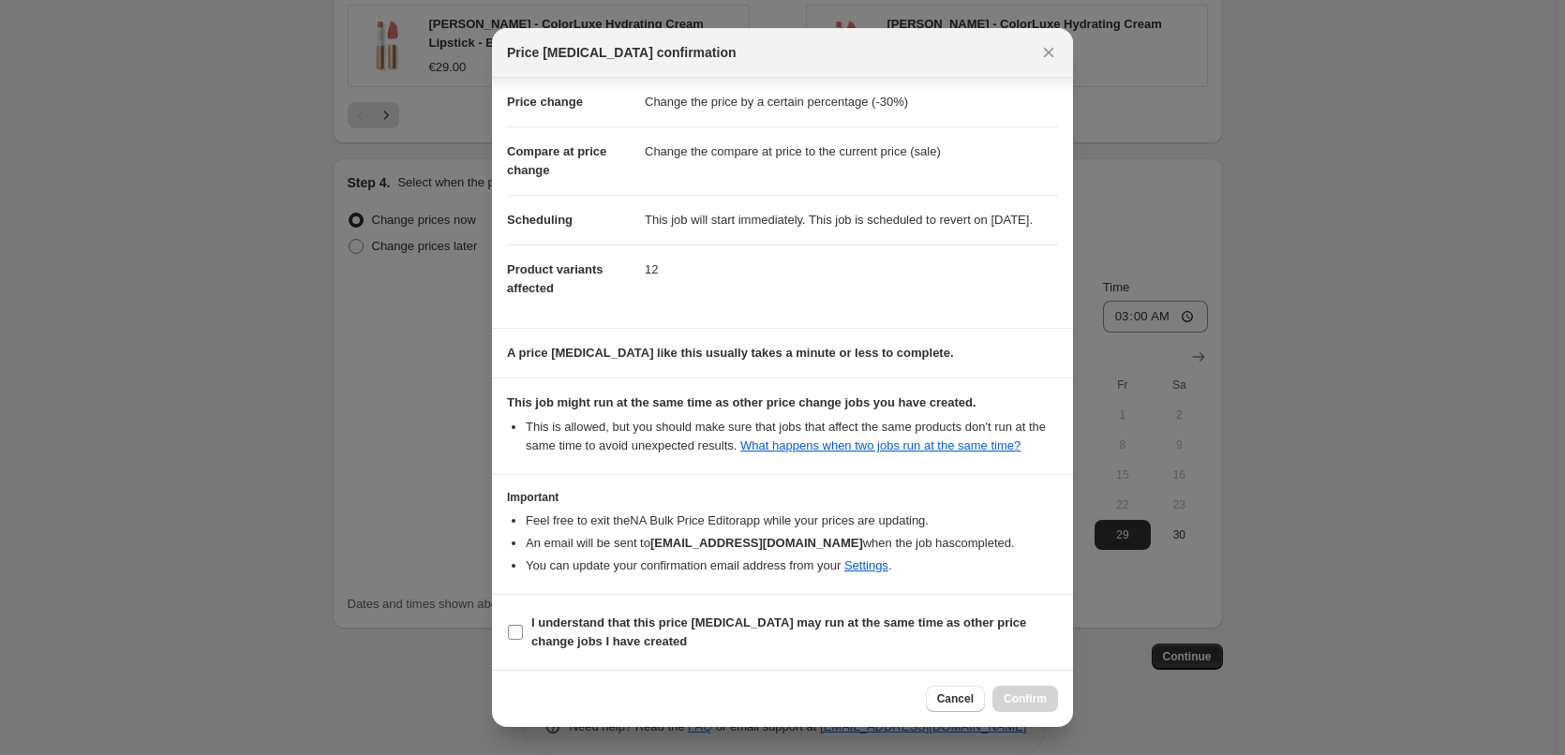
drag, startPoint x: 576, startPoint y: 636, endPoint x: 727, endPoint y: 633, distance: 150.9
click at [577, 636] on b "I understand that this price [MEDICAL_DATA] may run at the same time as other p…" at bounding box center [778, 632] width 495 height 33
click at [565, 639] on b "I understand that this price [MEDICAL_DATA] may run at the same time as other p…" at bounding box center [778, 632] width 495 height 33
click at [523, 639] on input "I understand that this price [MEDICAL_DATA] may run at the same time as other p…" at bounding box center [515, 632] width 15 height 15
checkbox input "true"
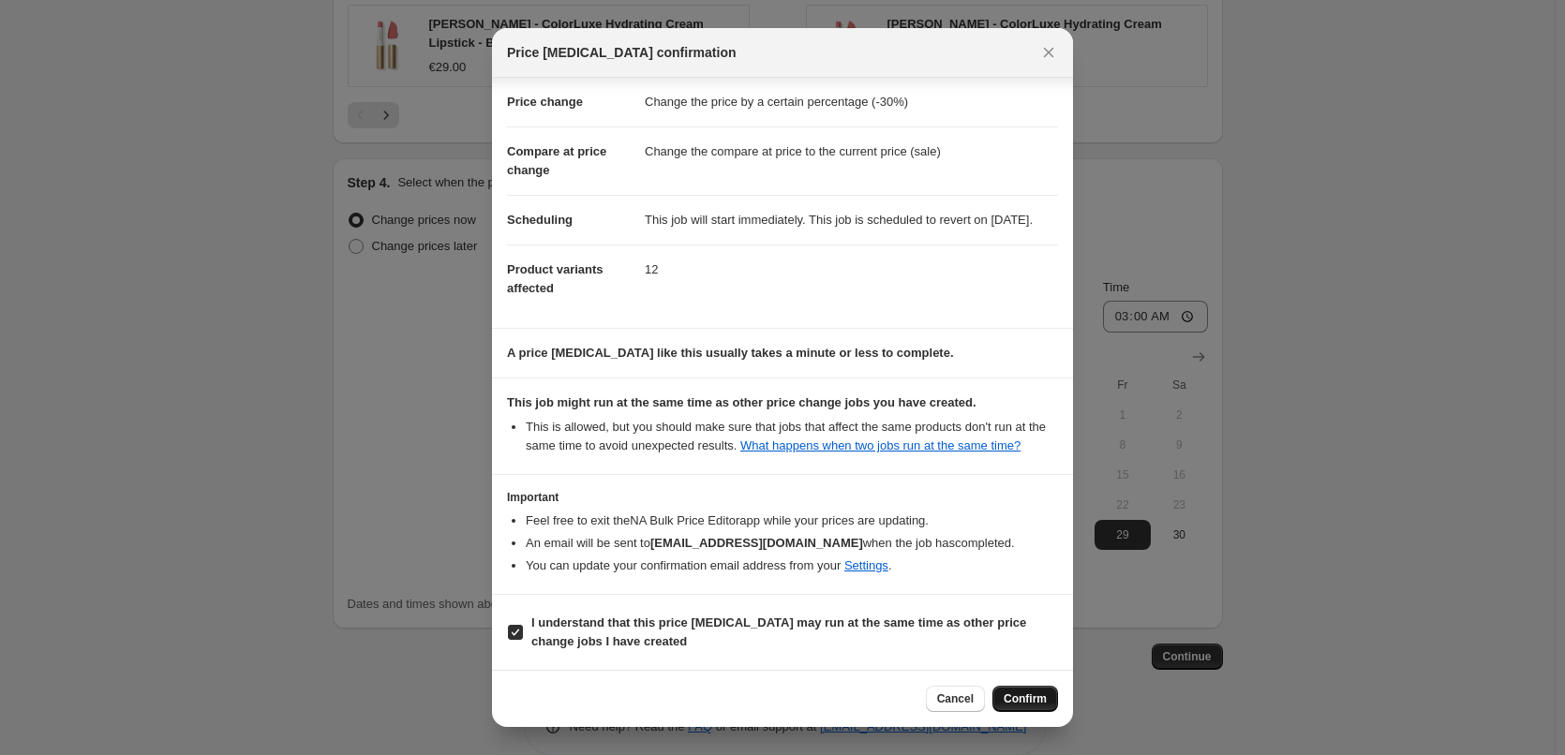
click at [1028, 689] on button "Confirm" at bounding box center [1025, 699] width 66 height 26
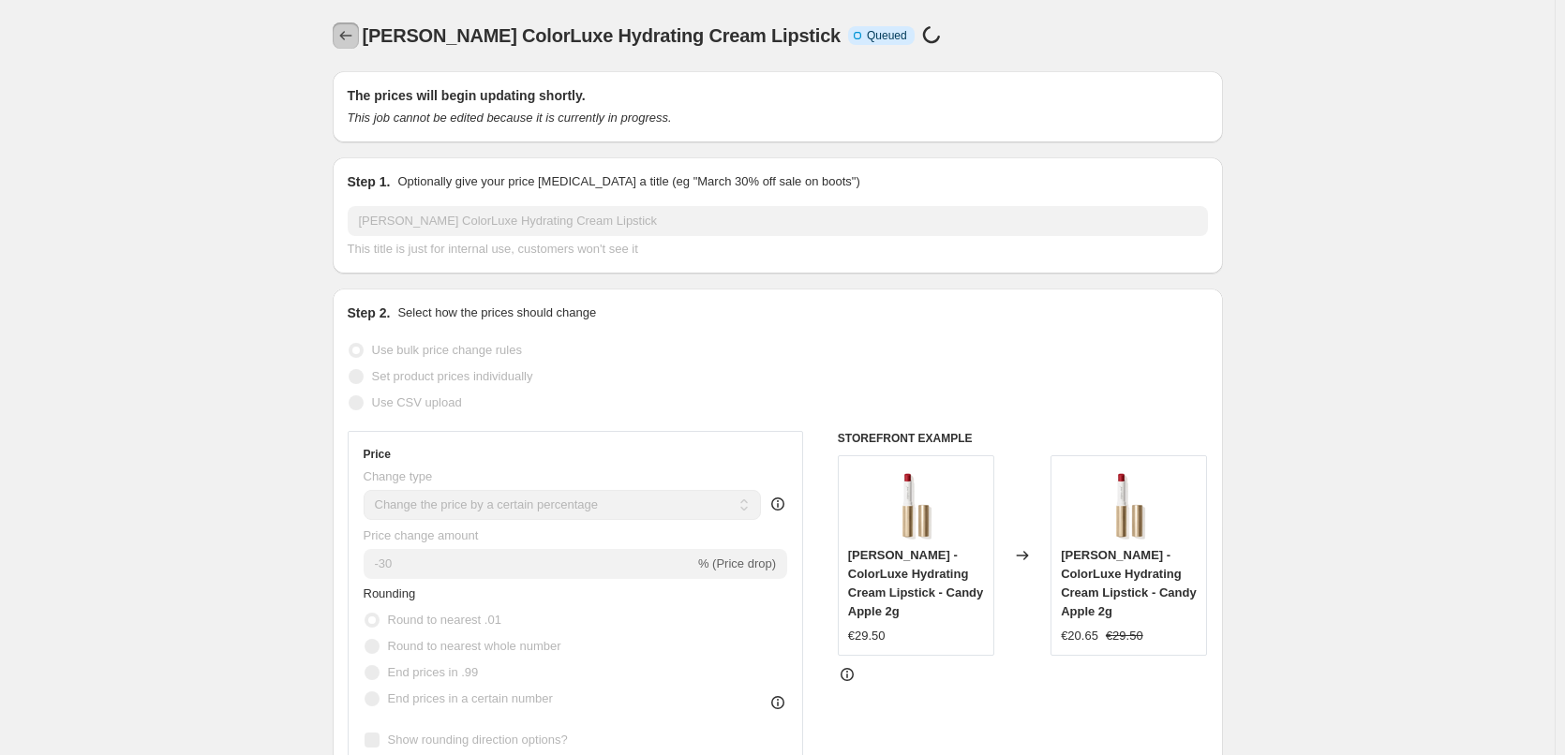
click at [351, 29] on icon "Price change jobs" at bounding box center [345, 35] width 19 height 19
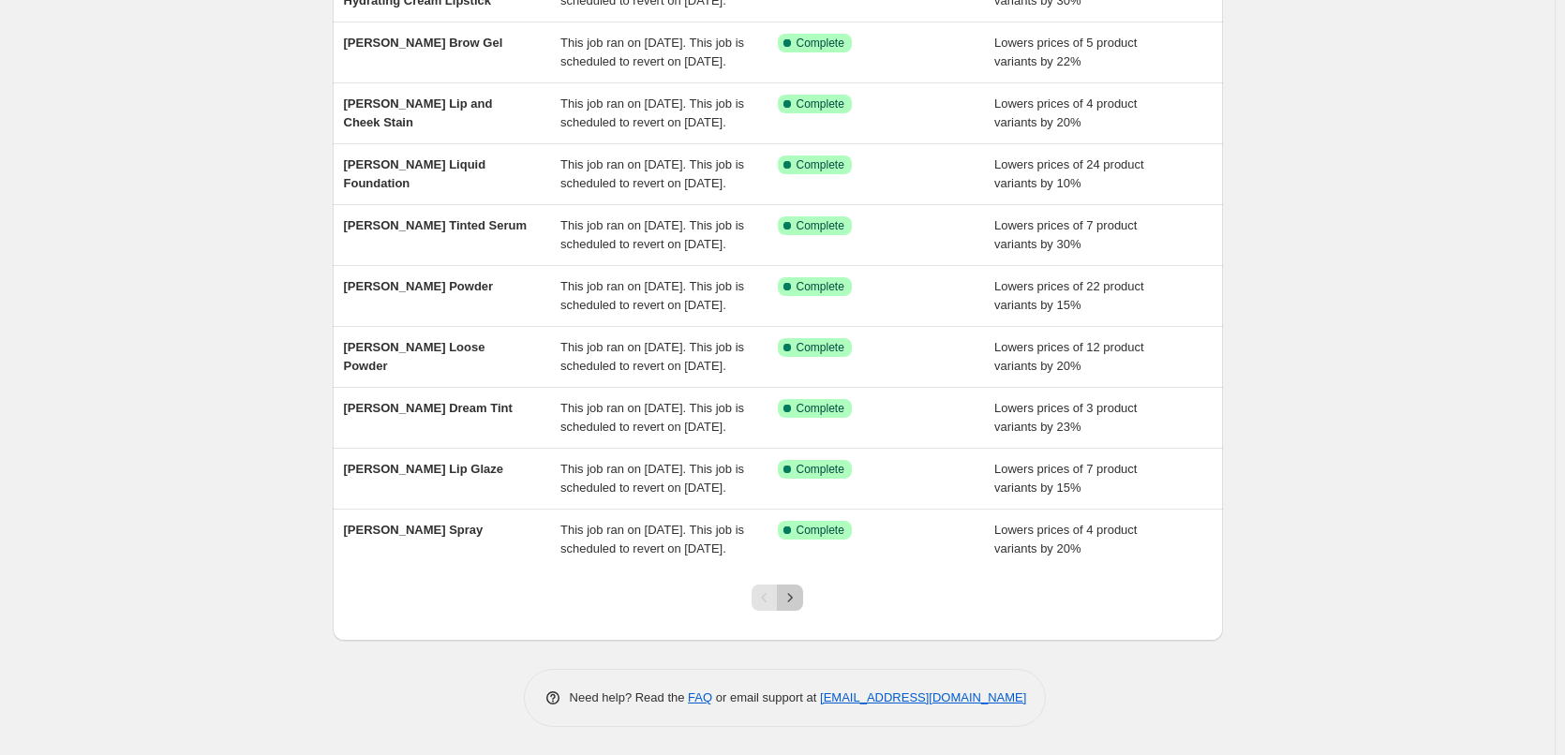
click at [786, 598] on icon "Next" at bounding box center [790, 597] width 19 height 19
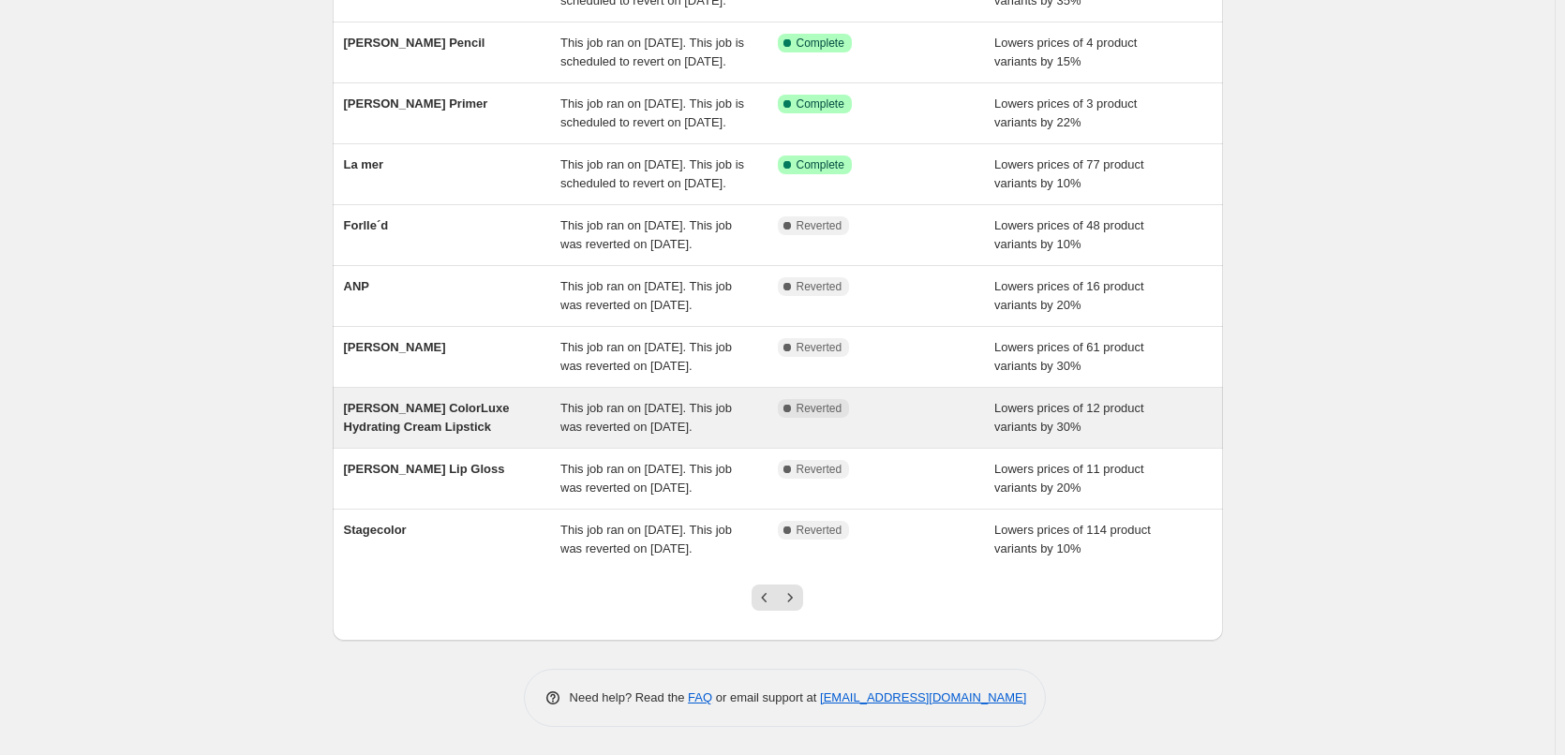
click at [446, 401] on span "[PERSON_NAME] ColorLuxe Hydrating Cream Lipstick" at bounding box center [427, 417] width 166 height 33
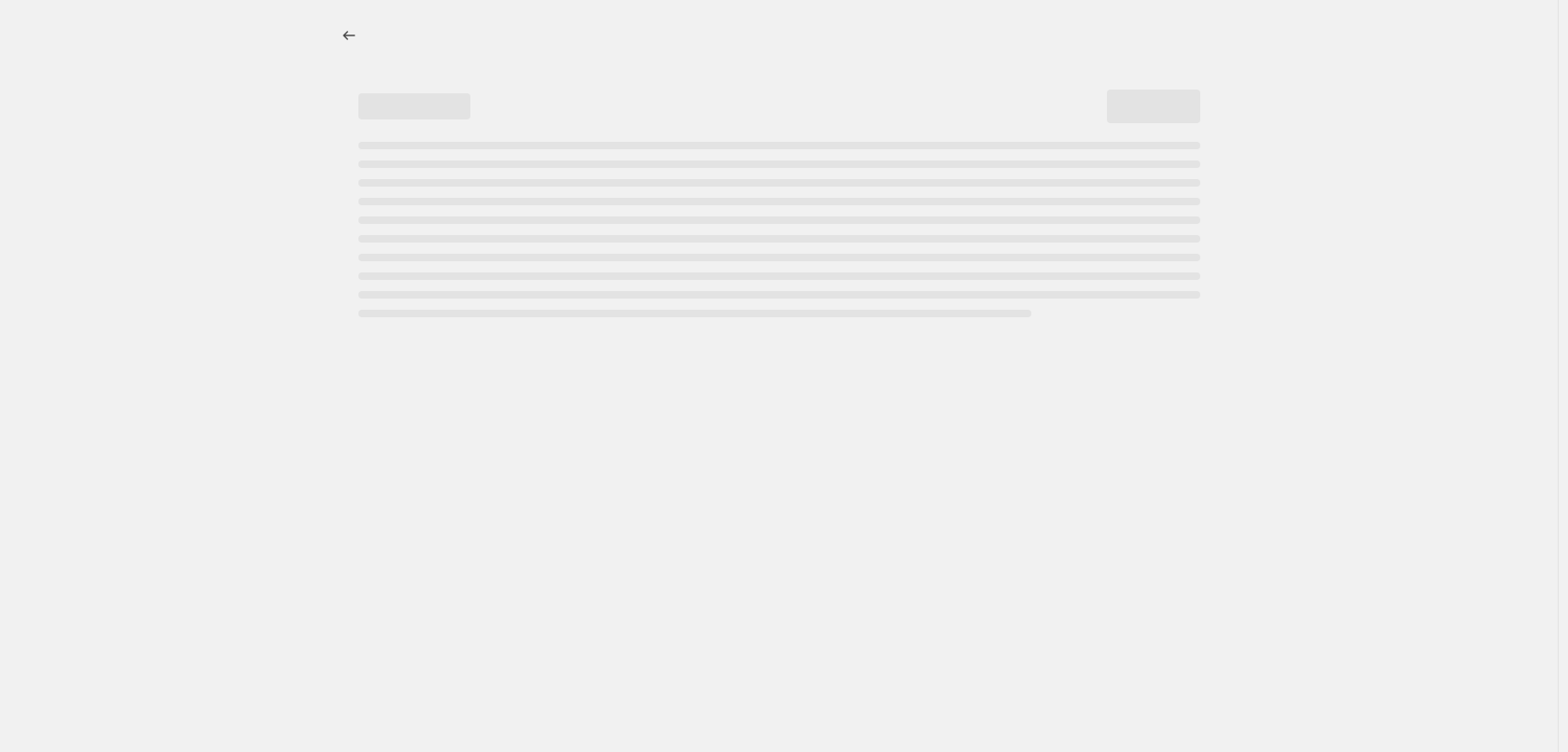
select select "percentage"
select select "tag"
select select "vendor"
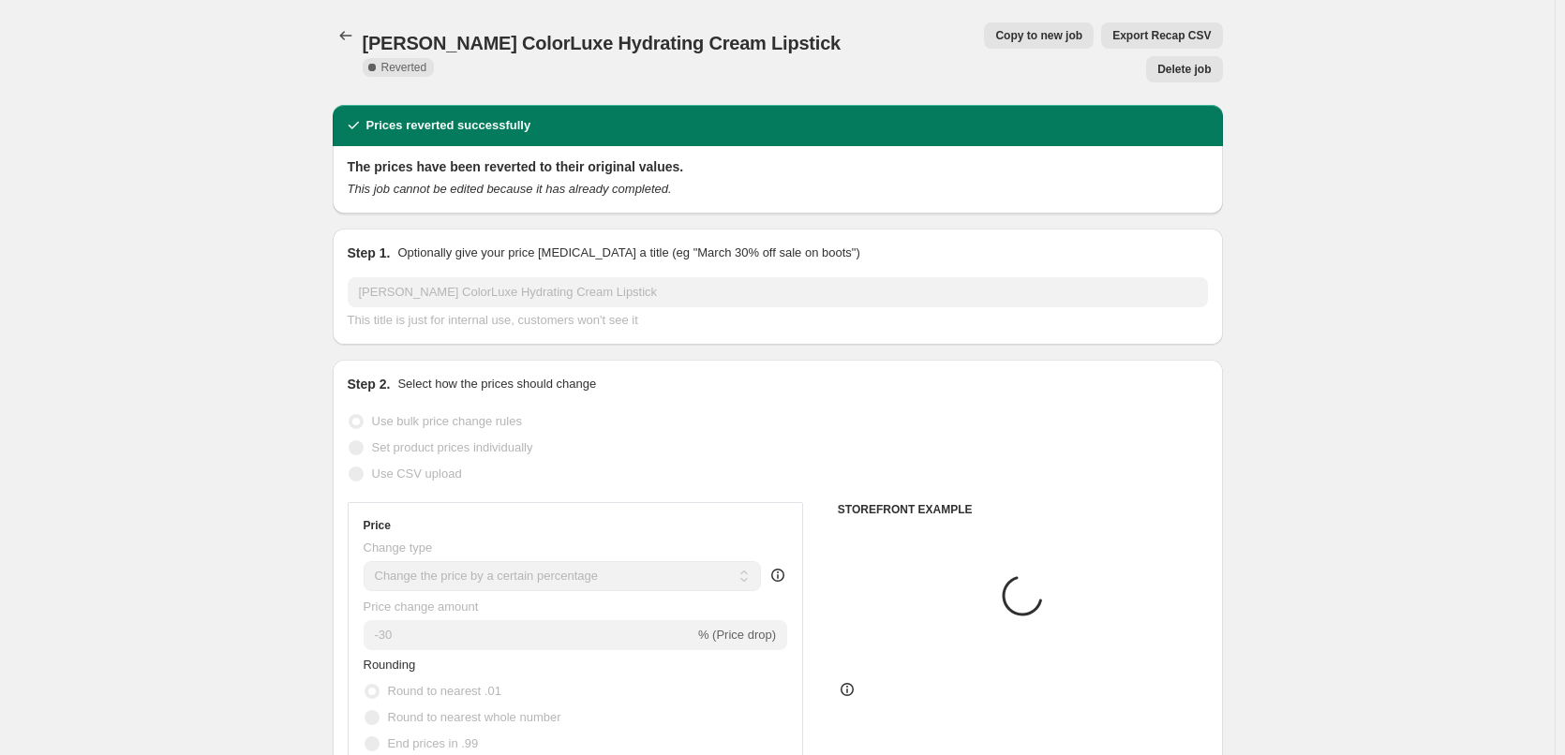
click at [1163, 62] on span "Delete job" at bounding box center [1183, 69] width 53 height 15
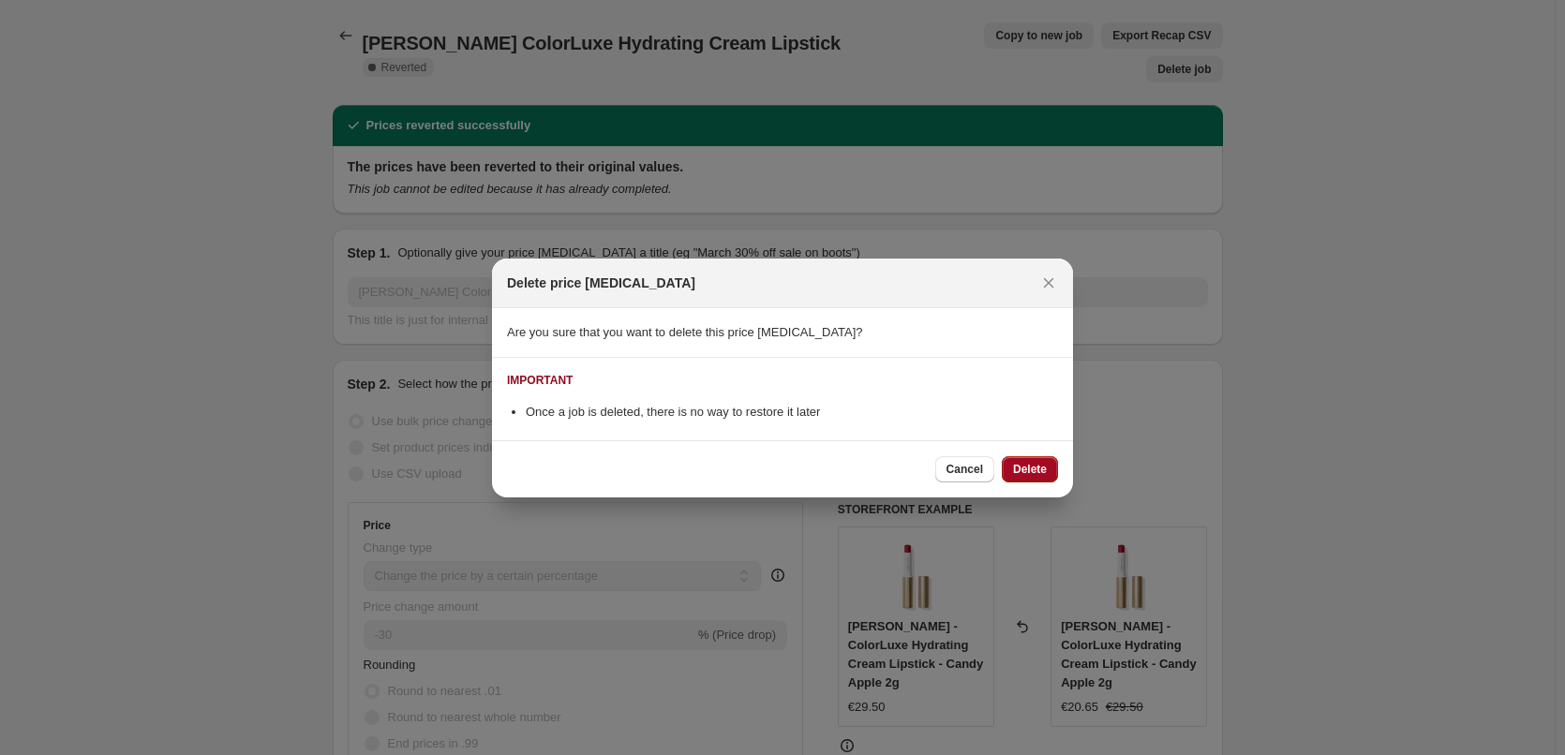
click at [1022, 466] on span "Delete" at bounding box center [1030, 469] width 34 height 15
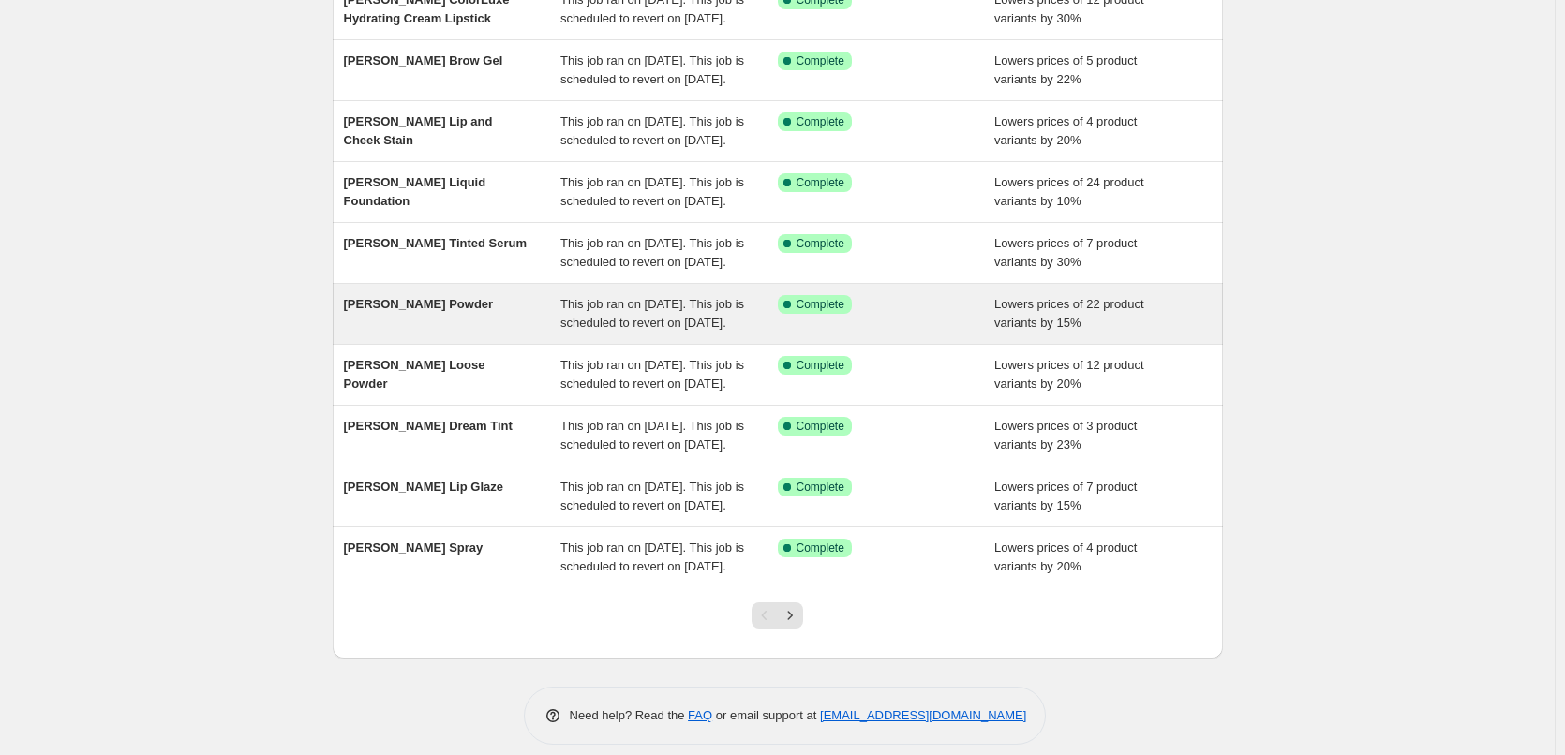
scroll to position [397, 0]
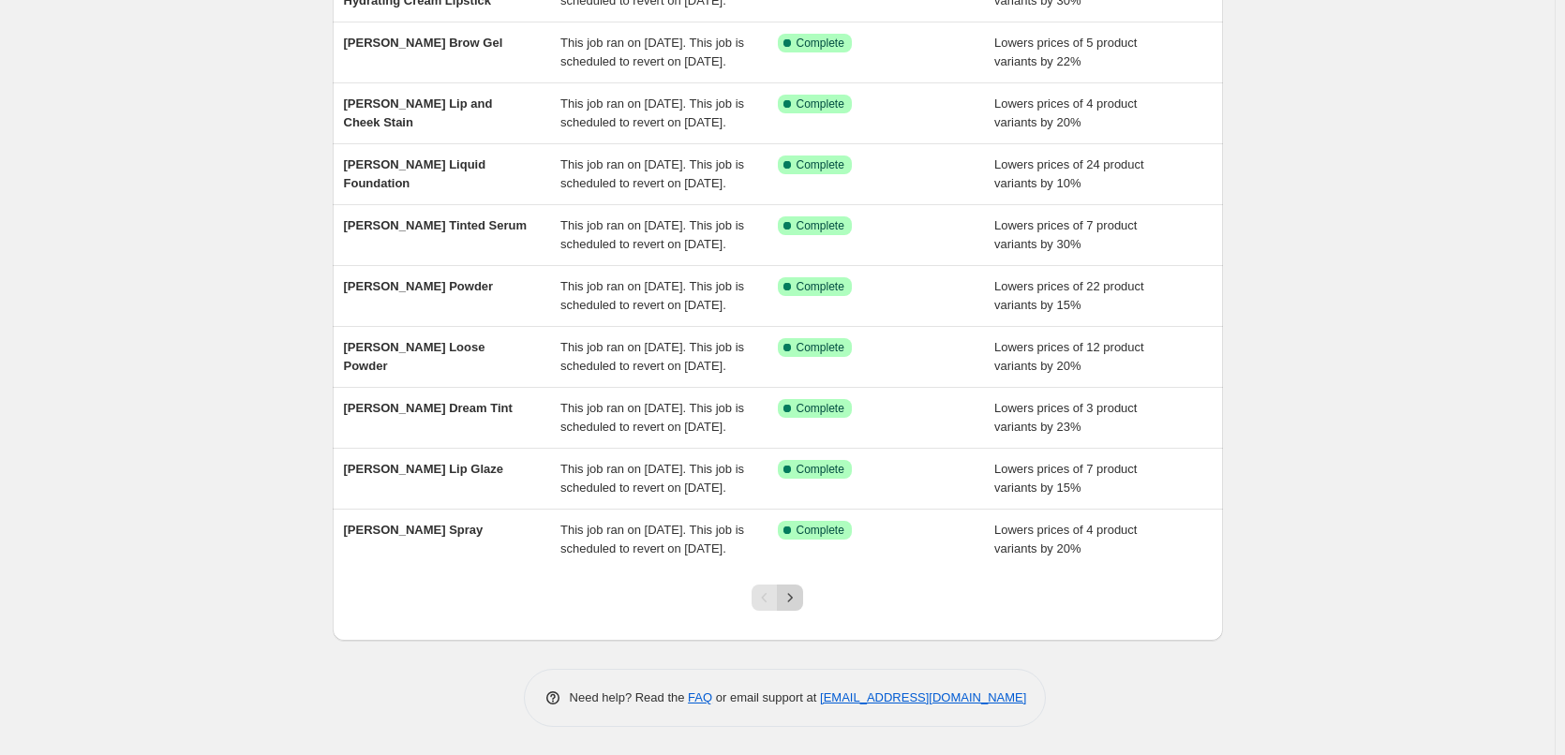
click at [798, 587] on div at bounding box center [777, 605] width 76 height 71
click at [798, 594] on icon "Next" at bounding box center [790, 597] width 19 height 19
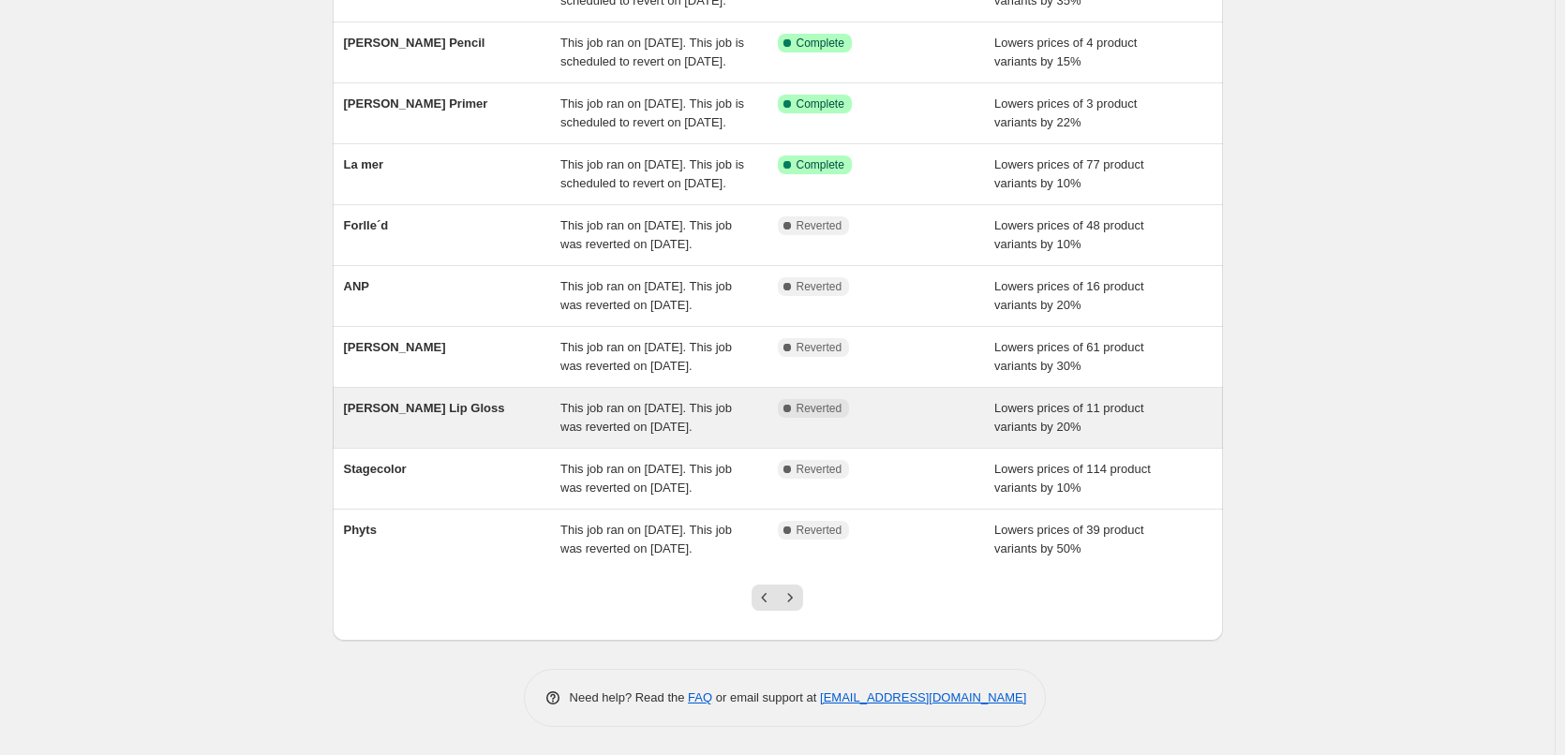
click at [593, 401] on span "This job ran on [DATE]. This job was reverted on [DATE]." at bounding box center [645, 417] width 171 height 33
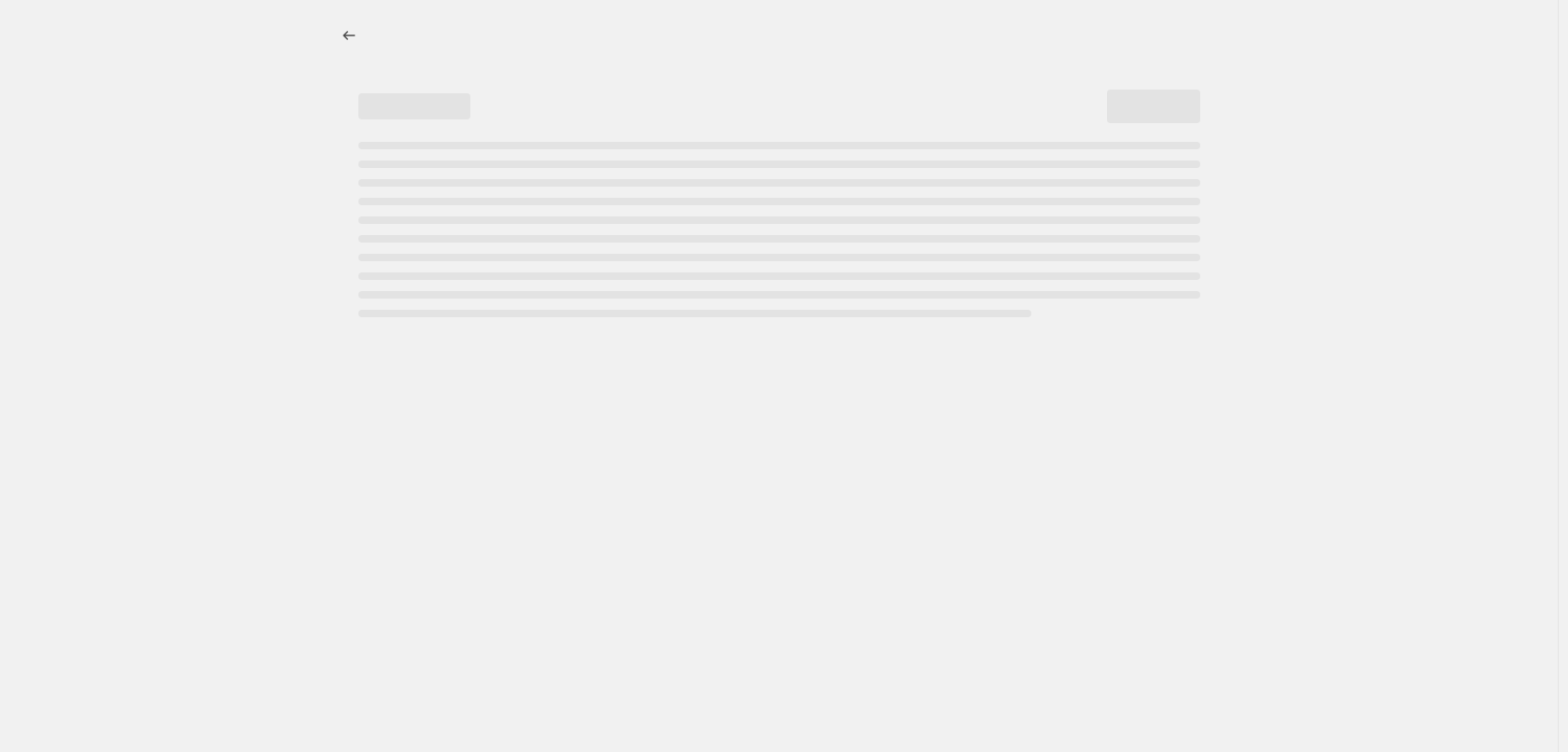
select select "percentage"
select select "tag"
select select "vendor"
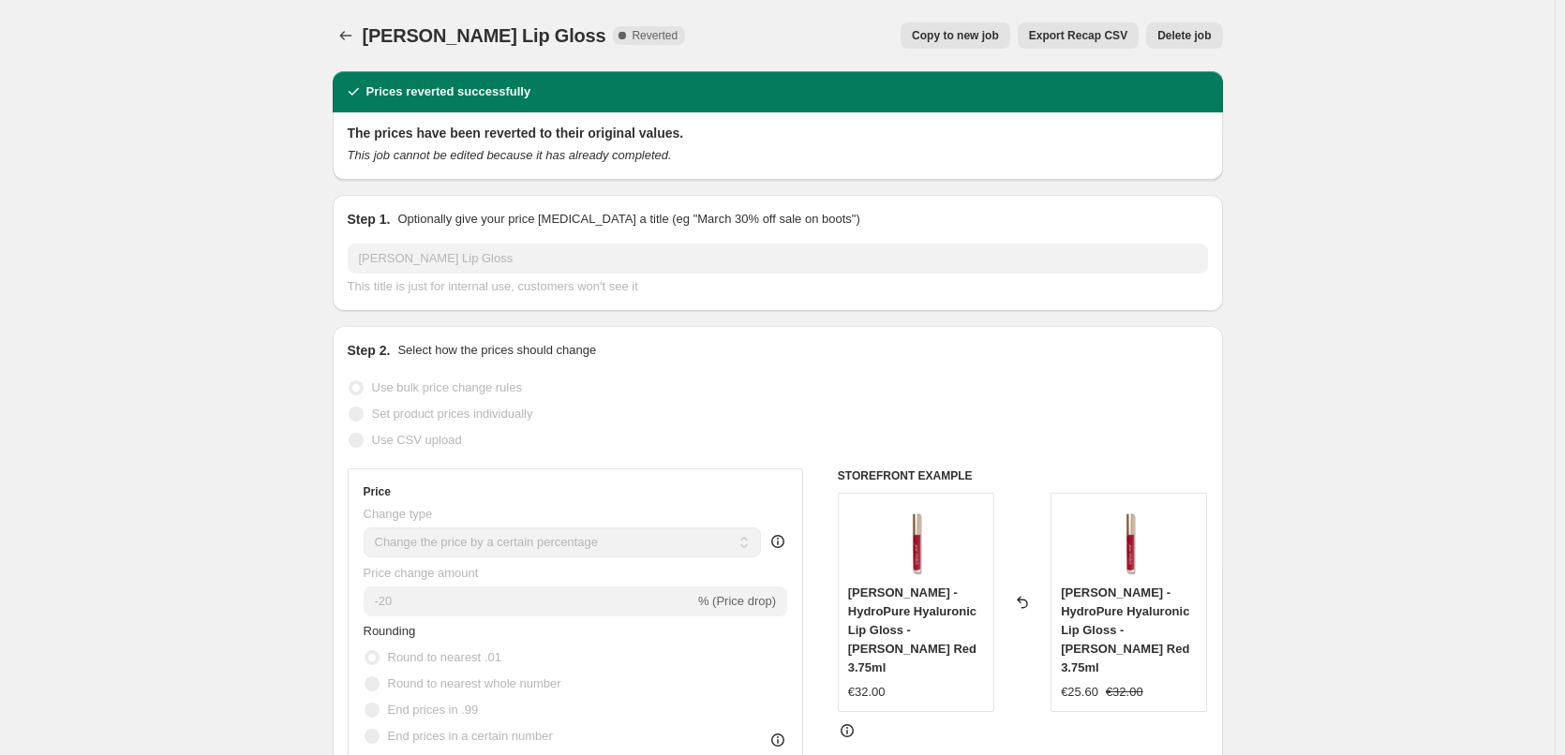
click at [960, 43] on button "Copy to new job" at bounding box center [955, 35] width 110 height 26
select select "percentage"
select select "tag"
select select "vendor"
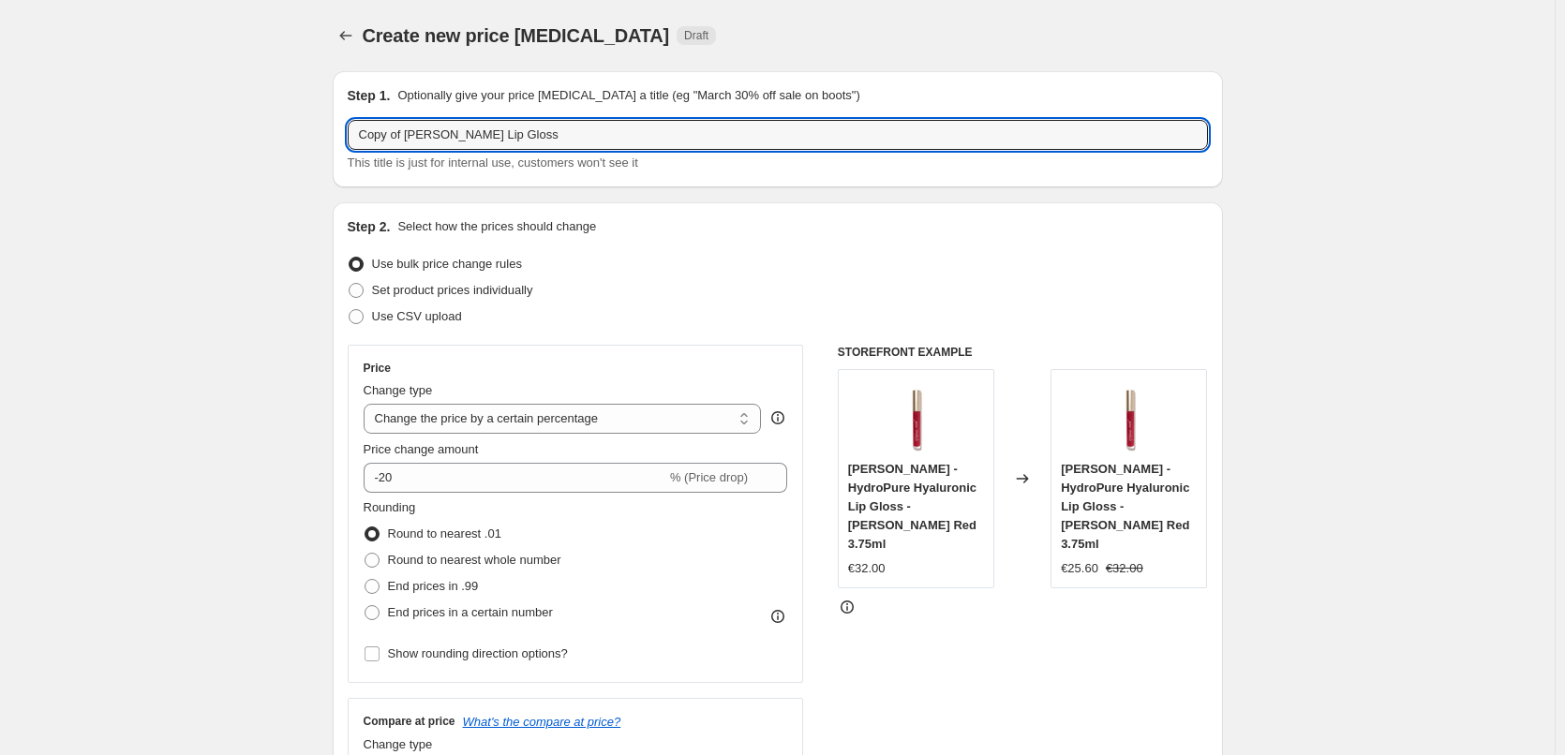
drag, startPoint x: 409, startPoint y: 136, endPoint x: 222, endPoint y: 125, distance: 186.8
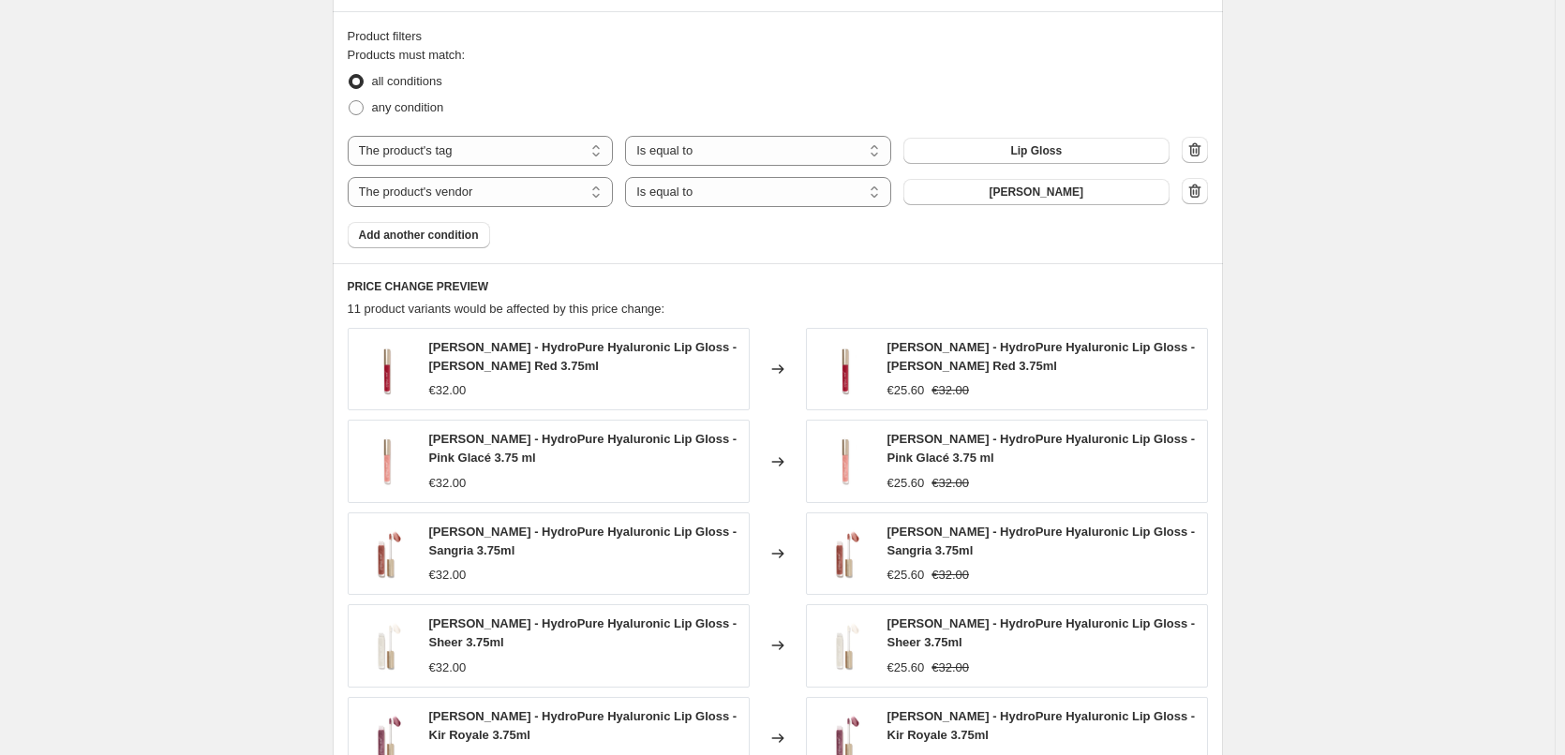
scroll to position [1401, 0]
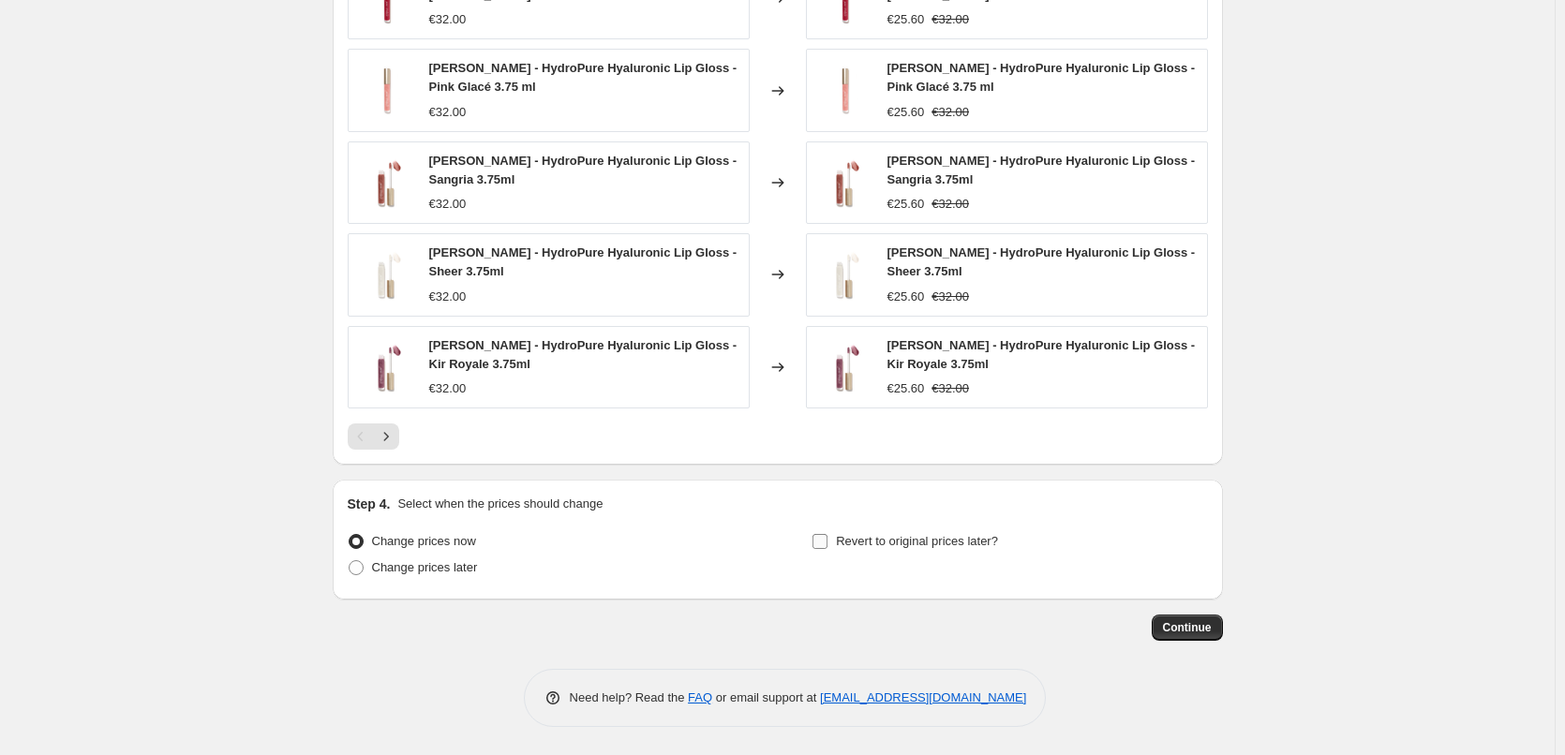
type input "[PERSON_NAME] Lip Gloss"
click at [825, 550] on label "Revert to original prices later?" at bounding box center [904, 541] width 186 height 26
click at [825, 549] on input "Revert to original prices later?" at bounding box center [819, 541] width 15 height 15
checkbox input "true"
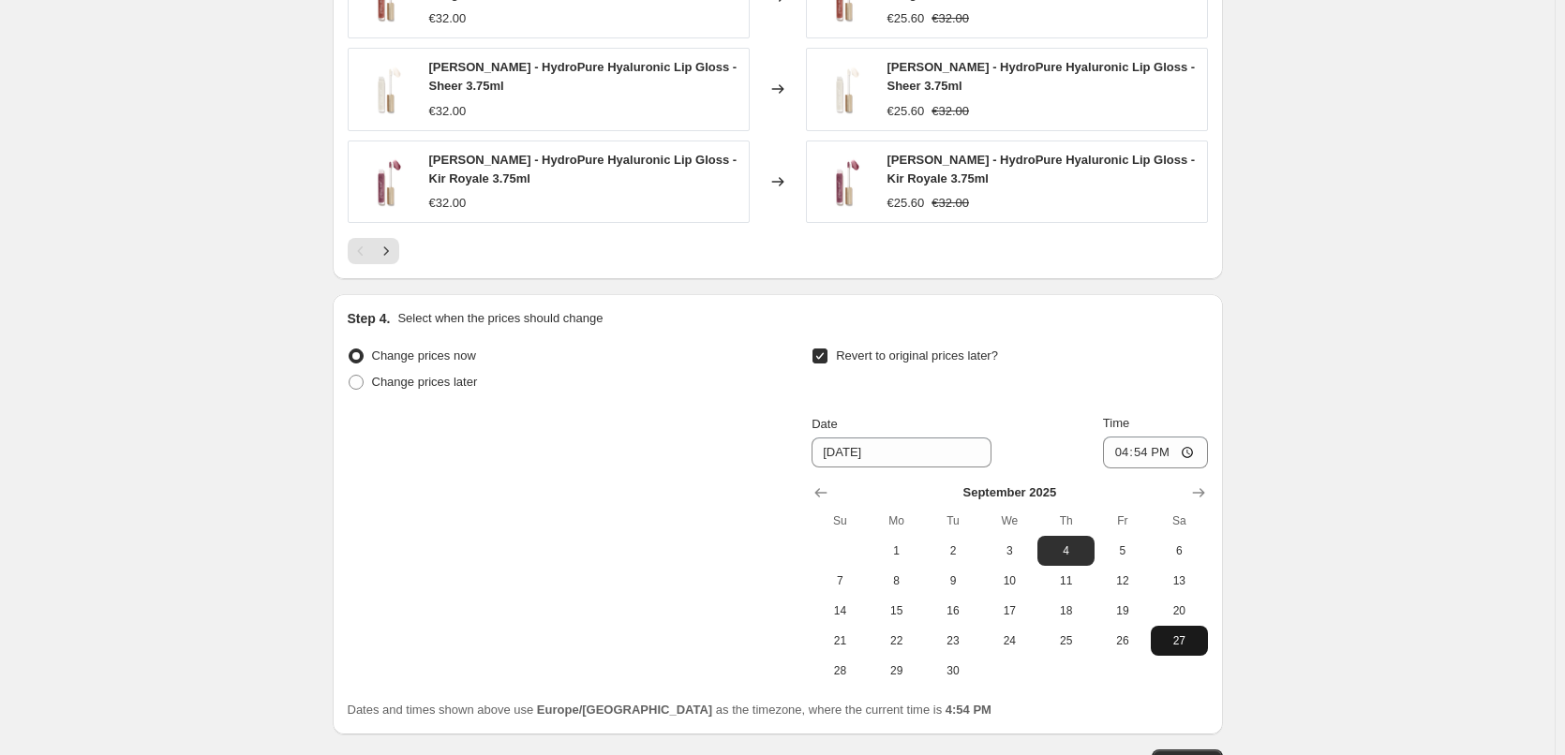
scroll to position [1721, 0]
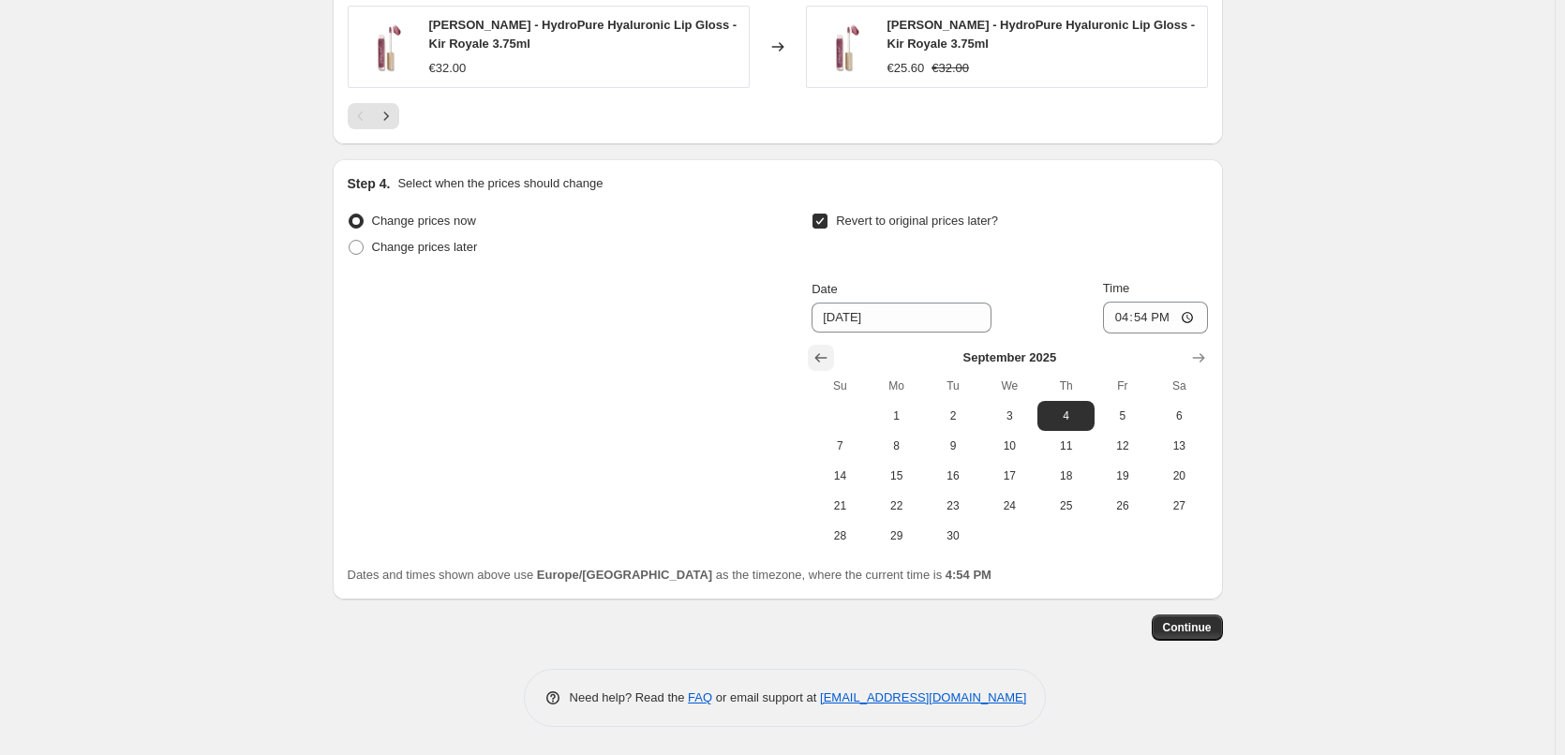
click at [828, 364] on icon "Show previous month, August 2025" at bounding box center [820, 358] width 19 height 19
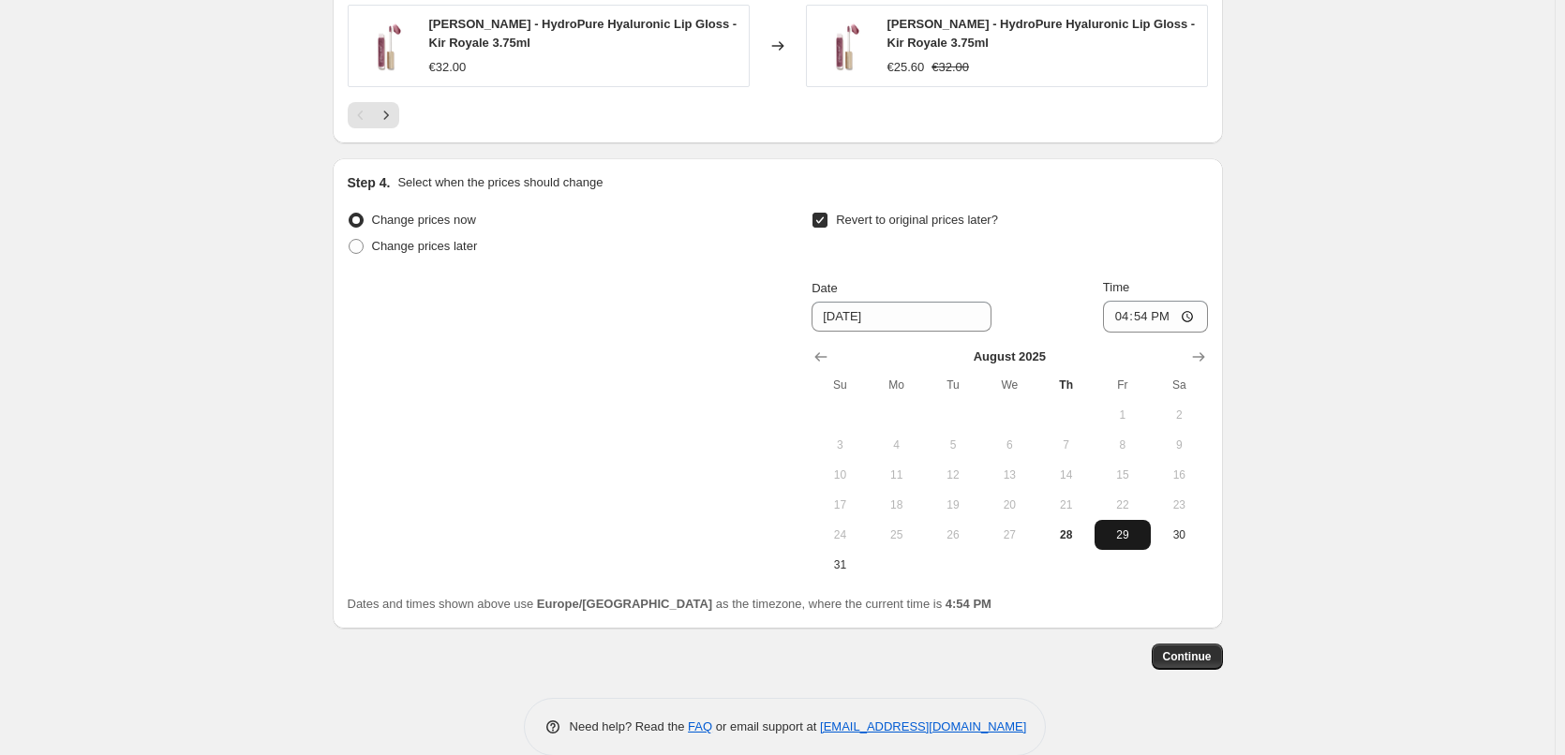
click at [1137, 537] on span "29" at bounding box center [1122, 535] width 41 height 15
type input "[DATE]"
click at [1123, 316] on input "16:54" at bounding box center [1155, 317] width 105 height 32
click at [1197, 317] on input "15:00" at bounding box center [1155, 317] width 105 height 32
type input "03:00"
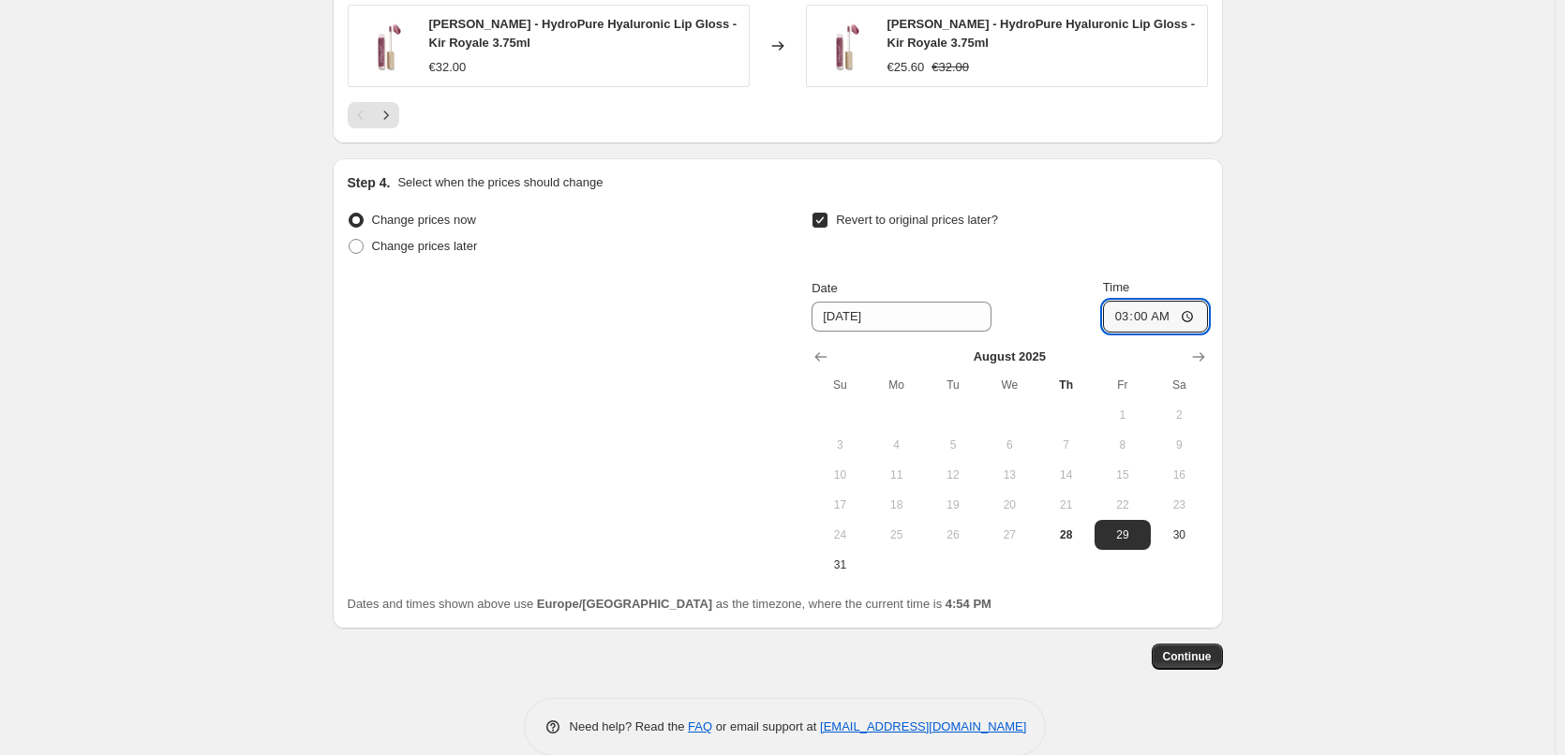
drag, startPoint x: 1345, startPoint y: 342, endPoint x: 1338, endPoint y: 355, distance: 14.7
click at [1180, 657] on span "Continue" at bounding box center [1187, 656] width 49 height 15
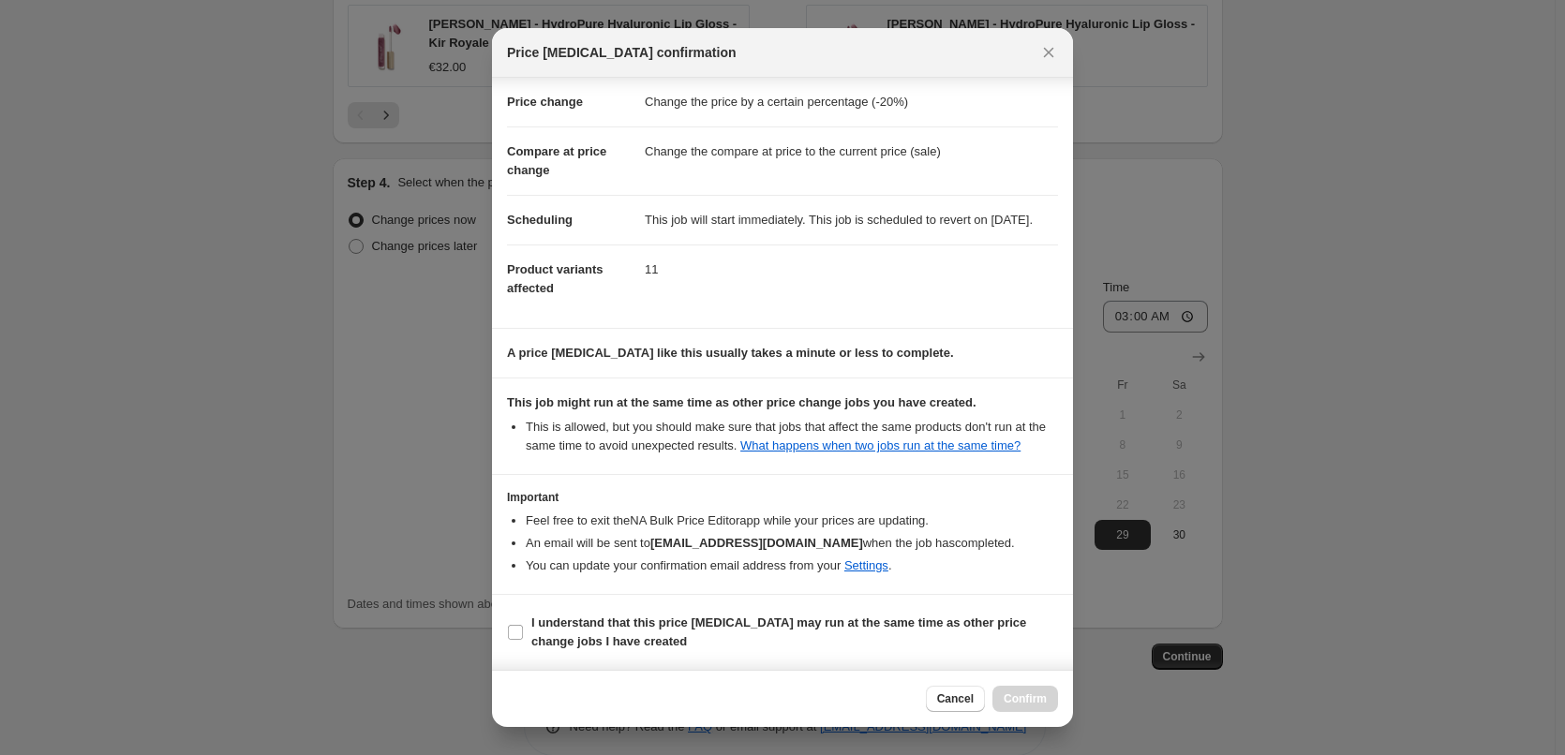
scroll to position [52, 0]
click at [583, 625] on b "I understand that this price [MEDICAL_DATA] may run at the same time as other p…" at bounding box center [778, 632] width 495 height 33
click at [523, 625] on input "I understand that this price [MEDICAL_DATA] may run at the same time as other p…" at bounding box center [515, 632] width 15 height 15
checkbox input "true"
click at [1032, 691] on button "Confirm" at bounding box center [1025, 699] width 66 height 26
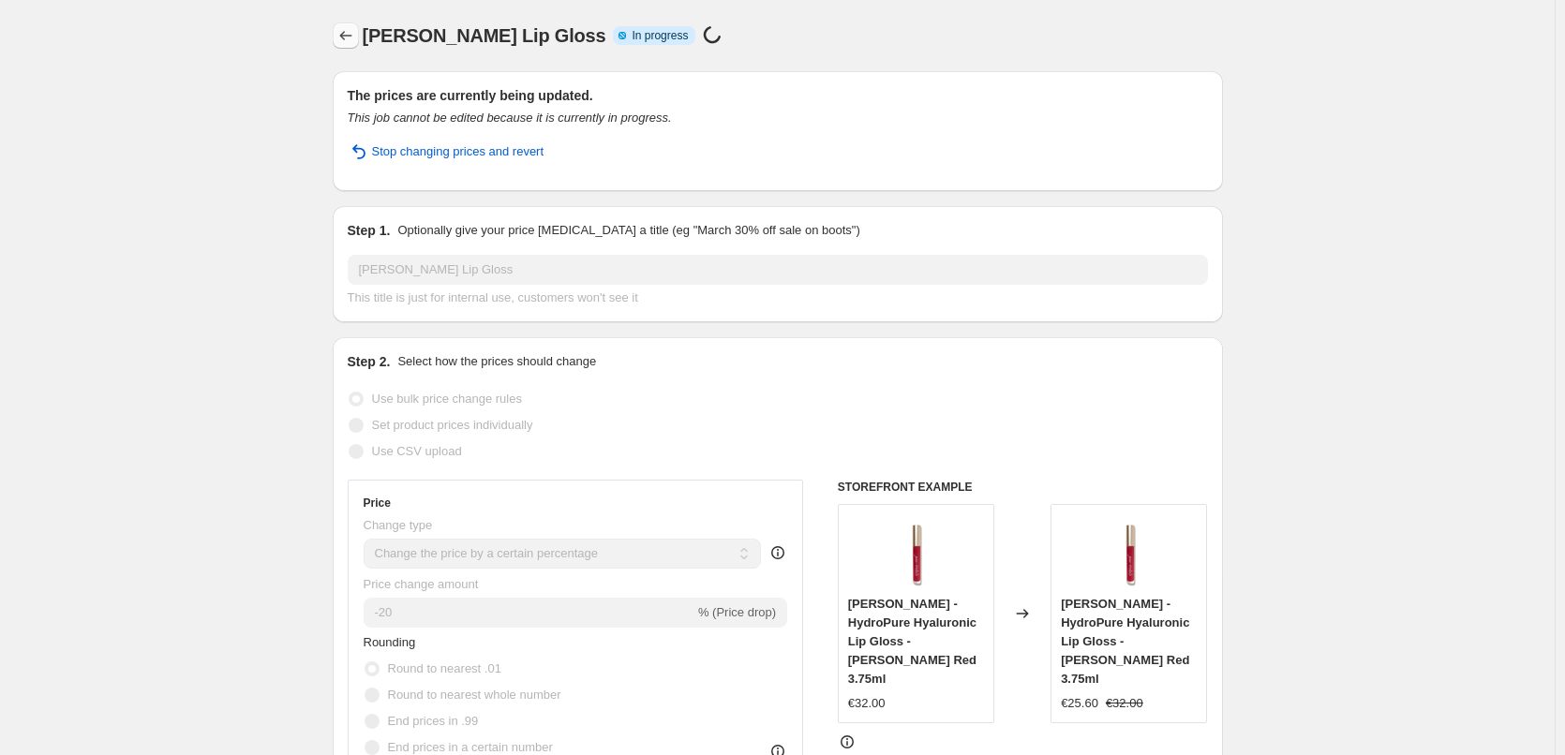
click at [347, 46] on button "Price change jobs" at bounding box center [346, 35] width 26 height 26
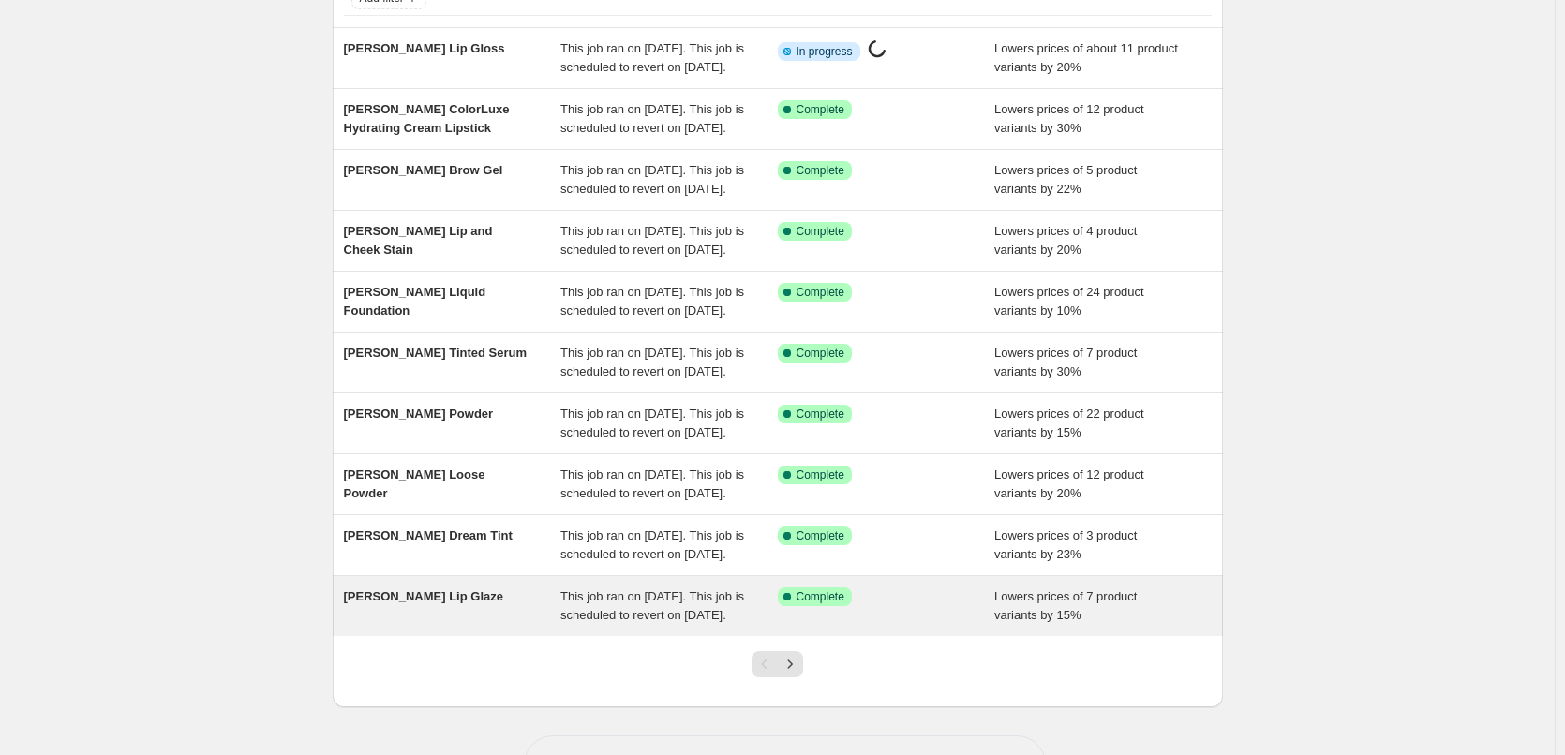
scroll to position [397, 0]
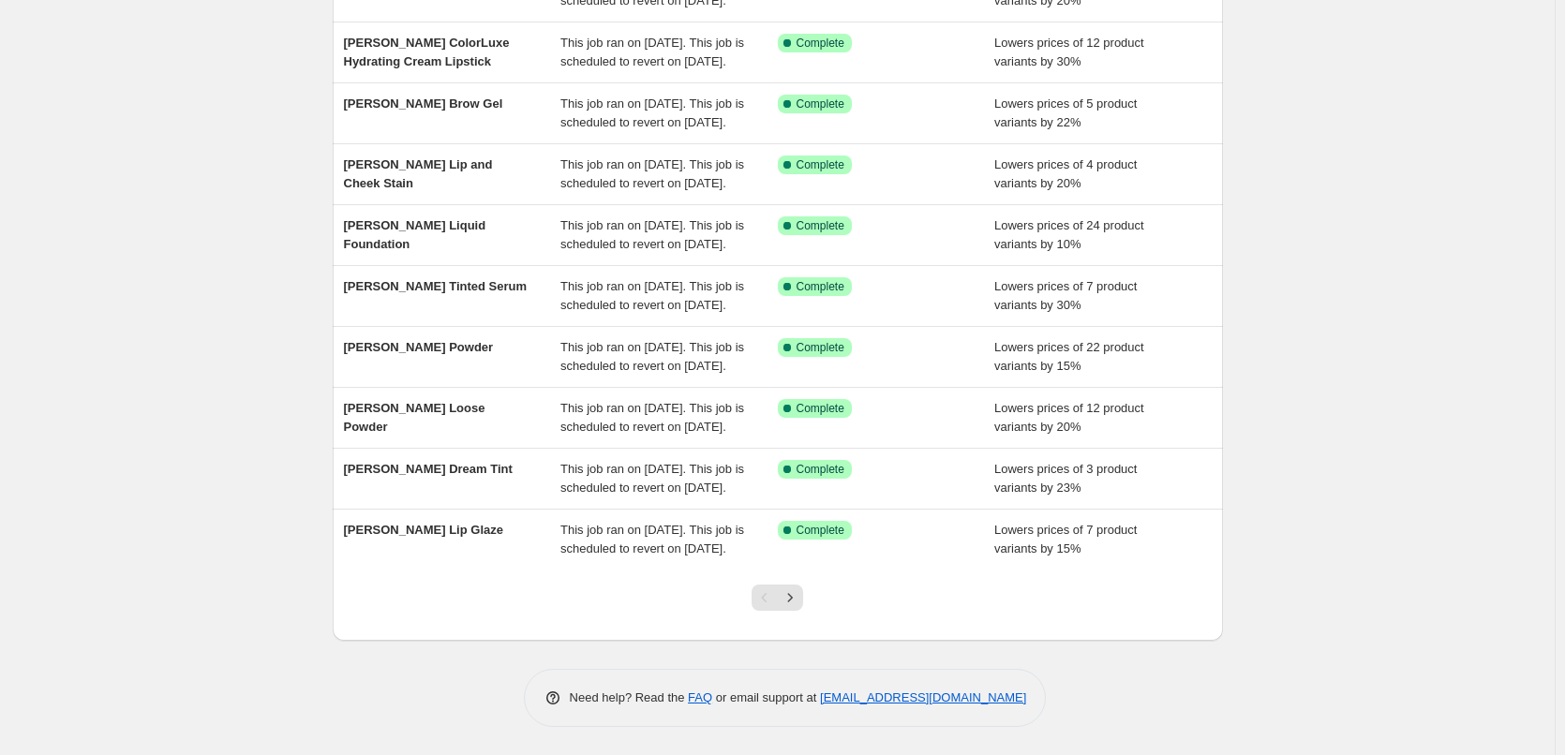
click at [811, 591] on div at bounding box center [777, 605] width 76 height 71
click at [799, 596] on icon "Next" at bounding box center [790, 597] width 19 height 19
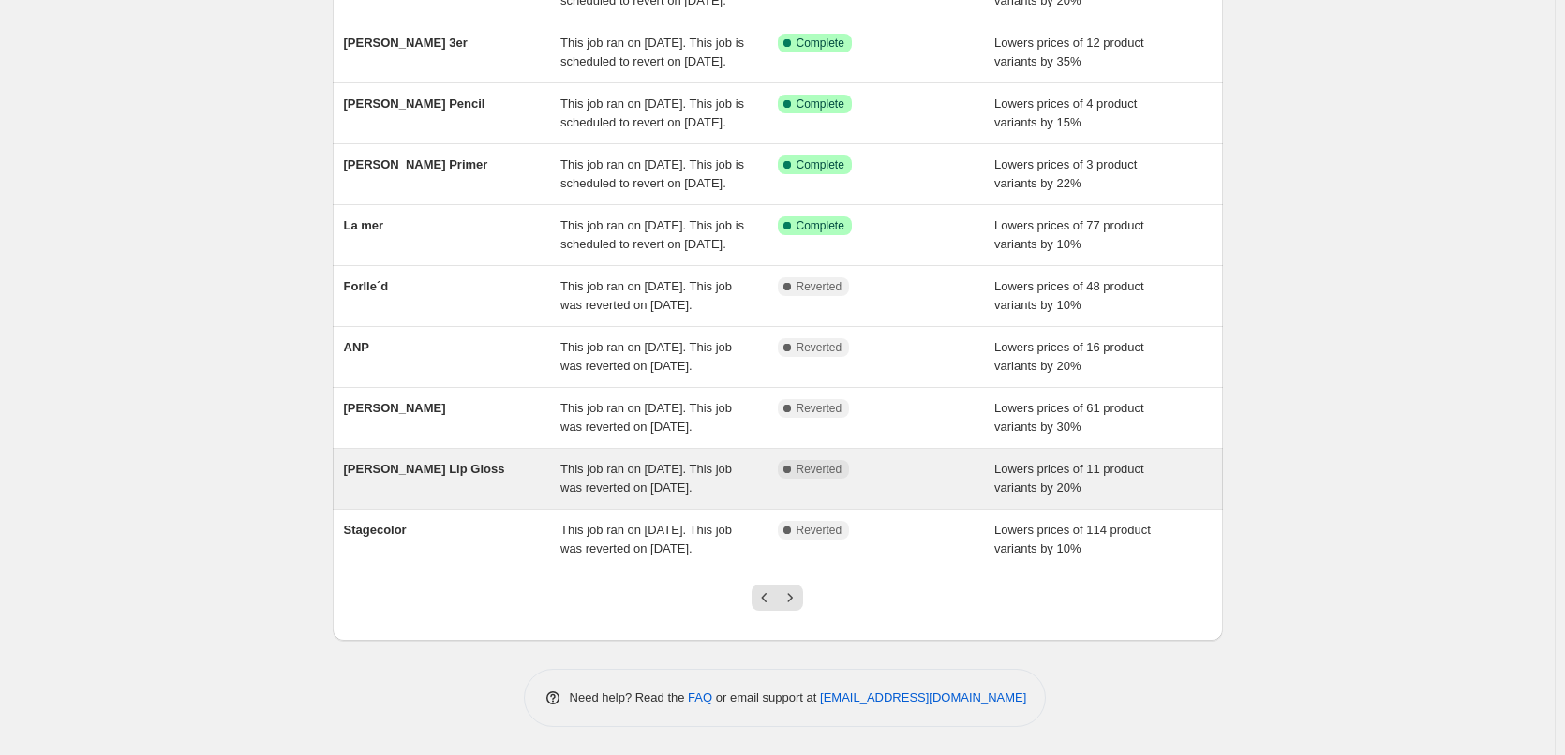
click at [588, 462] on span "This job ran on [DATE]. This job was reverted on [DATE]." at bounding box center [645, 478] width 171 height 33
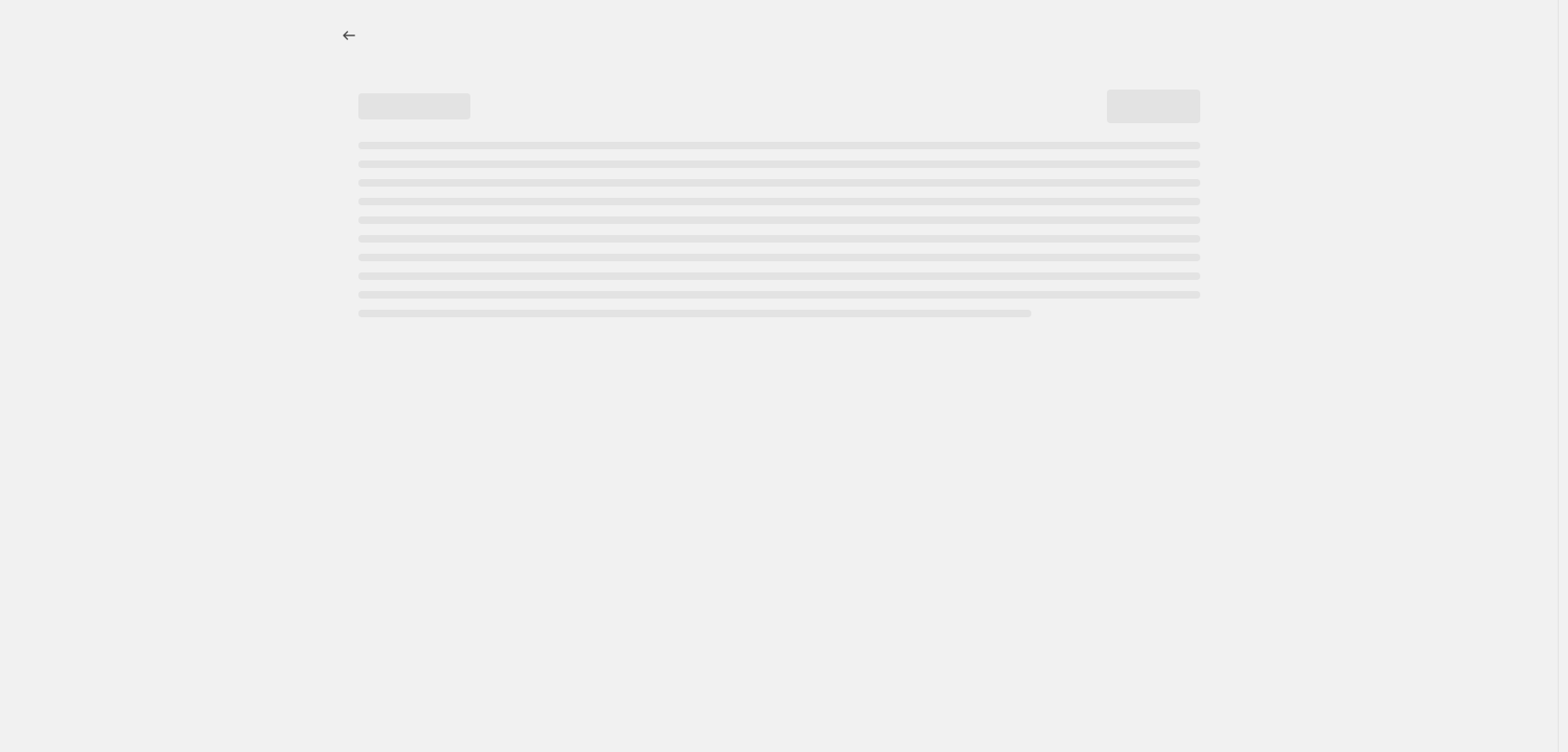
select select "percentage"
select select "tag"
select select "vendor"
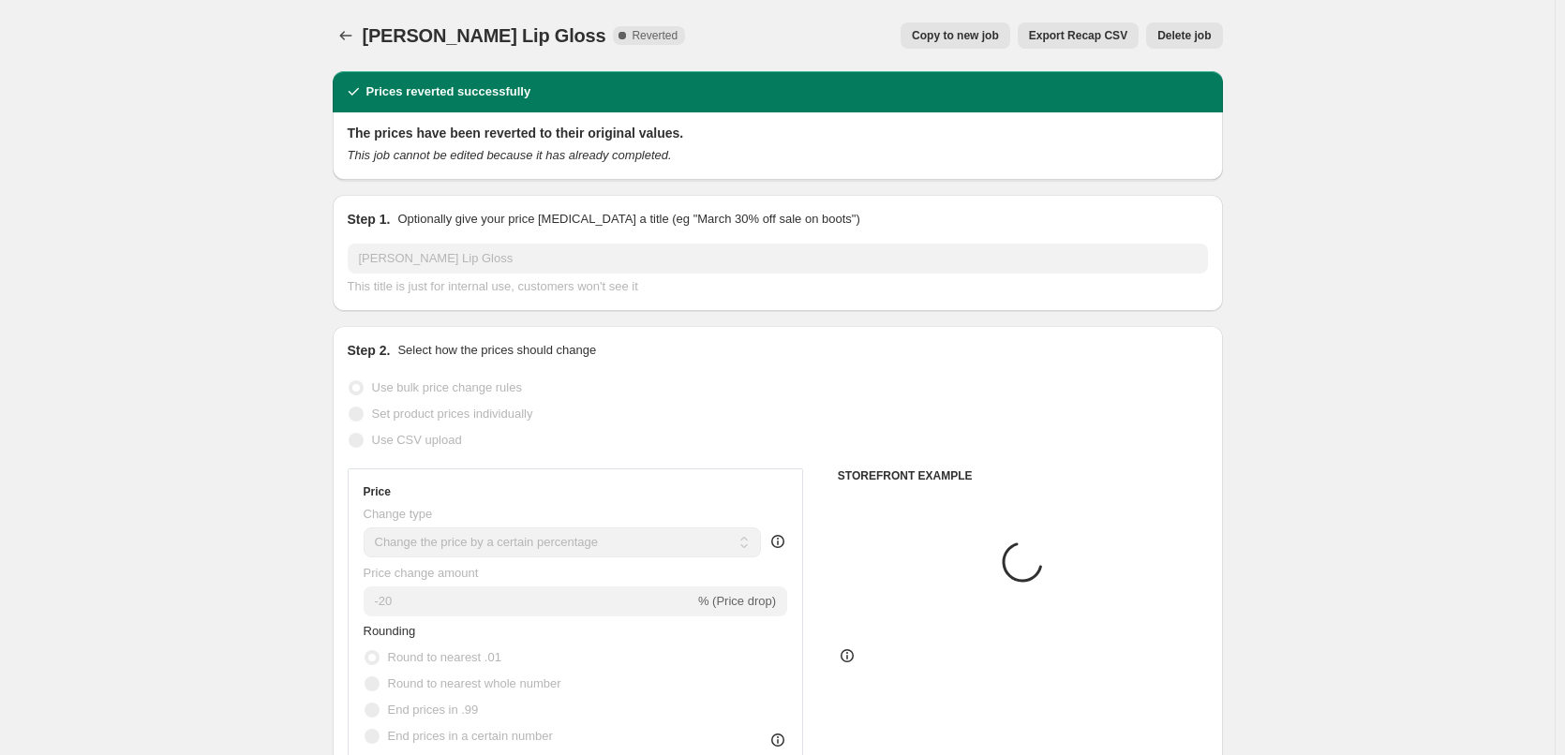
click at [1179, 36] on span "Delete job" at bounding box center [1183, 35] width 53 height 15
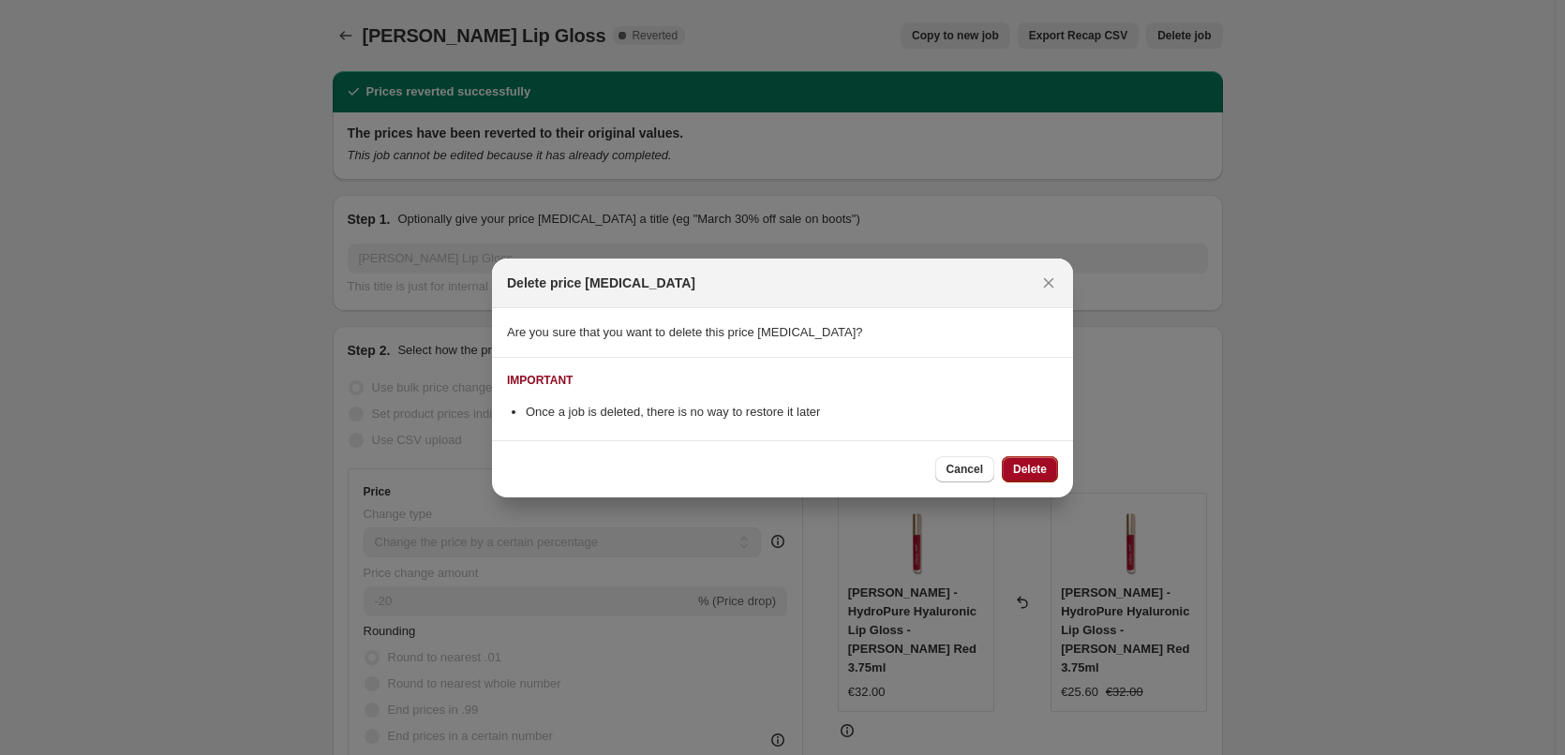
click at [1042, 462] on span "Delete" at bounding box center [1030, 469] width 34 height 15
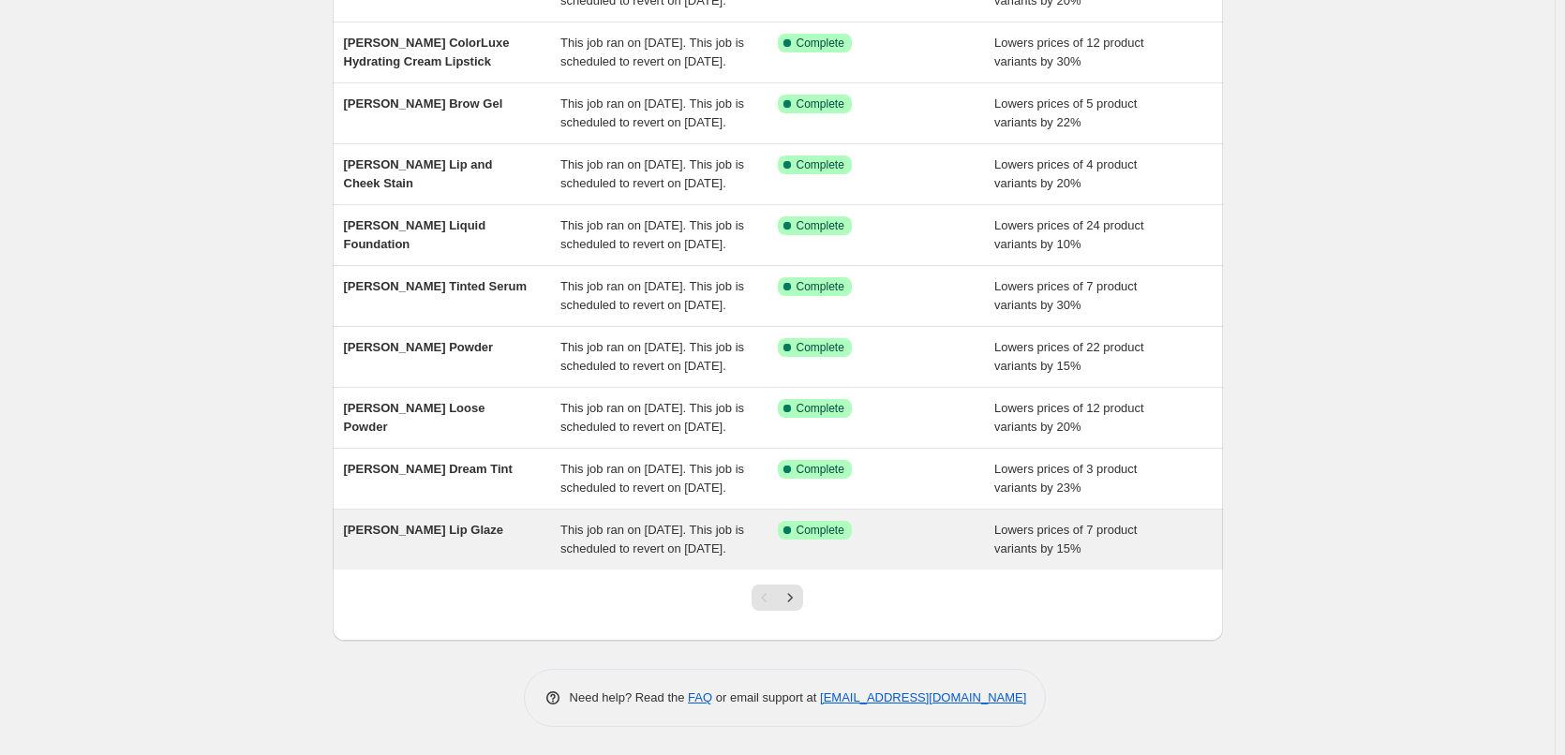
scroll to position [397, 0]
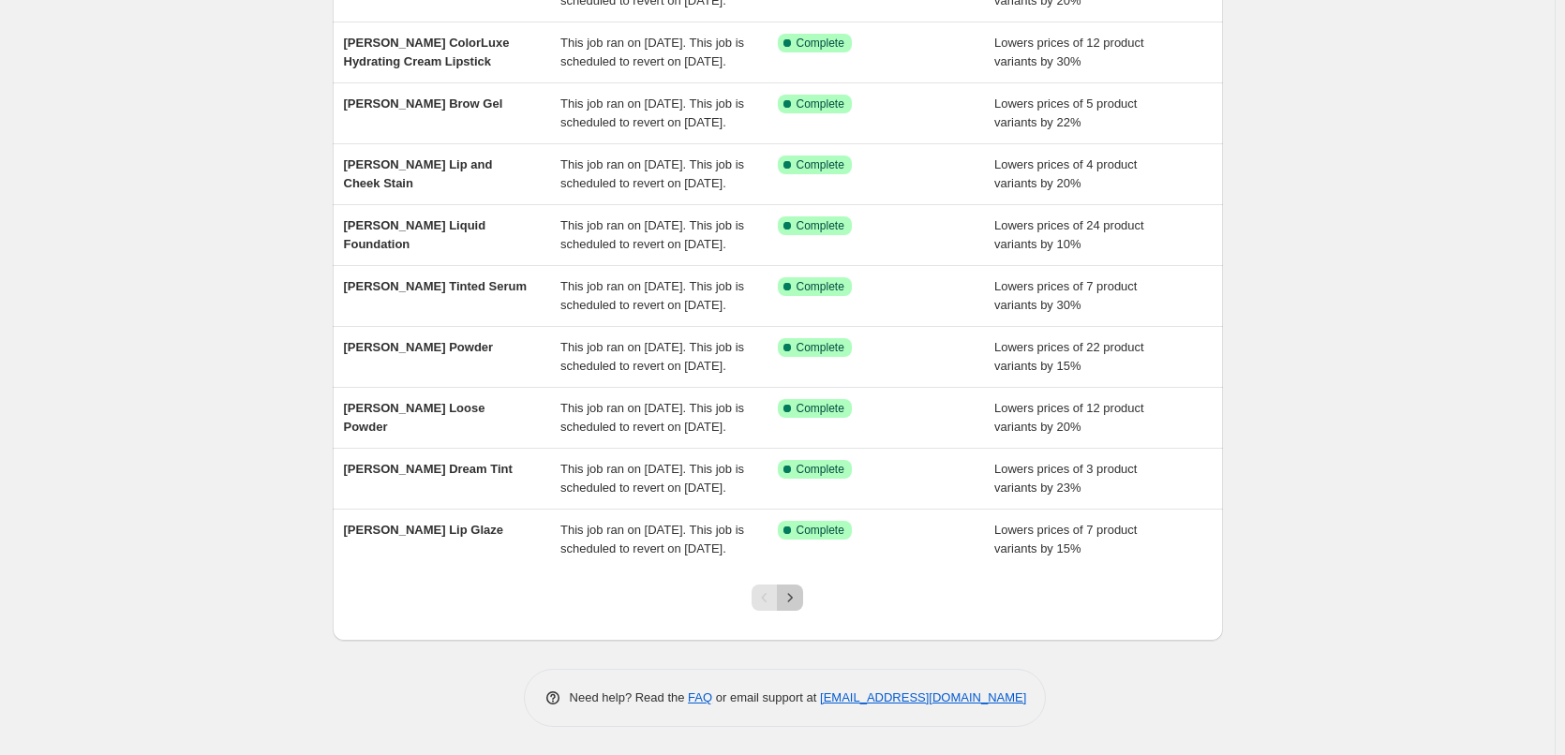
click at [796, 610] on button "Next" at bounding box center [790, 598] width 26 height 26
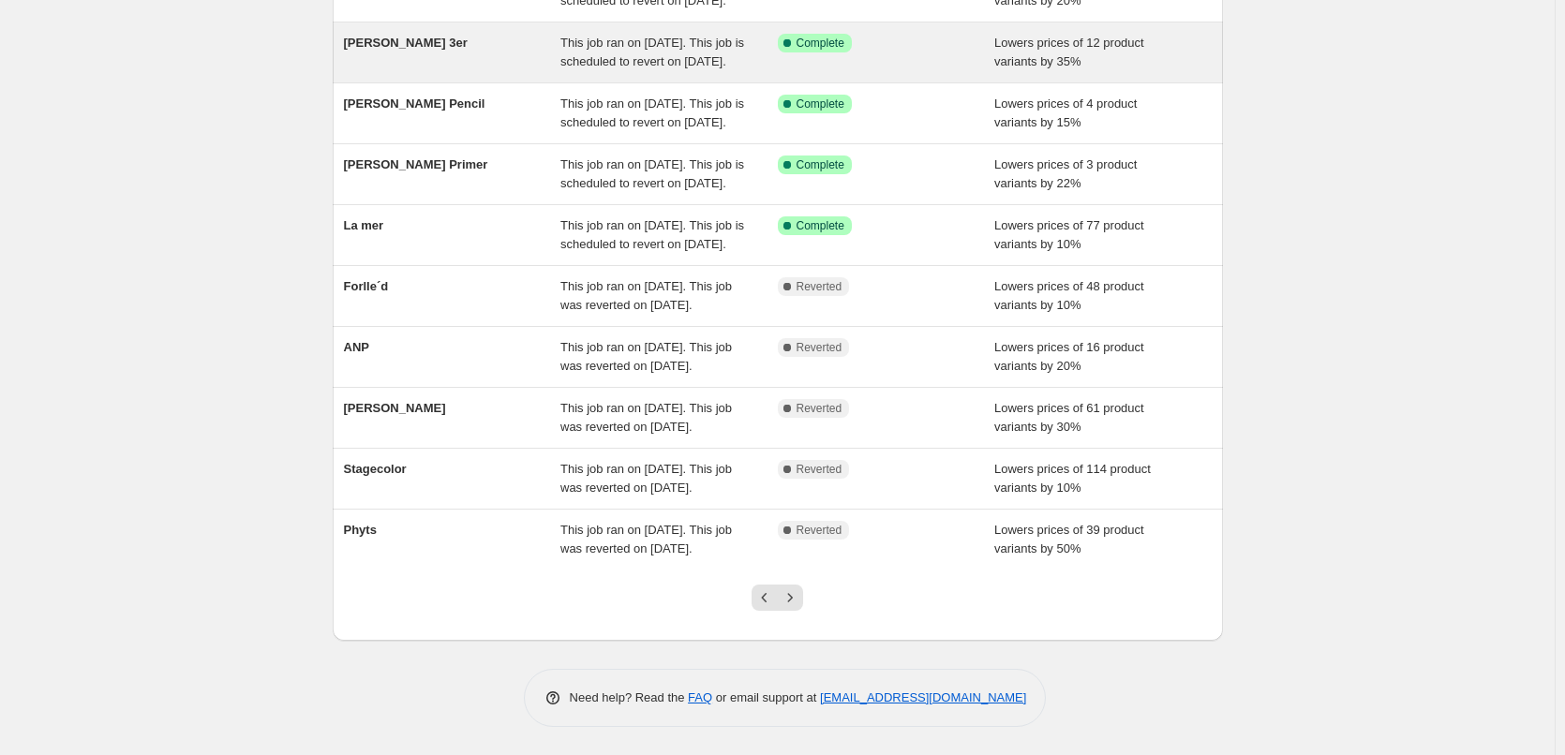
scroll to position [375, 0]
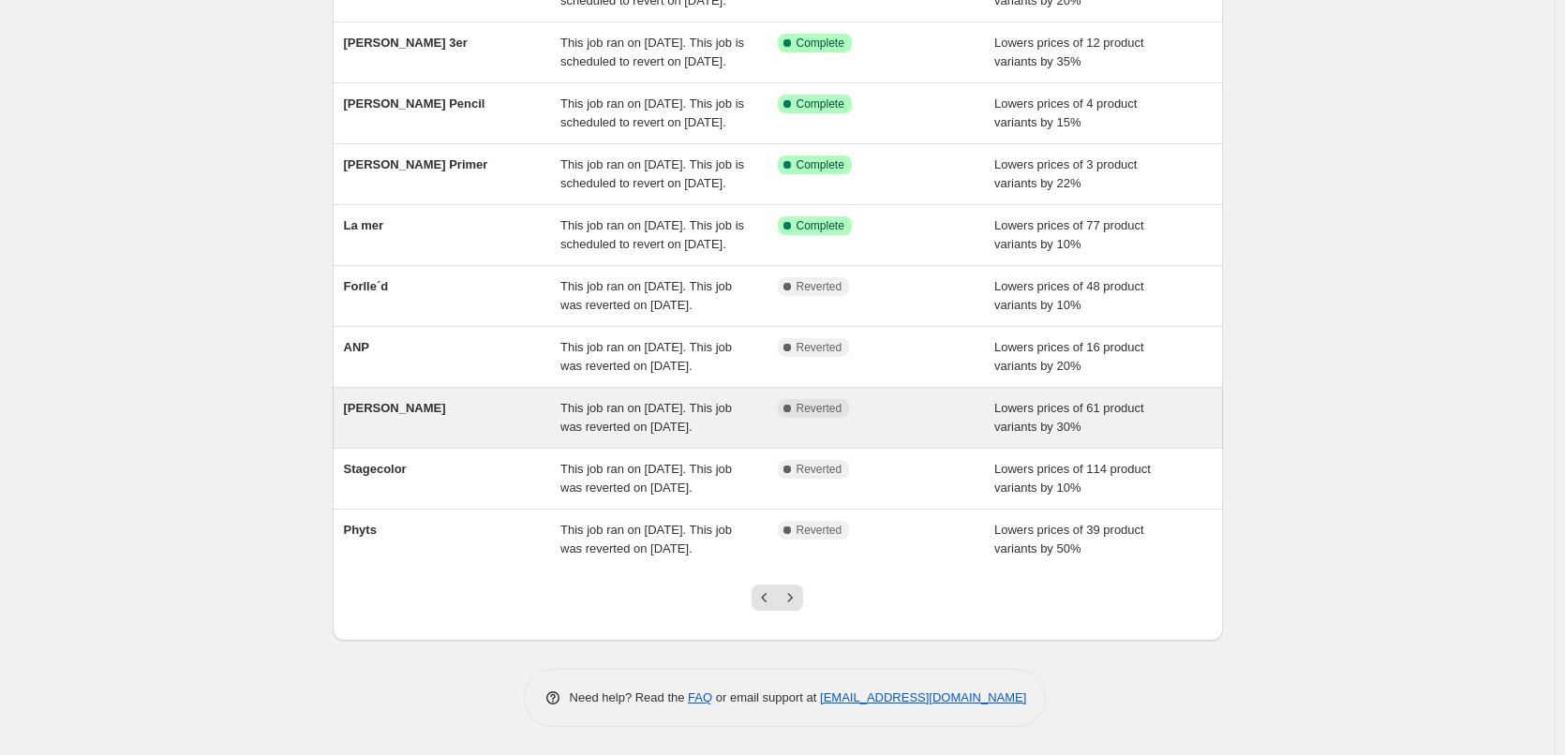
click at [646, 410] on div "This job ran on [DATE]. This job was reverted on [DATE]." at bounding box center [668, 417] width 217 height 37
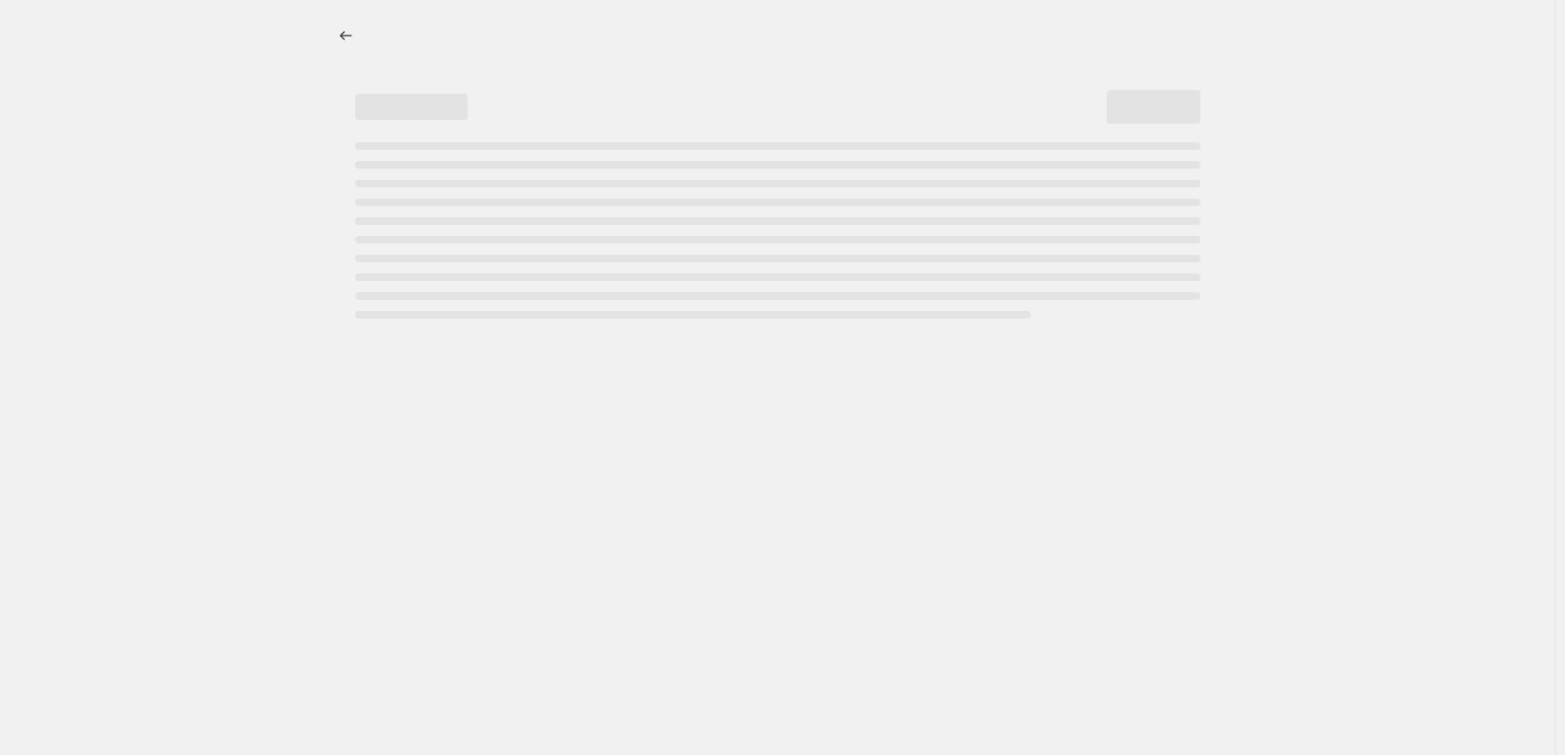
select select "percentage"
select select "vendor"
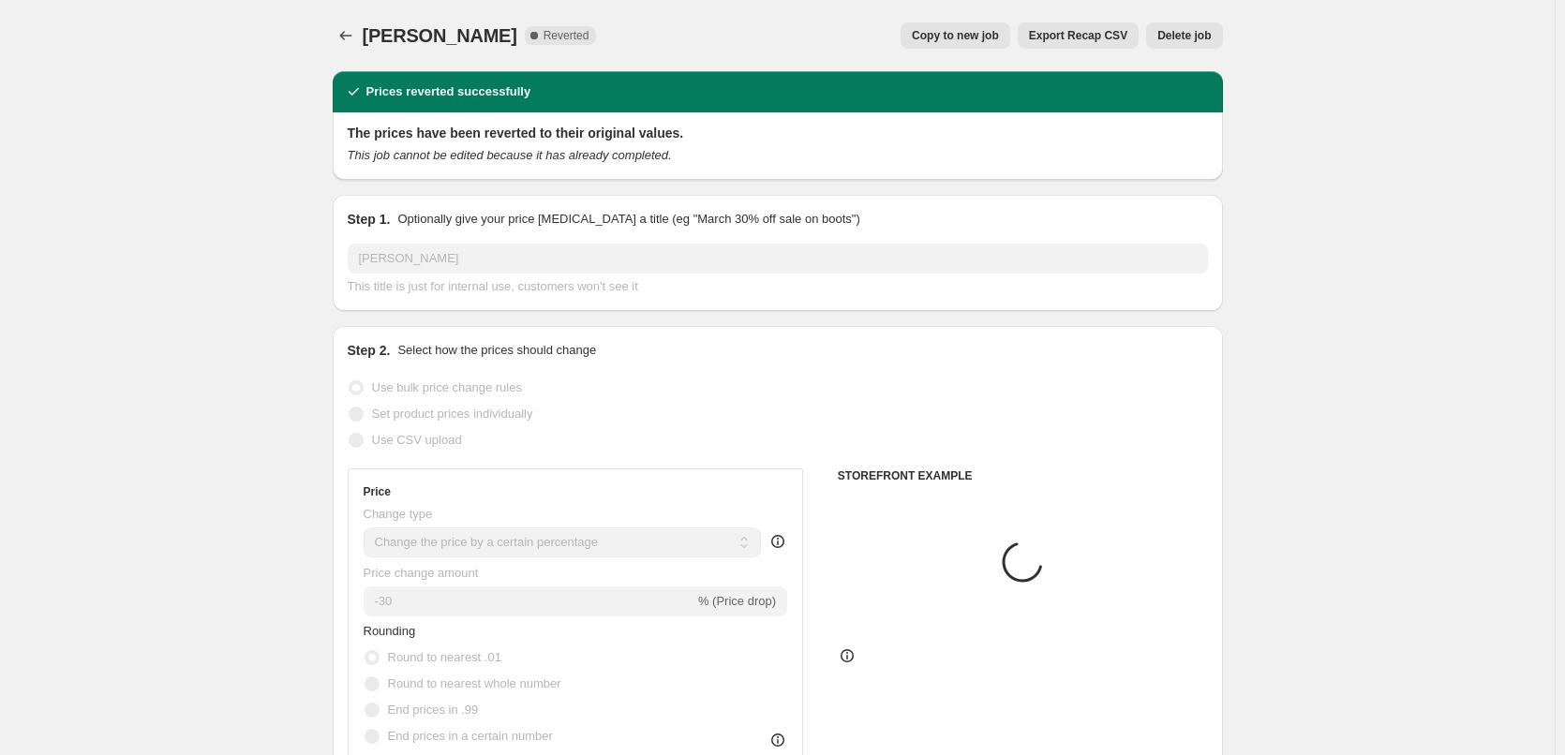
click at [978, 37] on span "Copy to new job" at bounding box center [955, 35] width 87 height 15
select select "percentage"
select select "vendor"
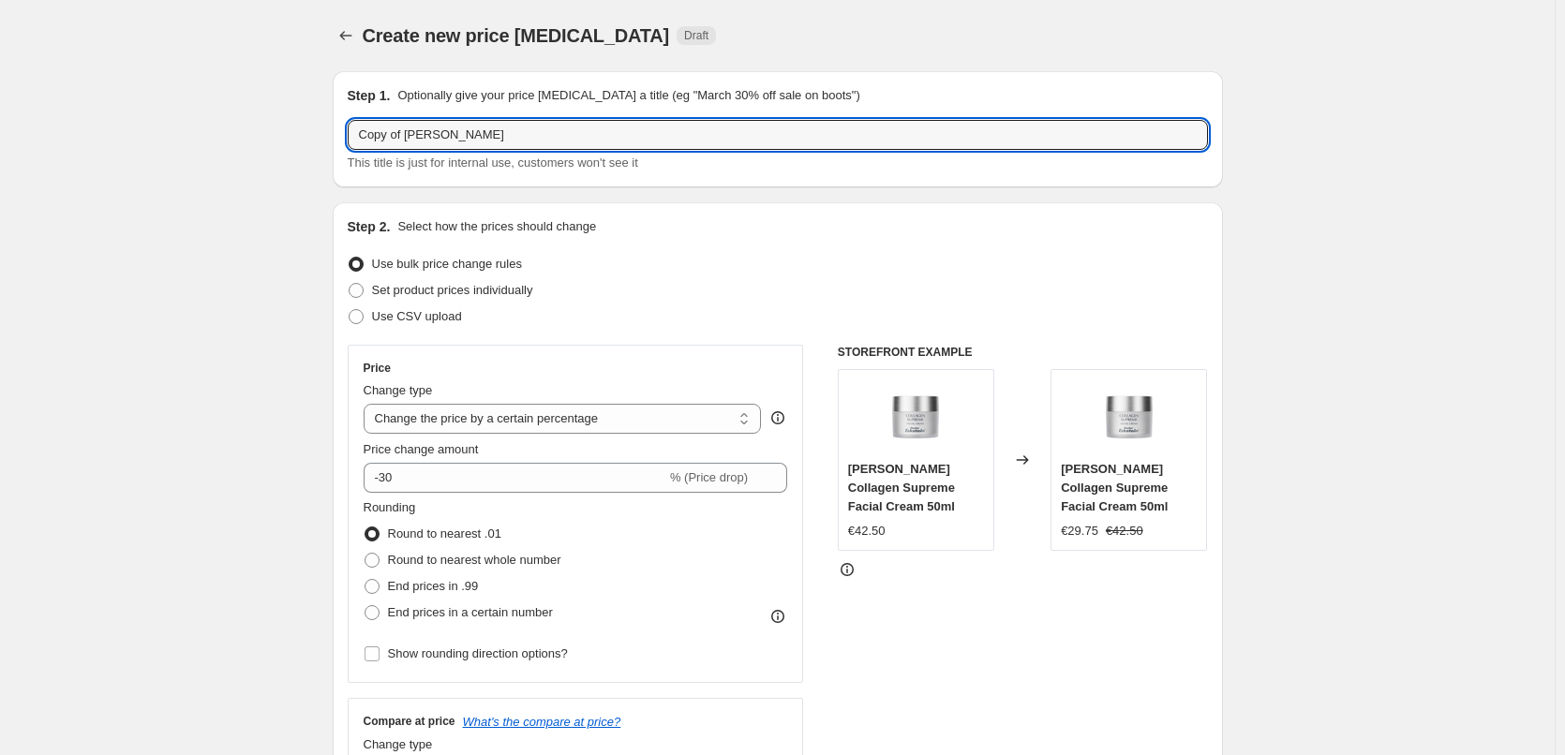
drag, startPoint x: 408, startPoint y: 139, endPoint x: 69, endPoint y: 158, distance: 338.8
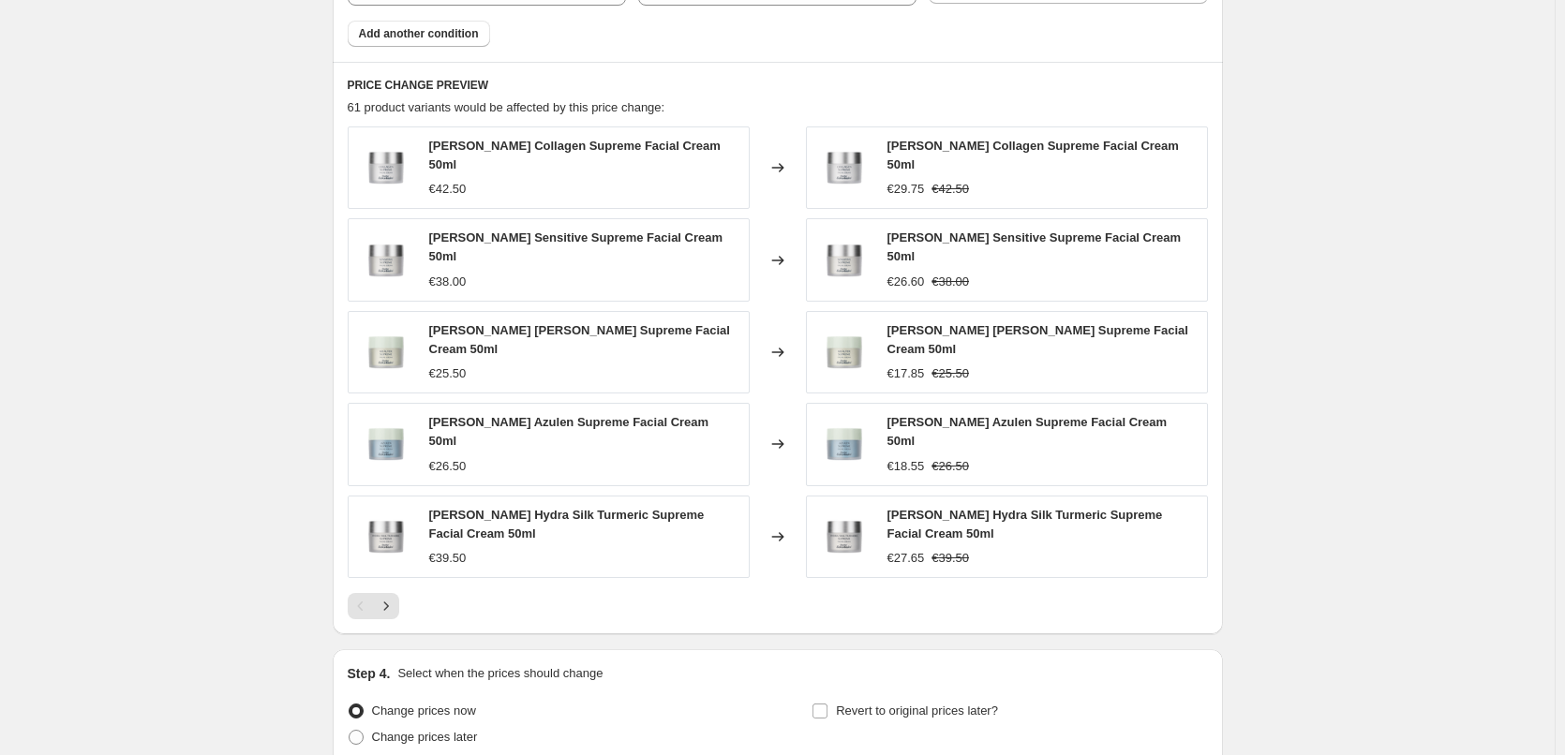
scroll to position [1335, 0]
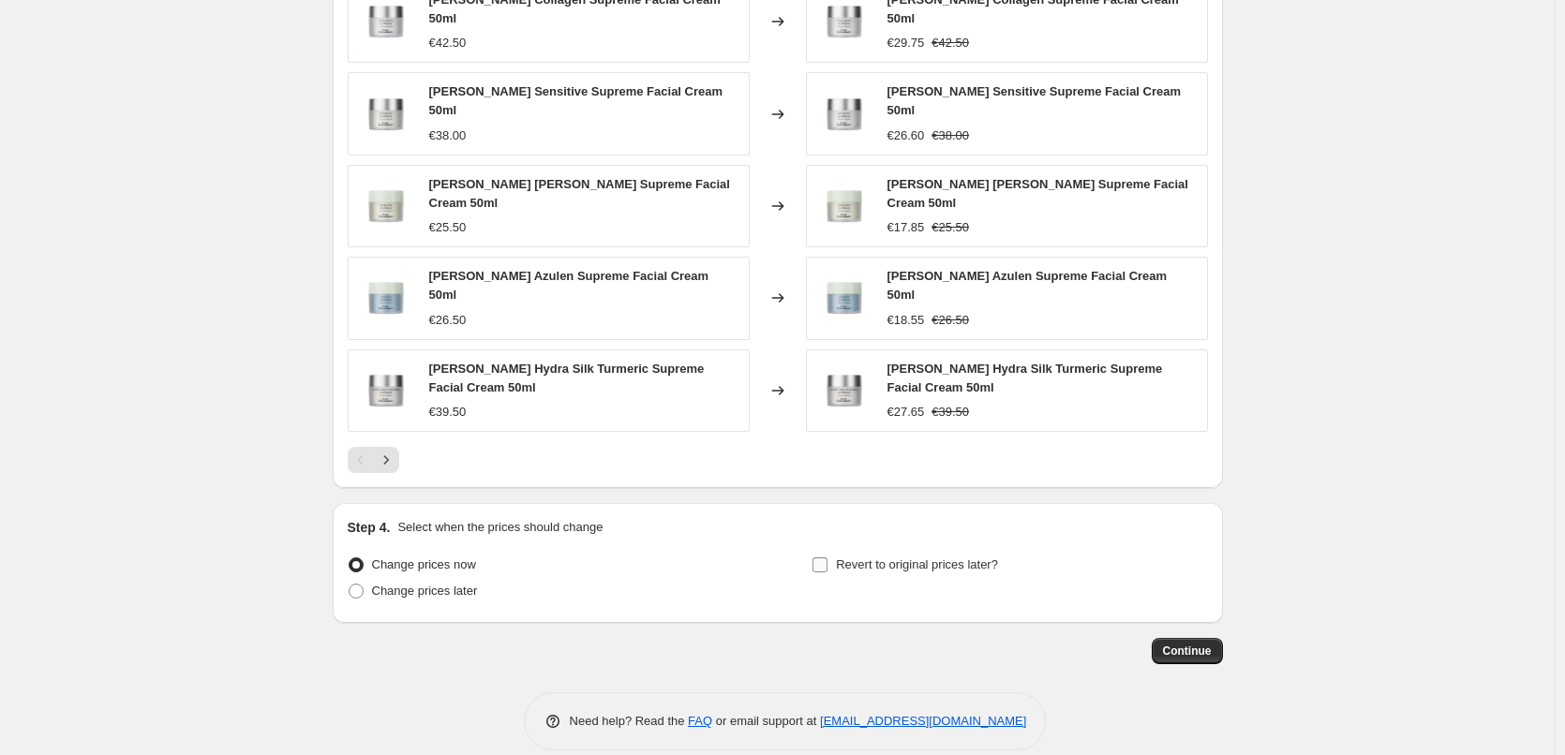
type input "[PERSON_NAME]"
click at [871, 558] on span "Revert to original prices later?" at bounding box center [917, 565] width 162 height 14
click at [827, 558] on input "Revert to original prices later?" at bounding box center [819, 565] width 15 height 15
checkbox input "true"
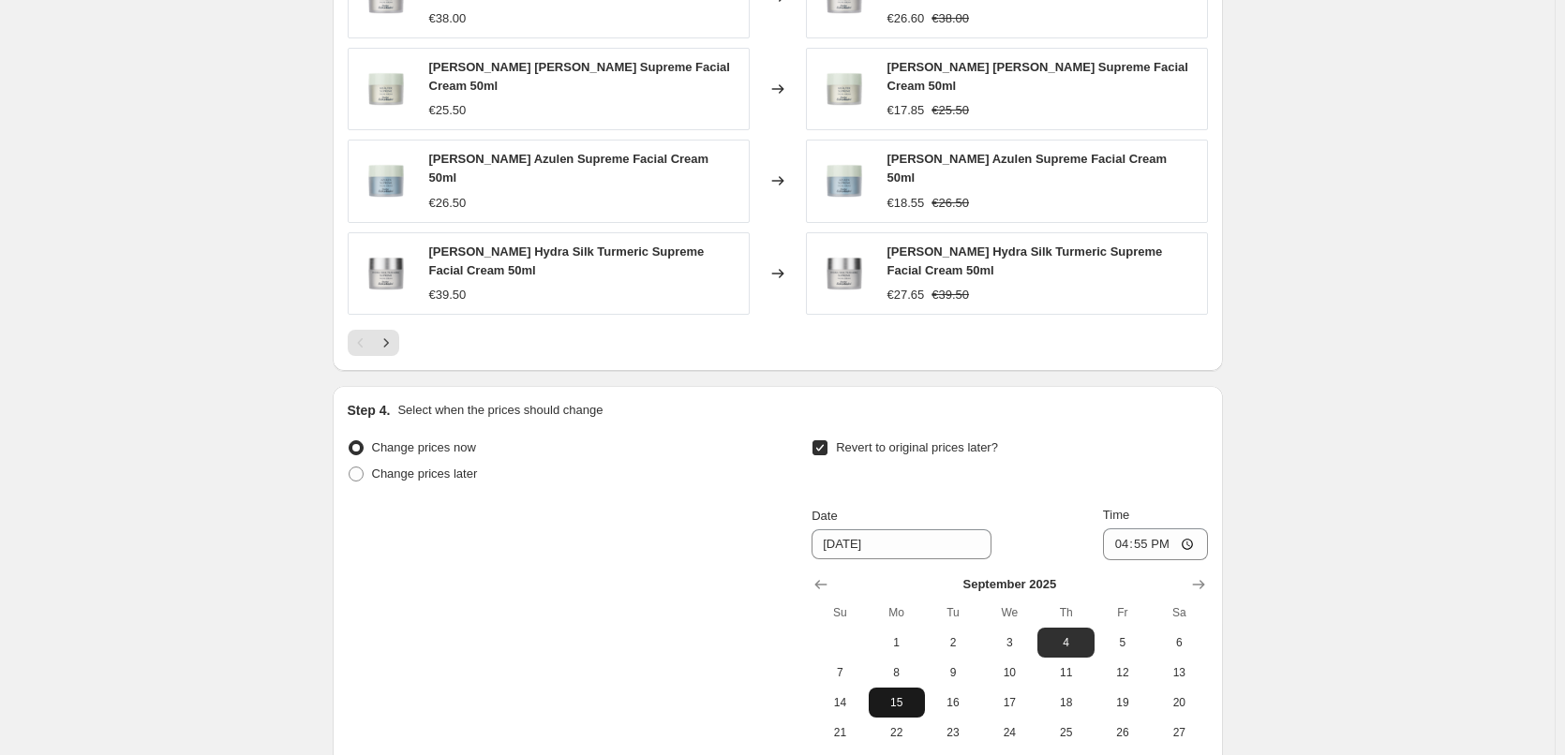
scroll to position [1656, 0]
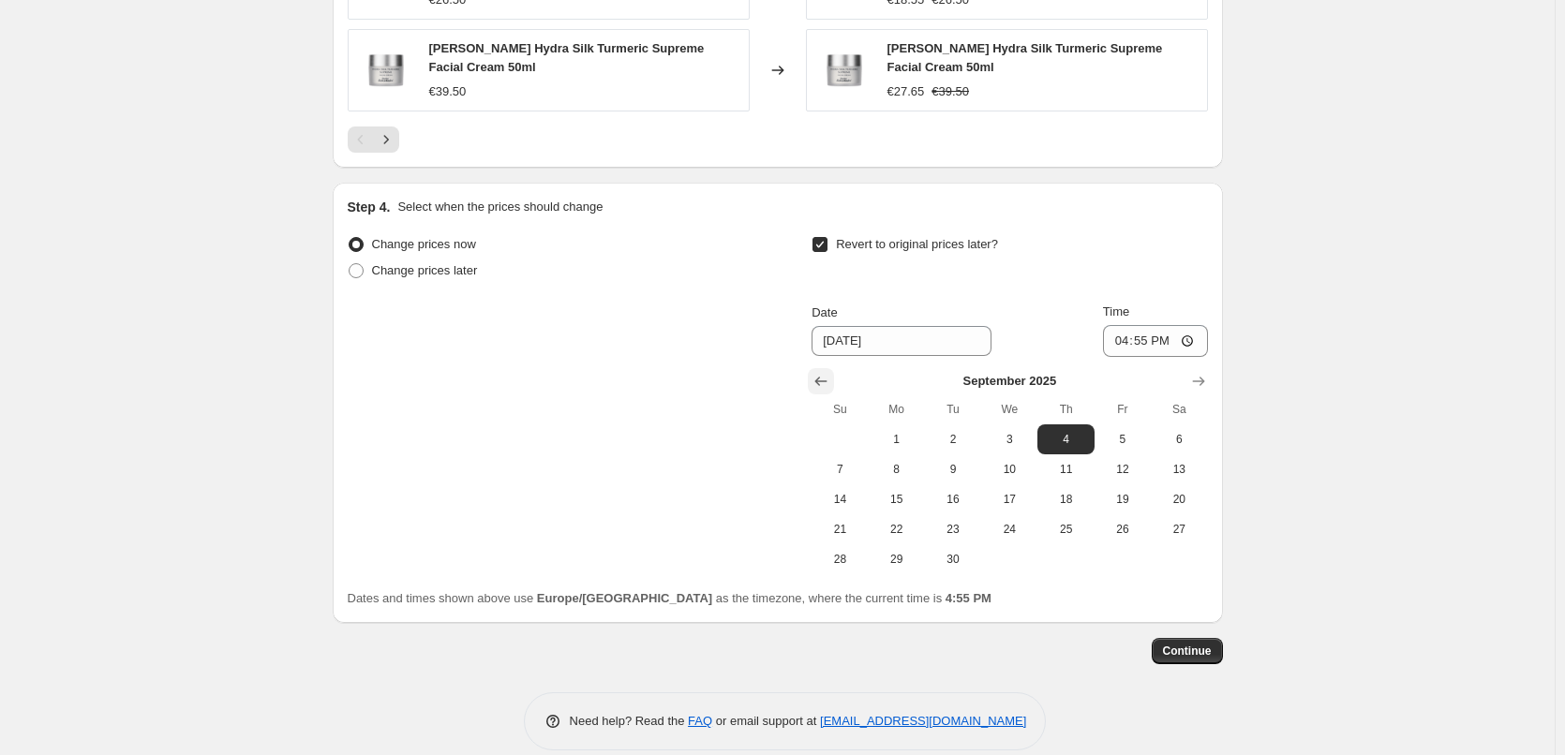
click at [825, 372] on icon "Show previous month, August 2025" at bounding box center [820, 381] width 19 height 19
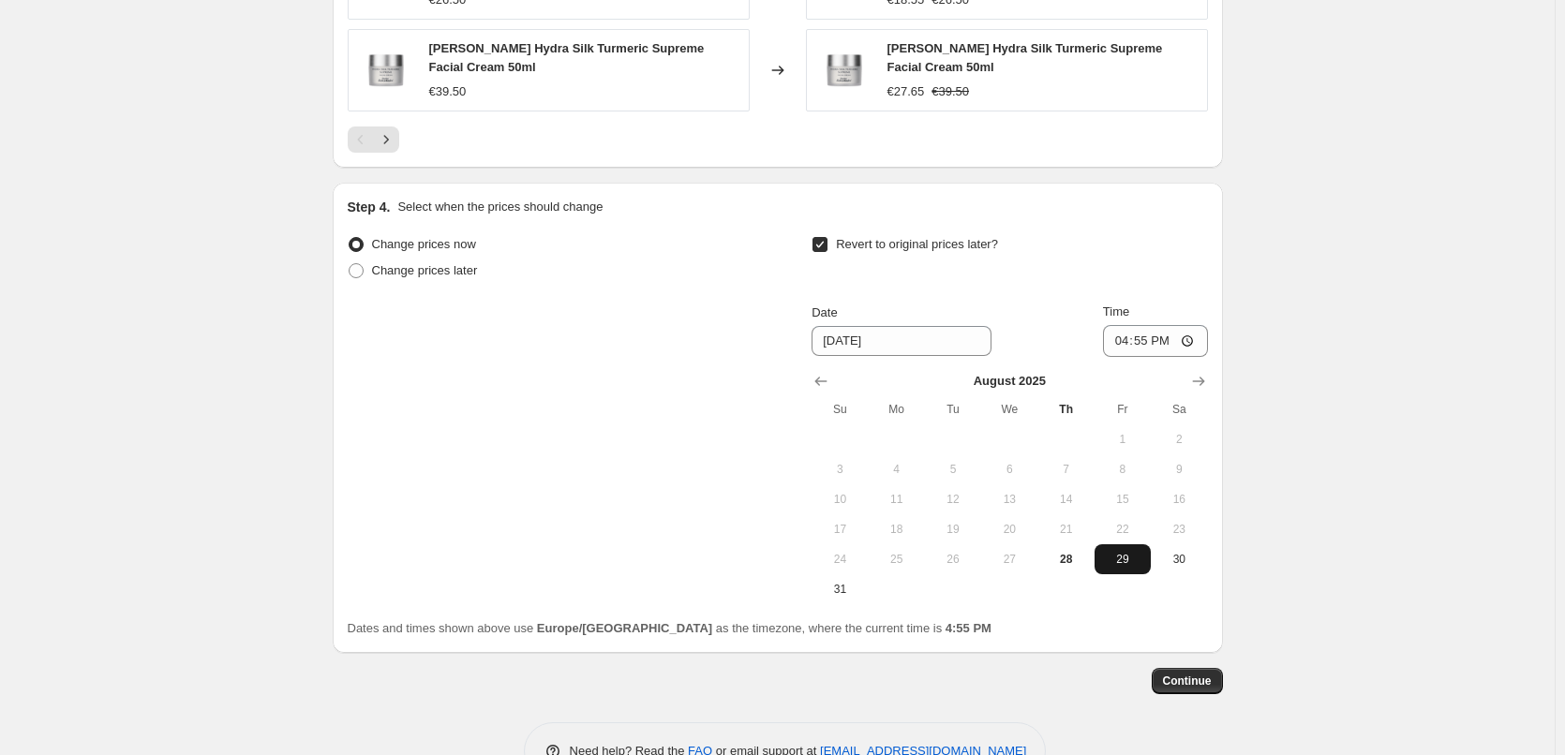
click at [1116, 552] on span "29" at bounding box center [1122, 559] width 41 height 15
type input "[DATE]"
click at [1127, 325] on input "16:55" at bounding box center [1155, 341] width 105 height 32
click at [1188, 325] on input "15:00" at bounding box center [1155, 341] width 105 height 32
type input "03:00"
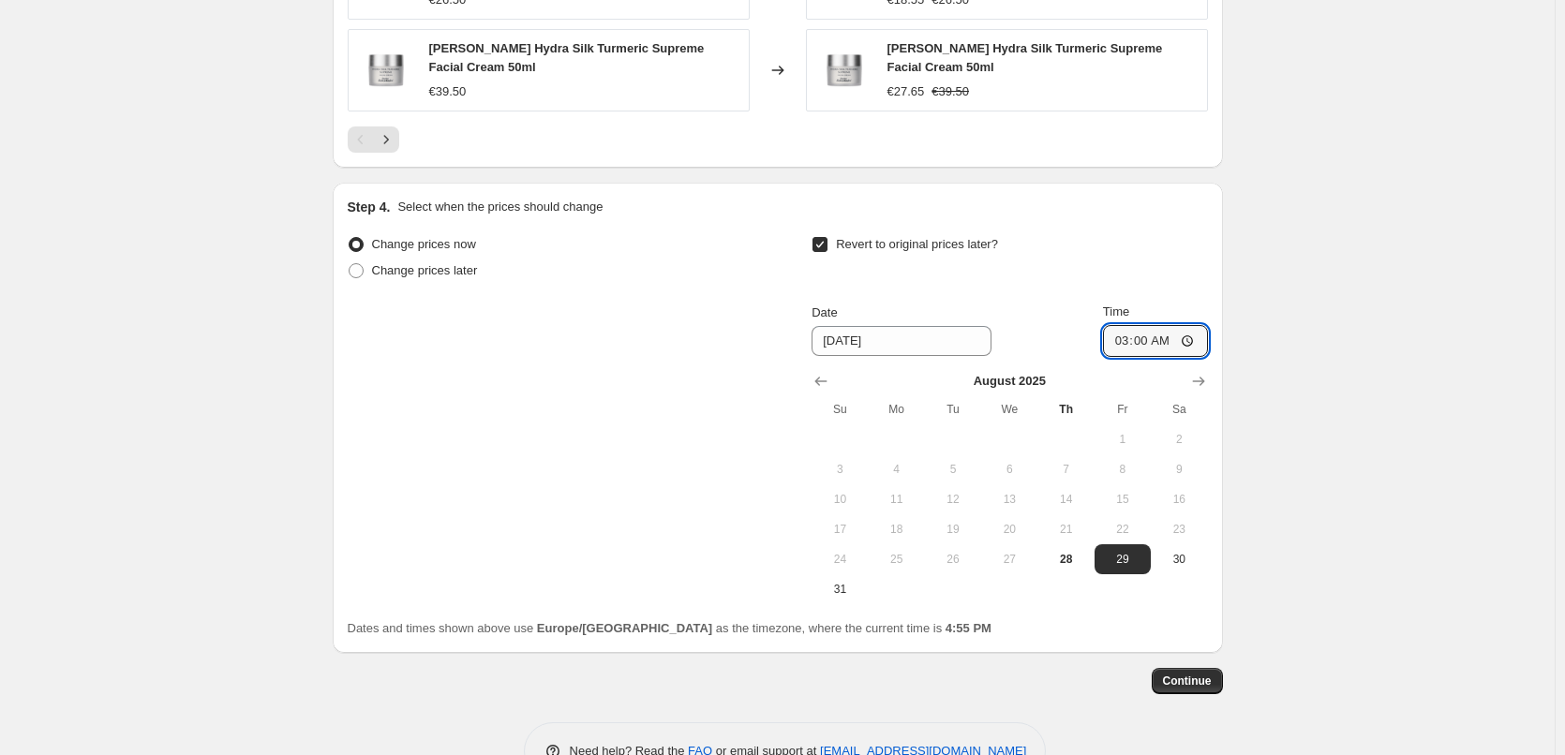
click at [1191, 674] on span "Continue" at bounding box center [1187, 681] width 49 height 15
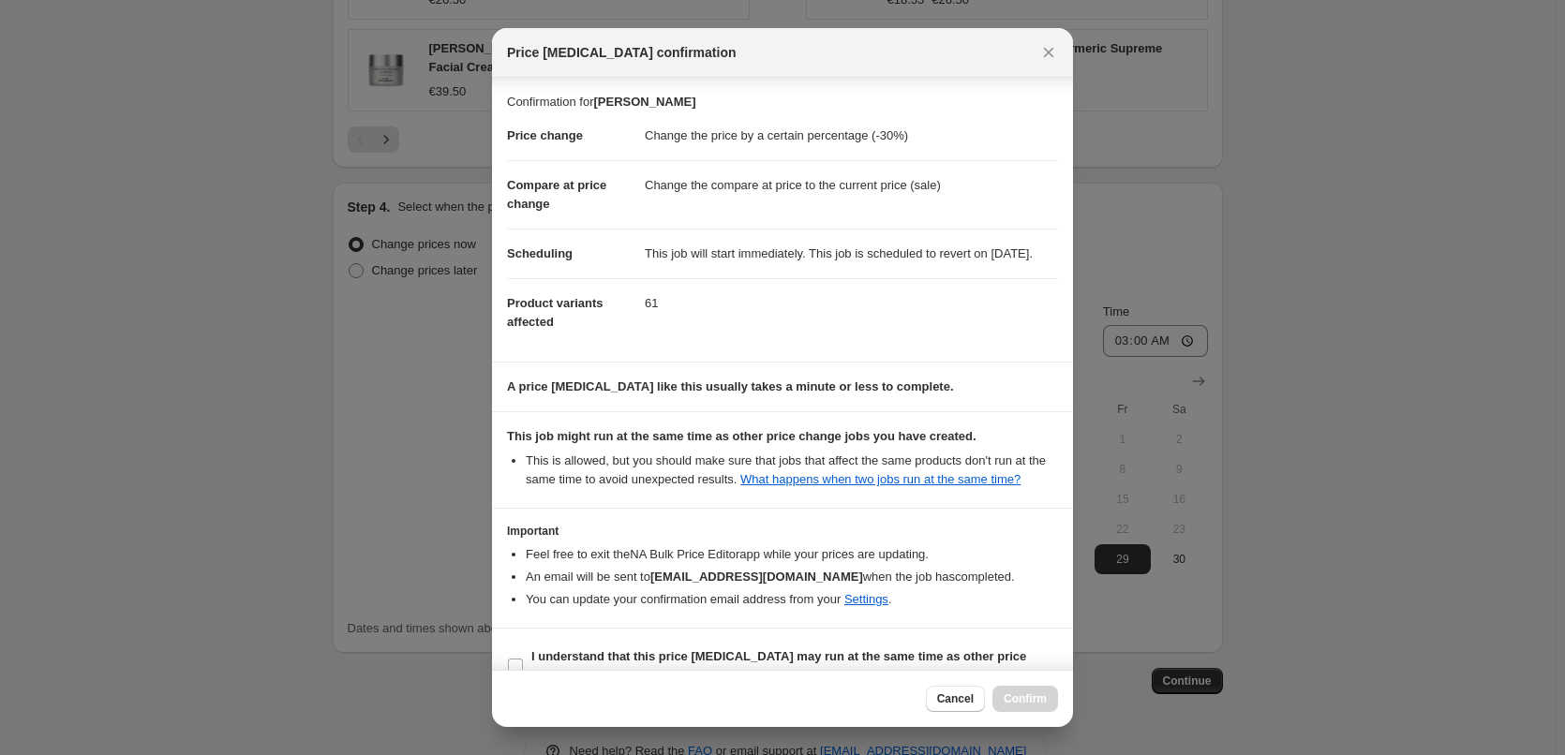
scroll to position [52, 0]
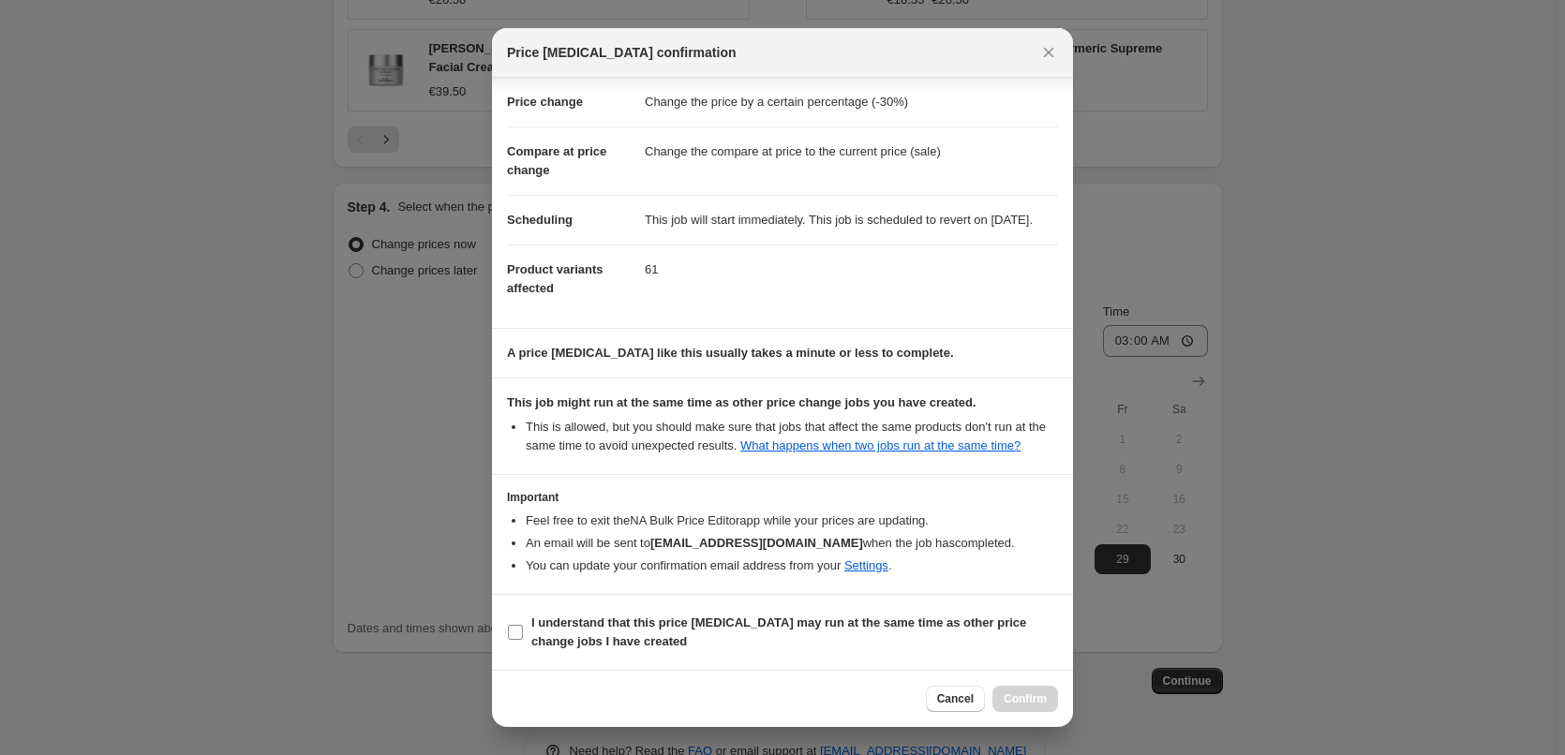
click at [574, 622] on b "I understand that this price [MEDICAL_DATA] may run at the same time as other p…" at bounding box center [778, 632] width 495 height 33
click at [523, 625] on input "I understand that this price [MEDICAL_DATA] may run at the same time as other p…" at bounding box center [515, 632] width 15 height 15
checkbox input "true"
drag, startPoint x: 1011, startPoint y: 686, endPoint x: 1018, endPoint y: 696, distance: 12.2
click at [1018, 696] on button "Confirm" at bounding box center [1025, 699] width 66 height 26
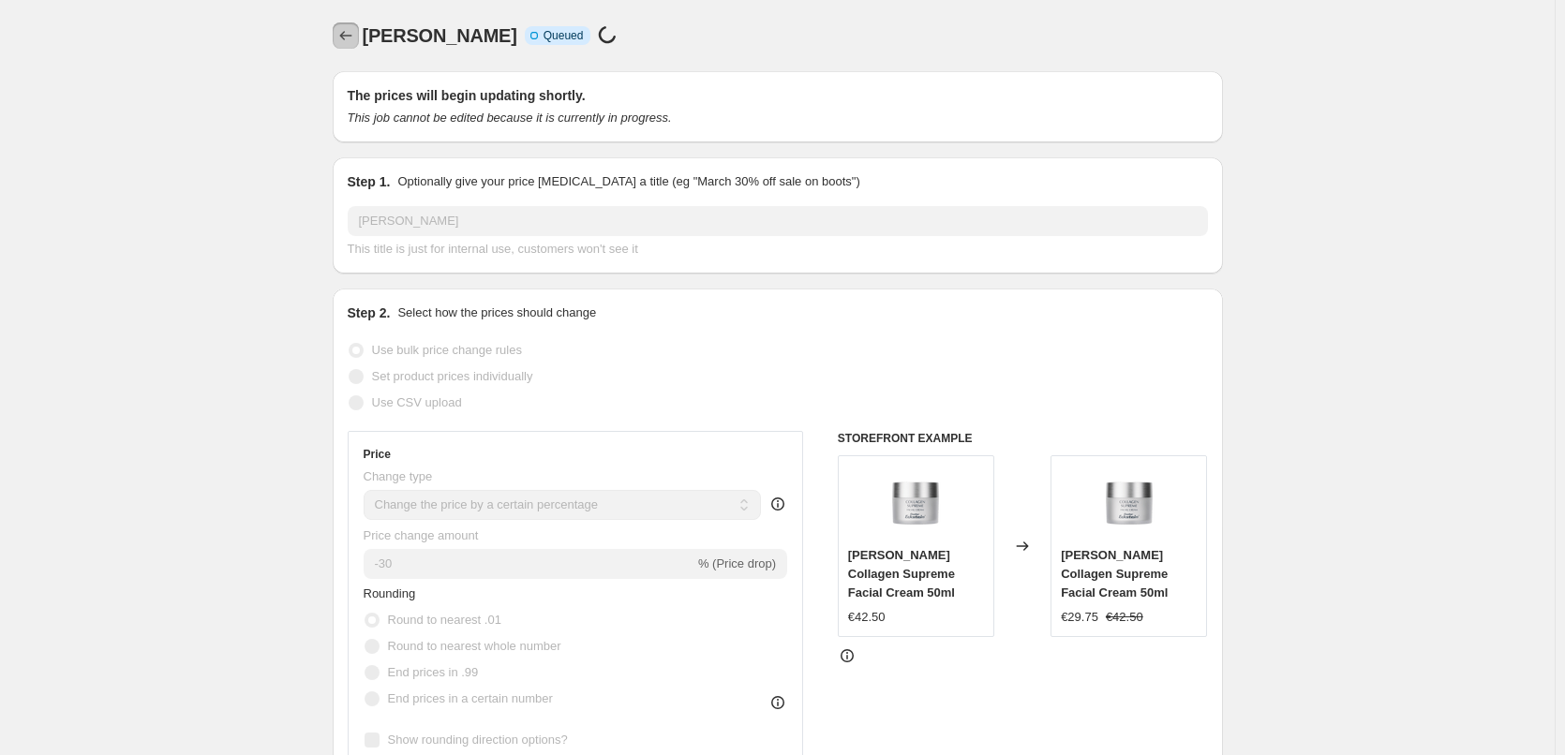
click at [348, 30] on icon "Price change jobs" at bounding box center [345, 35] width 19 height 19
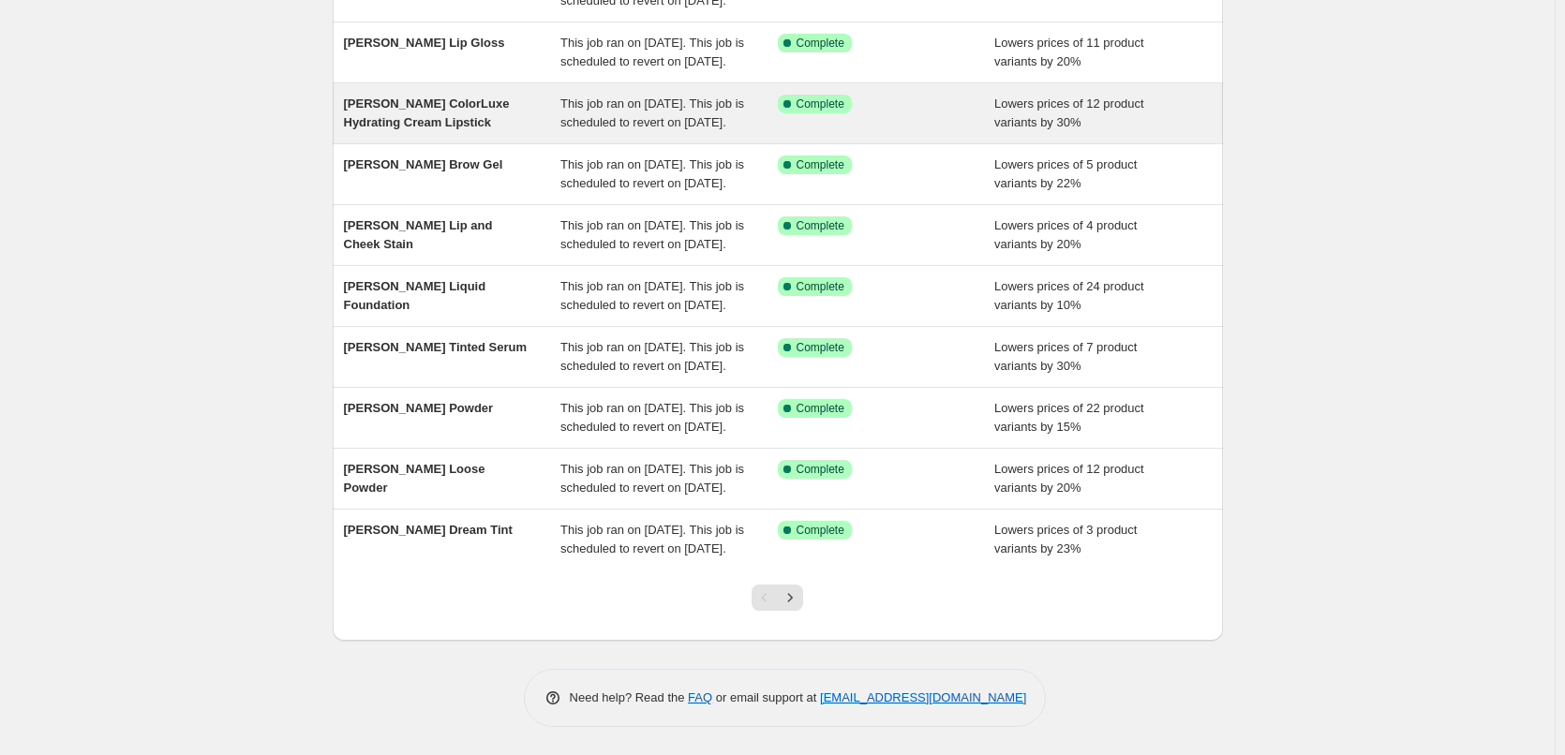
scroll to position [397, 0]
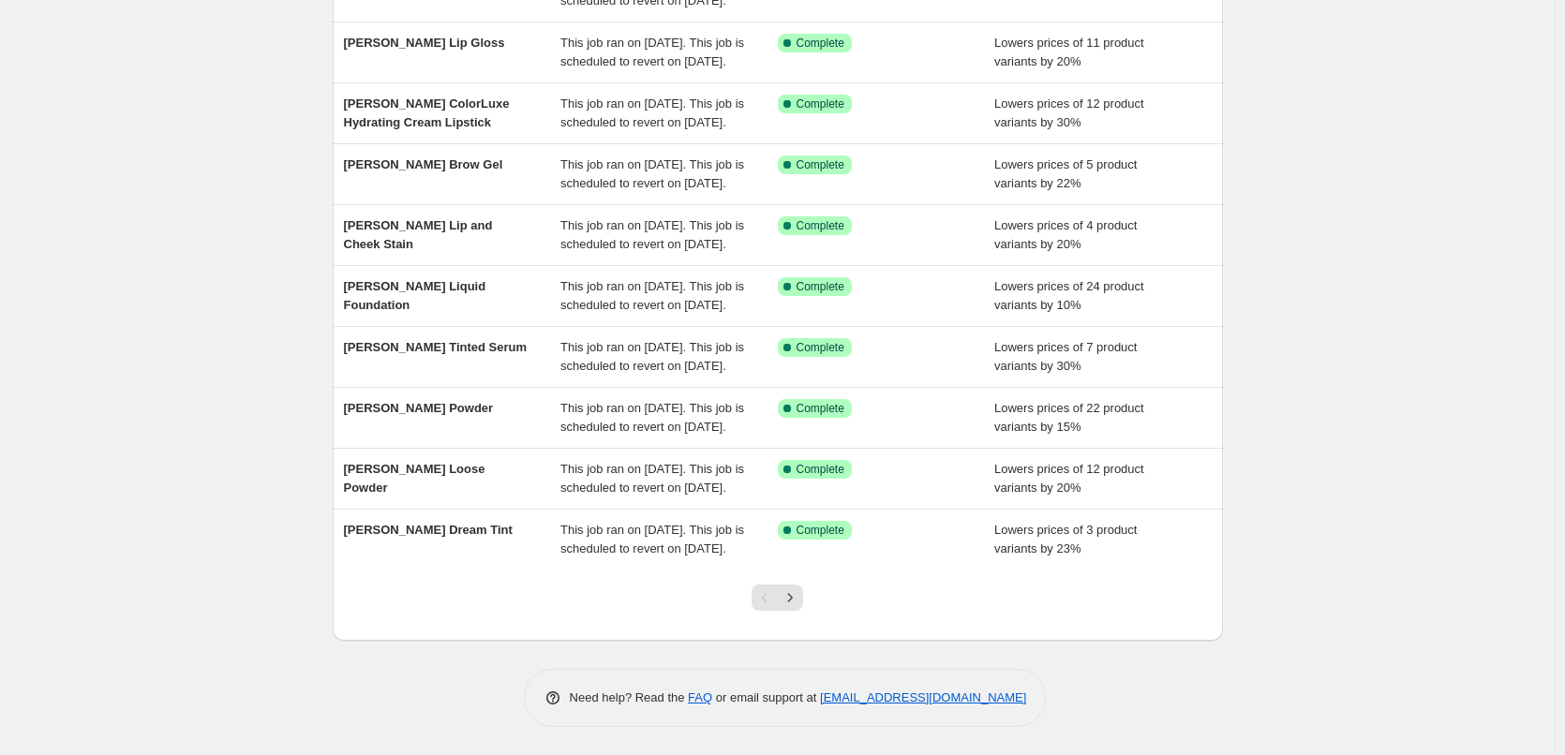
click at [778, 601] on div "Pagination" at bounding box center [764, 598] width 26 height 26
click at [799, 601] on icon "Next" at bounding box center [790, 597] width 19 height 19
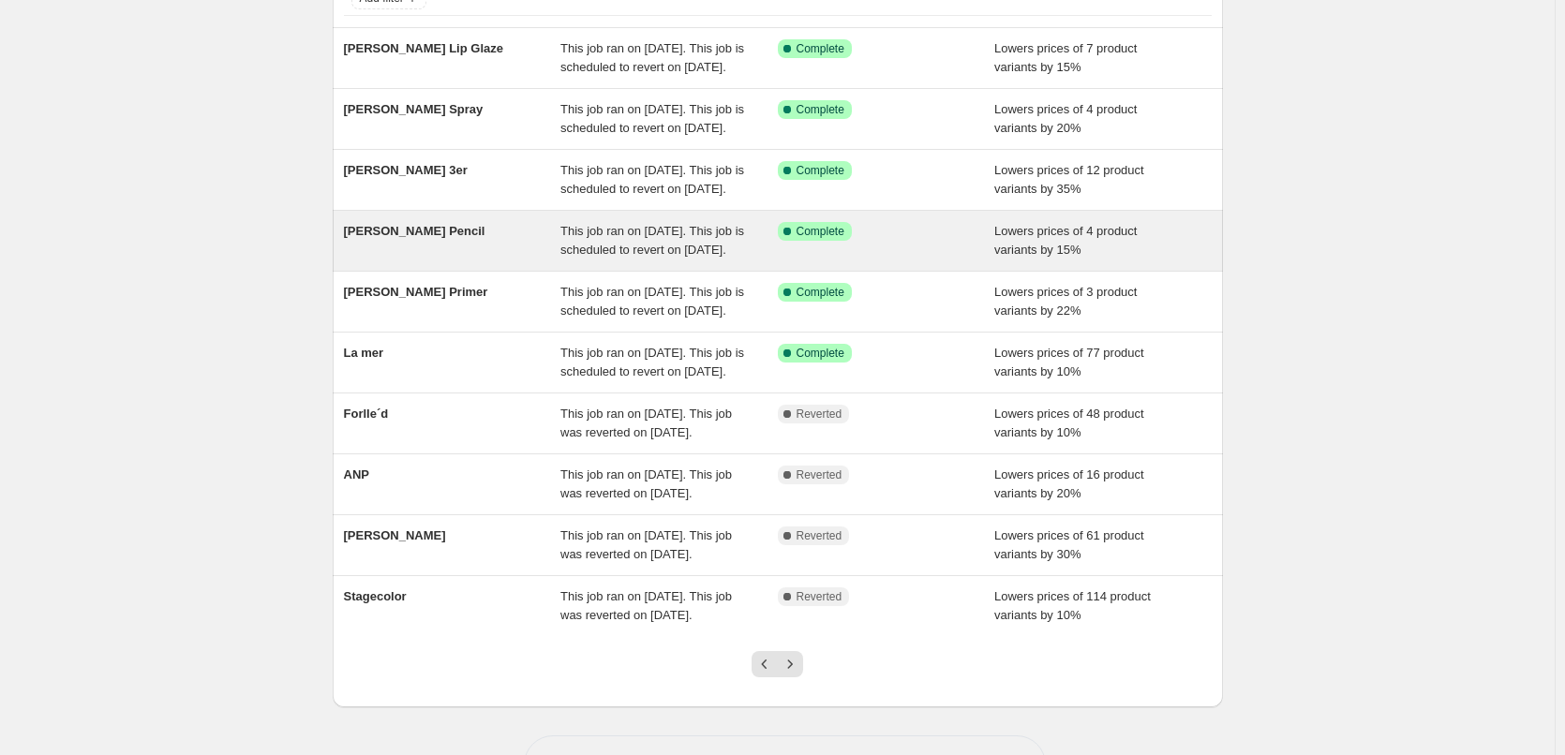
scroll to position [375, 0]
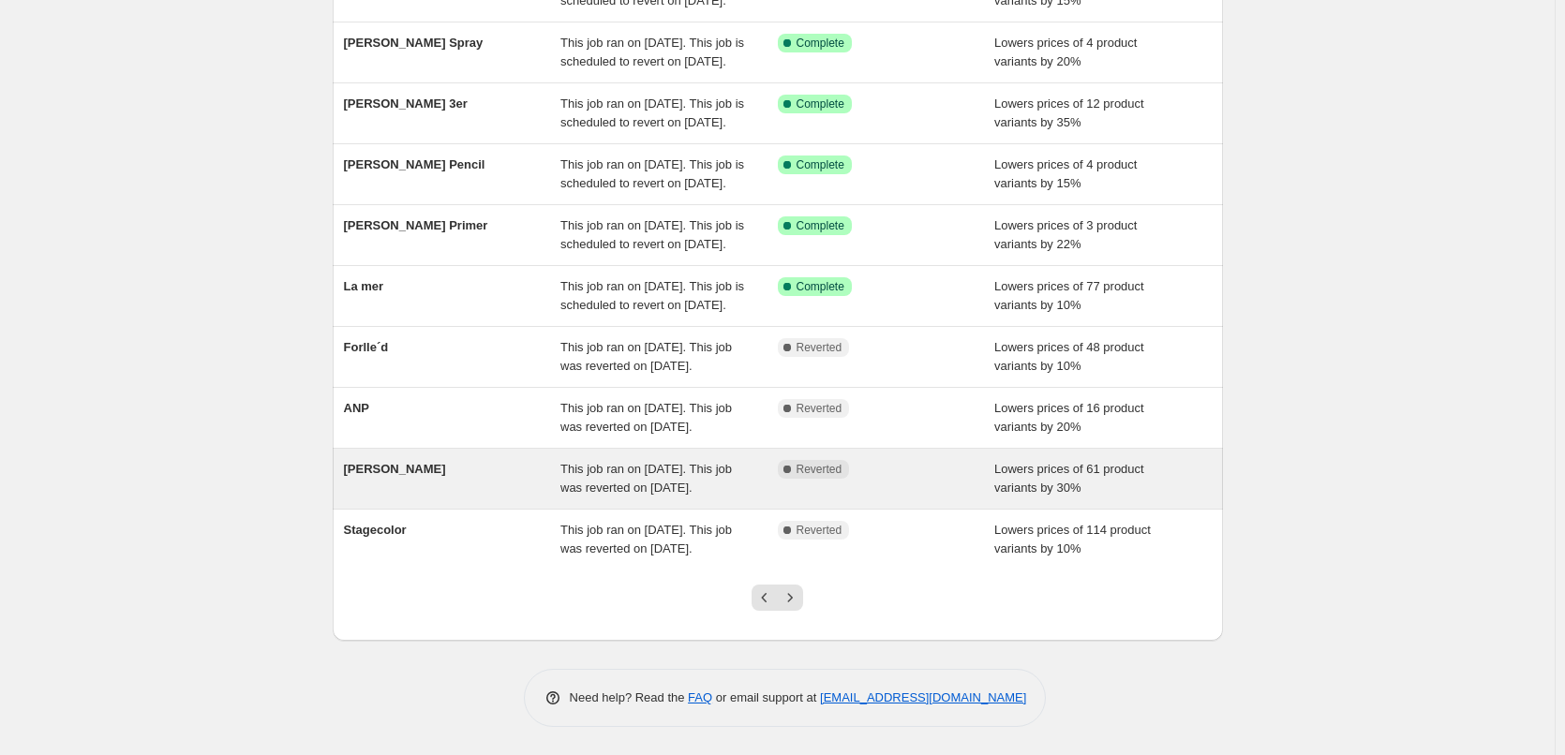
click at [526, 463] on div "[PERSON_NAME]" at bounding box center [452, 478] width 217 height 37
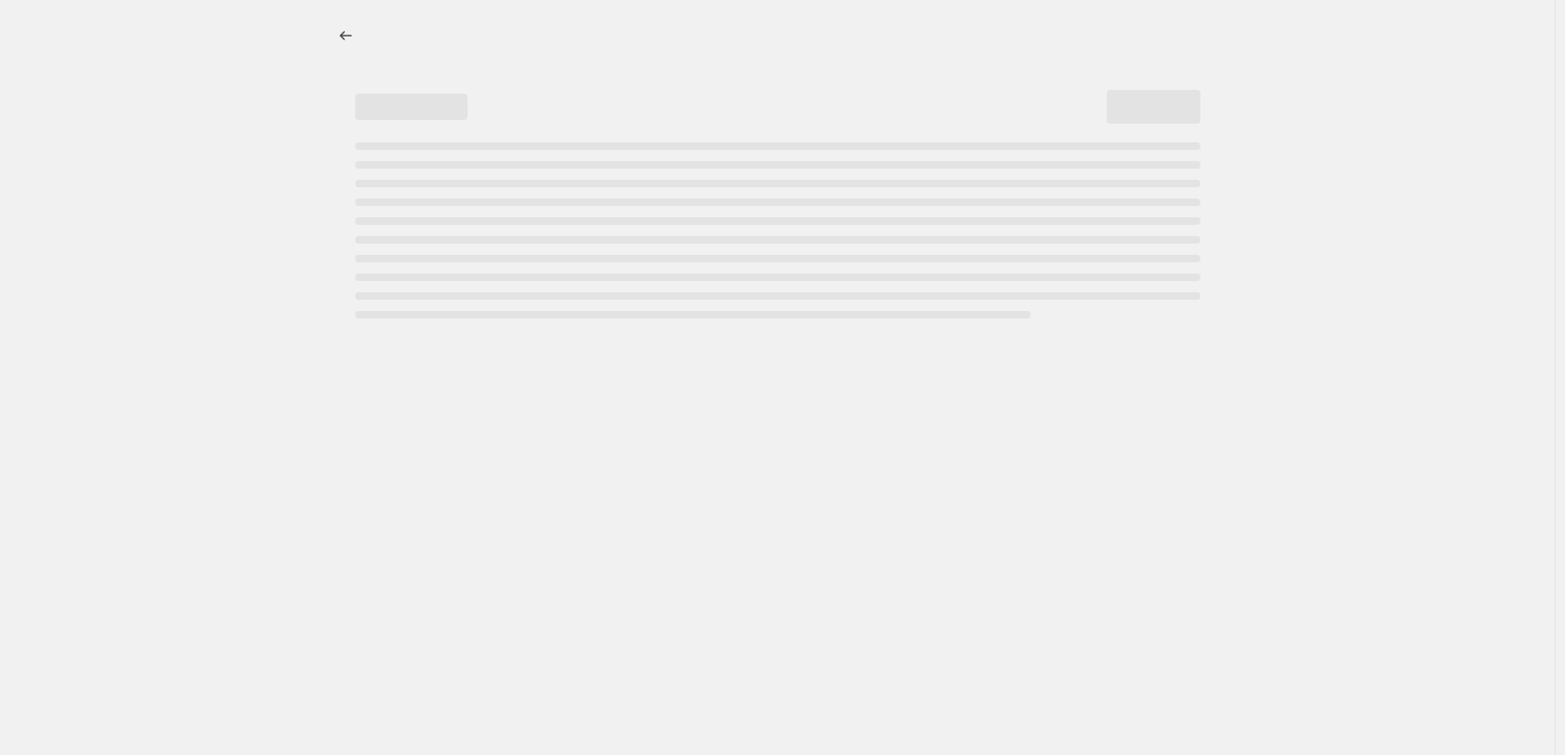
select select "percentage"
select select "vendor"
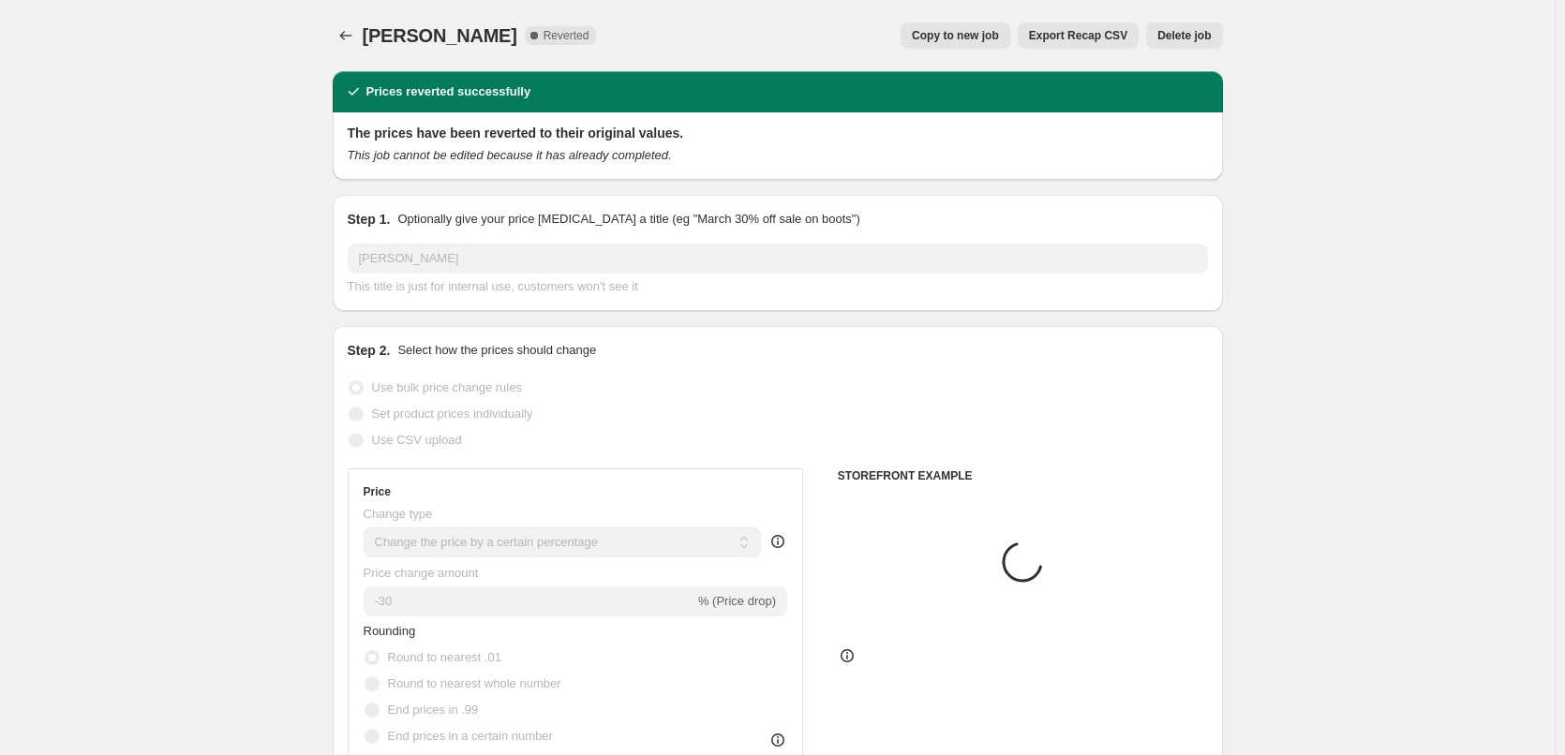
click at [1180, 37] on span "Delete job" at bounding box center [1183, 35] width 53 height 15
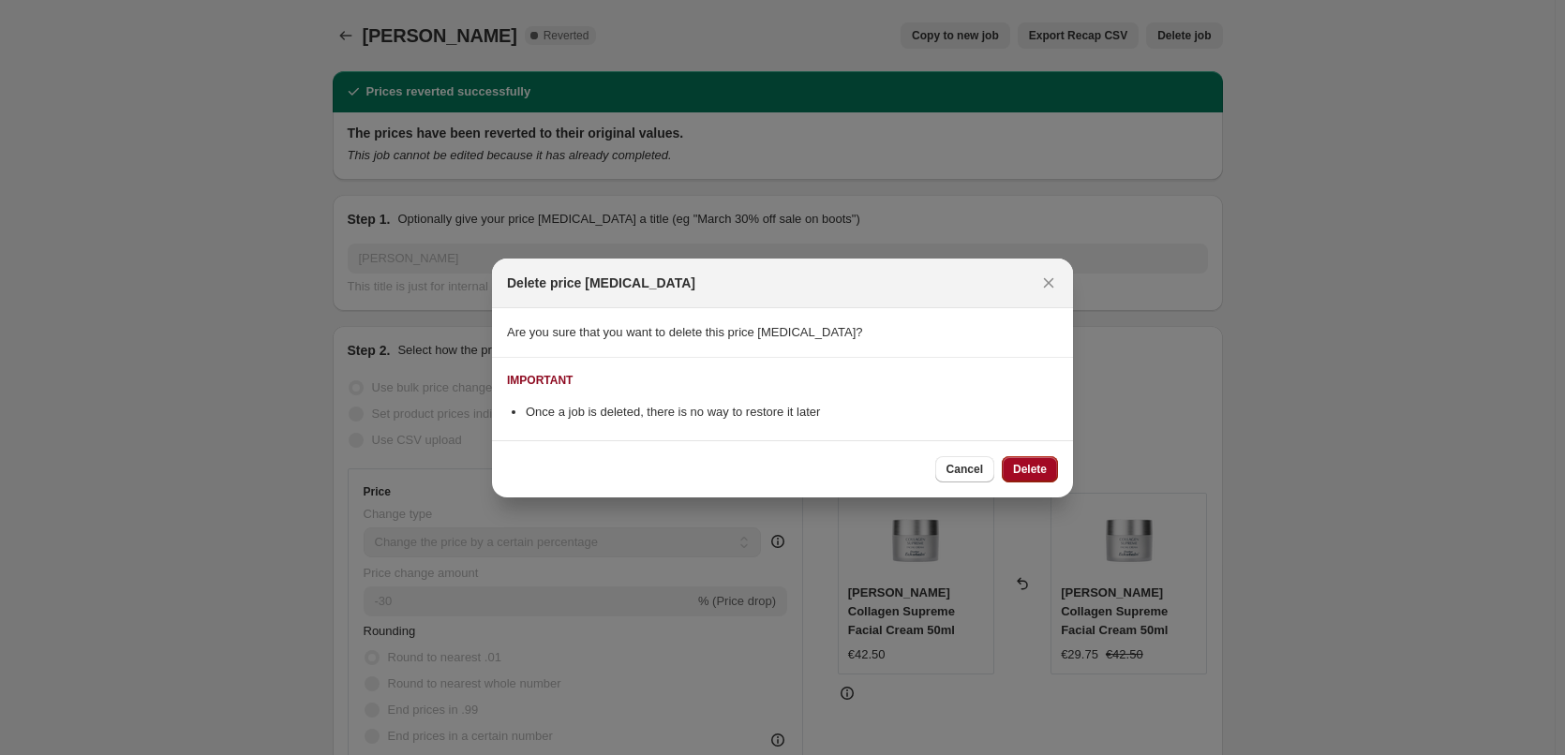
click at [1036, 467] on span "Delete" at bounding box center [1030, 469] width 34 height 15
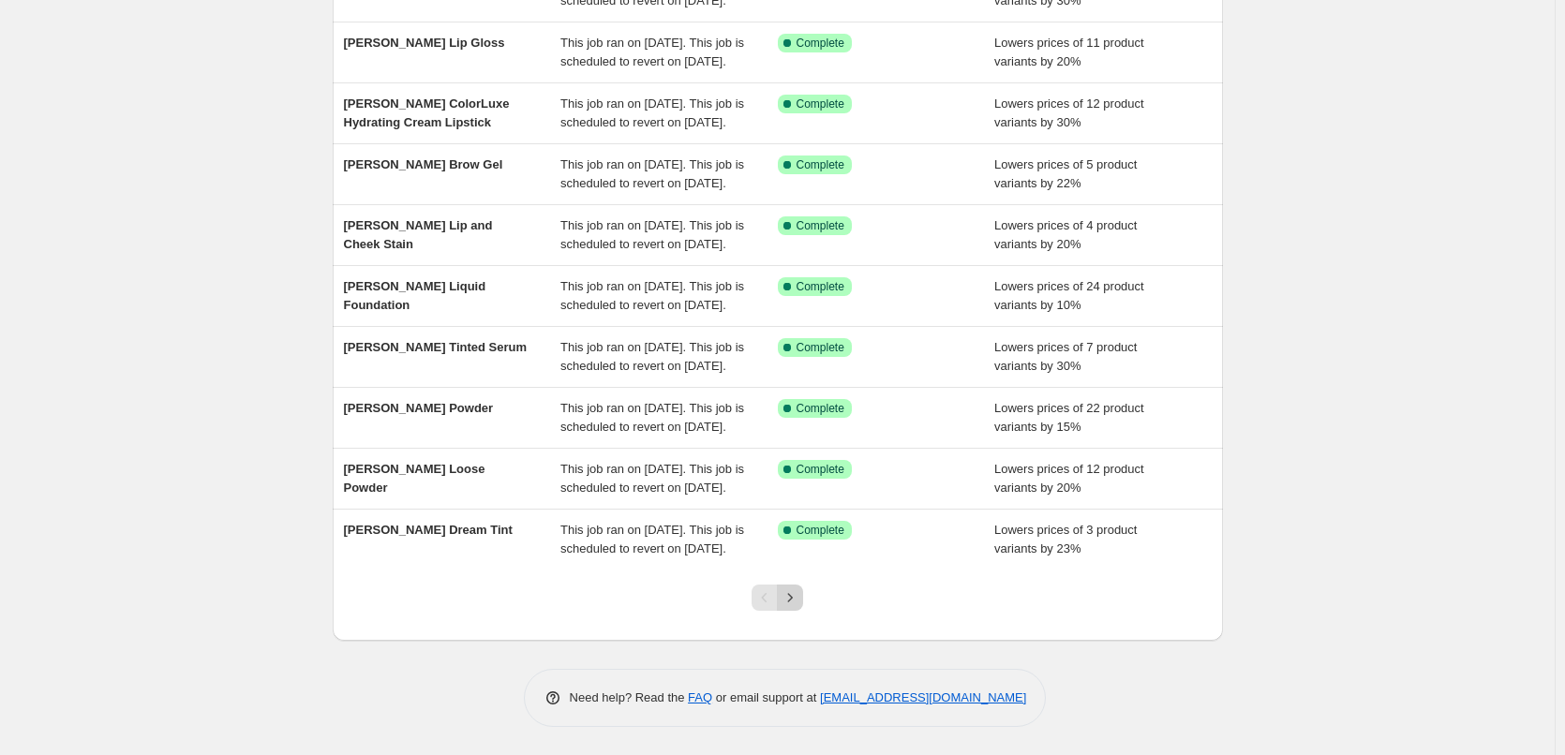
click at [797, 606] on icon "Next" at bounding box center [790, 597] width 19 height 19
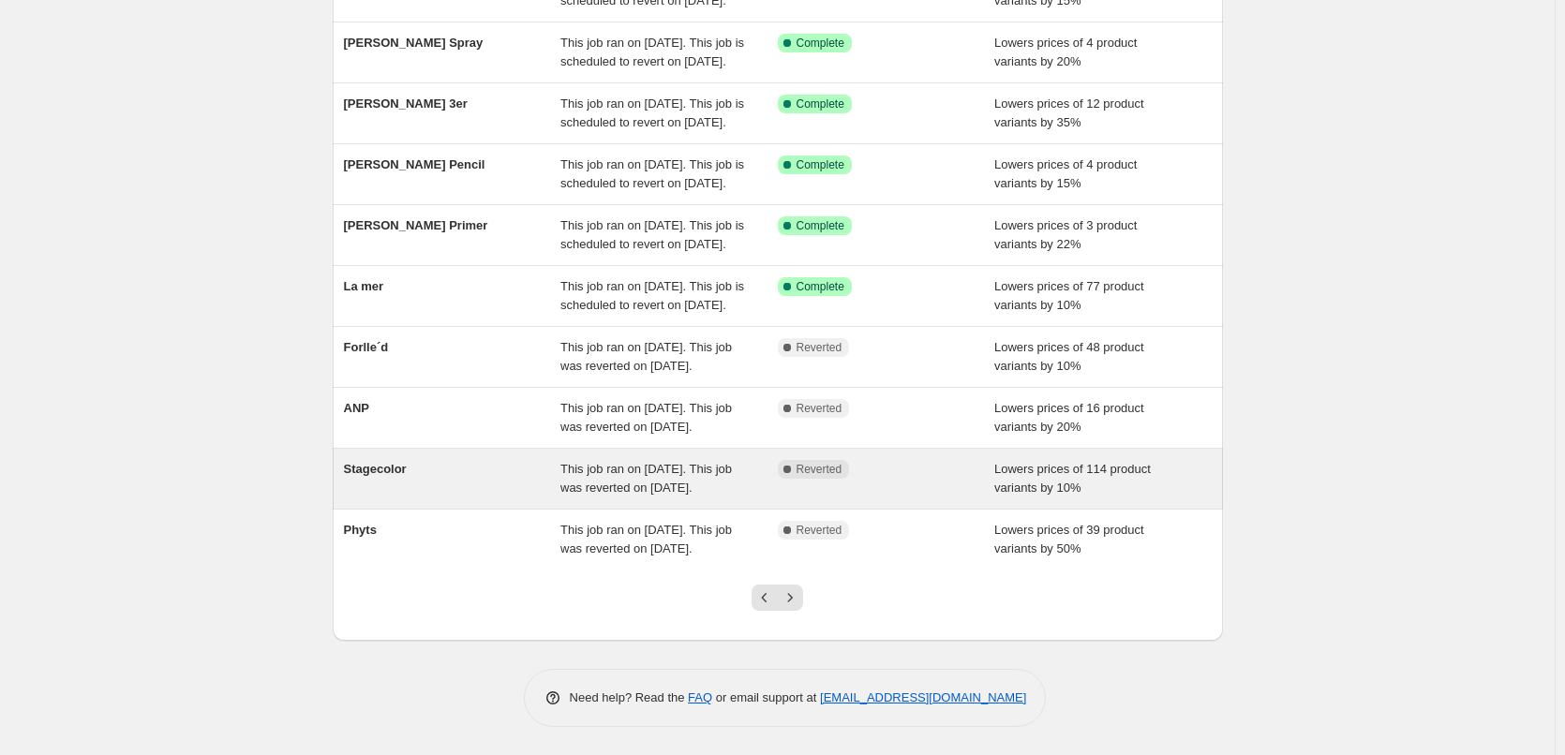
click at [608, 462] on span "This job ran on [DATE]. This job was reverted on [DATE]." at bounding box center [645, 478] width 171 height 33
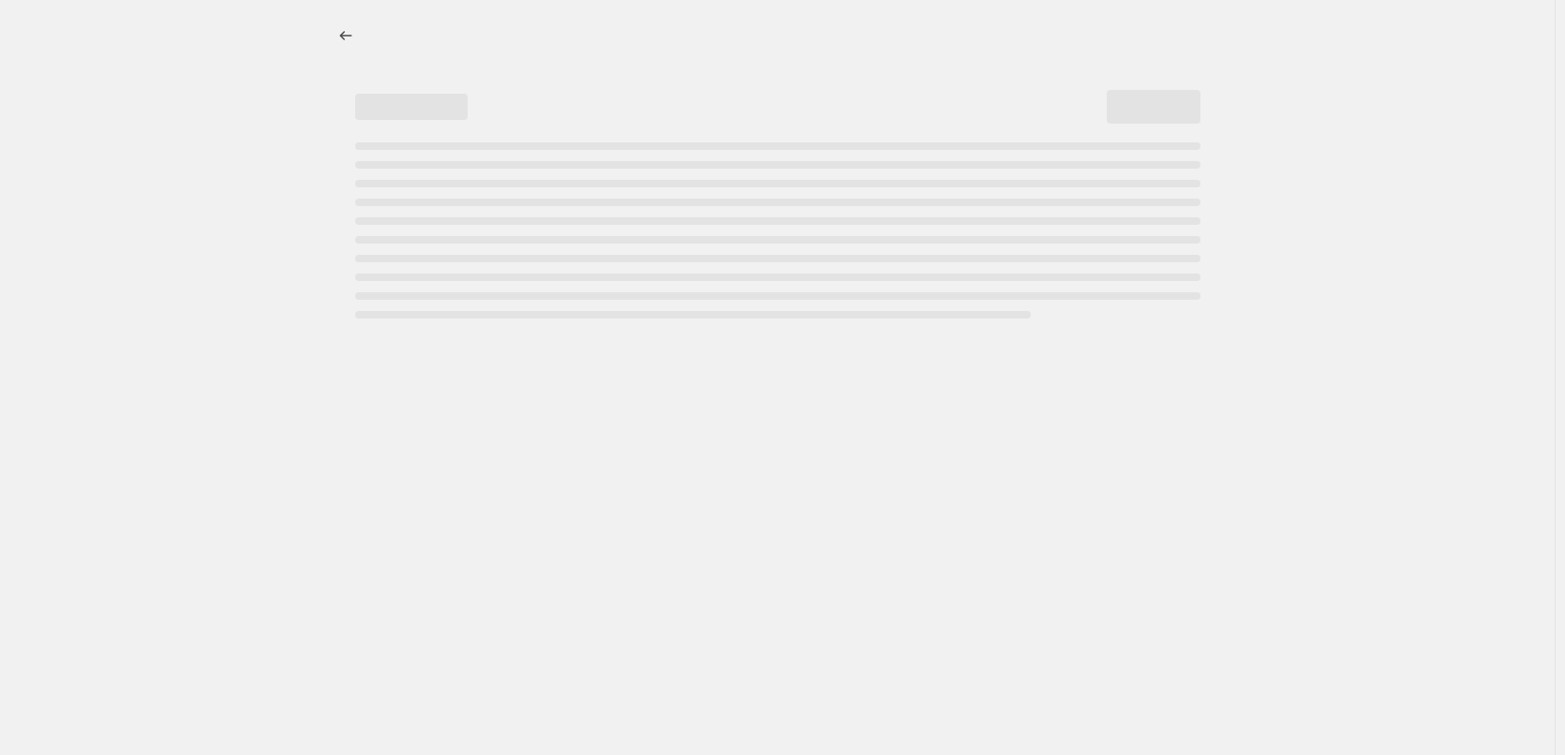
select select "percentage"
select select "vendor"
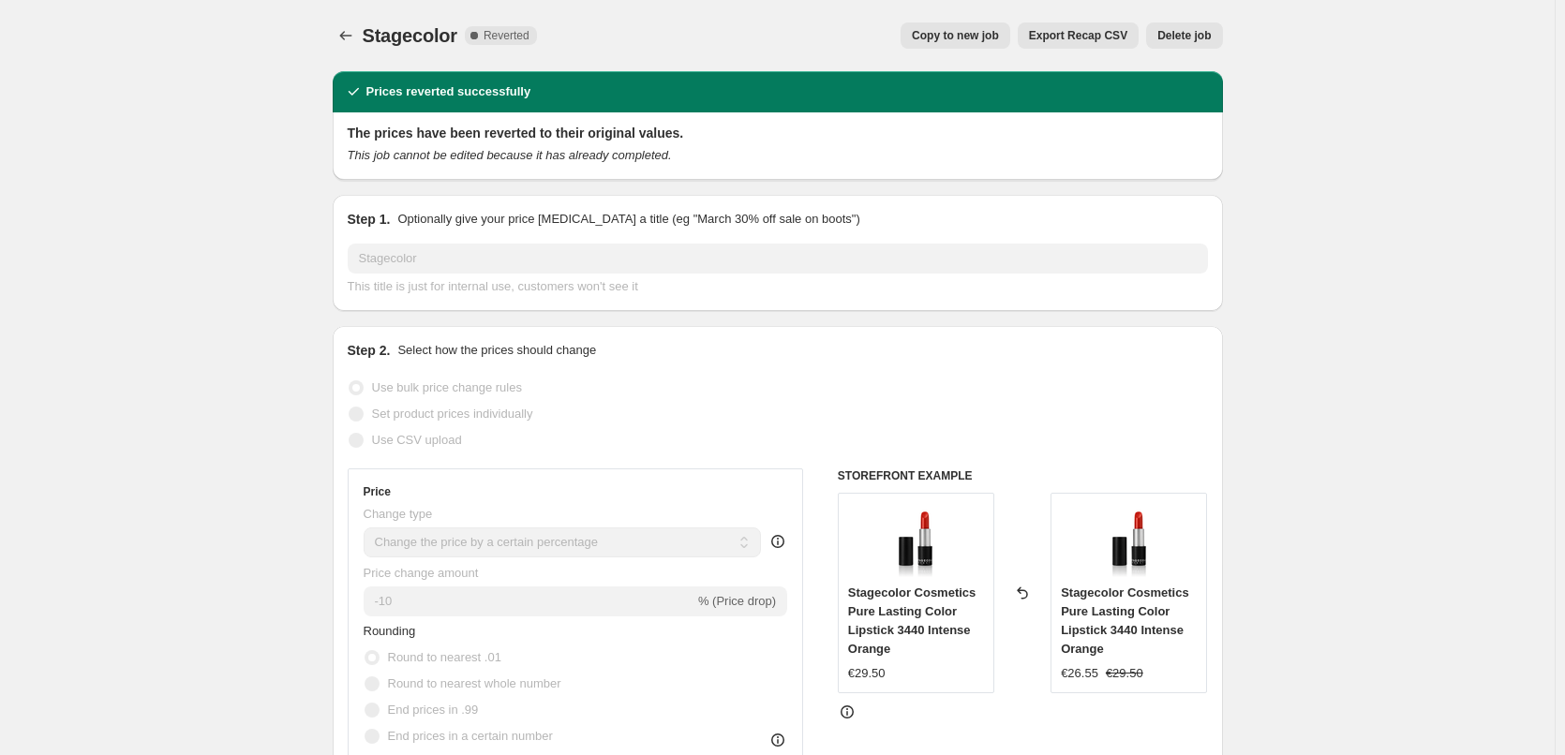
click at [954, 27] on button "Copy to new job" at bounding box center [955, 35] width 110 height 26
select select "percentage"
select select "vendor"
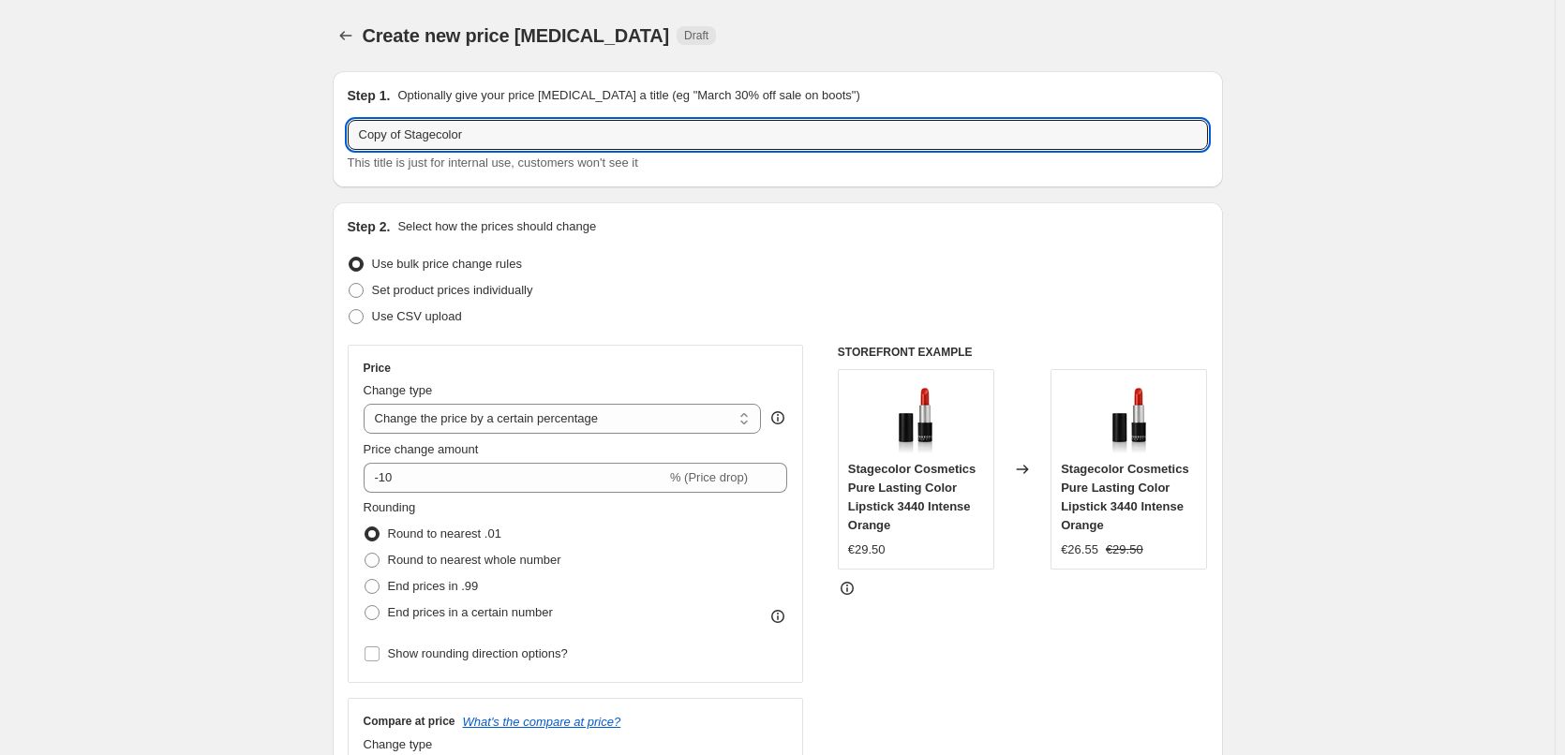
drag, startPoint x: 405, startPoint y: 139, endPoint x: 37, endPoint y: 168, distance: 369.4
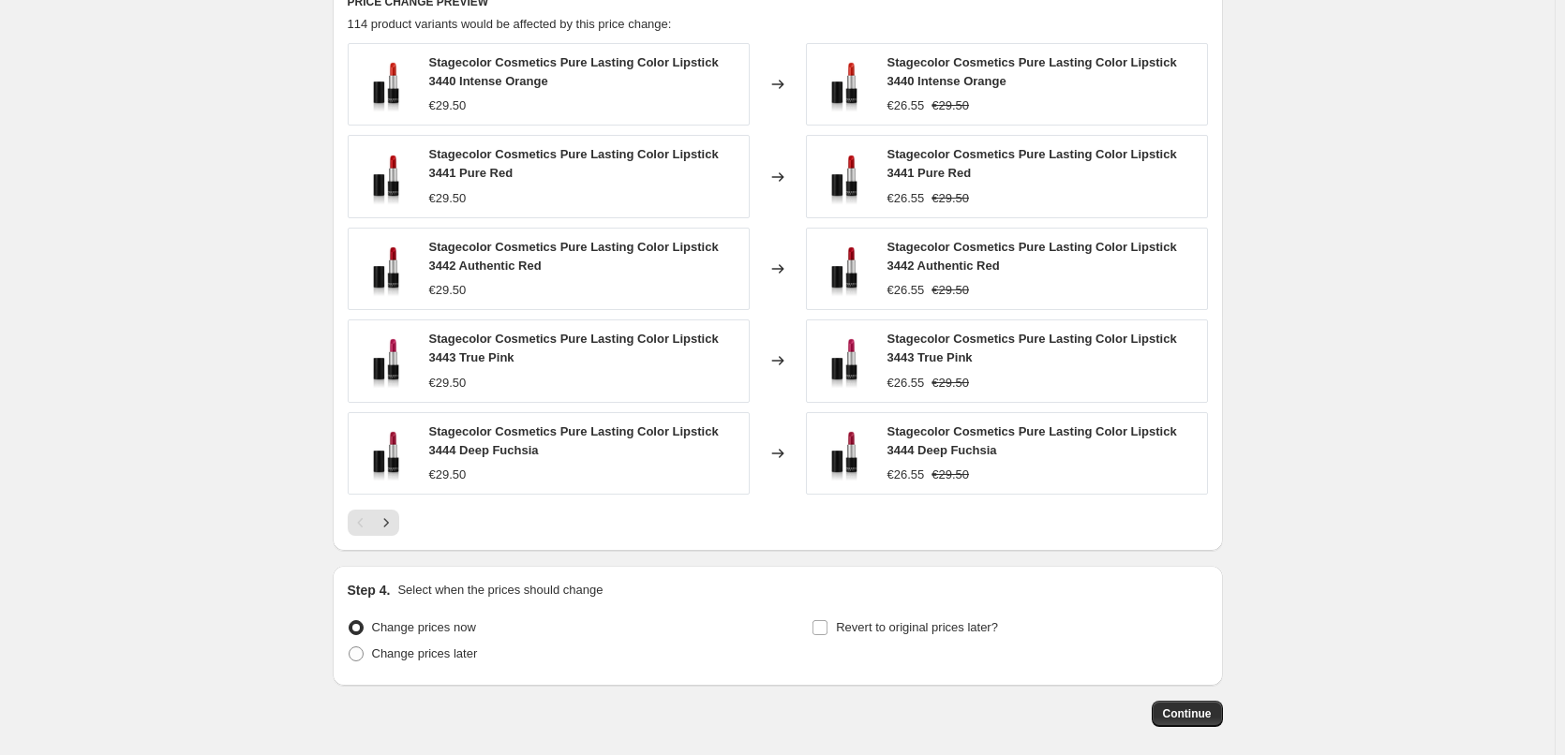
scroll to position [1360, 0]
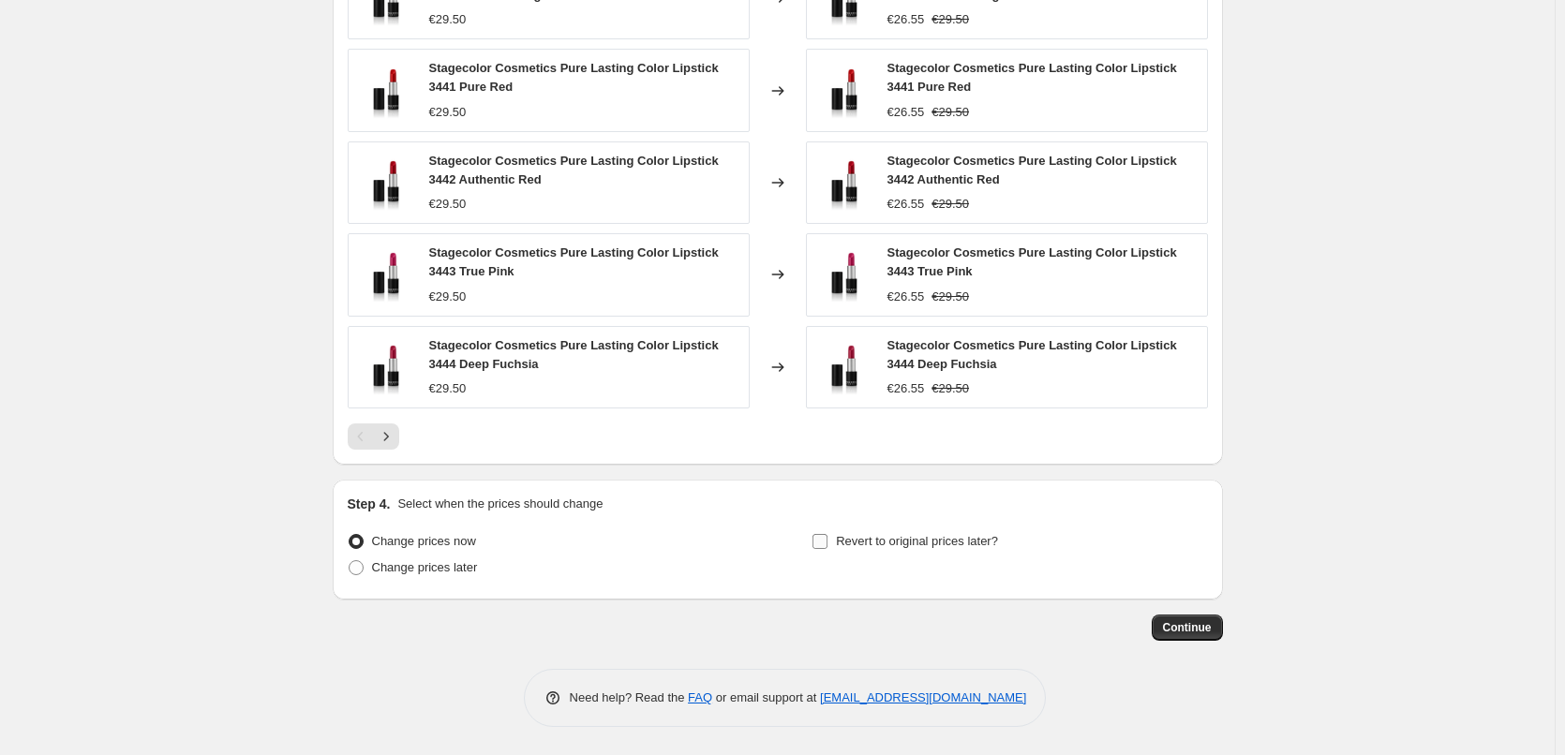
click at [898, 534] on span "Revert to original prices later?" at bounding box center [917, 541] width 162 height 14
click at [827, 534] on input "Revert to original prices later?" at bounding box center [819, 541] width 15 height 15
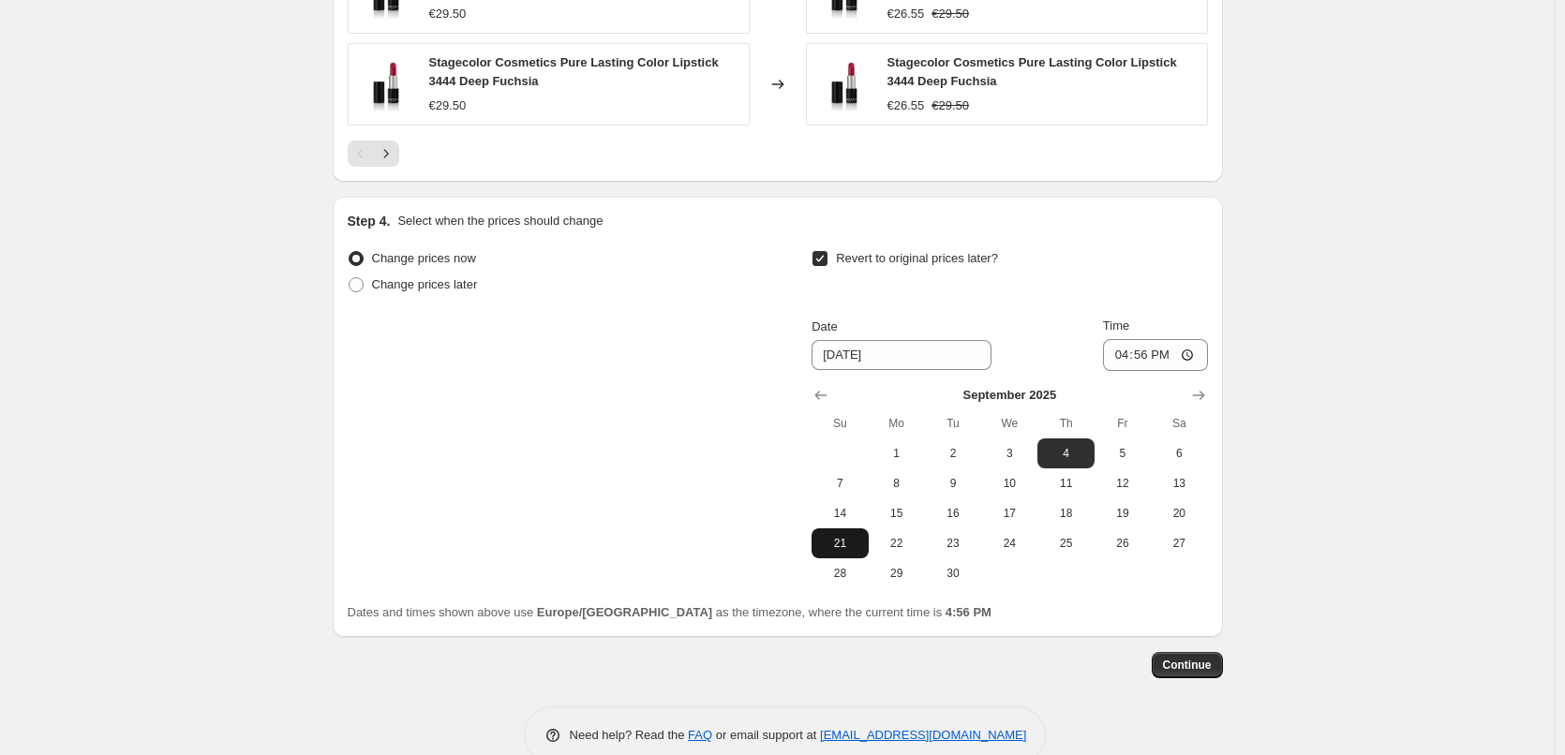
scroll to position [1680, 0]
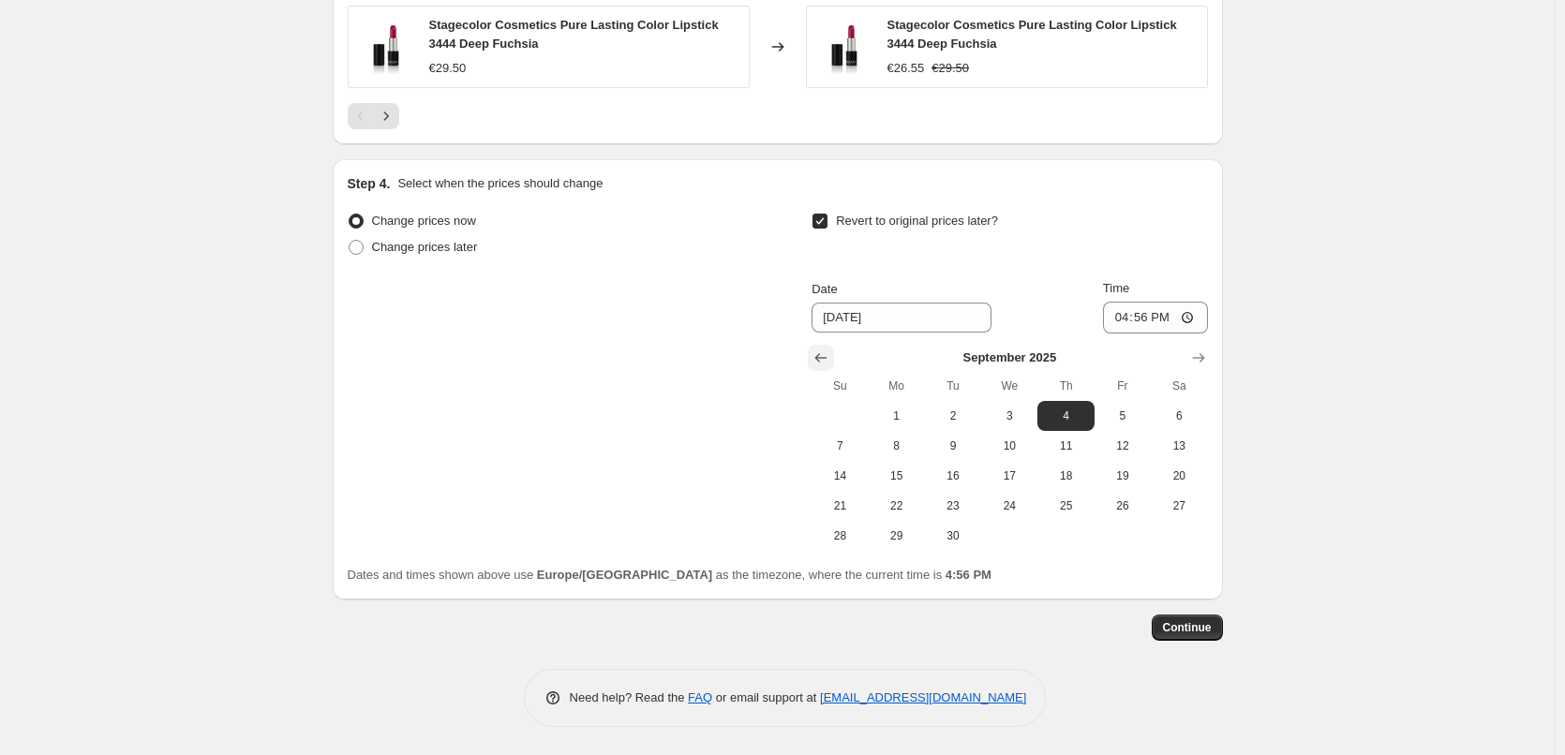
click at [816, 356] on icon "Show previous month, August 2025" at bounding box center [820, 358] width 19 height 19
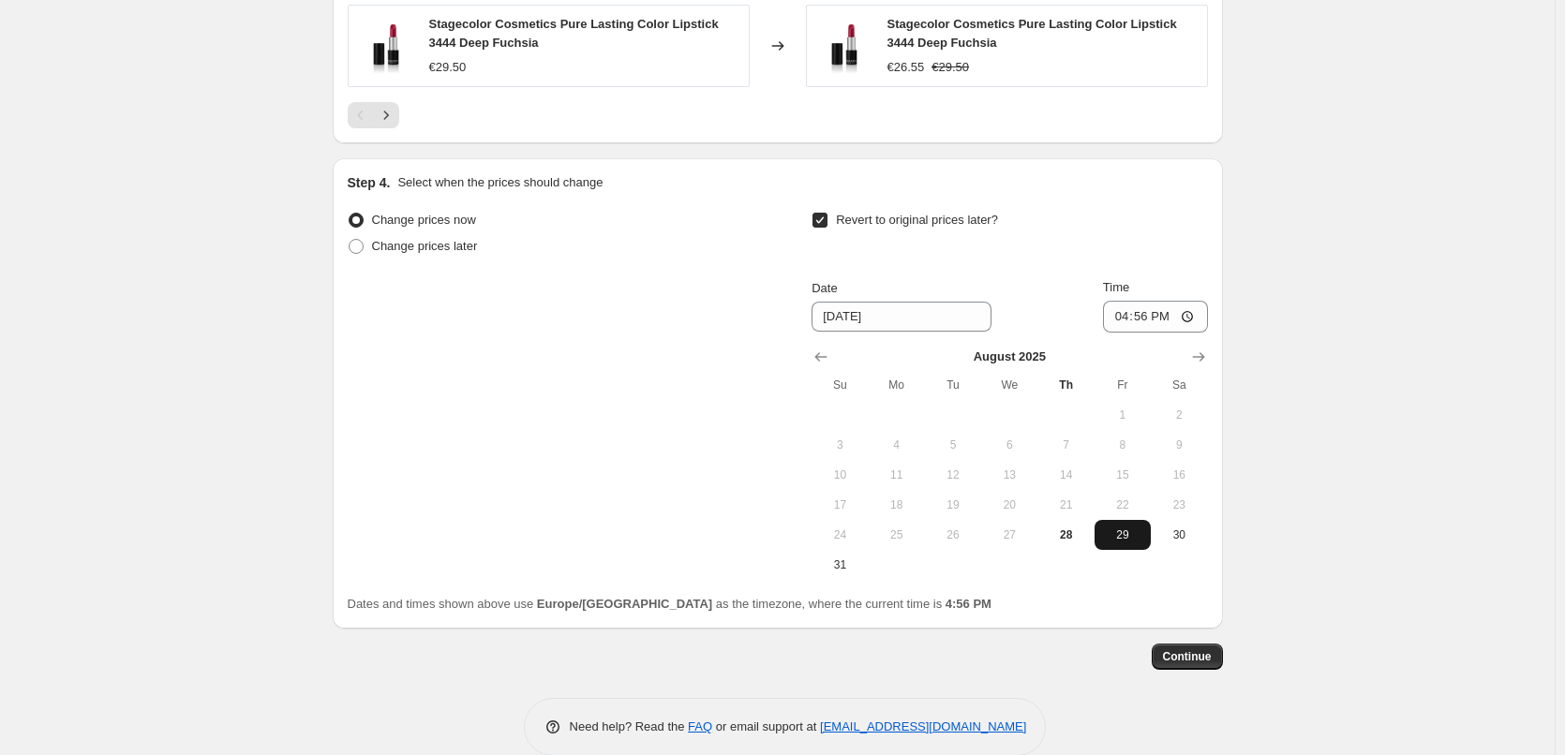
click at [1125, 542] on span "29" at bounding box center [1122, 535] width 41 height 15
click at [1124, 314] on input "16:56" at bounding box center [1155, 317] width 105 height 32
click at [1129, 320] on input "Time" at bounding box center [1155, 317] width 105 height 32
click at [1140, 317] on input "12:56" at bounding box center [1155, 317] width 105 height 32
click at [1123, 317] on input "12:56" at bounding box center [1155, 317] width 105 height 32
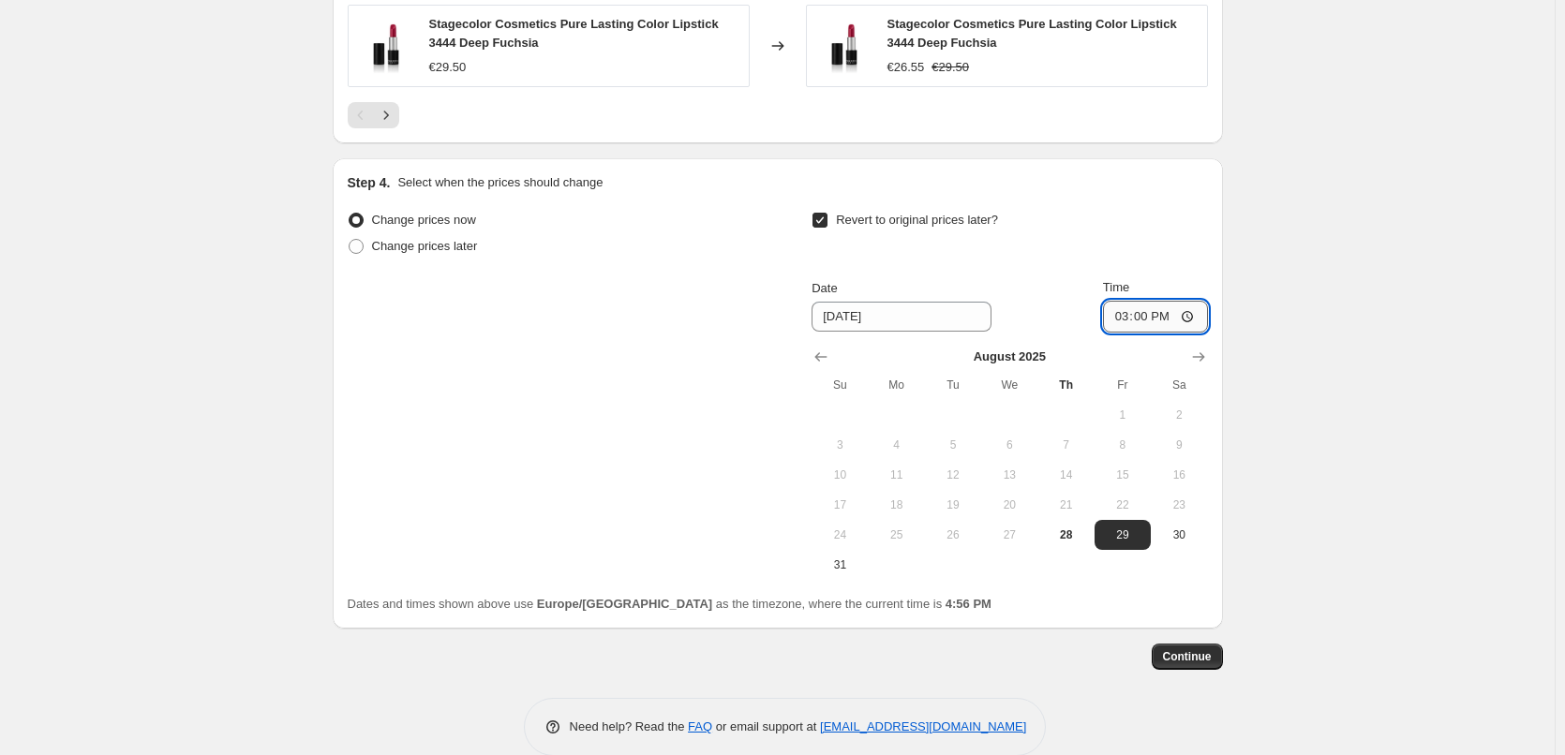
click at [1190, 316] on input "15:00" at bounding box center [1155, 317] width 105 height 32
click at [1176, 658] on span "Continue" at bounding box center [1187, 656] width 49 height 15
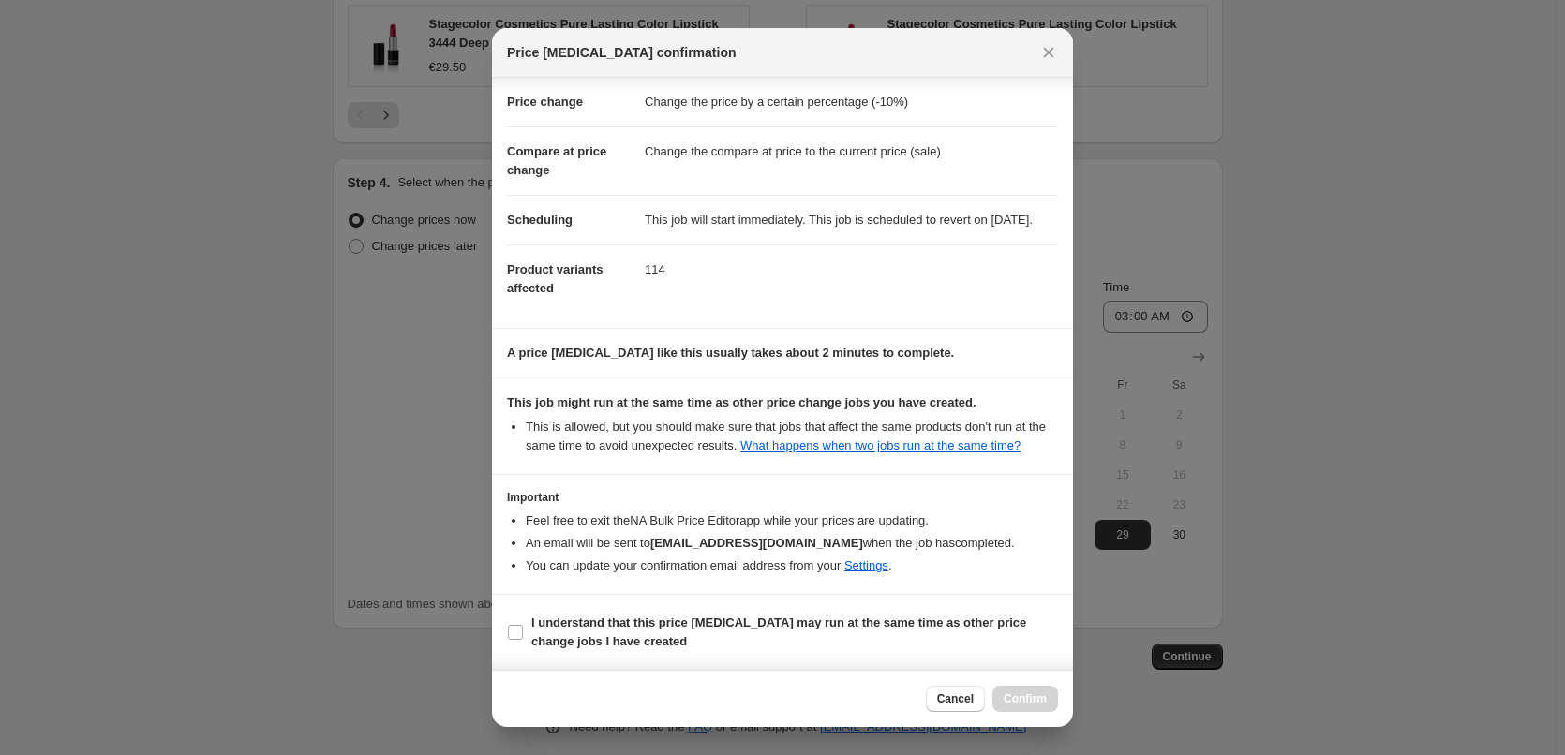
scroll to position [52, 0]
click at [548, 629] on b "I understand that this price [MEDICAL_DATA] may run at the same time as other p…" at bounding box center [778, 632] width 495 height 33
click at [523, 629] on input "I understand that this price [MEDICAL_DATA] may run at the same time as other p…" at bounding box center [515, 632] width 15 height 15
click at [1039, 706] on button "Confirm" at bounding box center [1025, 699] width 66 height 26
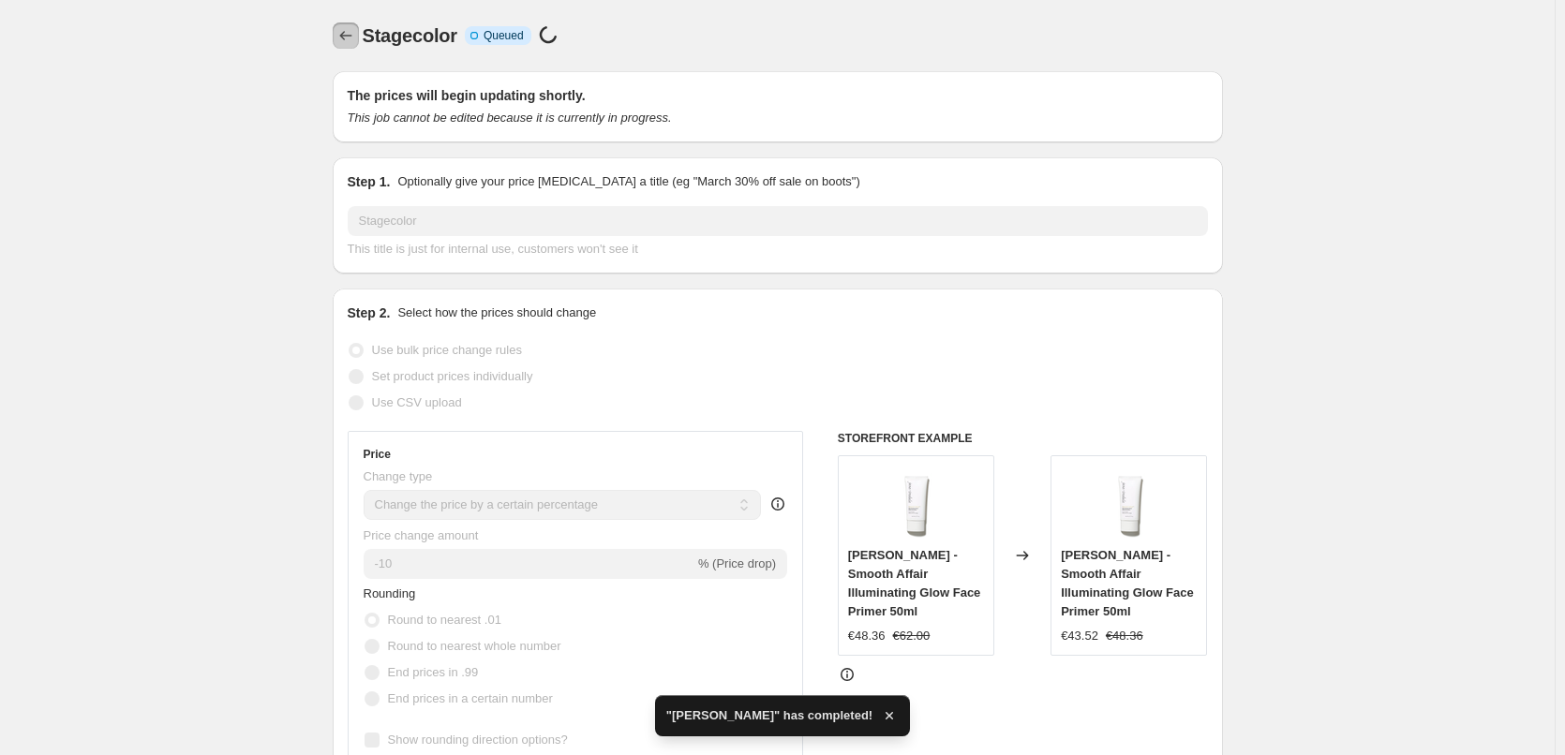
click at [345, 31] on icon "Price change jobs" at bounding box center [345, 35] width 19 height 19
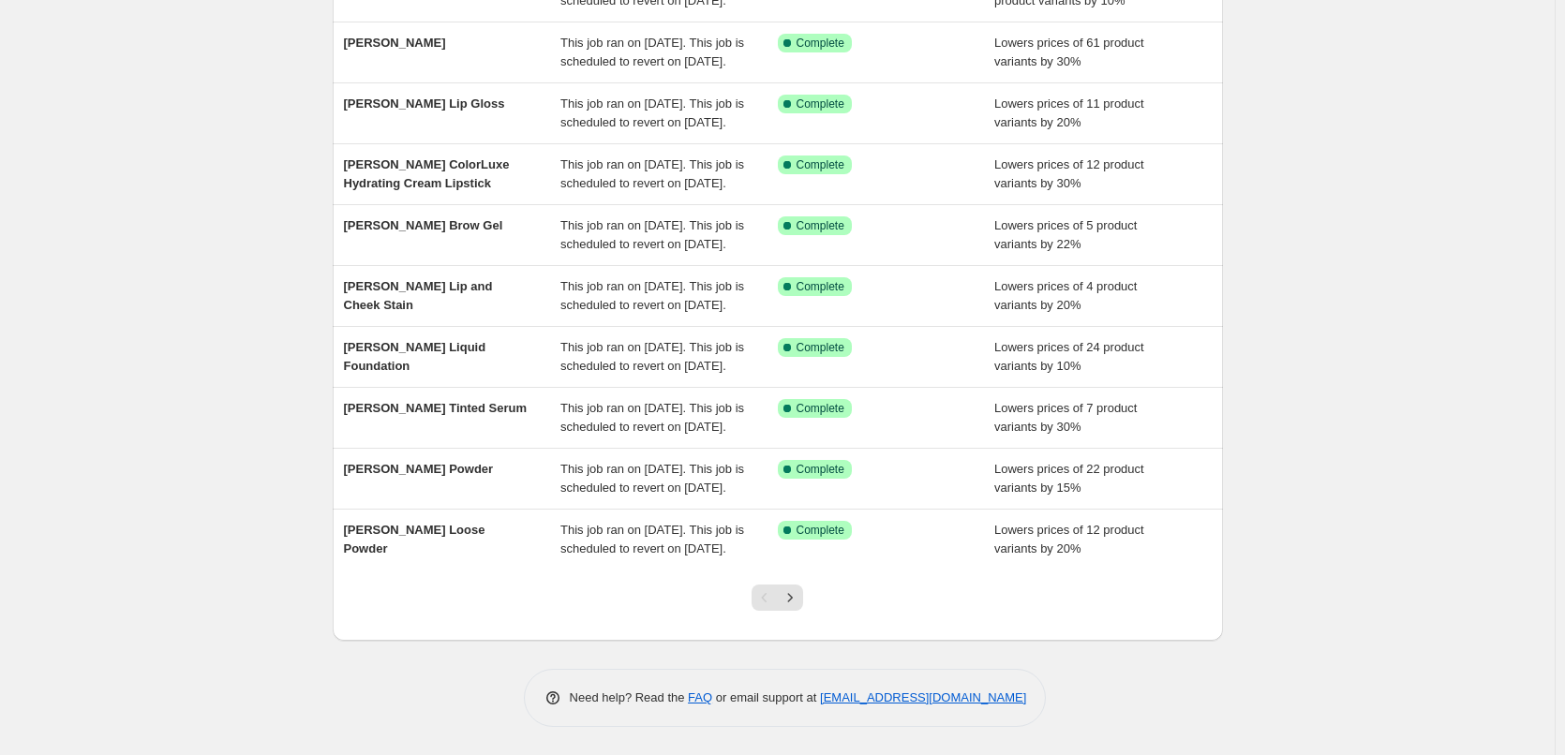
scroll to position [375, 0]
click at [799, 607] on icon "Next" at bounding box center [790, 597] width 19 height 19
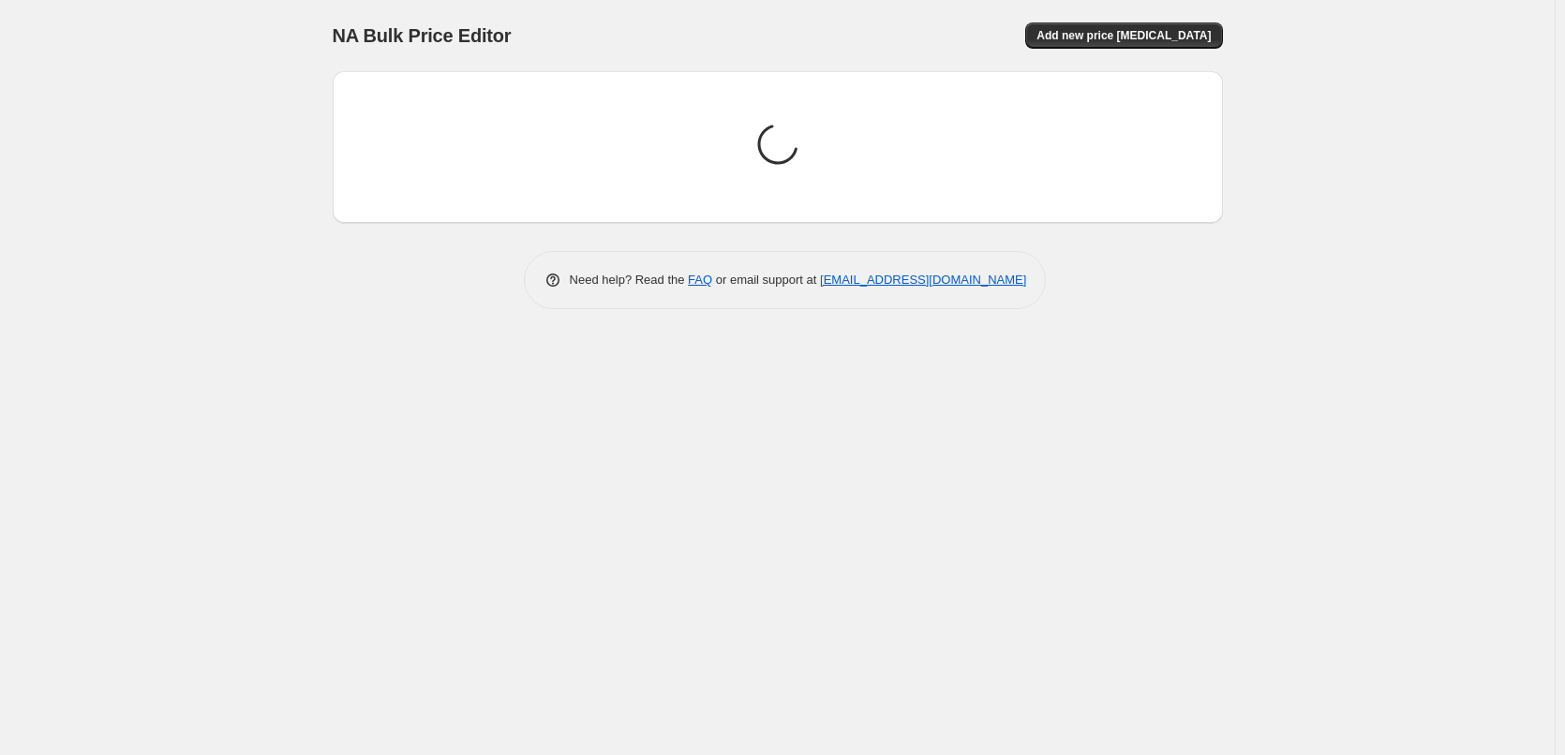
scroll to position [0, 0]
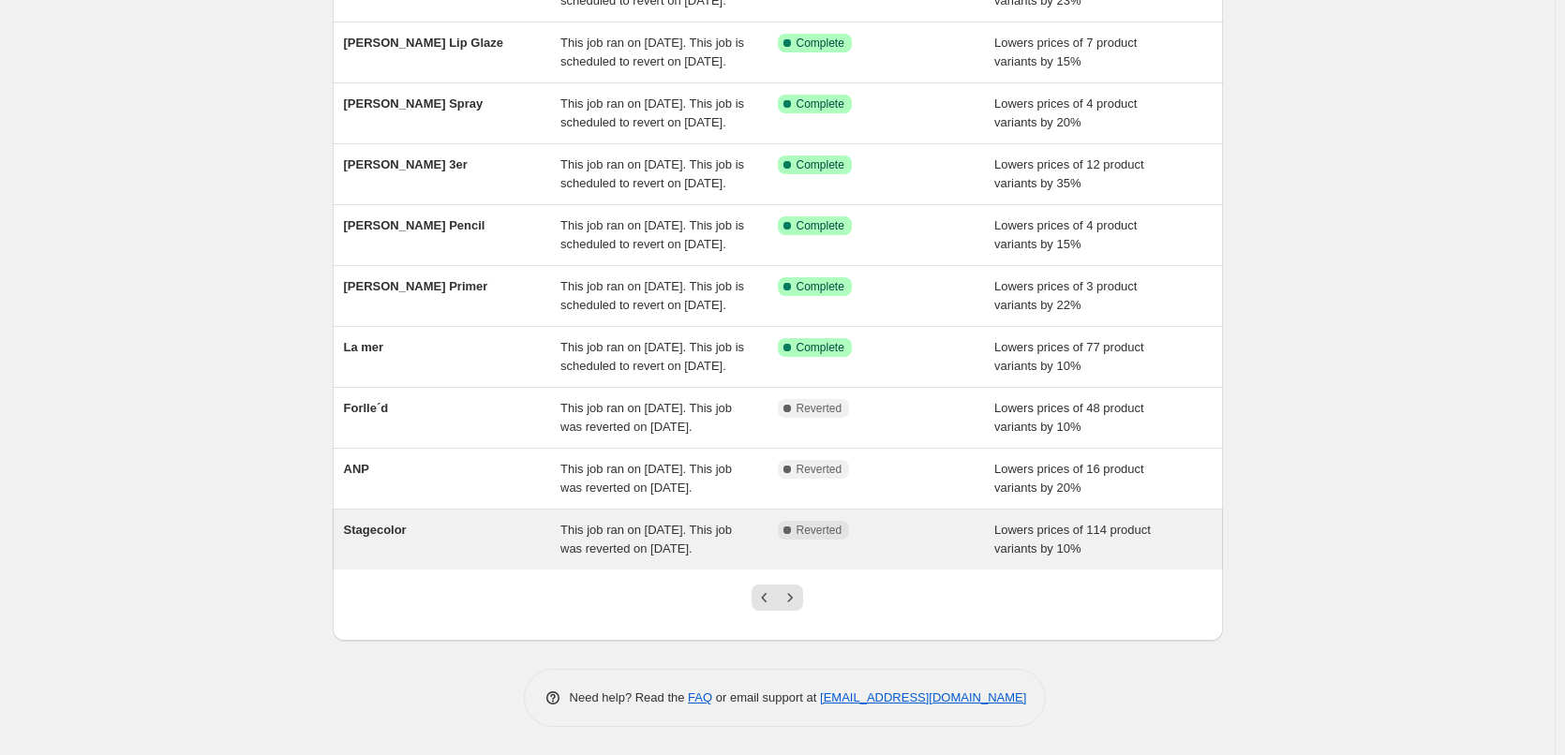
click at [618, 523] on span "This job ran on [DATE]. This job was reverted on [DATE]." at bounding box center [645, 539] width 171 height 33
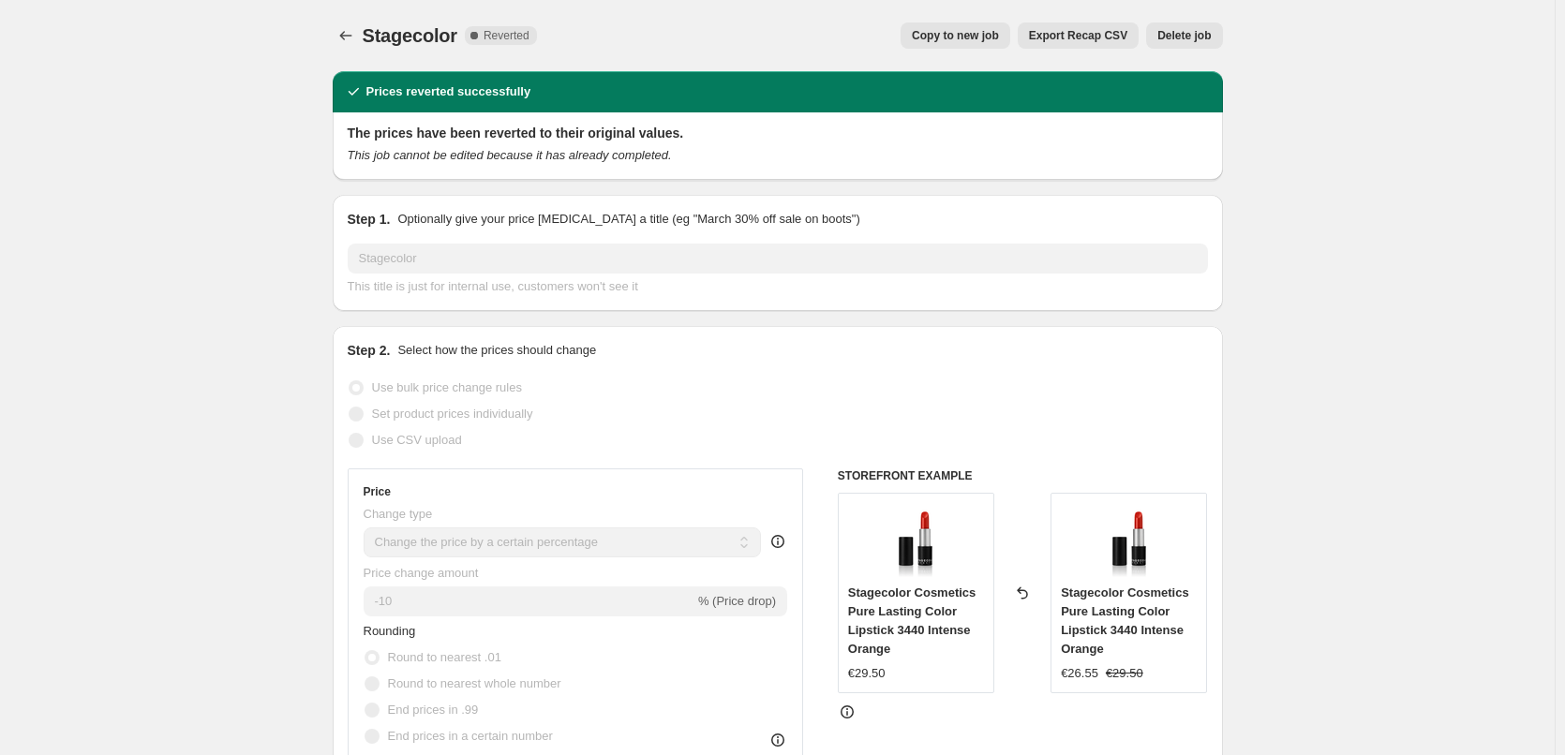
click at [1175, 38] on span "Delete job" at bounding box center [1183, 35] width 53 height 15
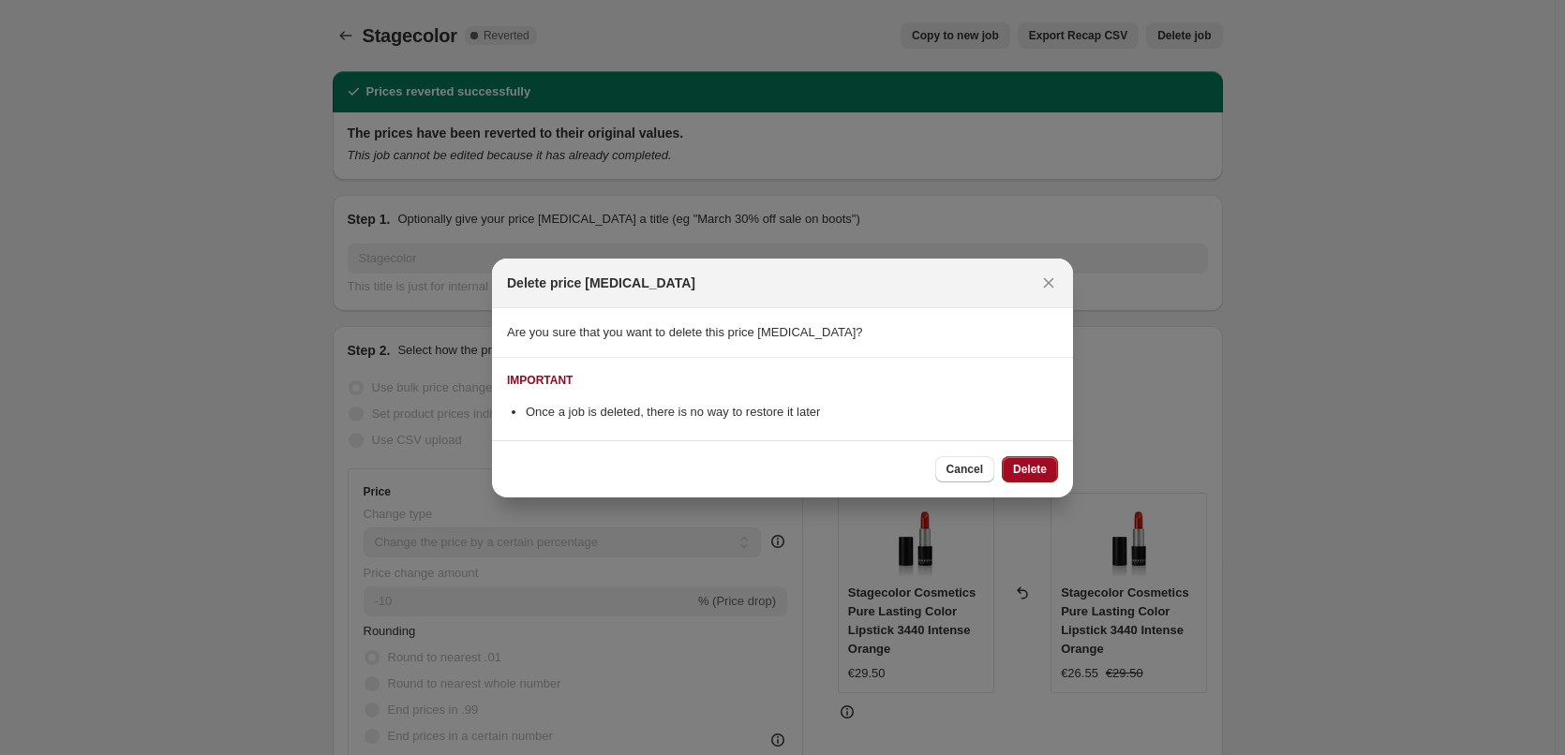
click at [1038, 468] on span "Delete" at bounding box center [1030, 469] width 34 height 15
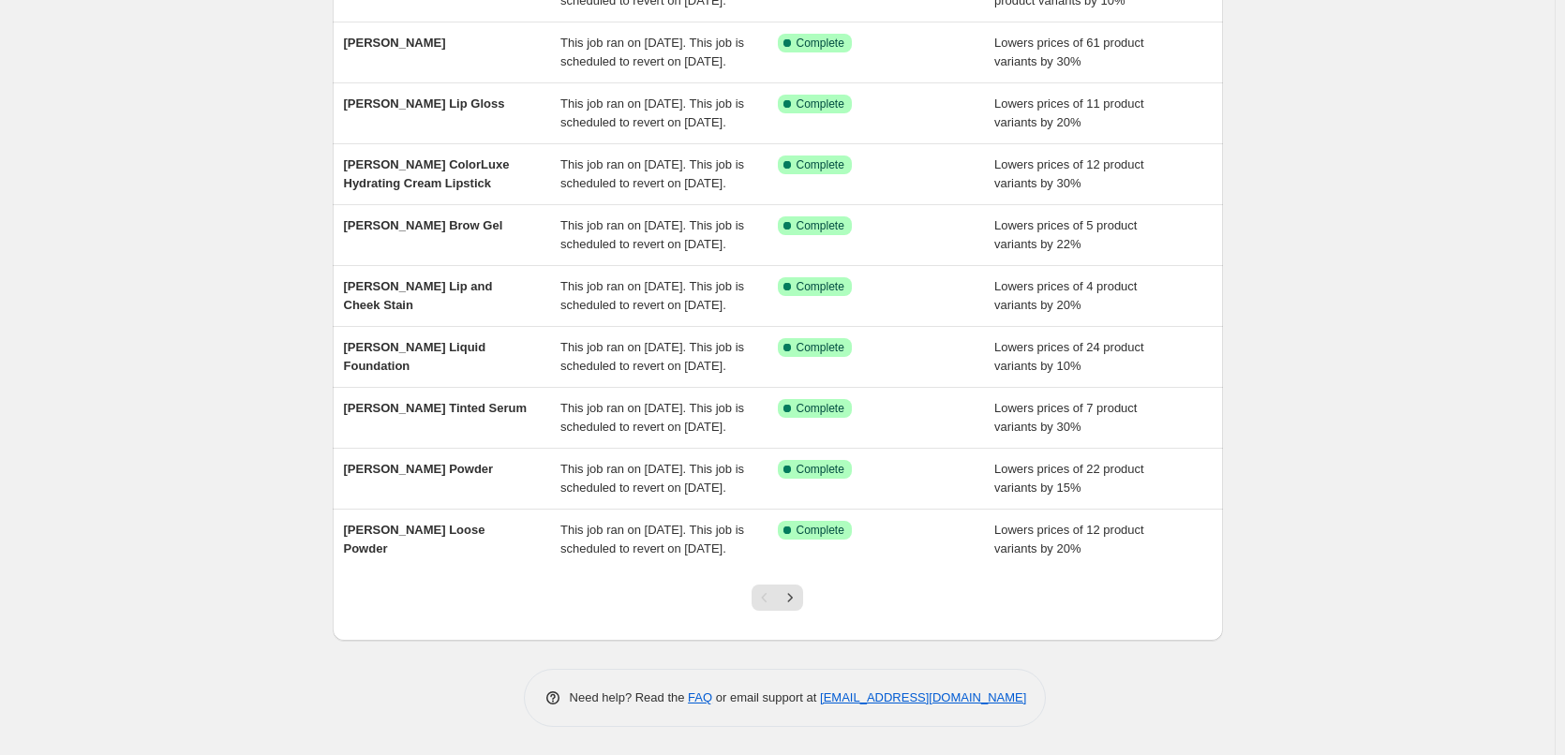
scroll to position [397, 0]
drag, startPoint x: 799, startPoint y: 592, endPoint x: 807, endPoint y: 584, distance: 11.3
click at [798, 592] on icon "Next" at bounding box center [790, 597] width 19 height 19
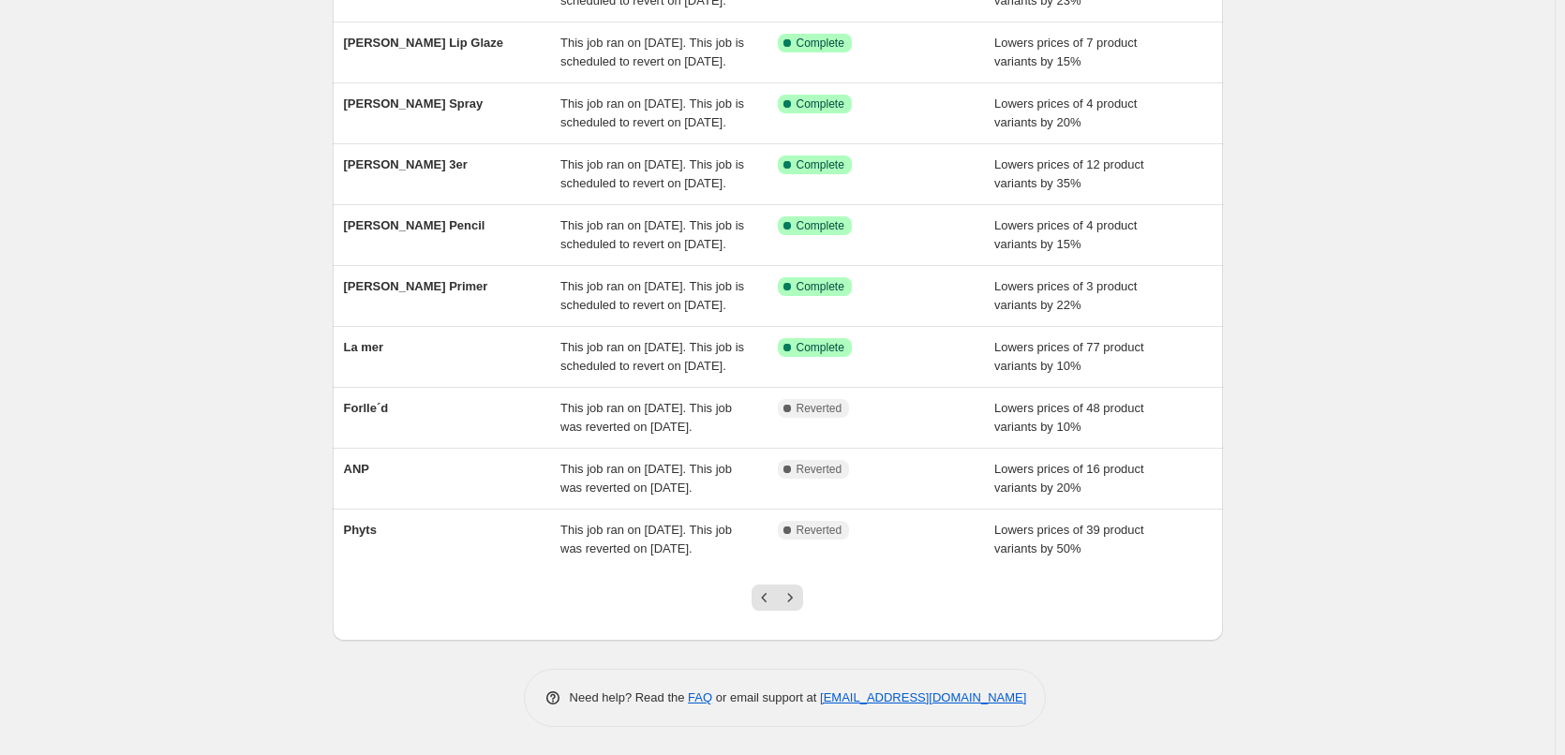
scroll to position [375, 0]
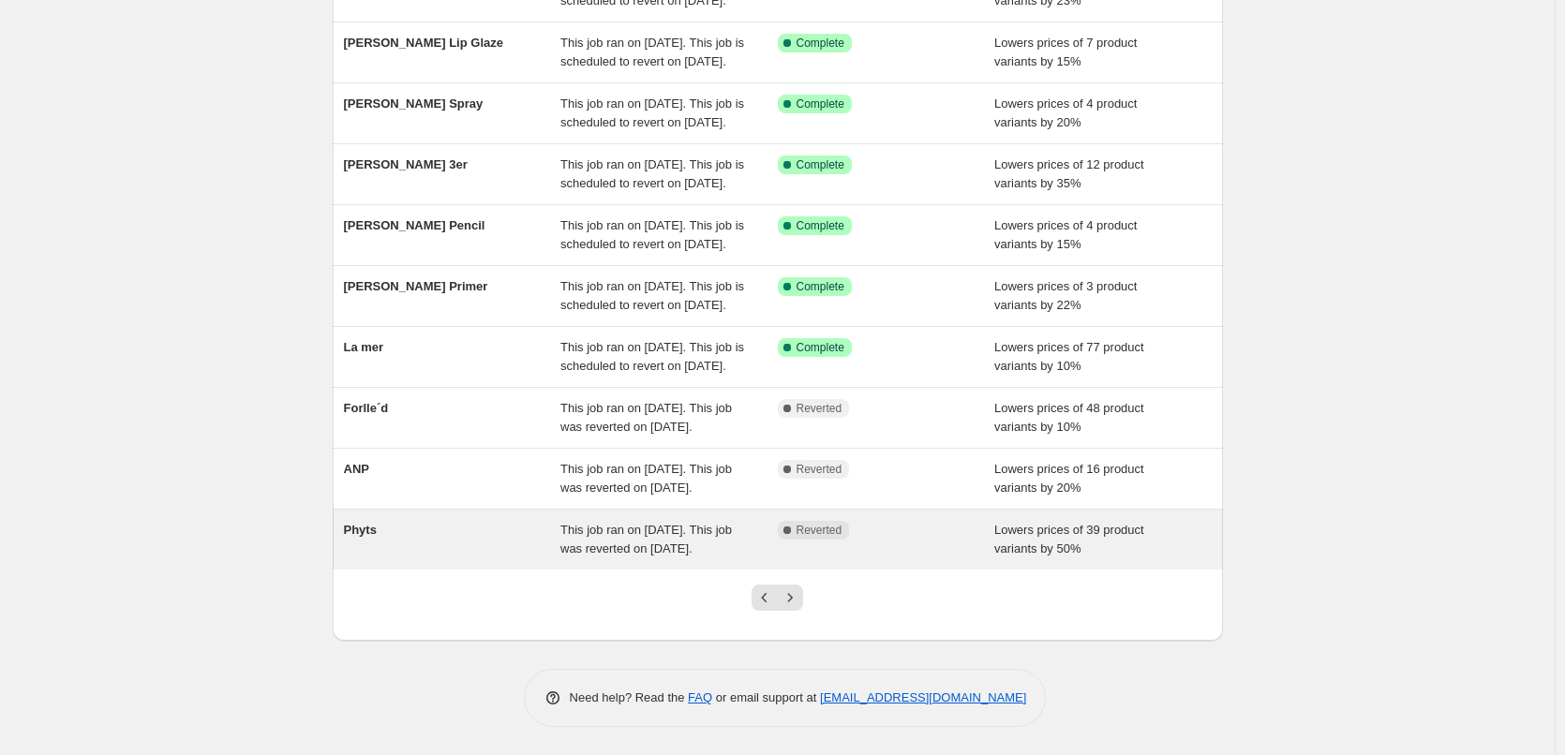
click at [709, 558] on div "This job ran on [DATE]. This job was reverted on [DATE]." at bounding box center [668, 539] width 217 height 37
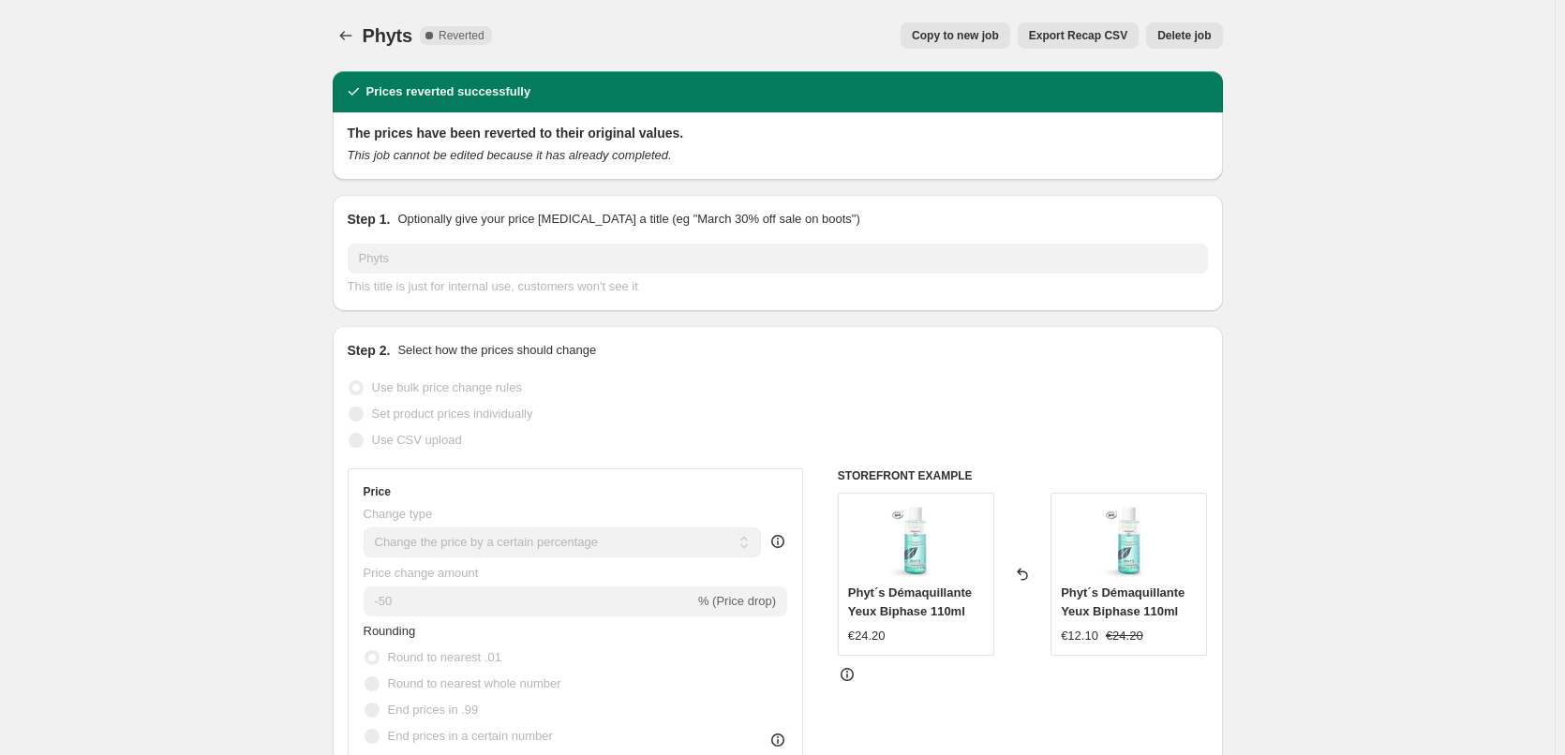
click at [996, 37] on span "Copy to new job" at bounding box center [955, 35] width 87 height 15
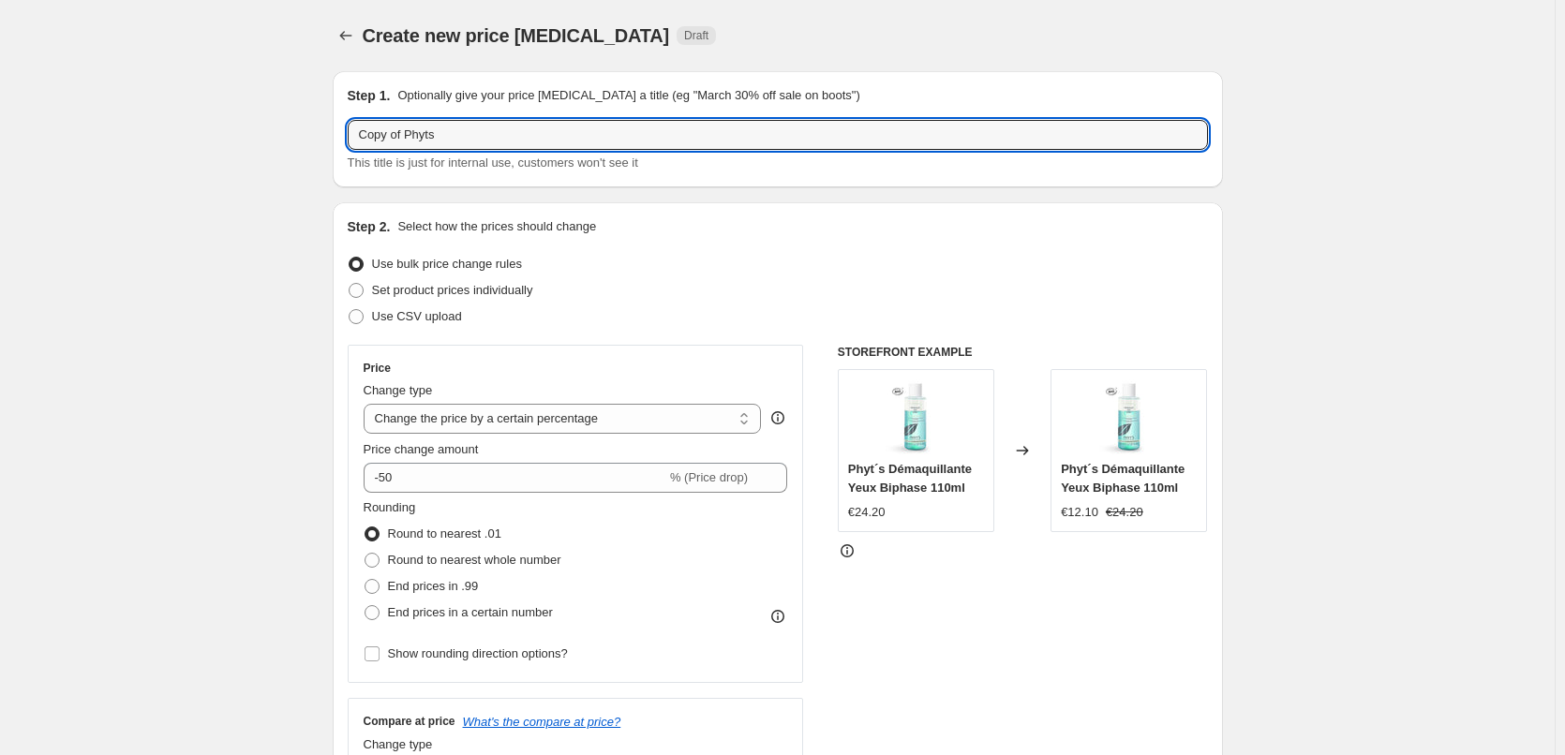
drag, startPoint x: 409, startPoint y: 134, endPoint x: 97, endPoint y: 152, distance: 312.5
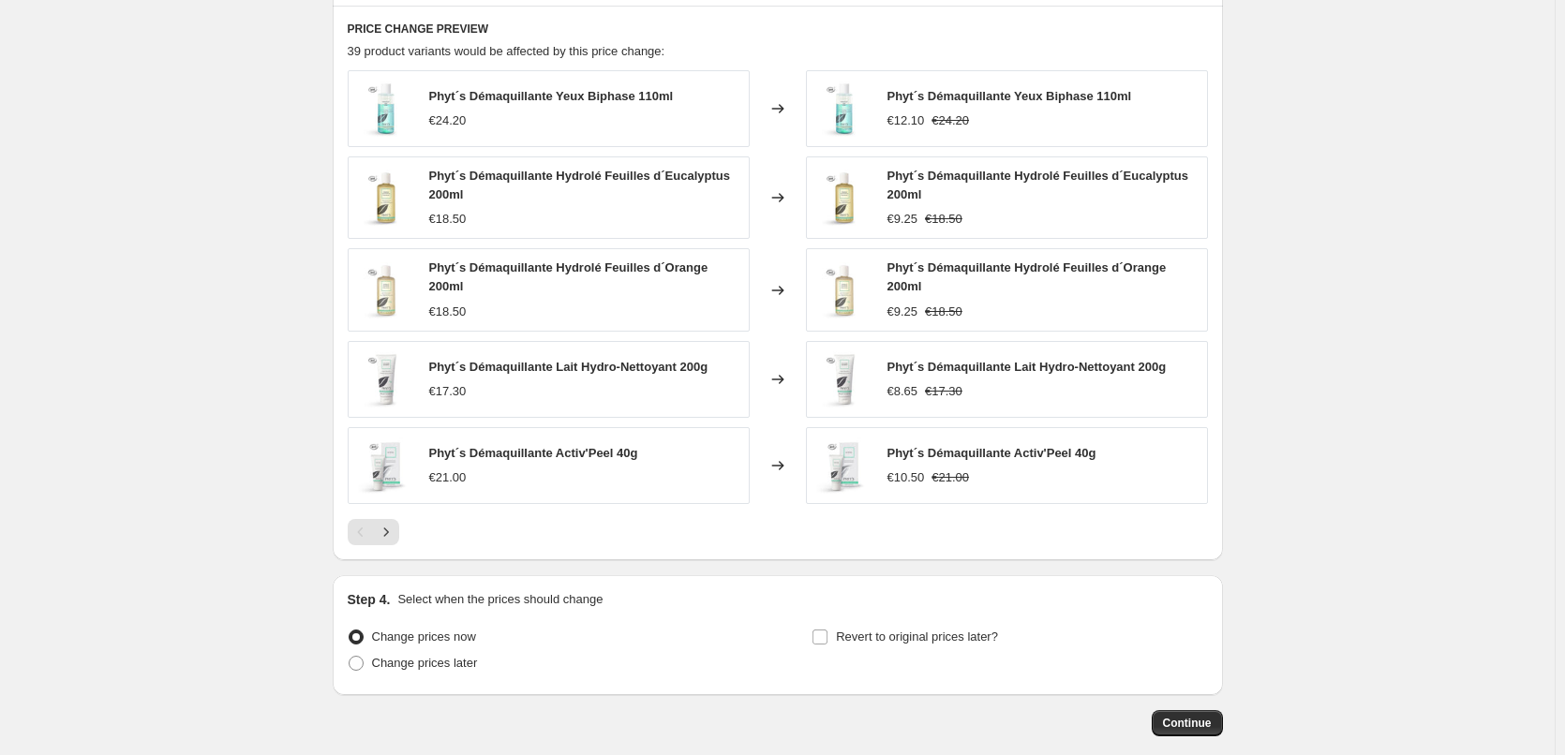
scroll to position [1342, 0]
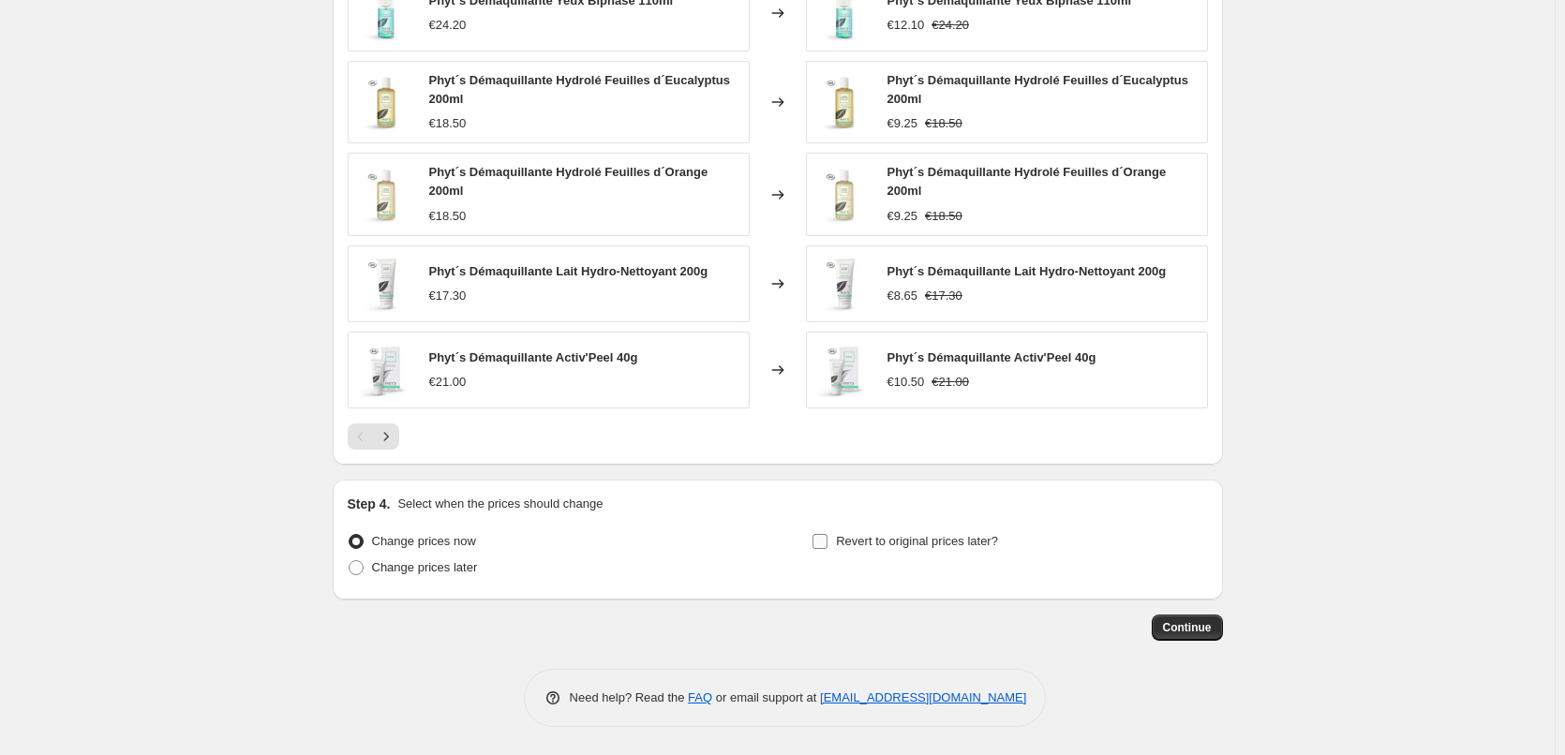
click at [848, 541] on span "Revert to original prices later?" at bounding box center [917, 541] width 162 height 14
click at [827, 541] on input "Revert to original prices later?" at bounding box center [819, 541] width 15 height 15
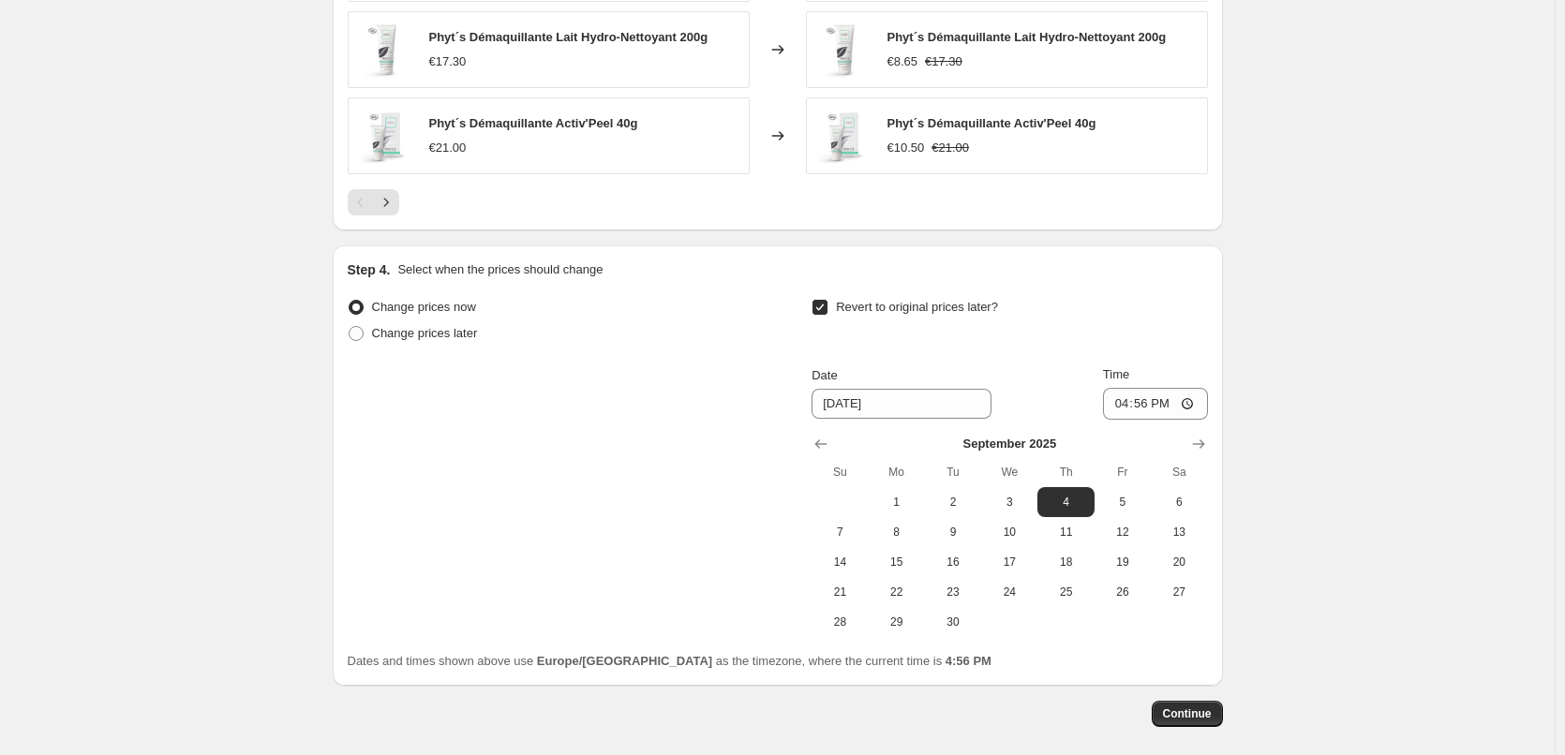
scroll to position [1662, 0]
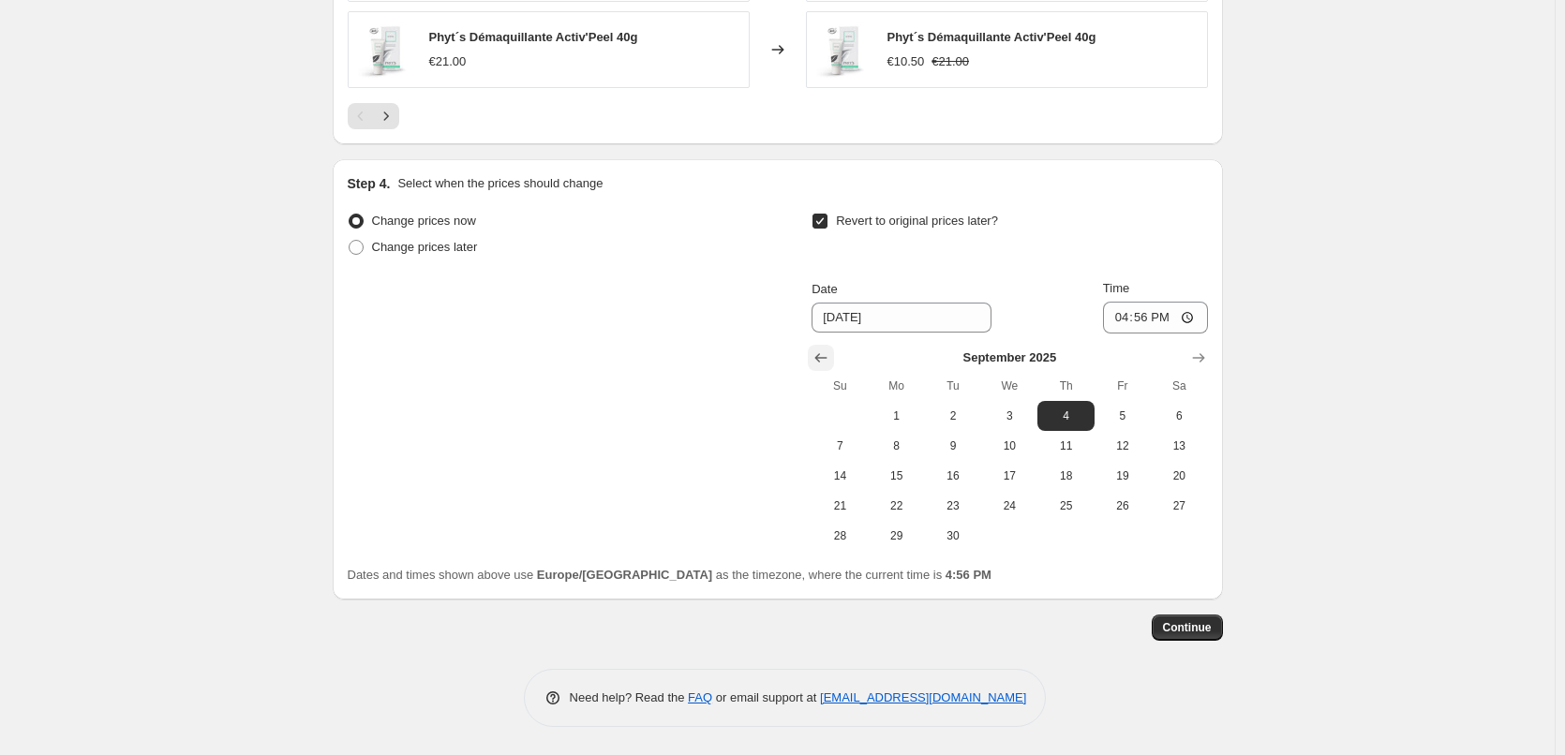
click at [826, 359] on icon "Show previous month, August 2025" at bounding box center [820, 358] width 19 height 19
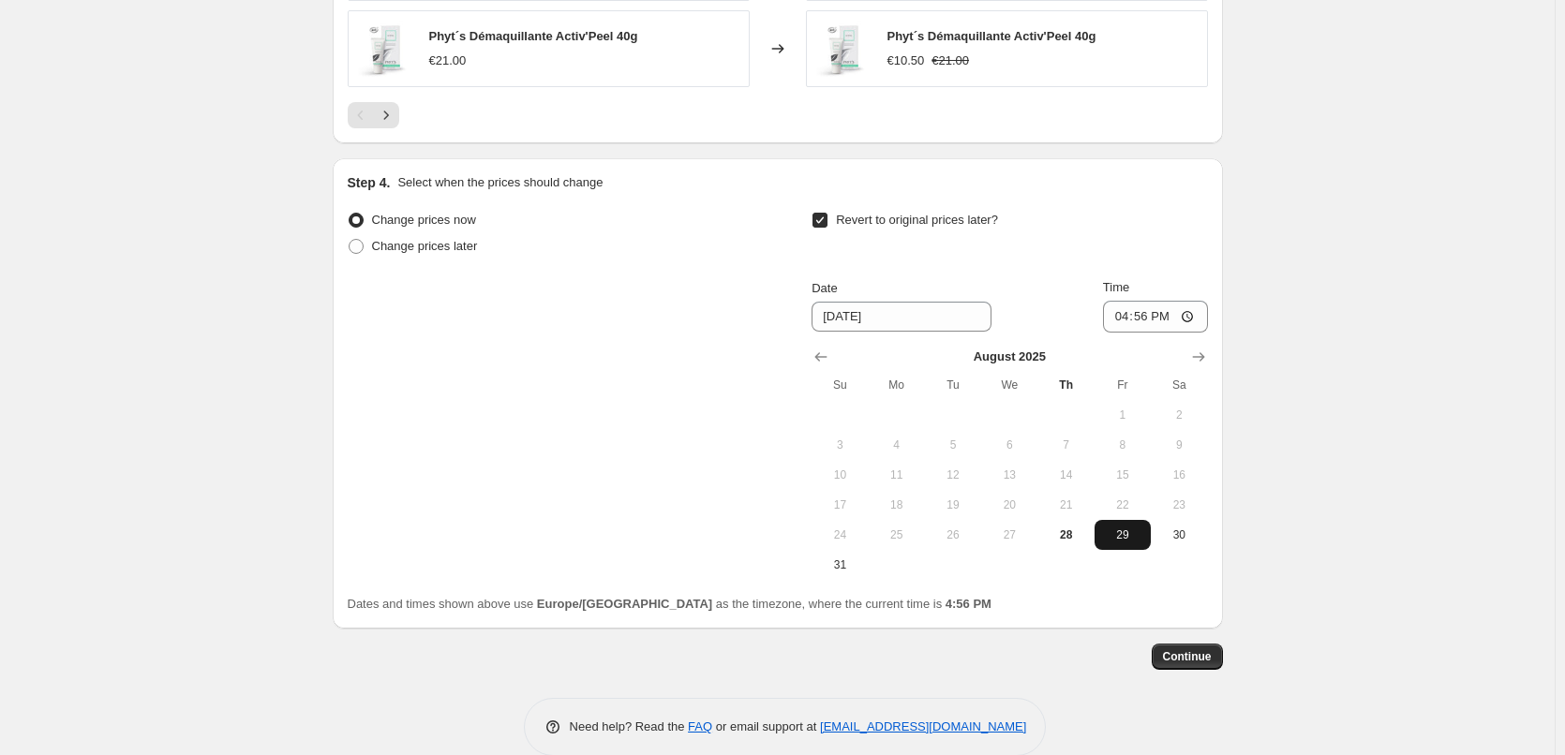
click at [1125, 528] on span "29" at bounding box center [1122, 535] width 41 height 15
click at [1119, 322] on input "16:56" at bounding box center [1155, 317] width 105 height 32
click at [1189, 320] on input "15:00" at bounding box center [1155, 317] width 105 height 32
click at [1203, 653] on span "Continue" at bounding box center [1187, 656] width 49 height 15
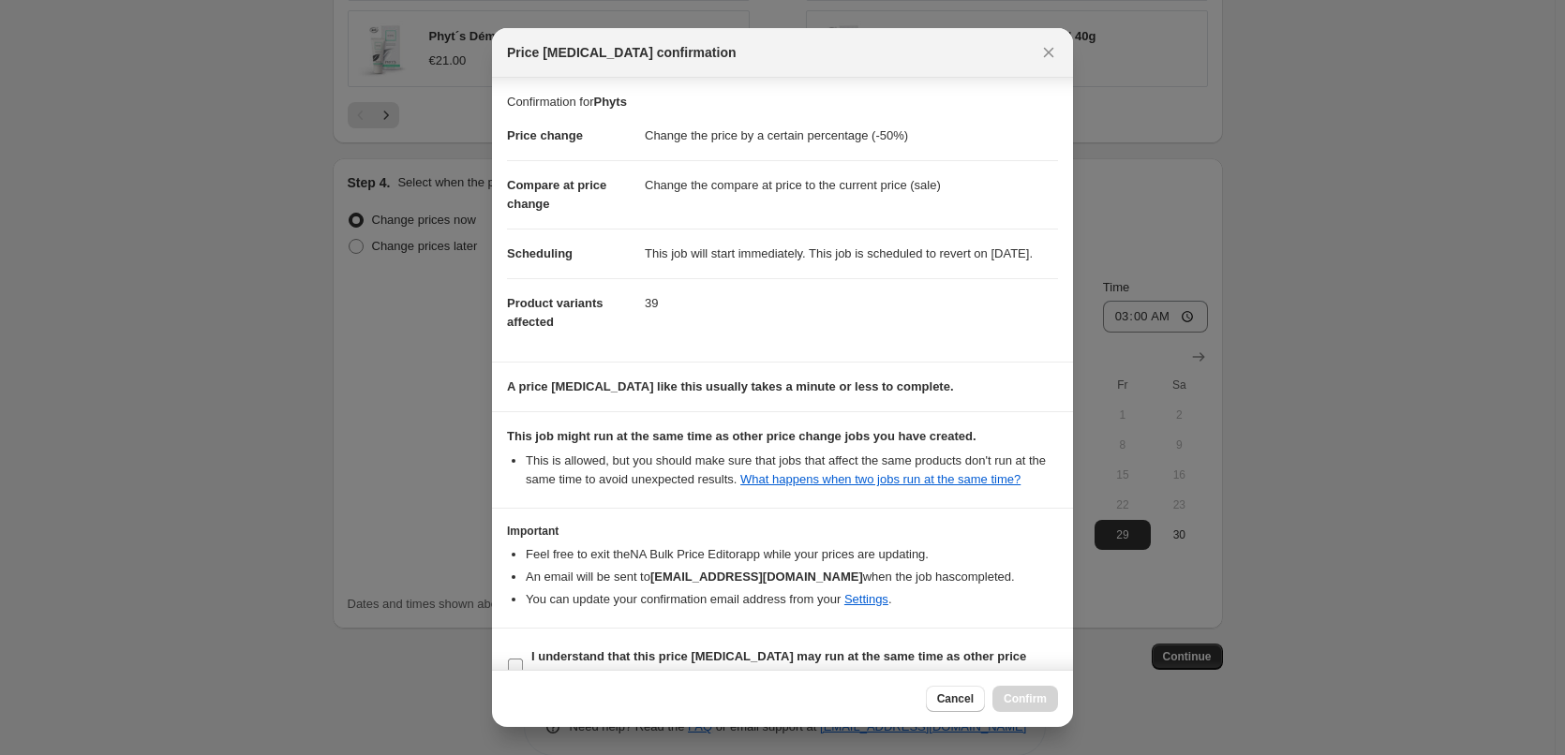
scroll to position [52, 0]
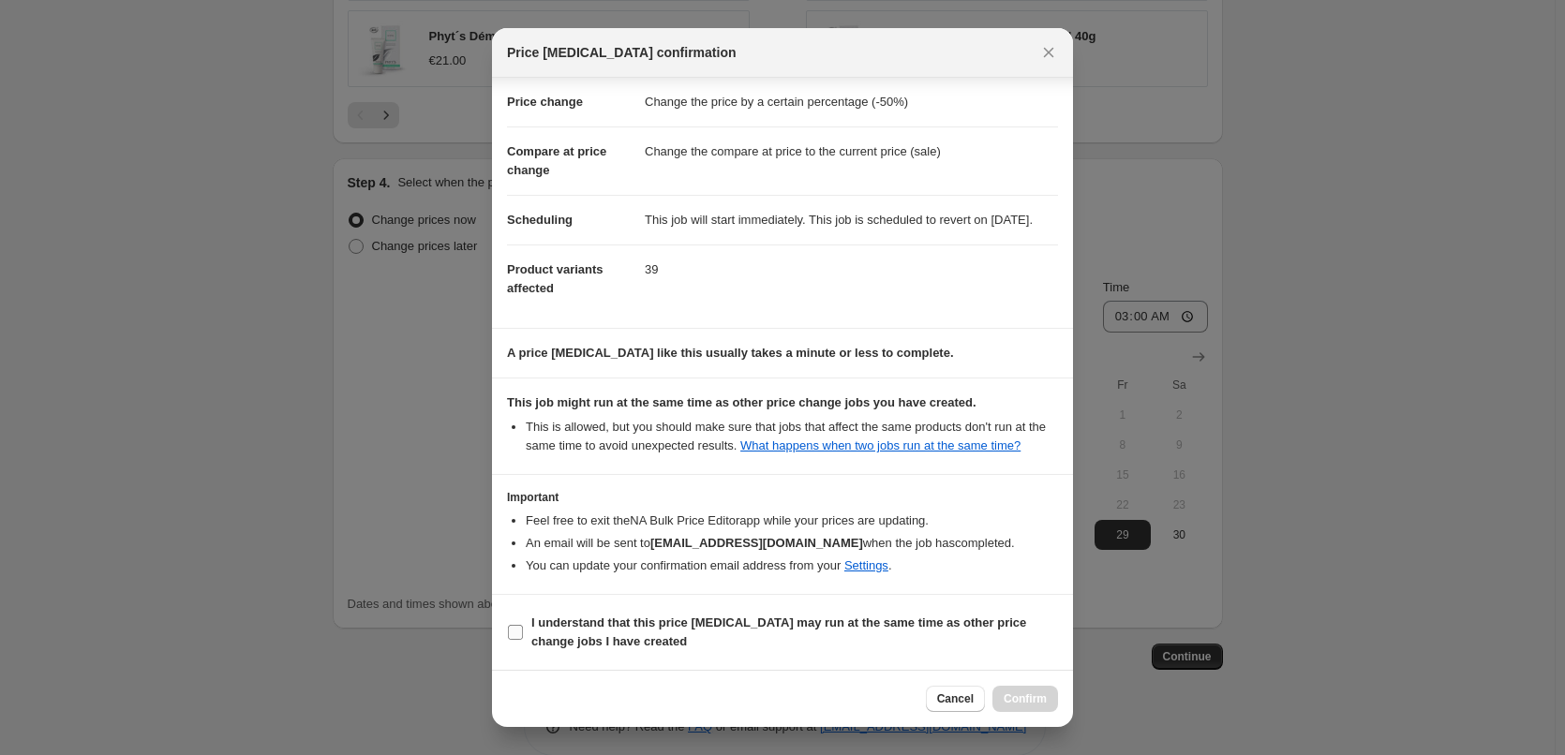
click at [522, 649] on label "I understand that this price [MEDICAL_DATA] may run at the same time as other p…" at bounding box center [782, 632] width 551 height 45
click at [522, 640] on input "I understand that this price [MEDICAL_DATA] may run at the same time as other p…" at bounding box center [515, 632] width 15 height 15
click at [1039, 700] on span "Confirm" at bounding box center [1025, 698] width 43 height 15
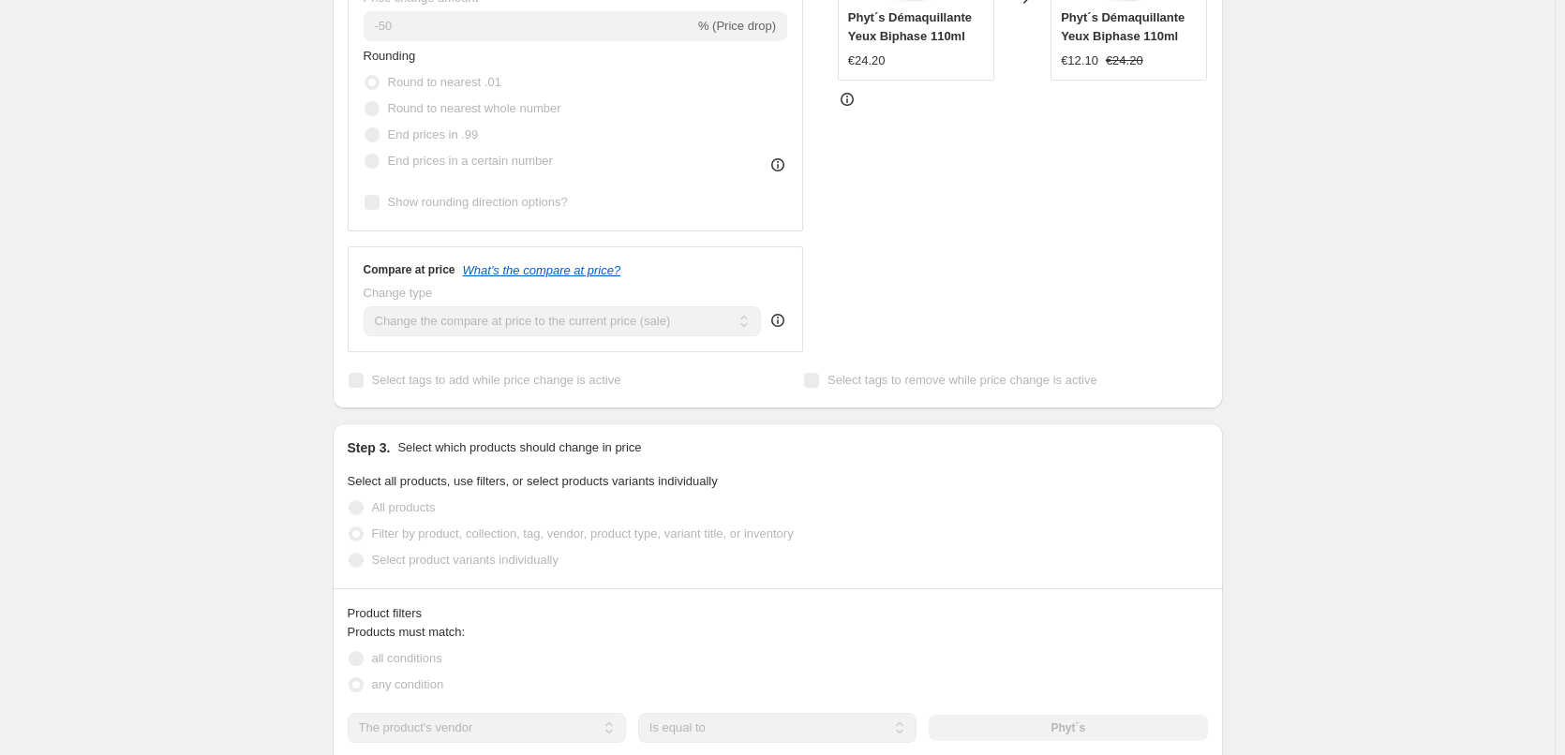
scroll to position [151, 0]
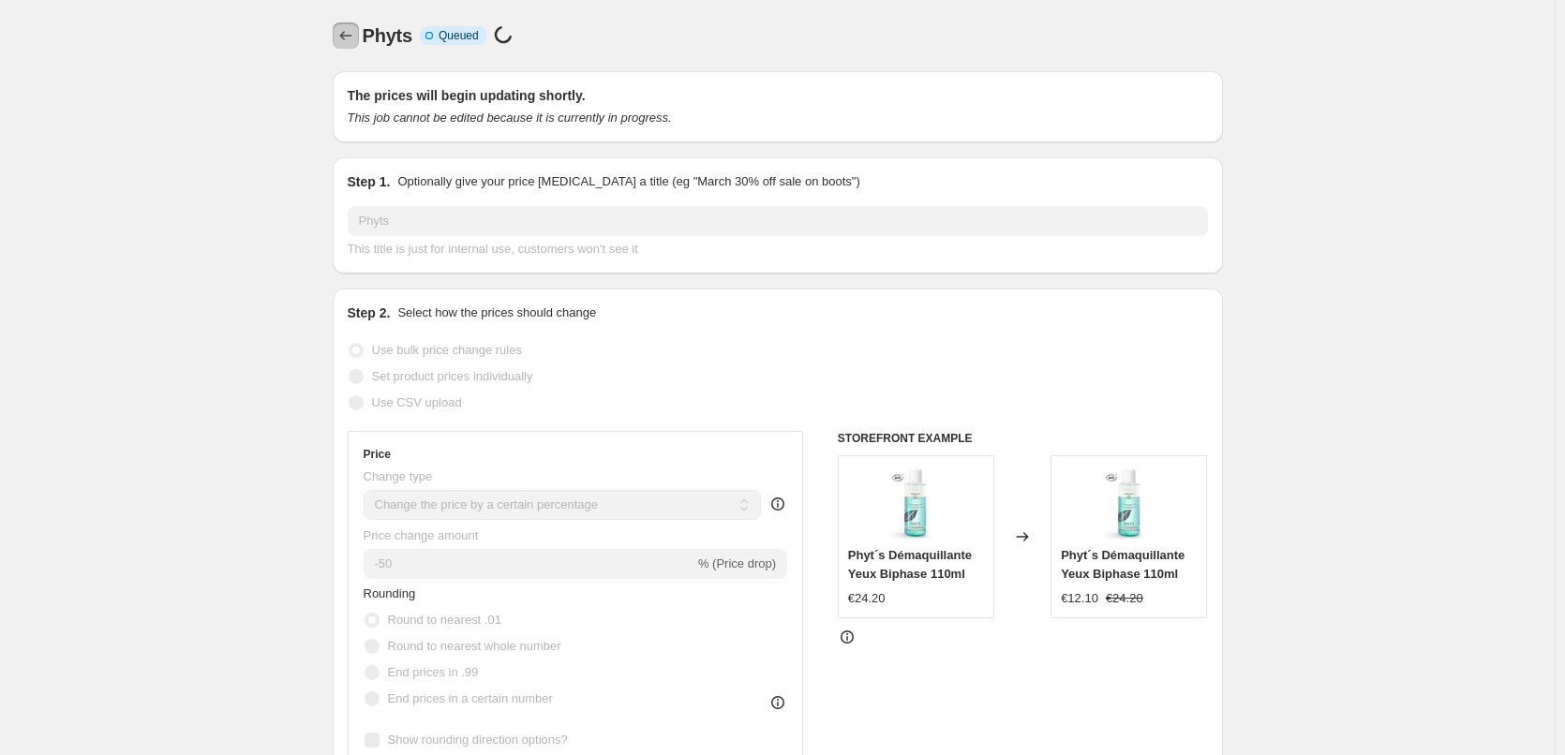
click at [350, 32] on icon "Price change jobs" at bounding box center [345, 35] width 19 height 19
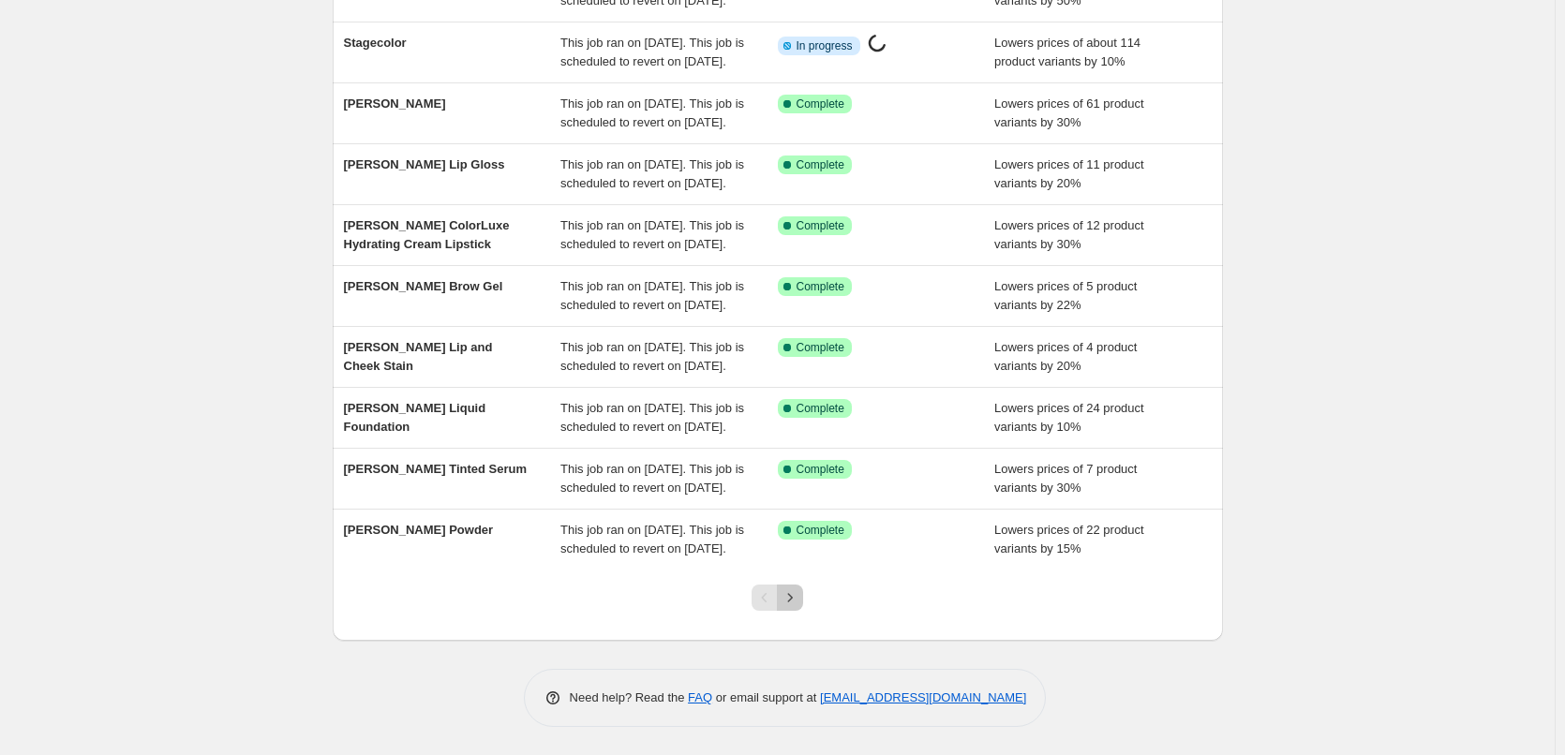
click at [803, 605] on button "Next" at bounding box center [790, 598] width 26 height 26
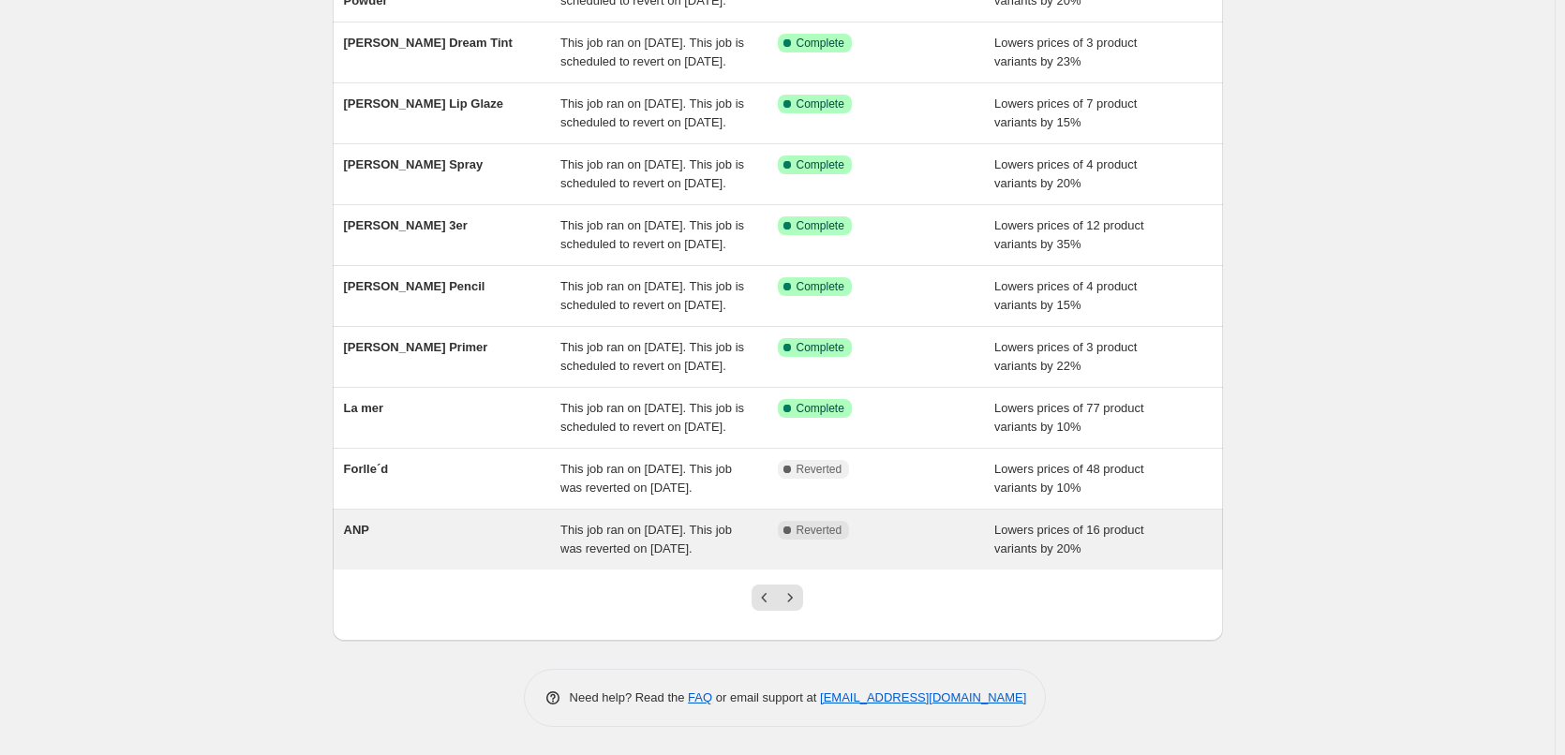
click at [541, 521] on div "ANP" at bounding box center [452, 539] width 217 height 37
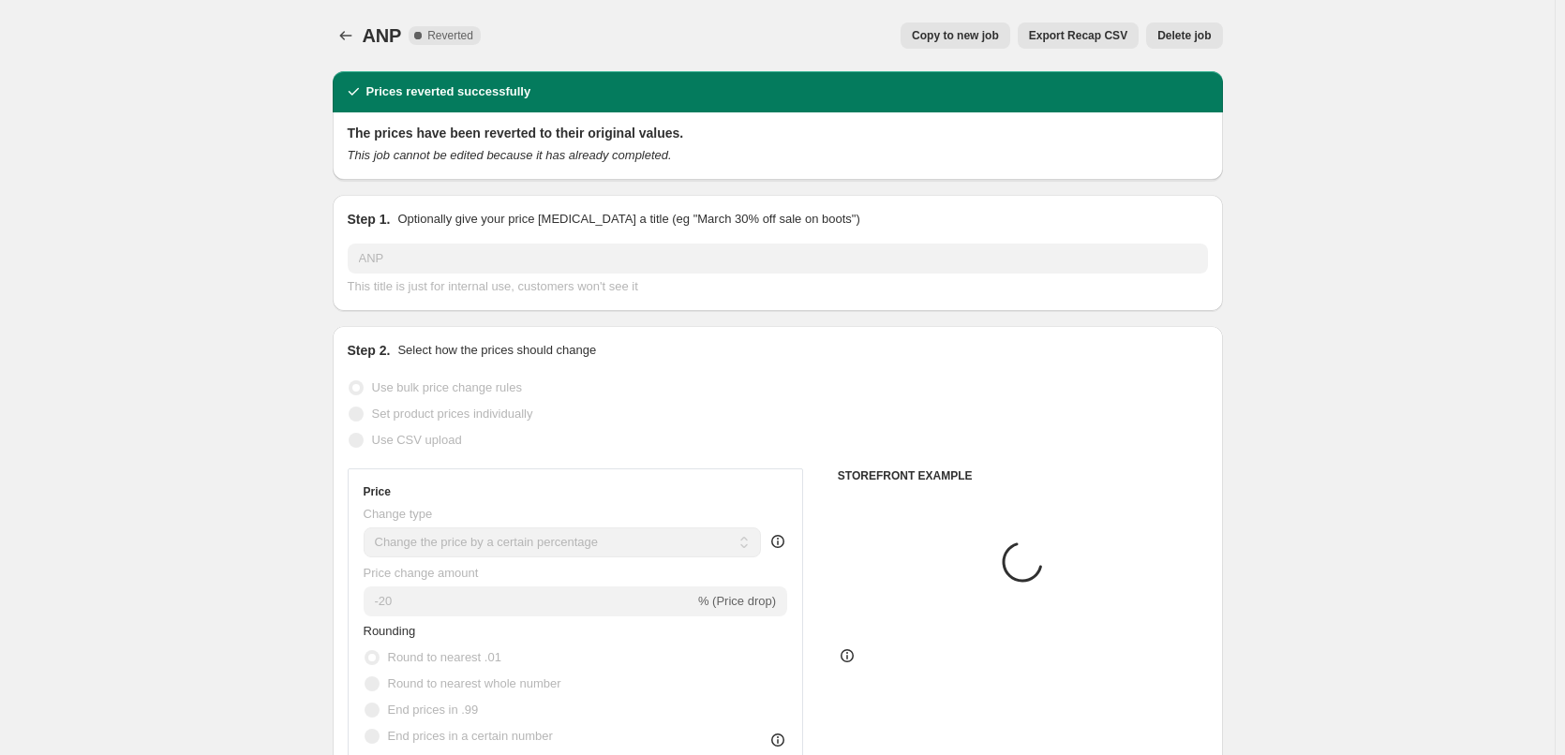
click at [969, 31] on span "Copy to new job" at bounding box center [955, 35] width 87 height 15
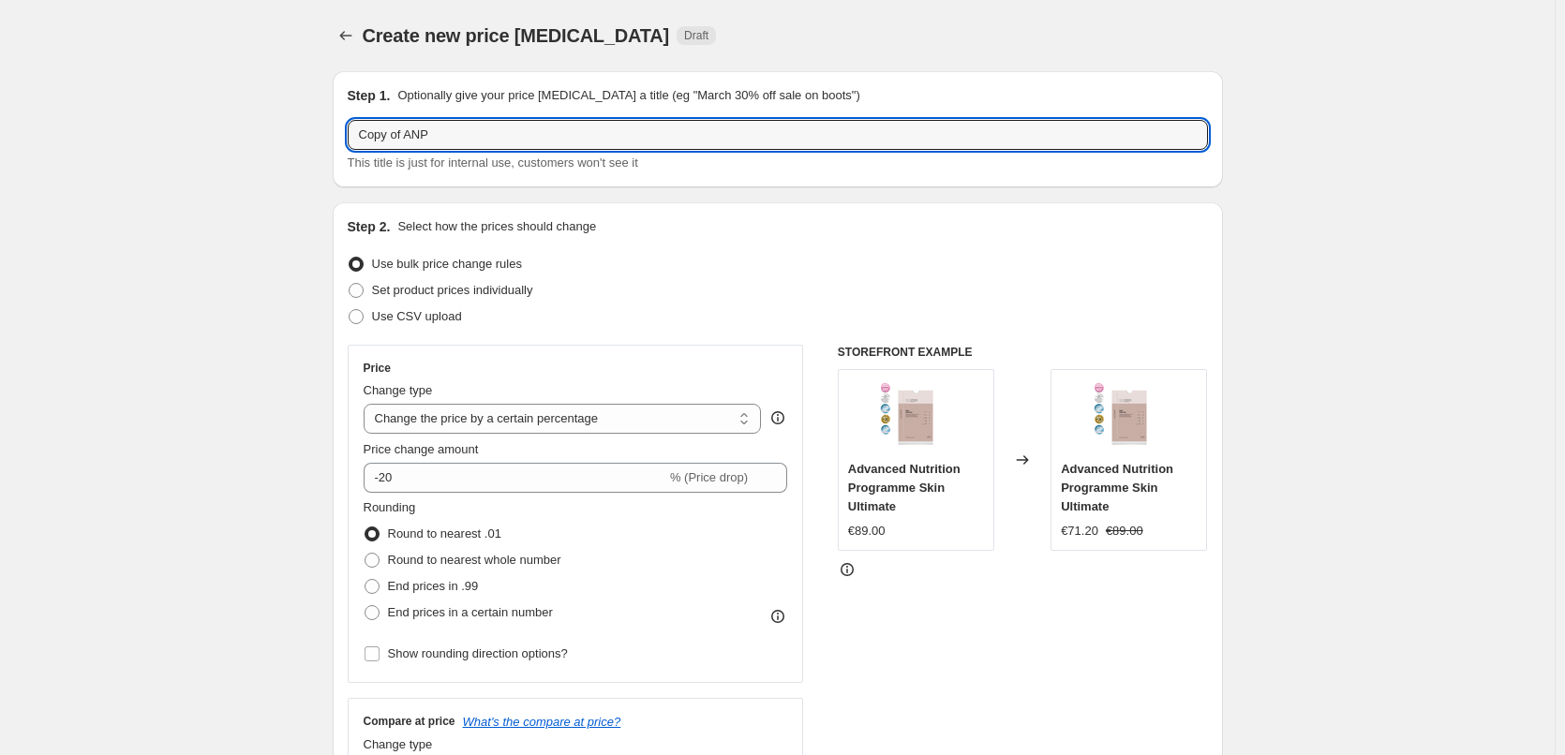
drag, startPoint x: 408, startPoint y: 135, endPoint x: 10, endPoint y: 125, distance: 397.4
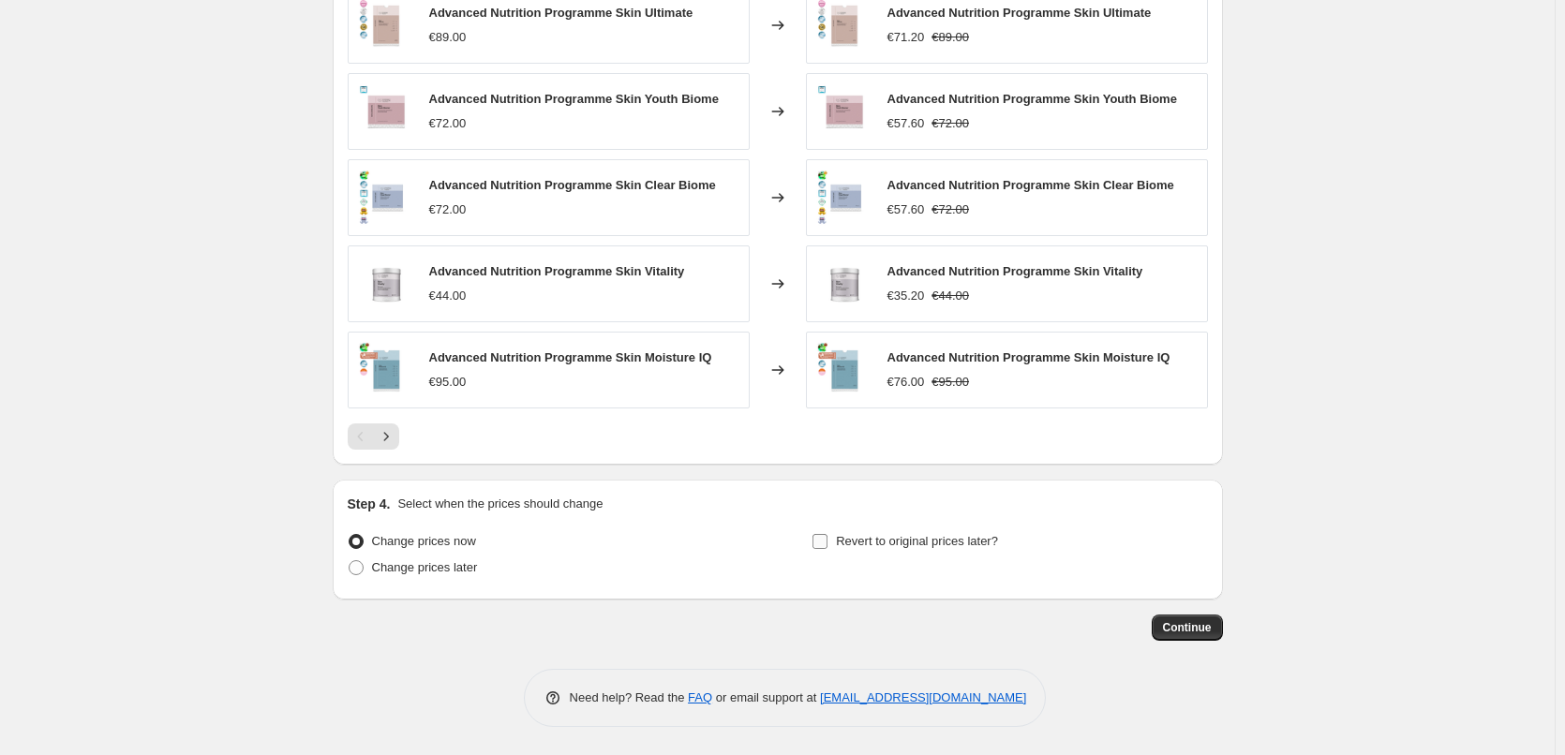
click at [851, 544] on span "Revert to original prices later?" at bounding box center [917, 541] width 162 height 14
click at [827, 544] on input "Revert to original prices later?" at bounding box center [819, 541] width 15 height 15
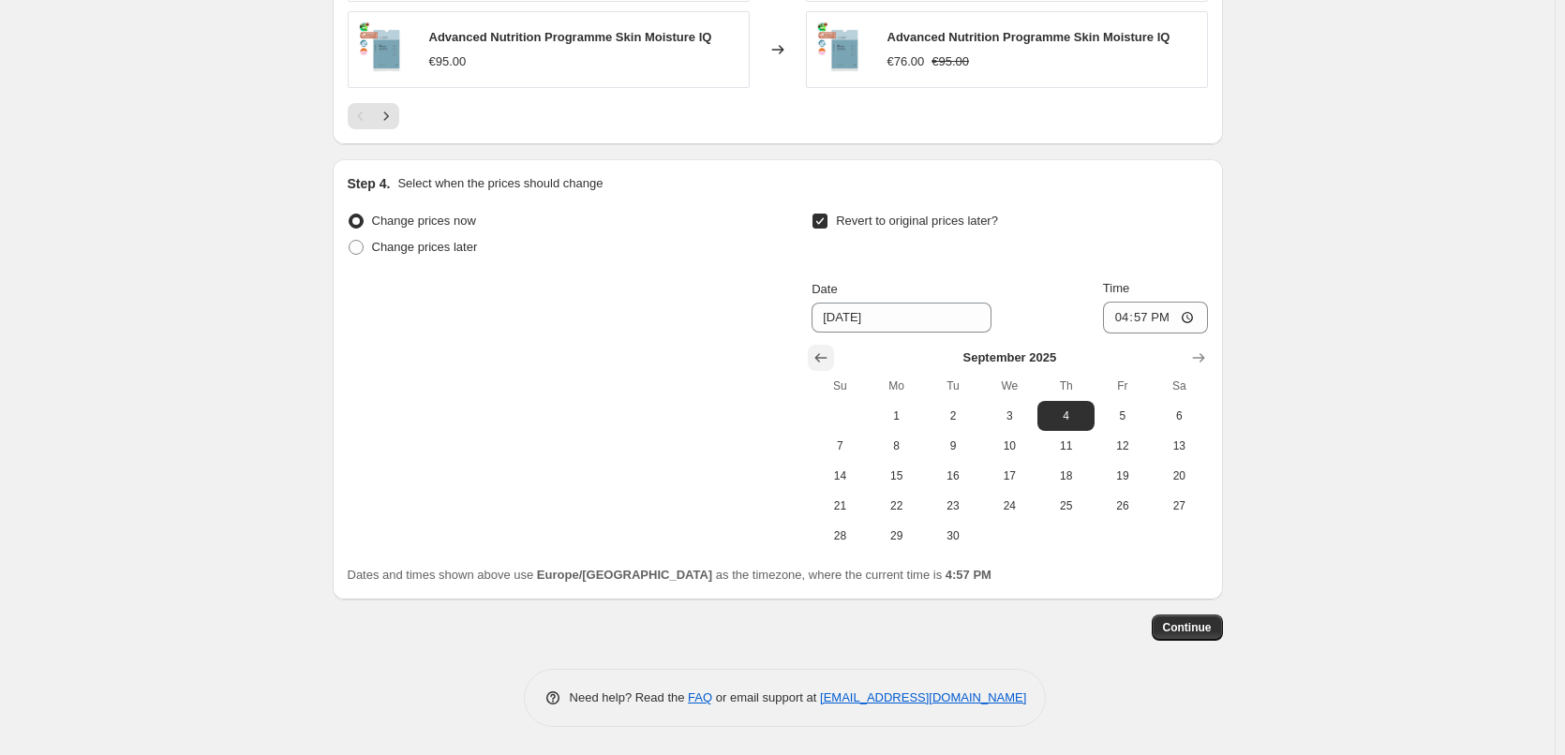
click at [826, 351] on icon "Show previous month, August 2025" at bounding box center [820, 358] width 19 height 19
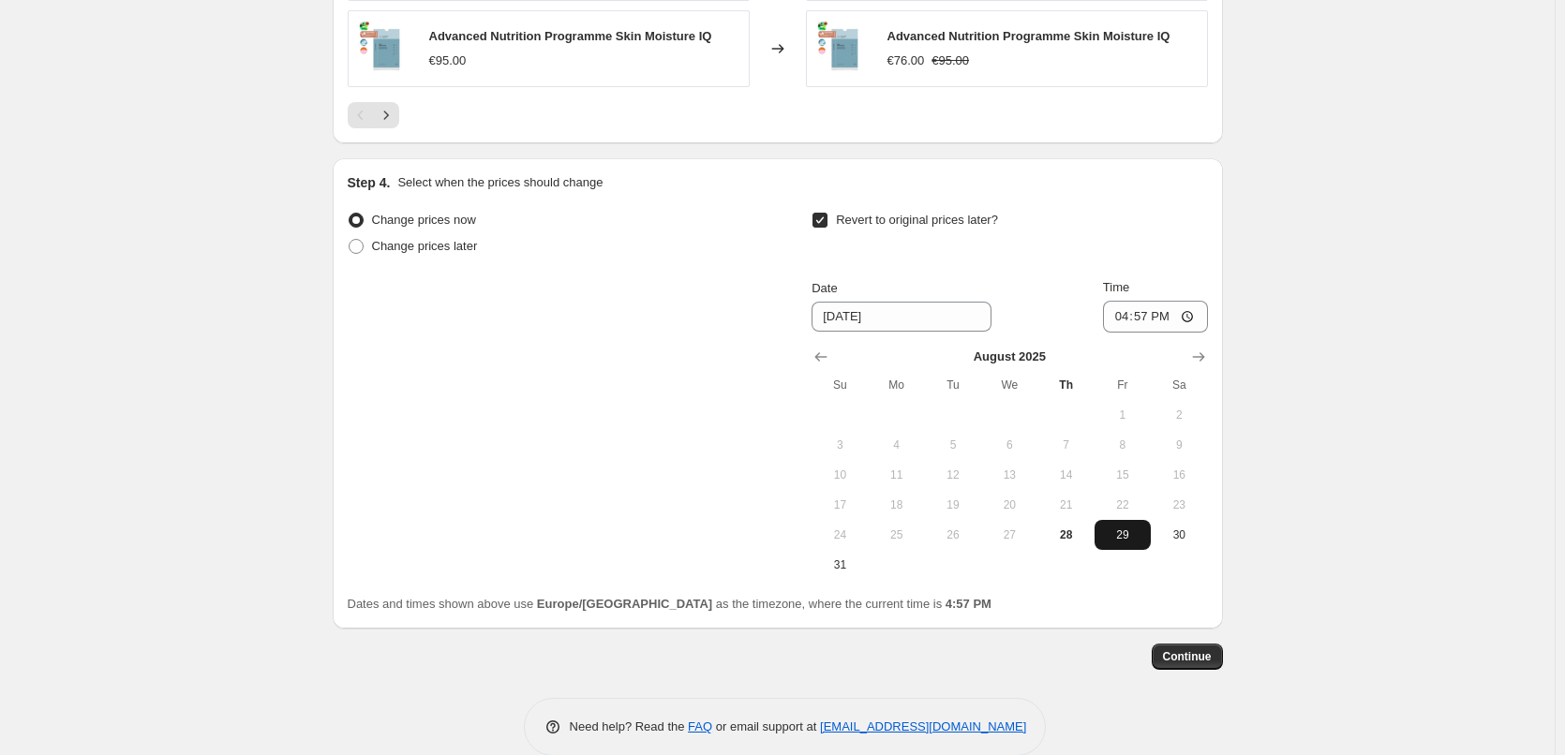
click at [1115, 536] on span "29" at bounding box center [1122, 535] width 41 height 15
click at [1131, 319] on input "16:57" at bounding box center [1155, 317] width 105 height 32
click at [1192, 320] on input "15:00" at bounding box center [1155, 317] width 105 height 32
click at [1189, 661] on span "Continue" at bounding box center [1187, 656] width 49 height 15
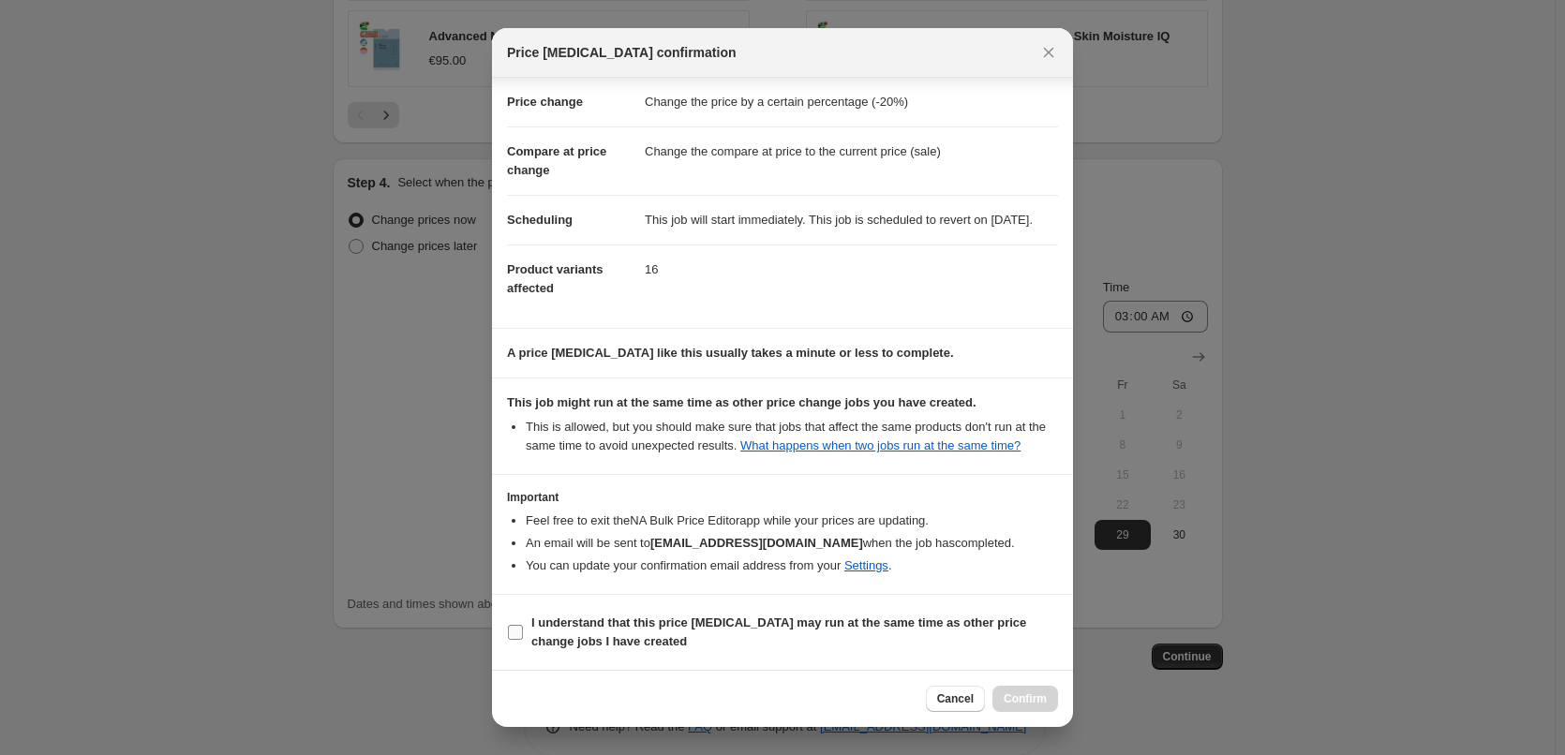
click at [562, 637] on b "I understand that this price [MEDICAL_DATA] may run at the same time as other p…" at bounding box center [778, 632] width 495 height 33
click at [523, 637] on input "I understand that this price [MEDICAL_DATA] may run at the same time as other p…" at bounding box center [515, 632] width 15 height 15
click at [1031, 701] on span "Confirm" at bounding box center [1025, 698] width 43 height 15
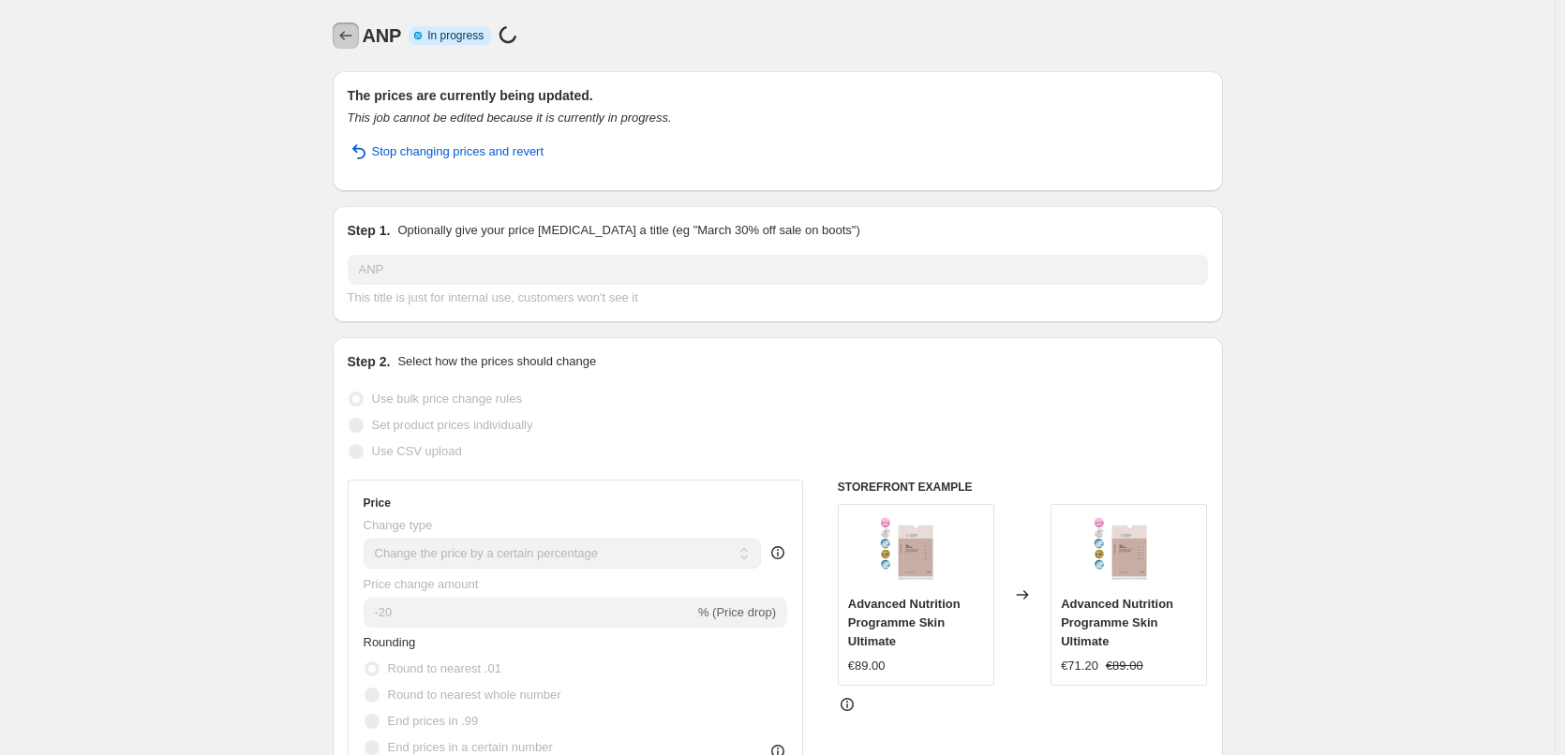
click at [350, 32] on icon "Price change jobs" at bounding box center [345, 35] width 19 height 19
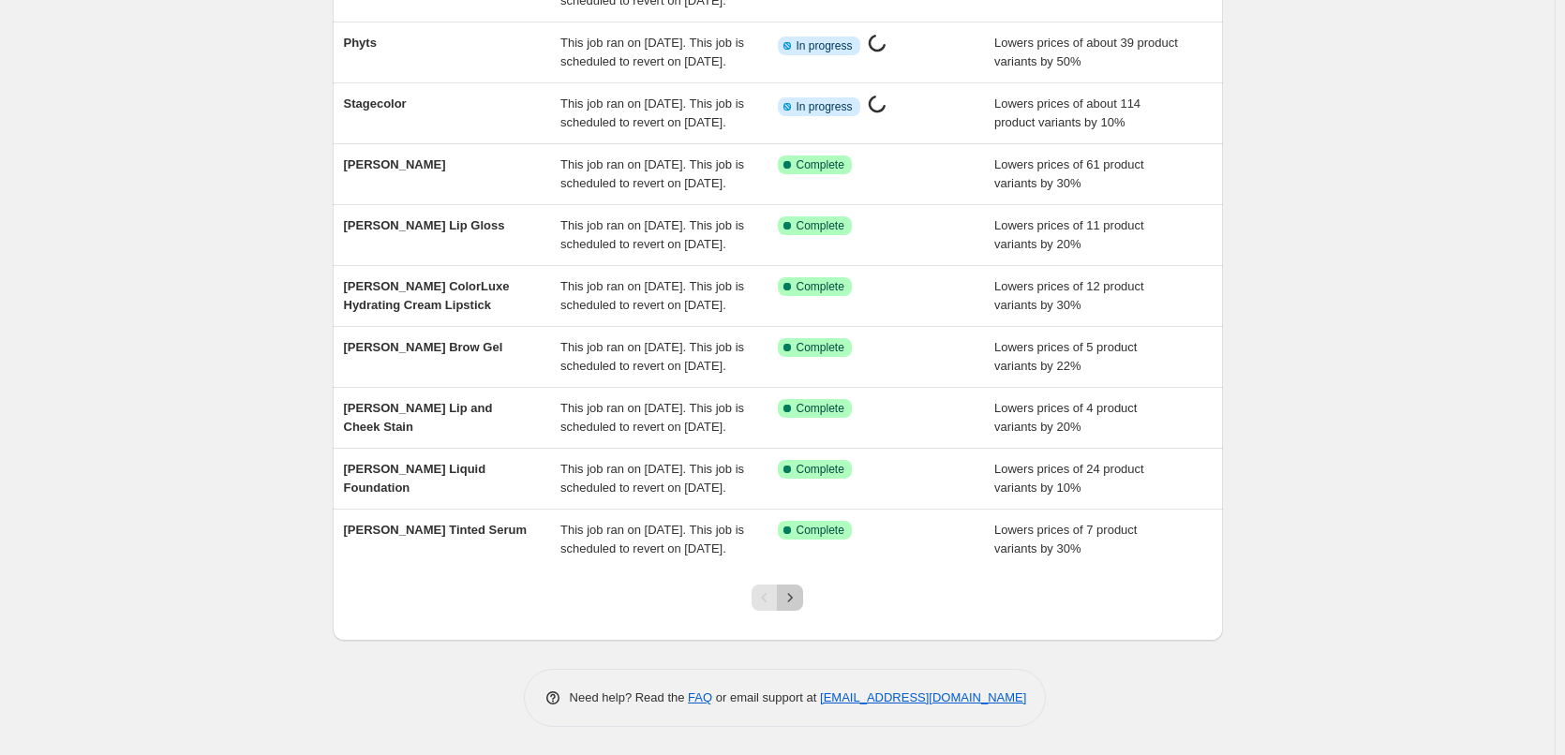
click at [799, 602] on icon "Next" at bounding box center [790, 597] width 19 height 19
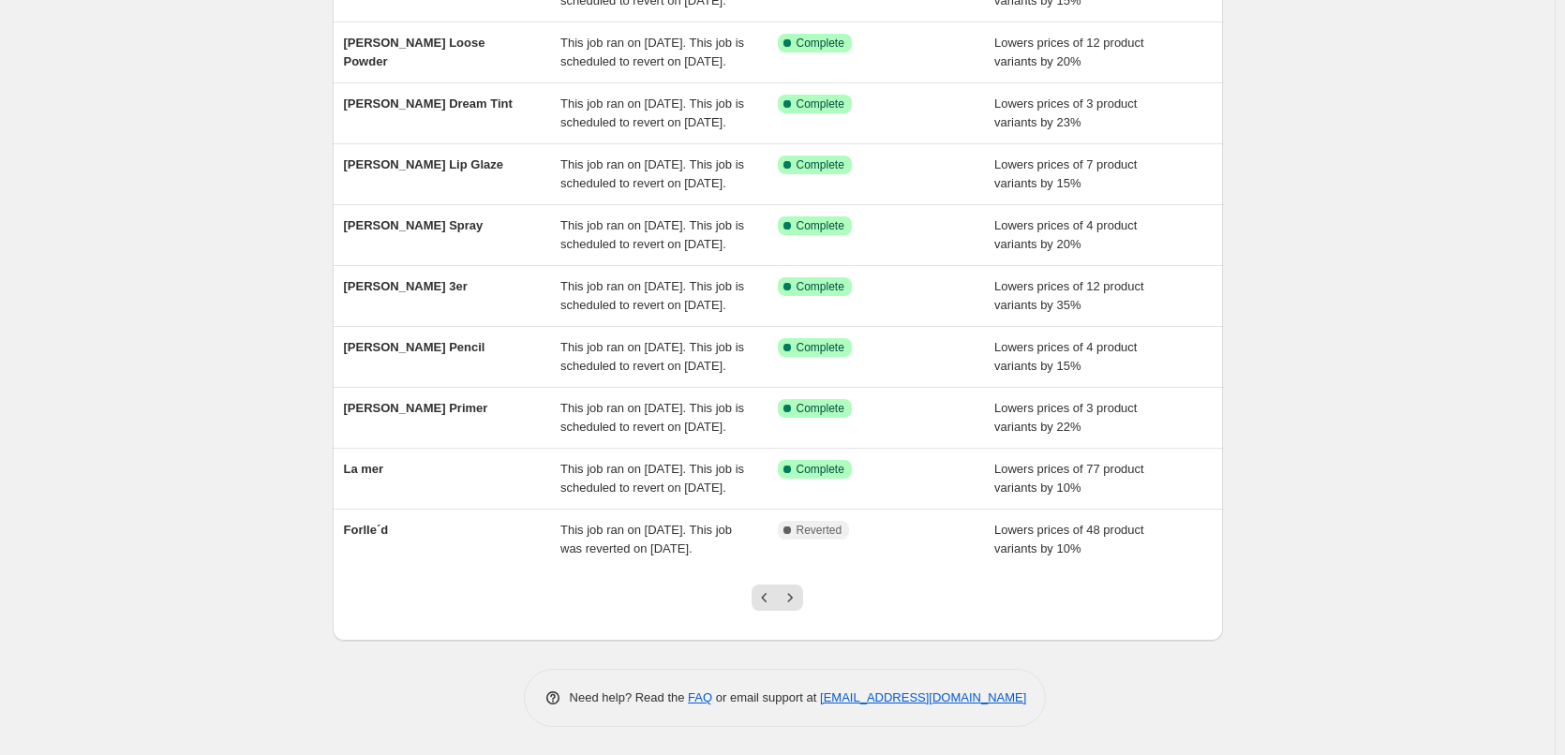
scroll to position [397, 0]
click at [794, 598] on icon "Next" at bounding box center [790, 597] width 19 height 19
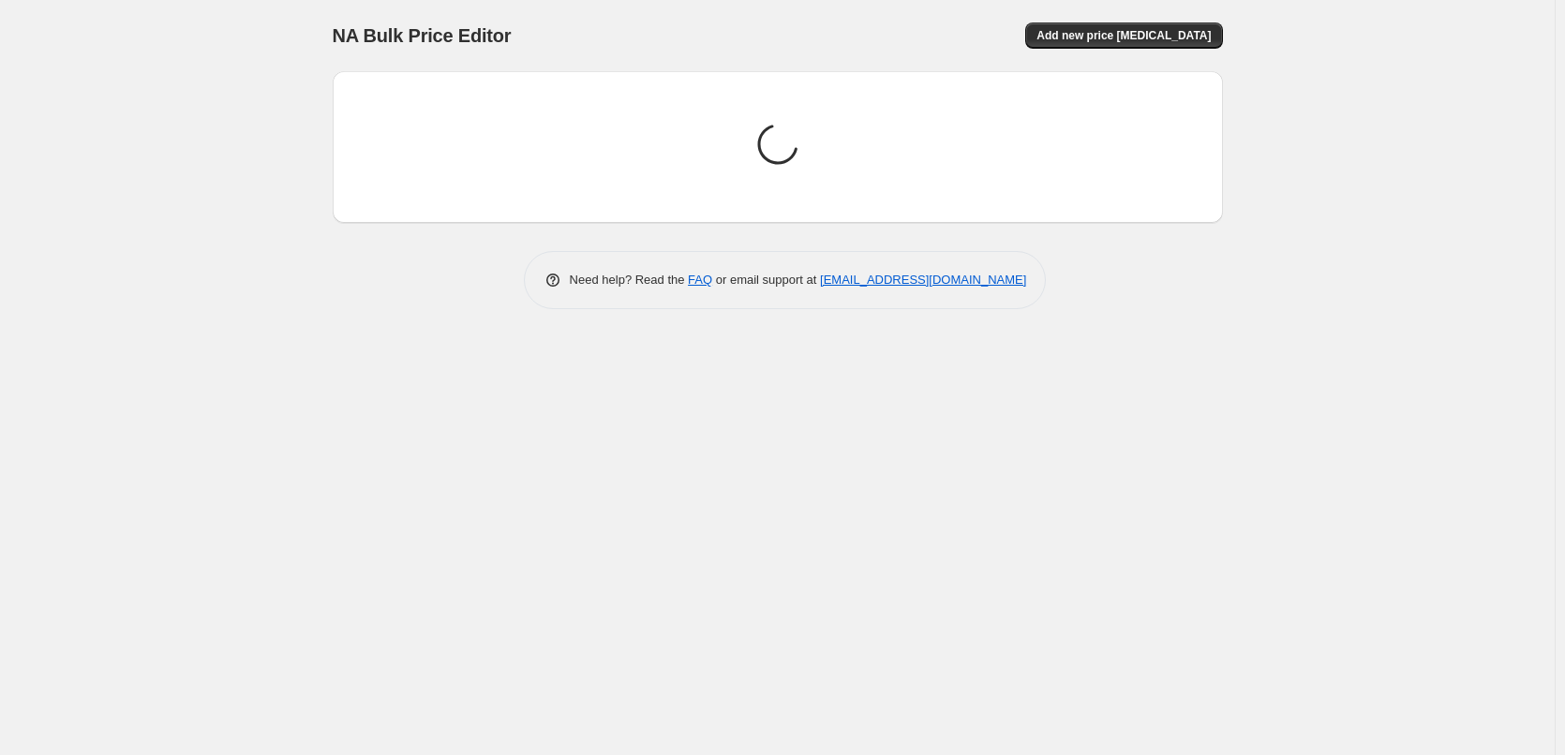
scroll to position [0, 0]
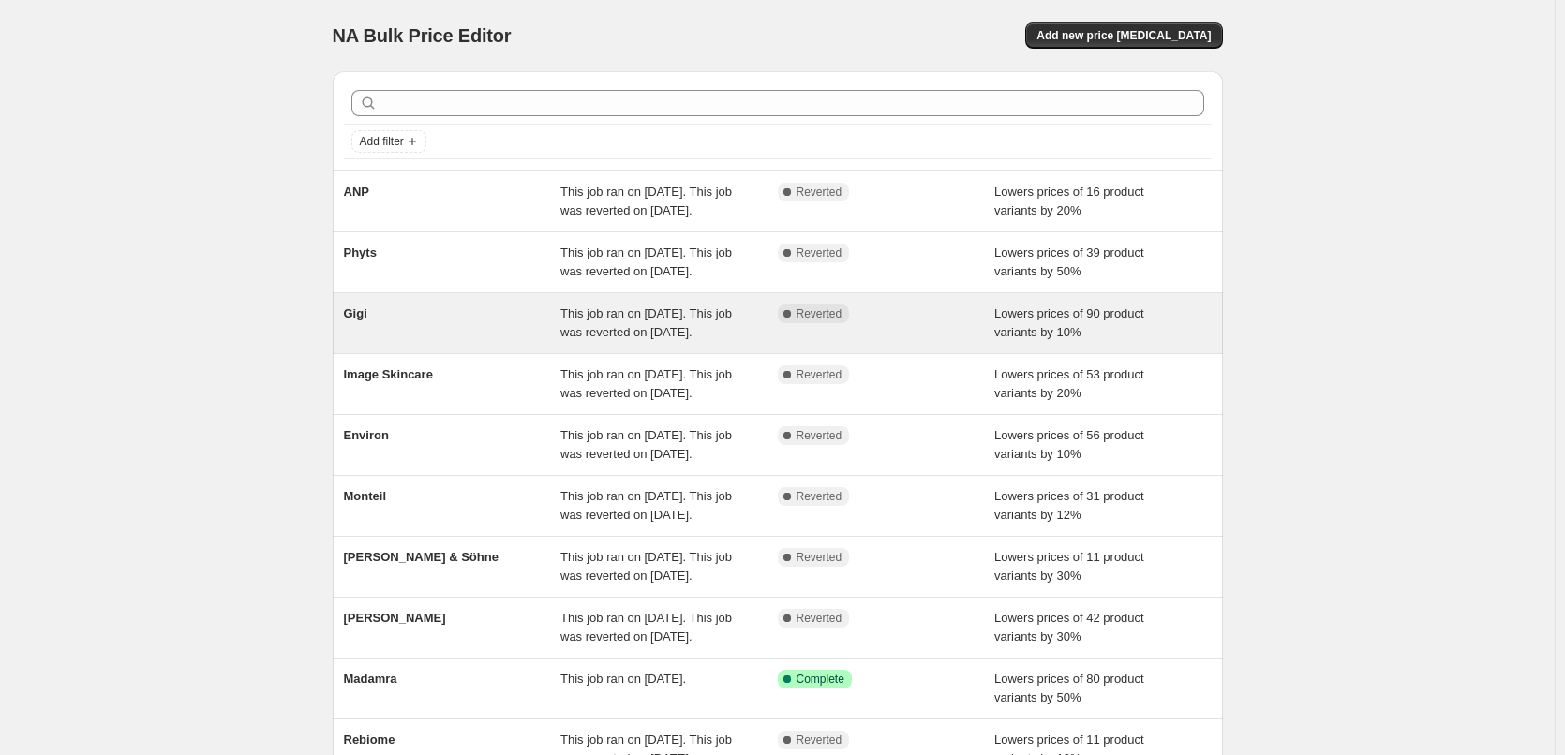
click at [645, 339] on span "This job ran on [DATE]. This job was reverted on [DATE]." at bounding box center [645, 322] width 171 height 33
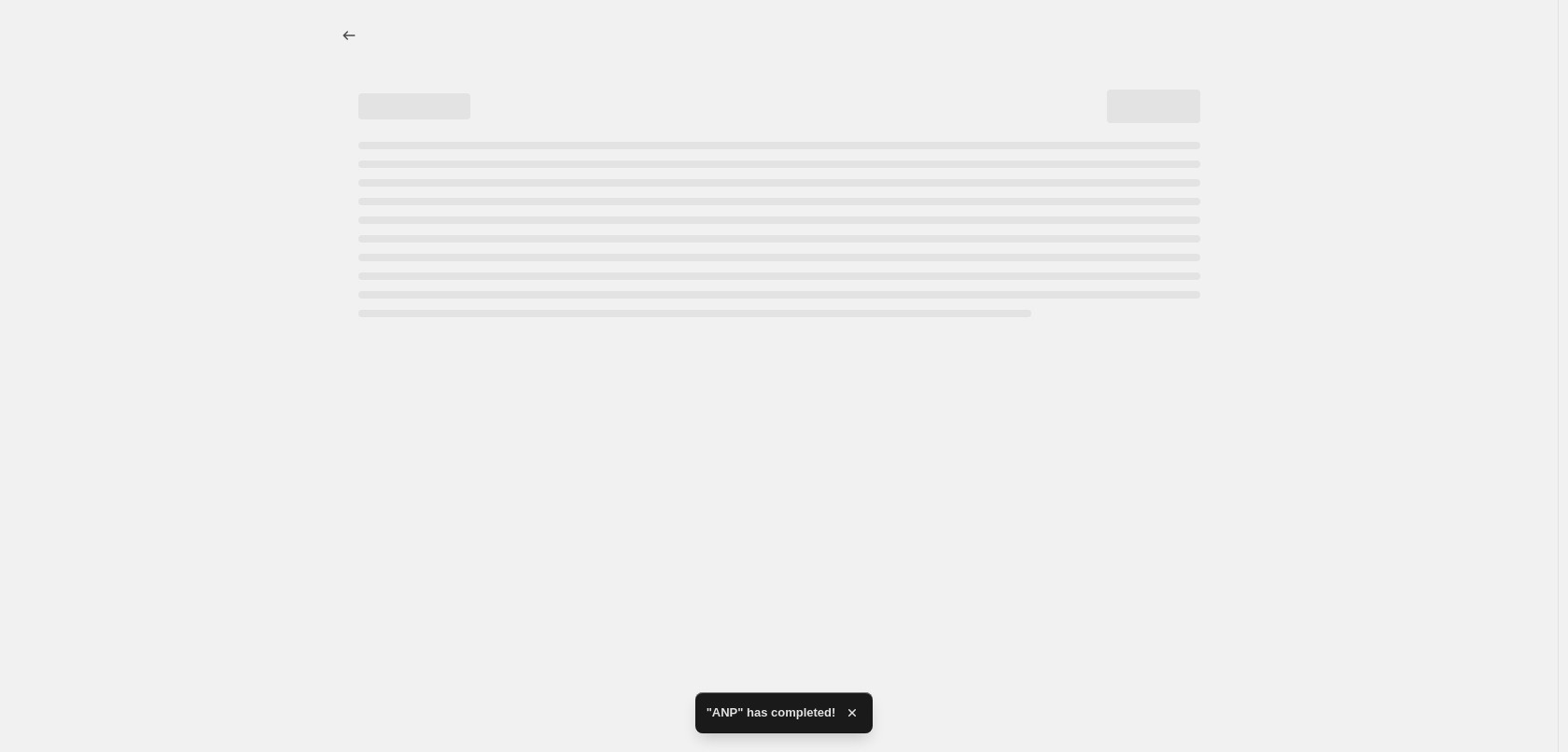
select select "percentage"
select select "vendor"
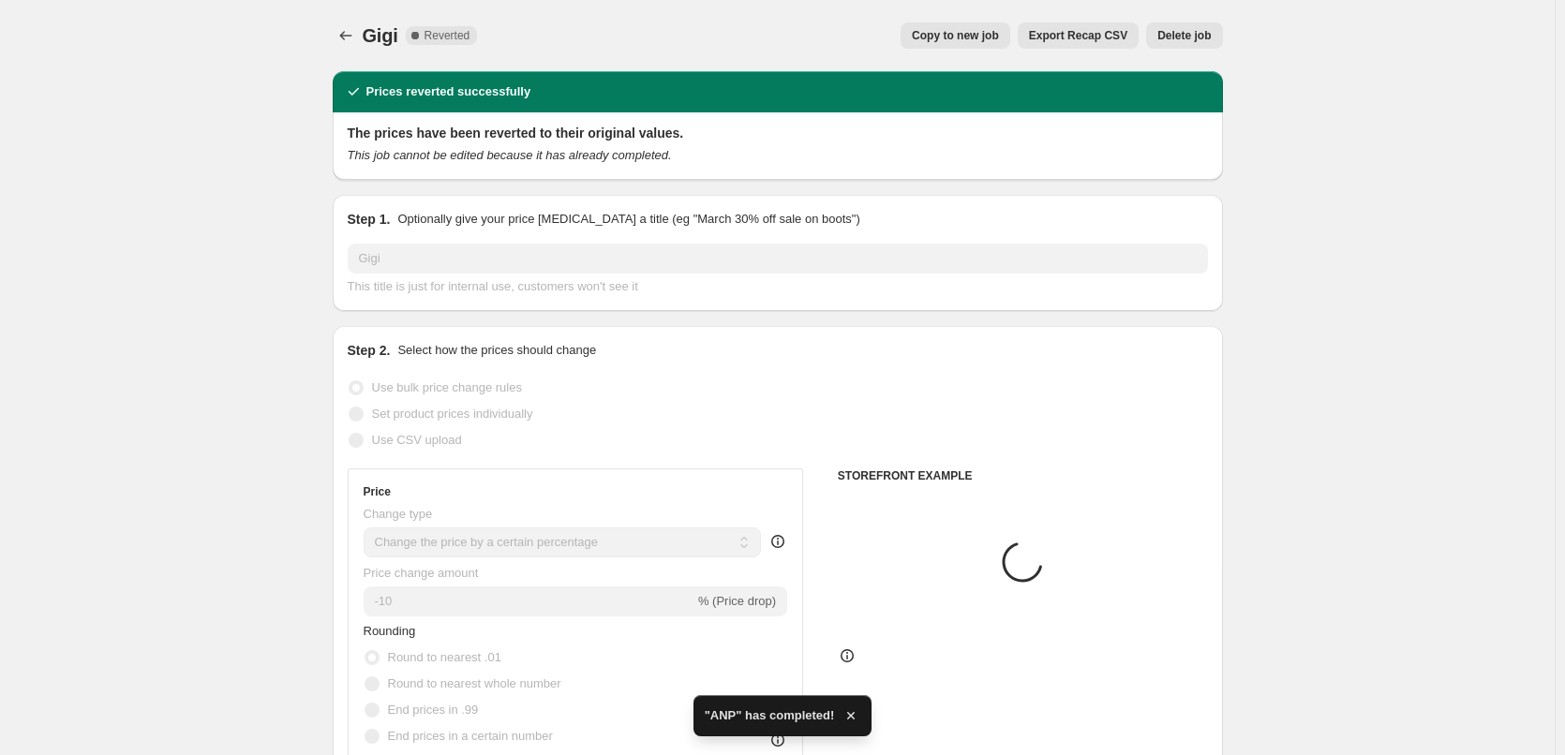
click at [953, 33] on span "Copy to new job" at bounding box center [955, 35] width 87 height 15
select select "percentage"
select select "vendor"
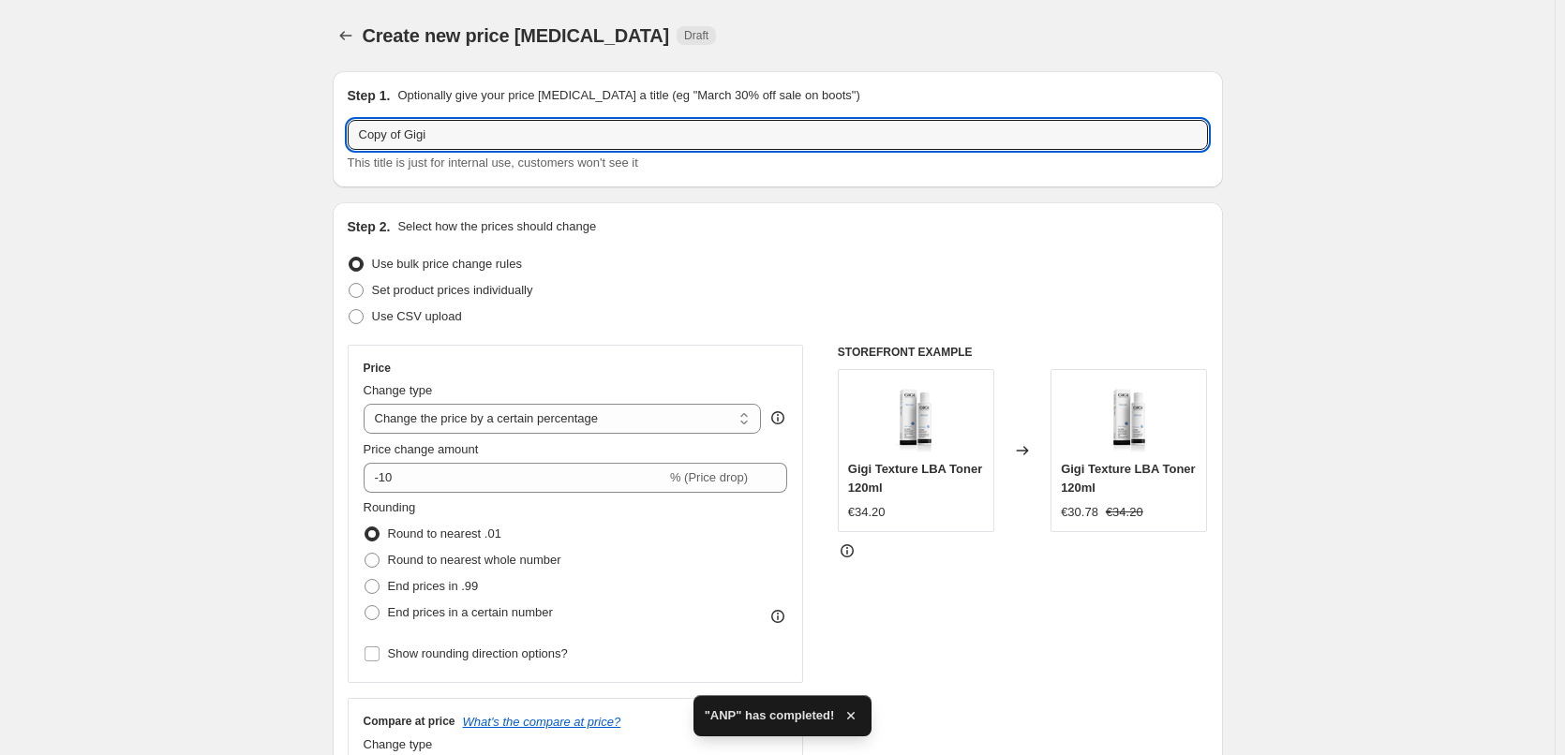
drag, startPoint x: 407, startPoint y: 135, endPoint x: 182, endPoint y: 132, distance: 224.9
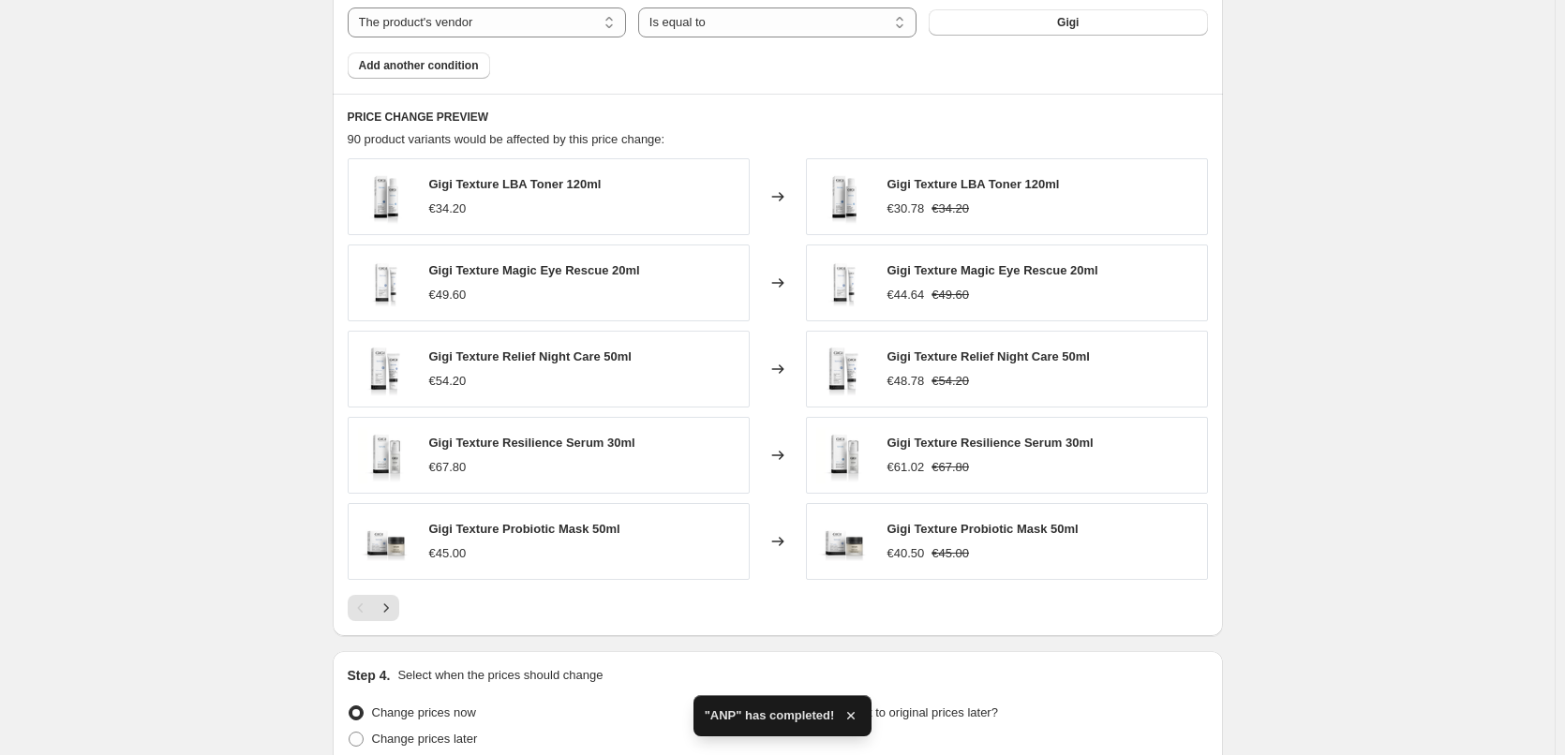
scroll to position [1330, 0]
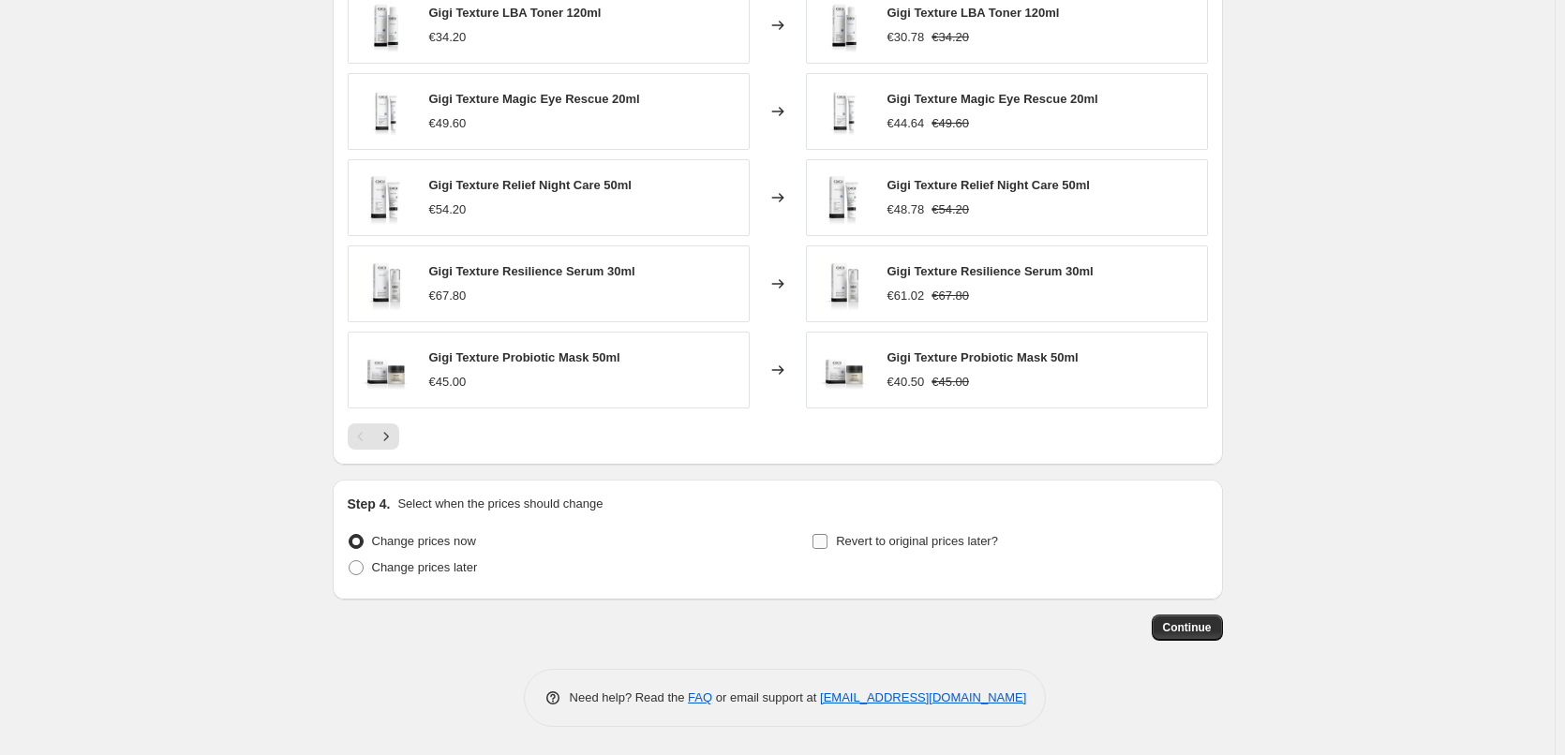
type input "Gigi"
click at [855, 540] on span "Revert to original prices later?" at bounding box center [917, 541] width 162 height 14
click at [827, 540] on input "Revert to original prices later?" at bounding box center [819, 541] width 15 height 15
checkbox input "true"
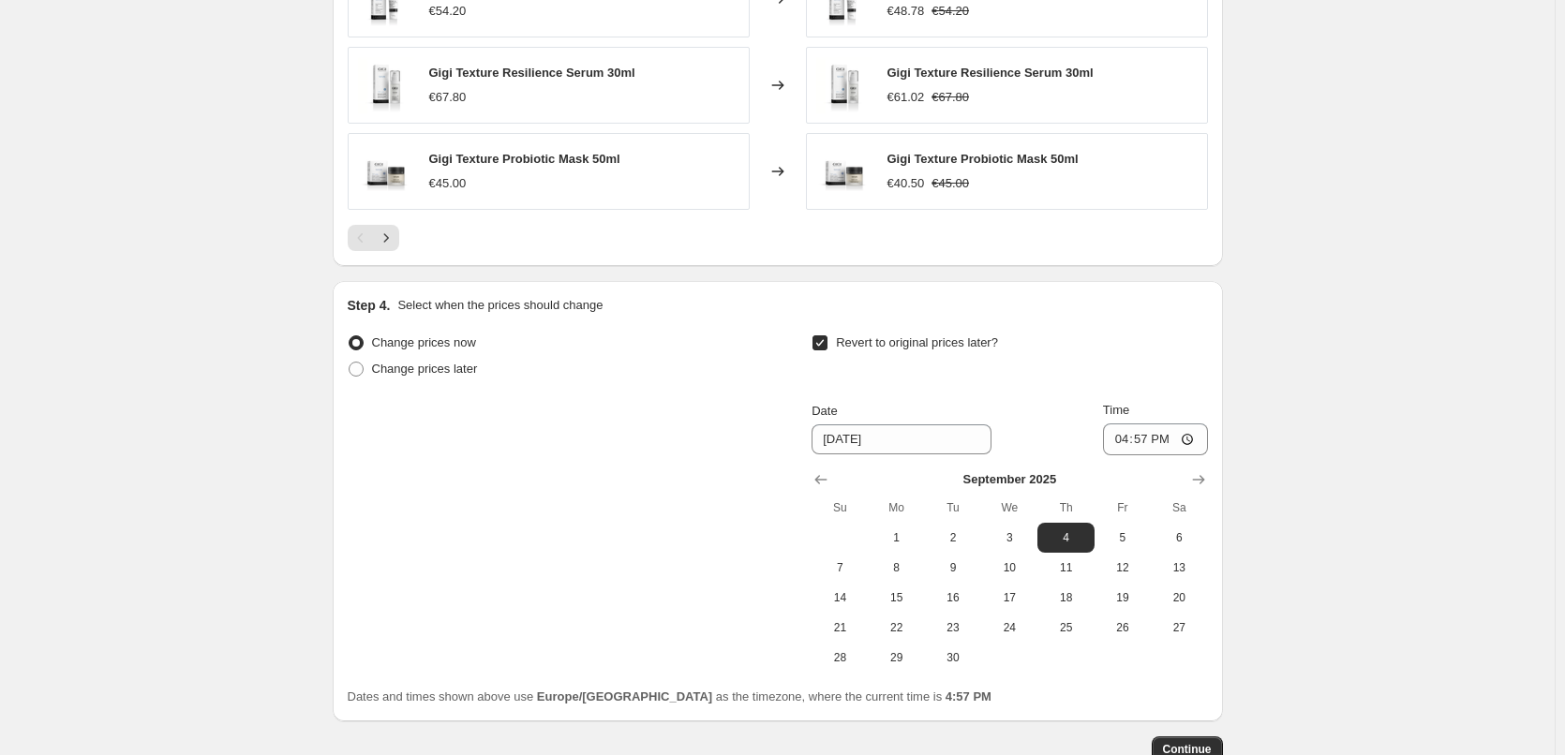
scroll to position [1650, 0]
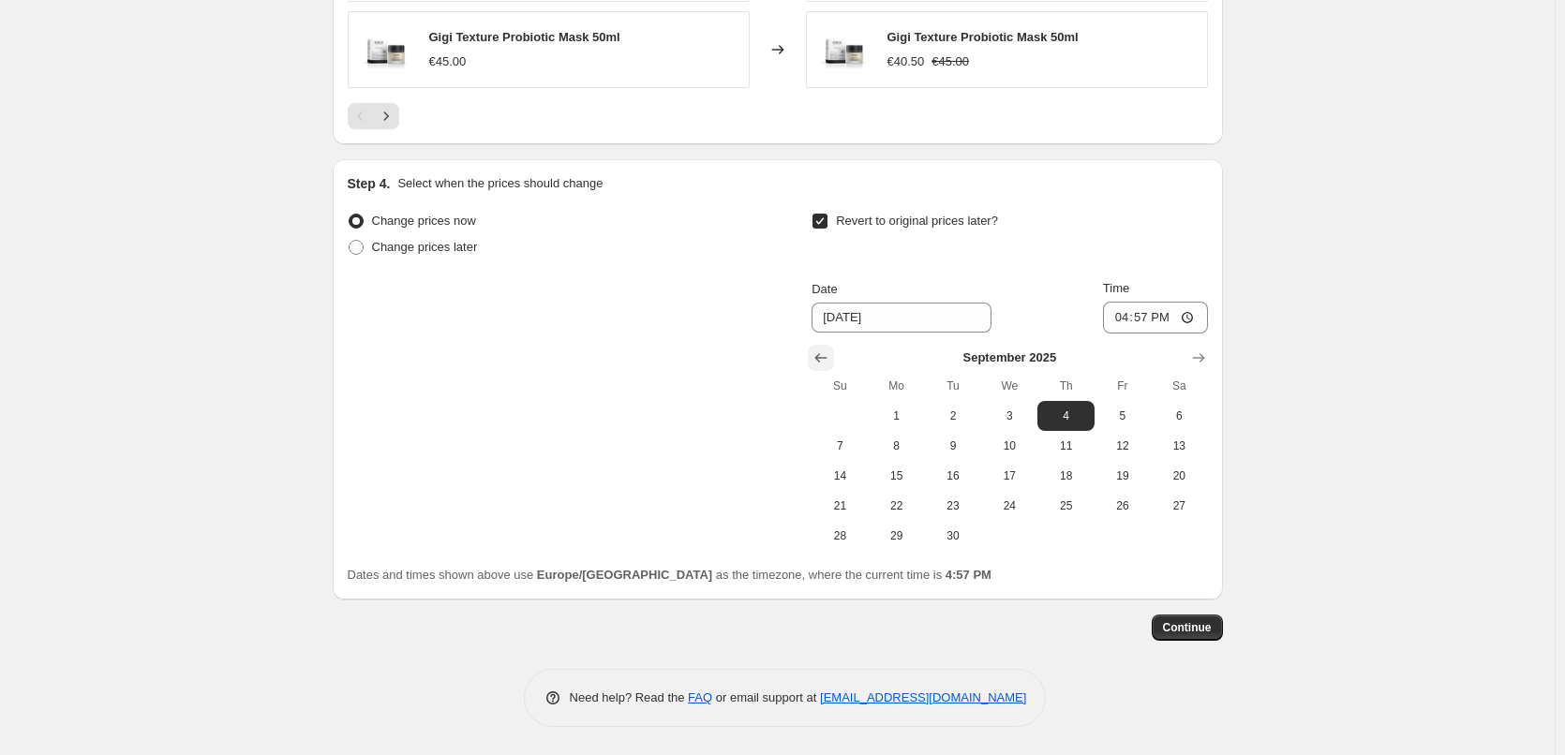
click at [824, 357] on icon "Show previous month, August 2025" at bounding box center [820, 358] width 19 height 19
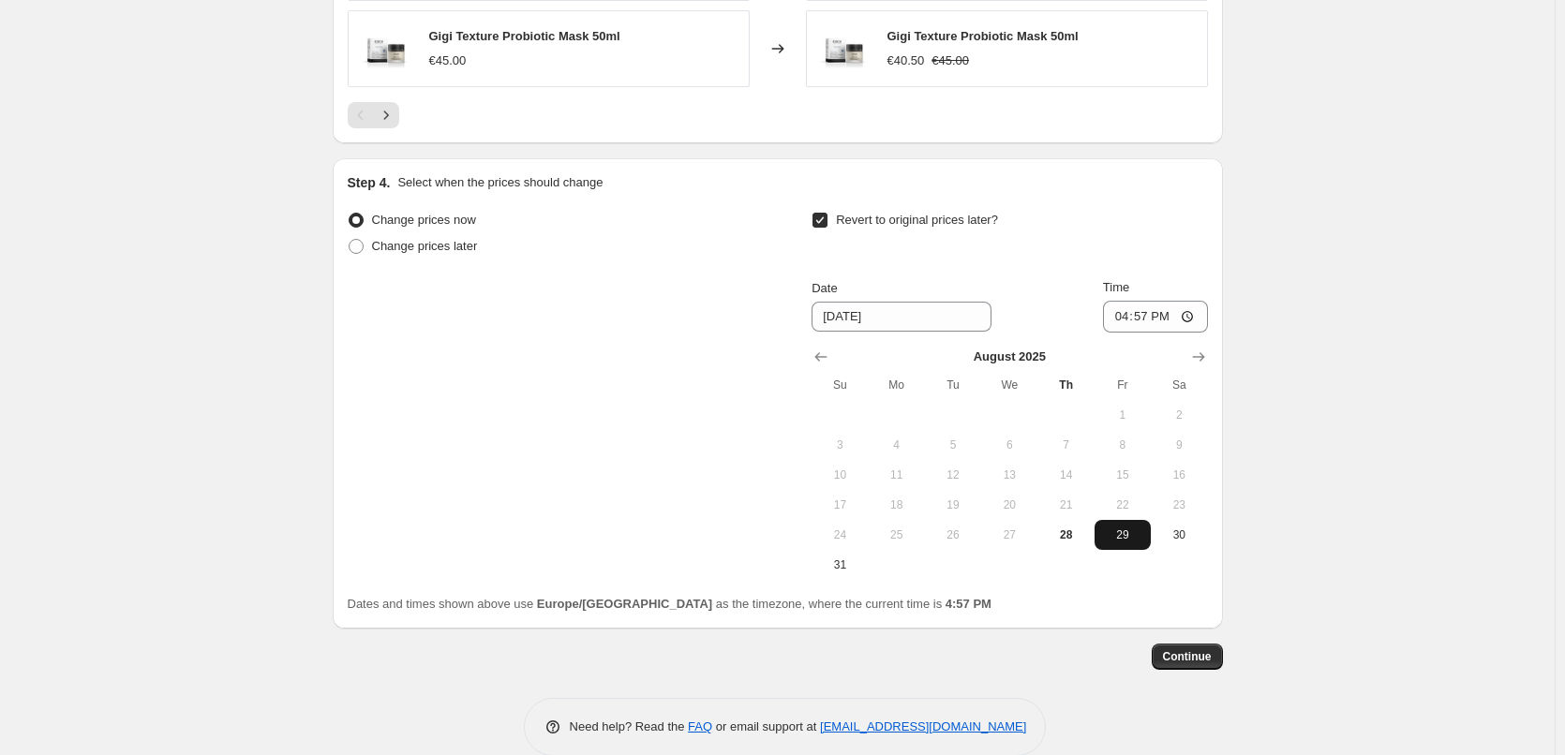
click at [1115, 536] on span "29" at bounding box center [1122, 535] width 41 height 15
type input "[DATE]"
click at [1126, 318] on input "16:57" at bounding box center [1155, 317] width 105 height 32
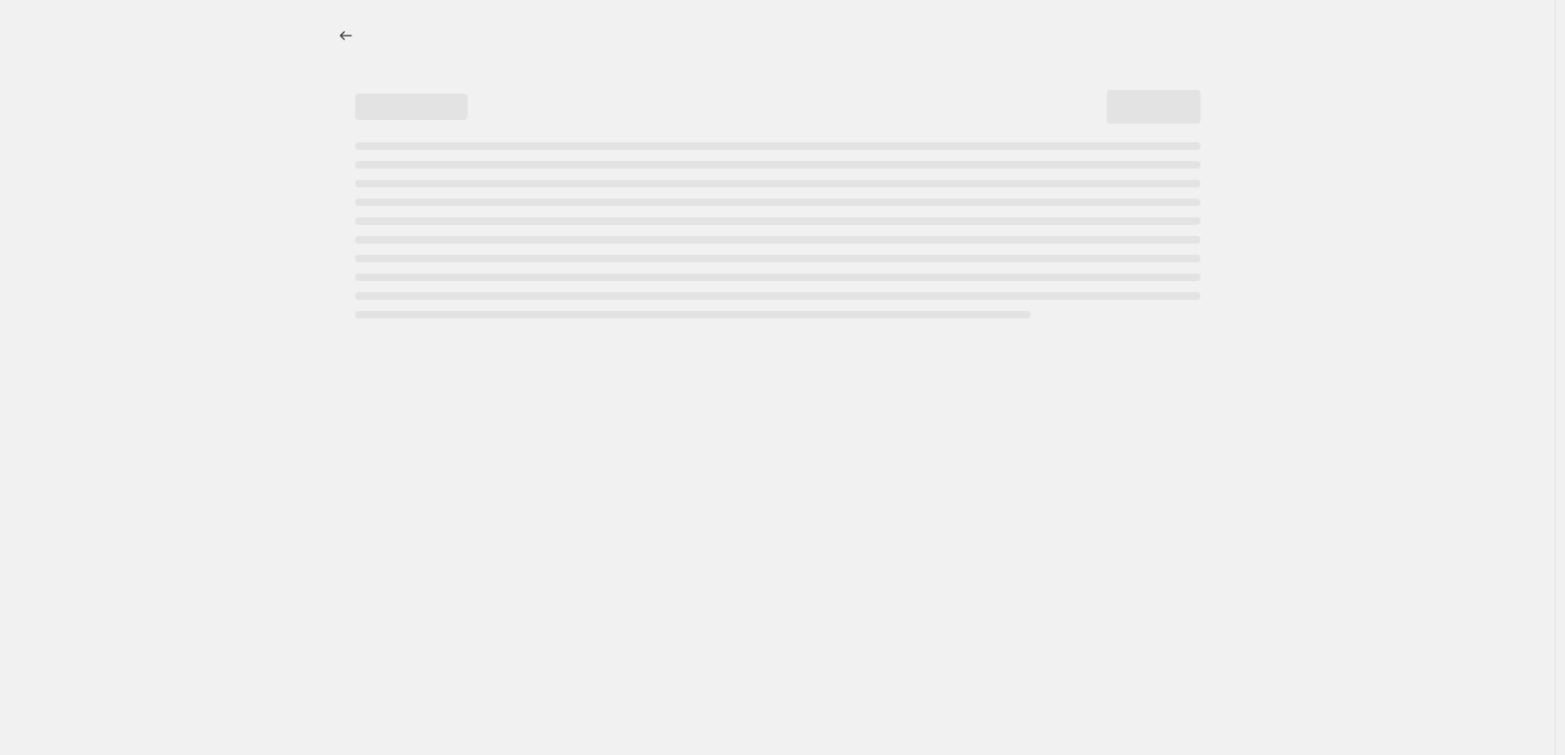
scroll to position [0, 0]
select select "percentage"
select select "vendor"
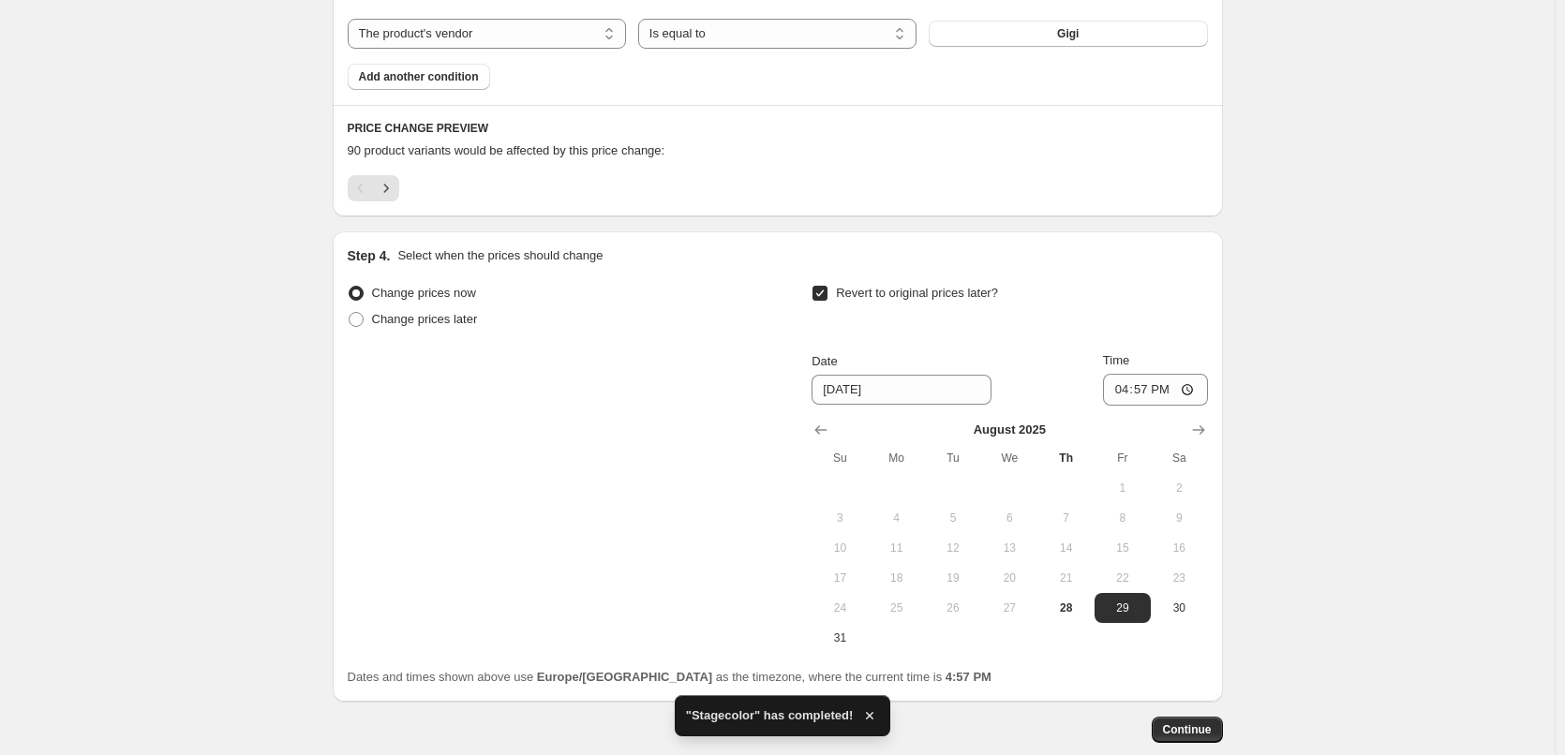
scroll to position [1249, 0]
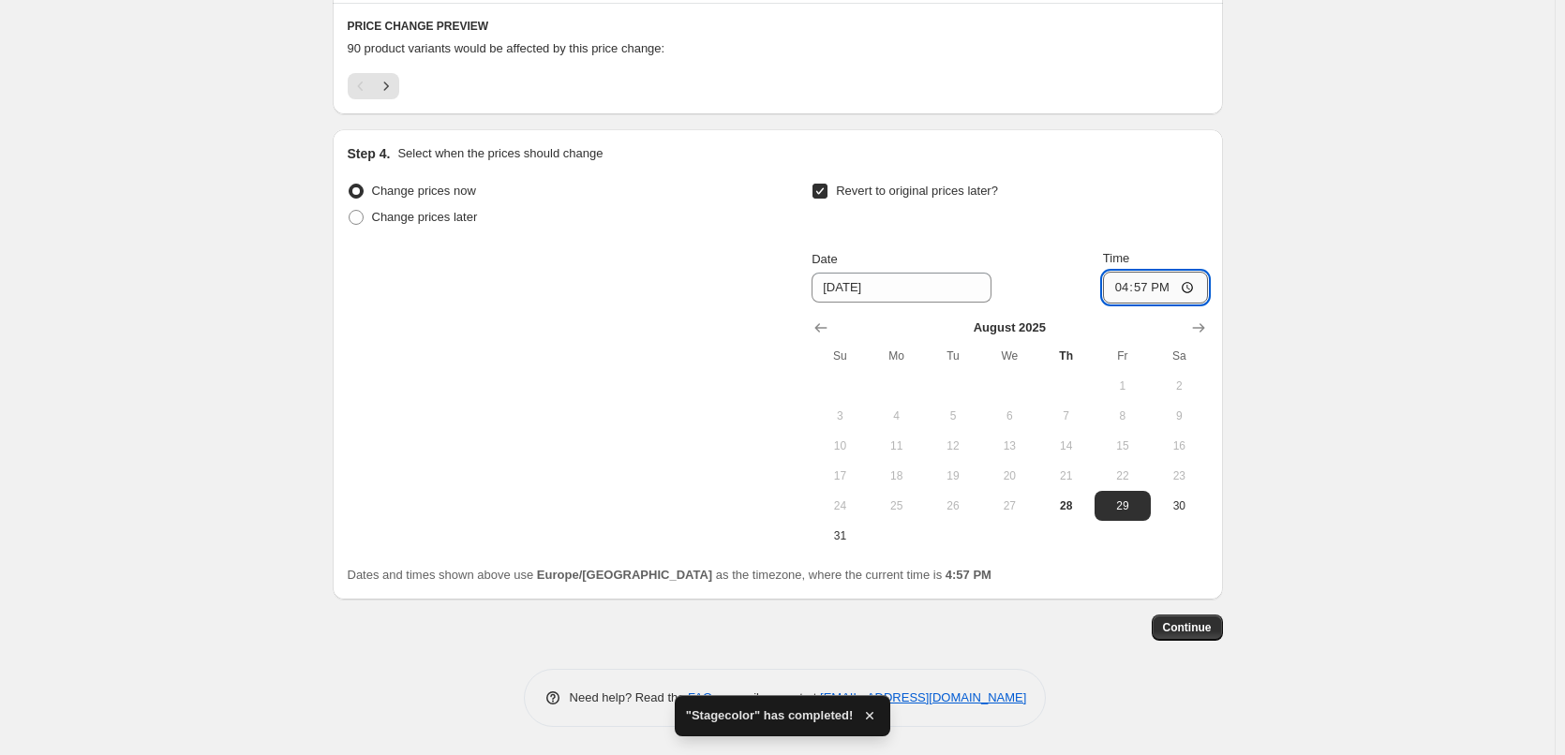
click at [1129, 285] on input "16:57" at bounding box center [1155, 288] width 105 height 32
click at [1191, 287] on input "15:00" at bounding box center [1155, 288] width 105 height 32
type input "03:00"
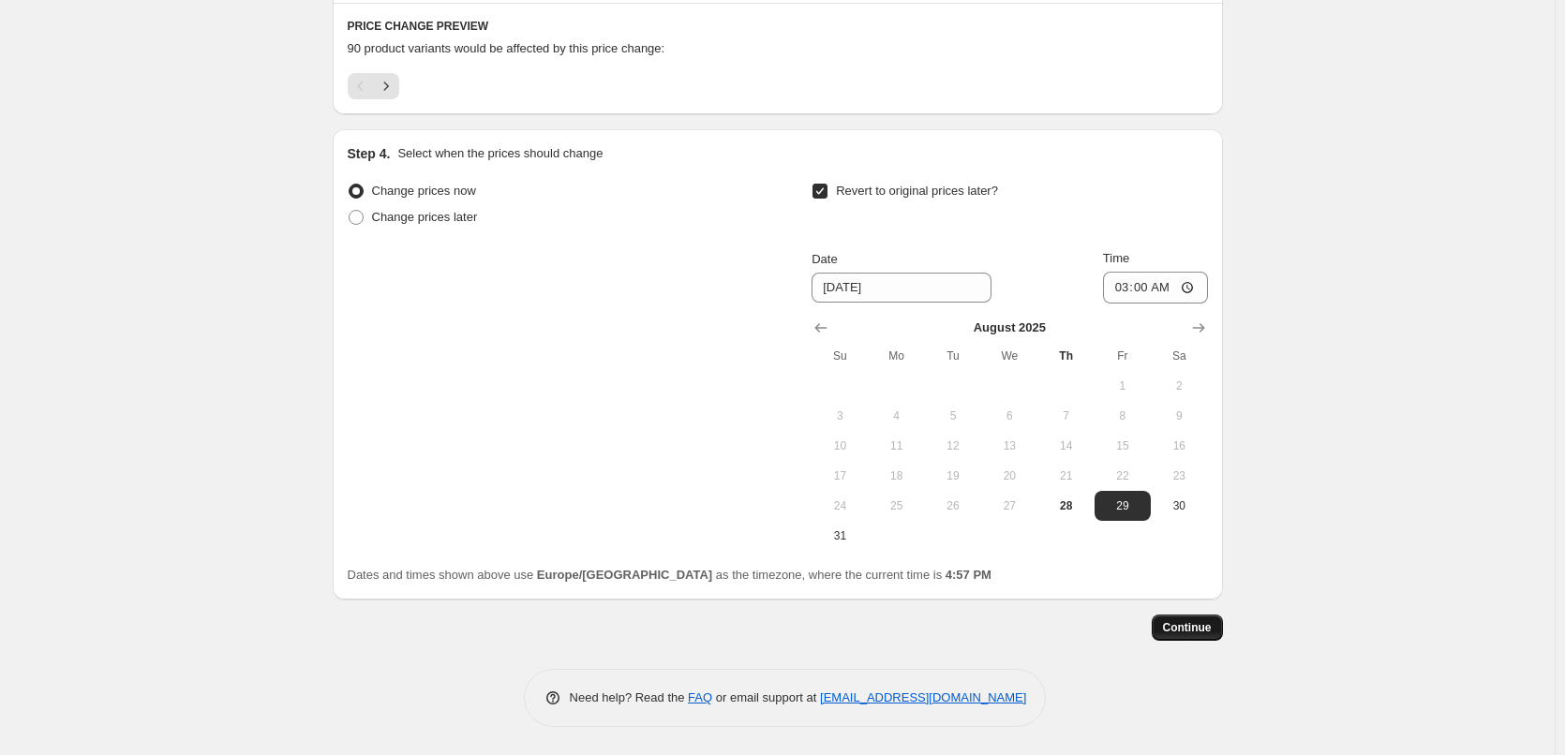
click at [1170, 629] on span "Continue" at bounding box center [1187, 627] width 49 height 15
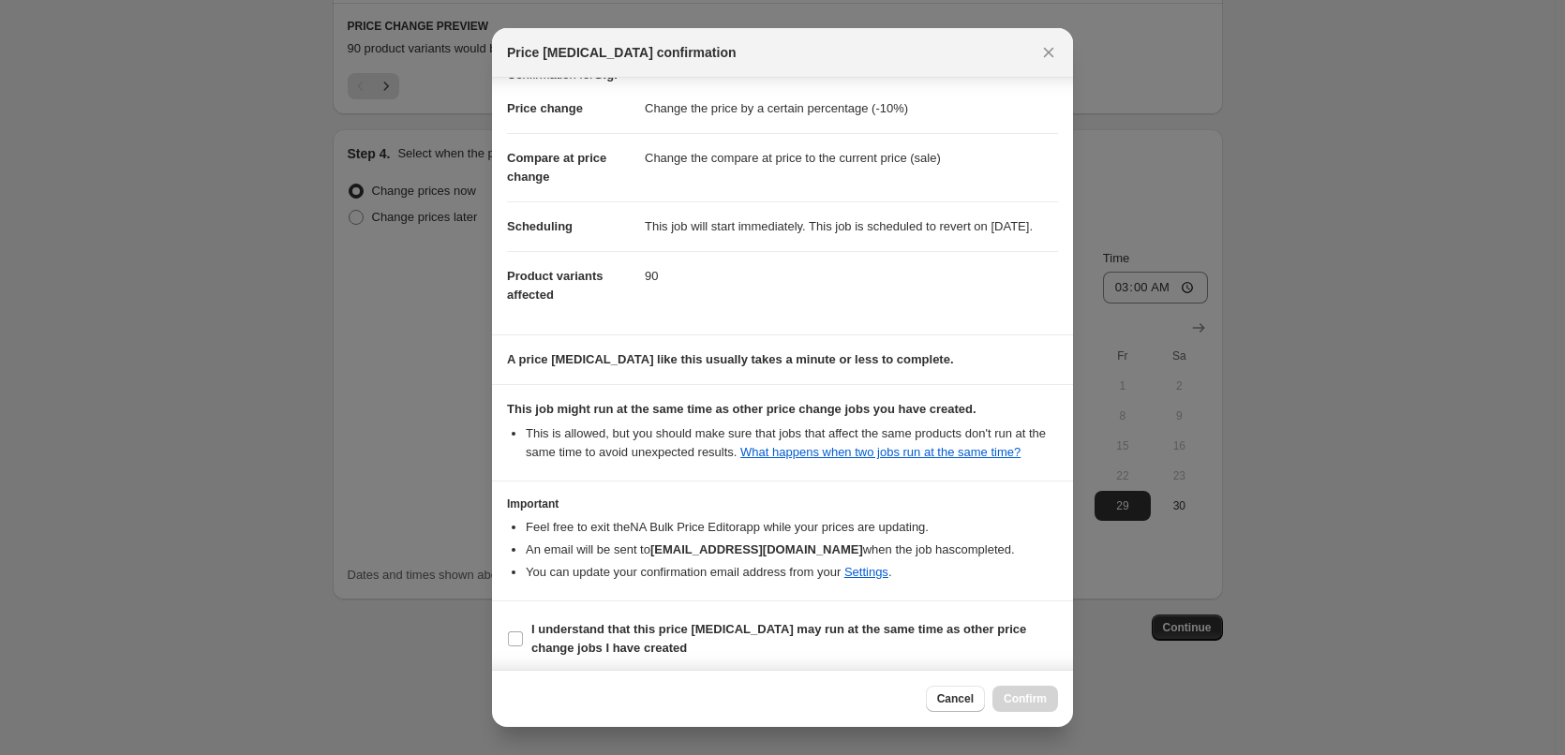
scroll to position [52, 0]
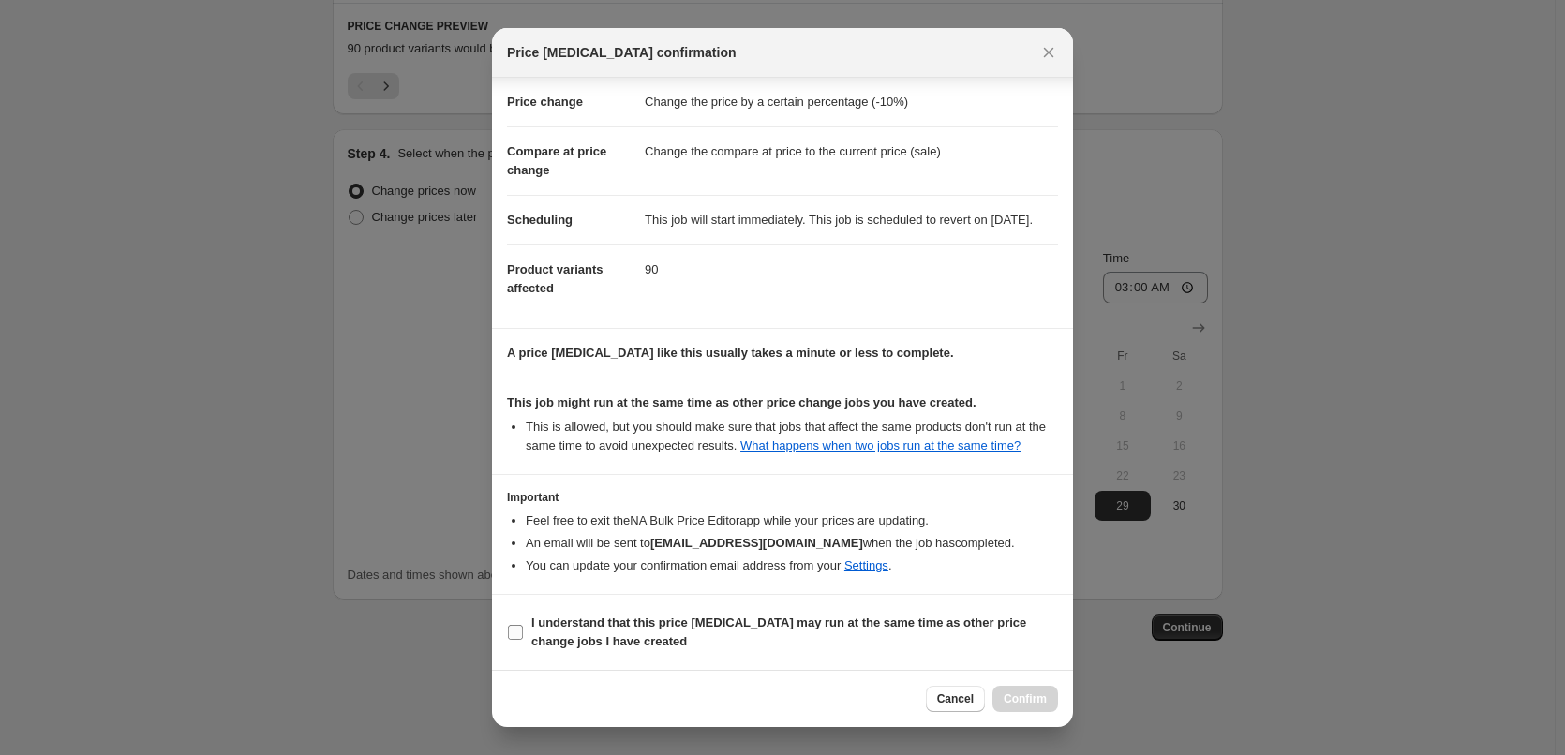
click at [583, 637] on b "I understand that this price [MEDICAL_DATA] may run at the same time as other p…" at bounding box center [778, 632] width 495 height 33
click at [523, 637] on input "I understand that this price [MEDICAL_DATA] may run at the same time as other p…" at bounding box center [515, 632] width 15 height 15
checkbox input "true"
click at [1018, 691] on button "Confirm" at bounding box center [1025, 699] width 66 height 26
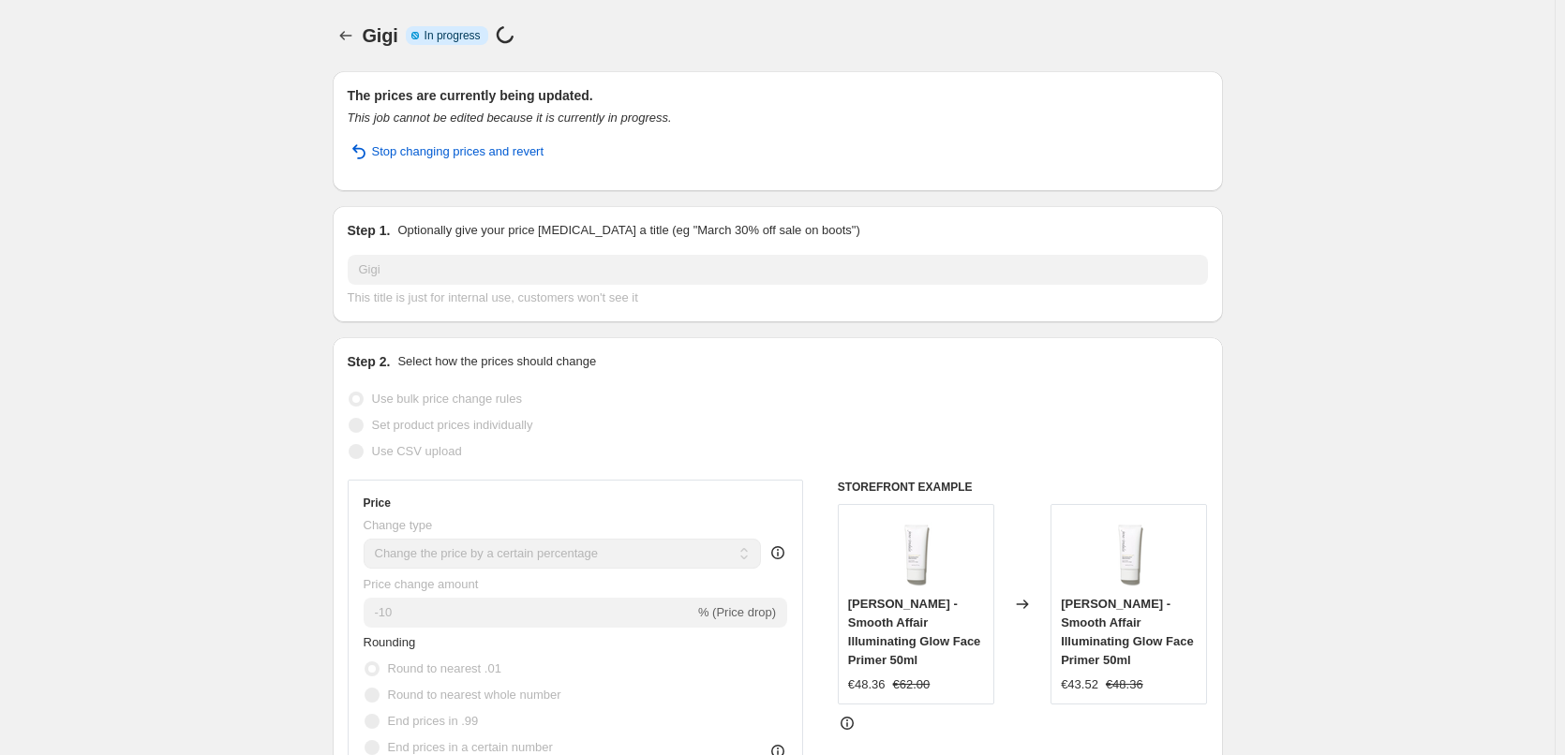
click at [365, 42] on div "Gigi Info Partially complete In progress Price change job in progress..." at bounding box center [778, 35] width 890 height 26
click at [344, 29] on icon "Price change jobs" at bounding box center [345, 35] width 19 height 19
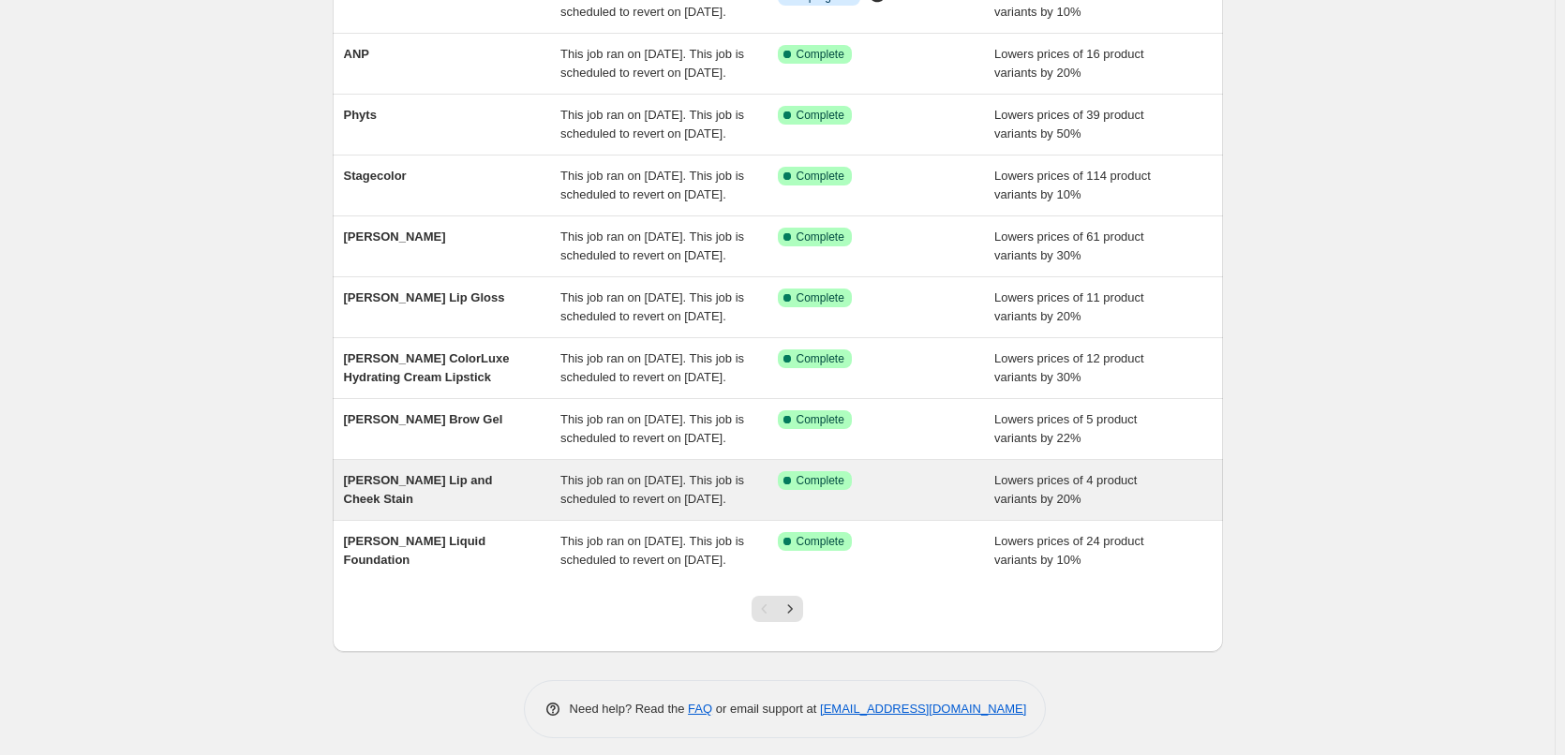
scroll to position [397, 0]
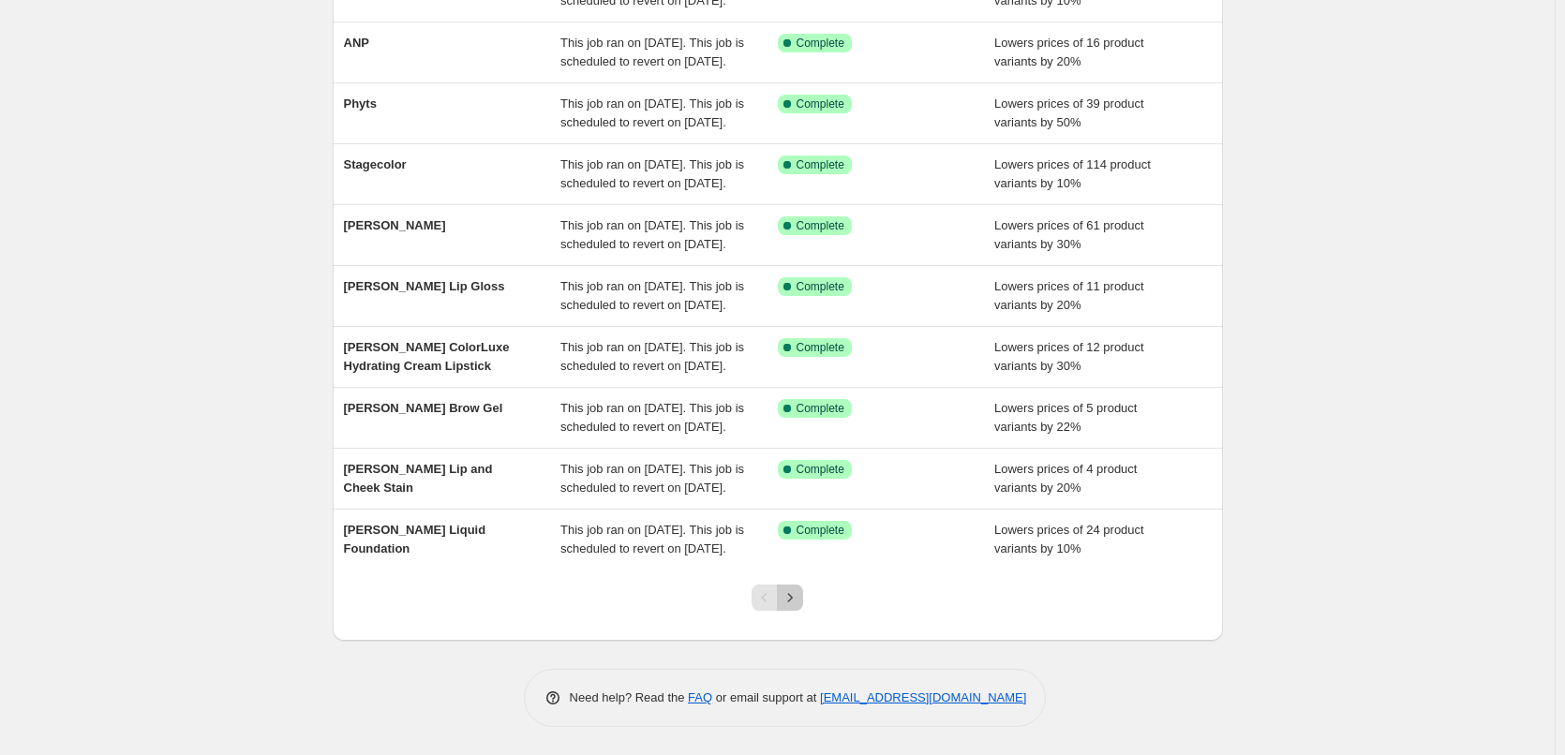
click at [799, 602] on icon "Next" at bounding box center [790, 597] width 19 height 19
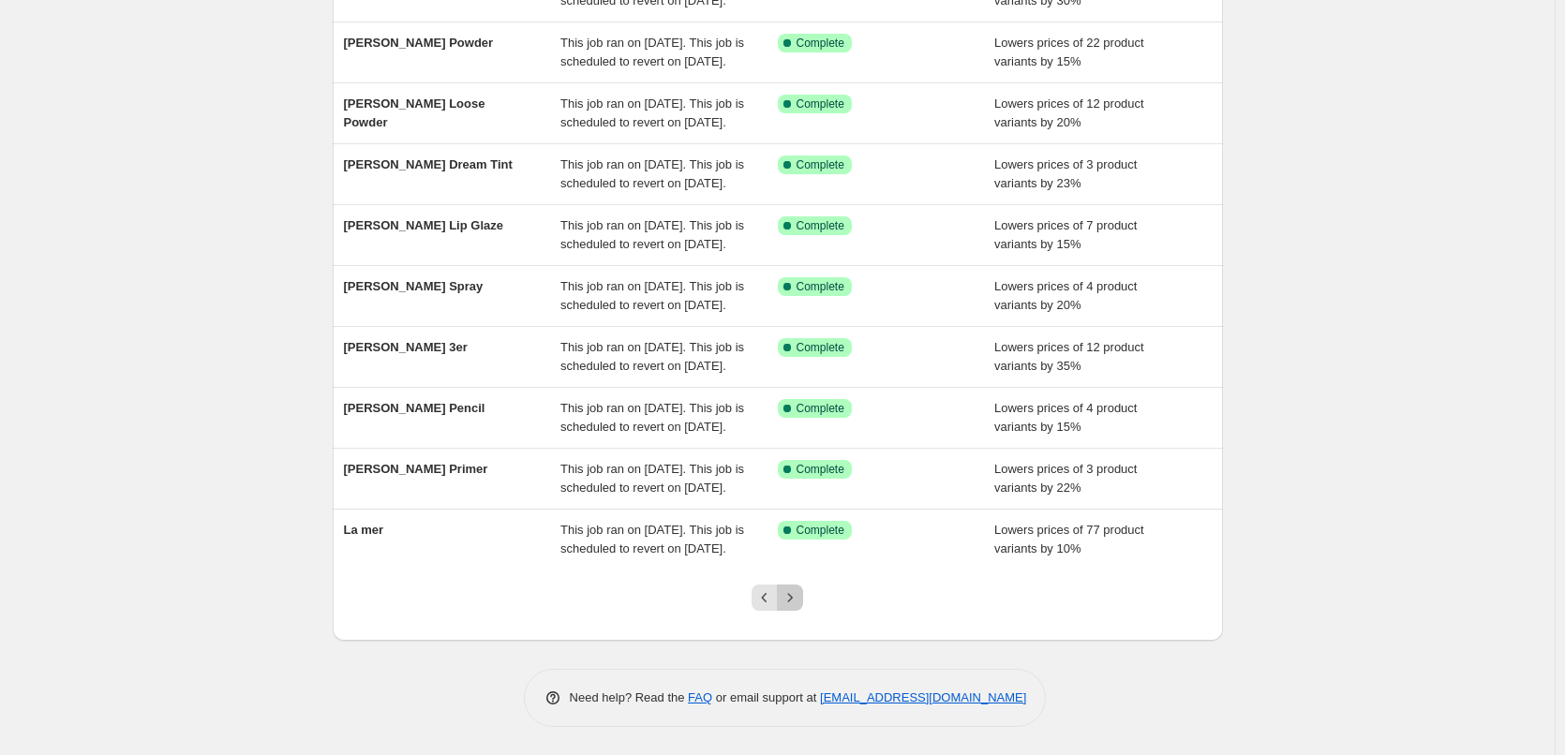
drag, startPoint x: 799, startPoint y: 596, endPoint x: 806, endPoint y: 581, distance: 16.4
click at [799, 594] on icon "Next" at bounding box center [790, 597] width 19 height 19
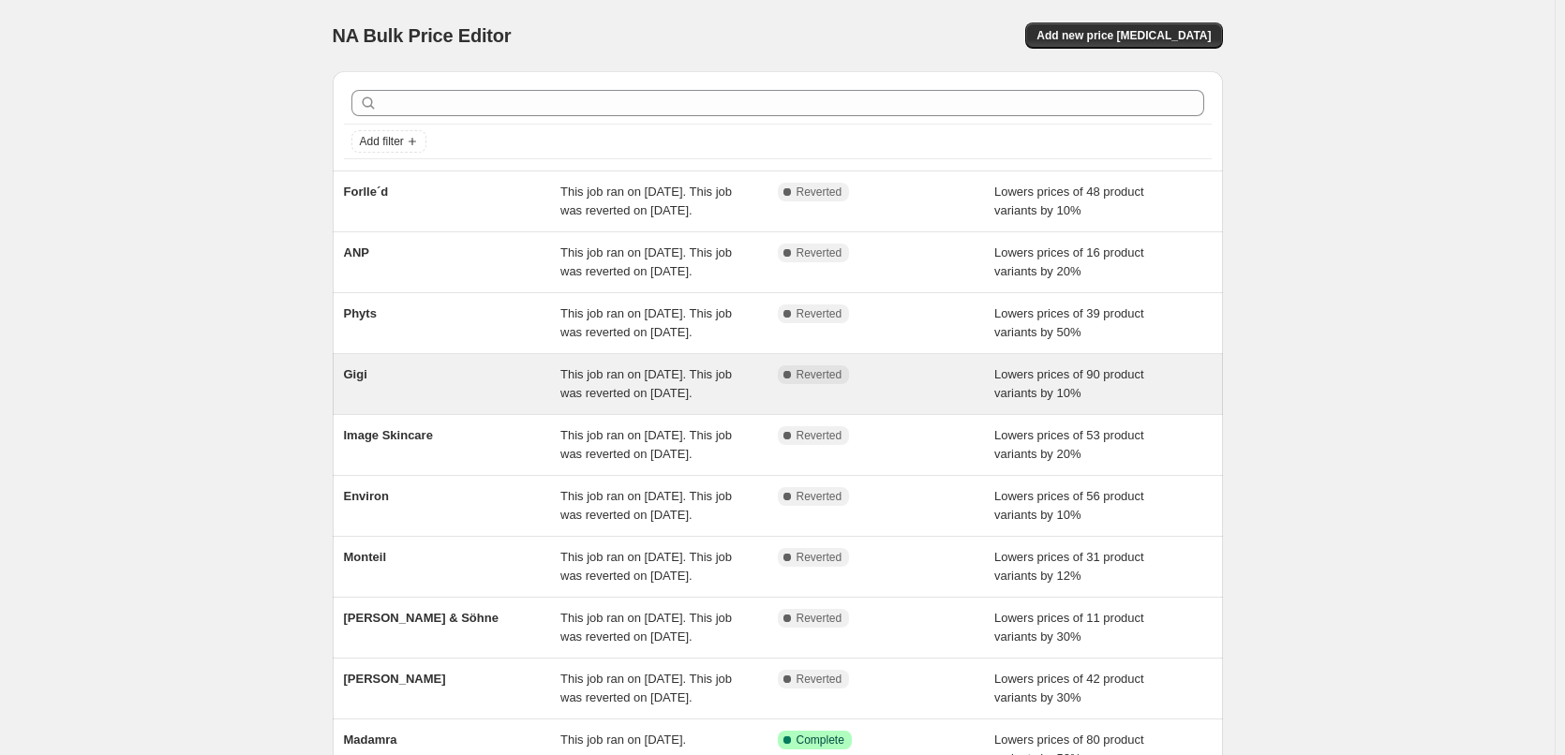
scroll to position [94, 0]
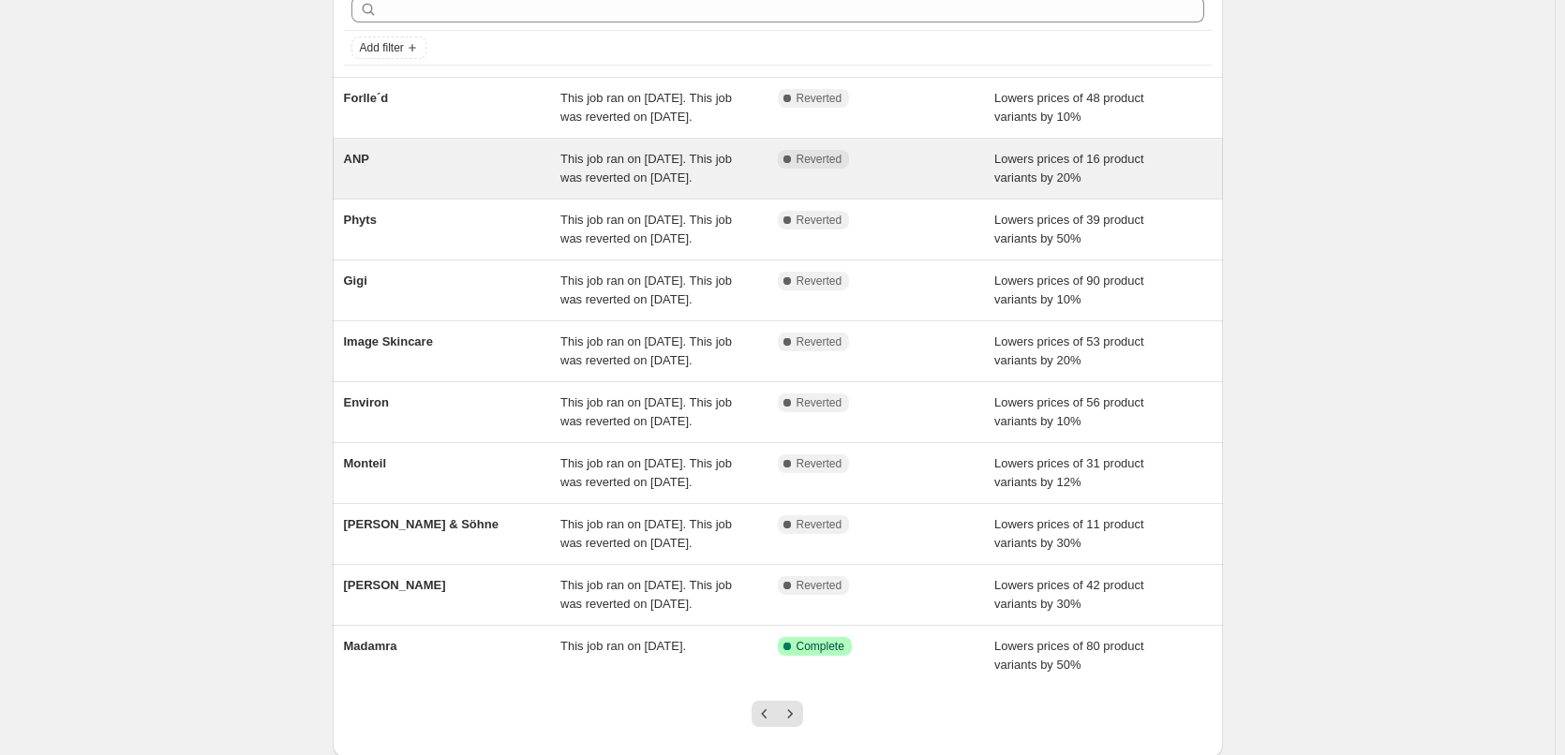
click at [468, 187] on div "ANP" at bounding box center [452, 168] width 217 height 37
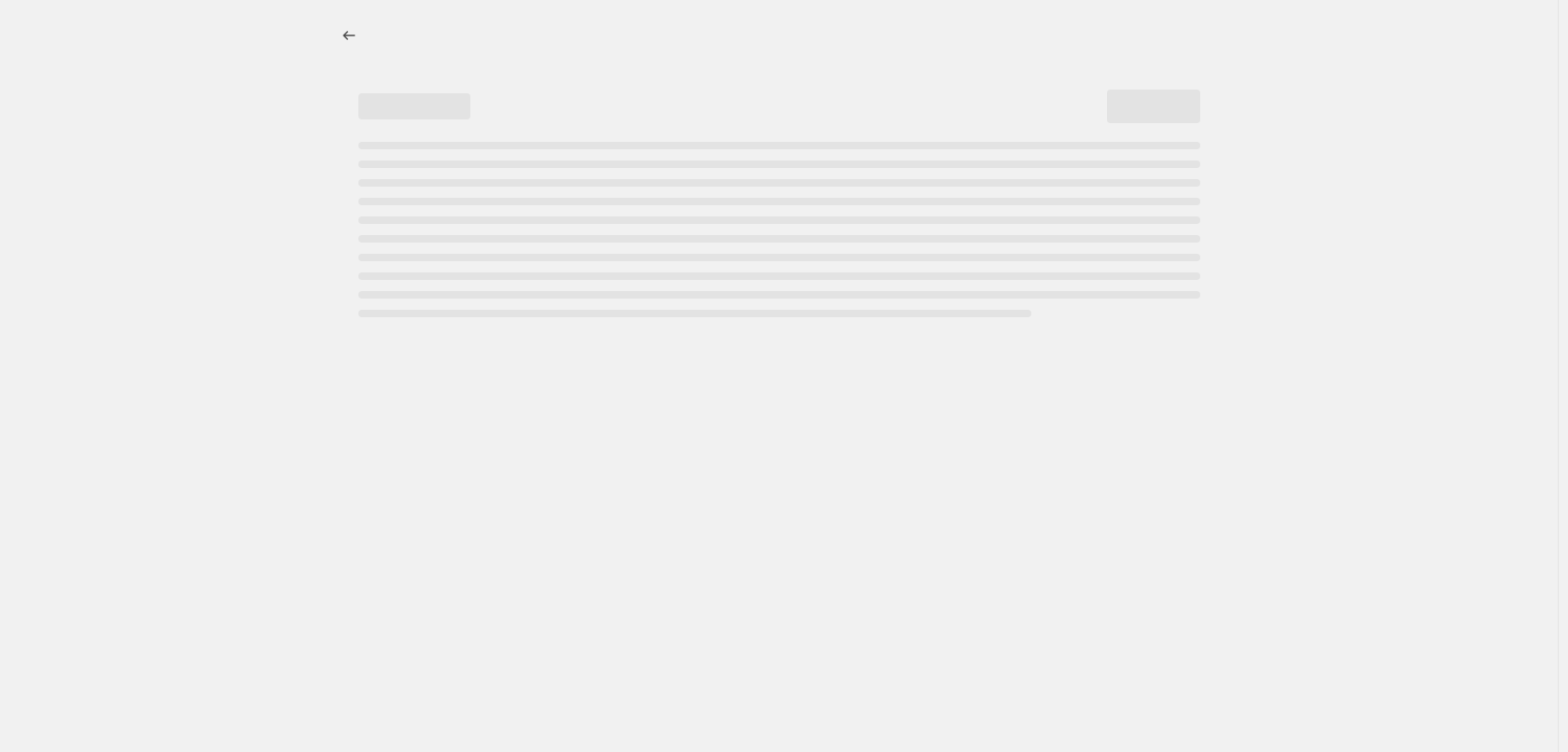
select select "percentage"
select select "vendor"
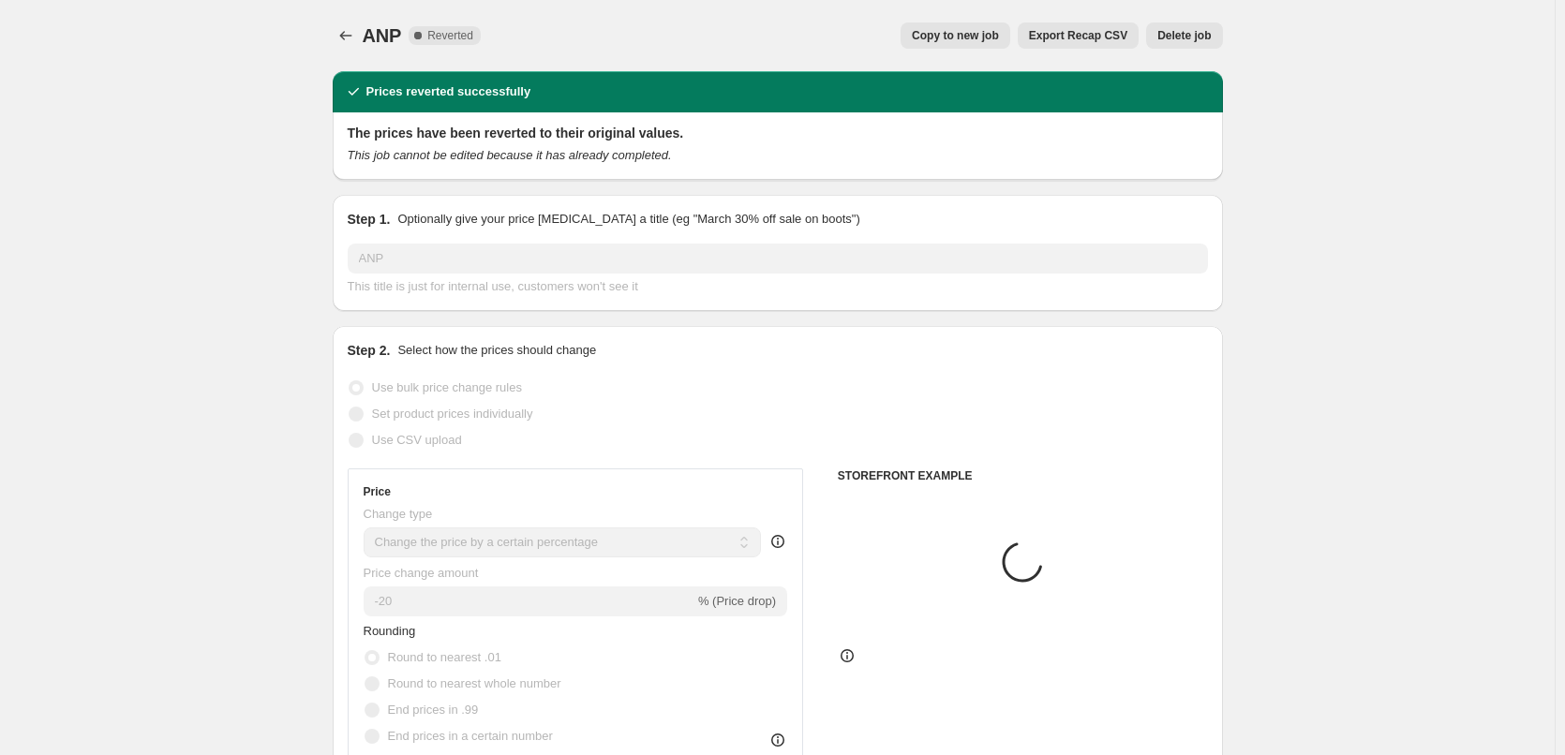
click at [1190, 38] on span "Delete job" at bounding box center [1183, 35] width 53 height 15
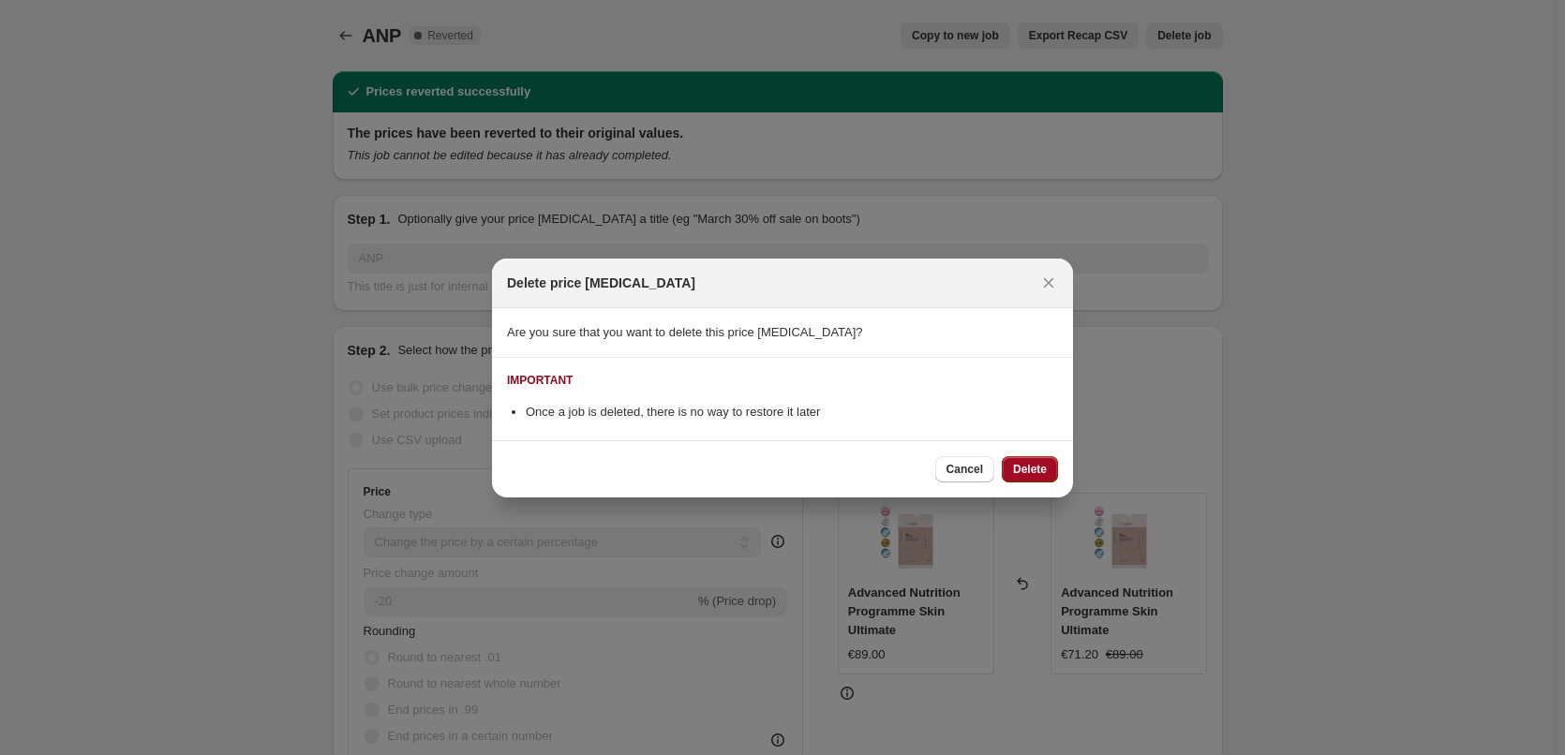
drag, startPoint x: 1026, startPoint y: 470, endPoint x: 979, endPoint y: 439, distance: 56.1
click at [1027, 475] on span "Delete" at bounding box center [1030, 469] width 34 height 15
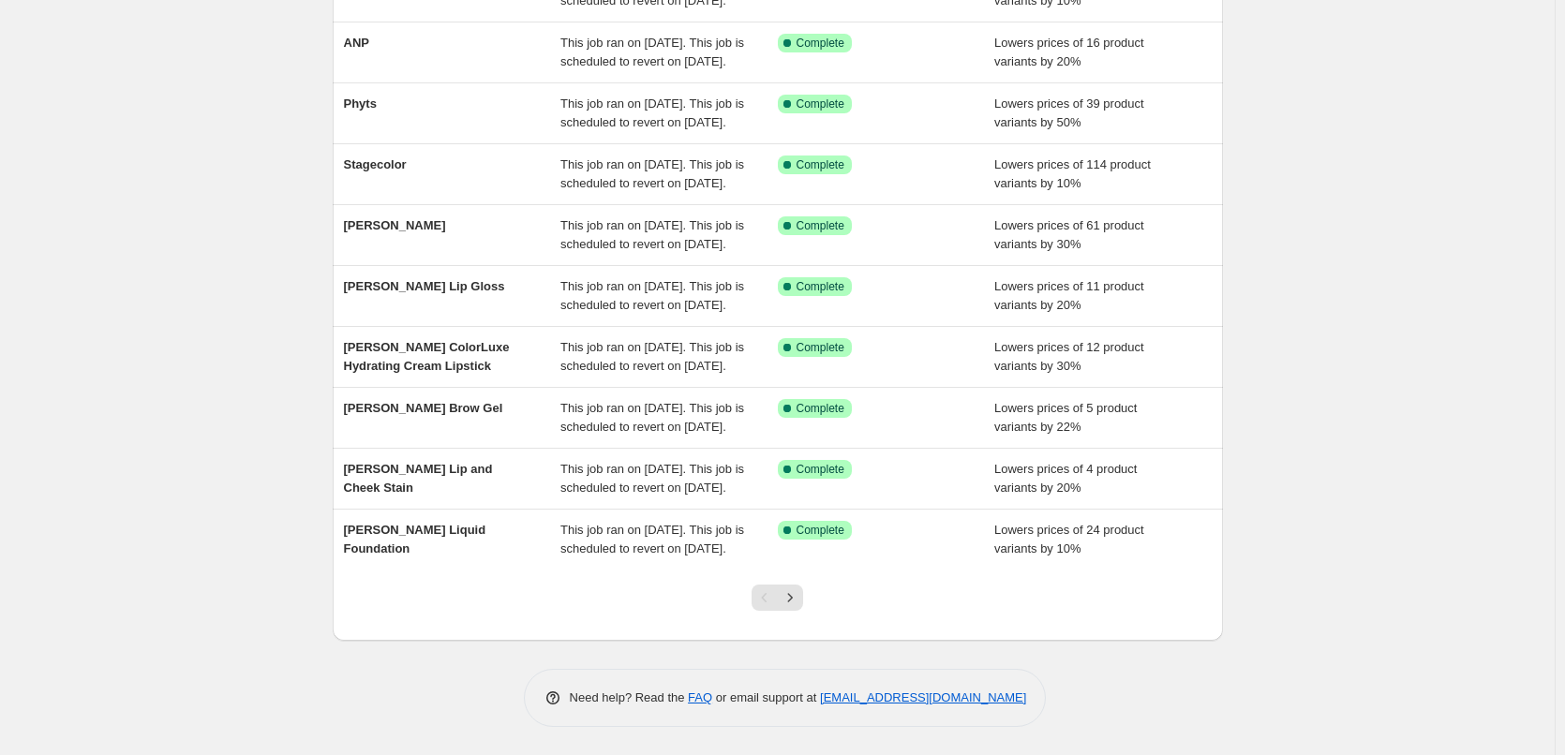
scroll to position [397, 0]
click at [796, 603] on icon "Next" at bounding box center [790, 597] width 19 height 19
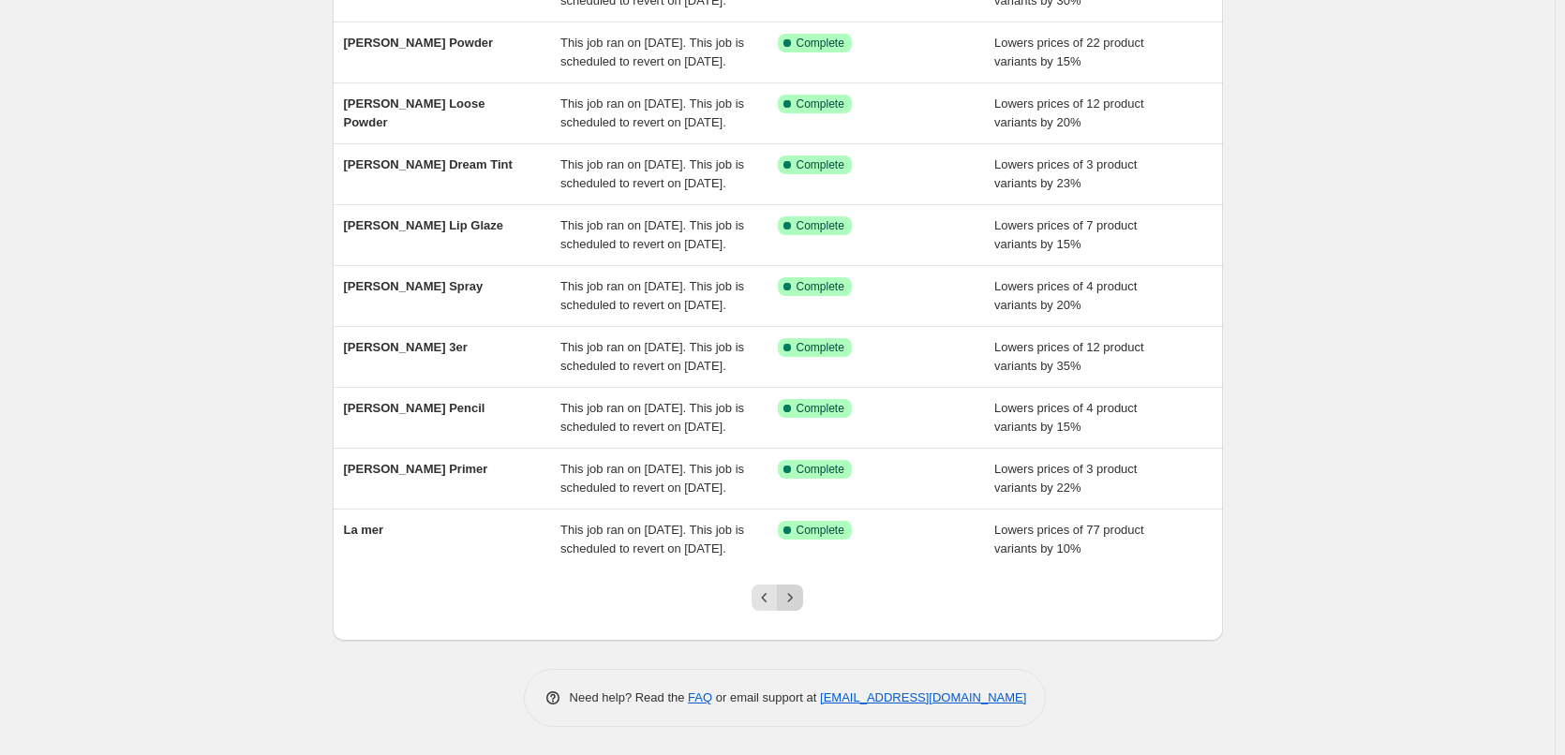
click at [795, 592] on icon "Next" at bounding box center [790, 597] width 19 height 19
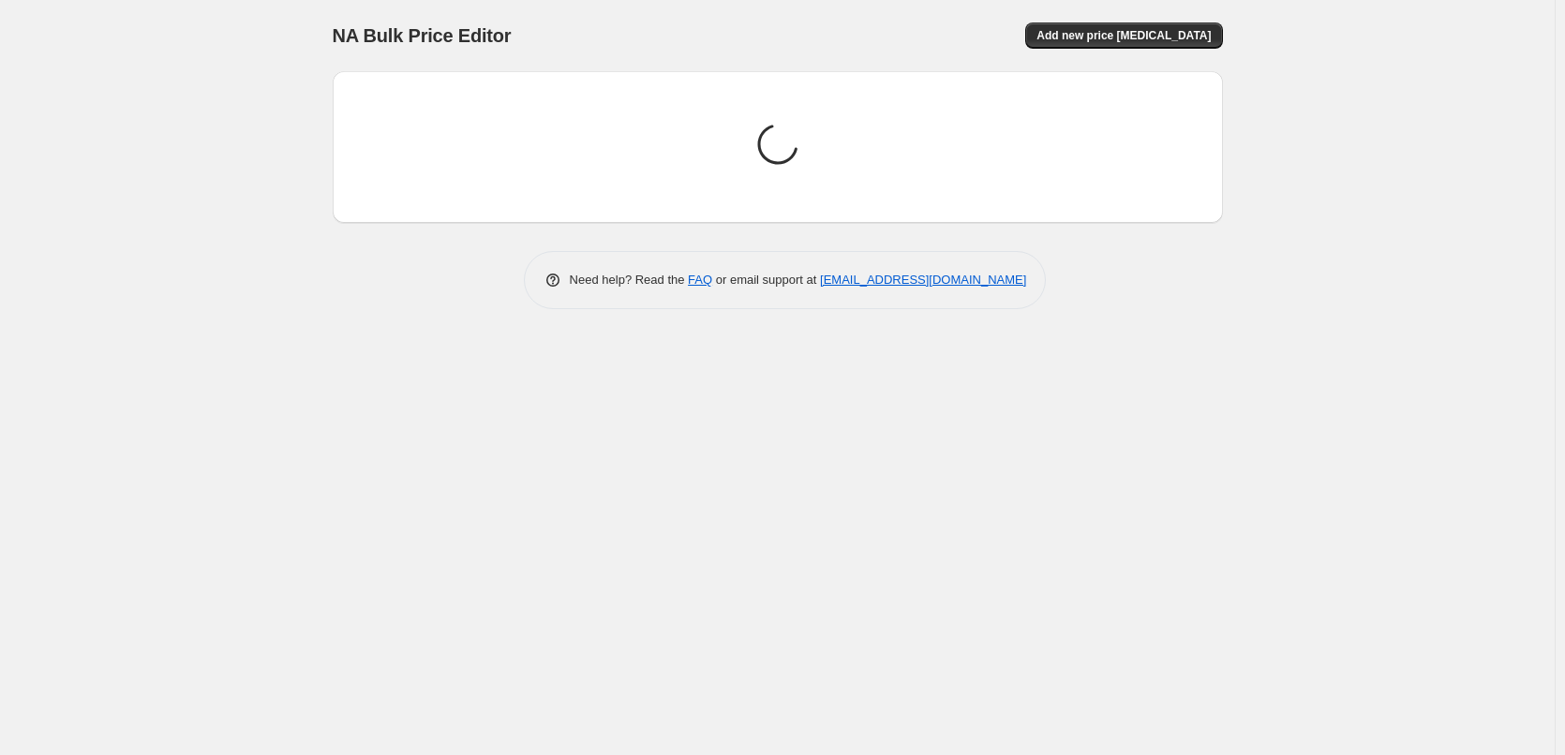
scroll to position [0, 0]
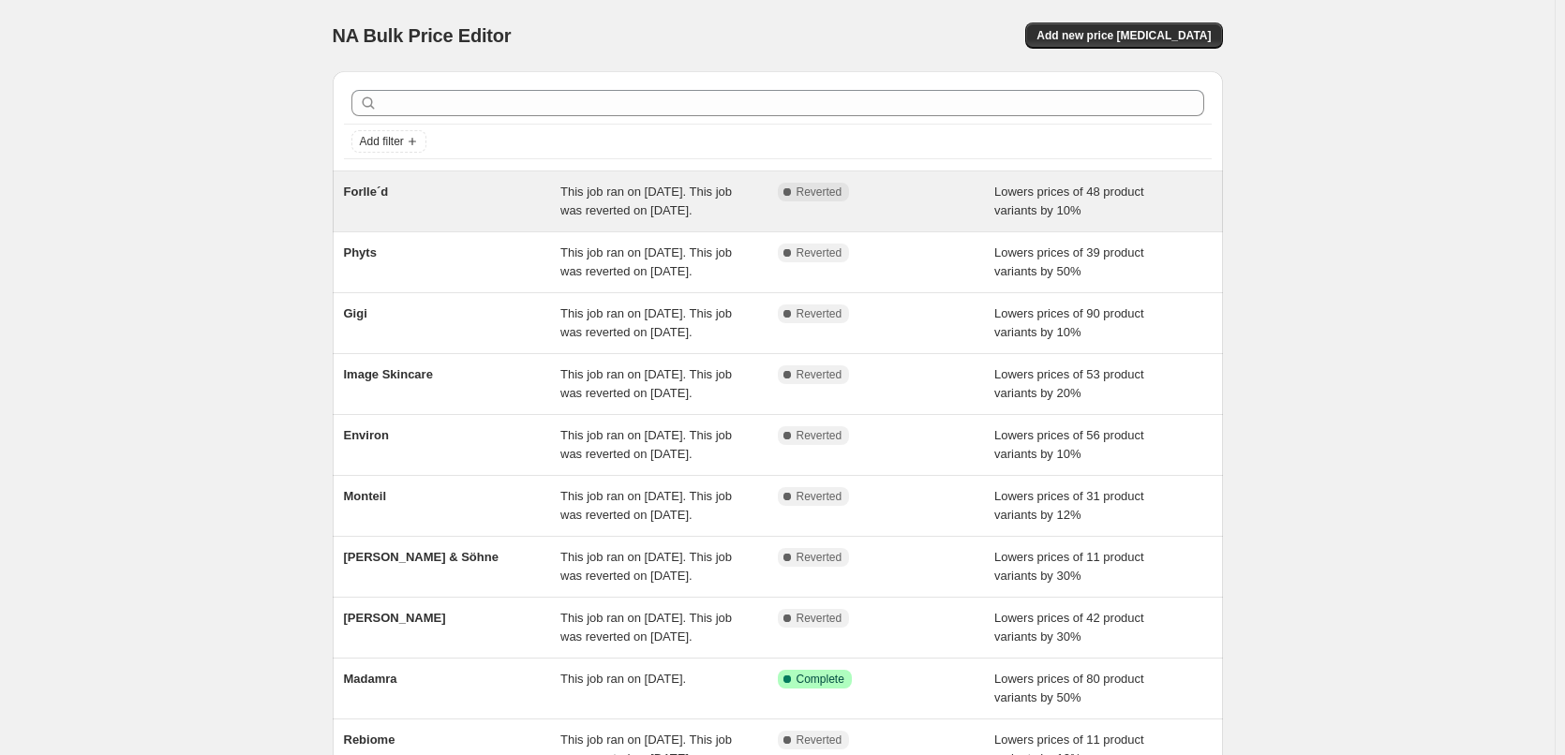
click at [581, 205] on span "This job ran on [DATE]. This job was reverted on [DATE]." at bounding box center [645, 201] width 171 height 33
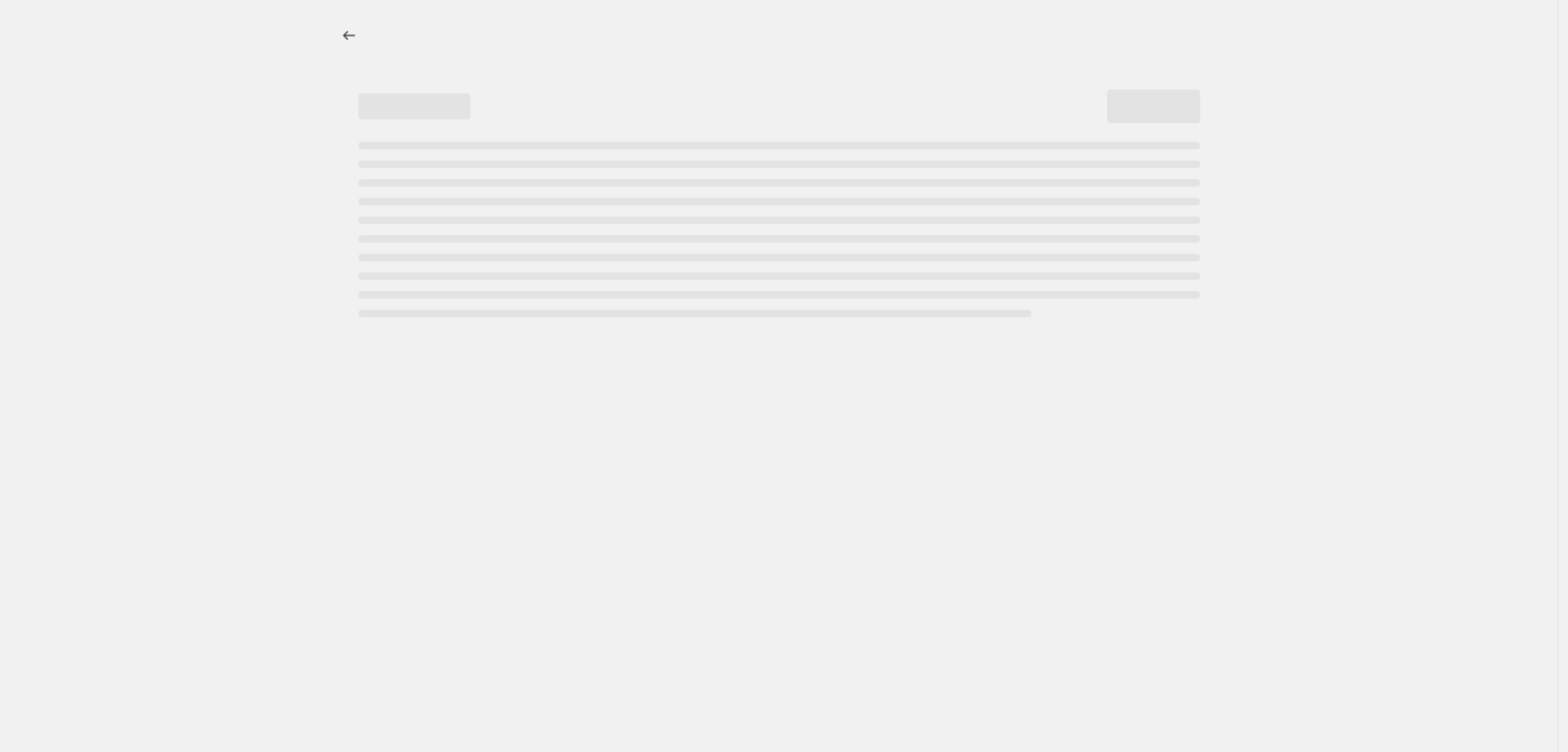
select select "percentage"
select select "remove"
select select "vendor"
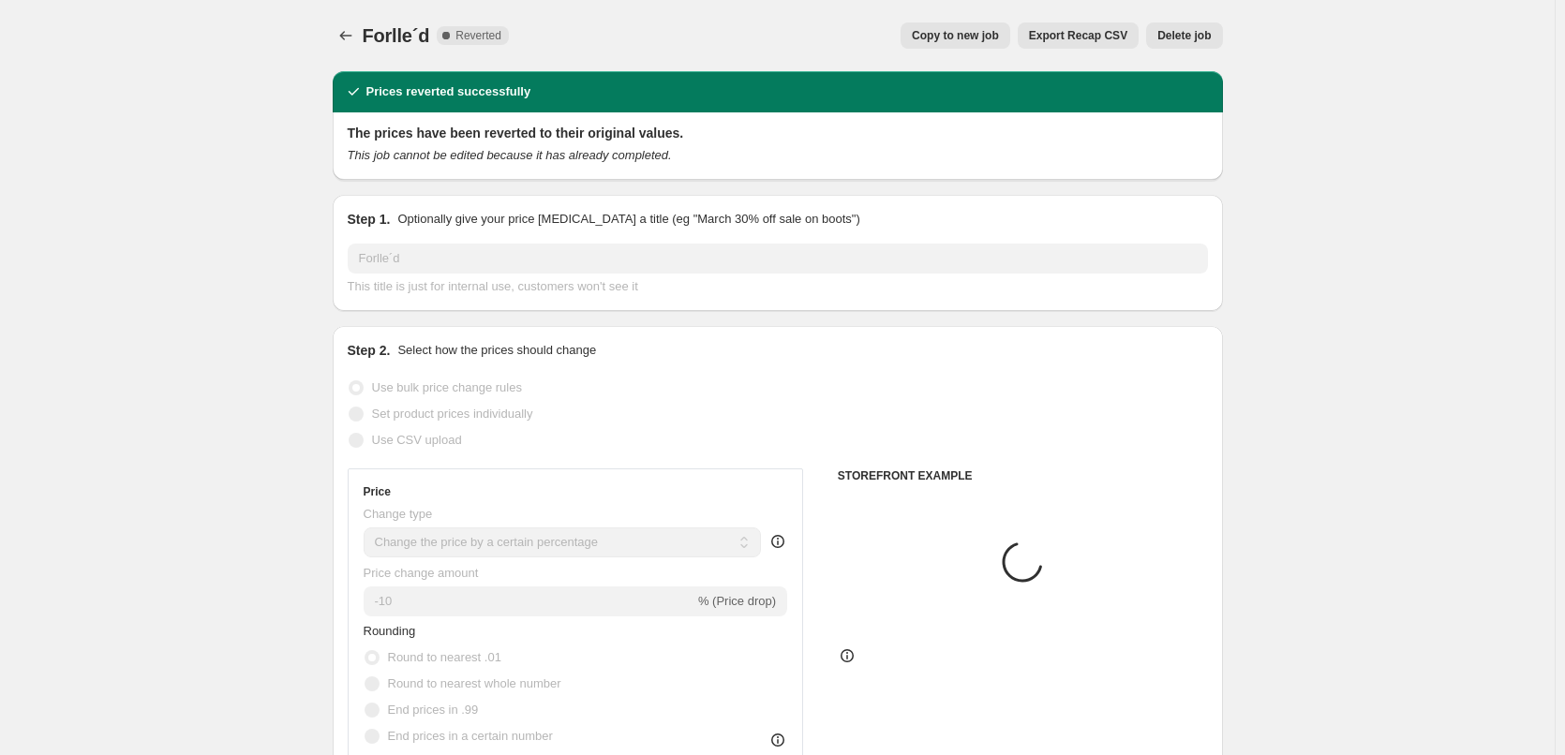
click at [989, 38] on span "Copy to new job" at bounding box center [955, 35] width 87 height 15
select select "percentage"
select select "remove"
select select "vendor"
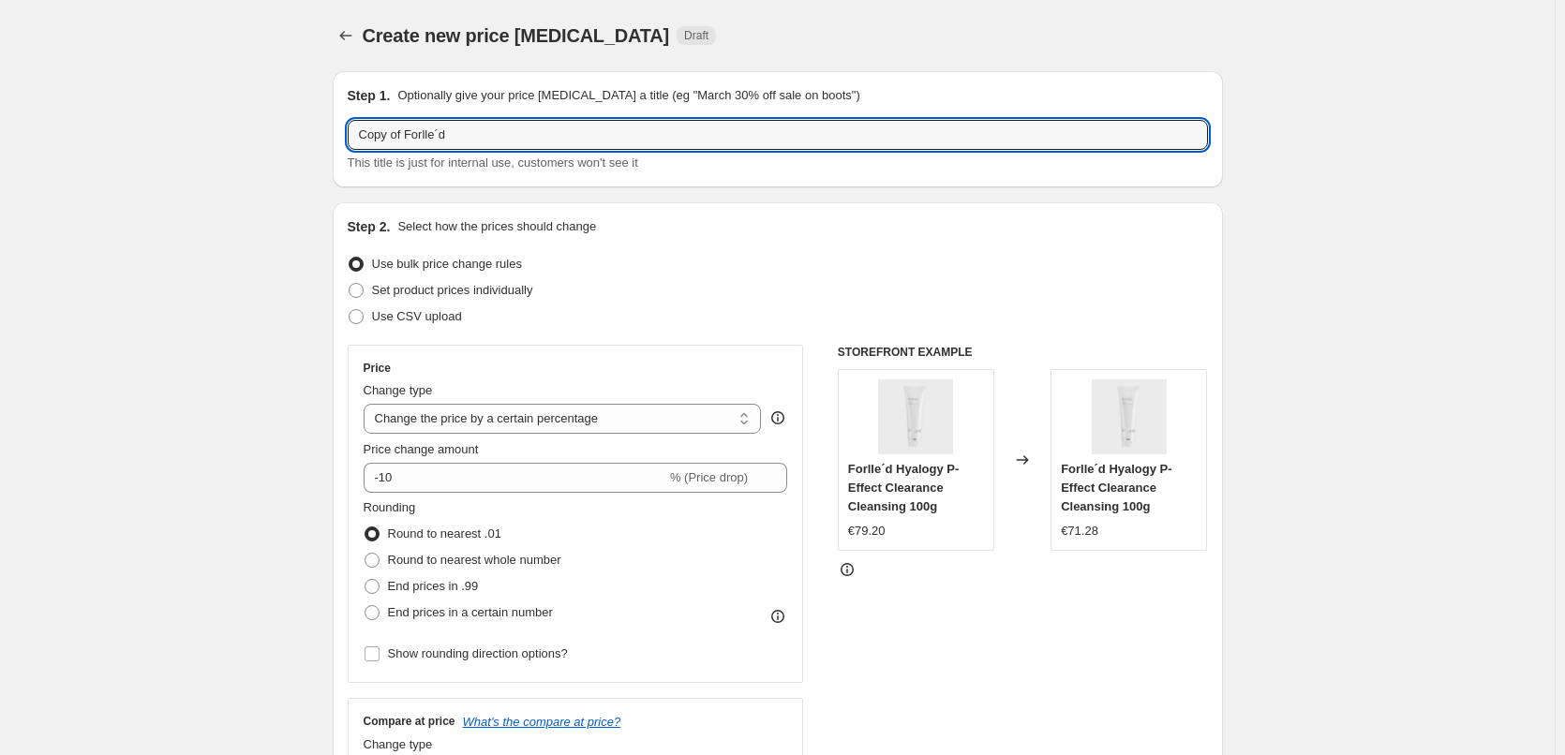
drag, startPoint x: 407, startPoint y: 135, endPoint x: 186, endPoint y: 135, distance: 221.1
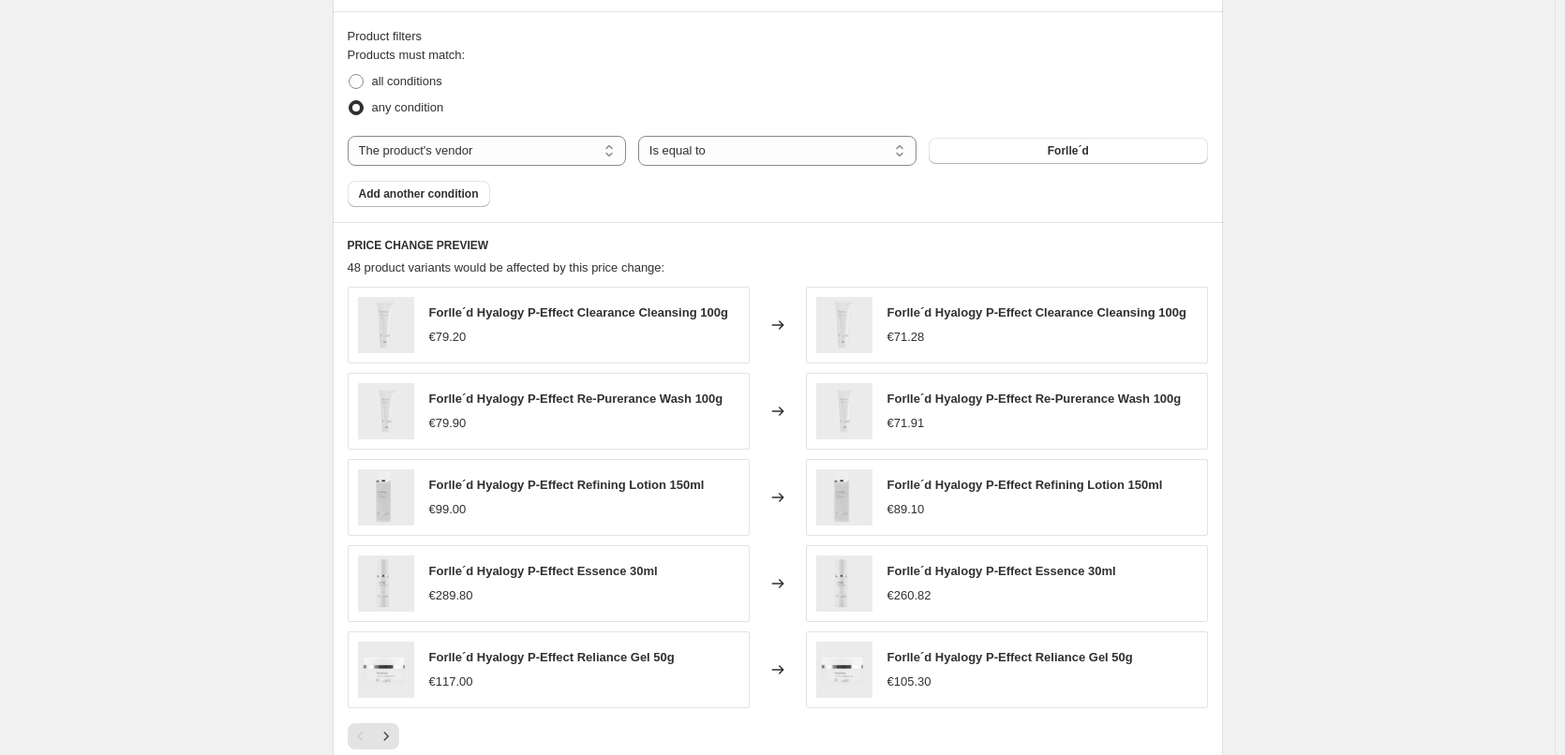
scroll to position [1330, 0]
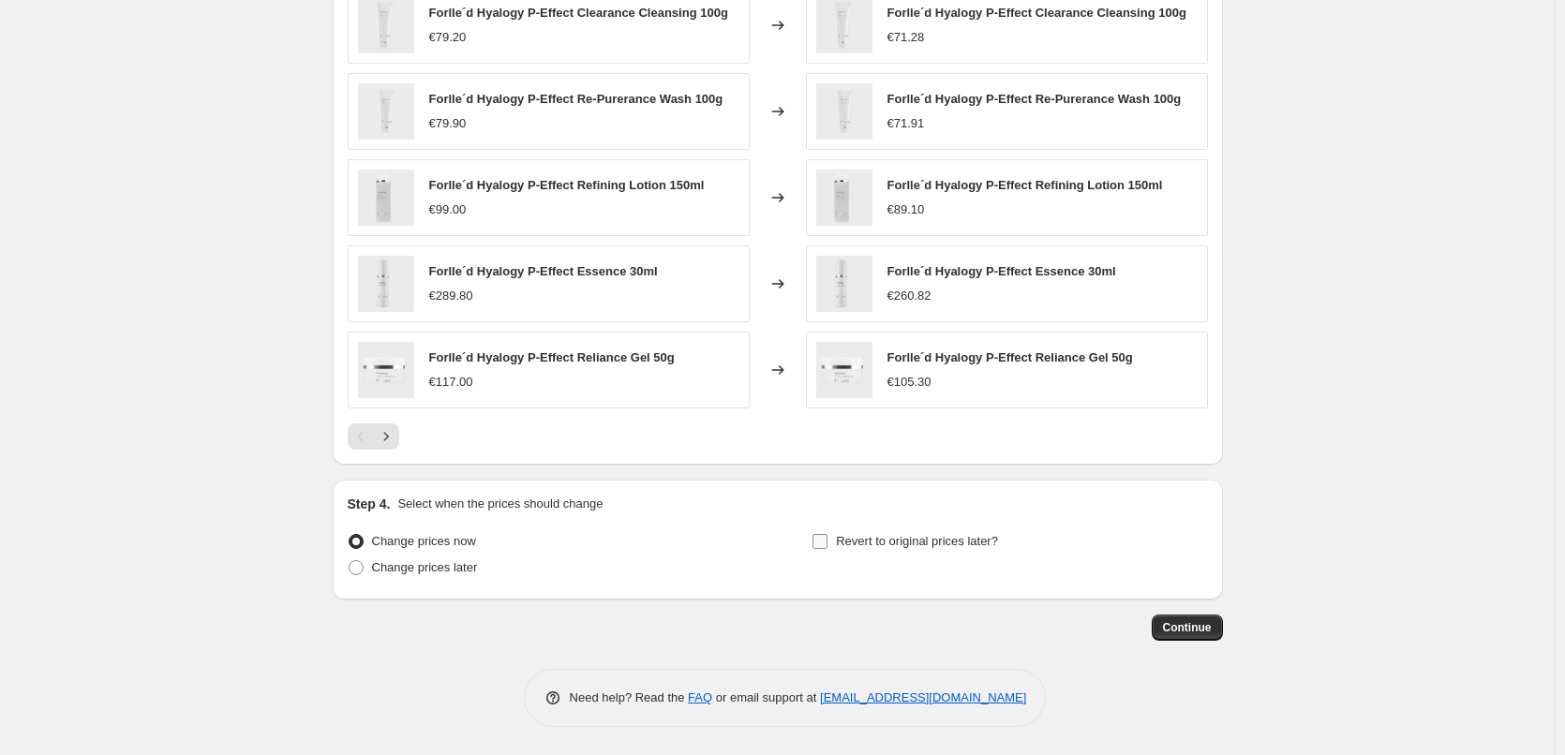
type input "Forlle´d"
click at [862, 537] on span "Revert to original prices later?" at bounding box center [917, 541] width 162 height 14
click at [827, 537] on input "Revert to original prices later?" at bounding box center [819, 541] width 15 height 15
checkbox input "true"
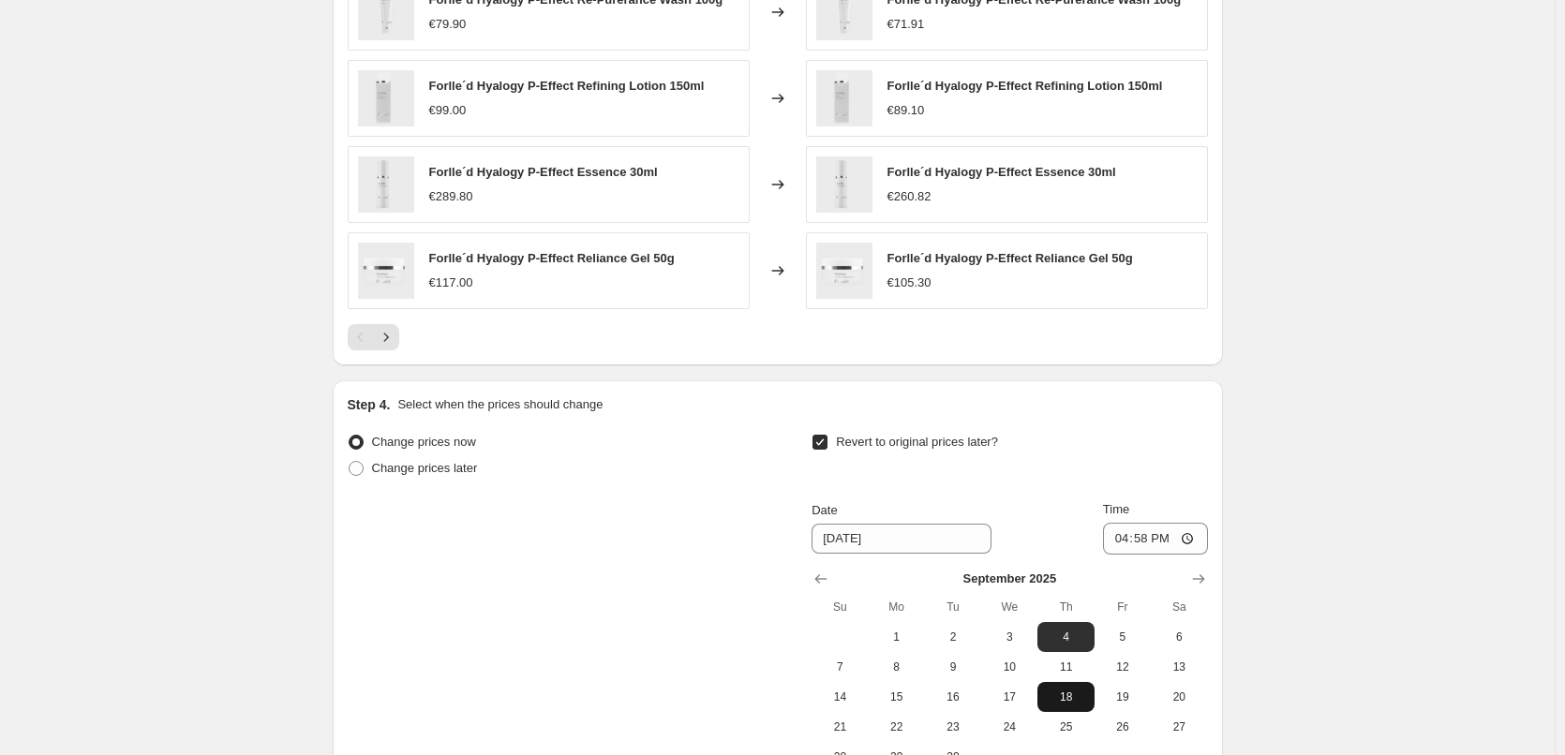
scroll to position [1650, 0]
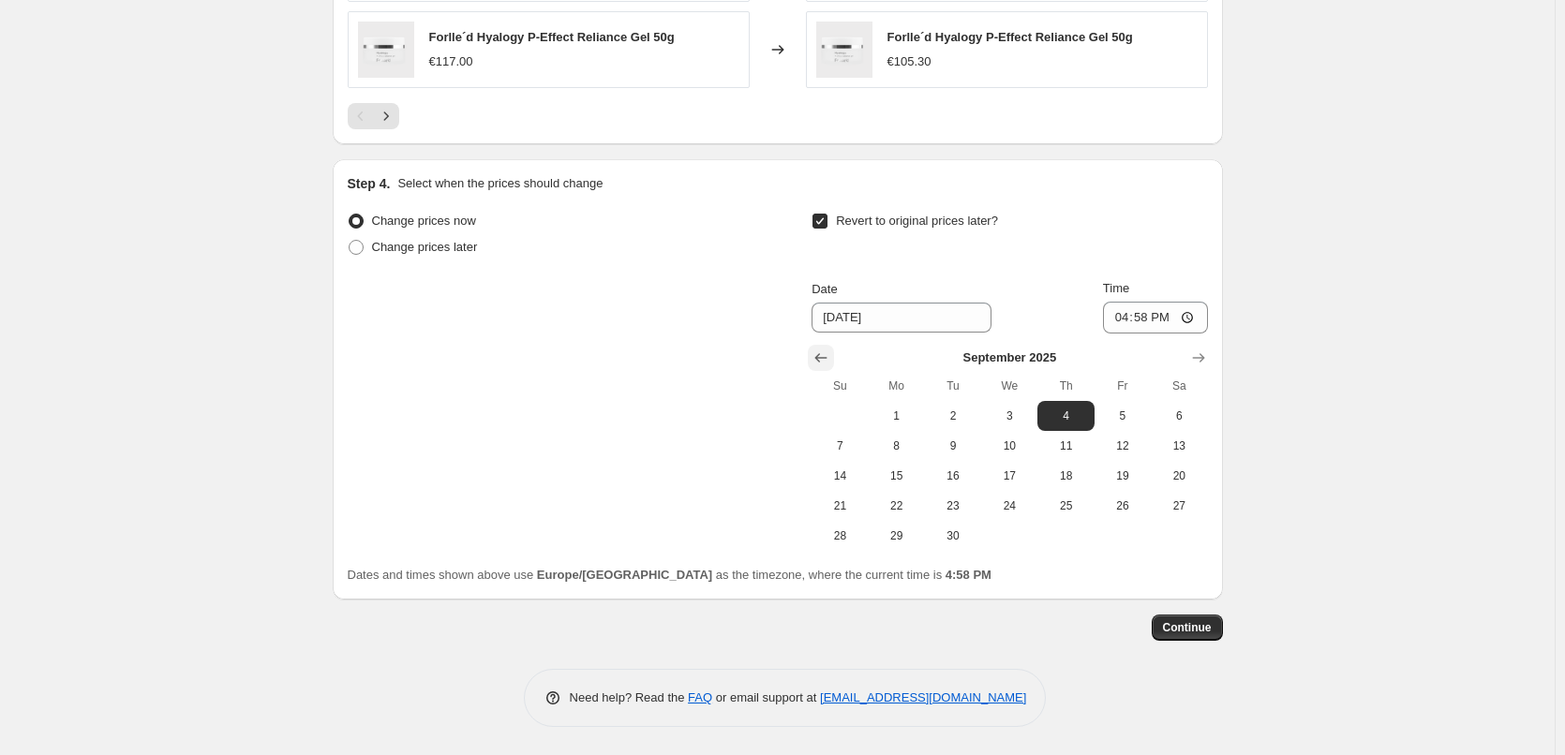
click at [827, 359] on icon "Show previous month, August 2025" at bounding box center [820, 358] width 19 height 19
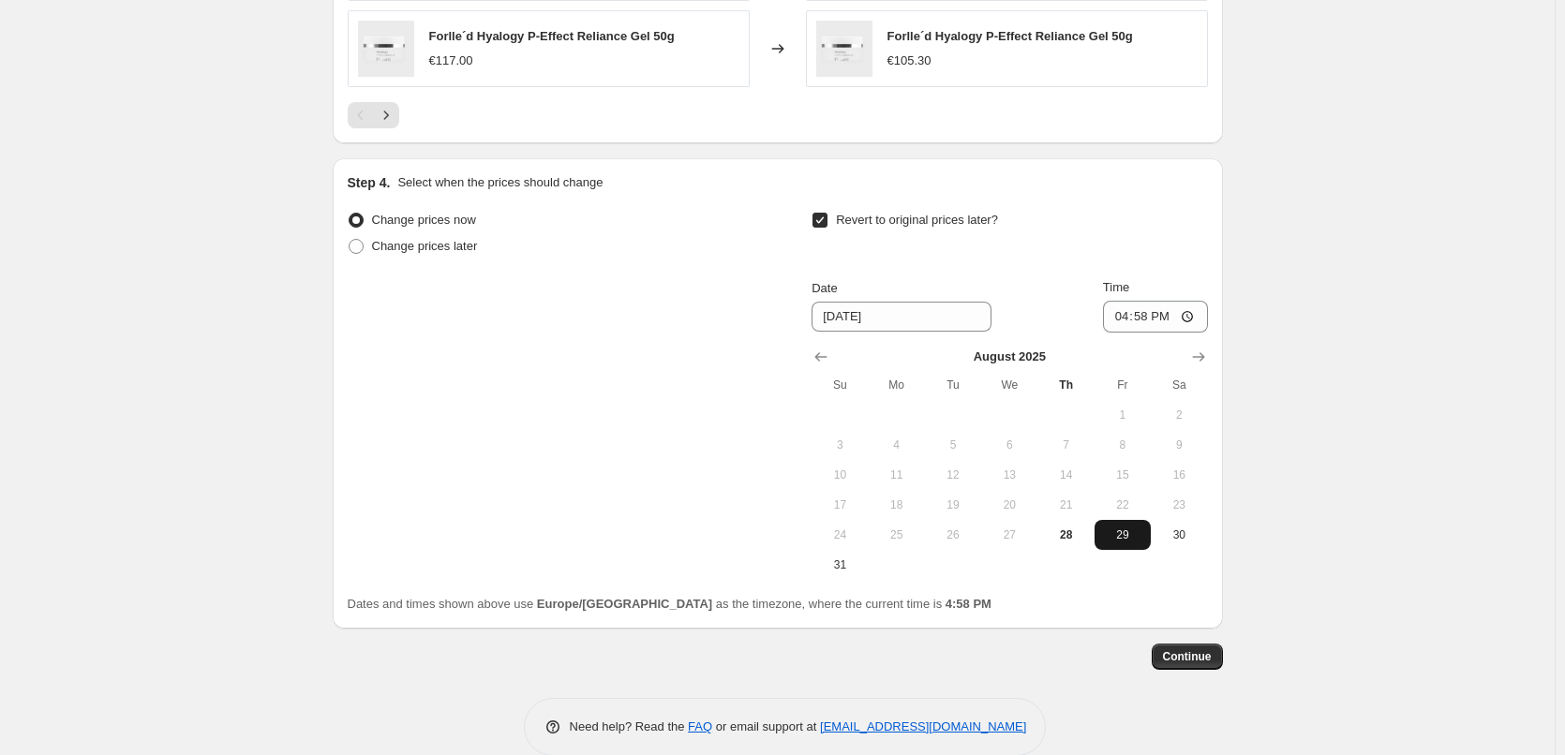
click at [1128, 524] on button "29" at bounding box center [1122, 535] width 56 height 30
type input "[DATE]"
click at [1123, 317] on input "16:58" at bounding box center [1155, 317] width 105 height 32
click at [1191, 320] on input "15:00" at bounding box center [1155, 317] width 105 height 32
type input "03:00"
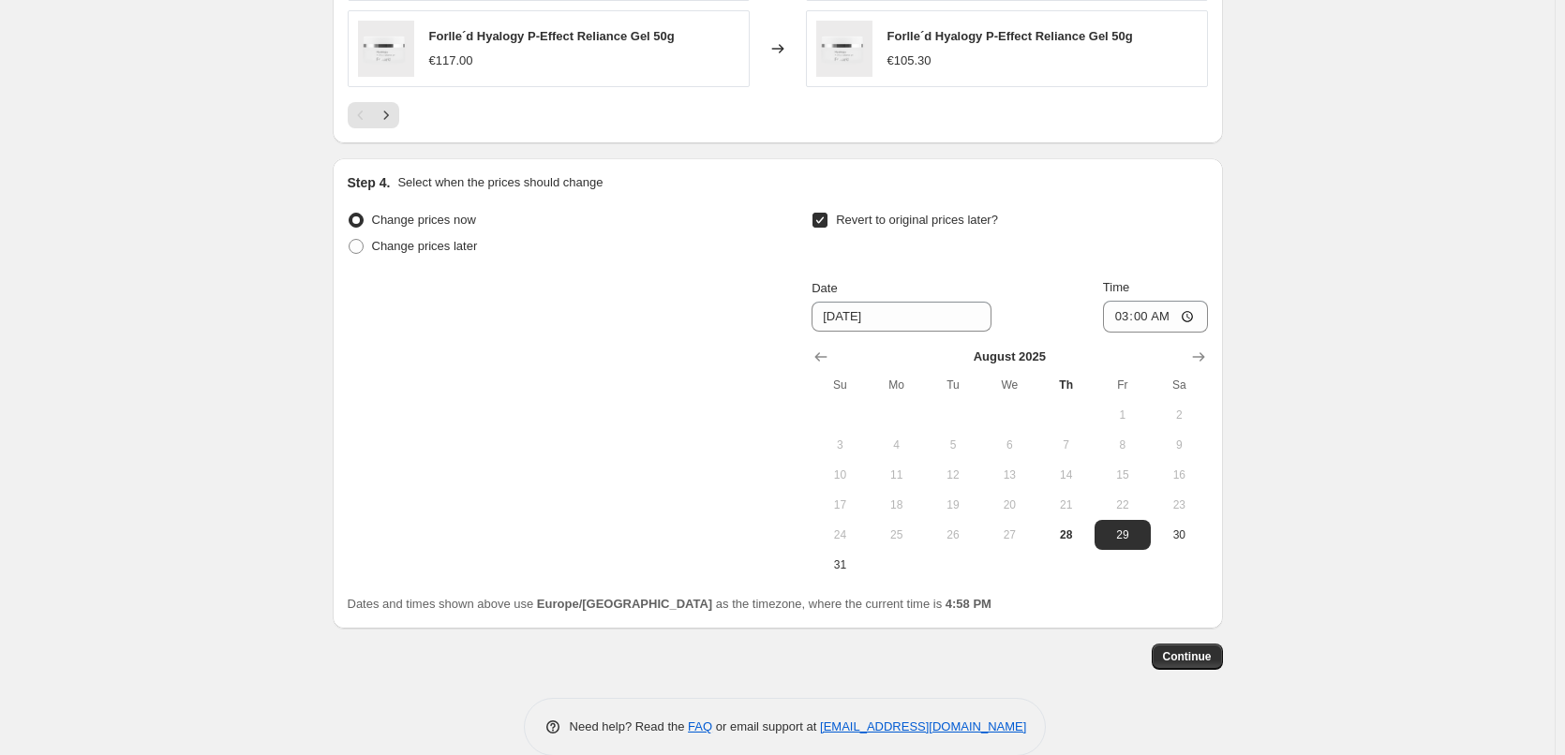
click at [1204, 660] on span "Continue" at bounding box center [1187, 656] width 49 height 15
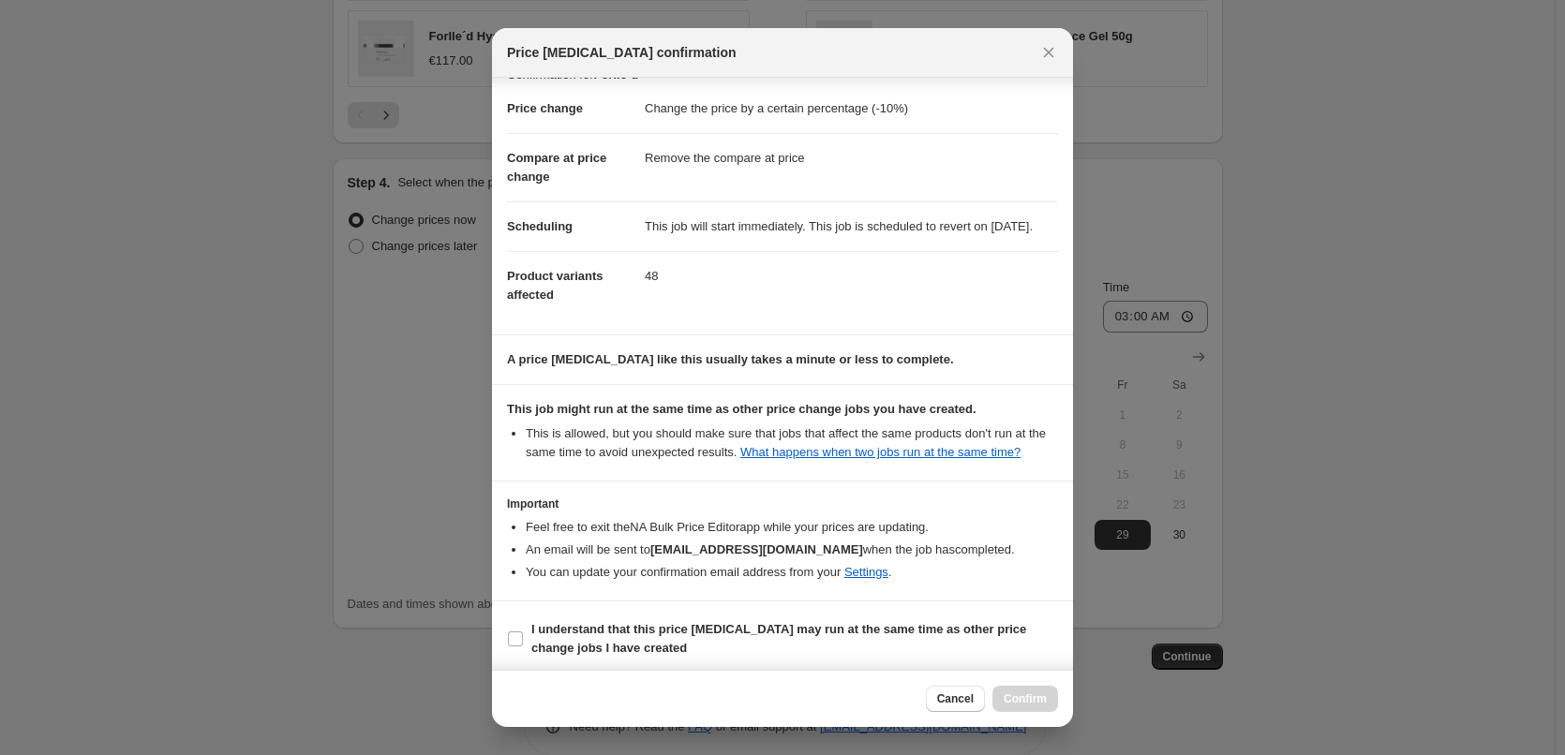
scroll to position [52, 0]
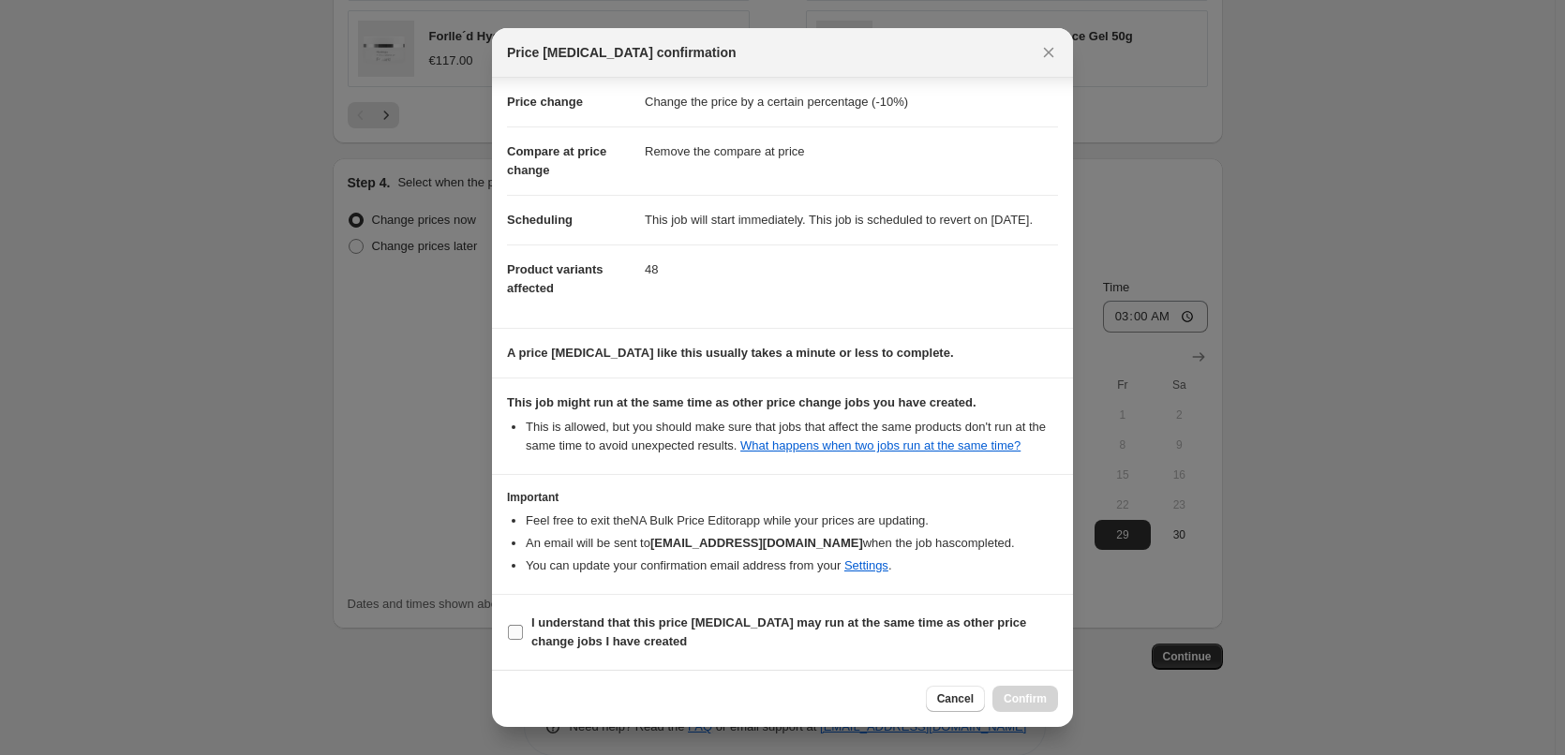
click at [613, 628] on b "I understand that this price [MEDICAL_DATA] may run at the same time as other p…" at bounding box center [778, 632] width 495 height 33
click at [523, 628] on input "I understand that this price [MEDICAL_DATA] may run at the same time as other p…" at bounding box center [515, 632] width 15 height 15
checkbox input "true"
click at [1036, 708] on button "Confirm" at bounding box center [1025, 699] width 66 height 26
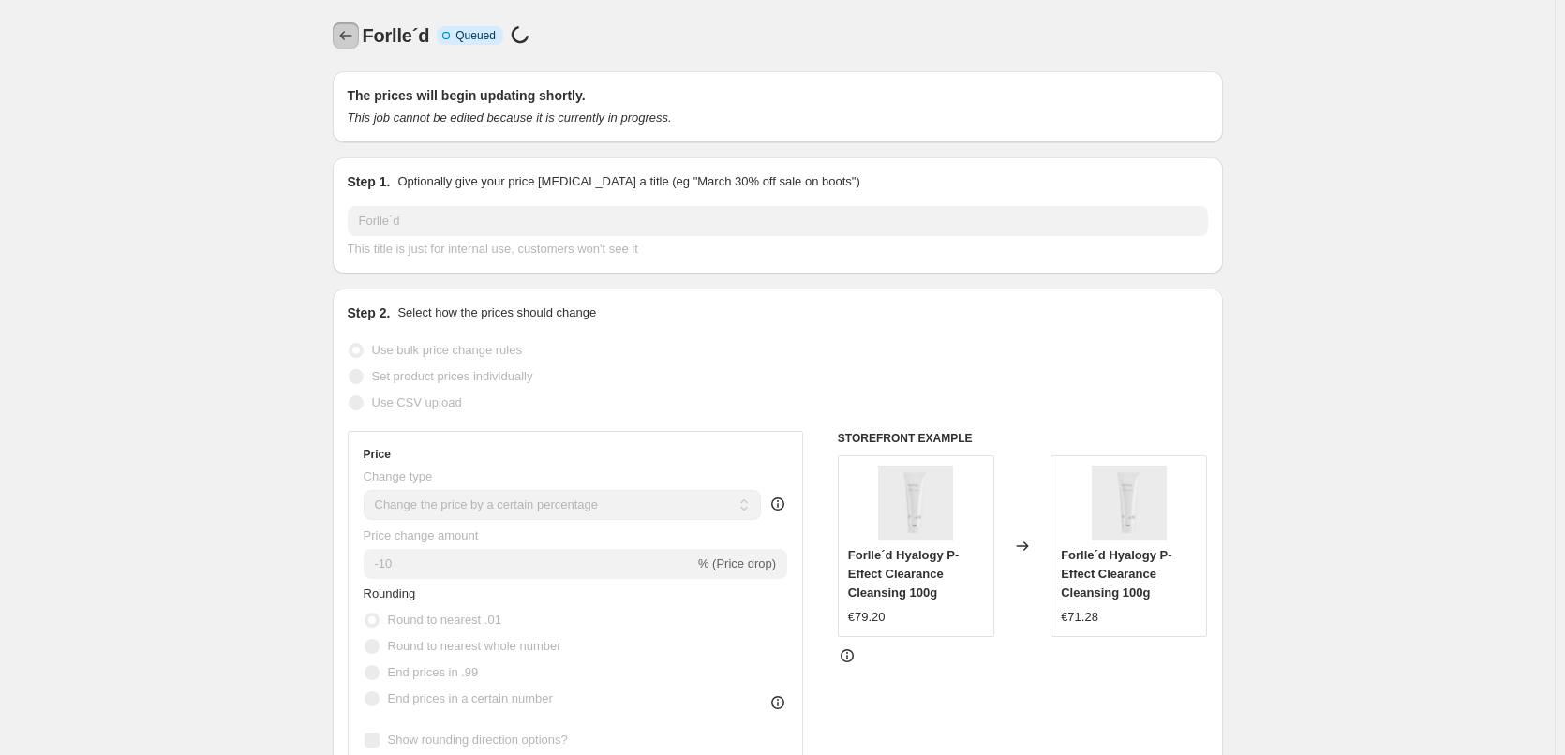
click at [344, 40] on icon "Price change jobs" at bounding box center [345, 35] width 19 height 19
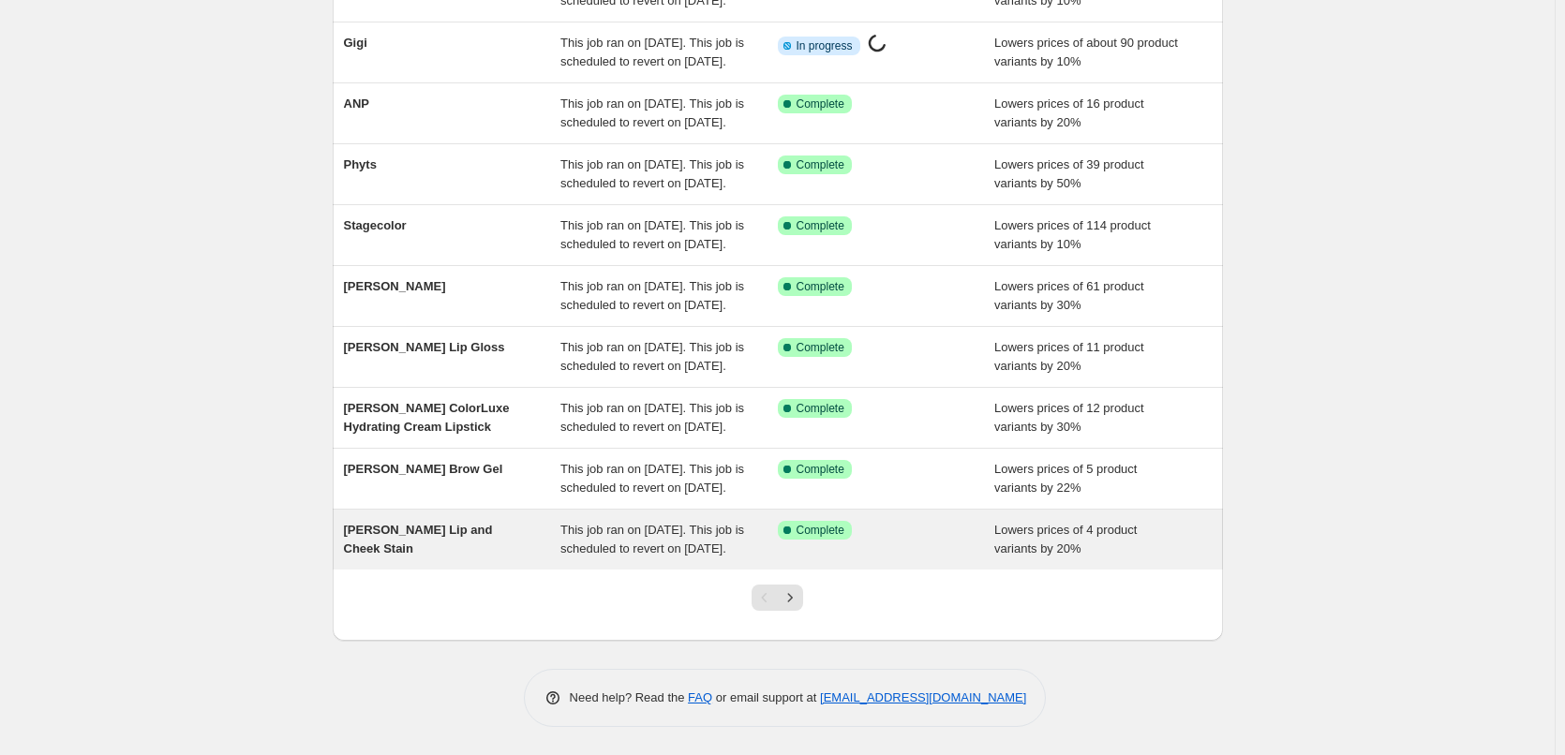
scroll to position [397, 0]
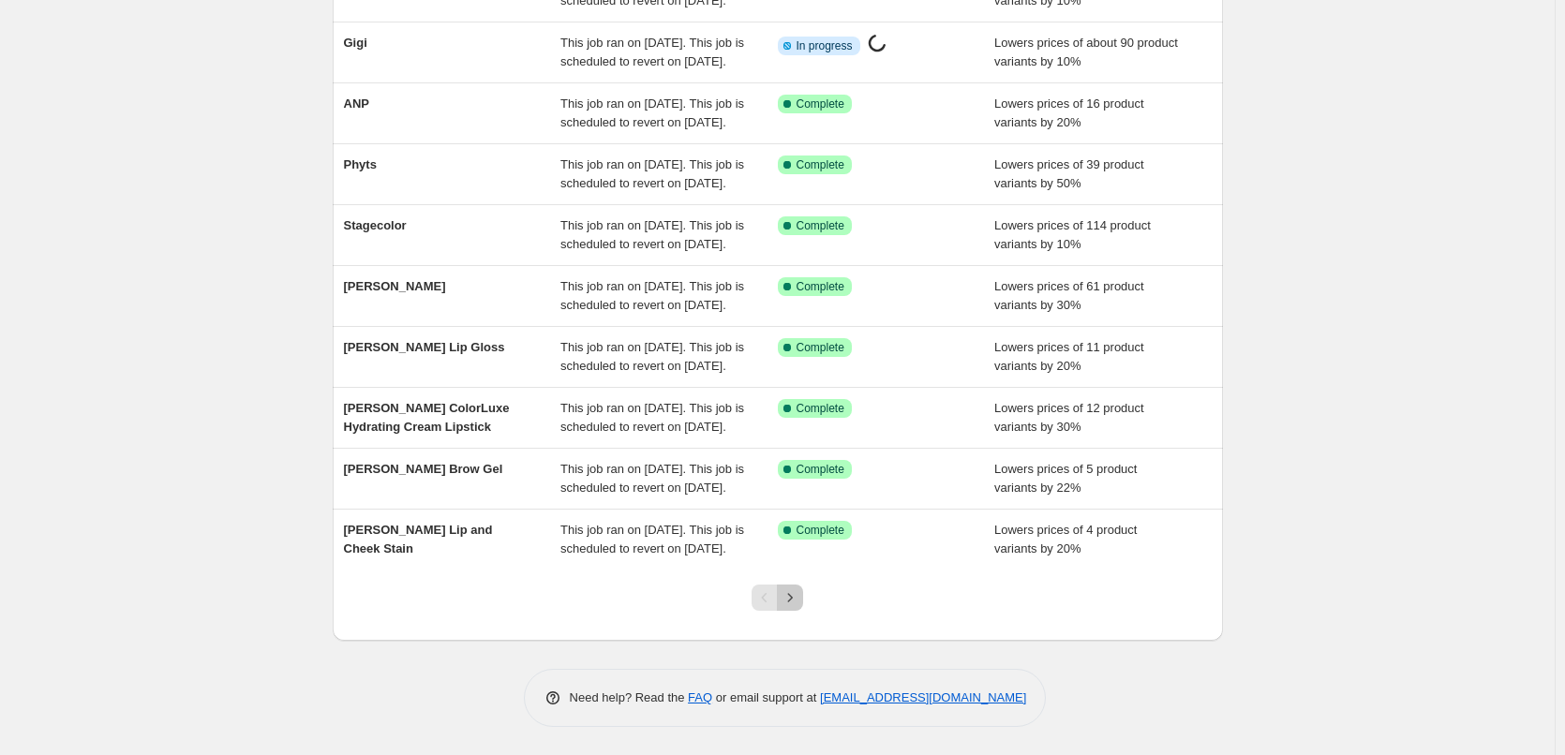
click at [799, 602] on icon "Next" at bounding box center [790, 597] width 19 height 19
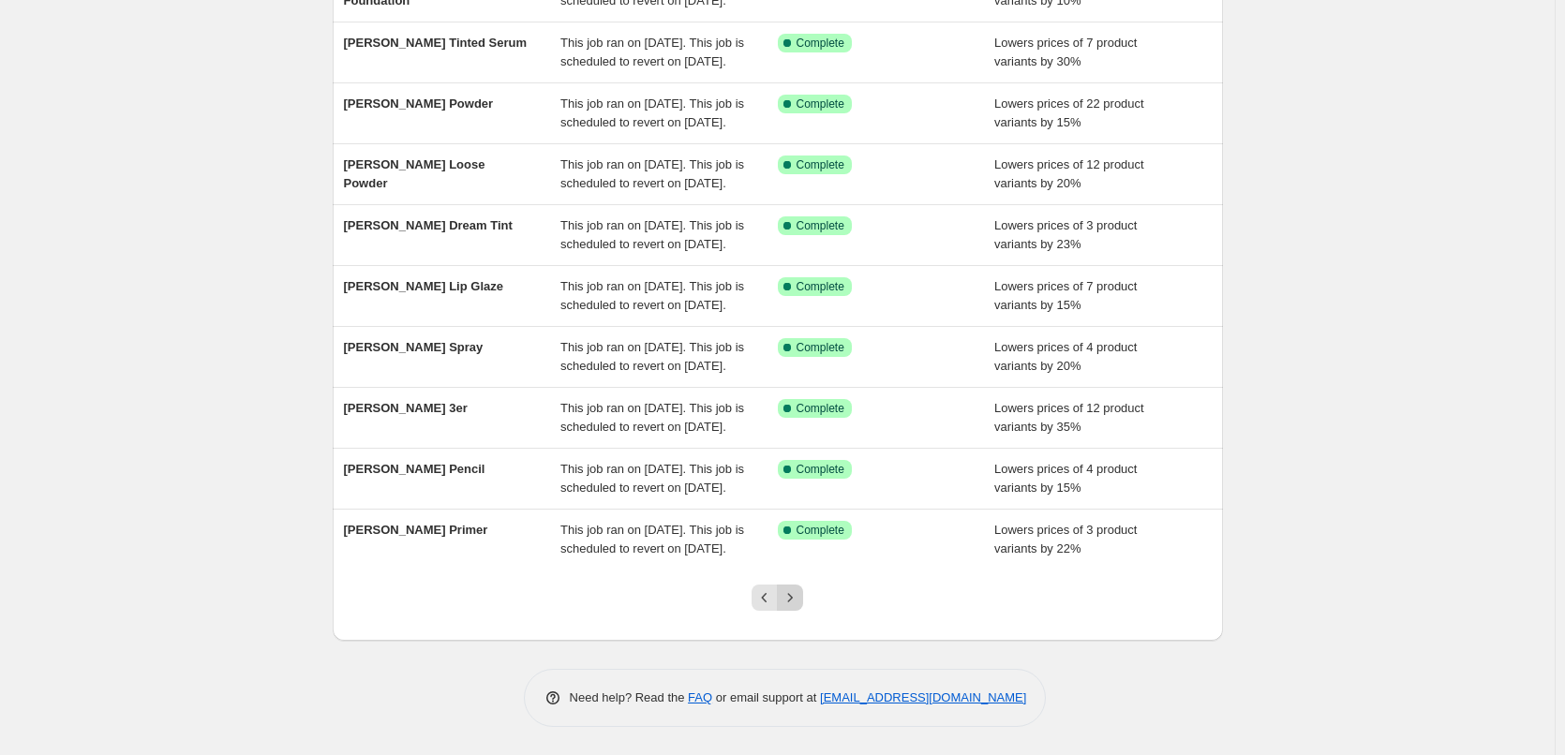
click at [791, 606] on icon "Next" at bounding box center [790, 597] width 19 height 19
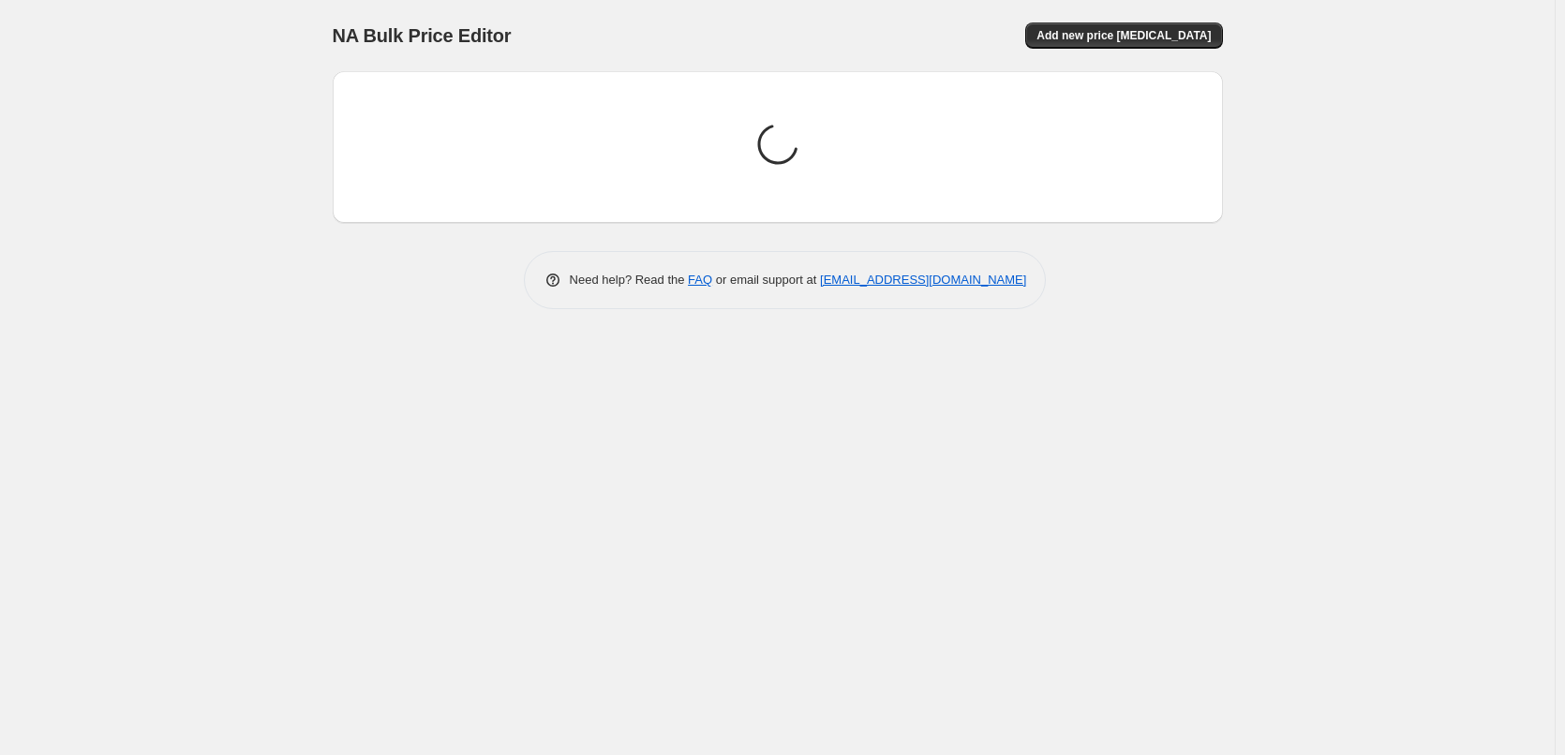
scroll to position [0, 0]
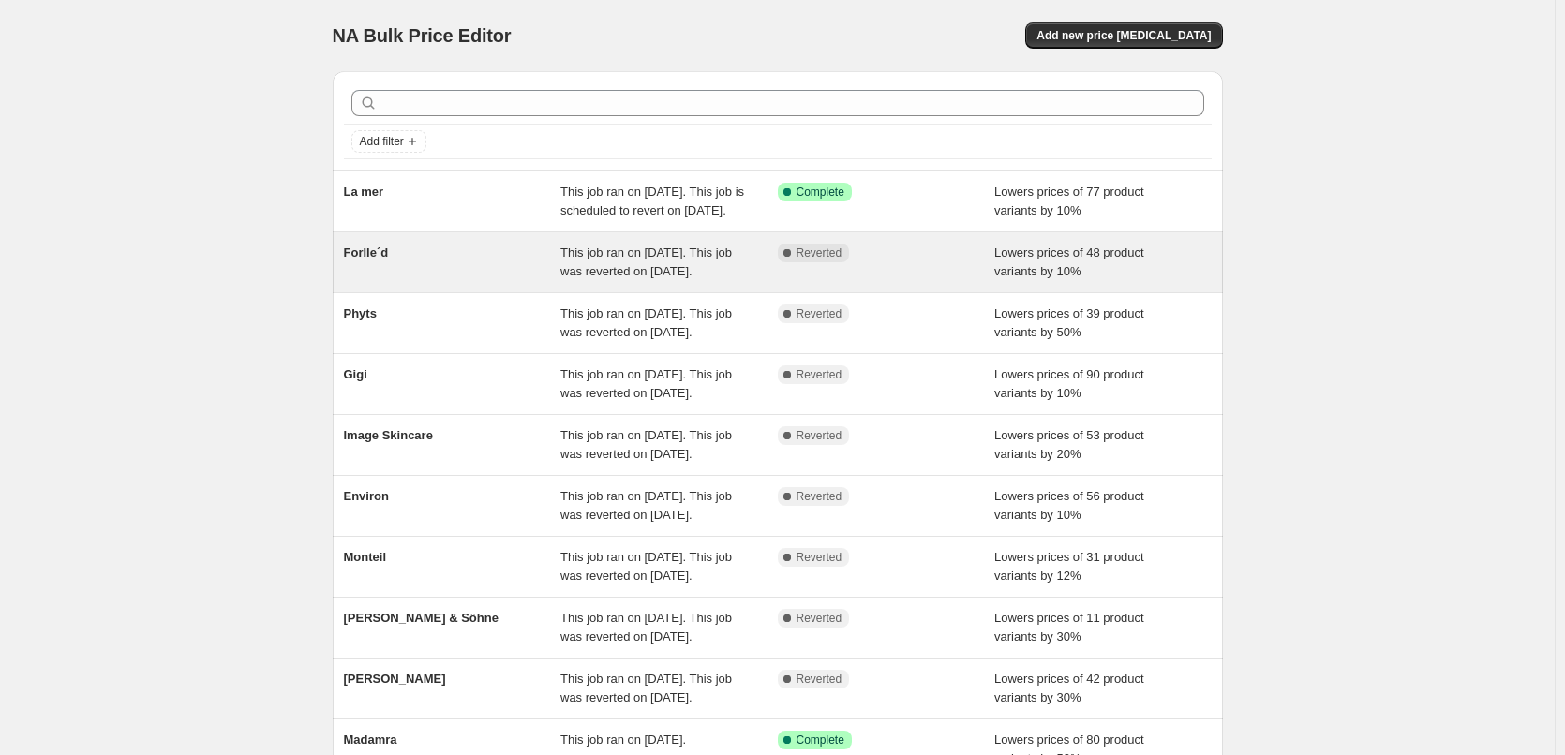
click at [506, 281] on div "Forlle´d" at bounding box center [452, 262] width 217 height 37
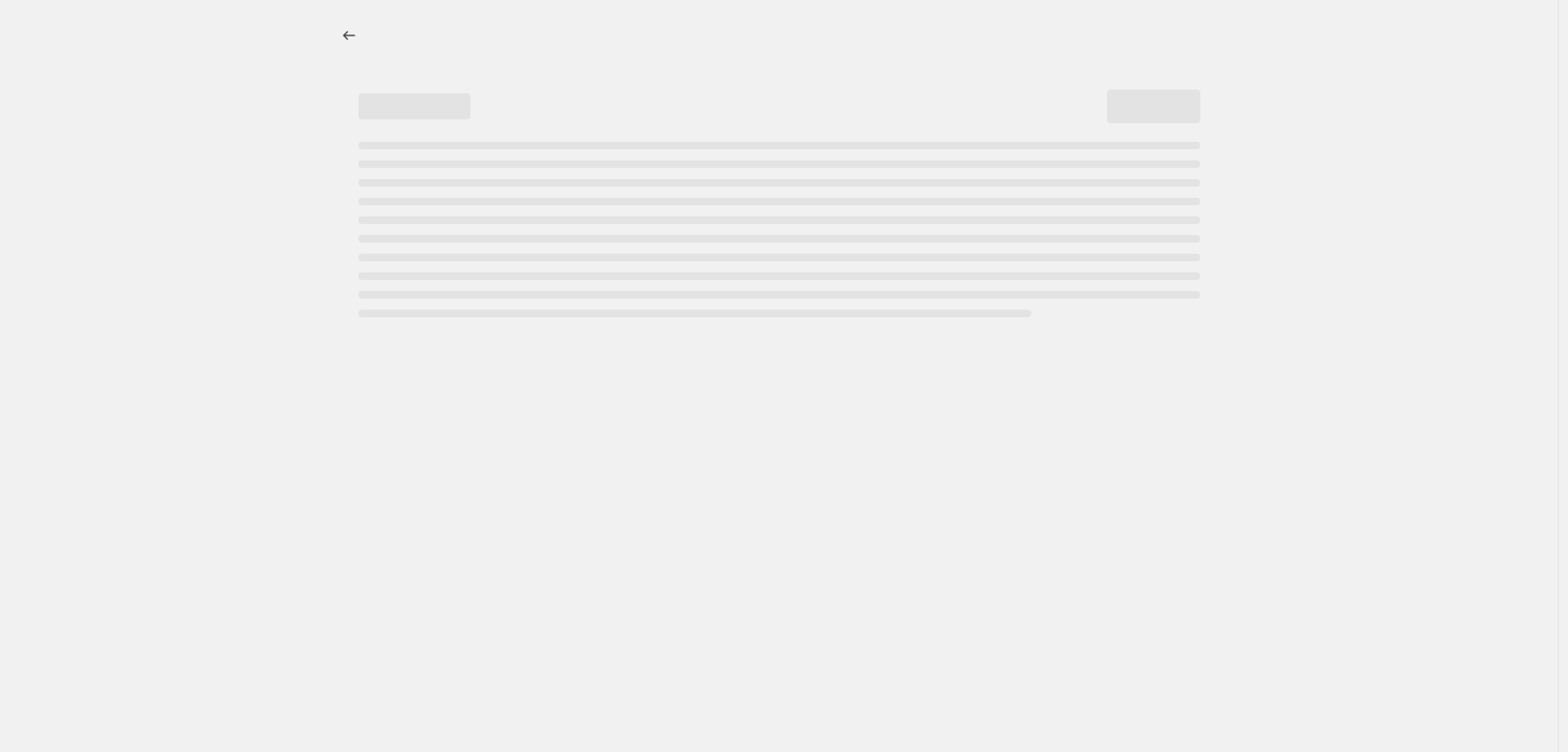
select select "percentage"
select select "remove"
select select "vendor"
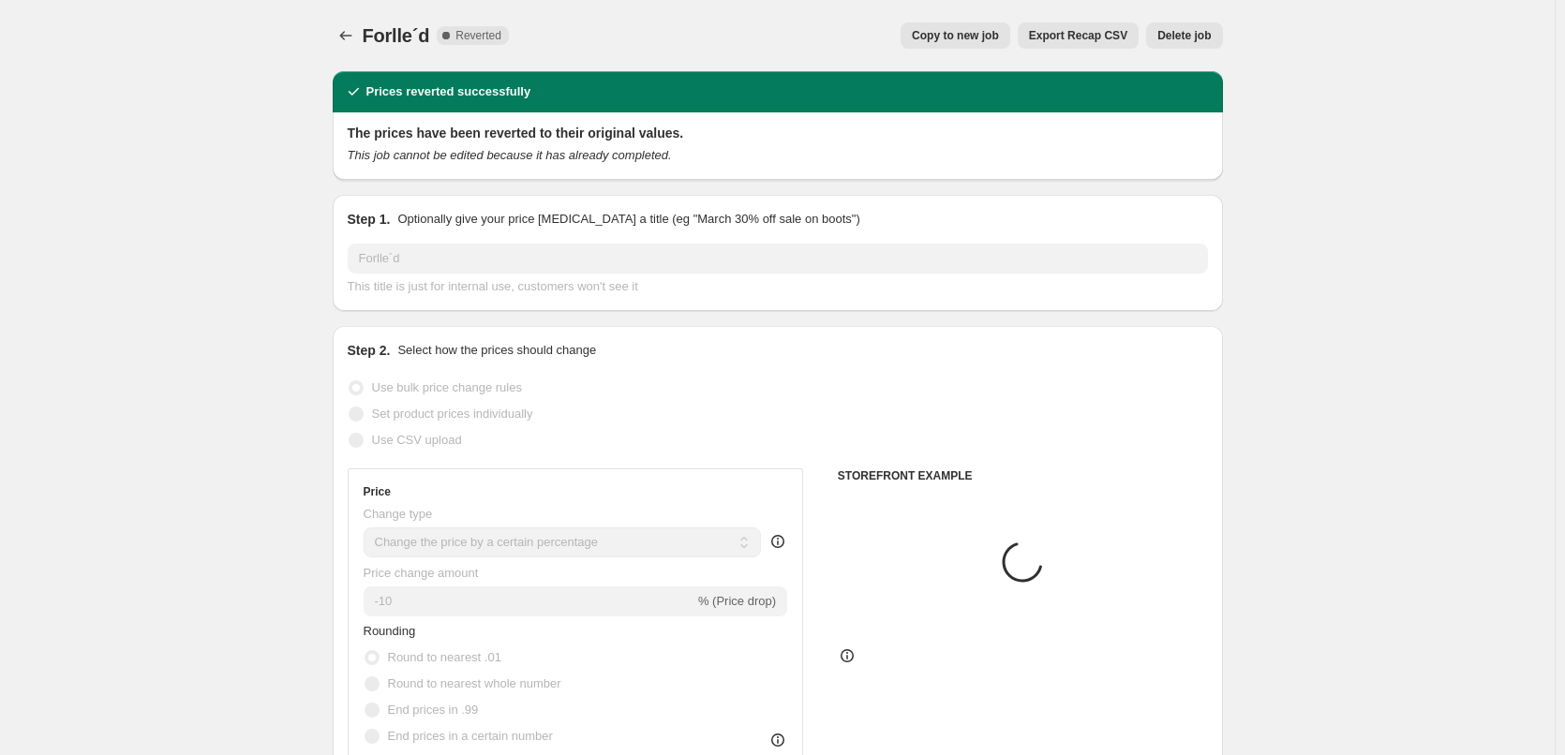
click at [1188, 31] on span "Delete job" at bounding box center [1183, 35] width 53 height 15
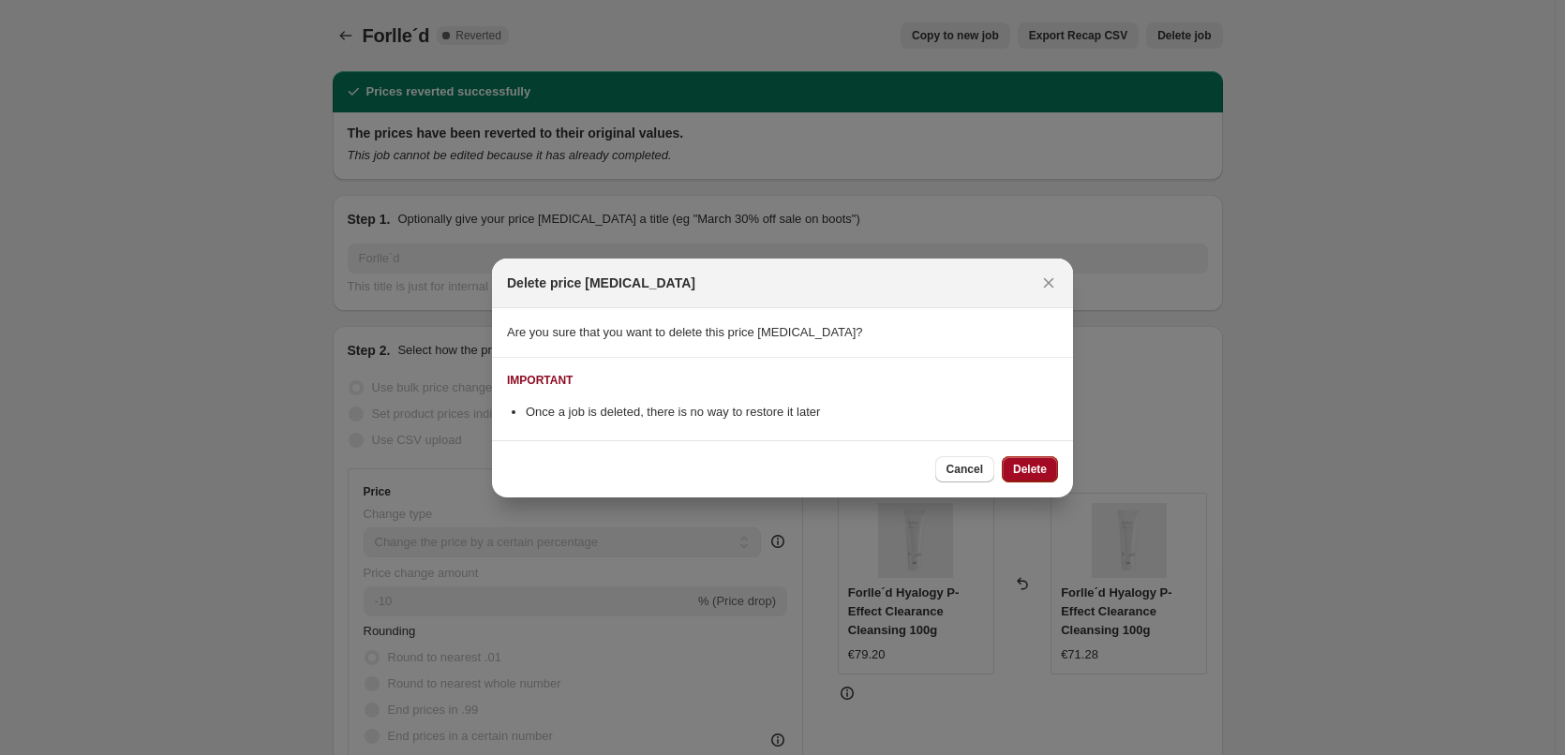
click at [1028, 466] on span "Delete" at bounding box center [1030, 469] width 34 height 15
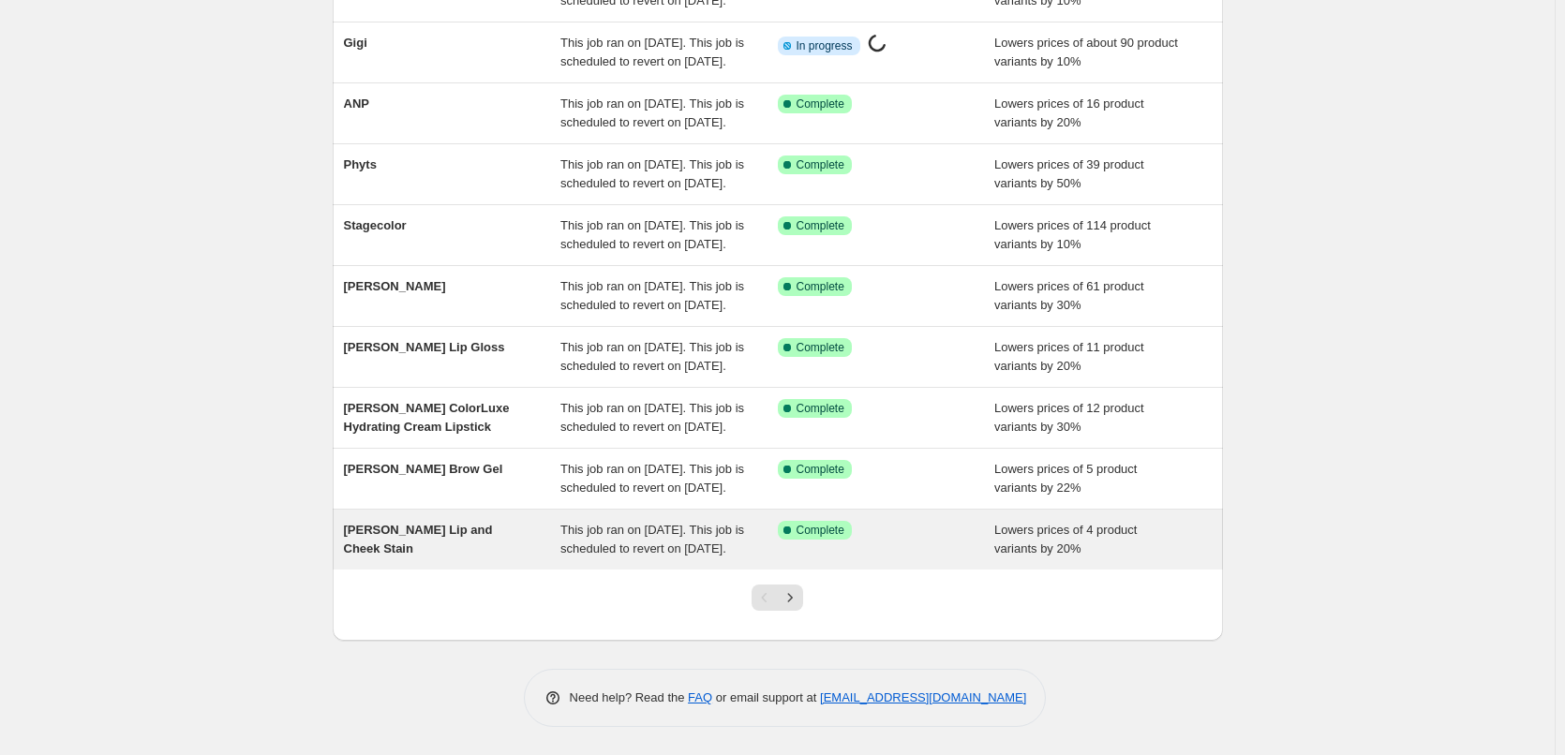
scroll to position [397, 0]
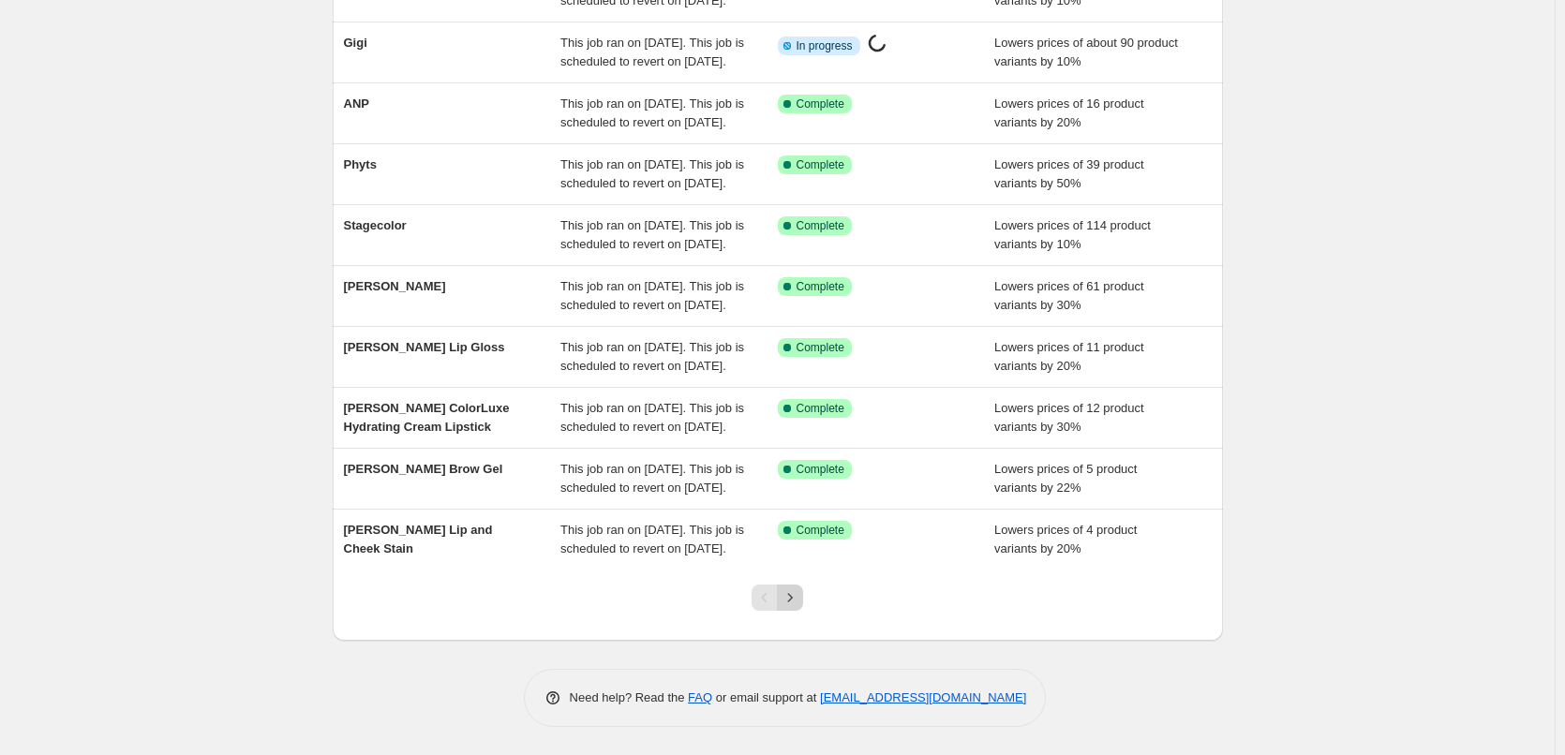
click at [803, 597] on button "Next" at bounding box center [790, 598] width 26 height 26
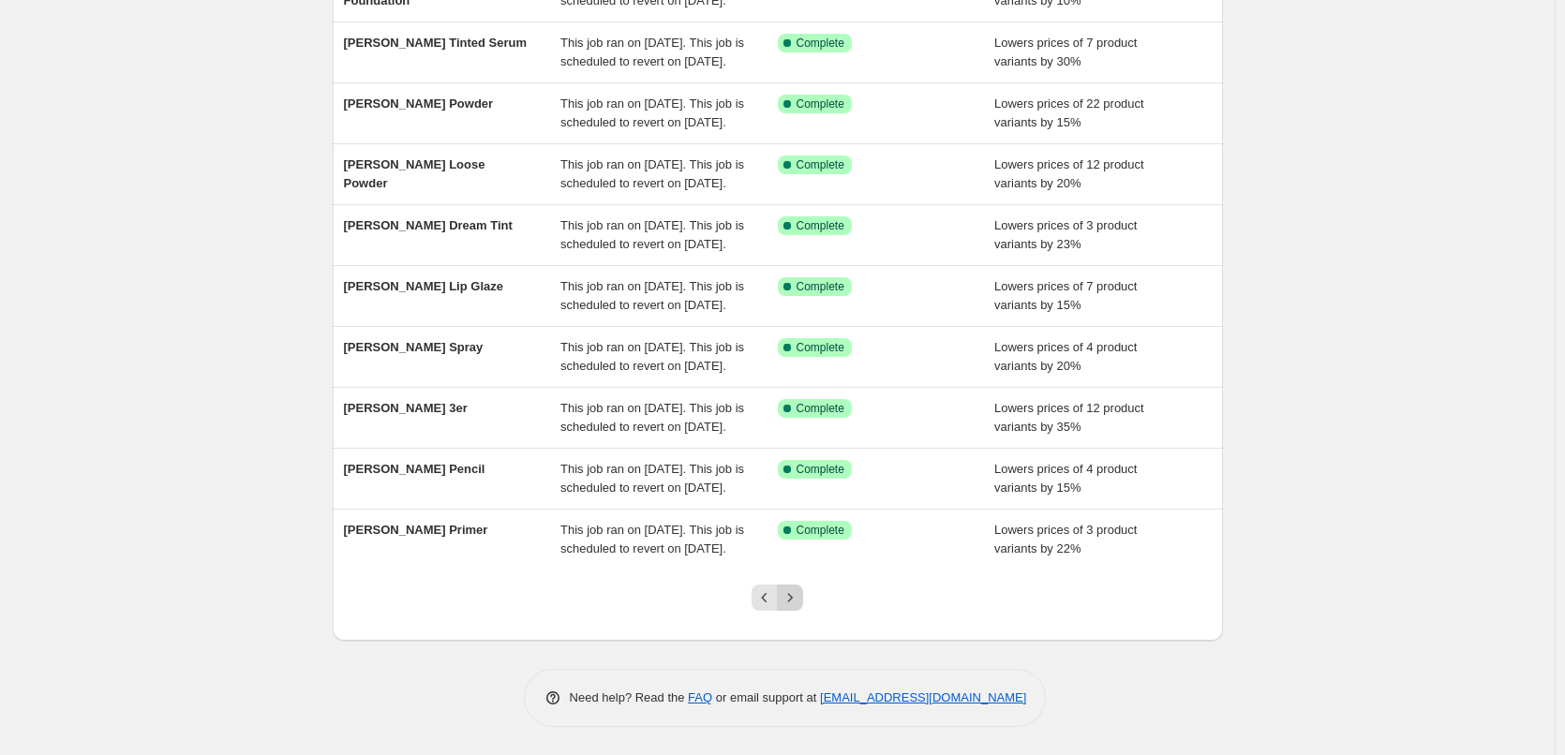
click at [797, 601] on icon "Next" at bounding box center [790, 597] width 19 height 19
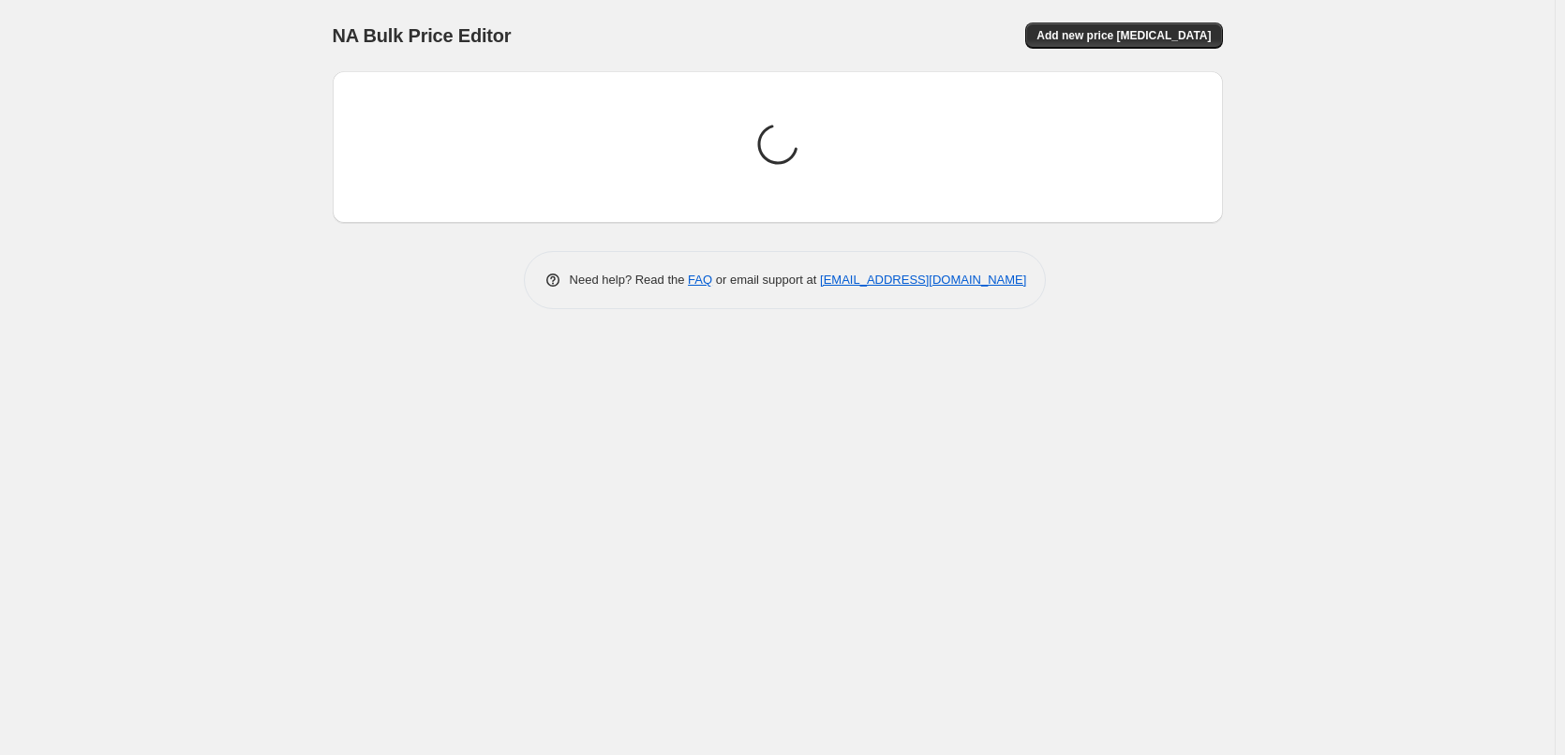
scroll to position [0, 0]
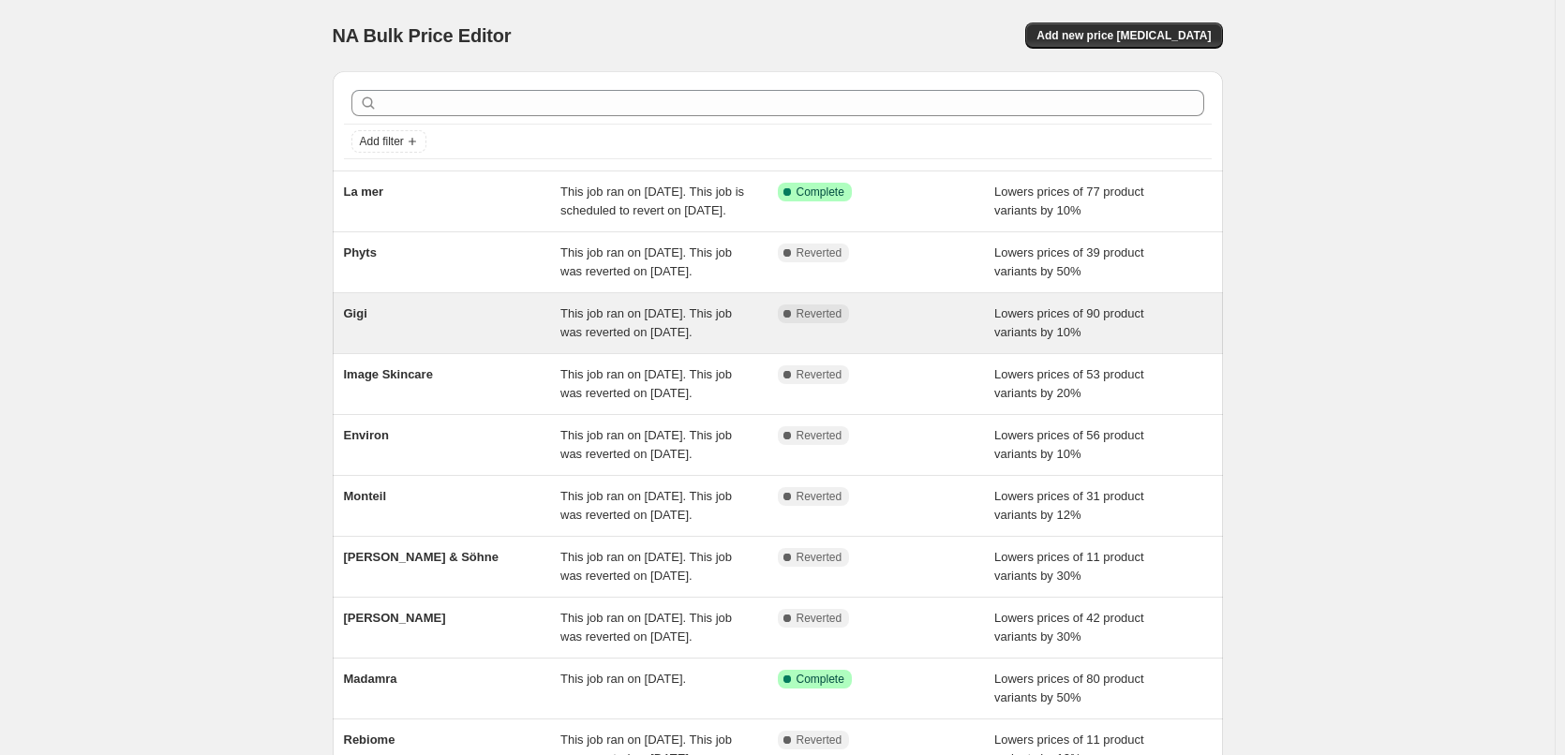
click at [861, 323] on div "Complete Reverted" at bounding box center [872, 314] width 189 height 19
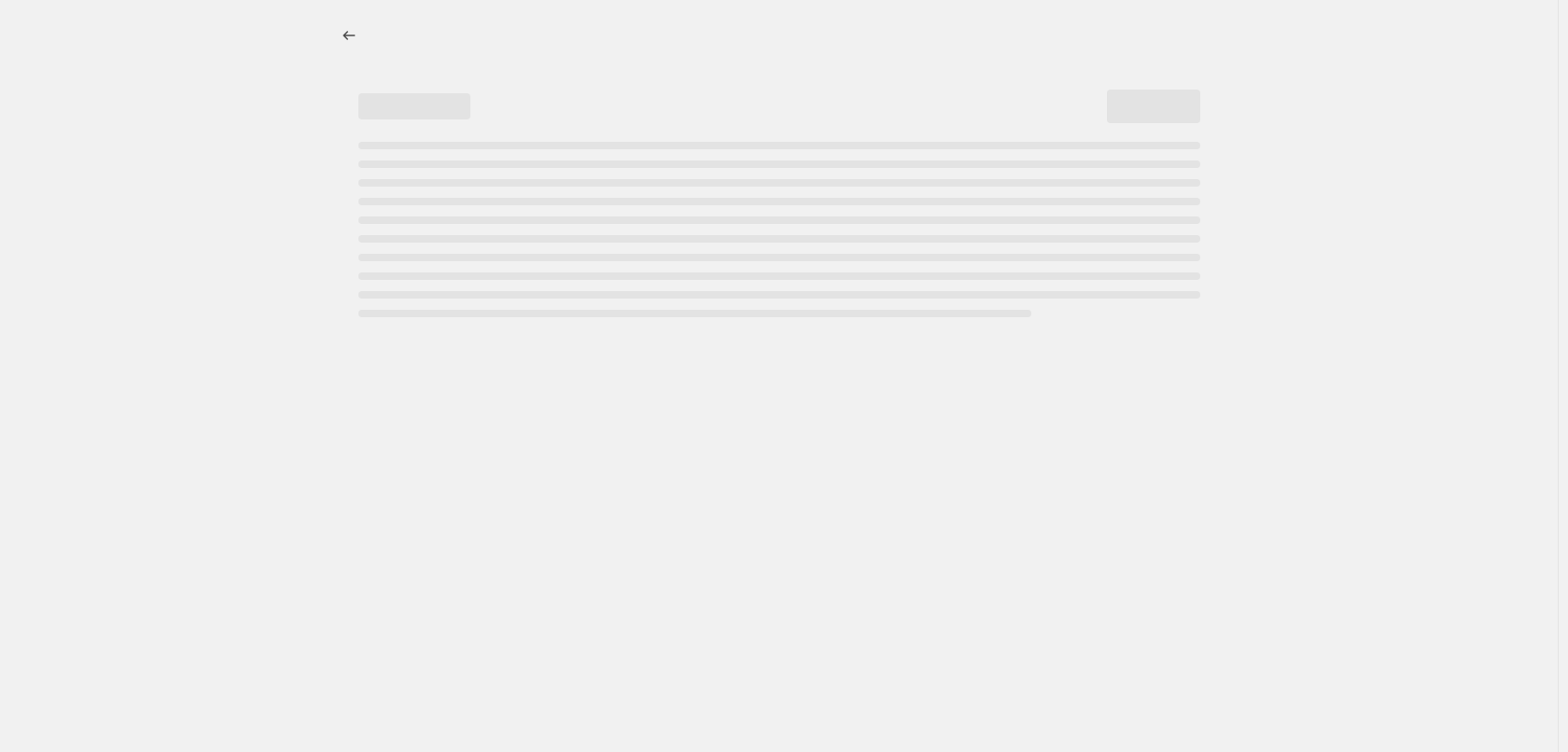
select select "percentage"
select select "vendor"
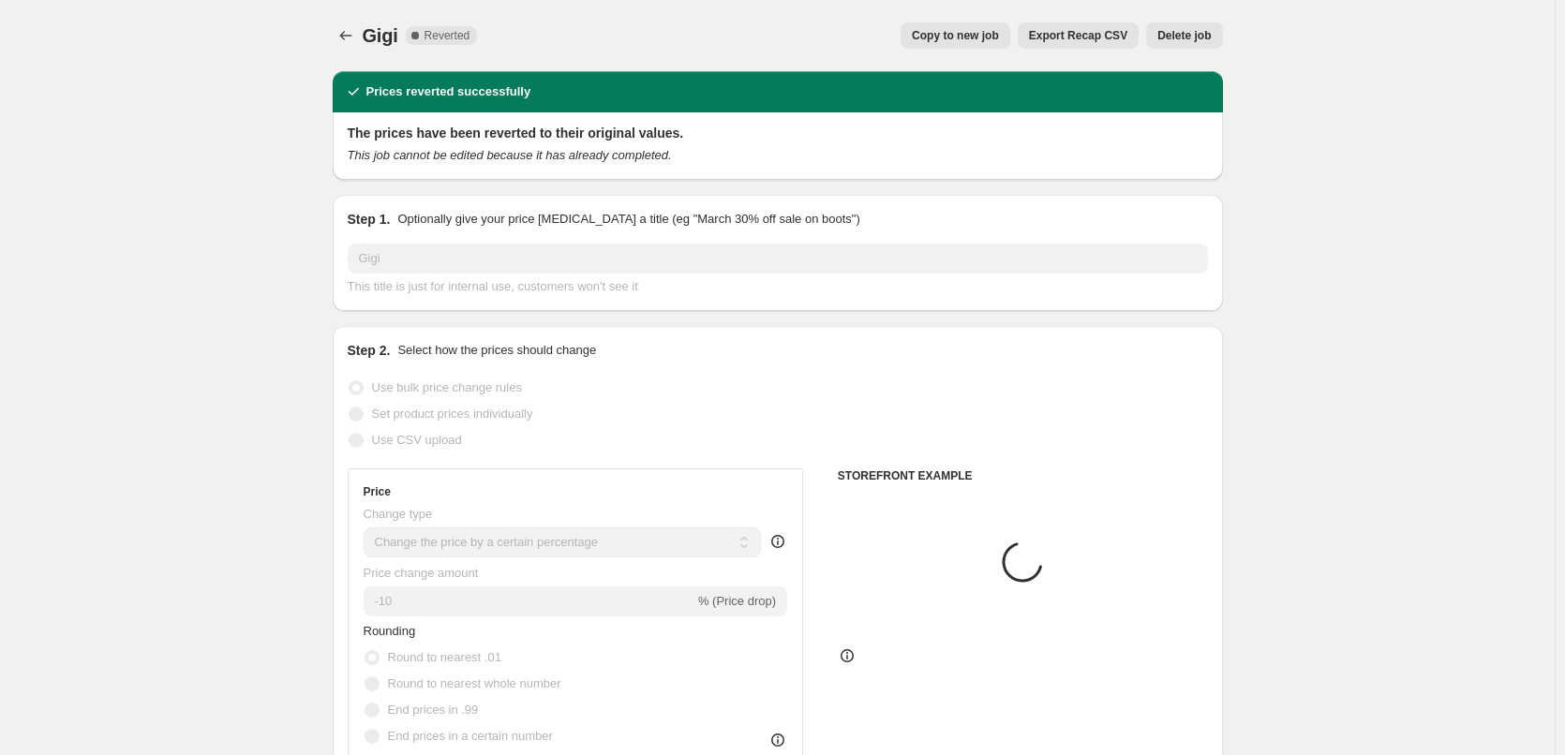
click at [1182, 39] on span "Delete job" at bounding box center [1183, 35] width 53 height 15
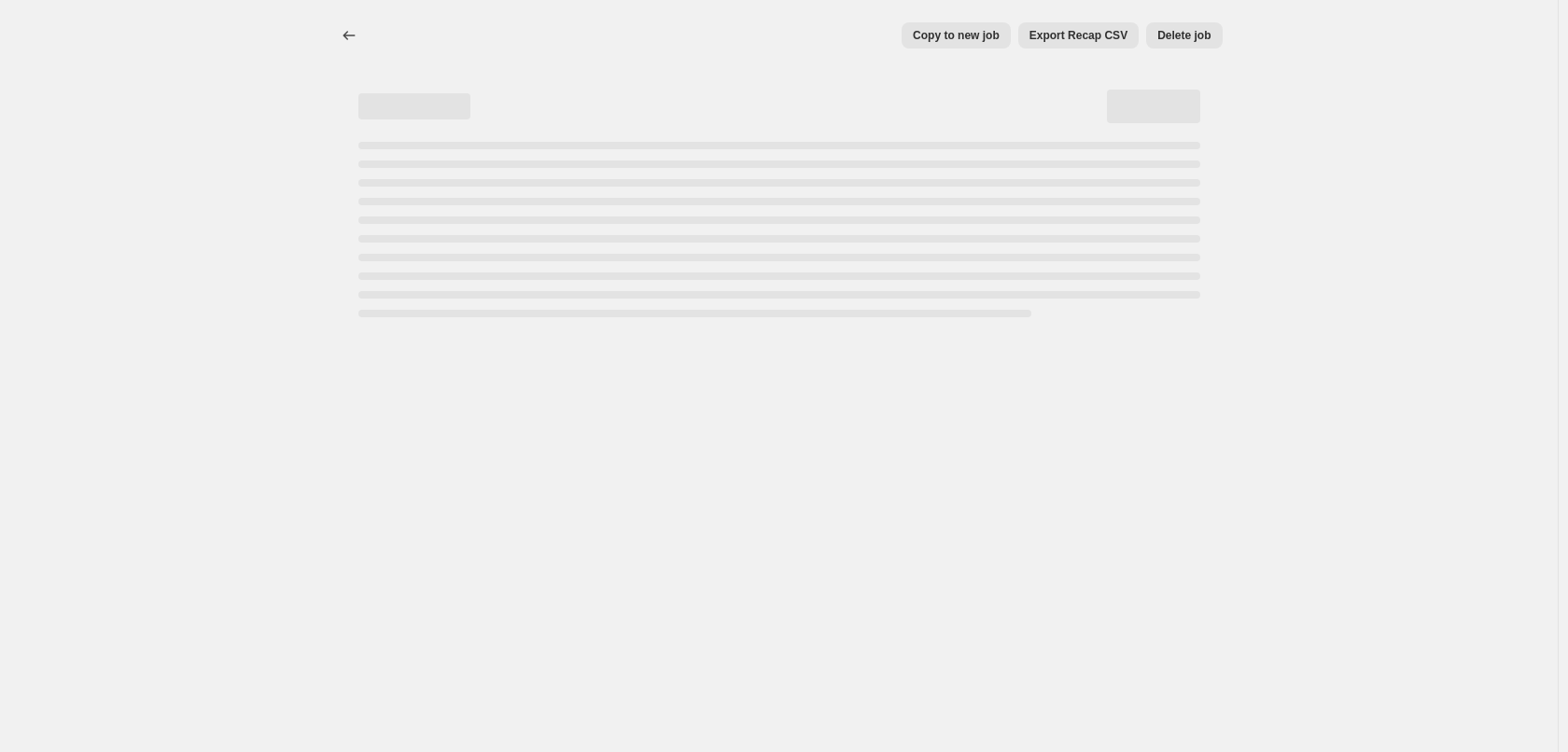
click at [1028, 467] on div "Copy to new job Export Recap CSV Delete job More actions Copy to new job Export…" at bounding box center [779, 376] width 1558 height 752
select select "percentage"
select select "vendor"
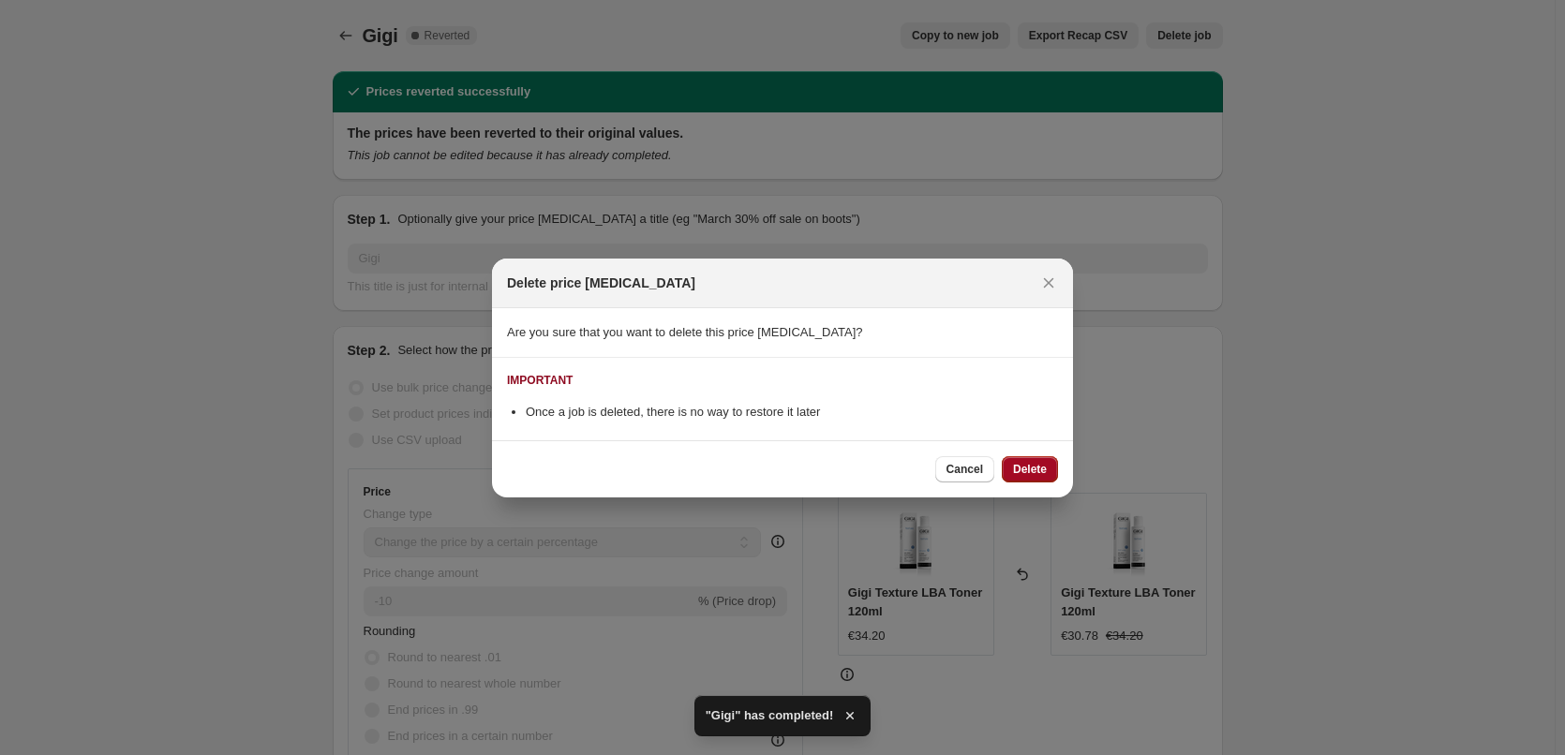
click at [1037, 472] on span "Delete" at bounding box center [1030, 469] width 34 height 15
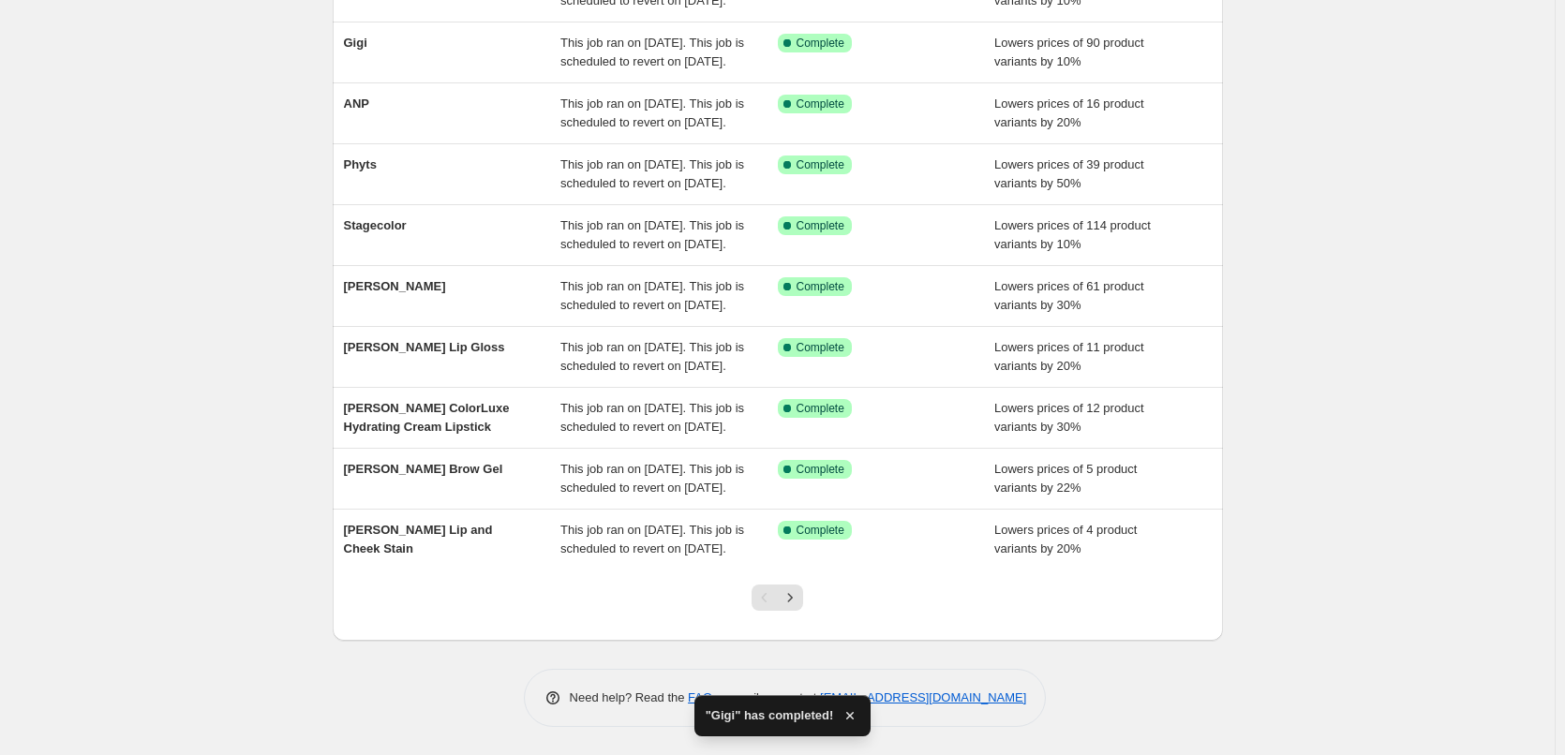
scroll to position [397, 0]
click at [803, 595] on button "Next" at bounding box center [790, 598] width 26 height 26
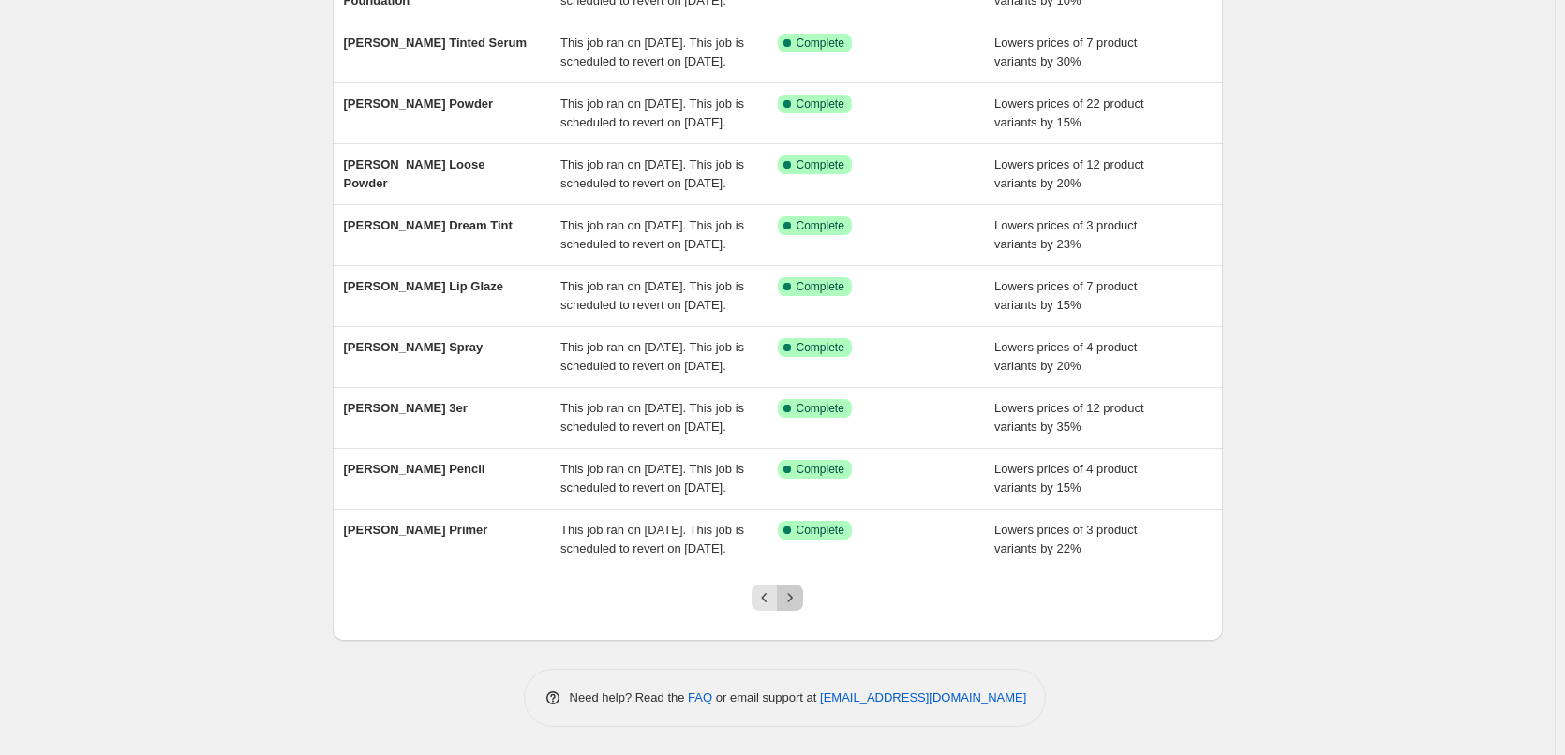
click at [793, 594] on icon "Next" at bounding box center [790, 597] width 19 height 19
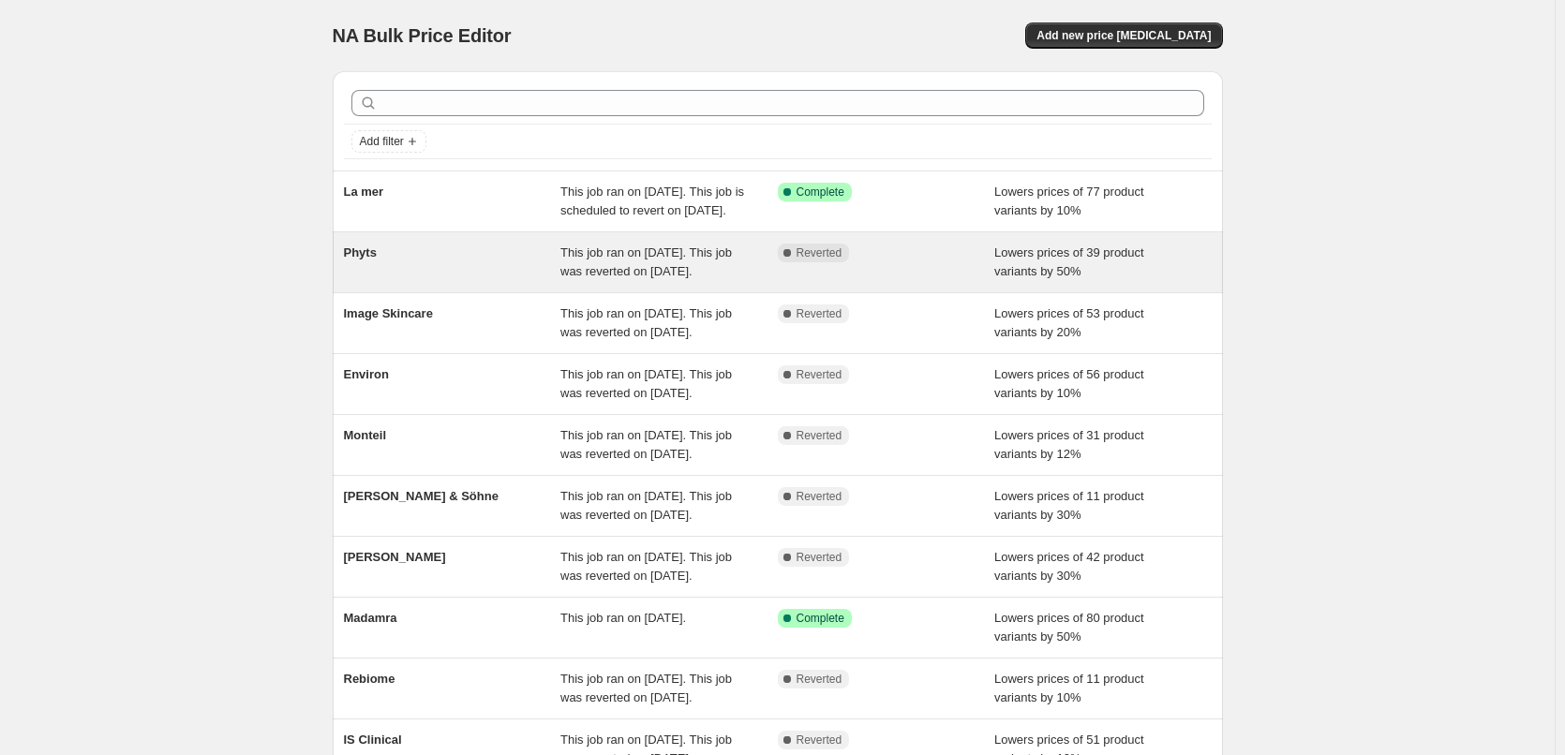
click at [642, 281] on div "This job ran on [DATE]. This job was reverted on [DATE]." at bounding box center [668, 262] width 217 height 37
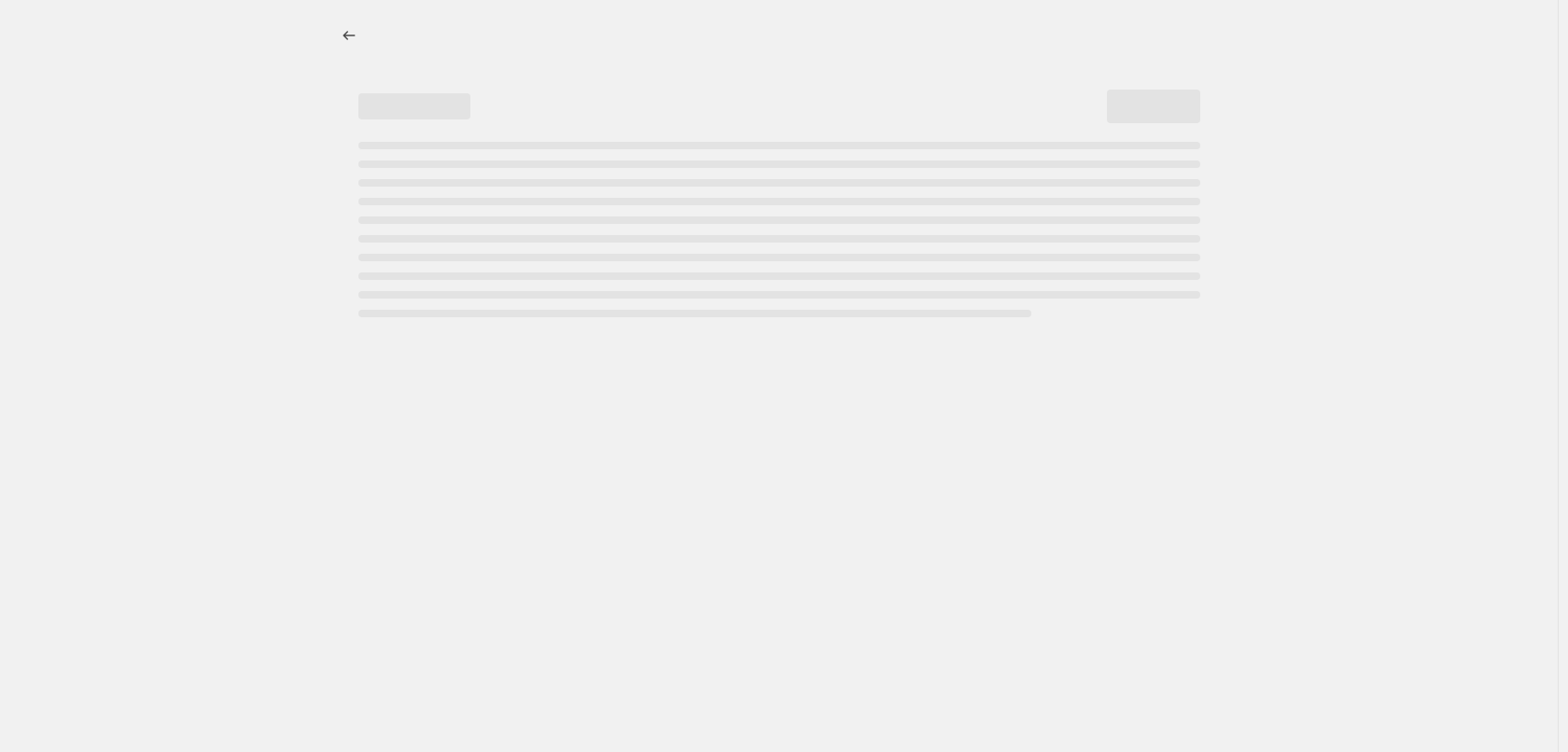
select select "percentage"
select select "vendor"
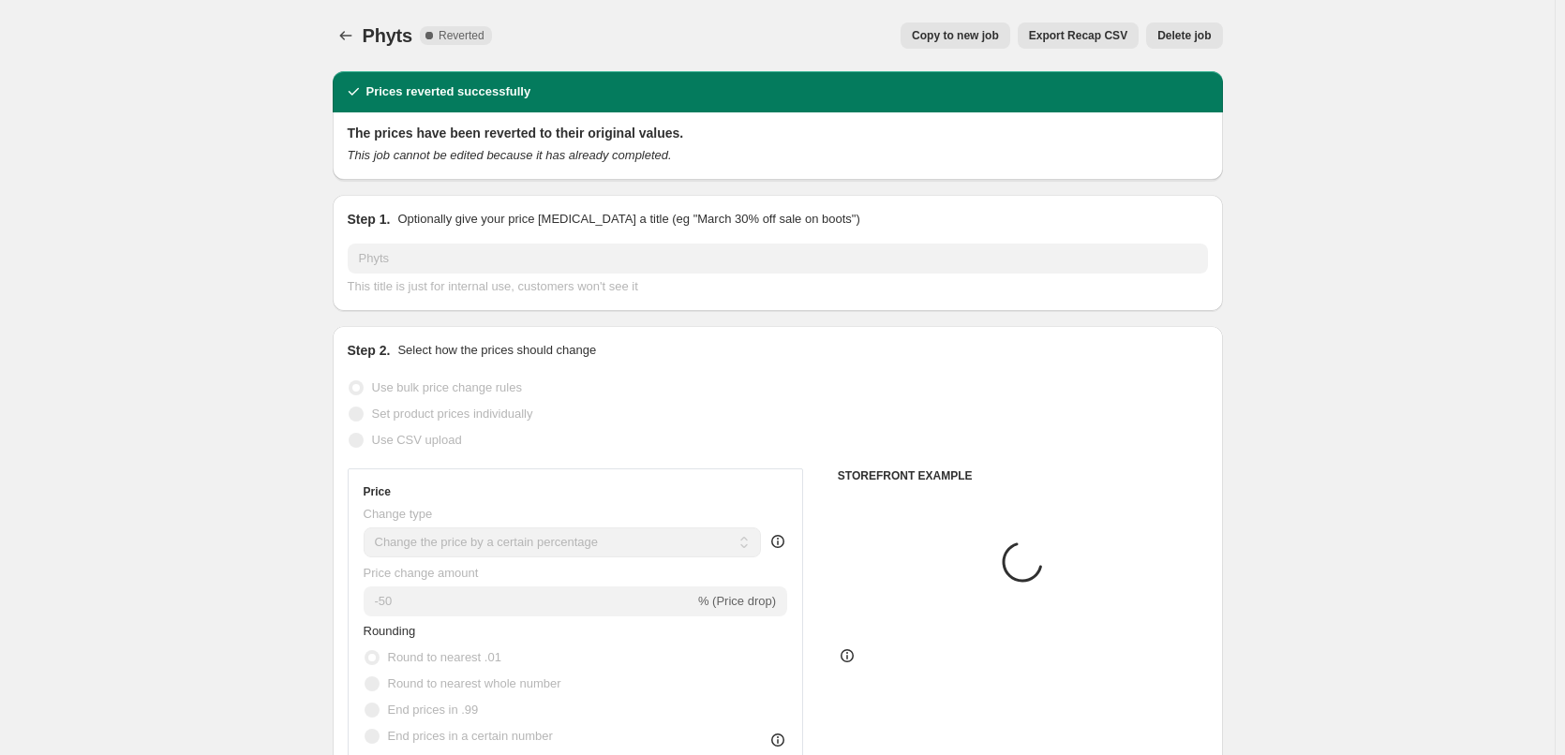
click at [1192, 28] on button "Delete job" at bounding box center [1184, 35] width 76 height 26
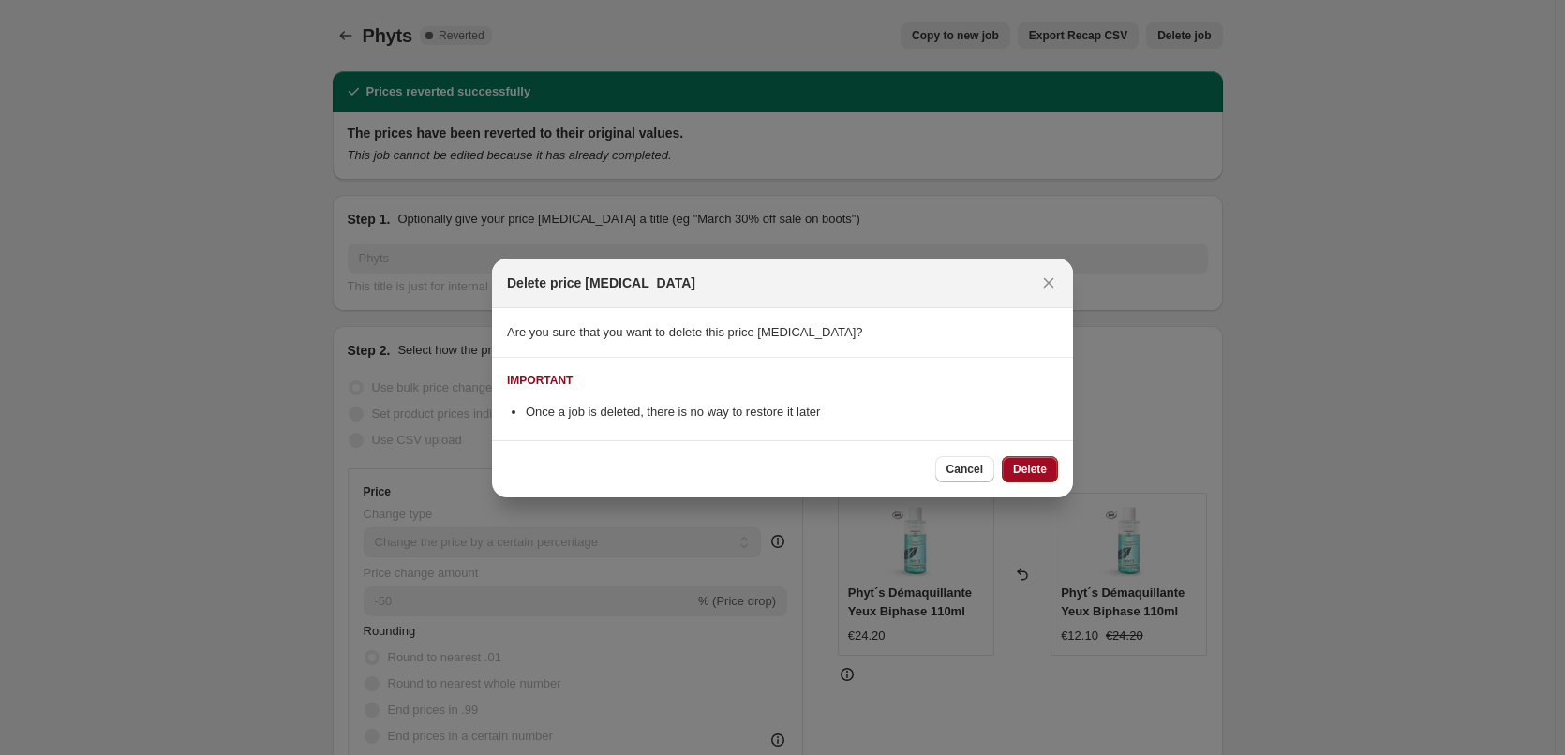
click at [1030, 476] on span "Delete" at bounding box center [1030, 469] width 34 height 15
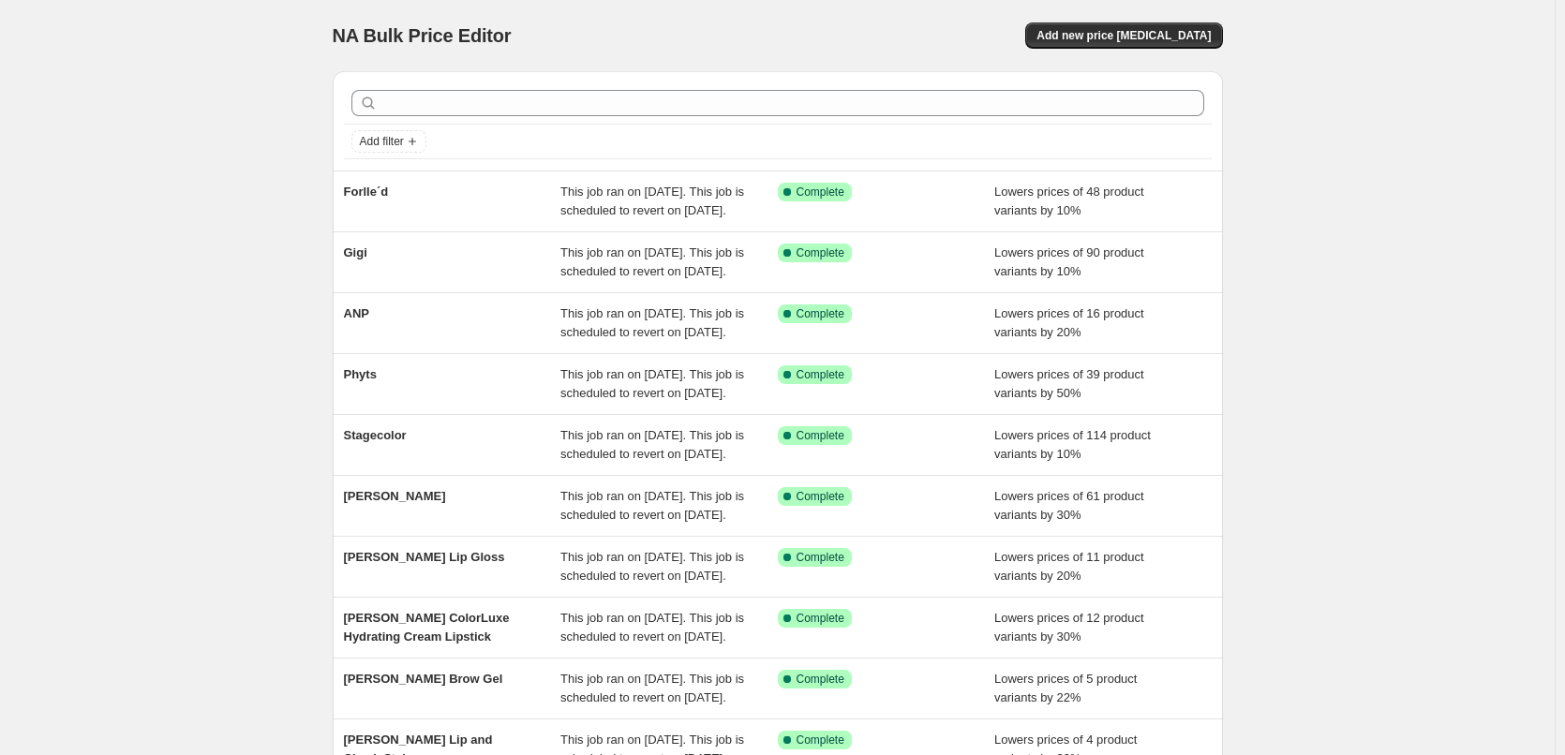
scroll to position [397, 0]
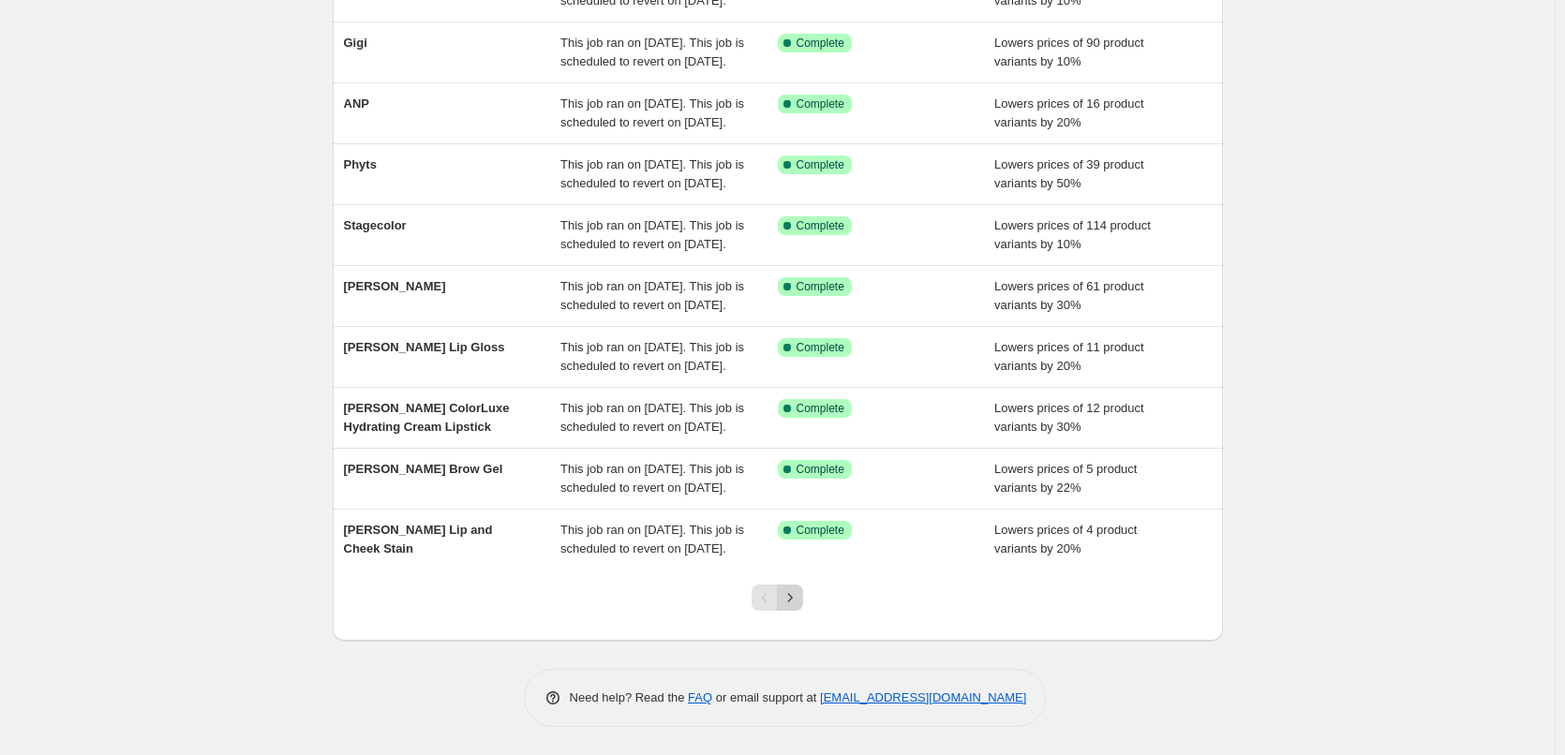
click at [794, 599] on icon "Next" at bounding box center [790, 597] width 19 height 19
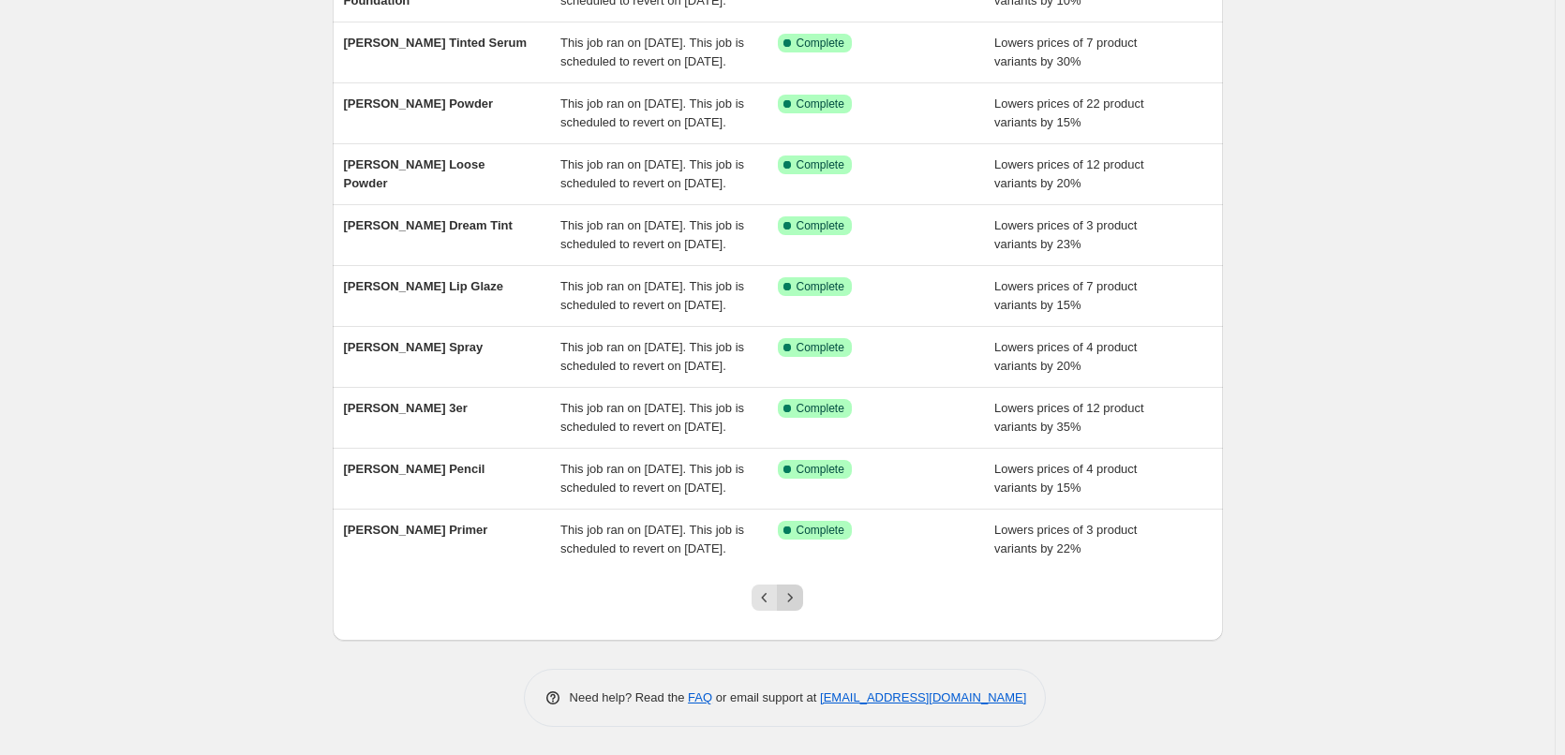
click at [794, 604] on icon "Next" at bounding box center [790, 597] width 19 height 19
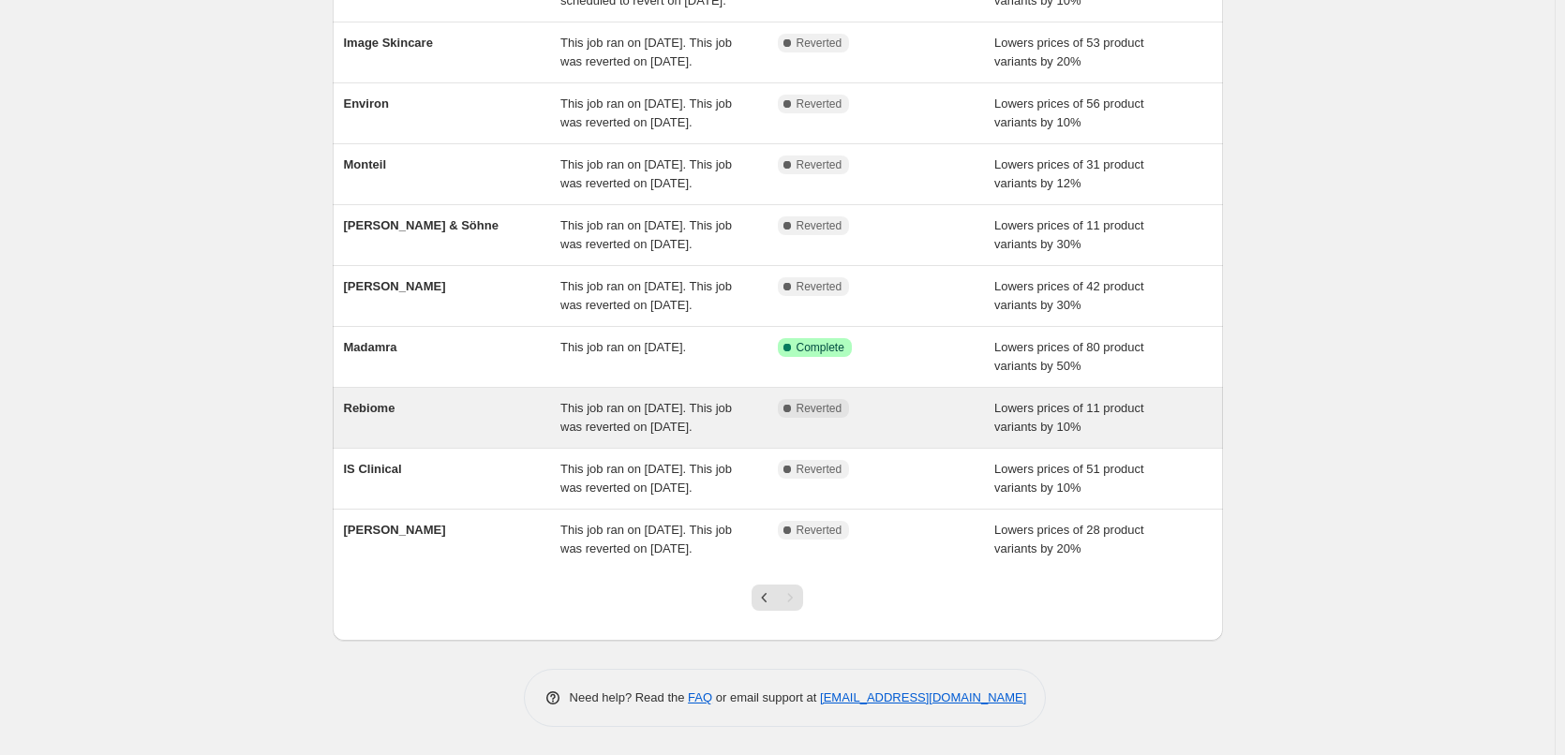
scroll to position [322, 0]
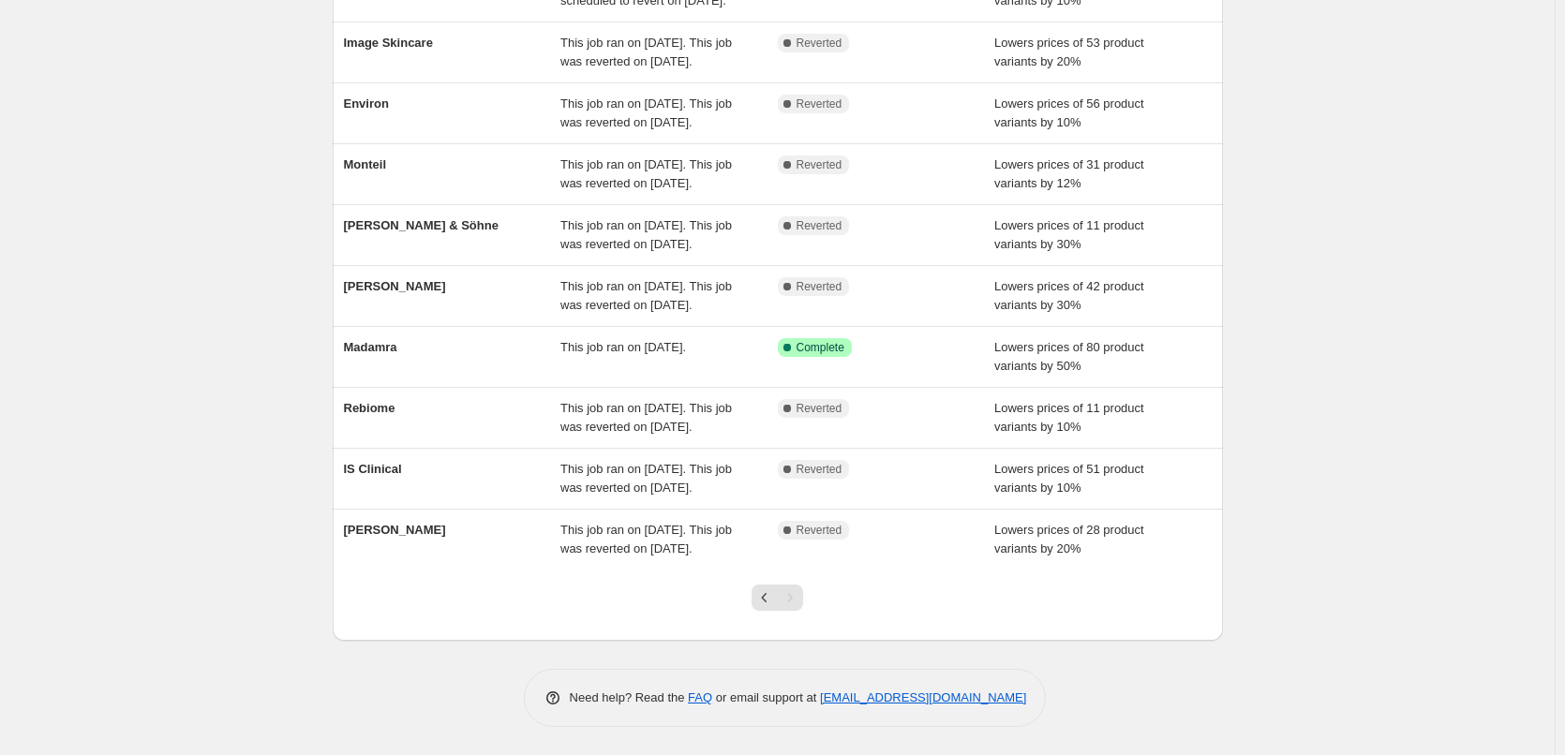
click at [792, 600] on div "Pagination" at bounding box center [790, 598] width 26 height 26
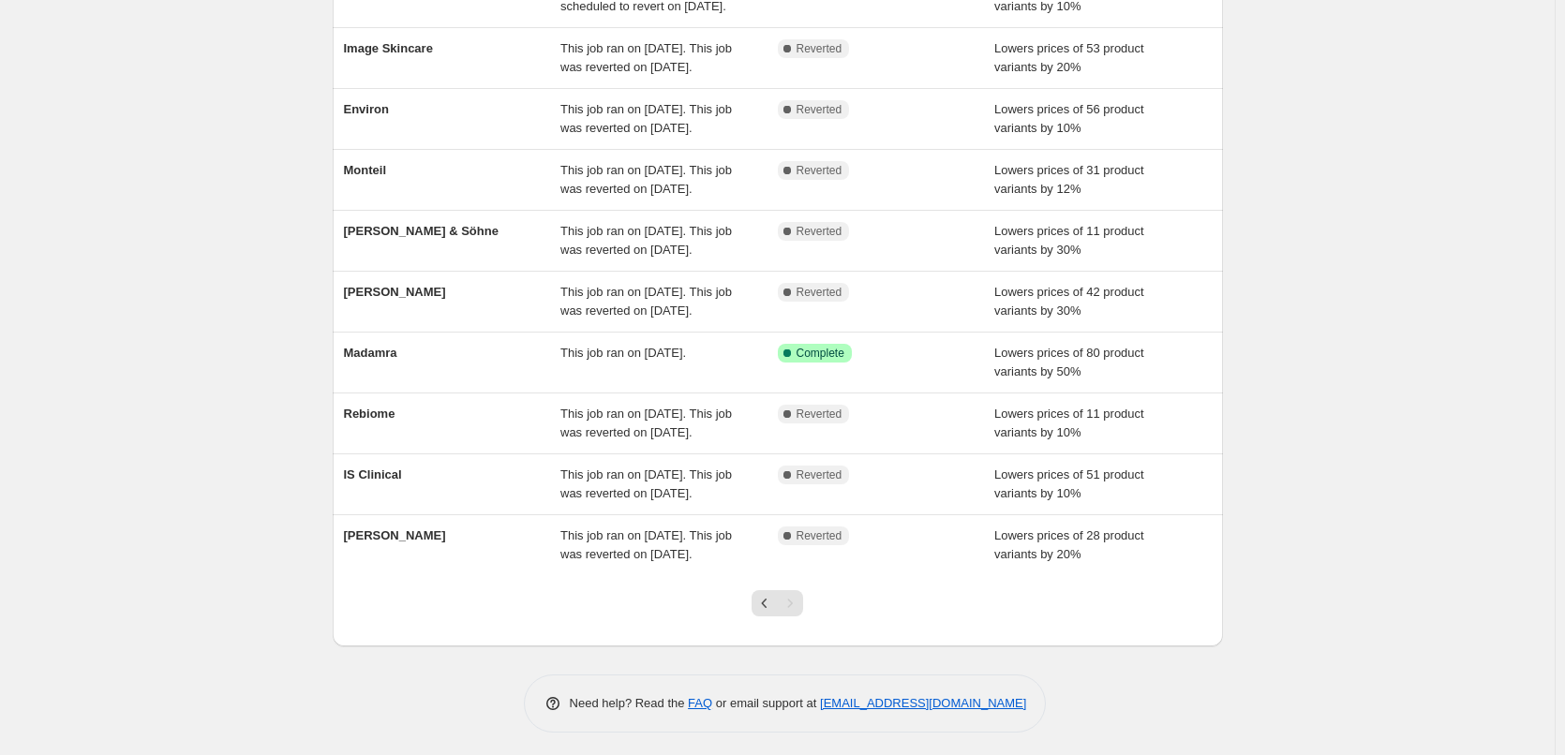
scroll to position [0, 0]
